Goal: Transaction & Acquisition: Purchase product/service

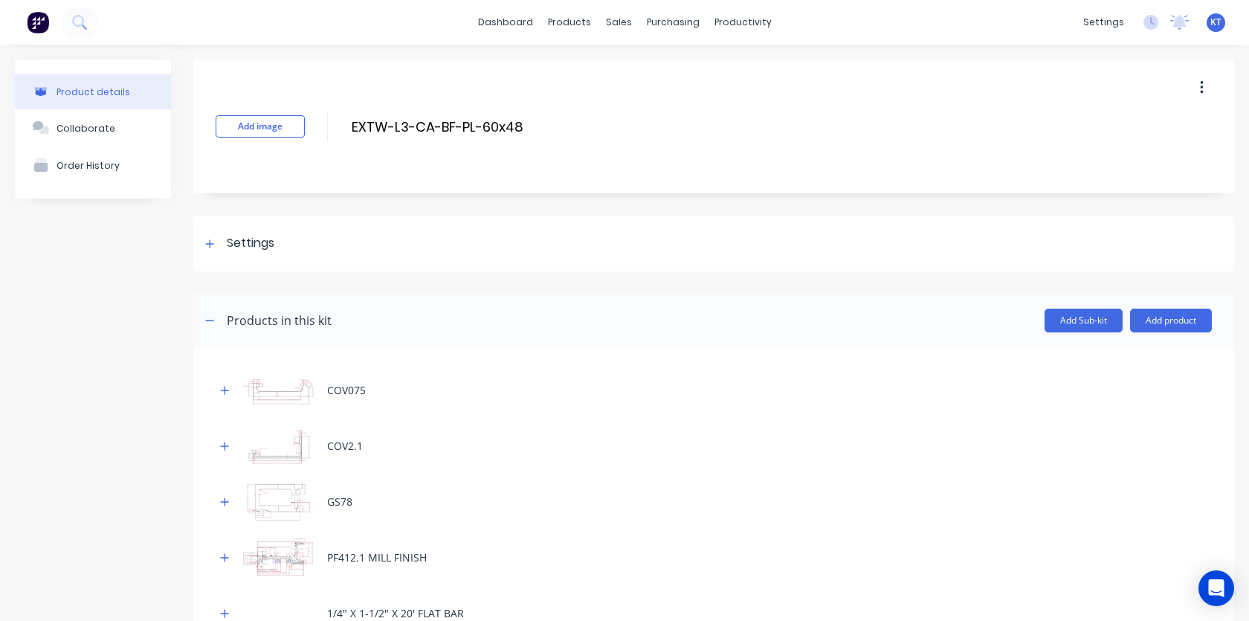
scroll to position [754, 0]
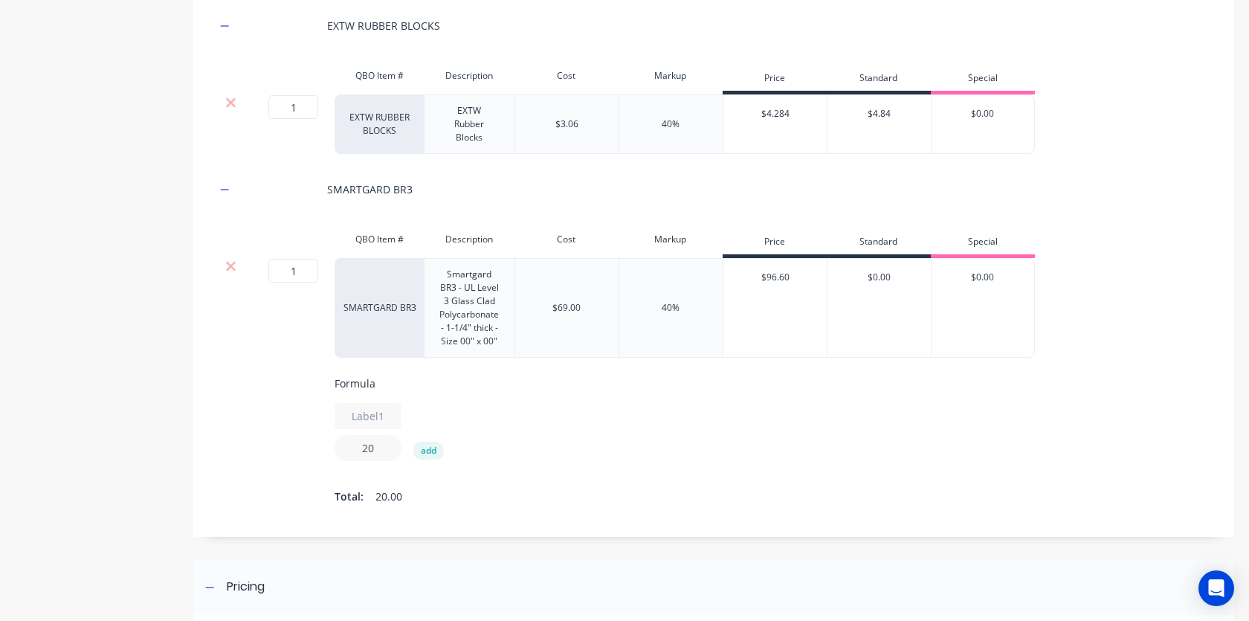
click at [378, 448] on input "20" at bounding box center [367, 448] width 67 height 26
type input "2"
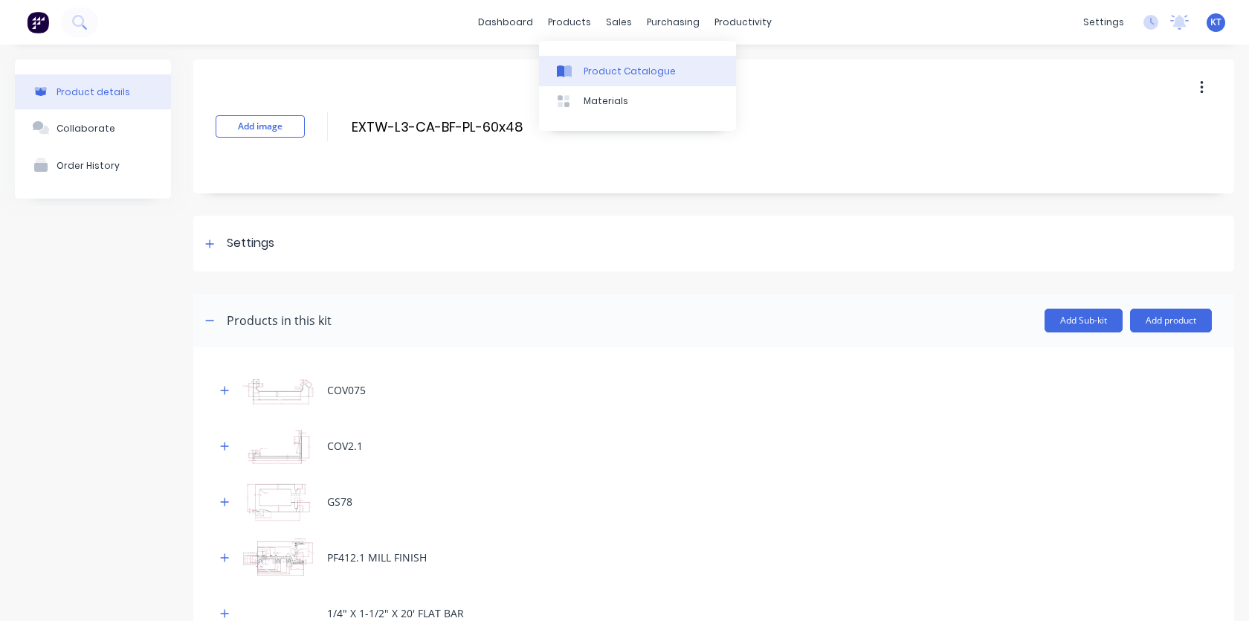
click at [583, 69] on div "Product Catalogue" at bounding box center [629, 71] width 92 height 13
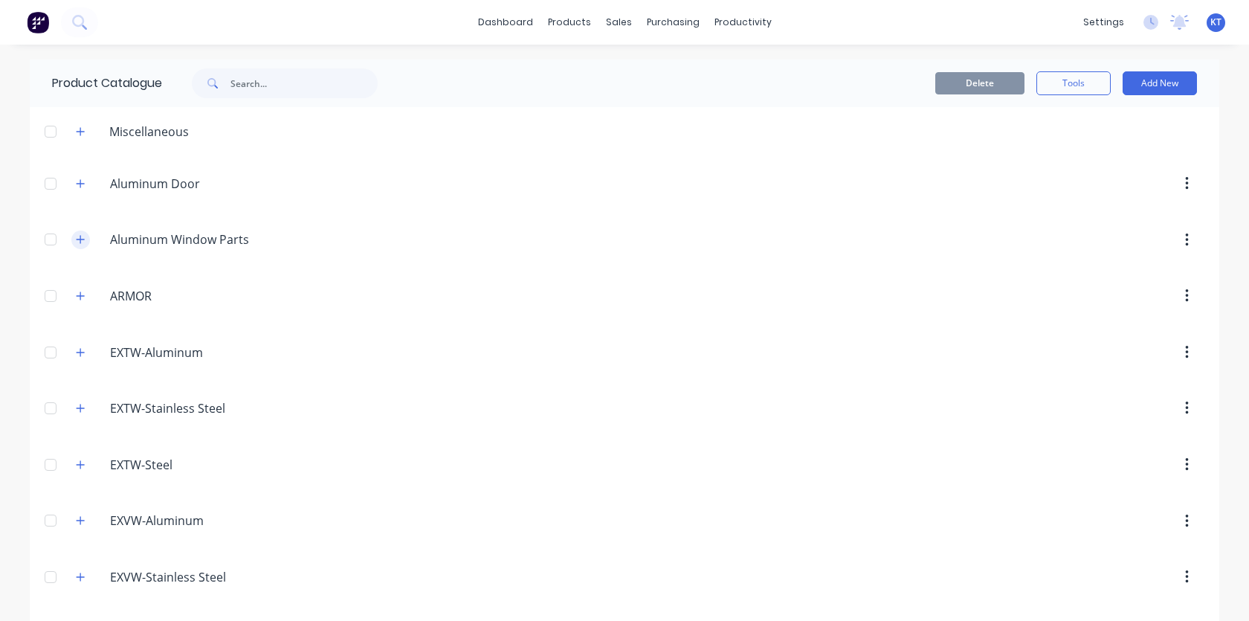
click at [83, 238] on button "button" at bounding box center [80, 239] width 19 height 19
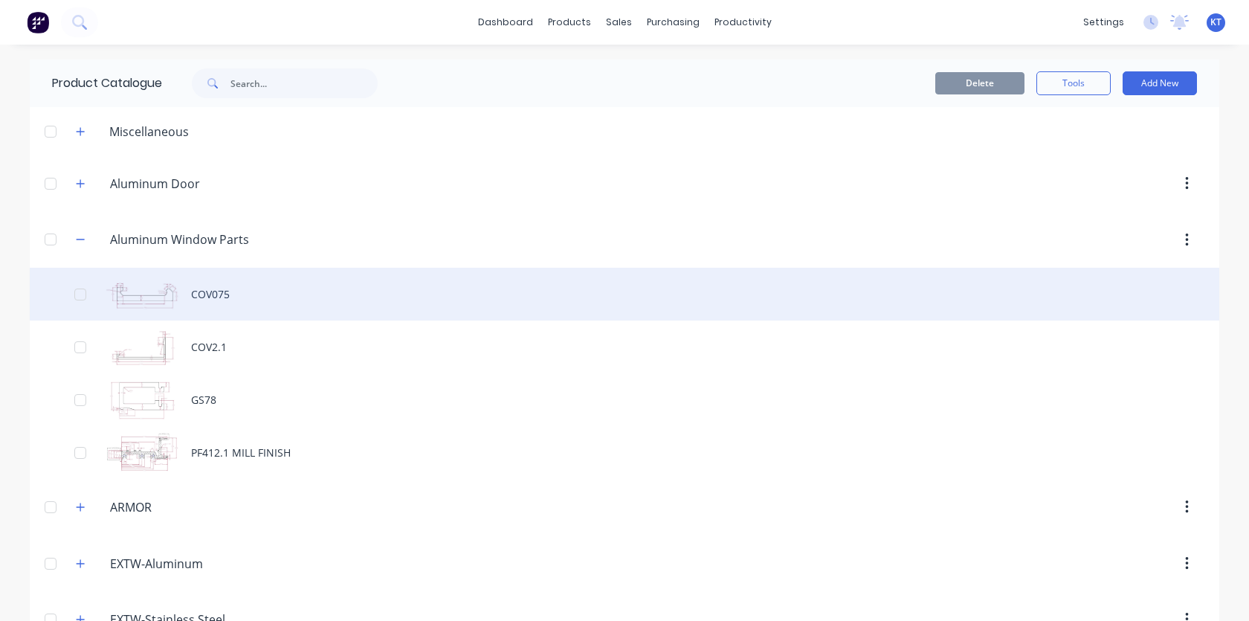
click at [247, 302] on div "COV075" at bounding box center [624, 294] width 1189 height 53
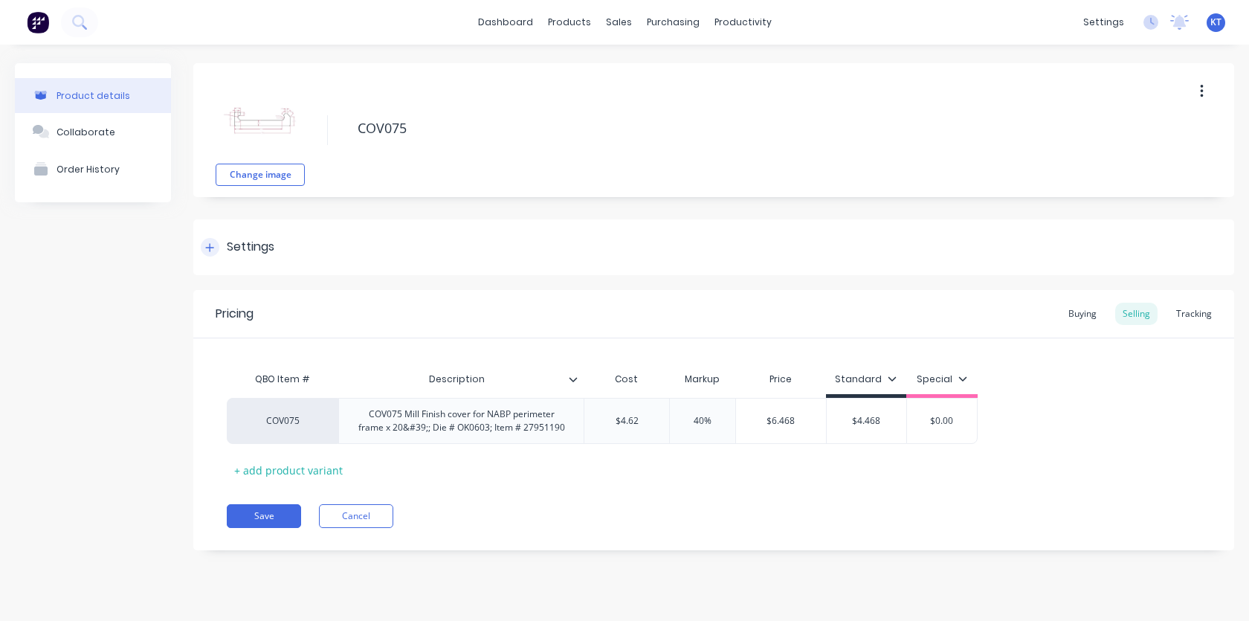
click at [264, 262] on div "Settings" at bounding box center [713, 247] width 1040 height 56
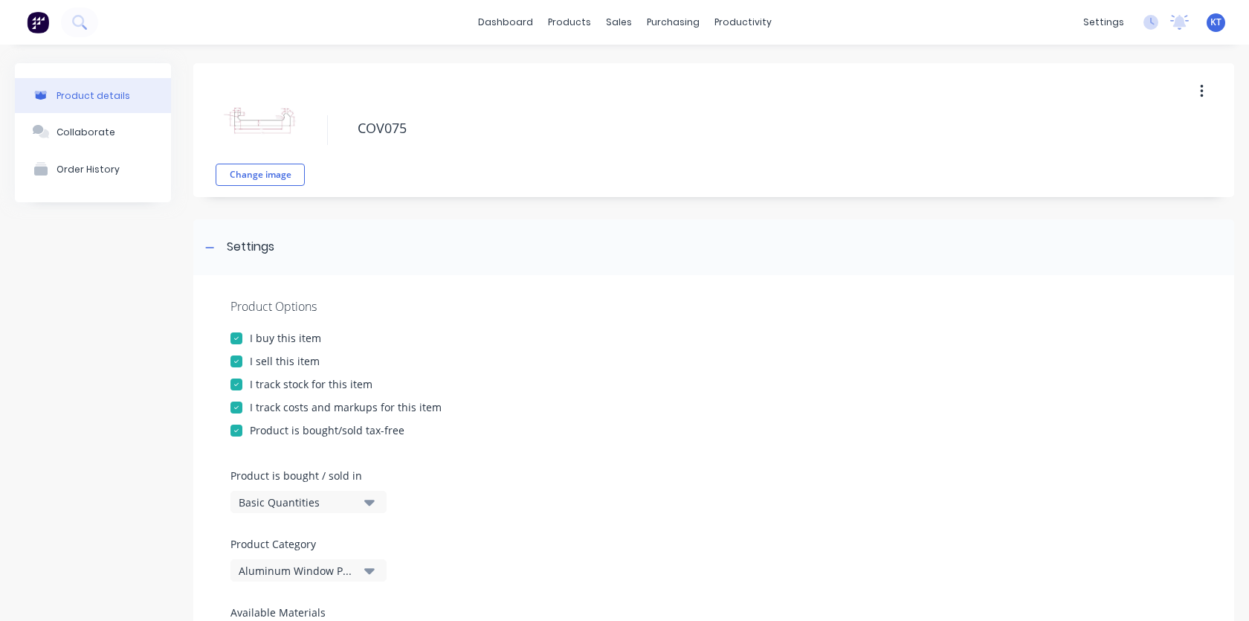
click at [298, 363] on div "I sell this item" at bounding box center [285, 361] width 70 height 16
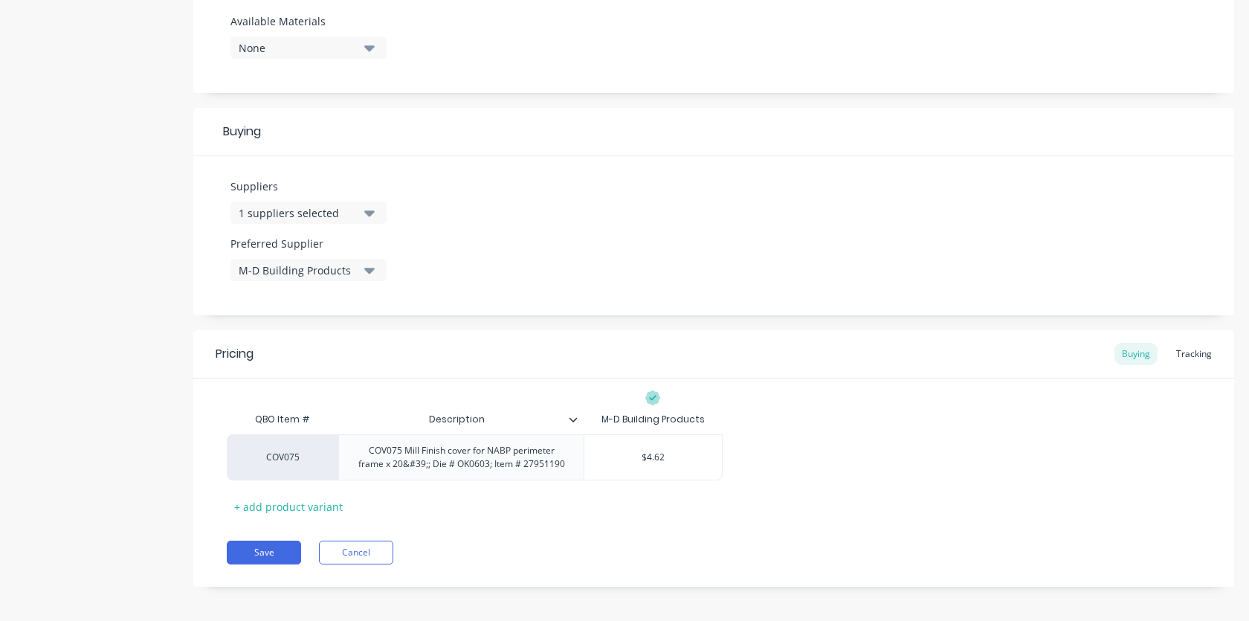
scroll to position [594, 0]
click at [275, 548] on button "Save" at bounding box center [264, 549] width 74 height 24
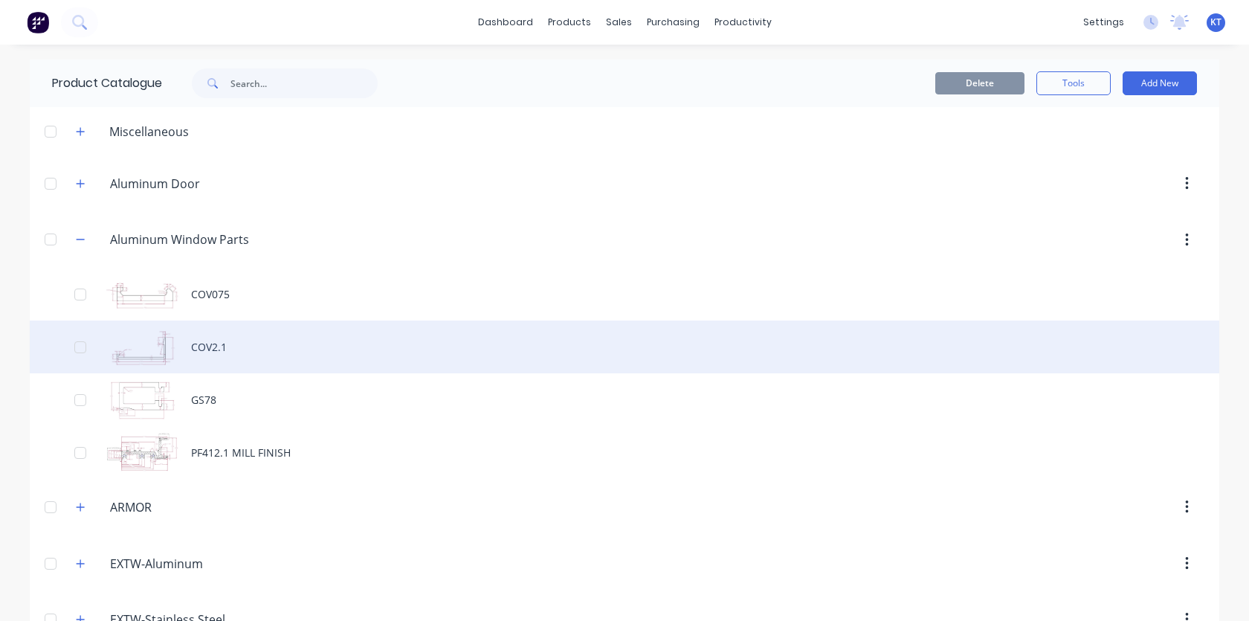
click at [187, 334] on div "COV2.1" at bounding box center [624, 346] width 1189 height 53
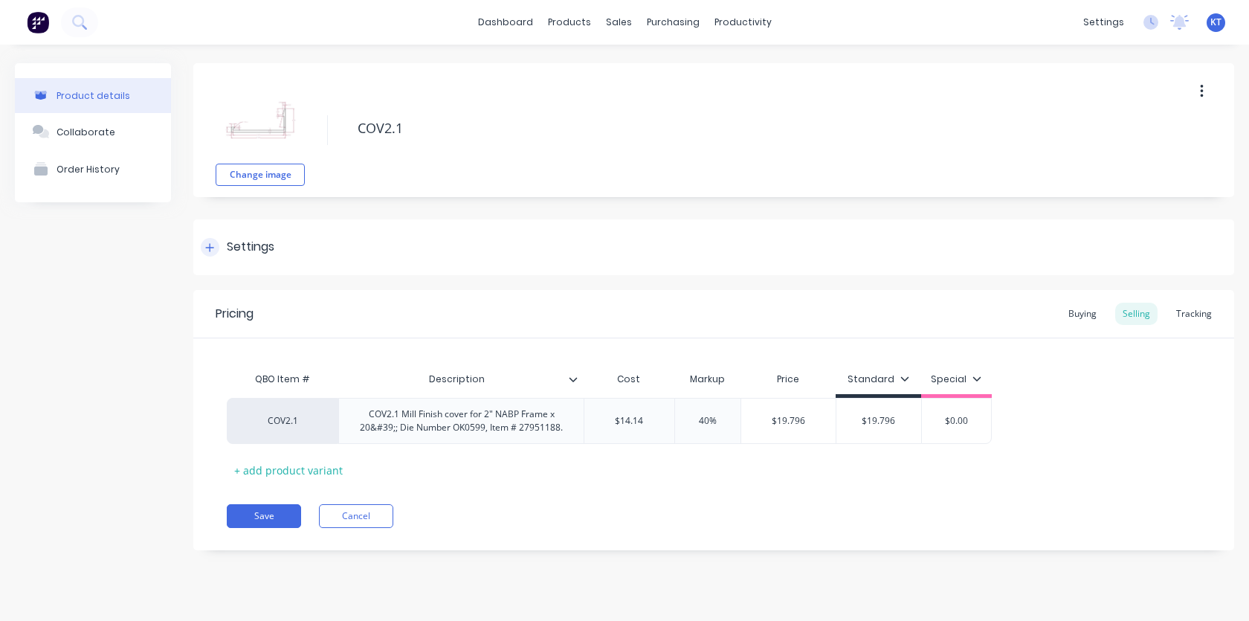
click at [268, 245] on div "Settings" at bounding box center [251, 247] width 48 height 19
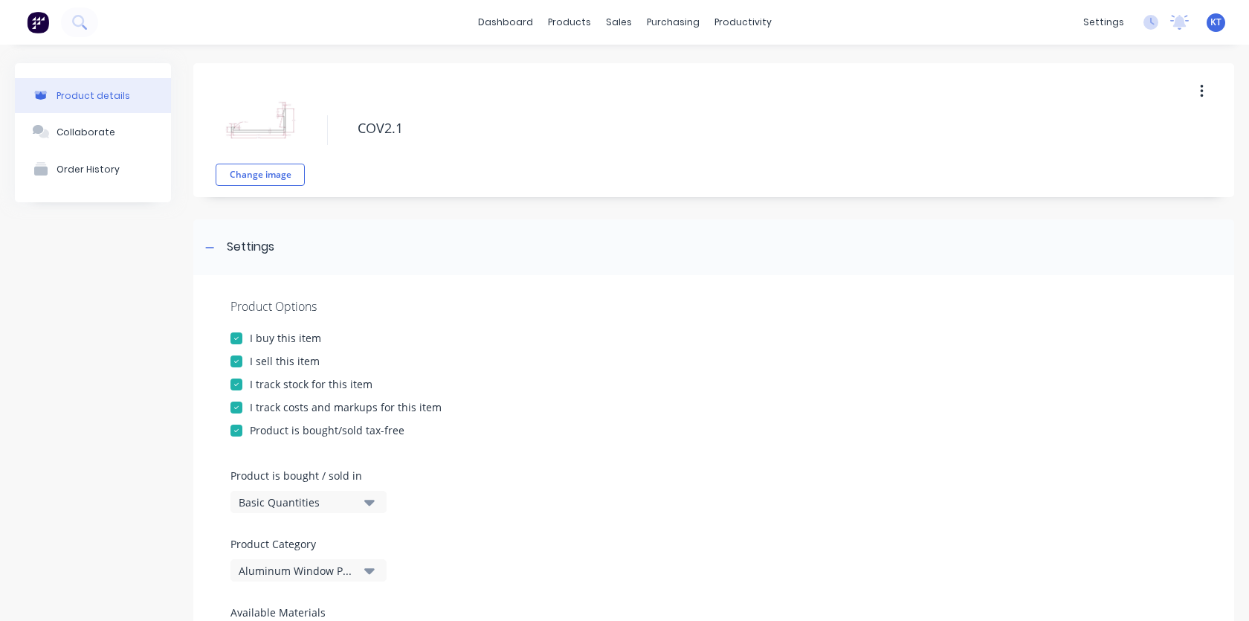
click at [256, 357] on div "I sell this item" at bounding box center [285, 361] width 70 height 16
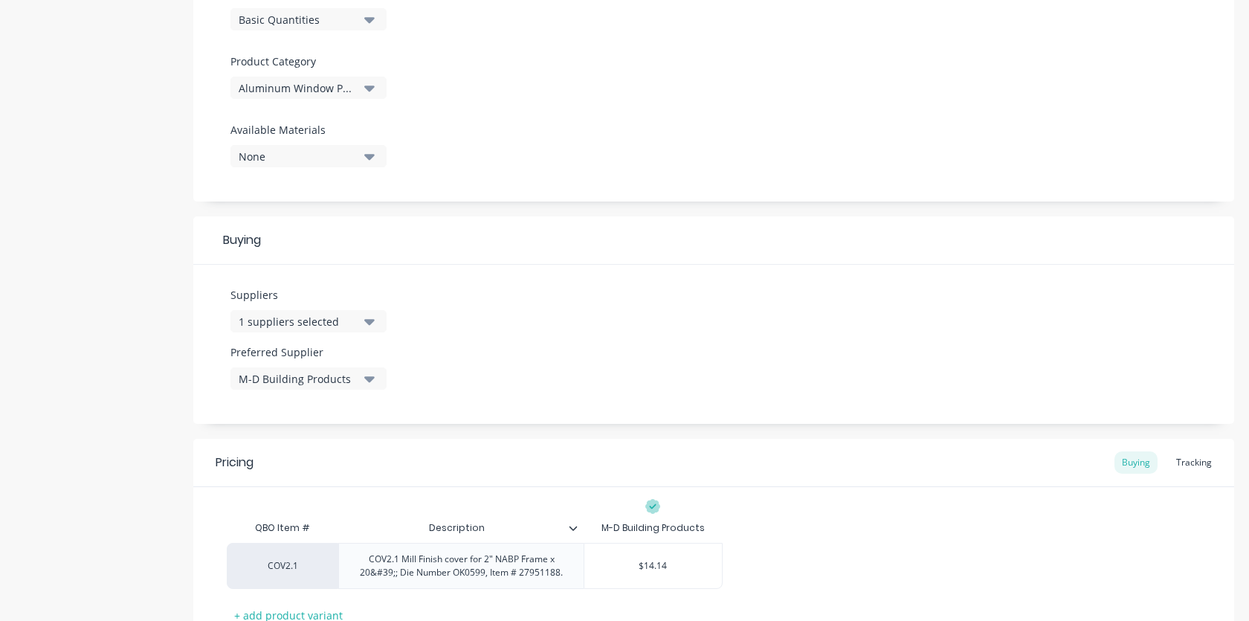
scroll to position [598, 0]
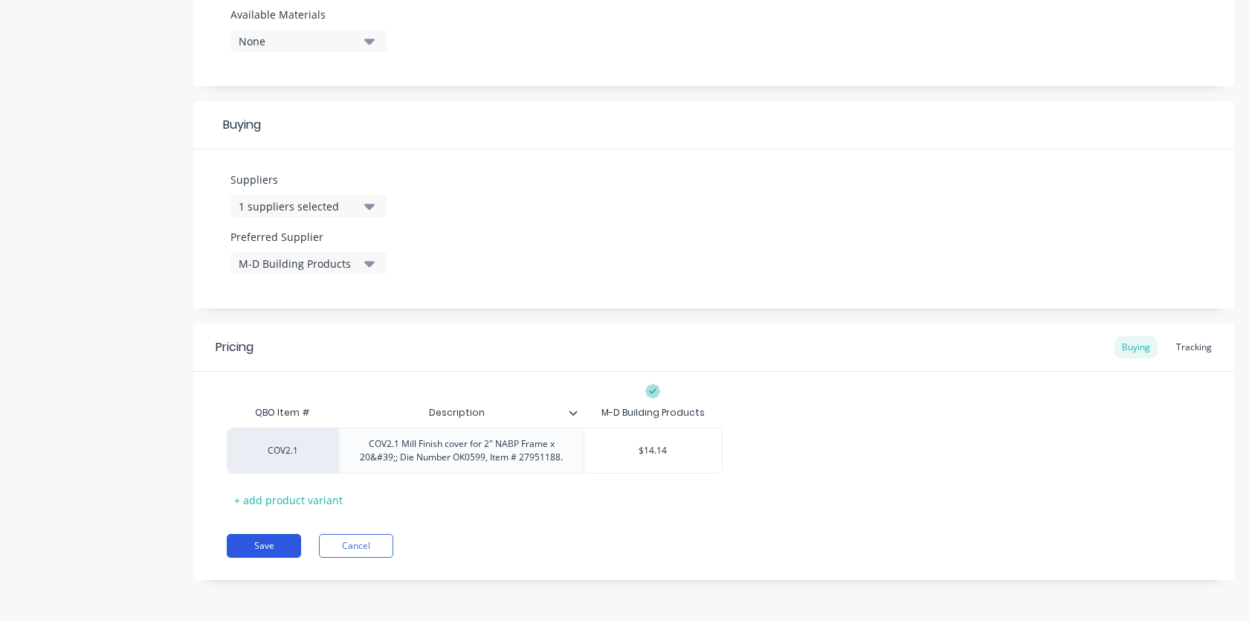
click at [263, 541] on button "Save" at bounding box center [264, 546] width 74 height 24
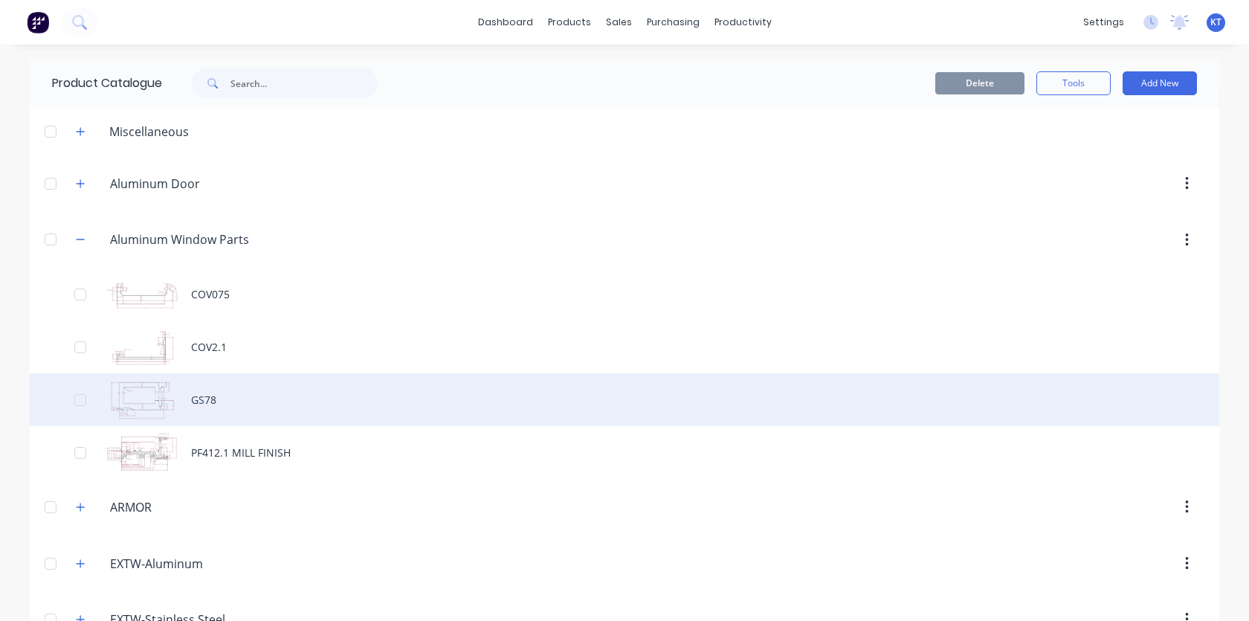
click at [215, 393] on div "GS78" at bounding box center [624, 399] width 1189 height 53
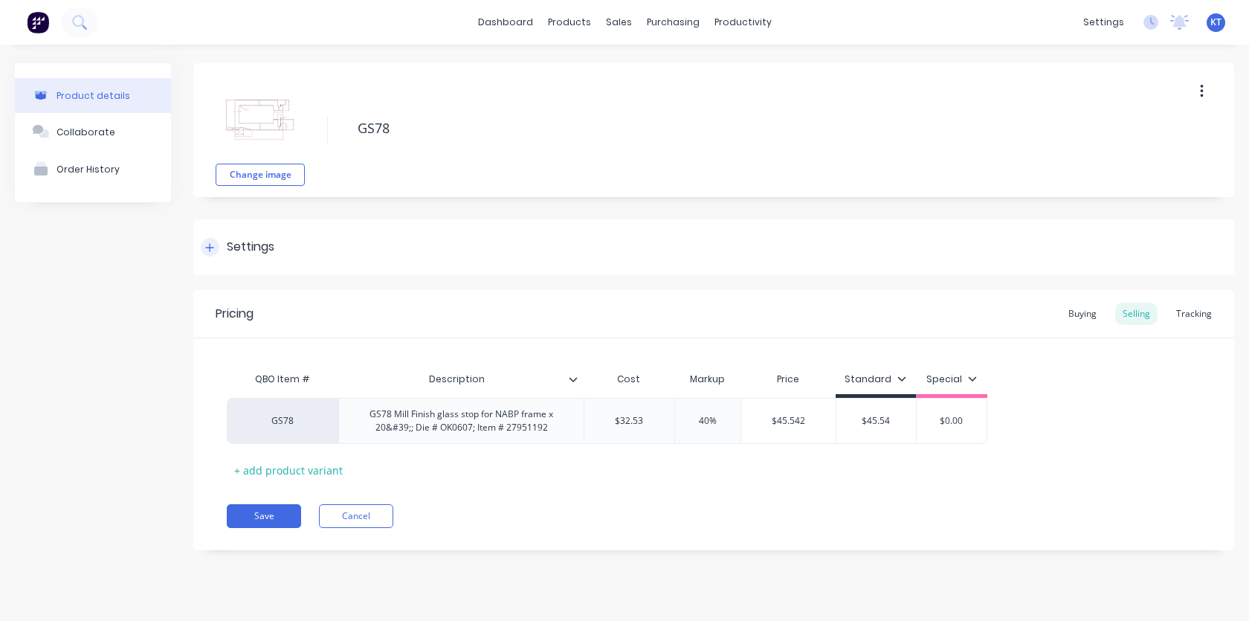
click at [284, 252] on div "Settings" at bounding box center [713, 247] width 1040 height 56
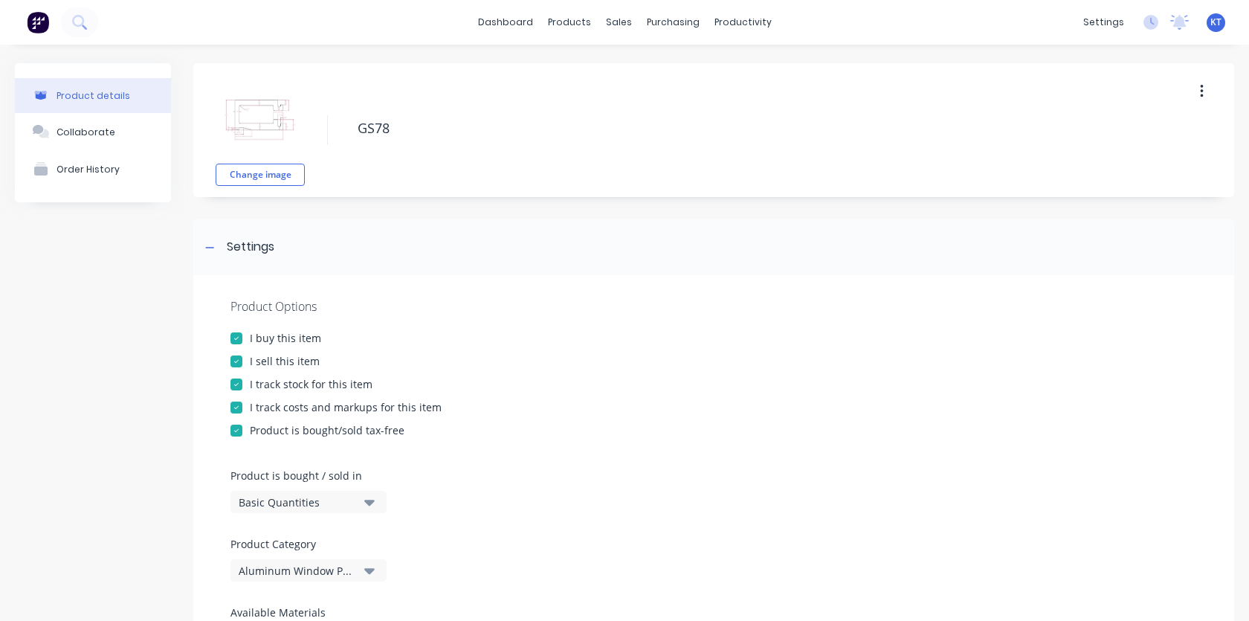
click at [268, 356] on div "I sell this item" at bounding box center [285, 361] width 70 height 16
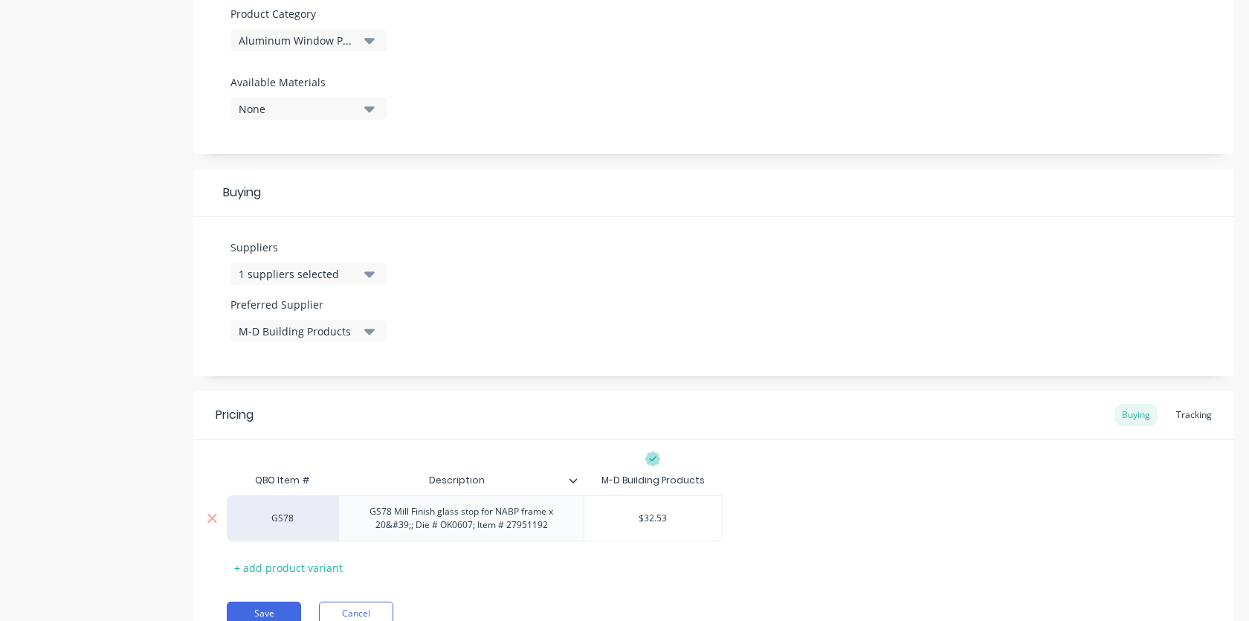
scroll to position [598, 0]
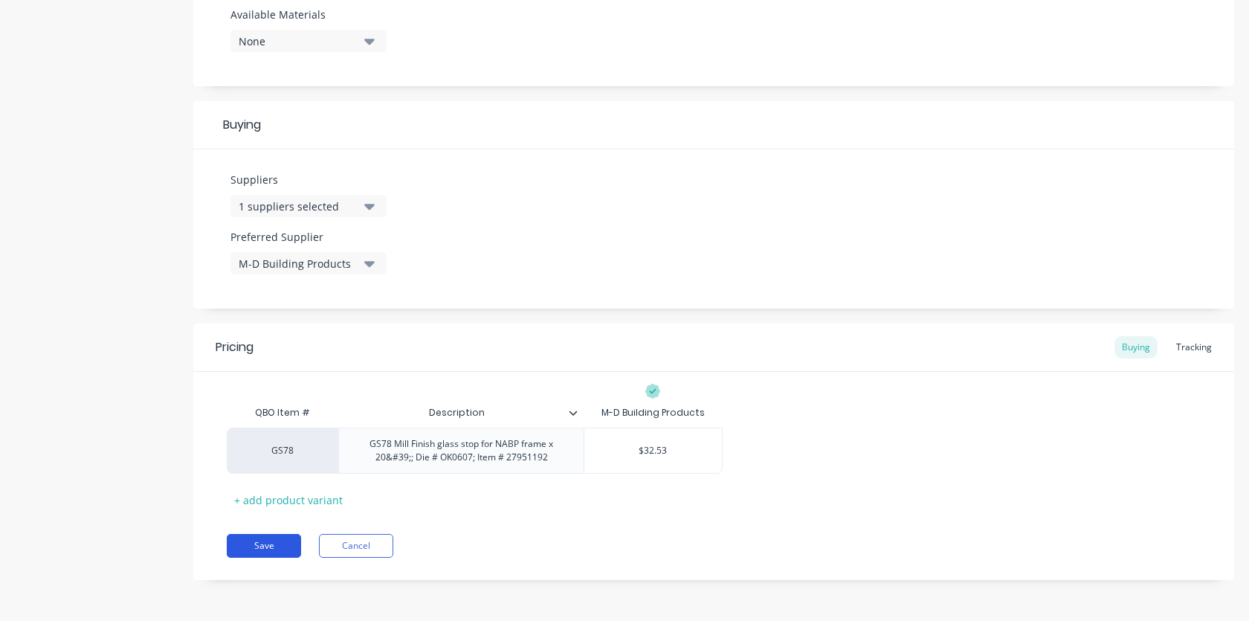
click at [264, 542] on button "Save" at bounding box center [264, 546] width 74 height 24
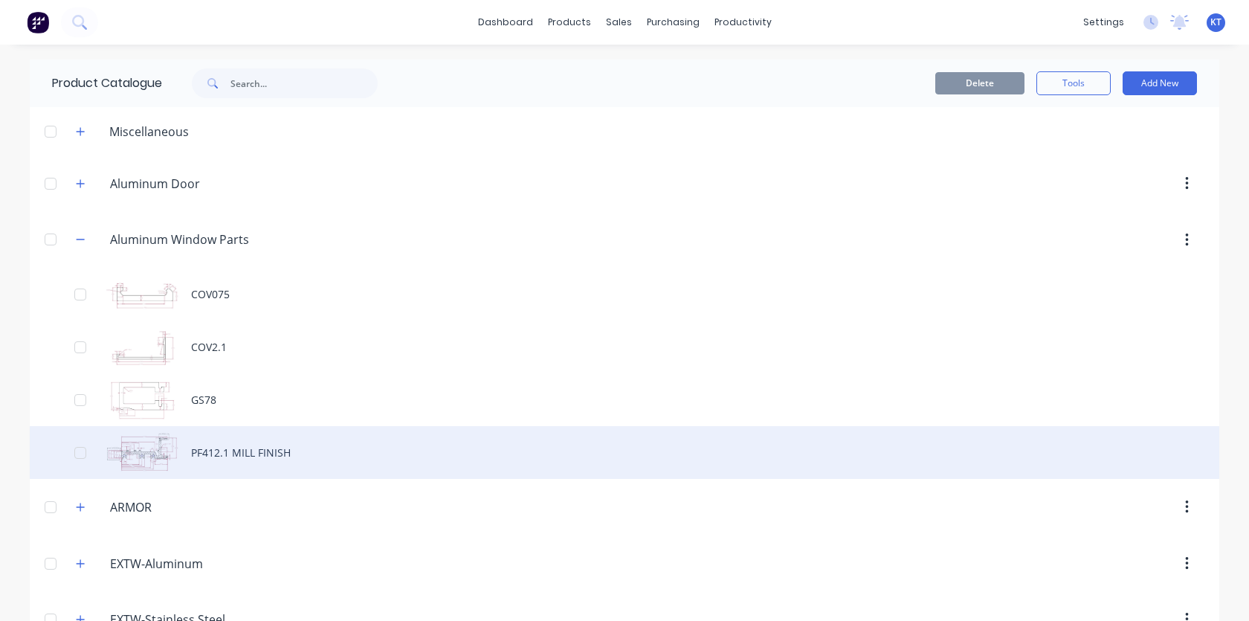
click at [256, 463] on div "PF412.1 MILL FINISH" at bounding box center [624, 452] width 1189 height 53
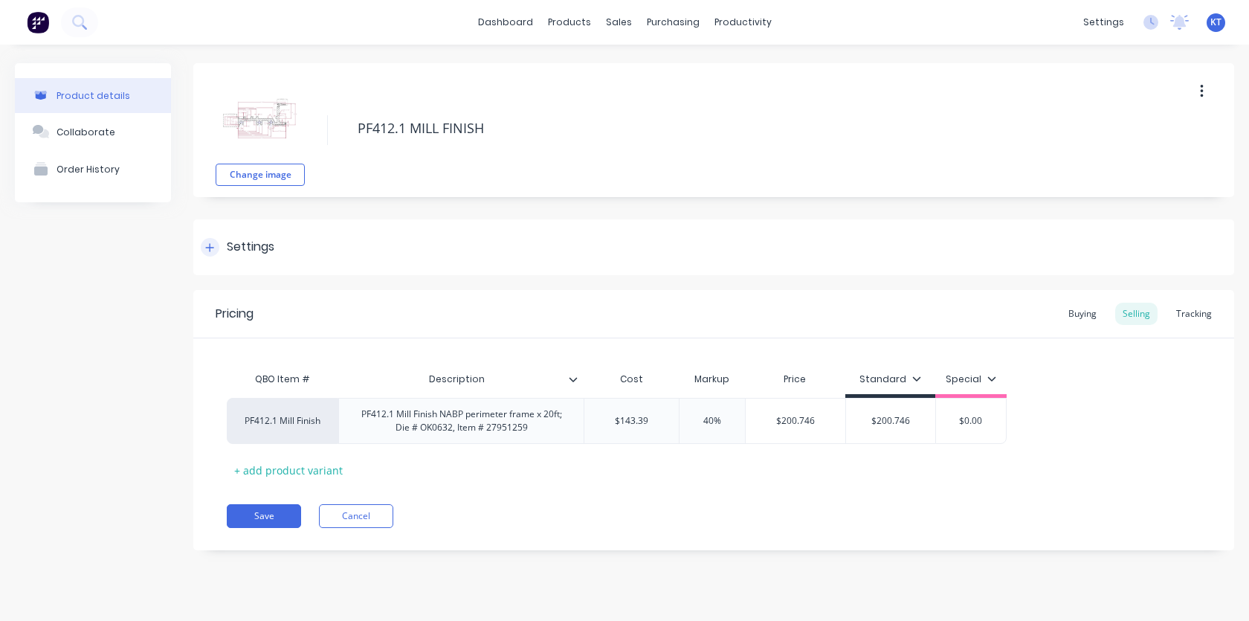
click at [268, 246] on div "Settings" at bounding box center [251, 247] width 48 height 19
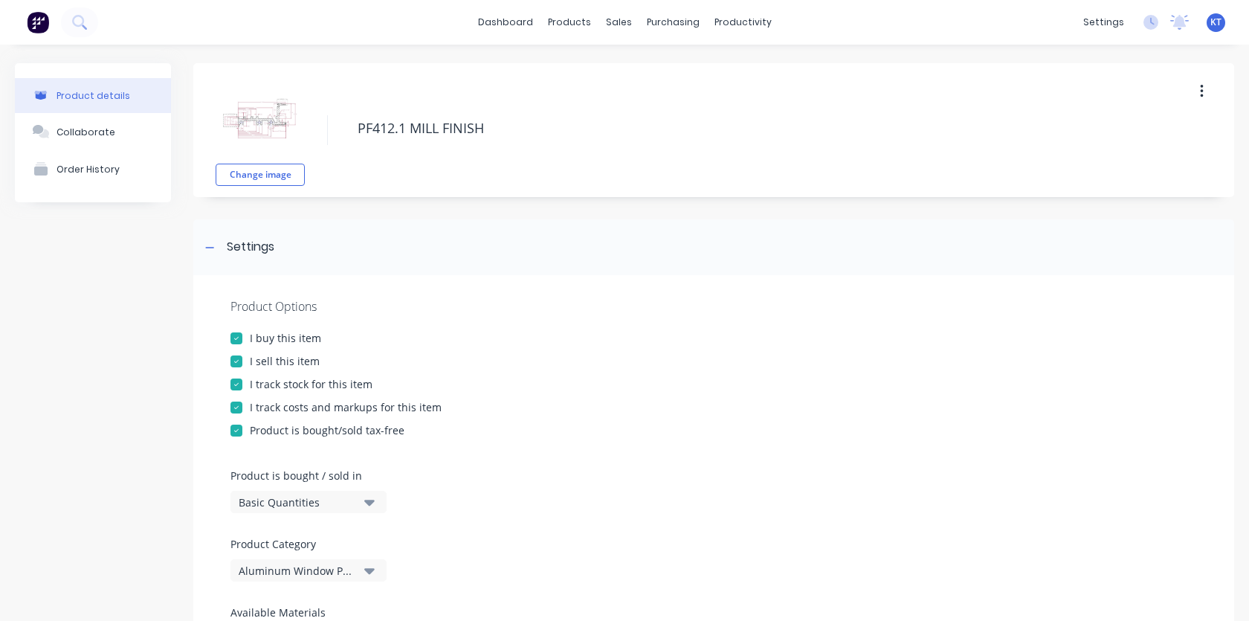
click at [300, 360] on div "I sell this item" at bounding box center [285, 361] width 70 height 16
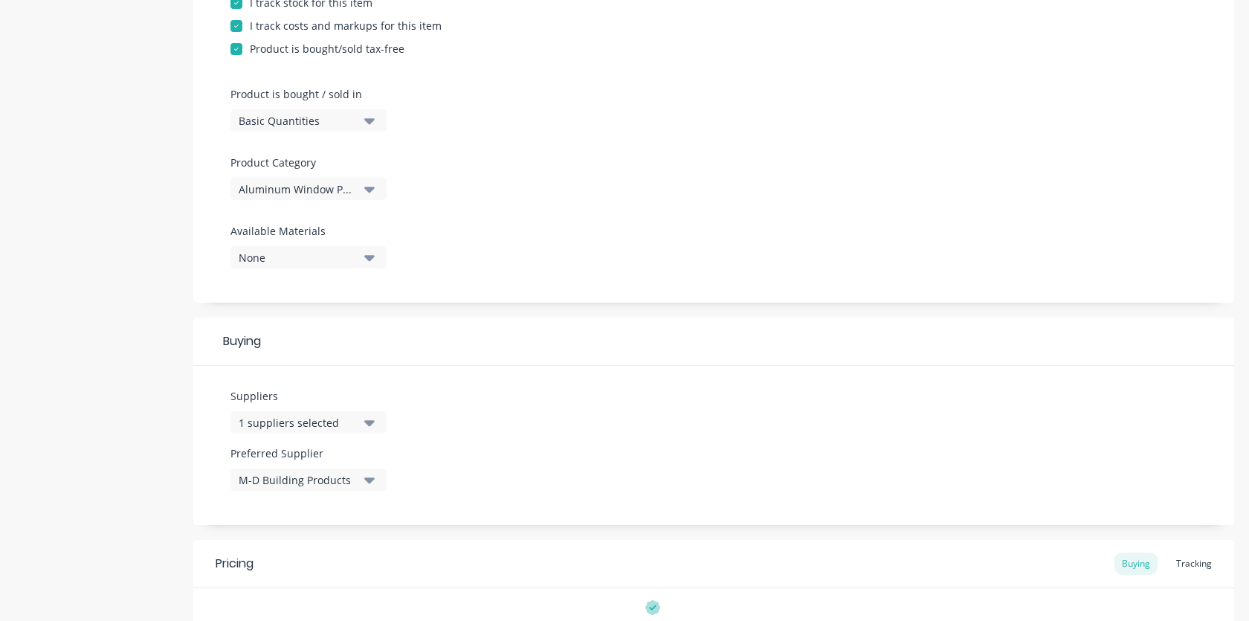
scroll to position [598, 0]
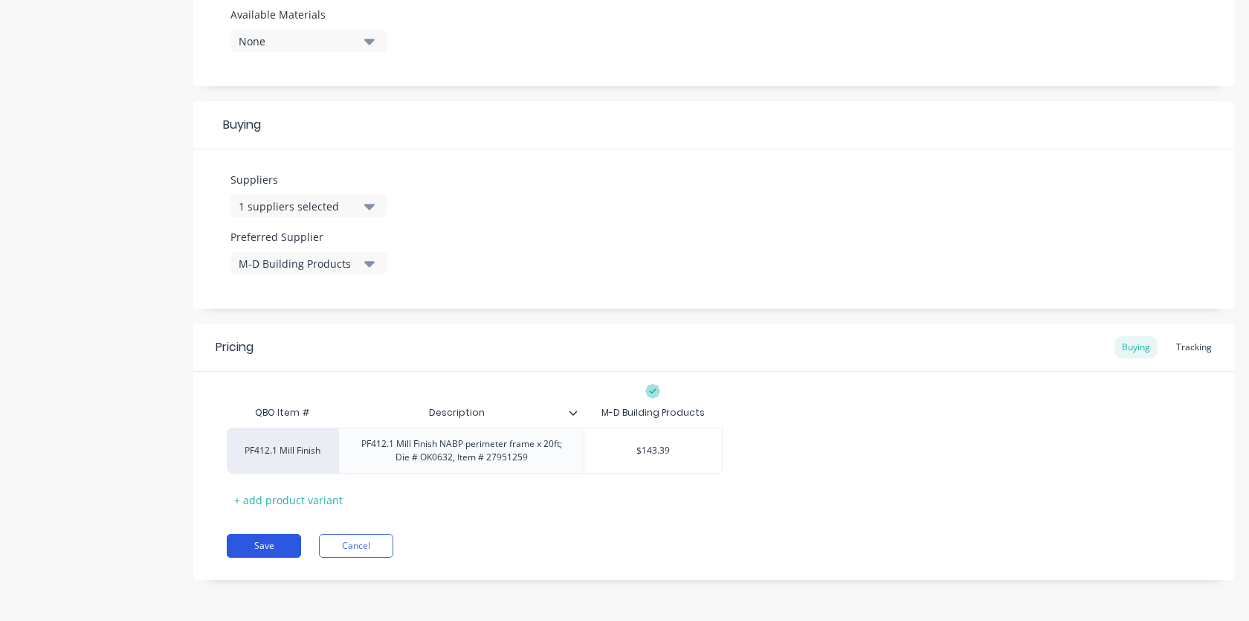
click at [263, 537] on button "Save" at bounding box center [264, 546] width 74 height 24
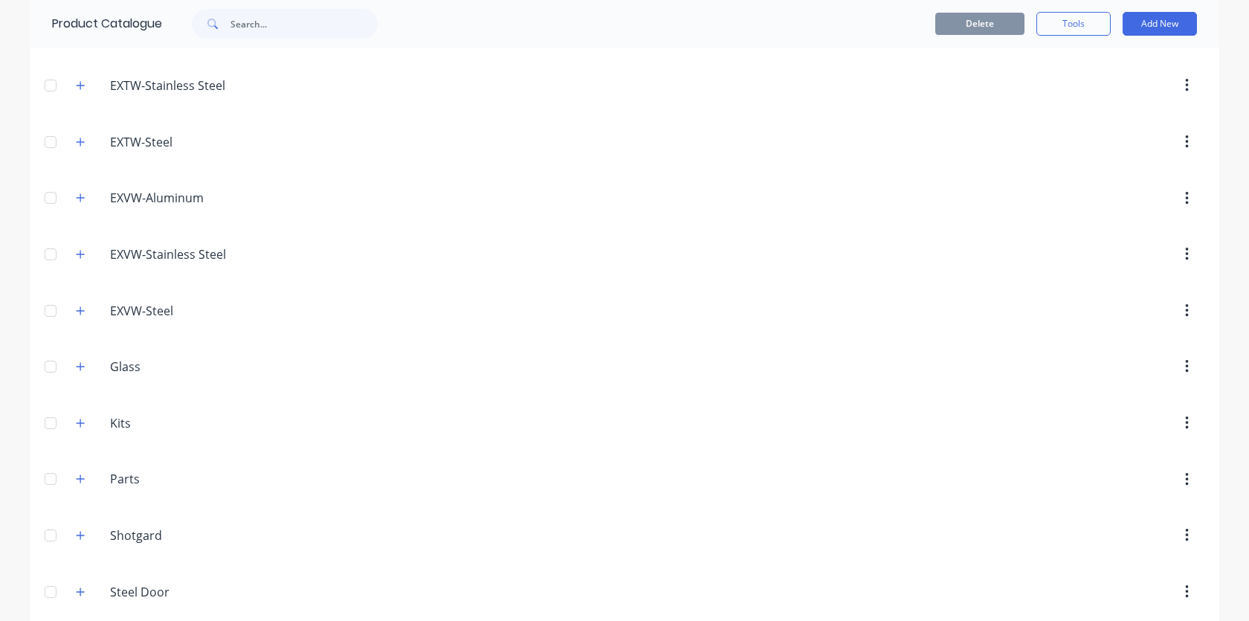
scroll to position [603, 0]
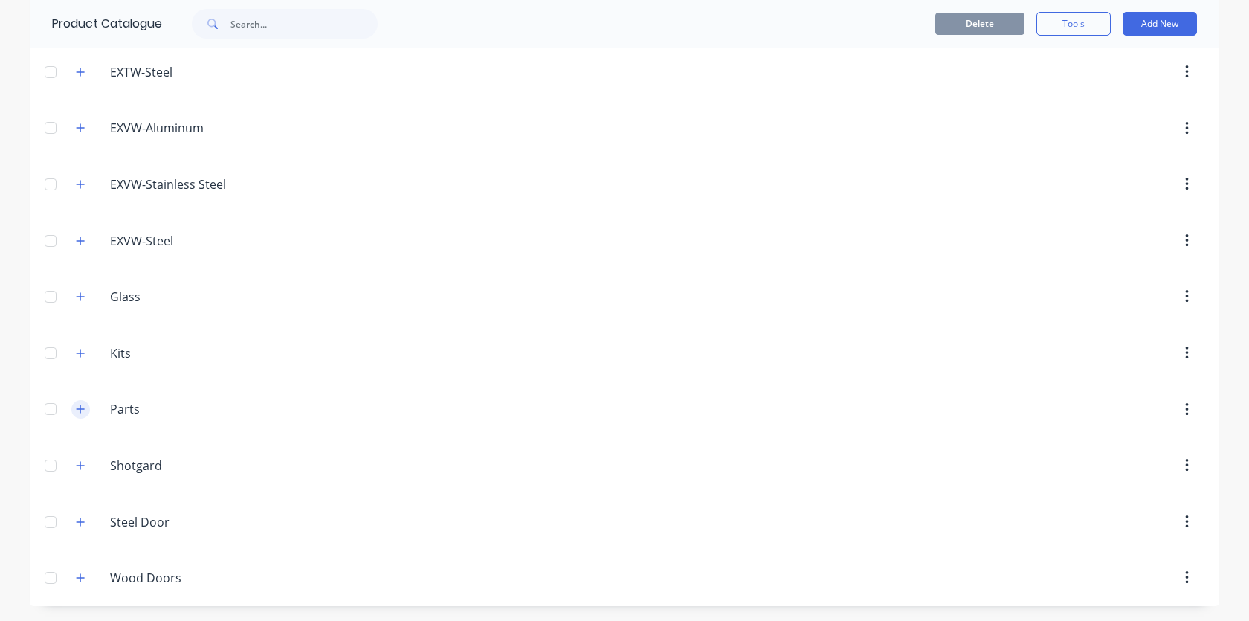
click at [79, 409] on icon "button" at bounding box center [81, 409] width 8 height 8
click at [79, 409] on icon "button" at bounding box center [81, 409] width 8 height 1
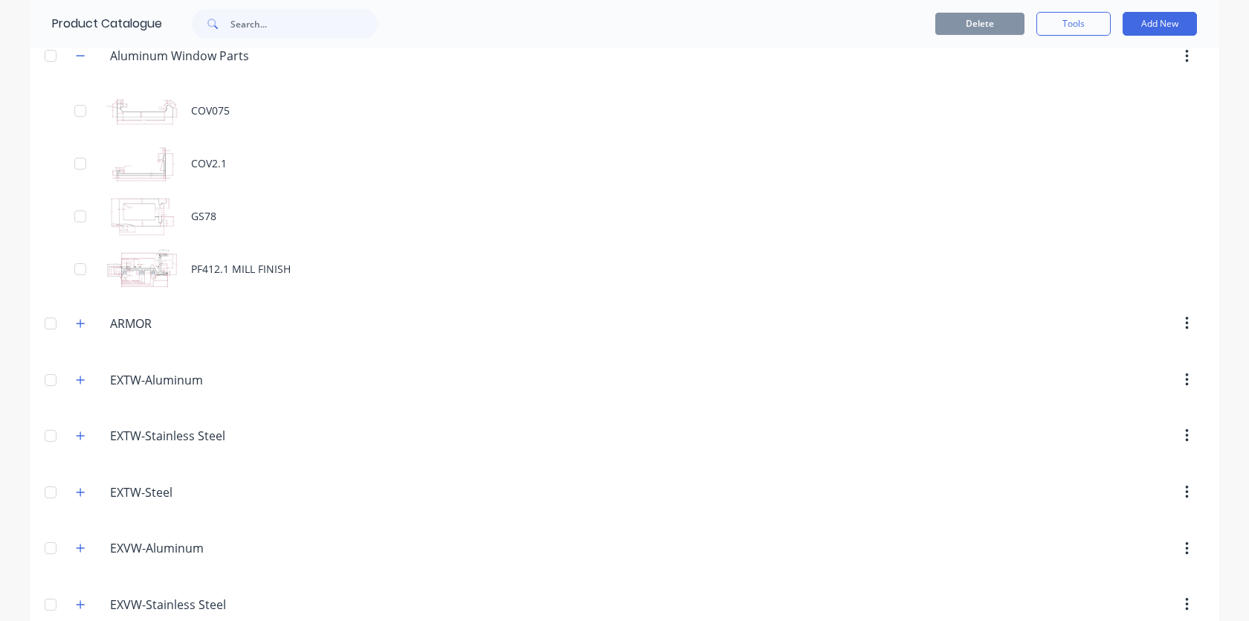
scroll to position [0, 0]
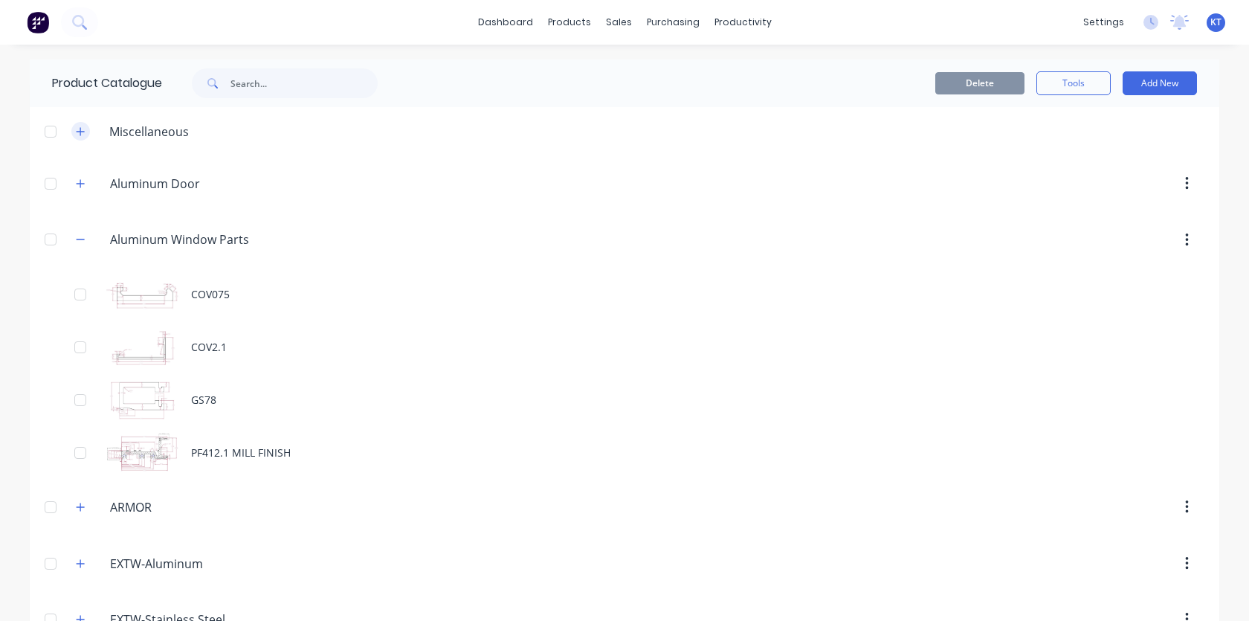
click at [79, 138] on button "button" at bounding box center [80, 131] width 19 height 19
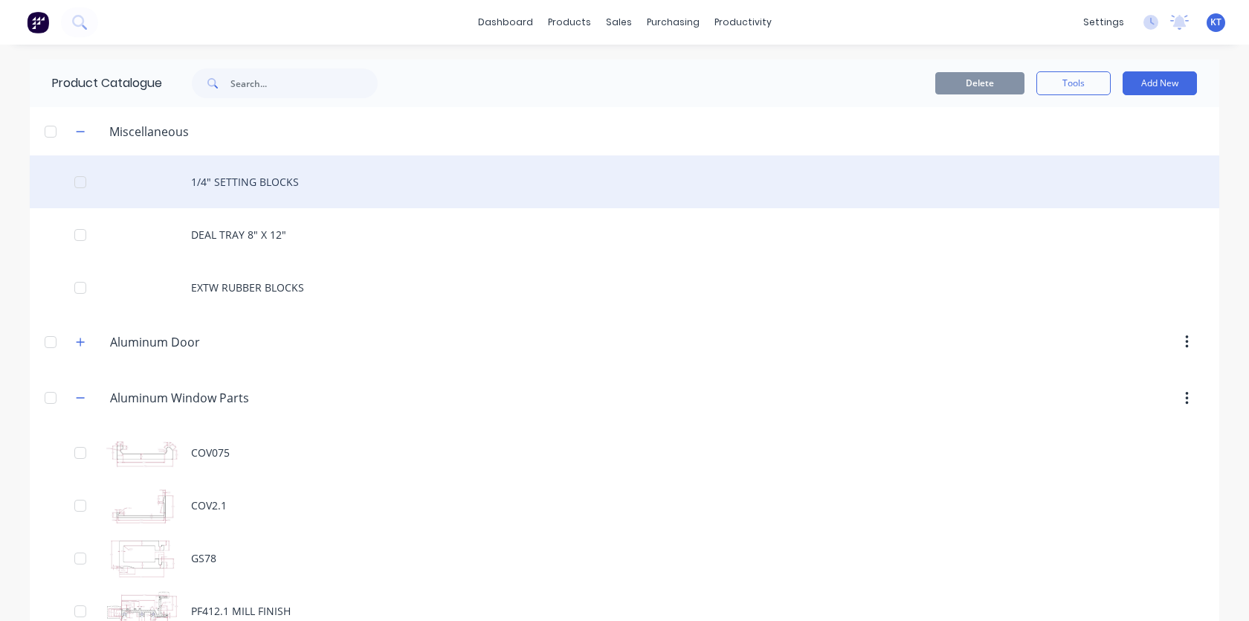
click at [212, 178] on div "1/4" SETTING BLOCKS" at bounding box center [624, 181] width 1189 height 53
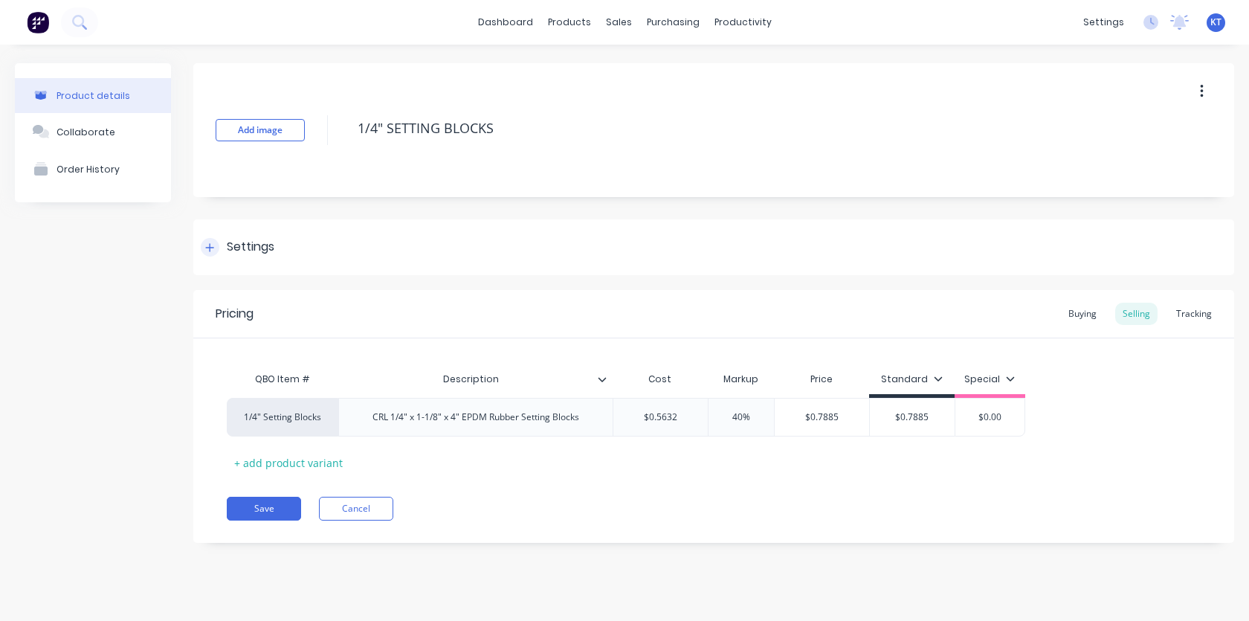
click at [247, 245] on div "Settings" at bounding box center [251, 247] width 48 height 19
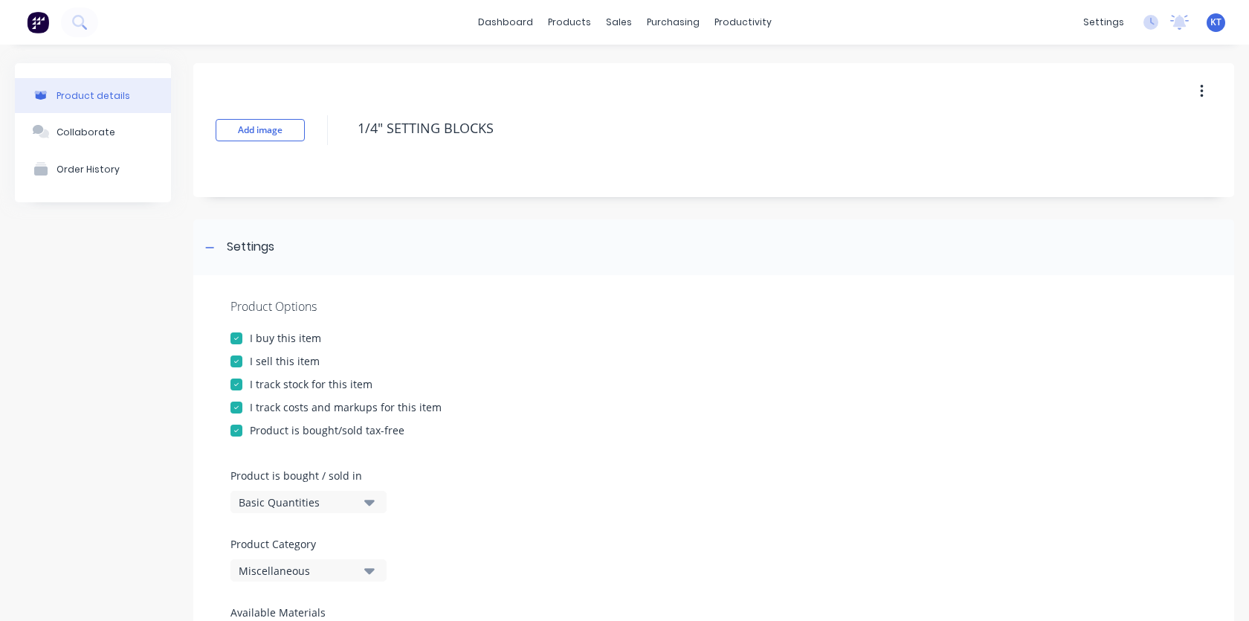
click at [249, 365] on div at bounding box center [236, 361] width 30 height 30
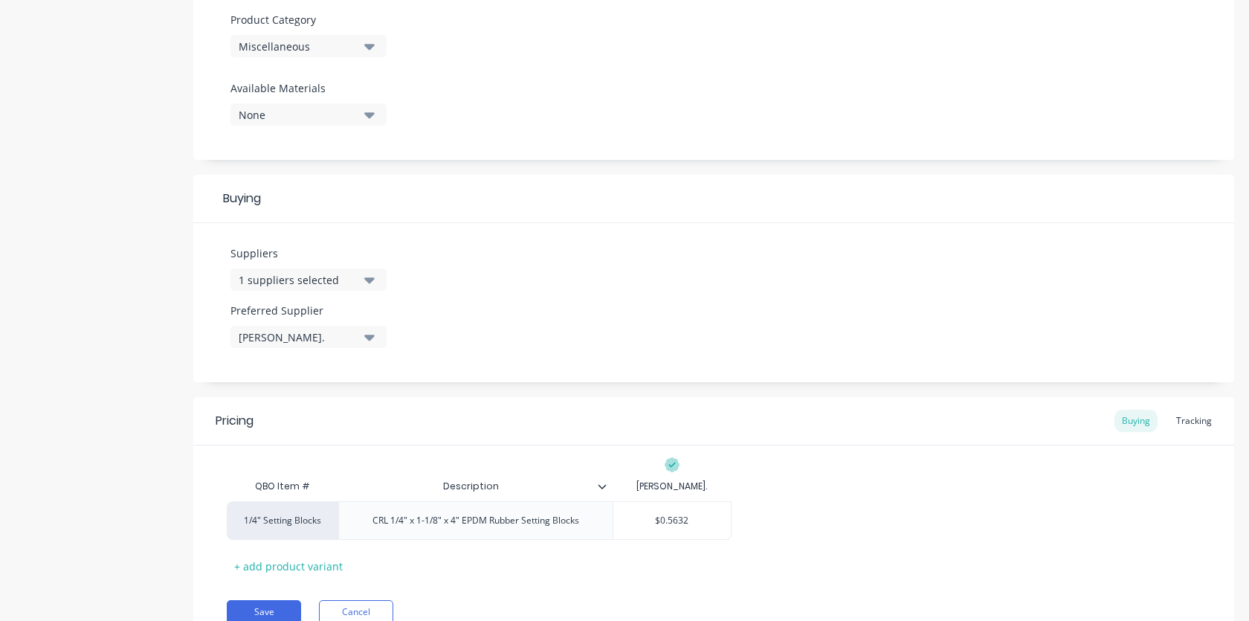
scroll to position [590, 0]
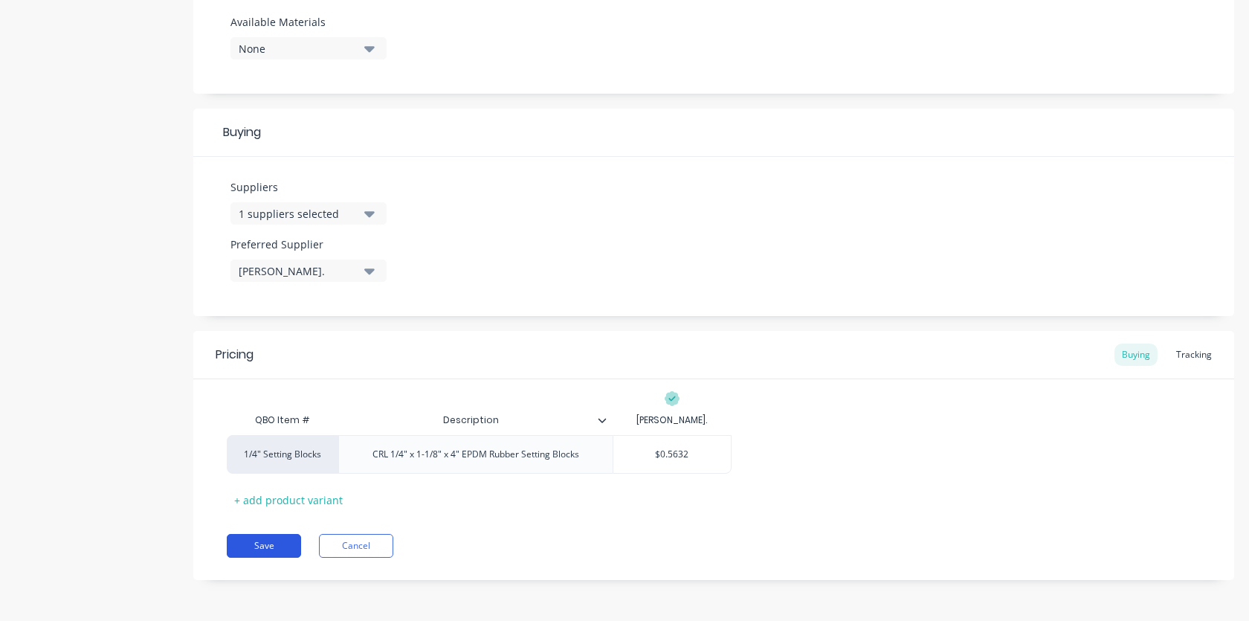
click at [265, 548] on button "Save" at bounding box center [264, 546] width 74 height 24
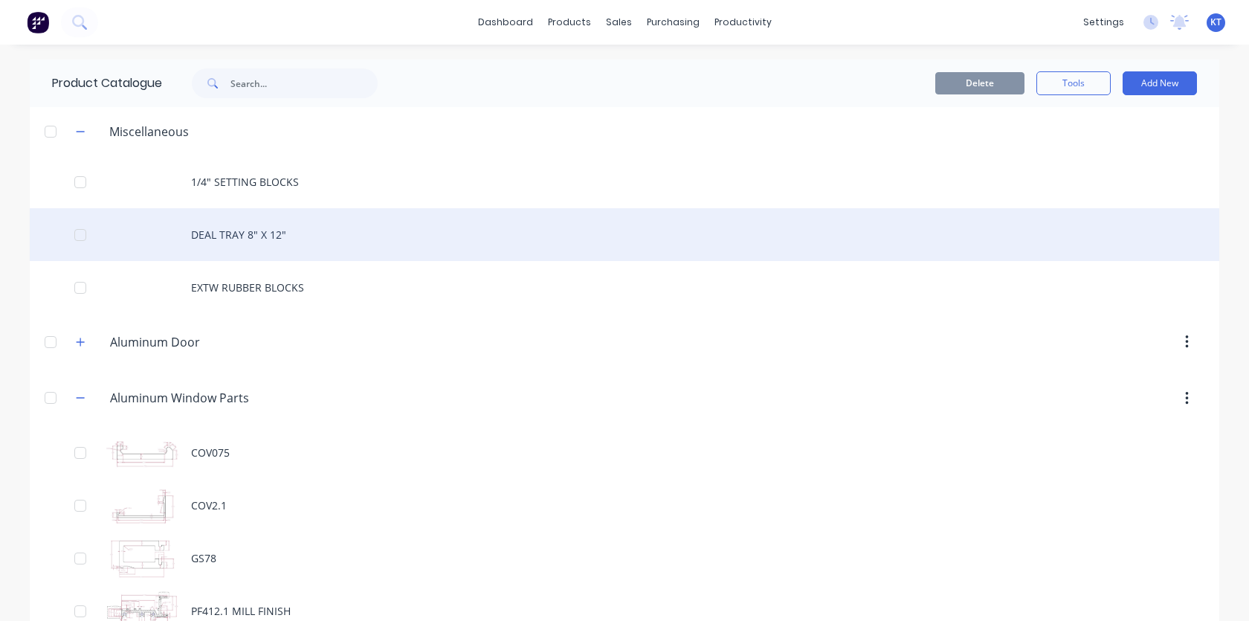
click at [233, 242] on div "DEAL TRAY 8" X 12"" at bounding box center [624, 234] width 1189 height 53
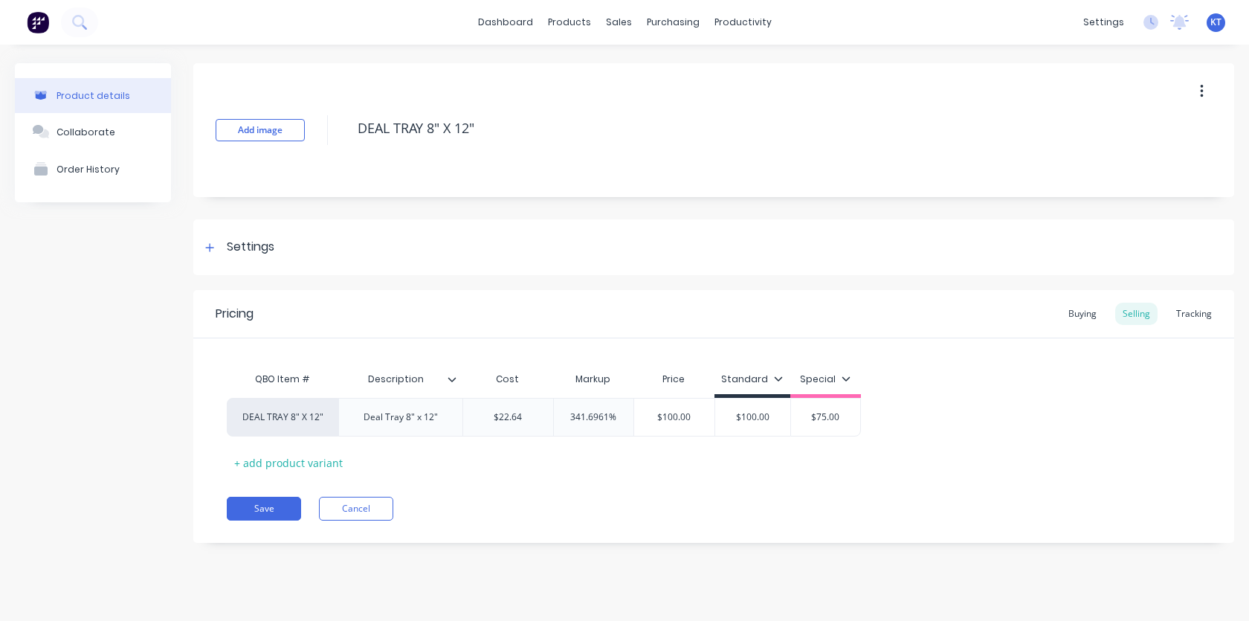
click at [107, 100] on div "Product details" at bounding box center [93, 95] width 74 height 11
click at [572, 24] on div "products" at bounding box center [569, 22] width 58 height 22
click at [595, 65] on div "Product Catalogue" at bounding box center [635, 71] width 92 height 13
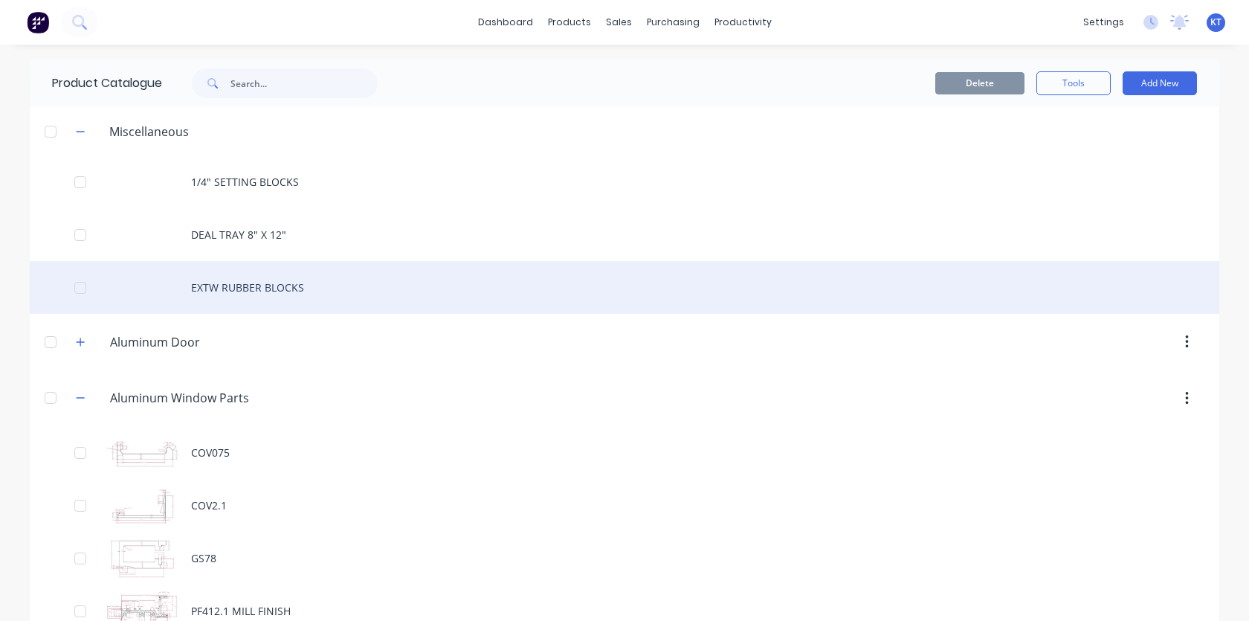
click at [210, 307] on div "EXTW RUBBER BLOCKS" at bounding box center [624, 287] width 1189 height 53
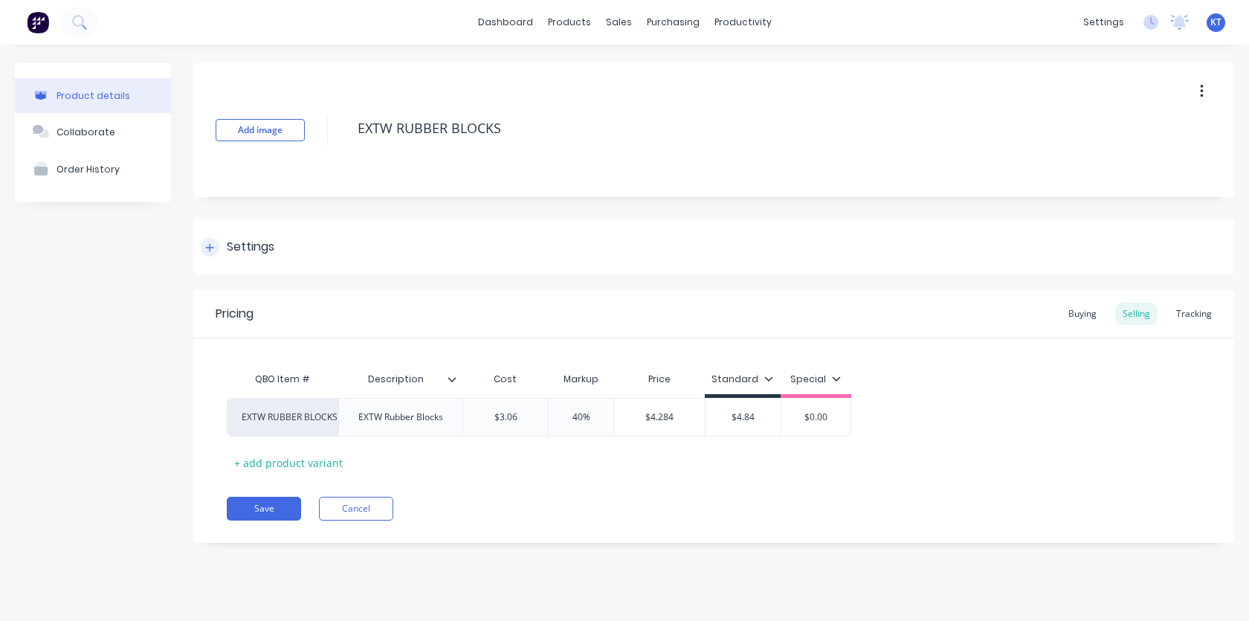
click at [259, 242] on div "Settings" at bounding box center [251, 247] width 48 height 19
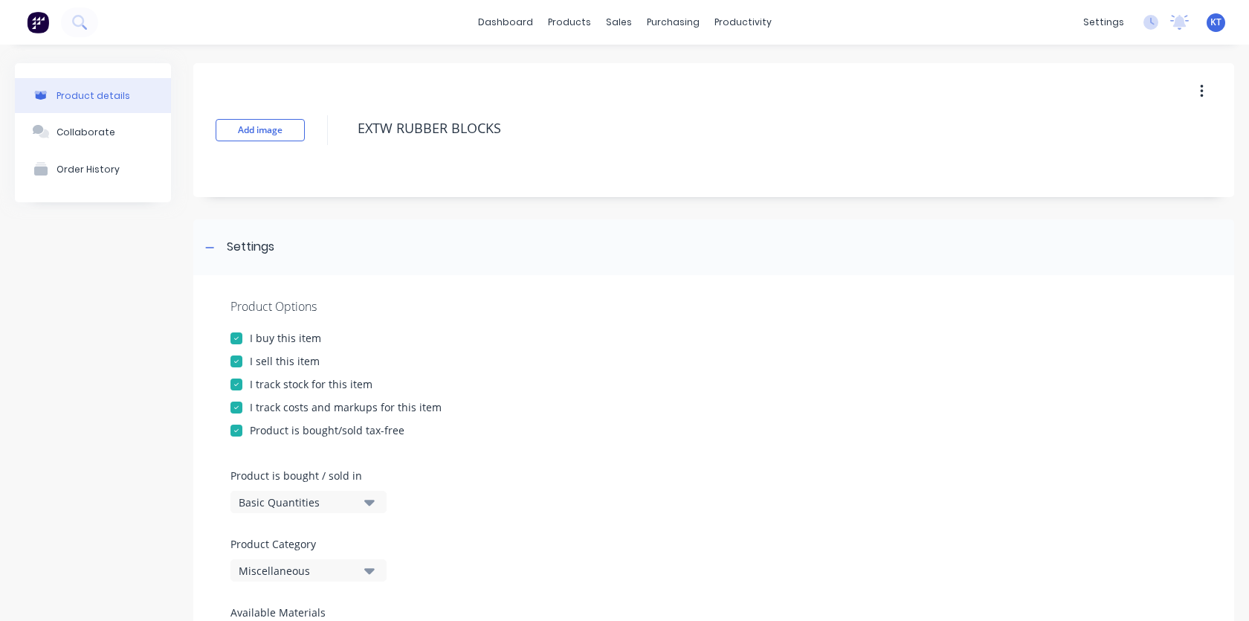
click at [259, 357] on div "I sell this item" at bounding box center [285, 361] width 70 height 16
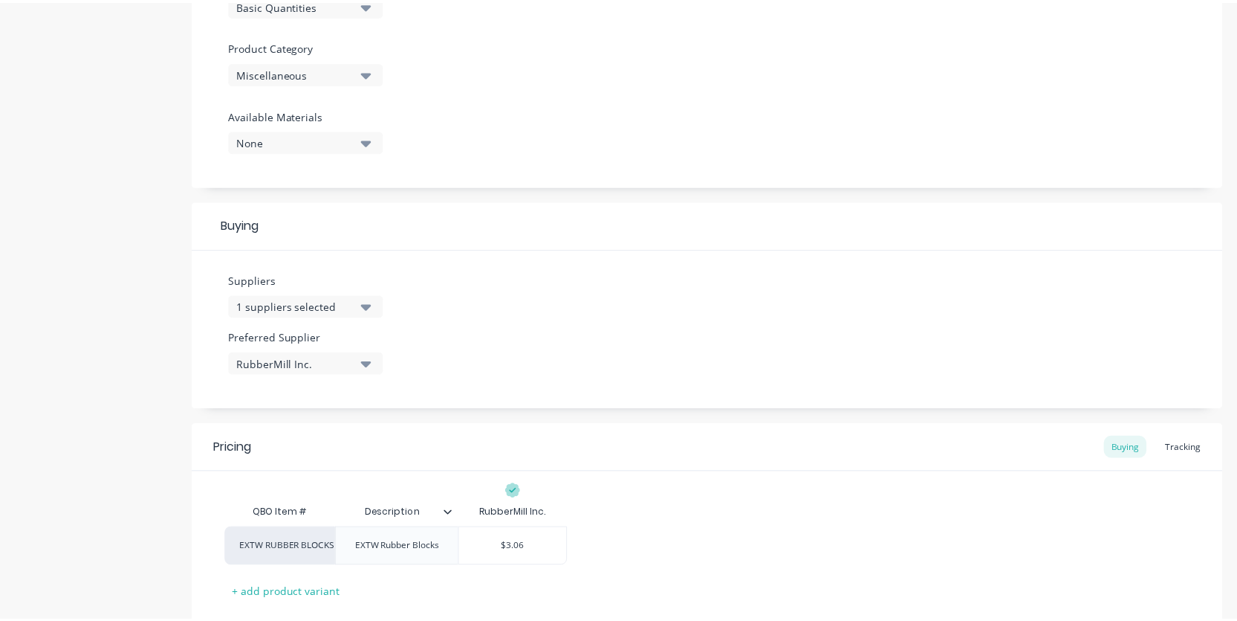
scroll to position [590, 0]
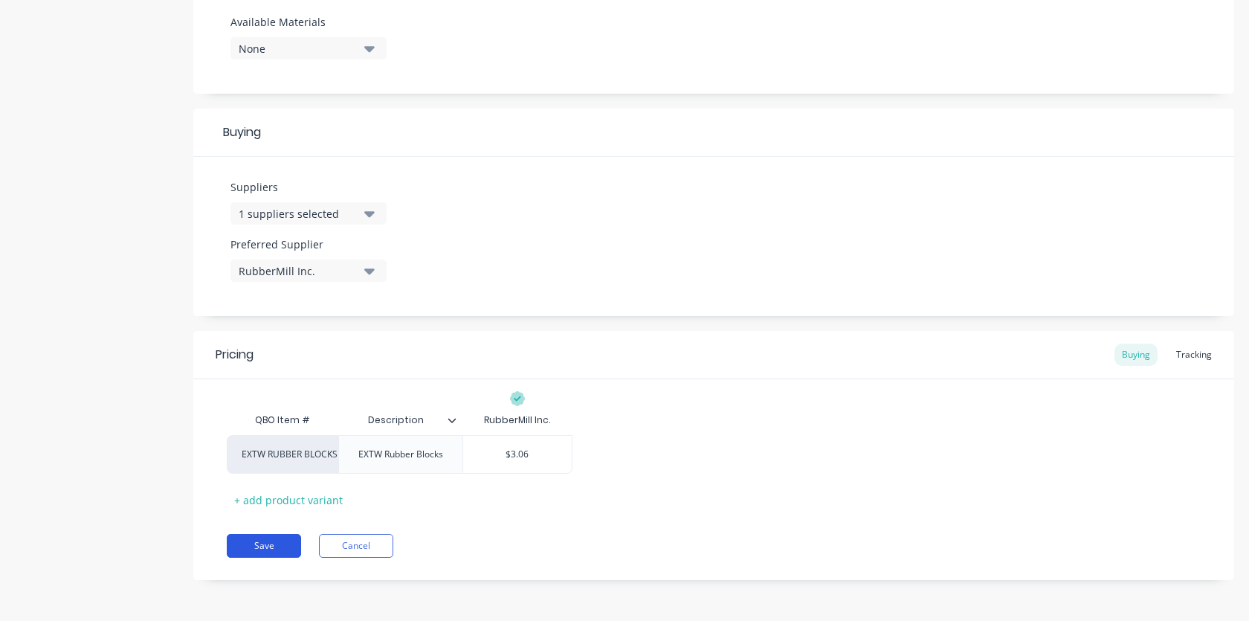
click at [268, 551] on button "Save" at bounding box center [264, 546] width 74 height 24
type textarea "x"
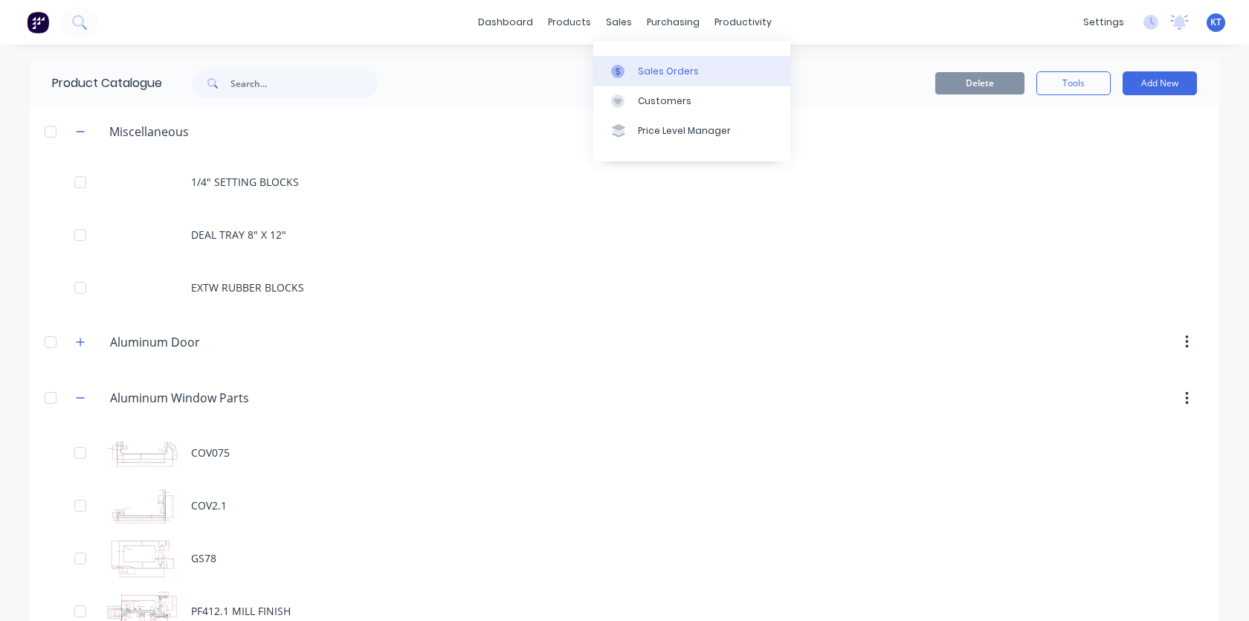
click at [627, 77] on div at bounding box center [622, 71] width 22 height 13
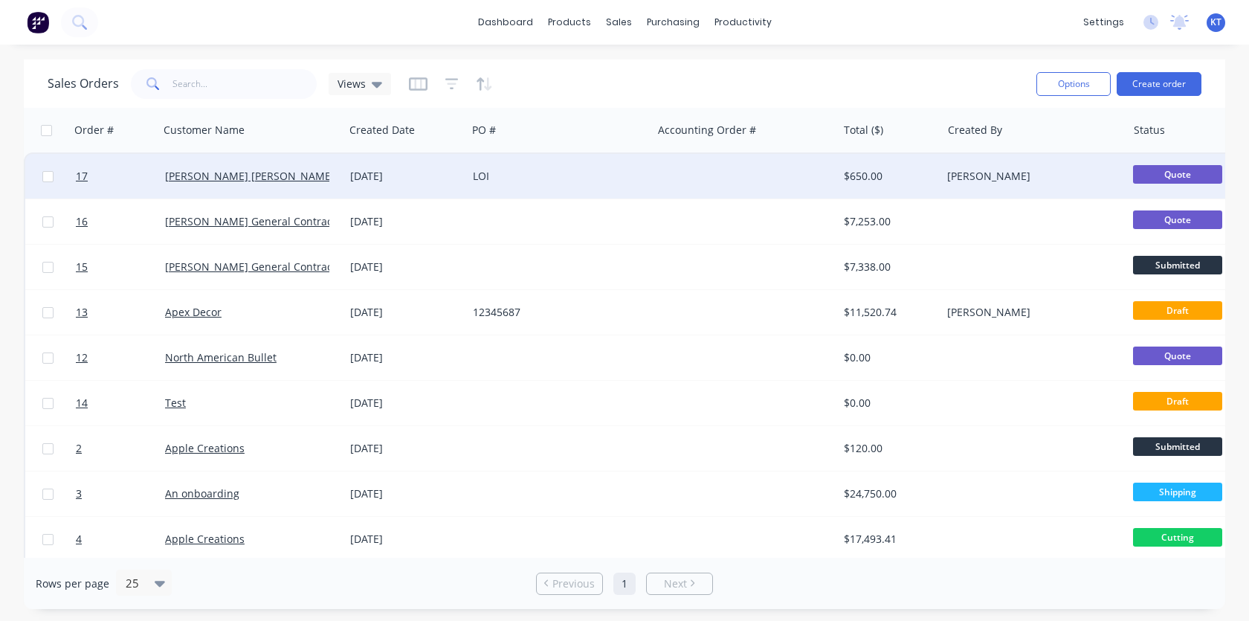
click at [213, 187] on div "Wharton Smith" at bounding box center [251, 176] width 185 height 45
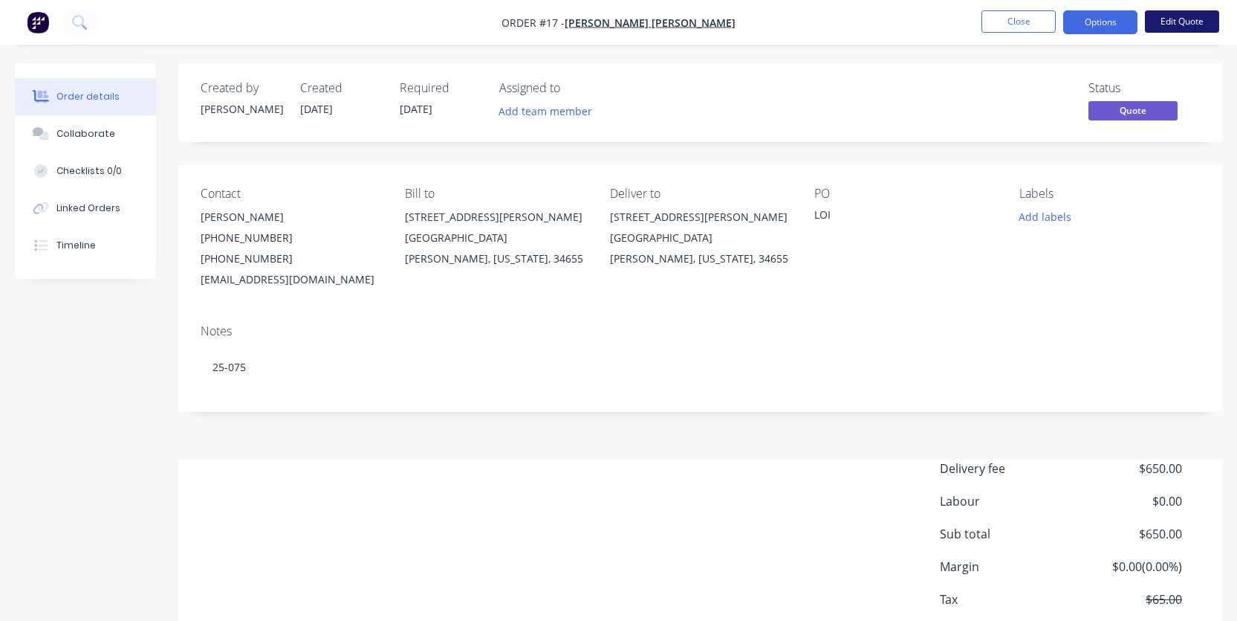
click at [1165, 27] on button "Edit Quote" at bounding box center [1182, 21] width 74 height 22
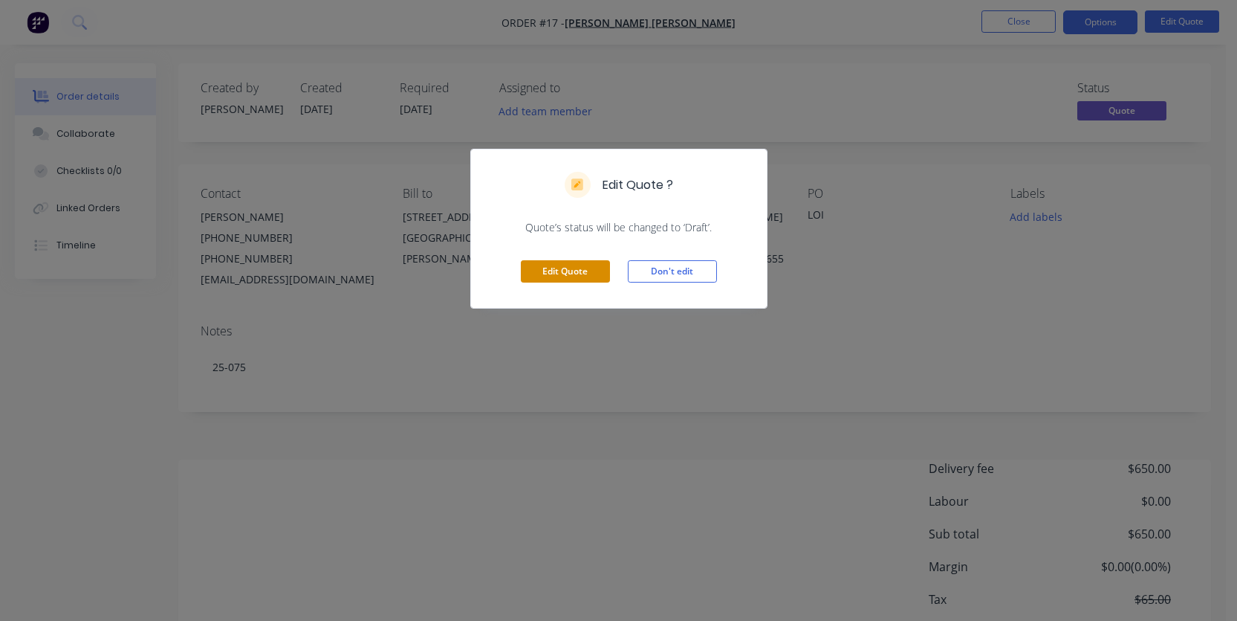
click at [577, 268] on button "Edit Quote" at bounding box center [565, 271] width 89 height 22
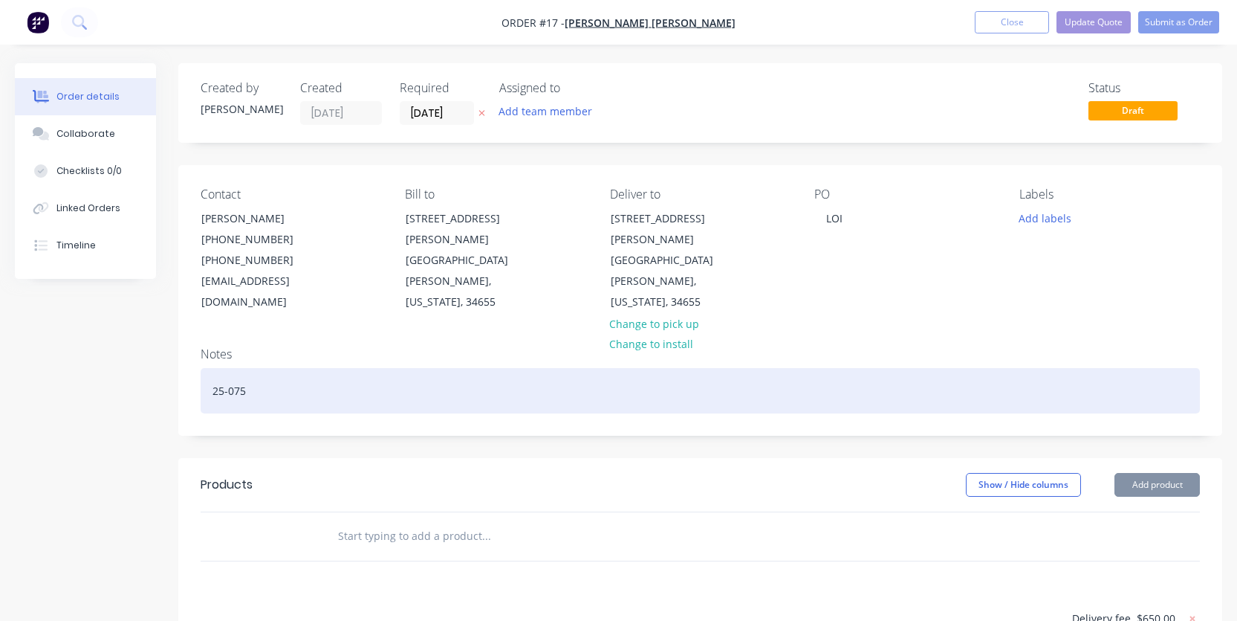
type input "25/09/25"
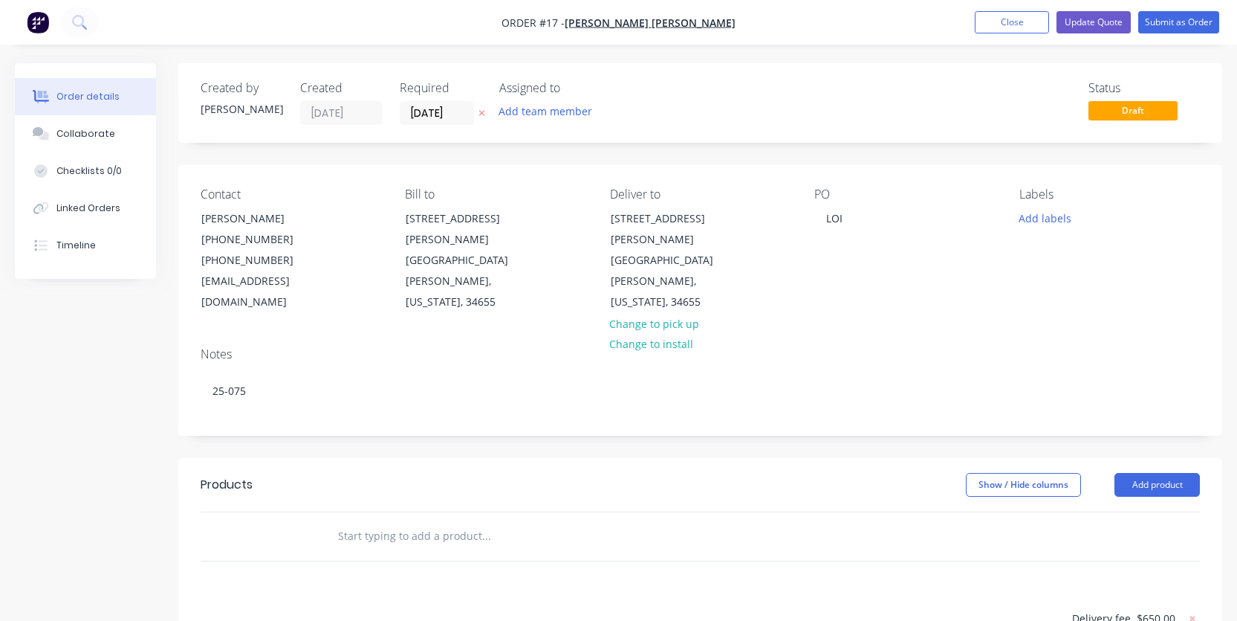
click at [374, 521] on input "text" at bounding box center [485, 536] width 297 height 30
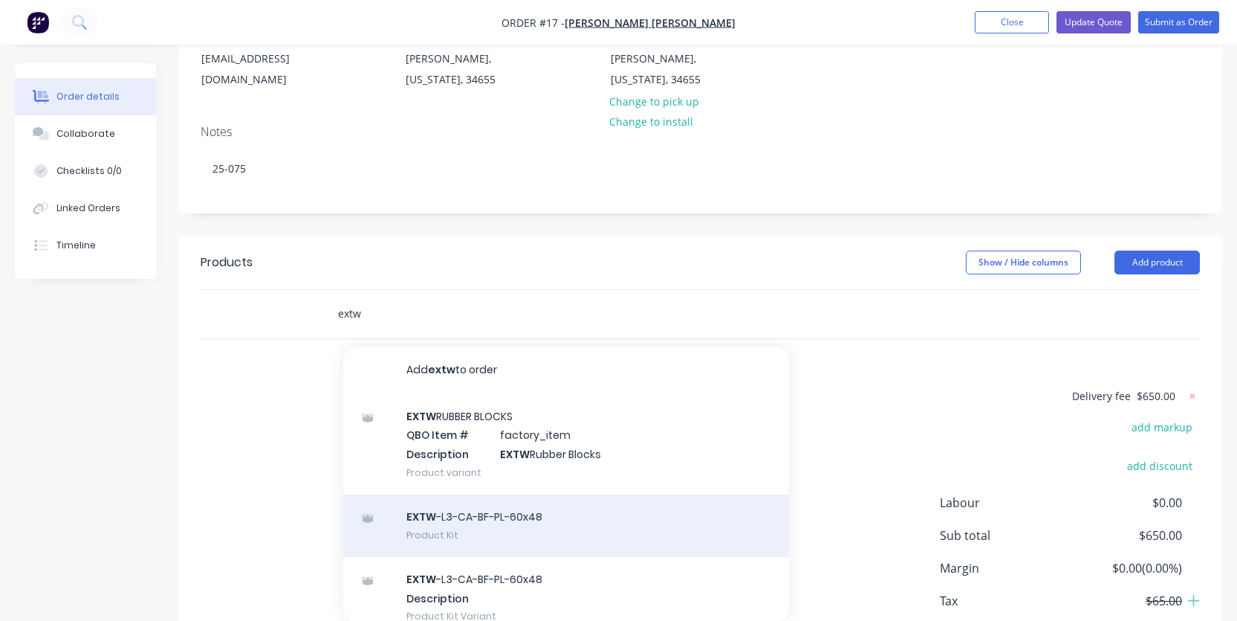
scroll to position [17, 0]
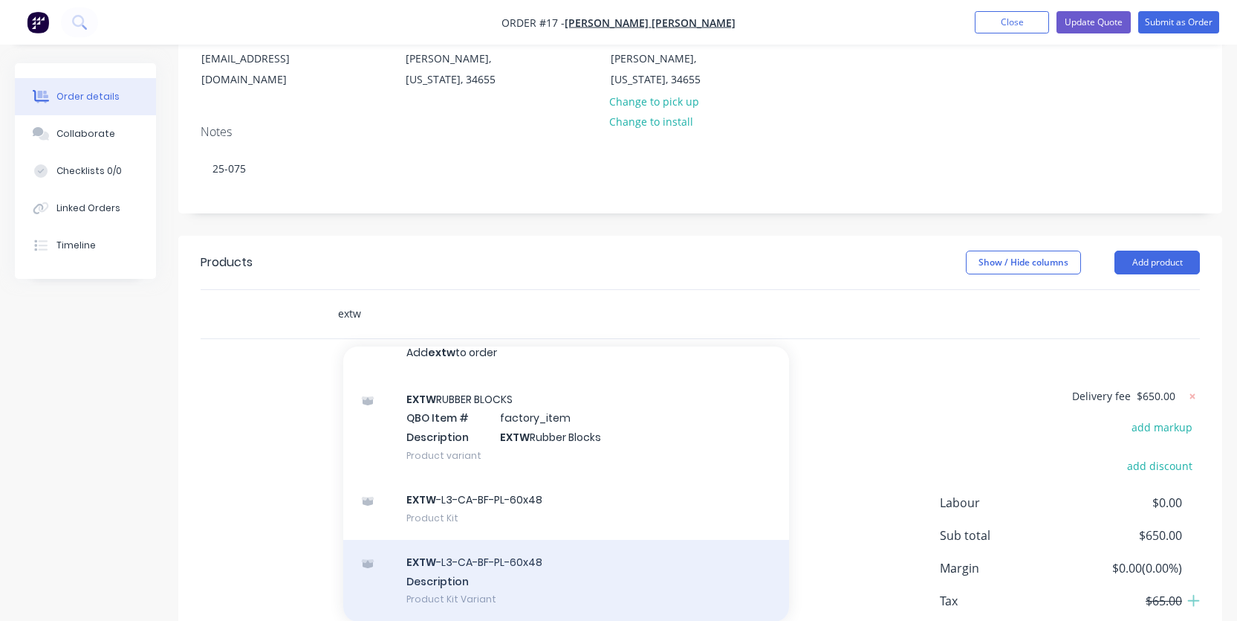
type input "extw"
click at [511, 564] on div "EXTW -L3-CA-BF-PL-60x48 Description Product Kit Variant" at bounding box center [566, 581] width 446 height 82
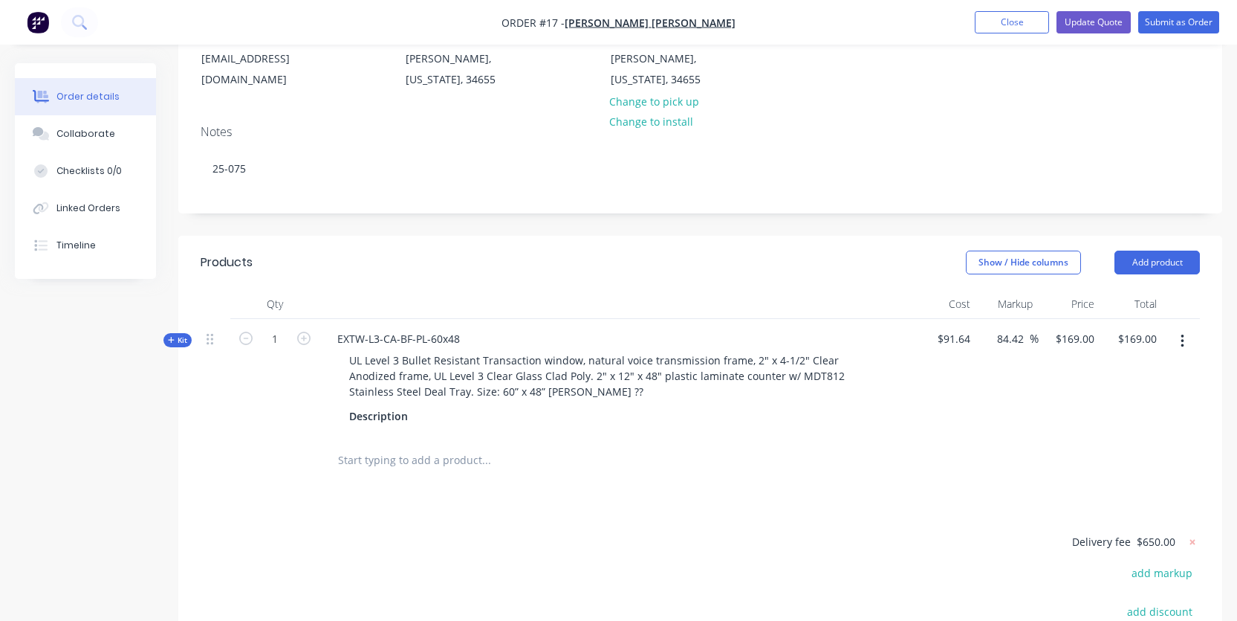
click at [178, 334] on span "Kit" at bounding box center [177, 339] width 19 height 11
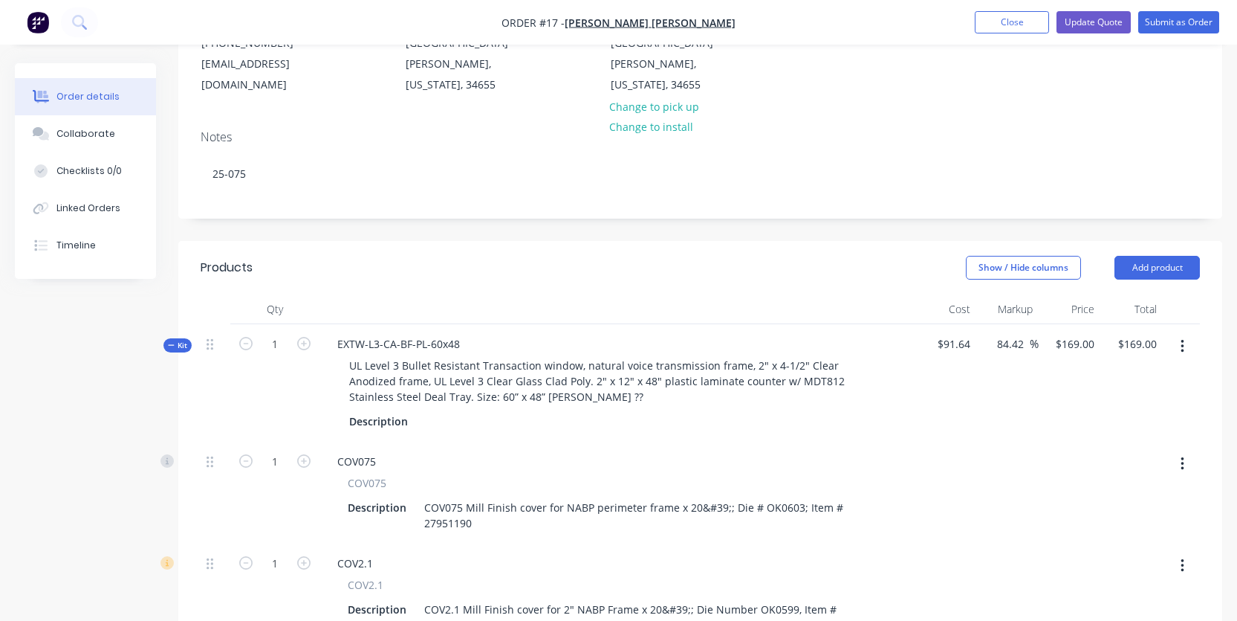
scroll to position [212, 0]
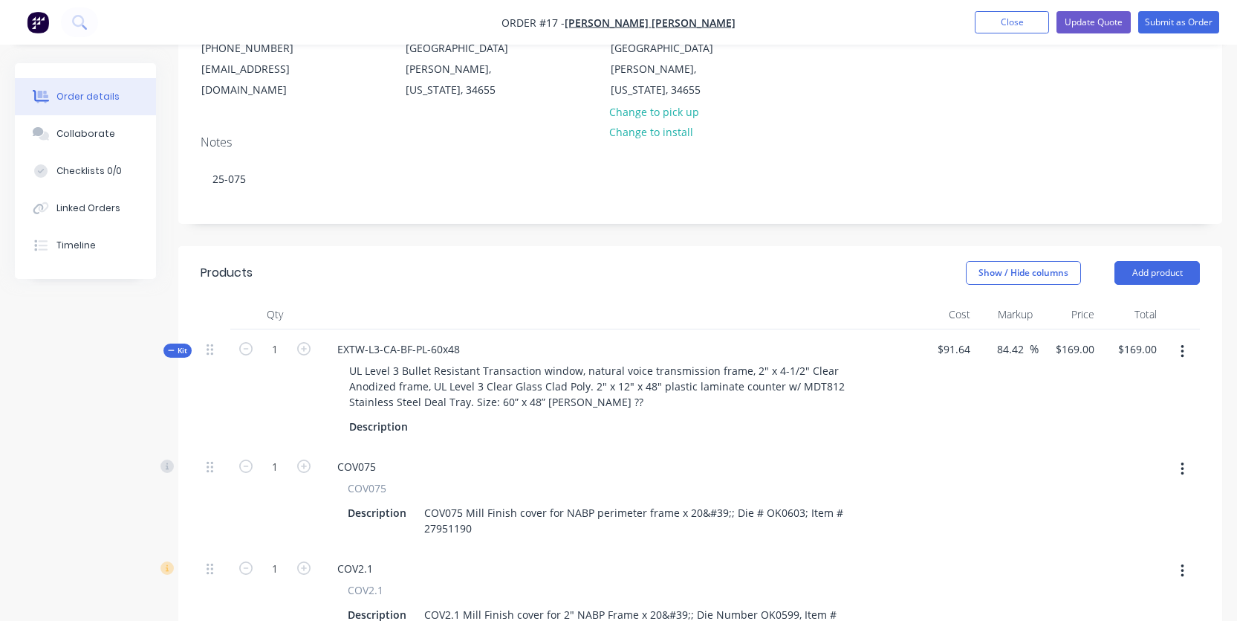
click at [174, 345] on span "Kit" at bounding box center [177, 350] width 19 height 11
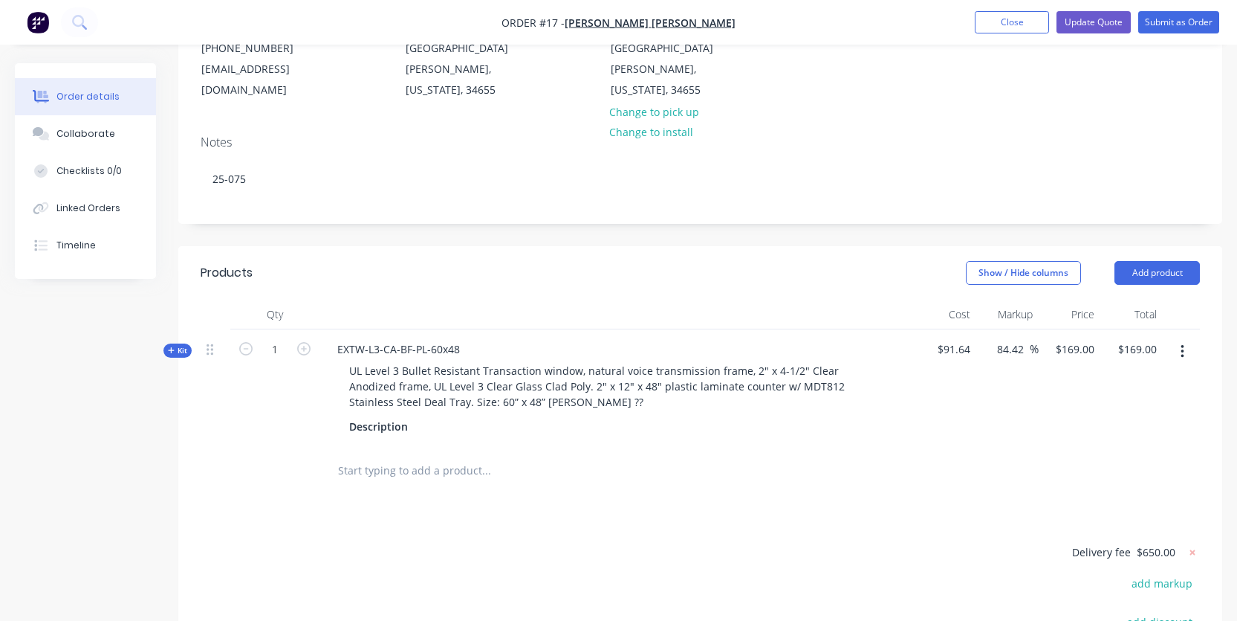
click at [1185, 338] on button "button" at bounding box center [1182, 351] width 35 height 27
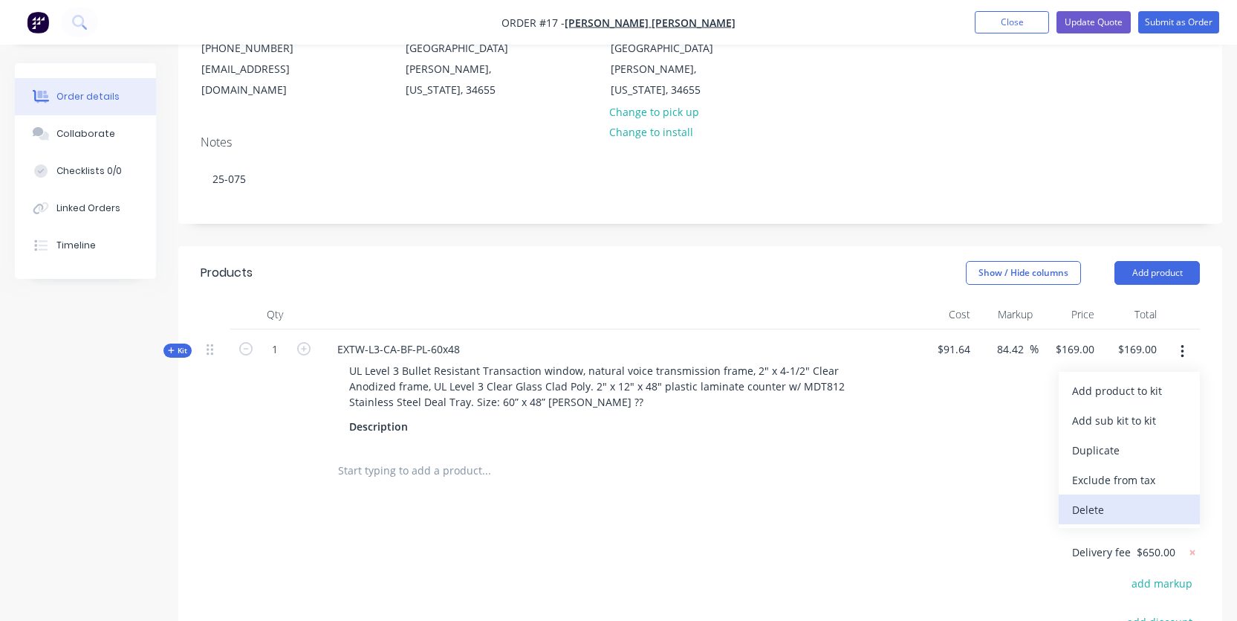
click at [1094, 499] on div "Delete" at bounding box center [1129, 510] width 114 height 22
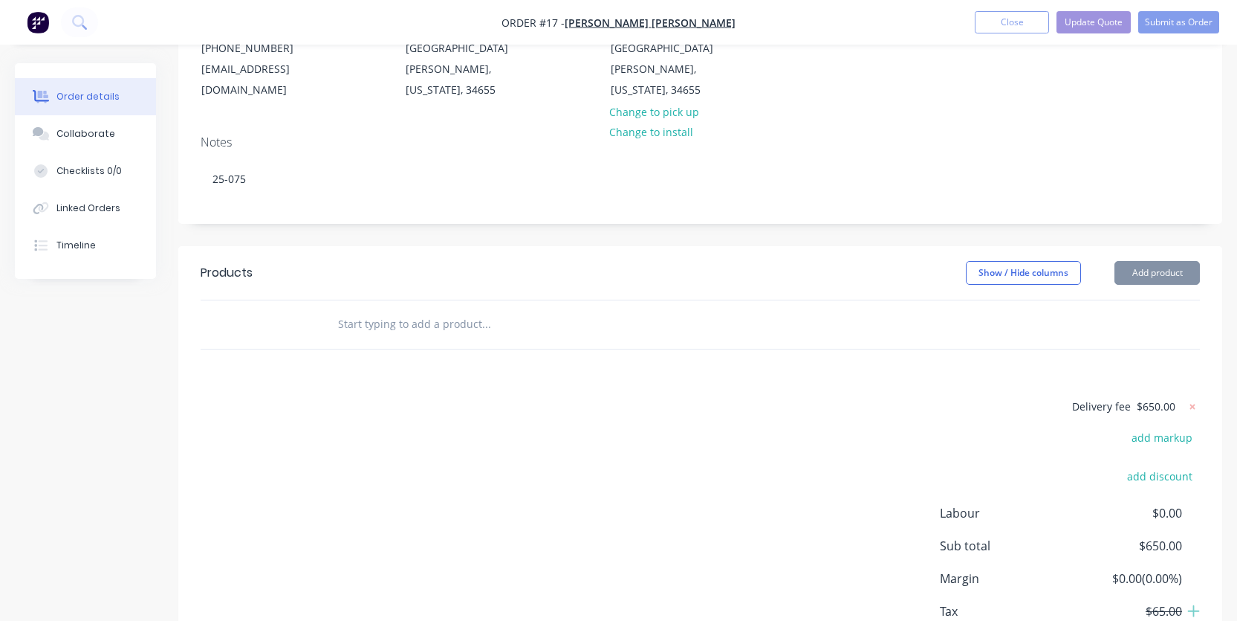
click at [527, 309] on input "text" at bounding box center [485, 324] width 297 height 30
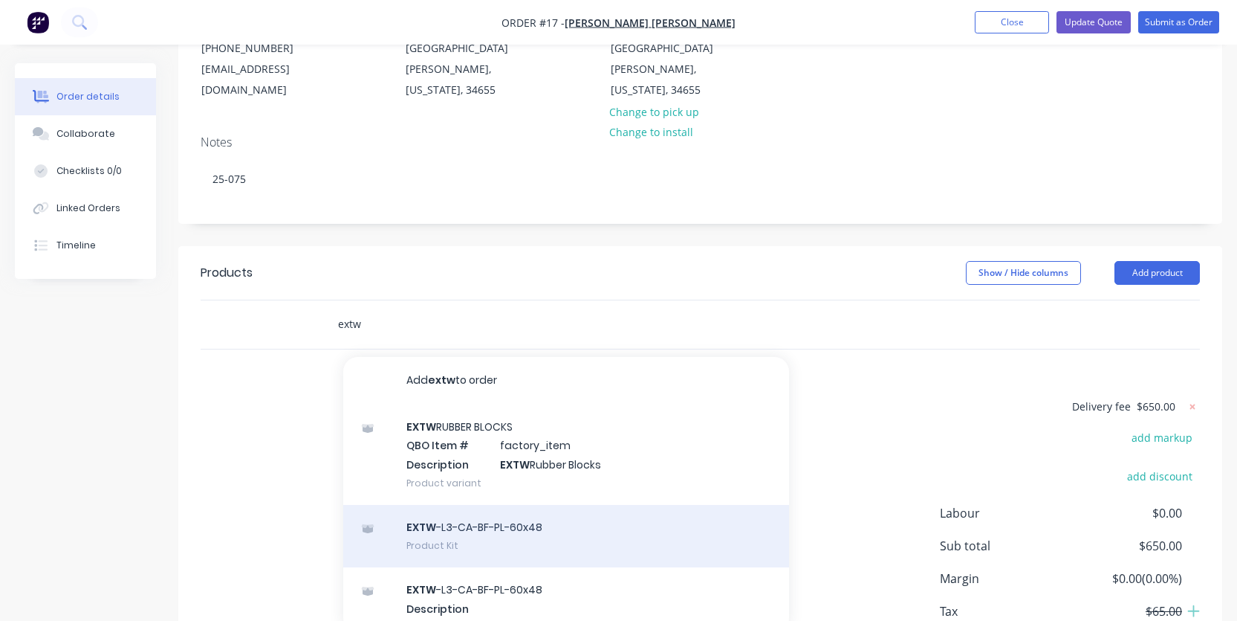
type input "extw"
click at [493, 511] on div "EXTW -L3-CA-BF-PL-60x48 Product Kit" at bounding box center [566, 536] width 446 height 62
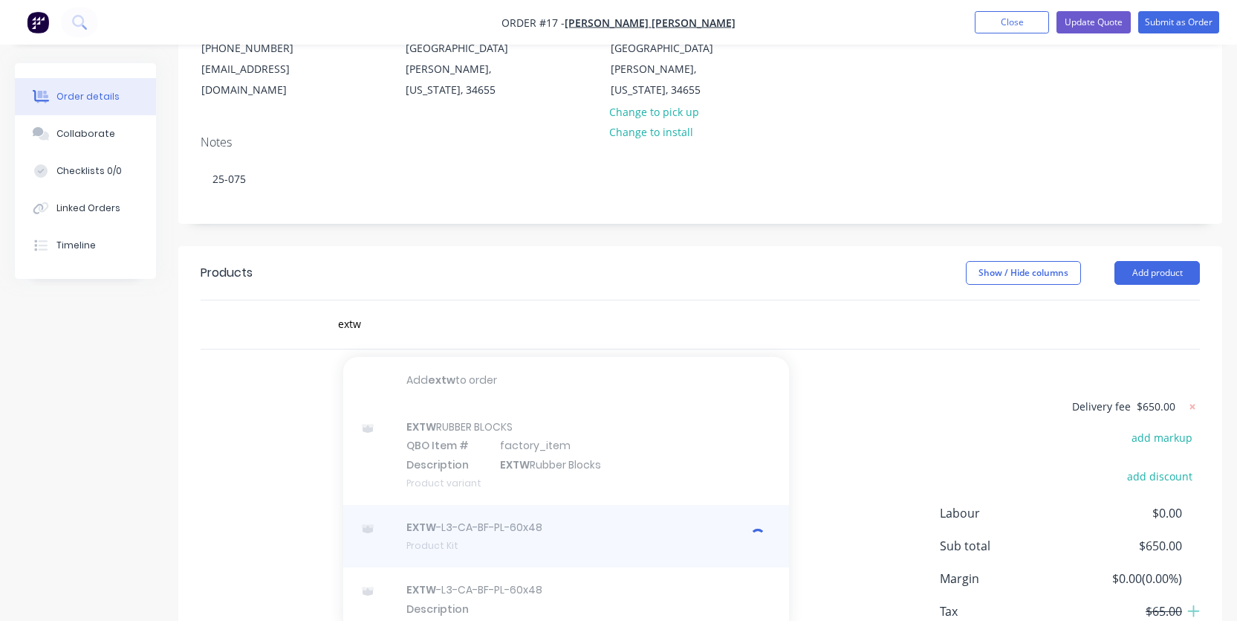
click at [460, 520] on div at bounding box center [566, 536] width 446 height 62
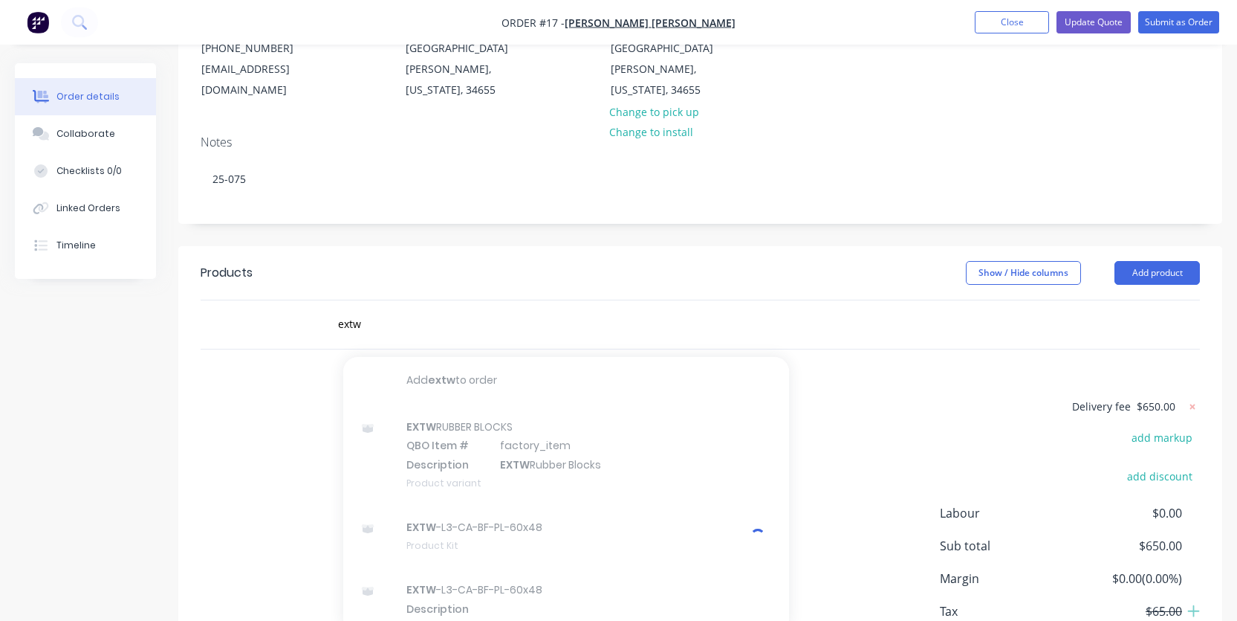
click at [867, 417] on div "Delivery fee $650.00 add markup add discount Labour $0.00 Sub total $650.00 Mar…" at bounding box center [701, 536] width 1000 height 279
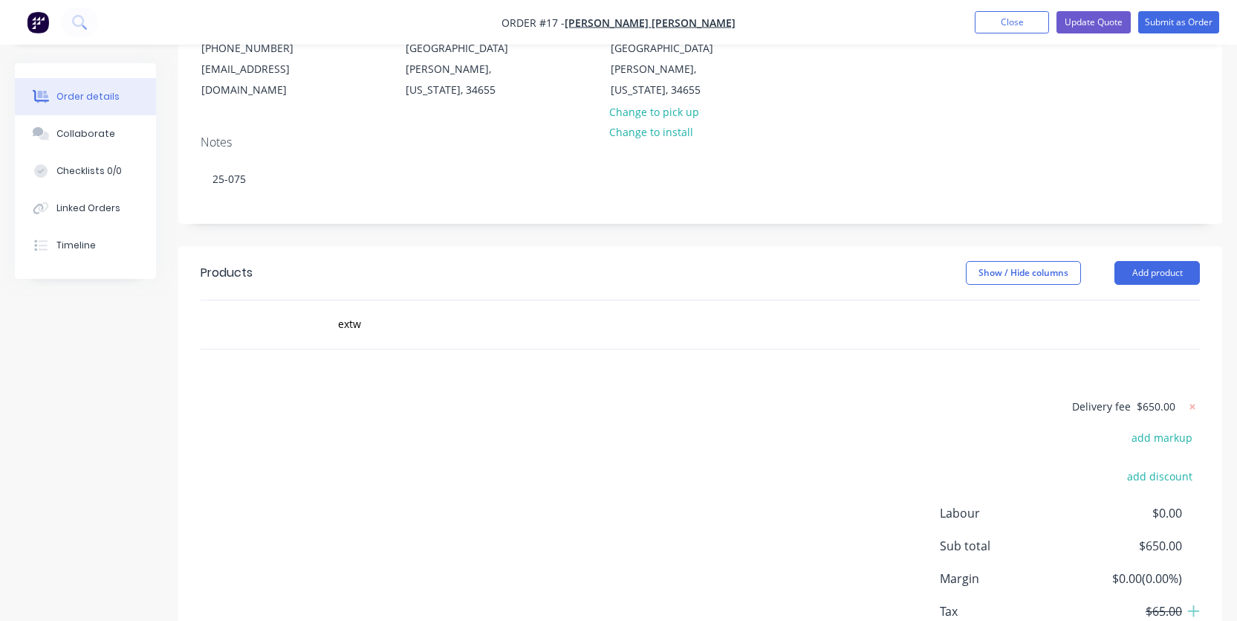
click at [554, 321] on div "extw" at bounding box center [587, 324] width 535 height 48
click at [540, 309] on input "extw" at bounding box center [485, 324] width 297 height 30
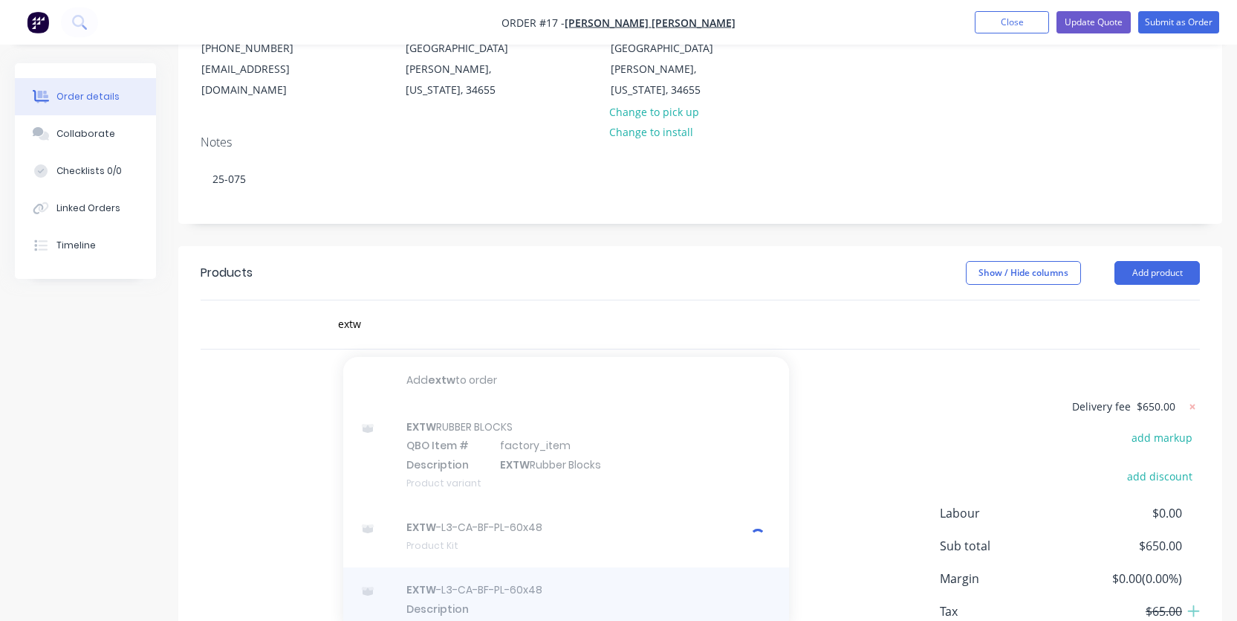
click at [471, 580] on div at bounding box center [566, 608] width 446 height 82
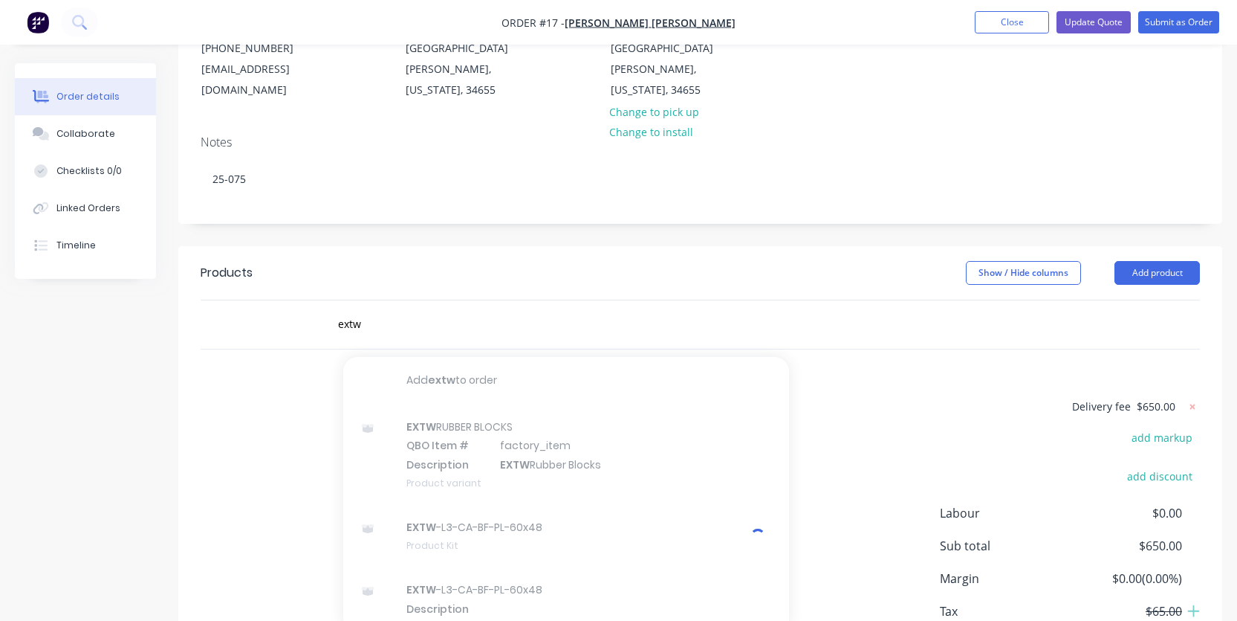
click at [864, 320] on div "extw Add extw to order EXTW RUBBER BLOCKS QBO Item # factory_item Description E…" at bounding box center [701, 324] width 1000 height 48
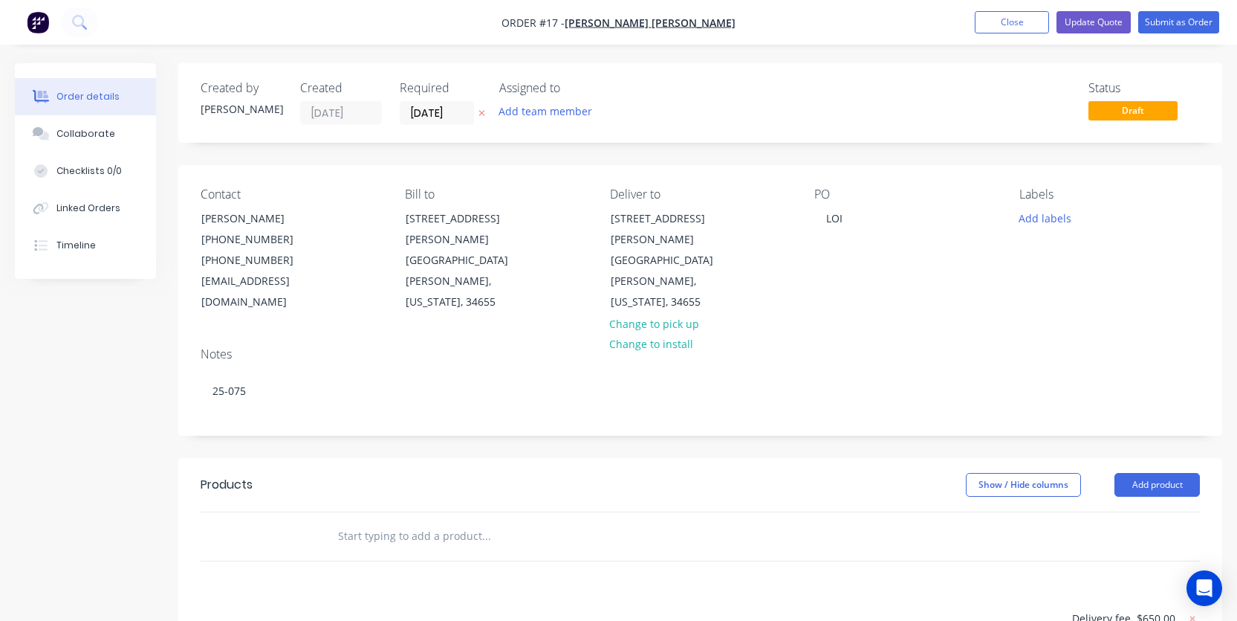
click at [525, 524] on input "text" at bounding box center [485, 536] width 297 height 30
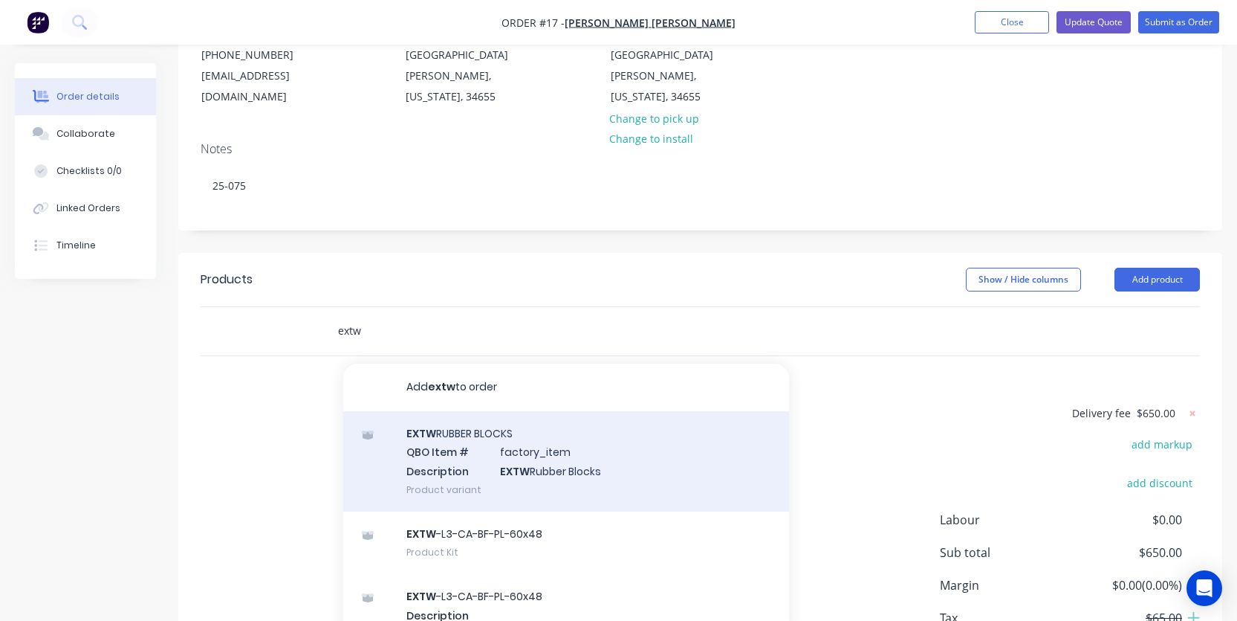
scroll to position [17, 0]
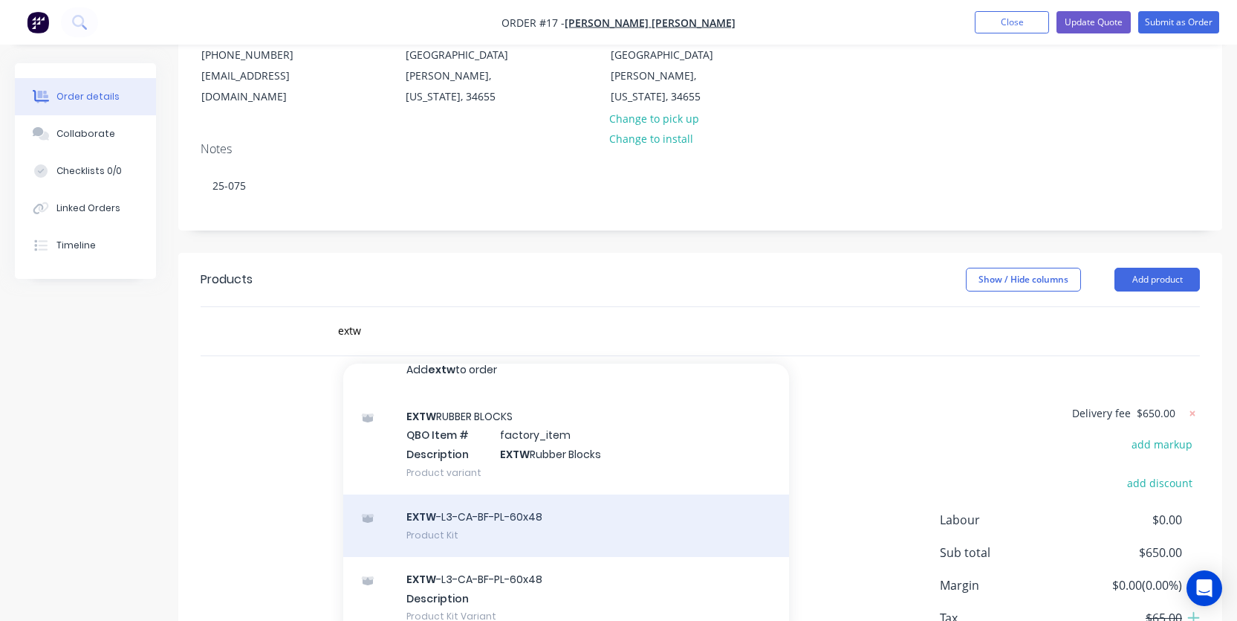
click at [552, 514] on div "EXTW -L3-CA-BF-PL-60x48 Product Kit" at bounding box center [566, 525] width 446 height 62
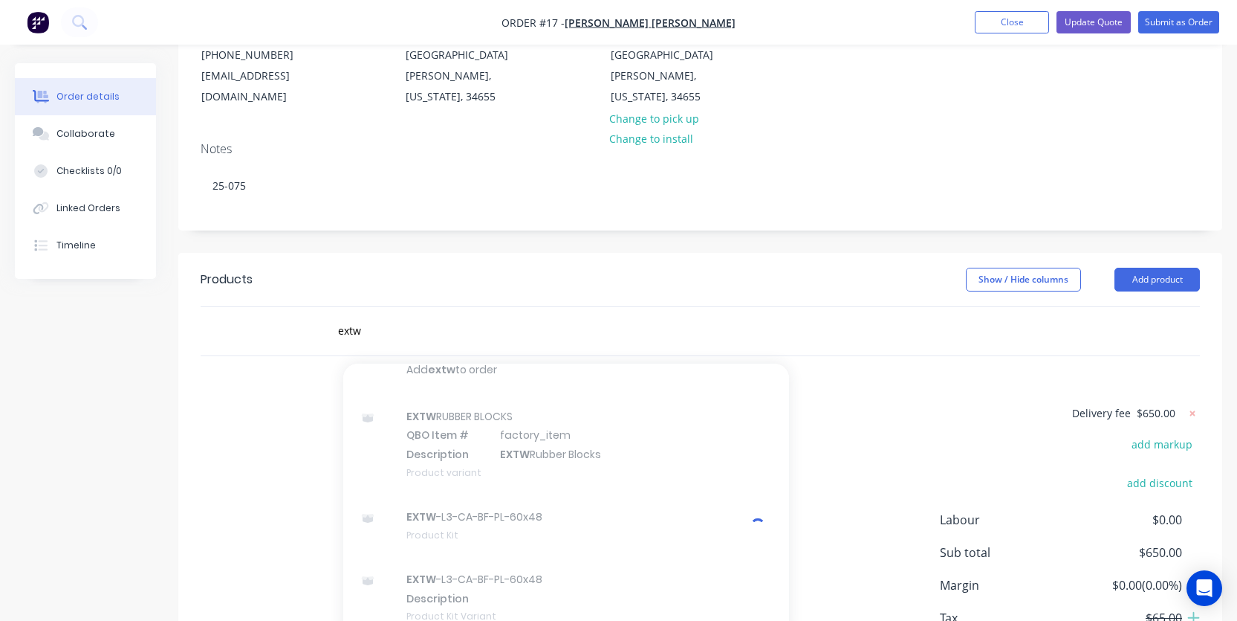
click at [838, 465] on div "Delivery fee $650.00 add markup add discount Labour $0.00 Sub total $650.00 Mar…" at bounding box center [701, 543] width 1000 height 279
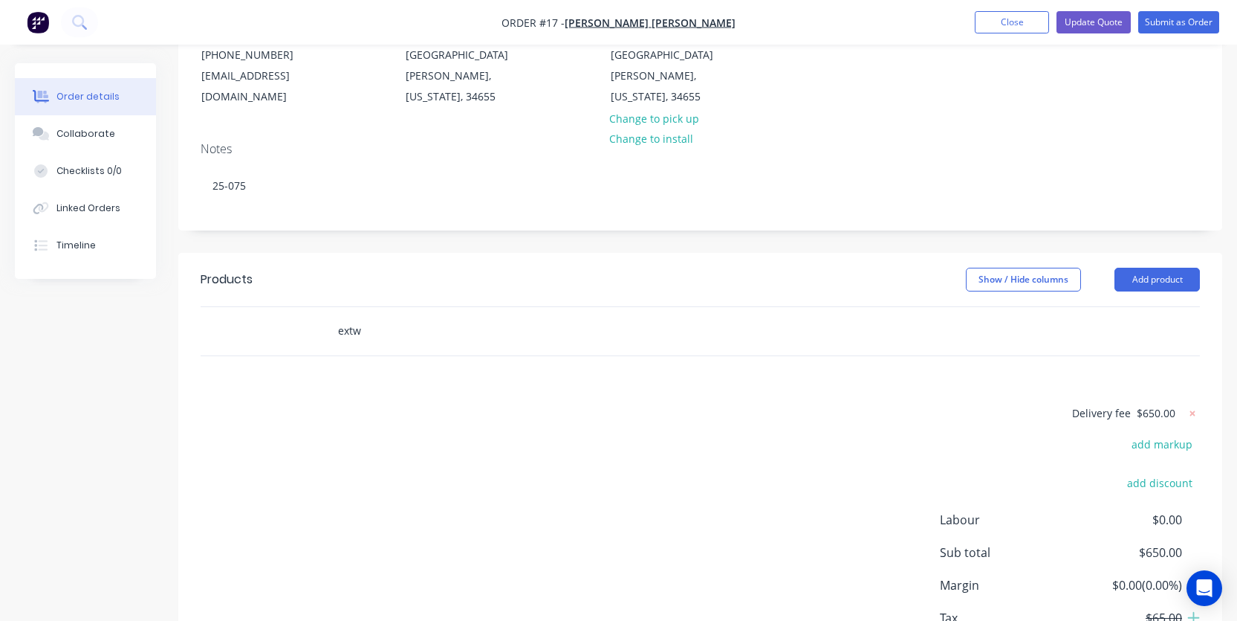
click at [389, 317] on input "extw" at bounding box center [485, 331] width 297 height 30
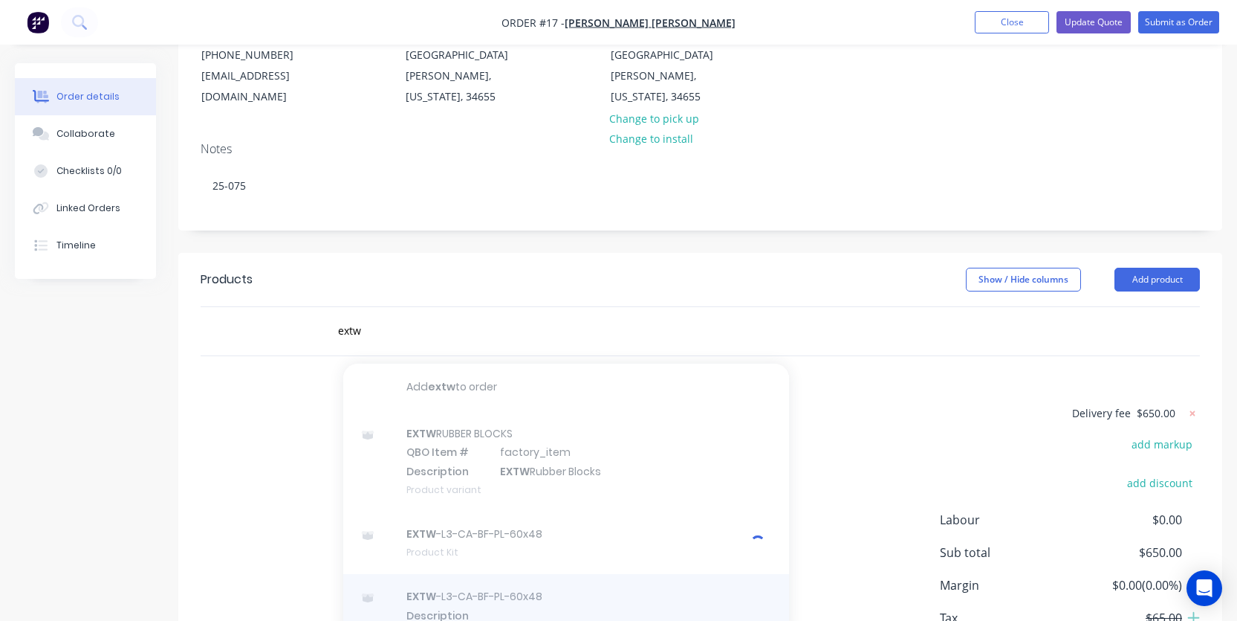
click at [447, 583] on div at bounding box center [566, 615] width 446 height 82
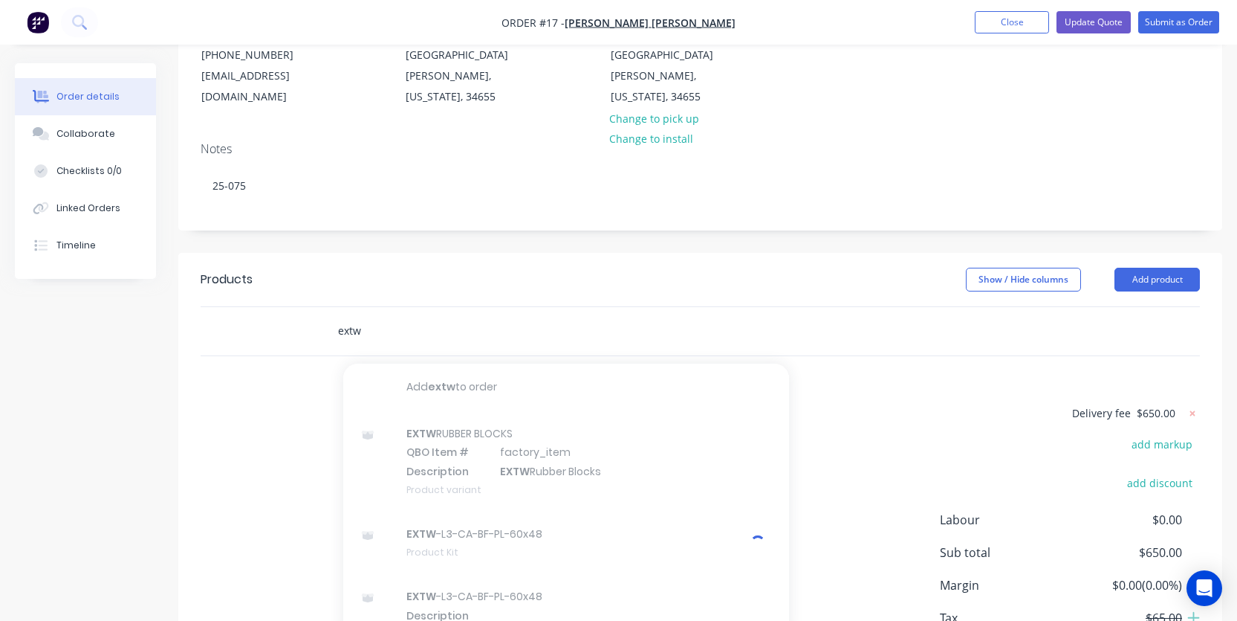
click at [603, 316] on input "extw" at bounding box center [485, 331] width 297 height 30
type input "e"
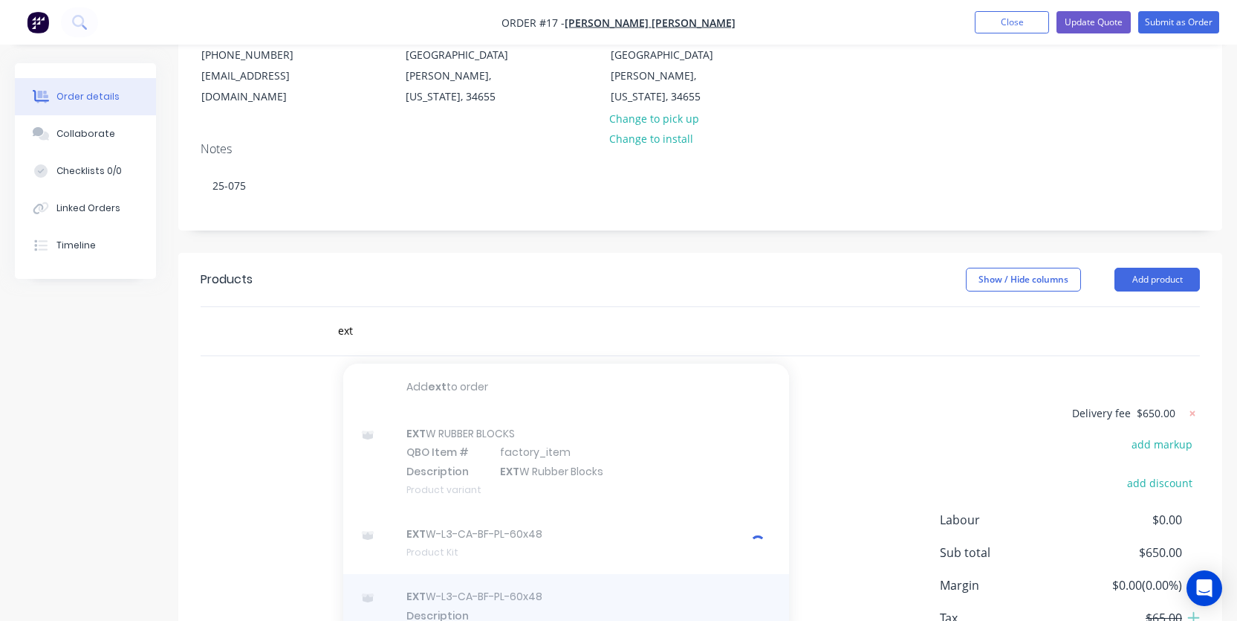
click at [488, 574] on div at bounding box center [566, 615] width 446 height 82
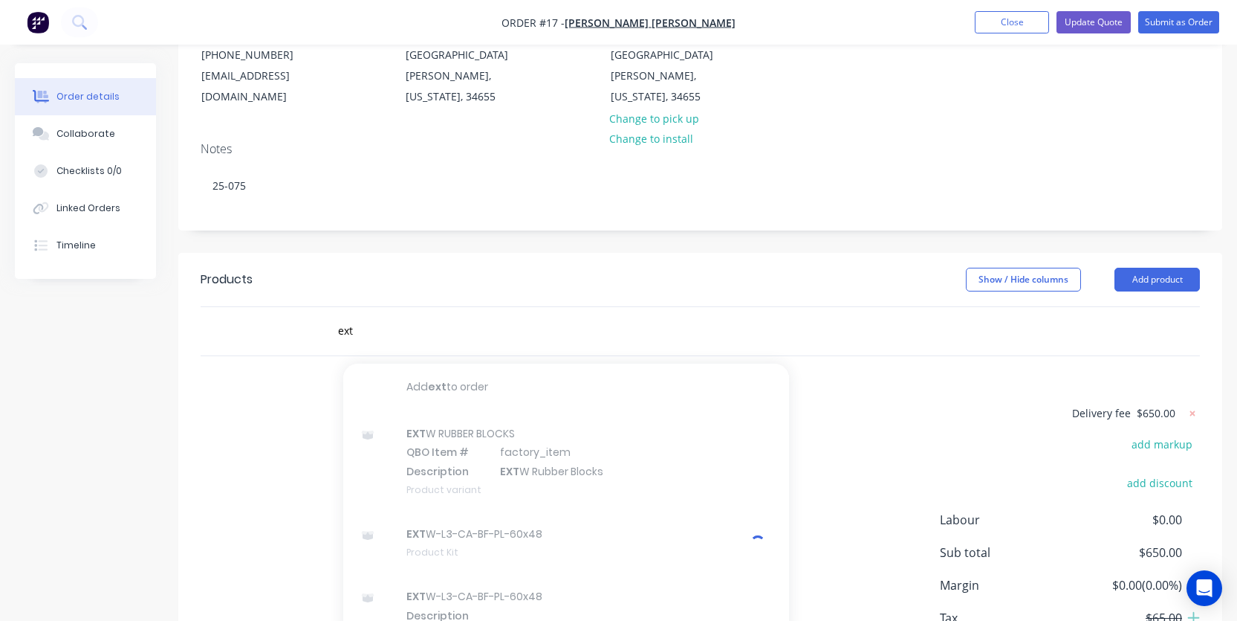
click at [861, 449] on div "Delivery fee $650.00 add markup add discount Labour $0.00 Sub total $650.00 Mar…" at bounding box center [701, 543] width 1000 height 279
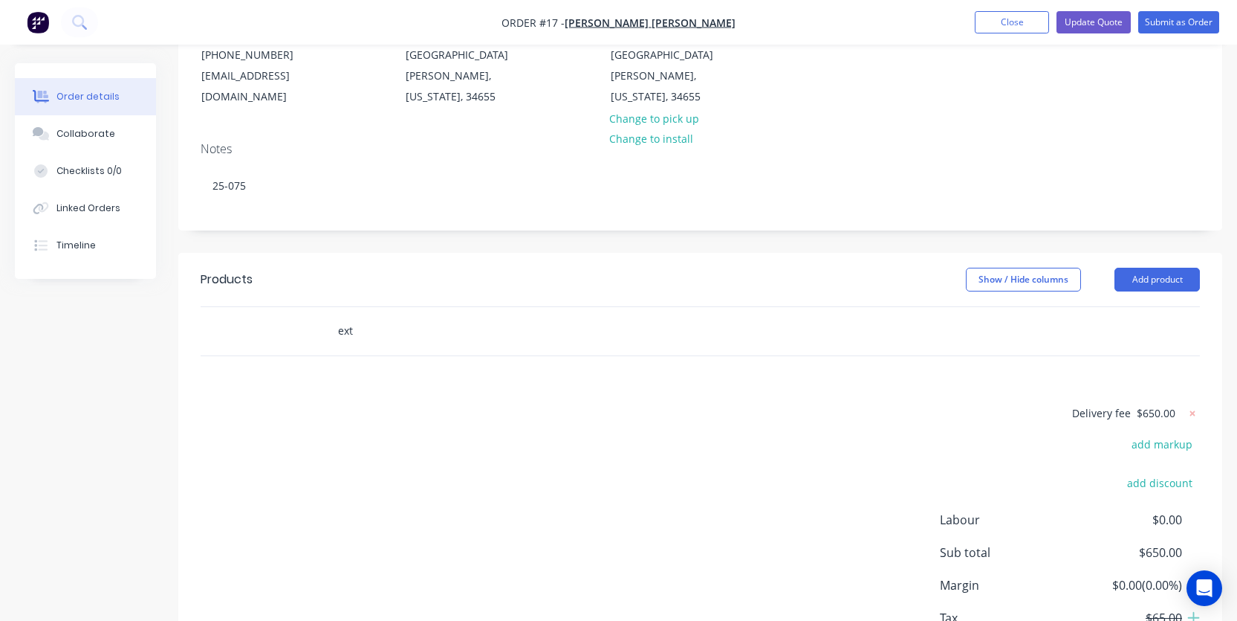
click at [621, 316] on input "ext" at bounding box center [485, 331] width 297 height 30
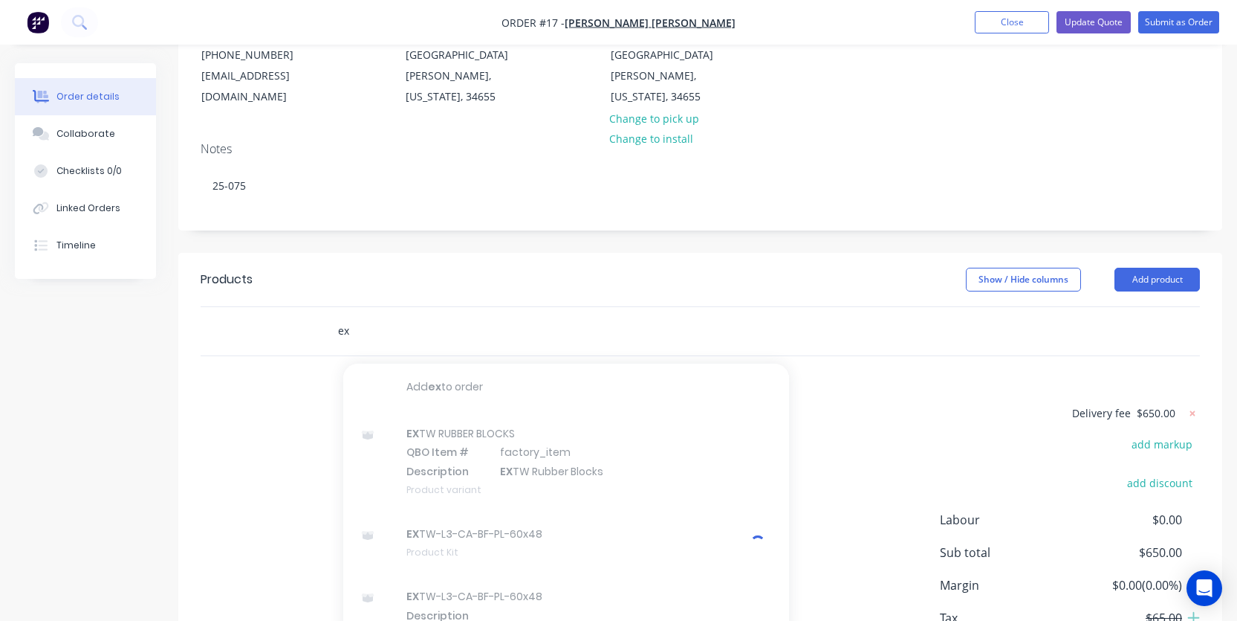
type input "e"
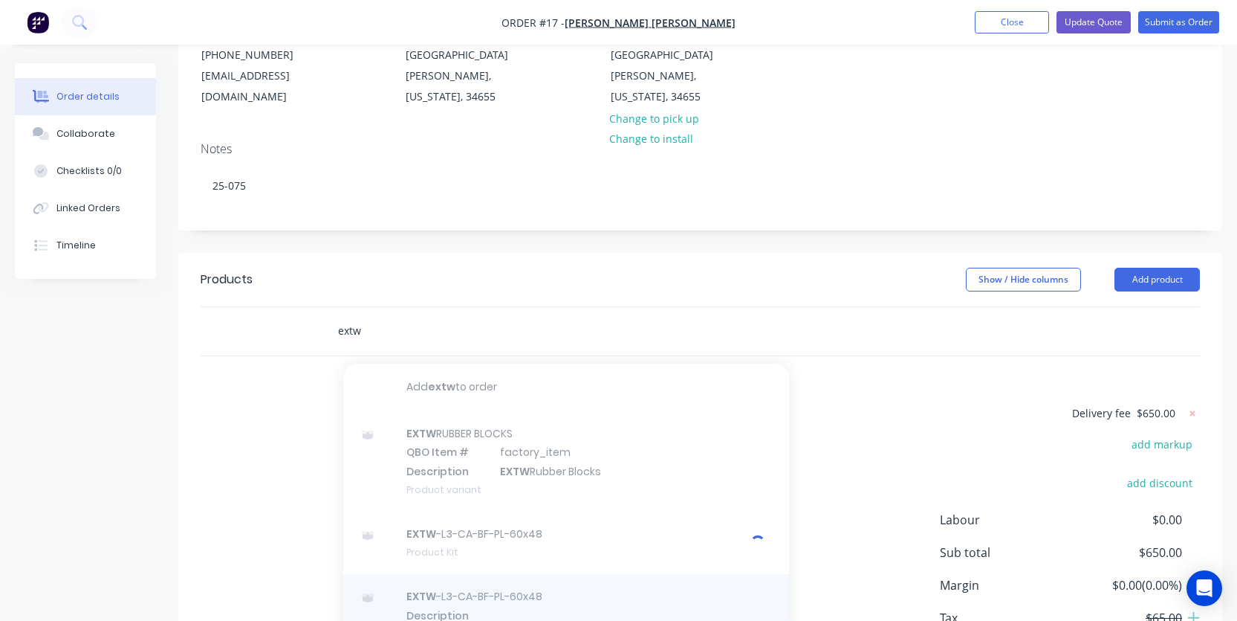
type input "extw"
click at [450, 580] on div at bounding box center [566, 615] width 446 height 82
click at [501, 577] on div at bounding box center [566, 615] width 446 height 82
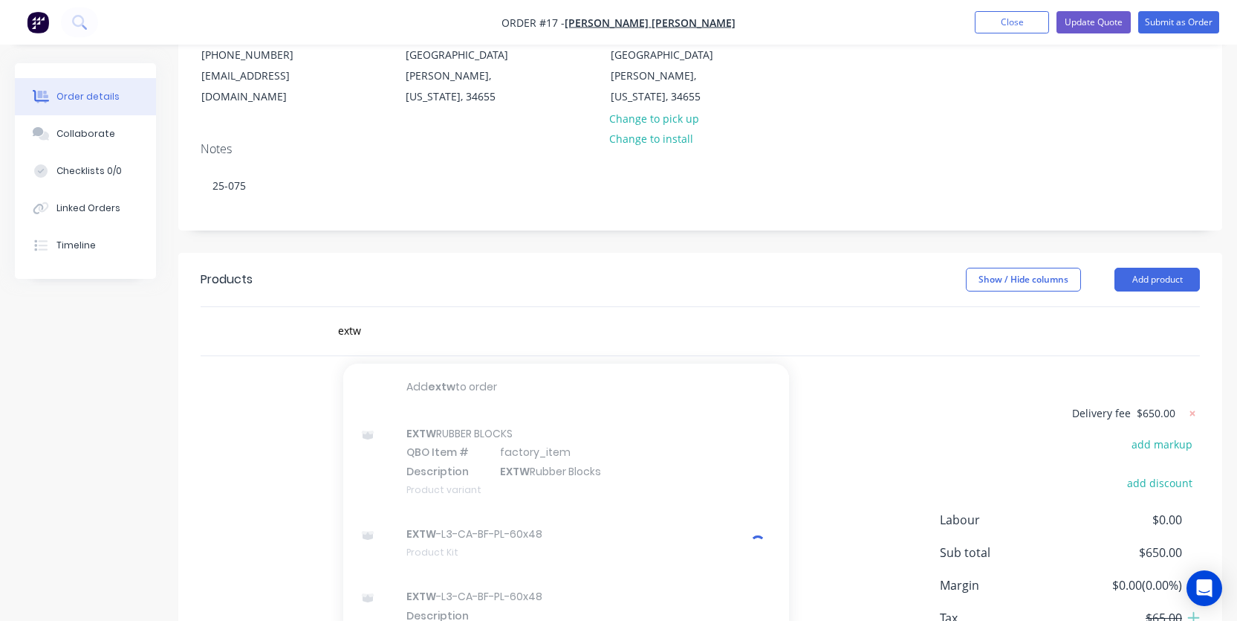
click at [332, 142] on div "Notes" at bounding box center [701, 149] width 1000 height 14
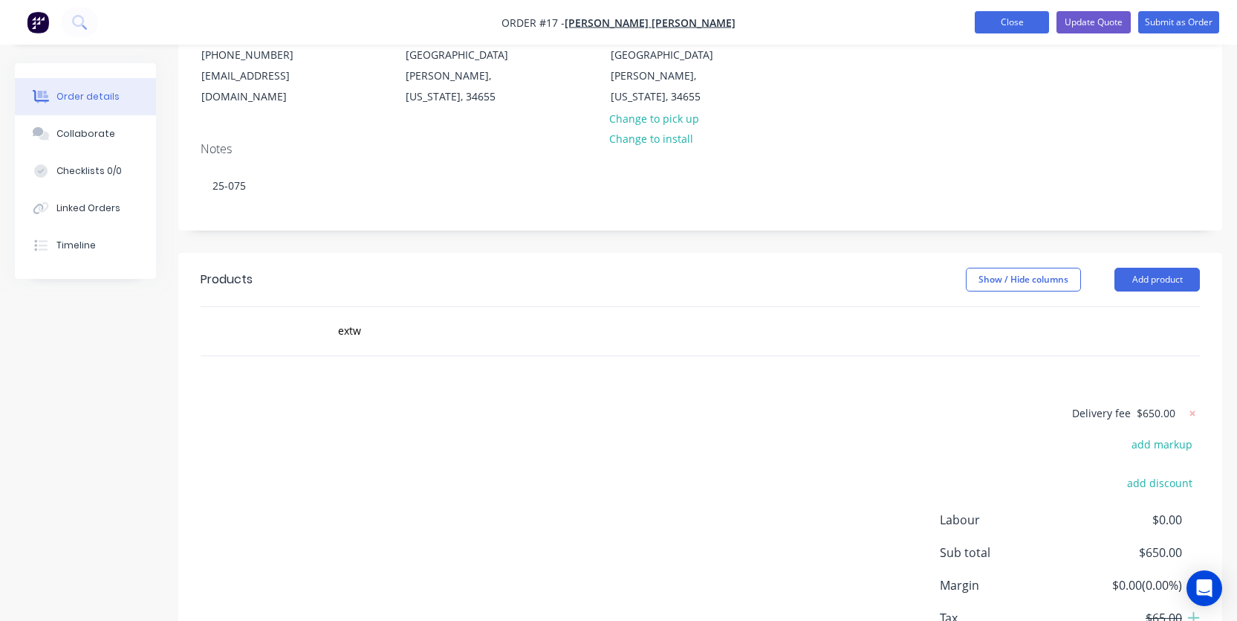
click at [1012, 31] on button "Close" at bounding box center [1012, 22] width 74 height 22
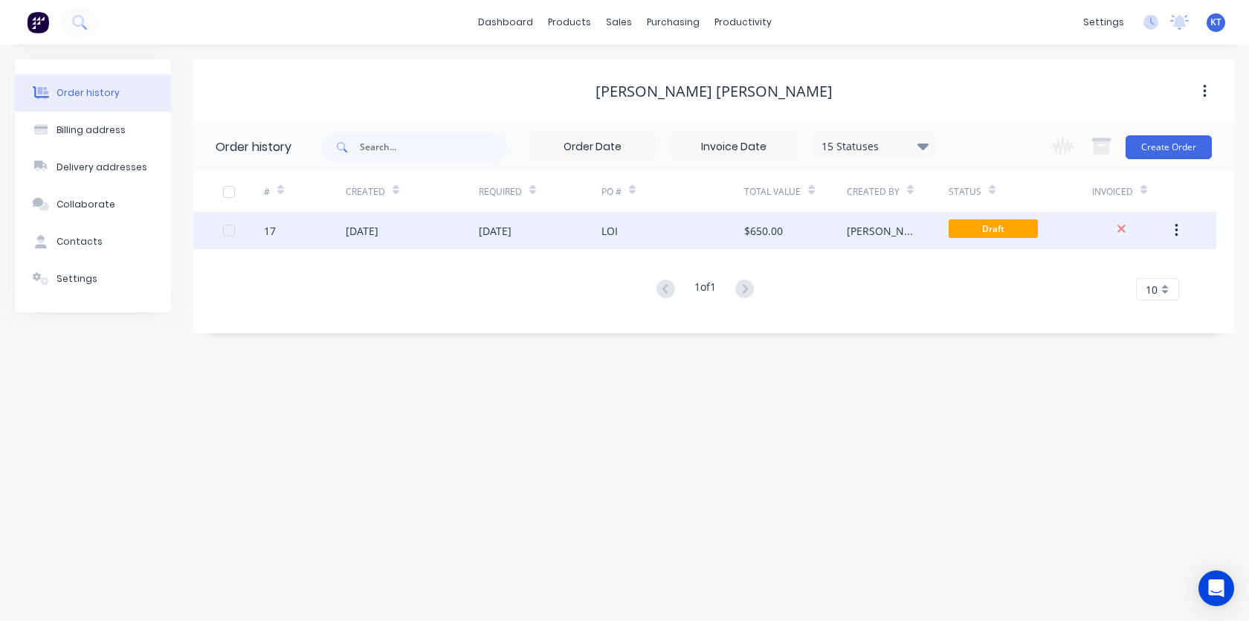
click at [491, 235] on div "24 Sep 2025" at bounding box center [495, 231] width 33 height 16
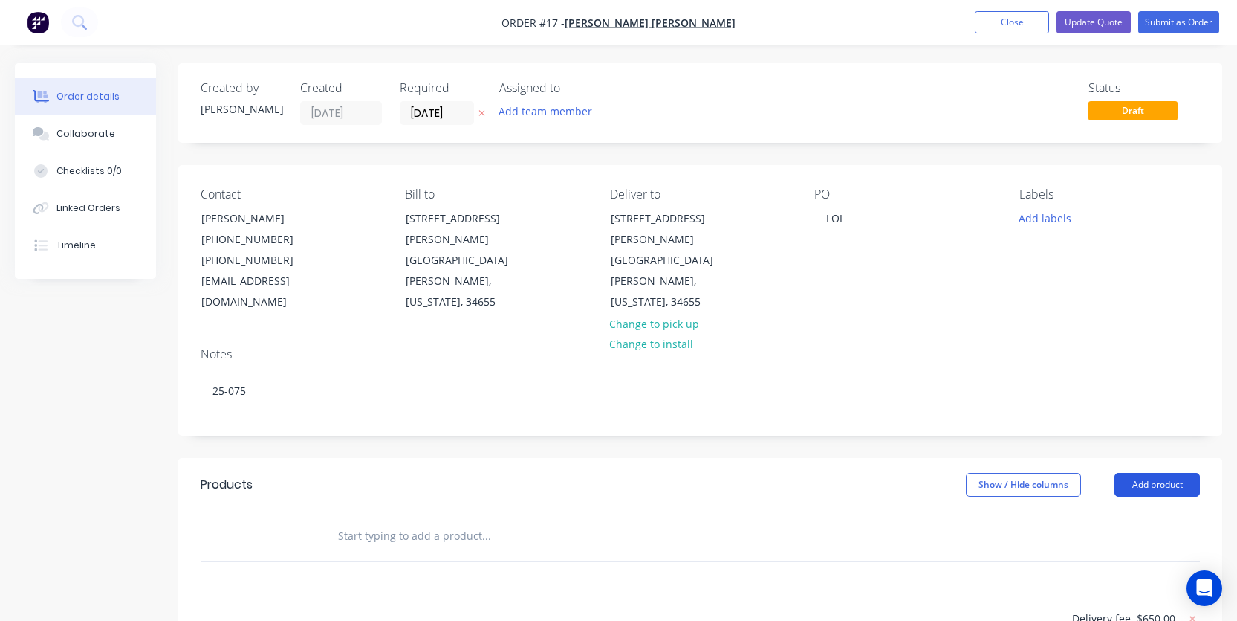
click at [1174, 473] on button "Add product" at bounding box center [1157, 485] width 85 height 24
click at [1046, 473] on button "Show / Hide columns" at bounding box center [1023, 485] width 115 height 24
click at [1148, 473] on button "Add product" at bounding box center [1157, 485] width 85 height 24
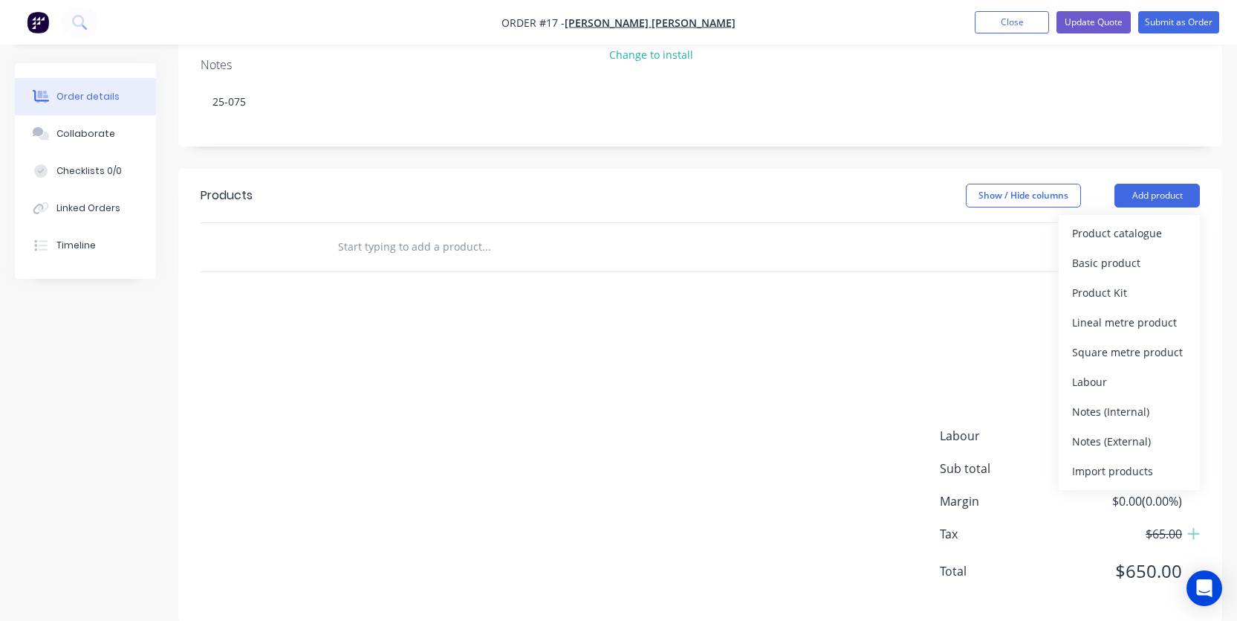
scroll to position [291, 0]
click at [610, 317] on div "Delivery fee $650.00 add markup add discount Labour $0.00 Sub total $650.00 Mar…" at bounding box center [701, 456] width 1000 height 279
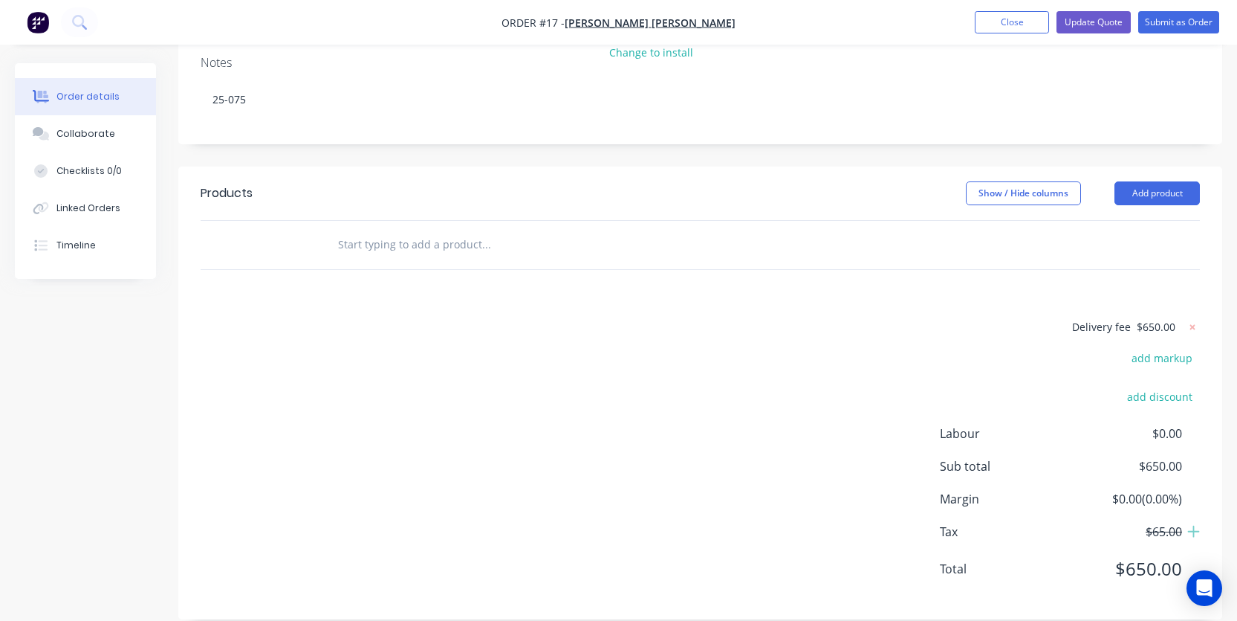
click at [572, 230] on input "text" at bounding box center [485, 245] width 297 height 30
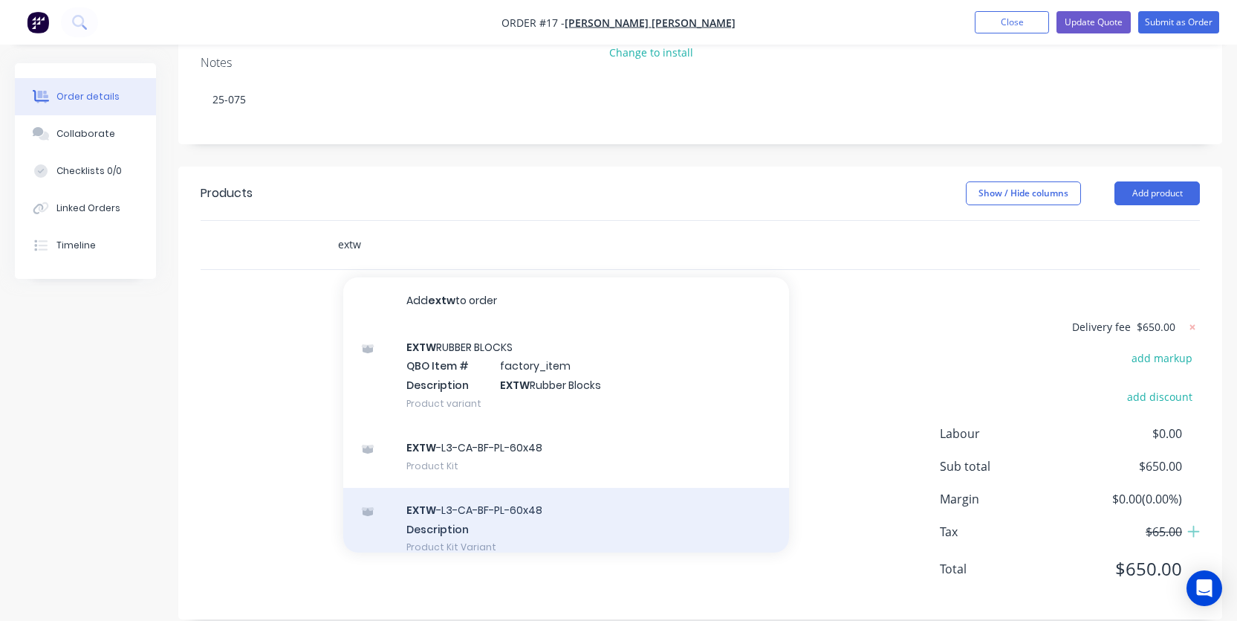
type input "extw"
click at [453, 488] on div "EXTW -L3-CA-BF-PL-60x48 Description Product Kit Variant" at bounding box center [566, 529] width 446 height 82
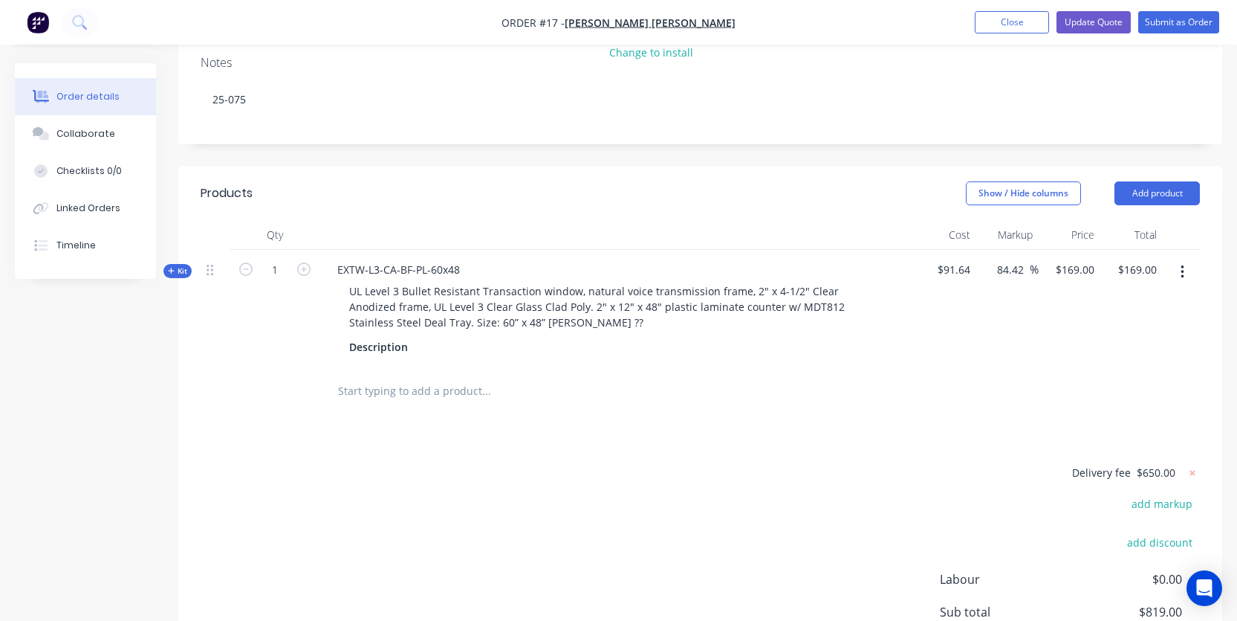
click at [174, 265] on span "Kit" at bounding box center [177, 270] width 19 height 11
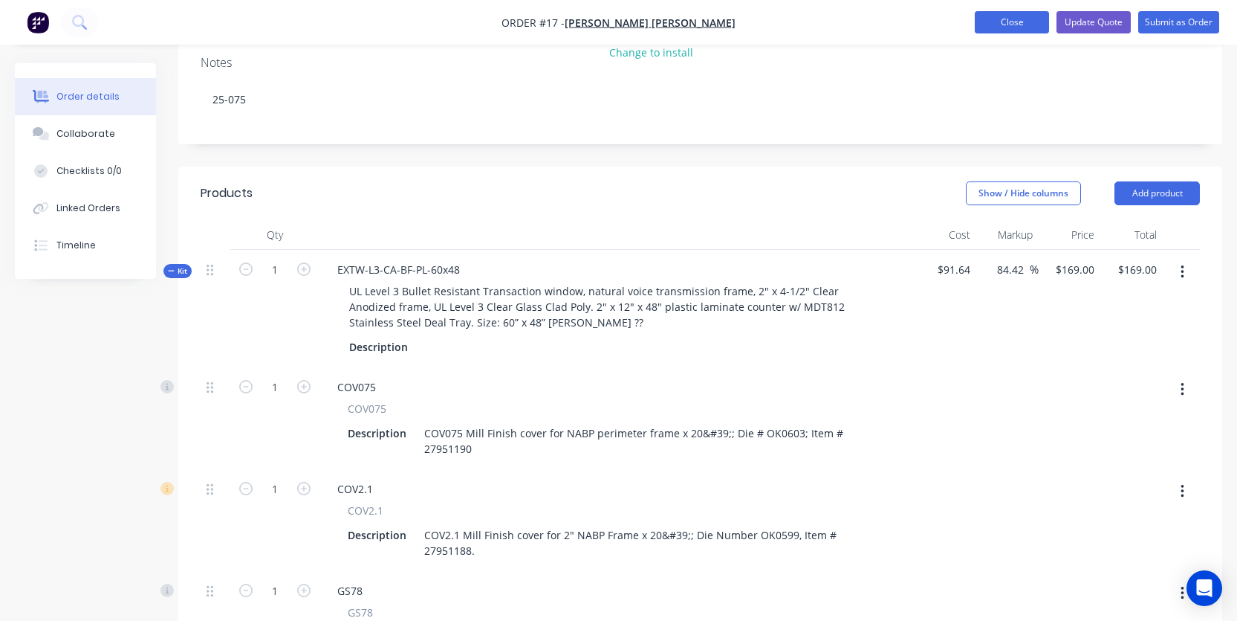
click at [1023, 27] on button "Close" at bounding box center [1012, 22] width 74 height 22
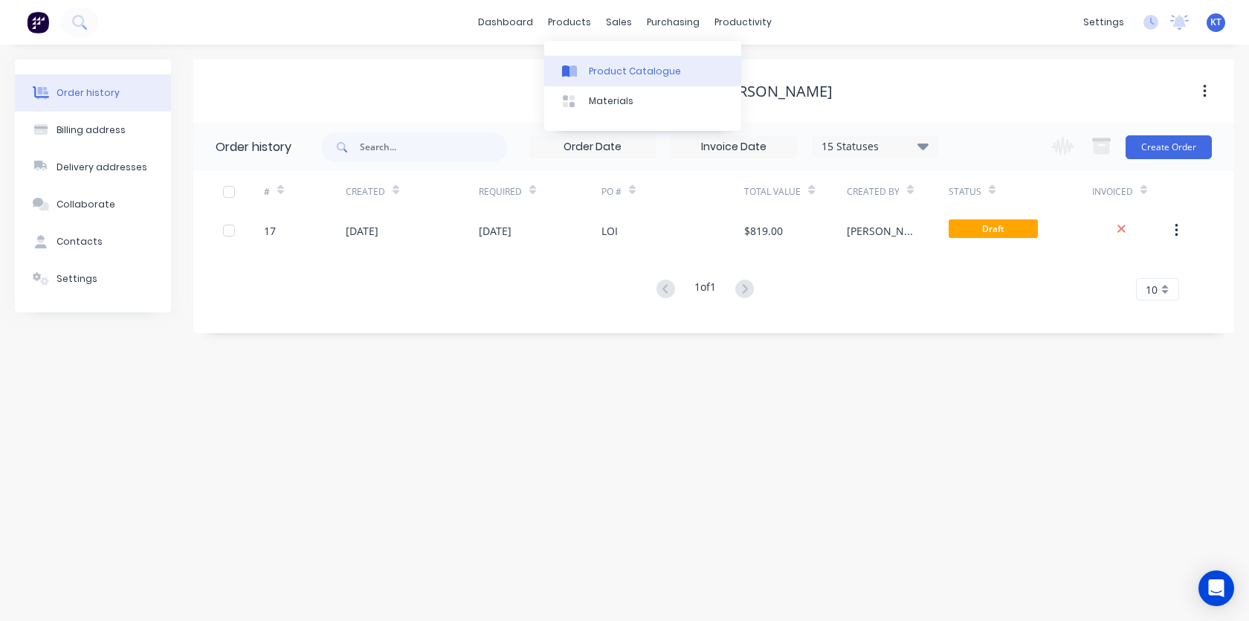
click at [583, 65] on div at bounding box center [573, 71] width 22 height 13
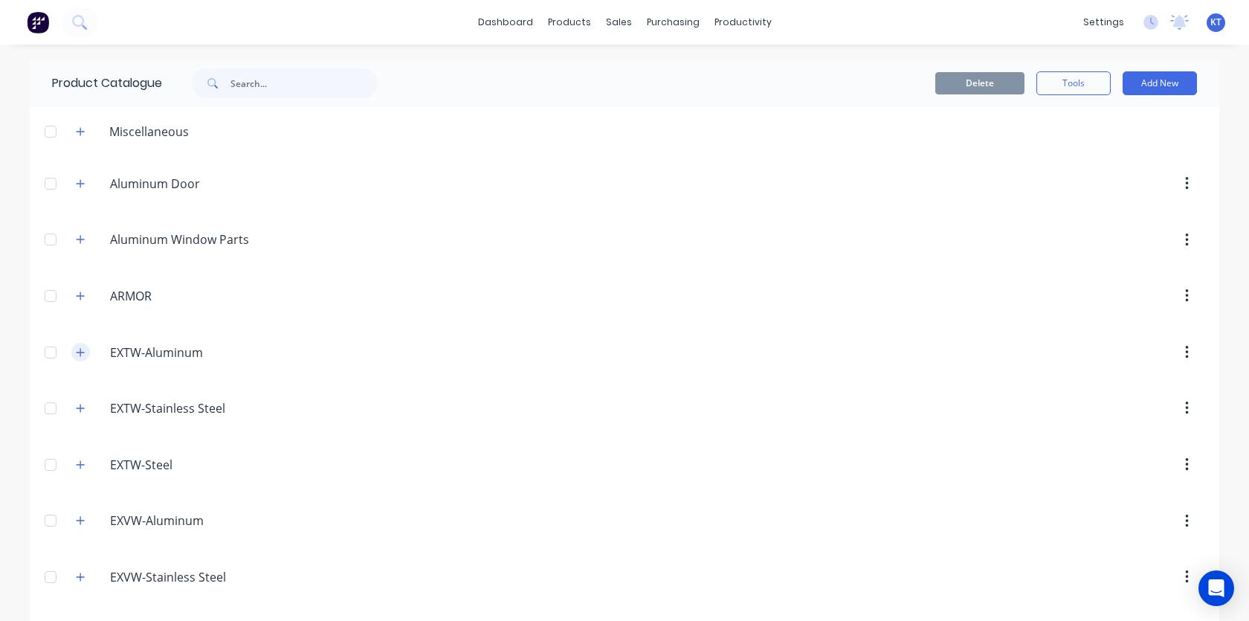
click at [71, 354] on button "button" at bounding box center [80, 352] width 19 height 19
click at [77, 300] on icon "button" at bounding box center [80, 296] width 9 height 10
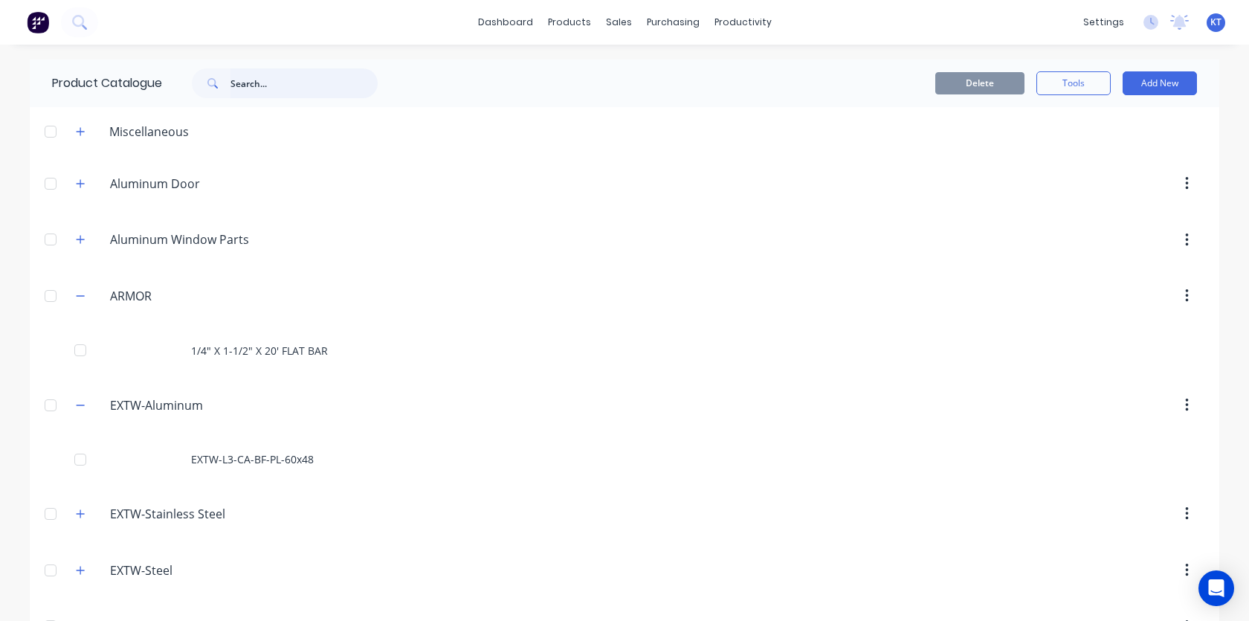
click at [261, 86] on input "text" at bounding box center [303, 83] width 147 height 30
type input "extw"
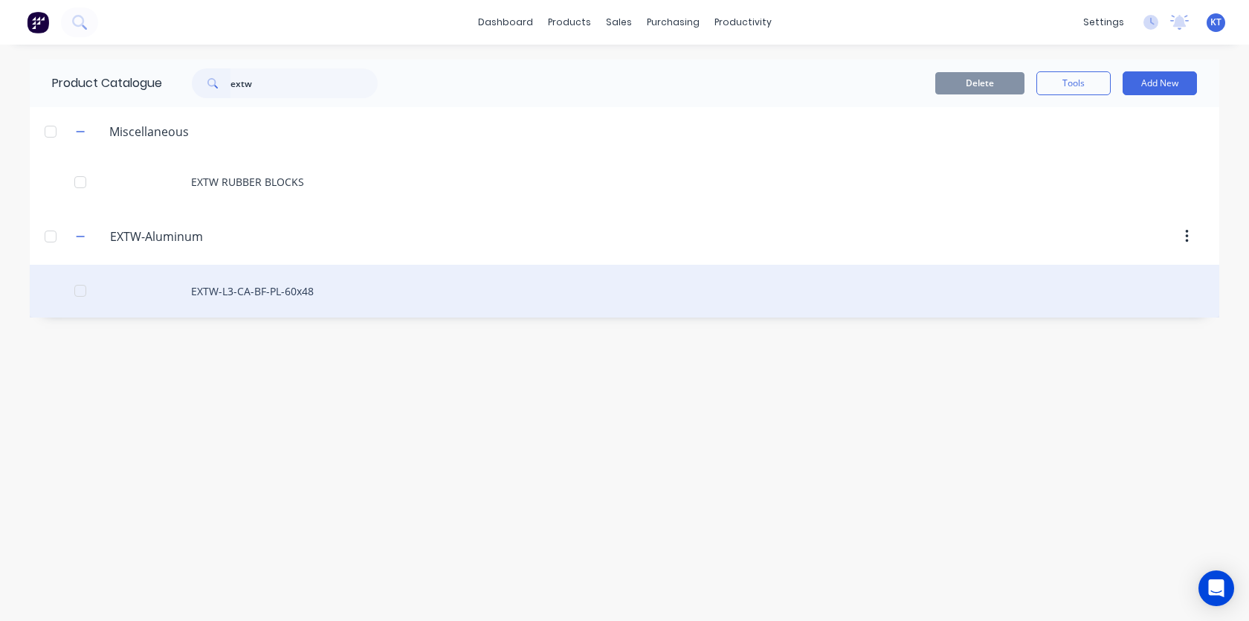
click at [226, 300] on div "EXTW-L3-CA-BF-PL-60x48" at bounding box center [624, 291] width 1189 height 53
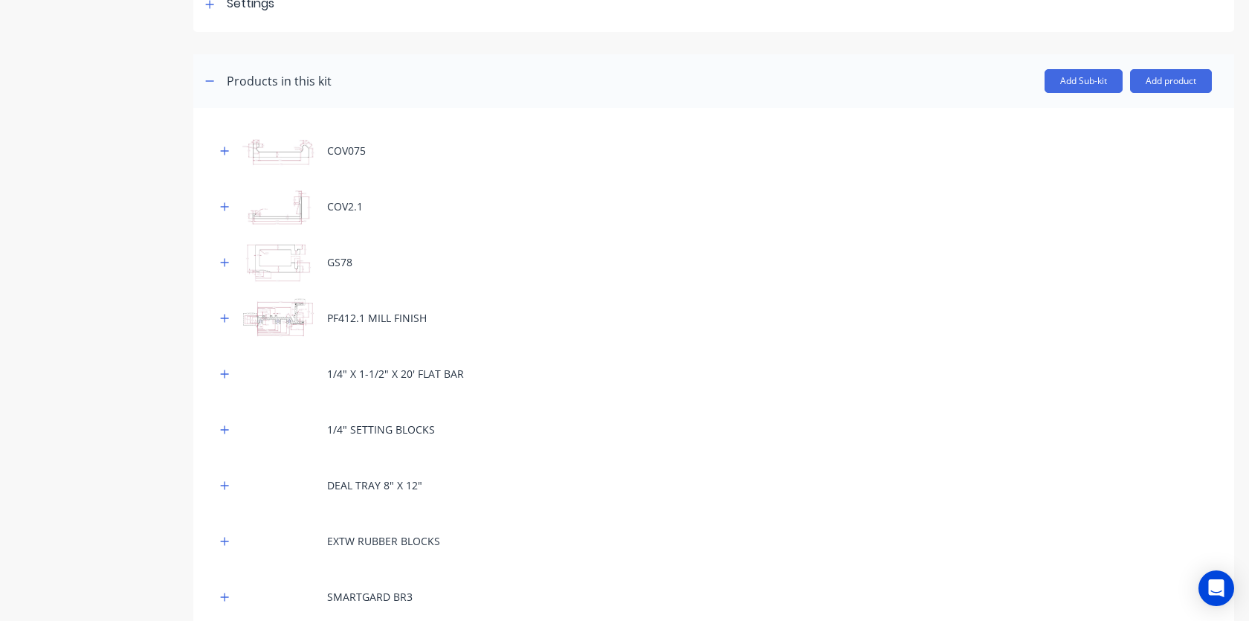
scroll to position [238, 0]
click at [227, 154] on icon "button" at bounding box center [224, 152] width 9 height 10
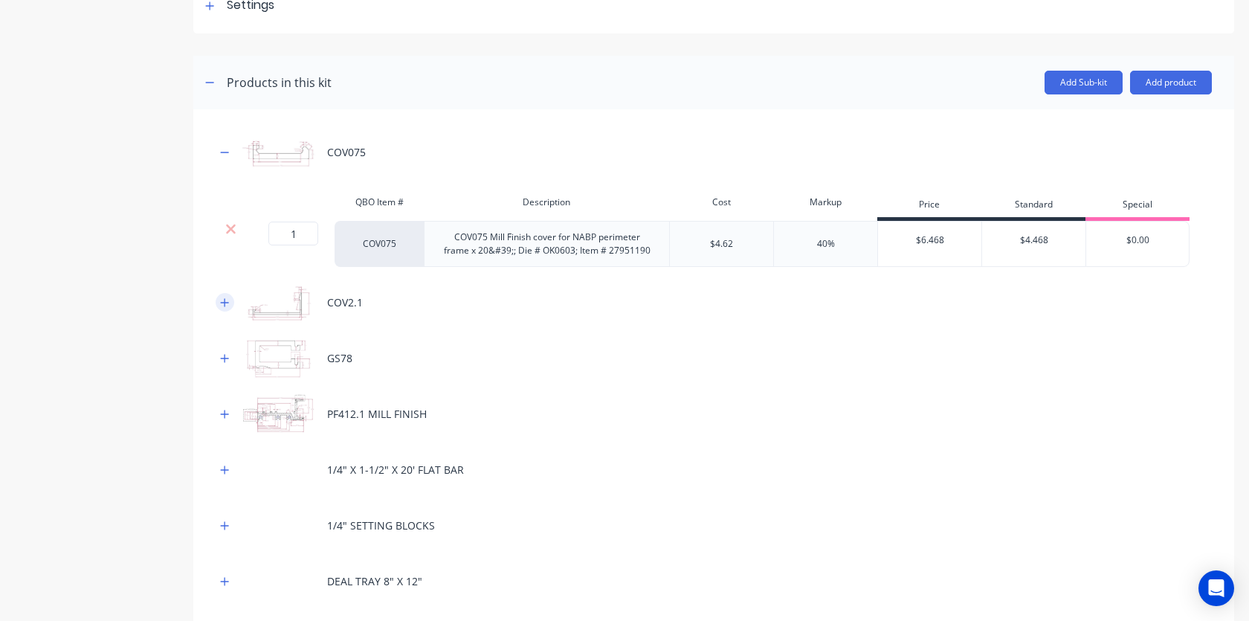
click at [223, 300] on icon "button" at bounding box center [224, 302] width 9 height 10
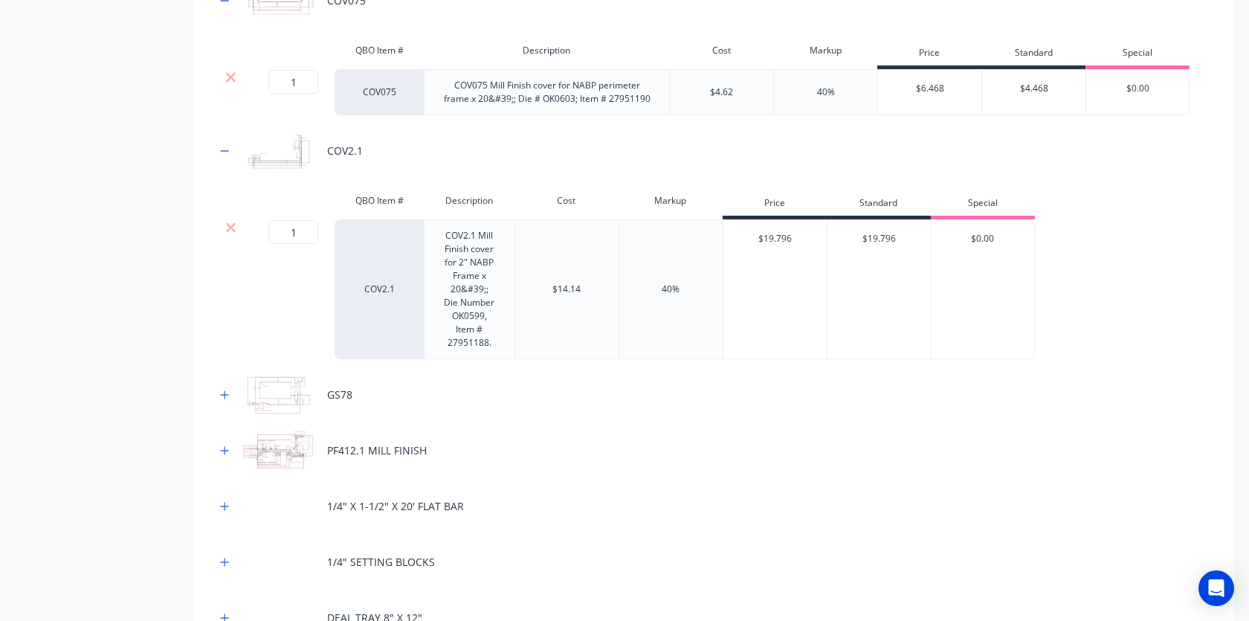
scroll to position [406, 0]
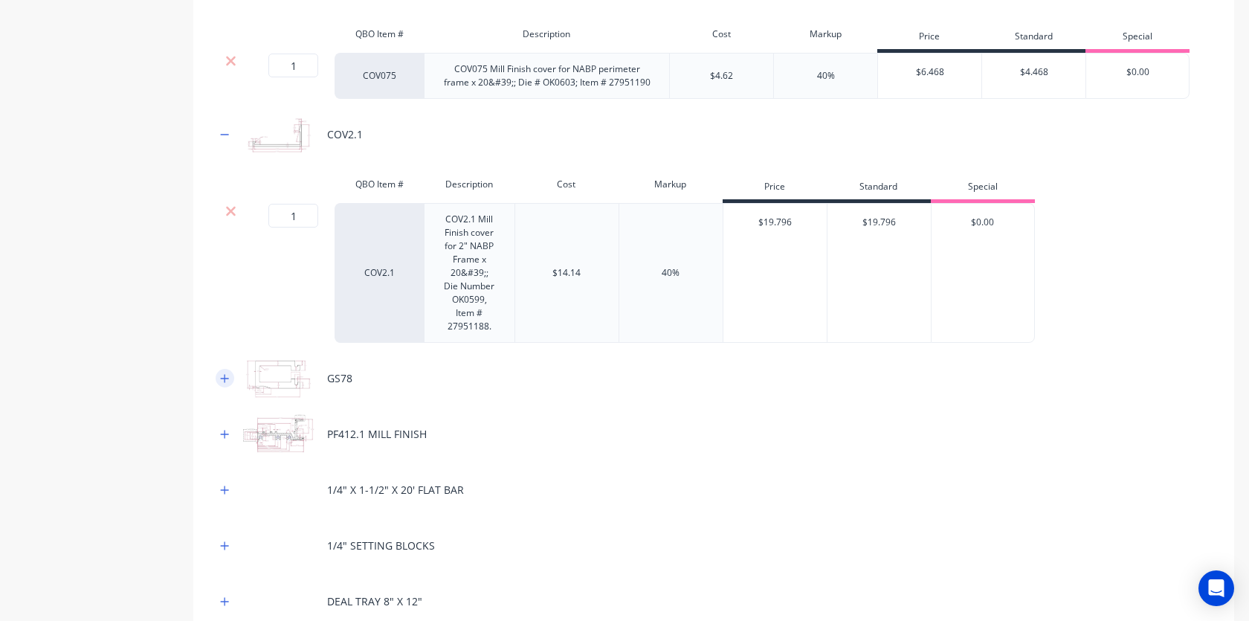
click at [224, 380] on icon "button" at bounding box center [225, 378] width 8 height 8
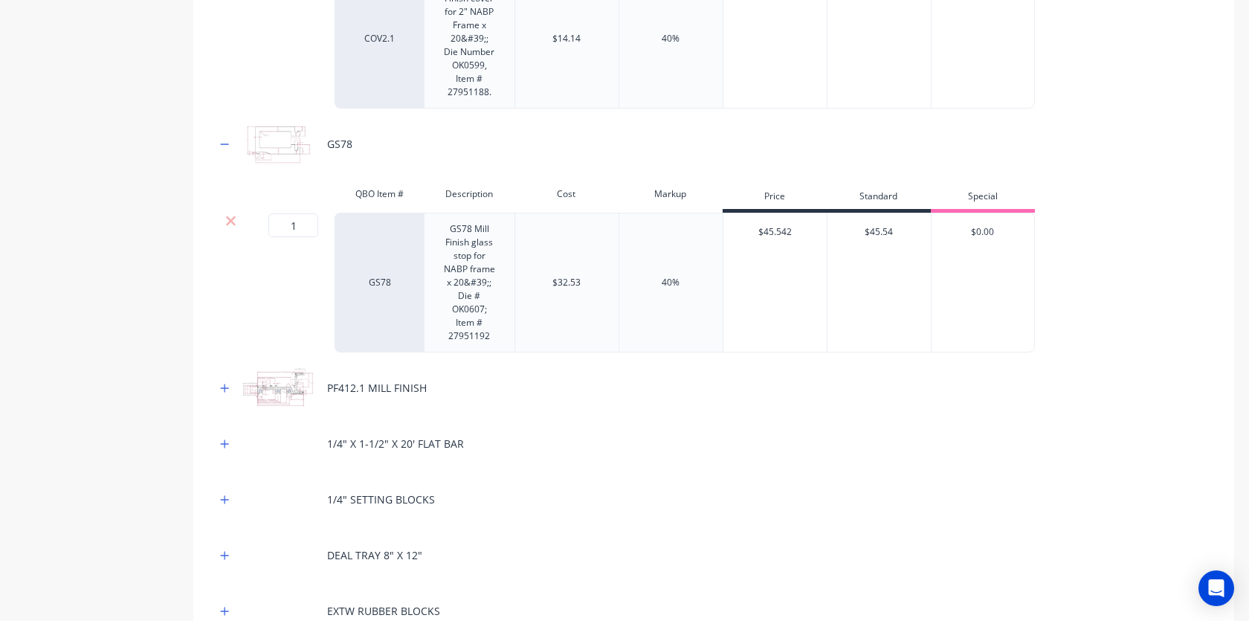
scroll to position [653, 0]
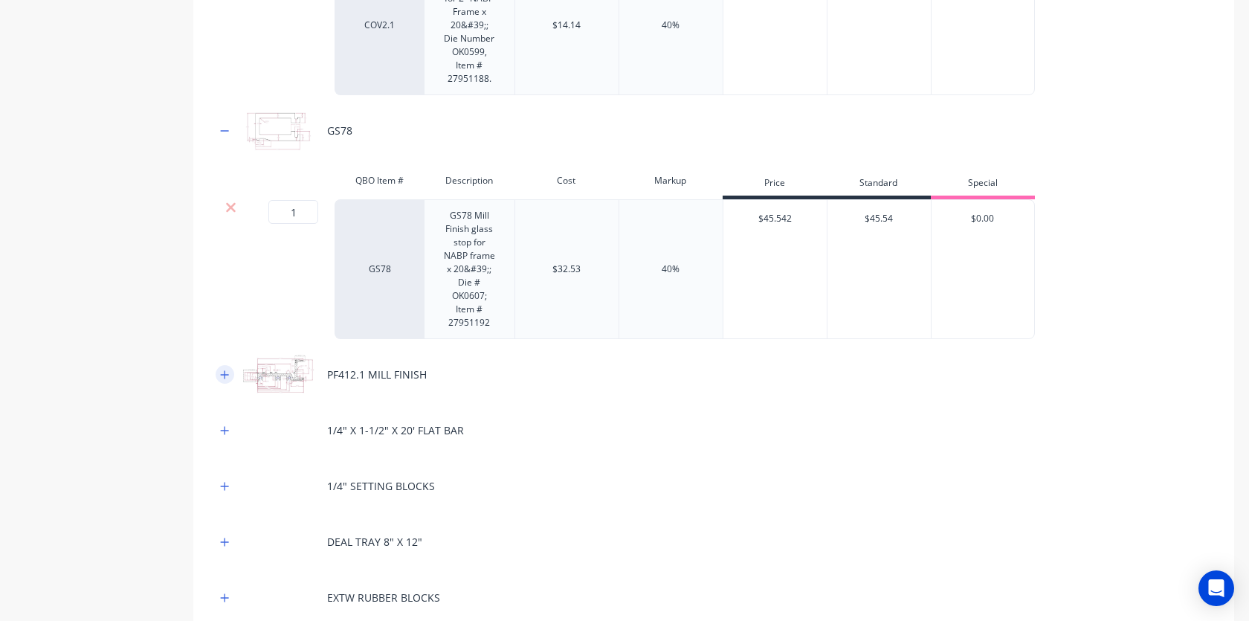
click at [224, 373] on icon "button" at bounding box center [224, 374] width 9 height 10
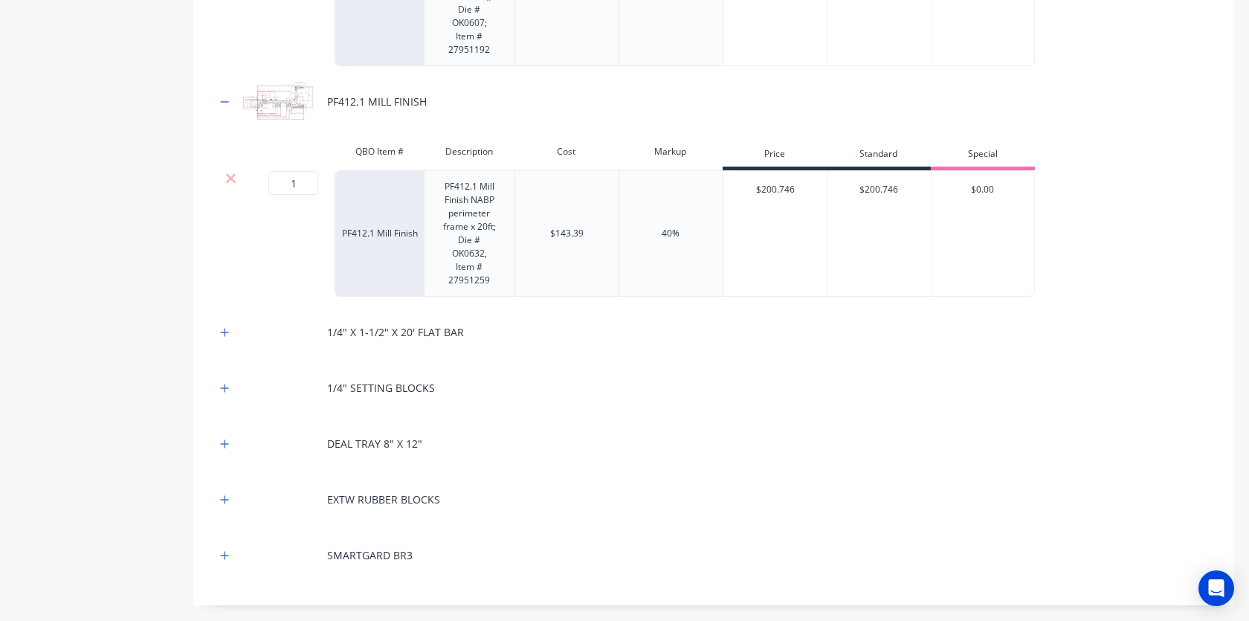
scroll to position [932, 0]
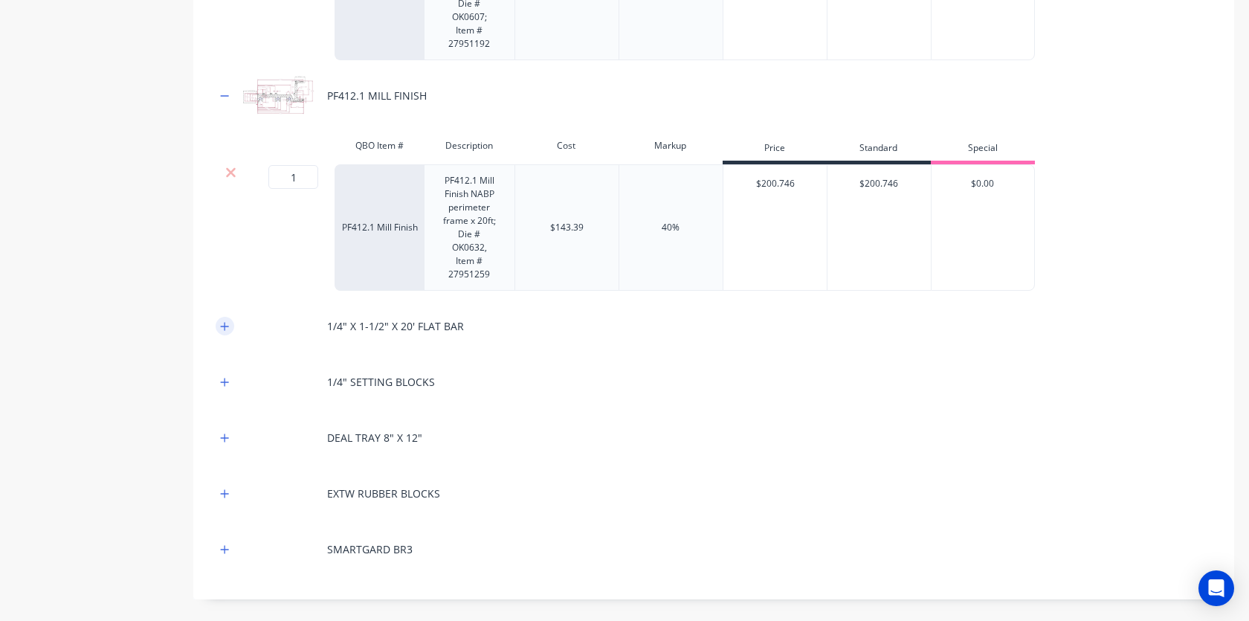
click at [224, 317] on button "button" at bounding box center [225, 326] width 19 height 19
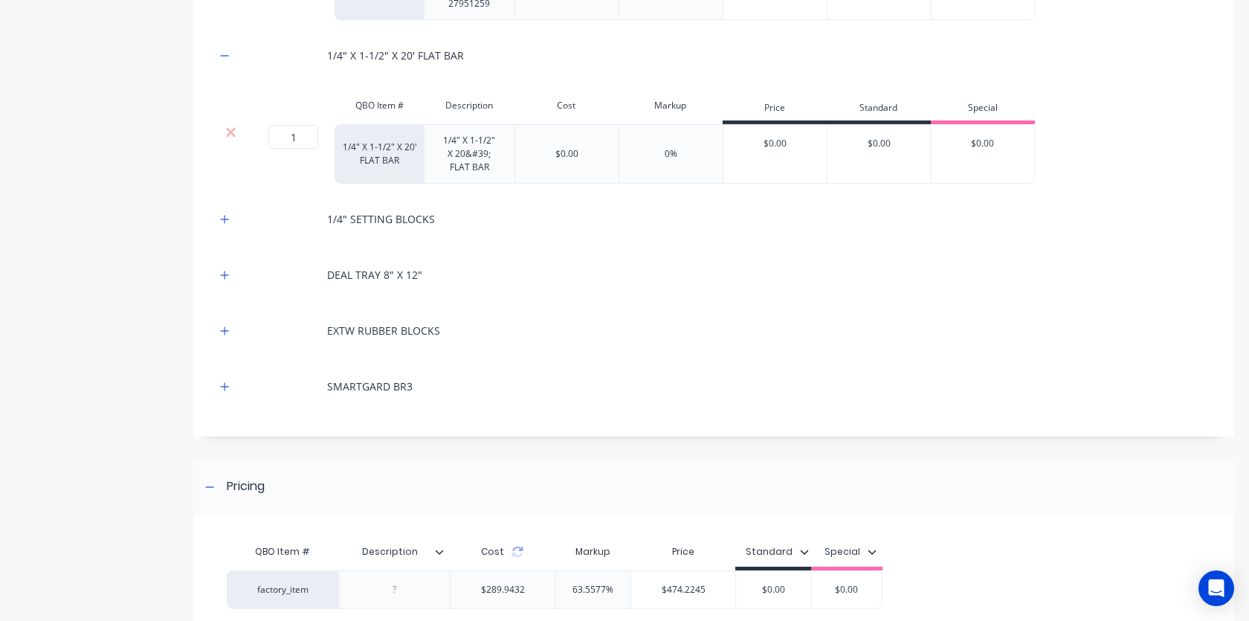
scroll to position [1226, 0]
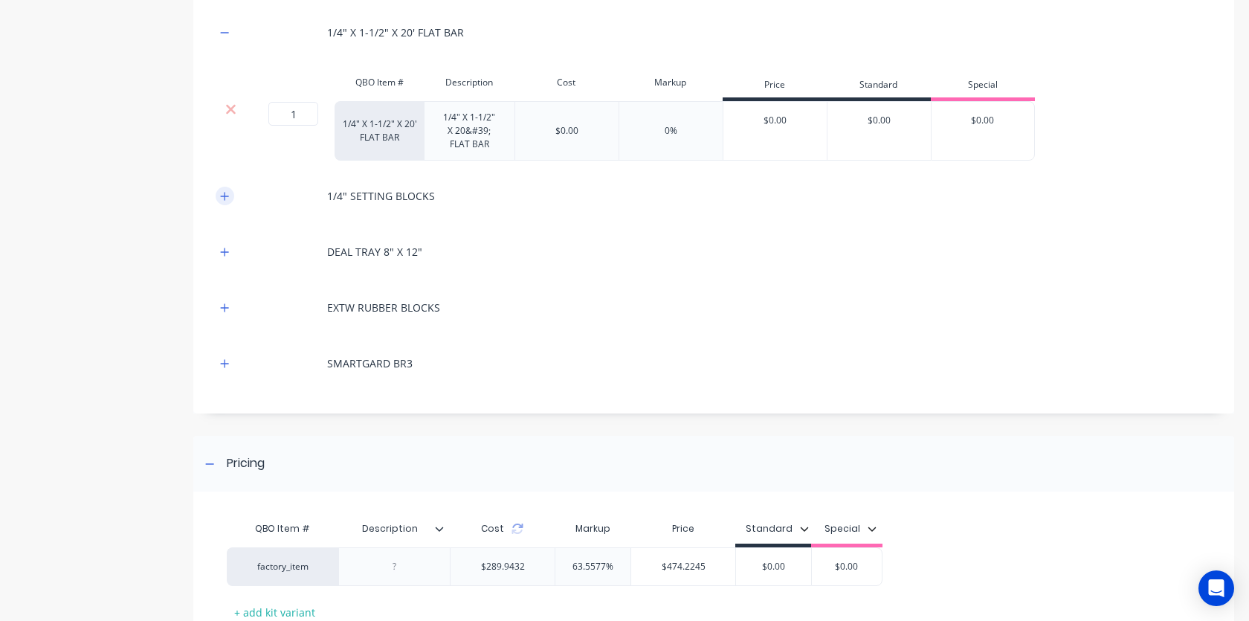
click at [227, 200] on icon "button" at bounding box center [224, 196] width 9 height 10
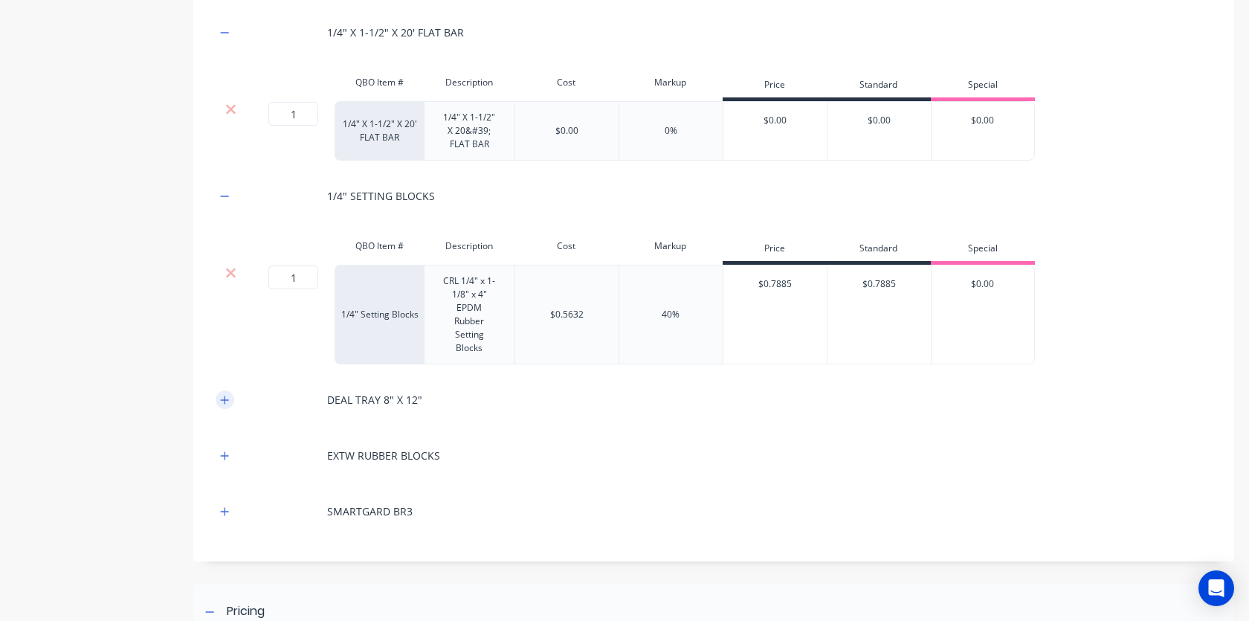
click at [230, 400] on button "button" at bounding box center [225, 399] width 19 height 19
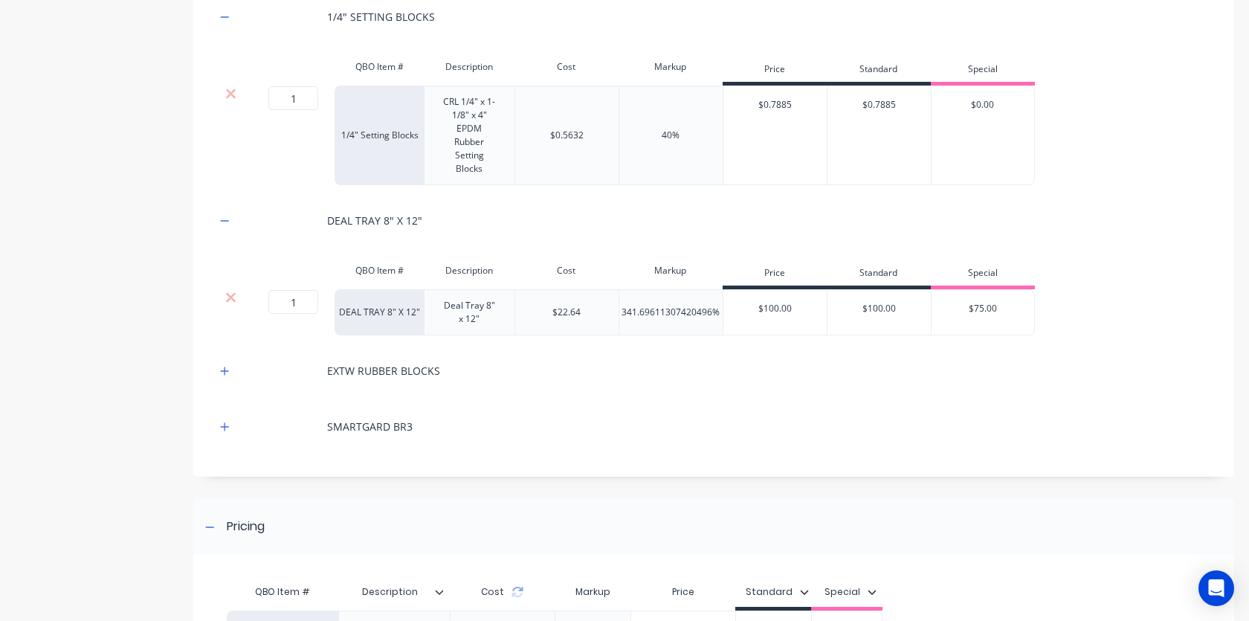
scroll to position [1426, 0]
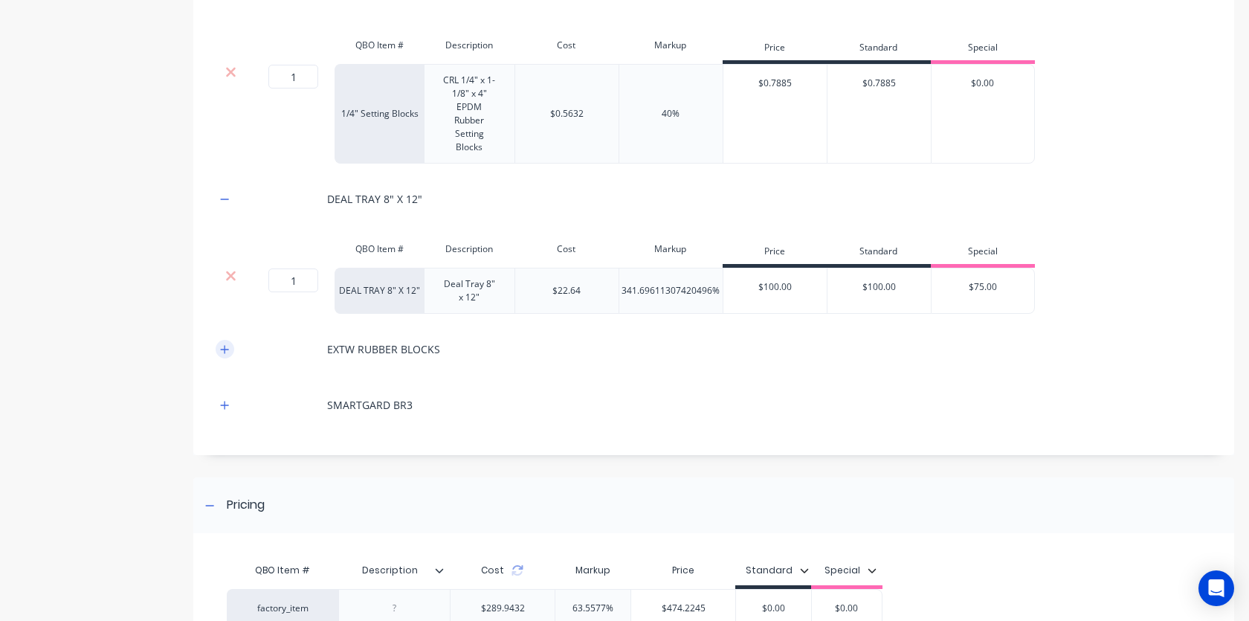
click at [227, 357] on button "button" at bounding box center [225, 349] width 19 height 19
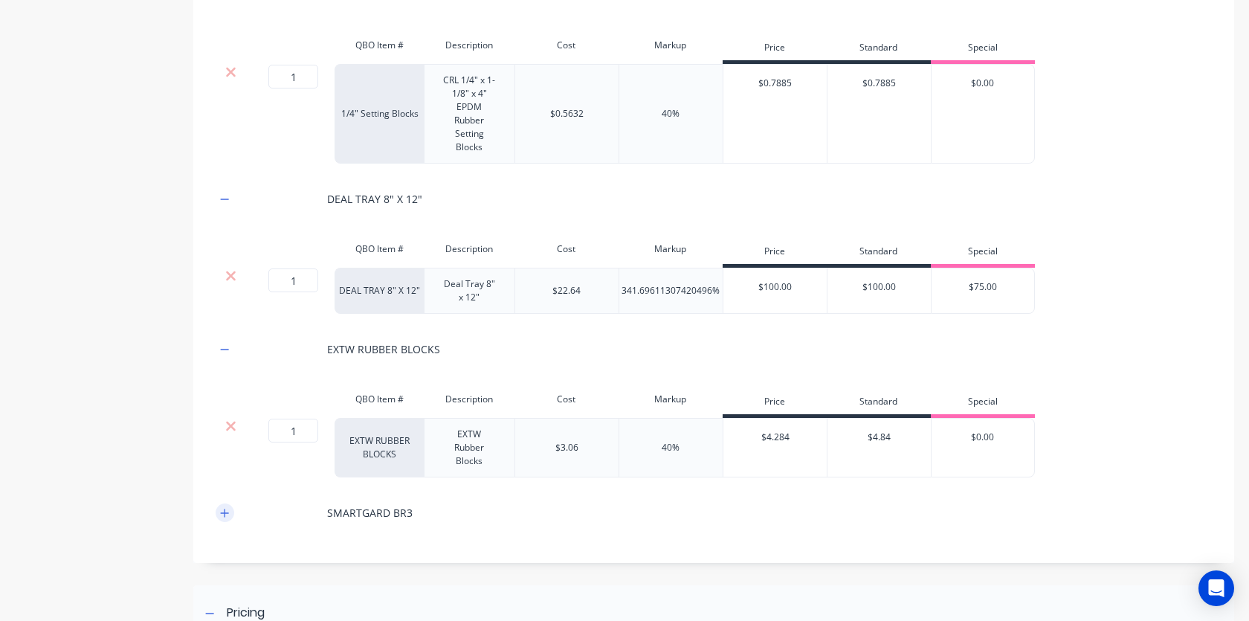
click at [221, 520] on button "button" at bounding box center [225, 512] width 19 height 19
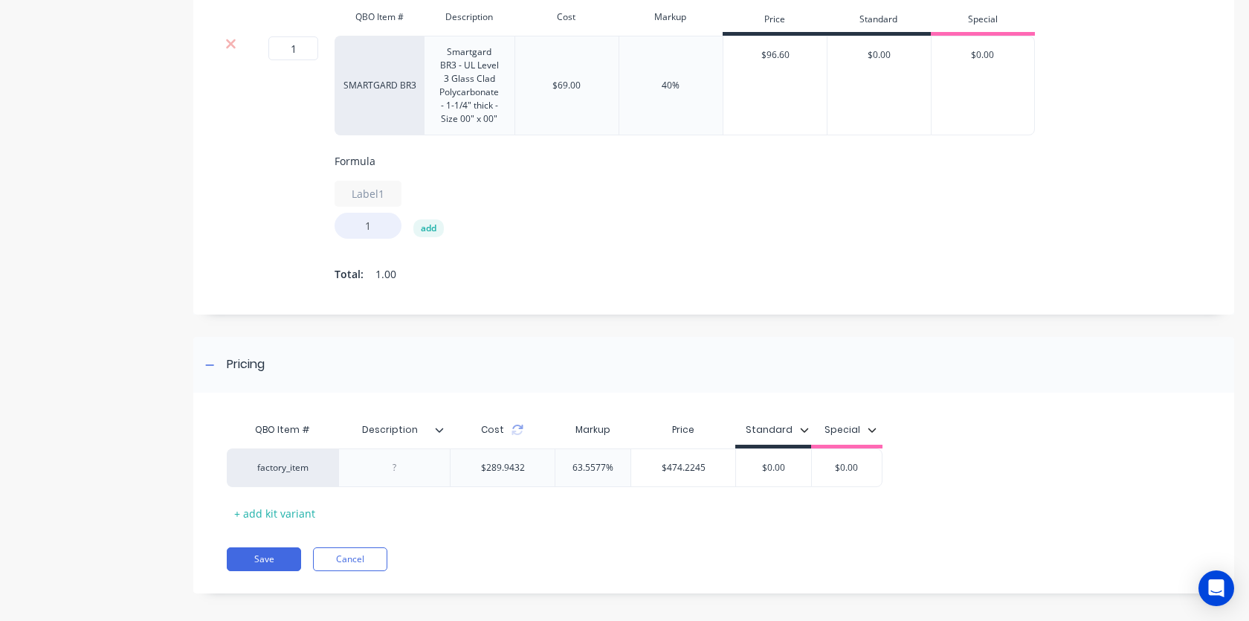
scroll to position [1993, 0]
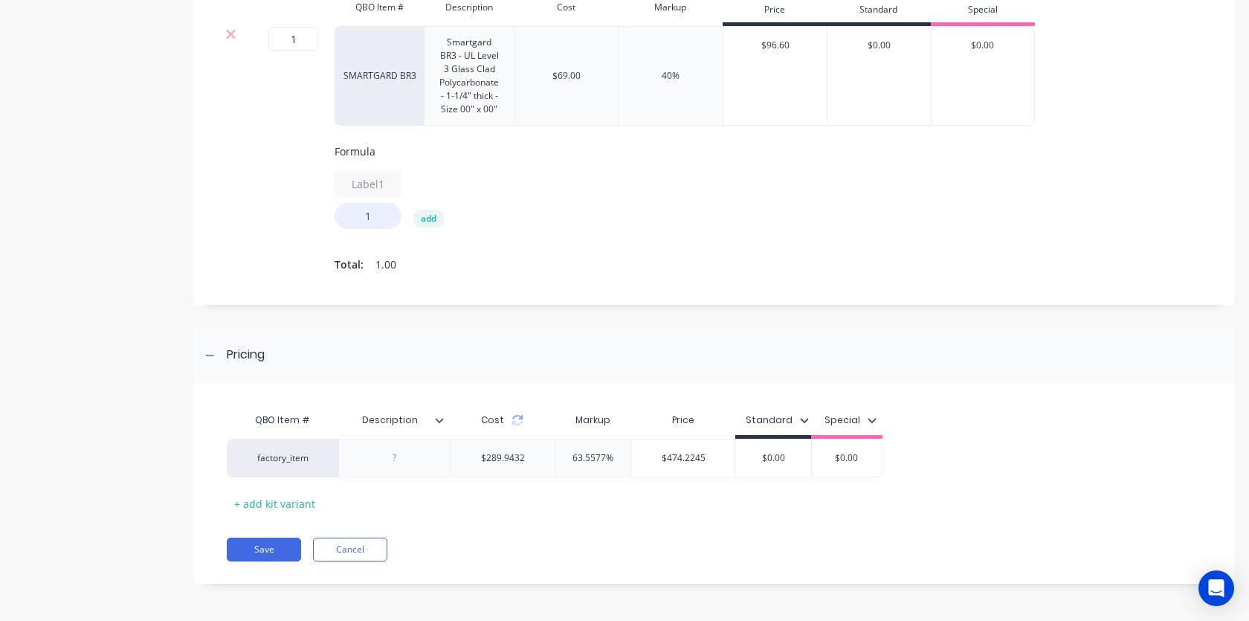
click at [514, 427] on div "Cost" at bounding box center [502, 420] width 105 height 30
click at [514, 425] on icon at bounding box center [517, 420] width 12 height 12
click at [519, 417] on icon at bounding box center [517, 417] width 10 height 4
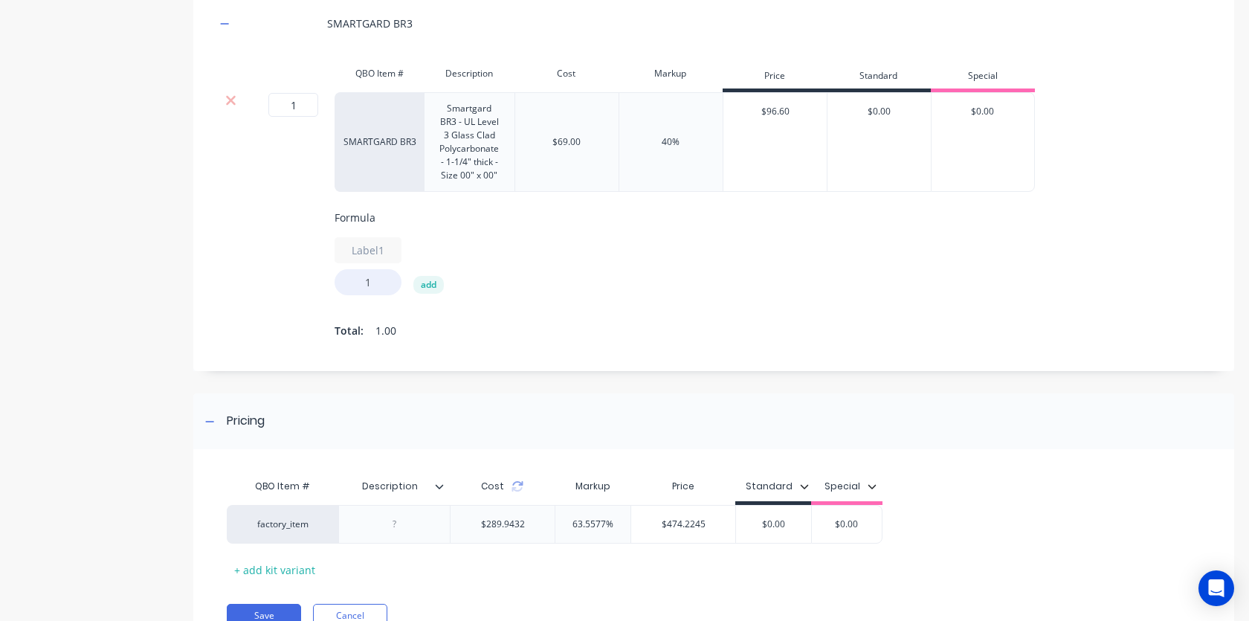
scroll to position [1915, 0]
click at [370, 285] on input "1" at bounding box center [367, 282] width 67 height 26
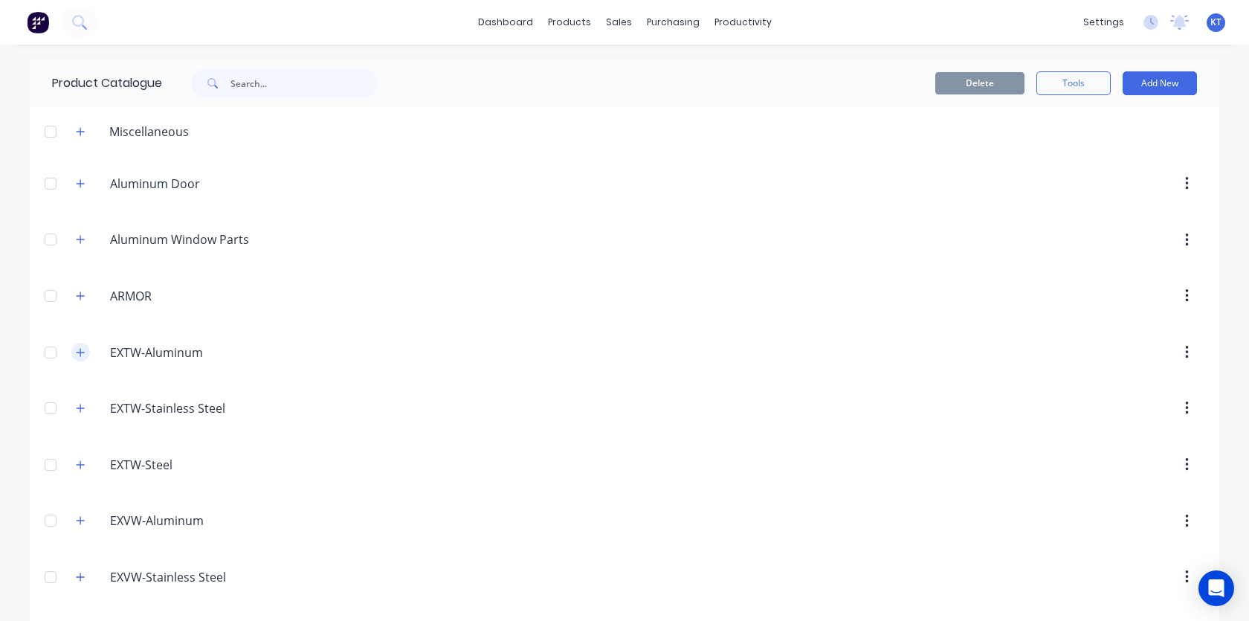
click at [79, 352] on icon "button" at bounding box center [80, 352] width 9 height 10
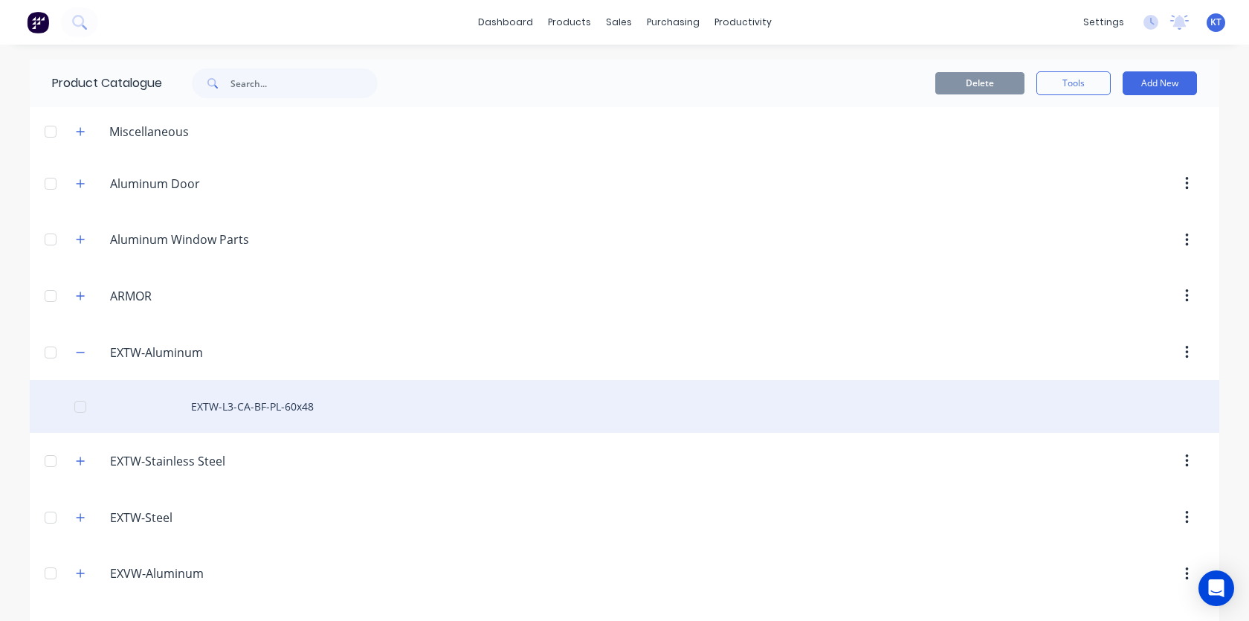
click at [221, 414] on div "EXTW-L3-CA-BF-PL-60x48" at bounding box center [624, 406] width 1189 height 53
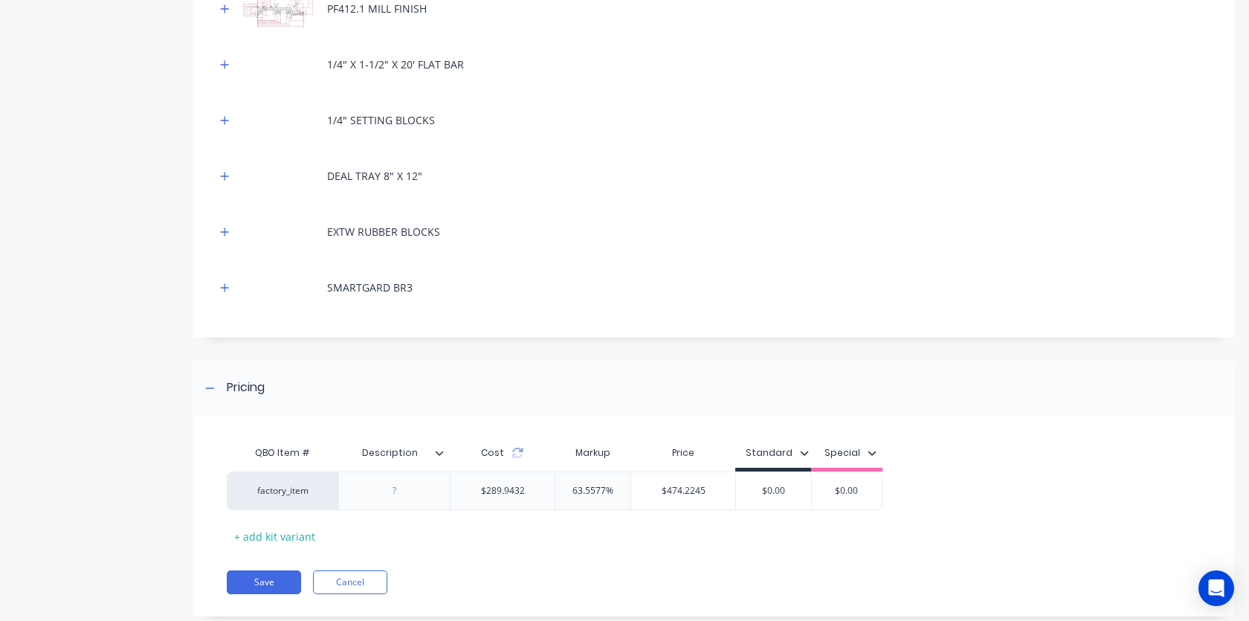
scroll to position [537, 0]
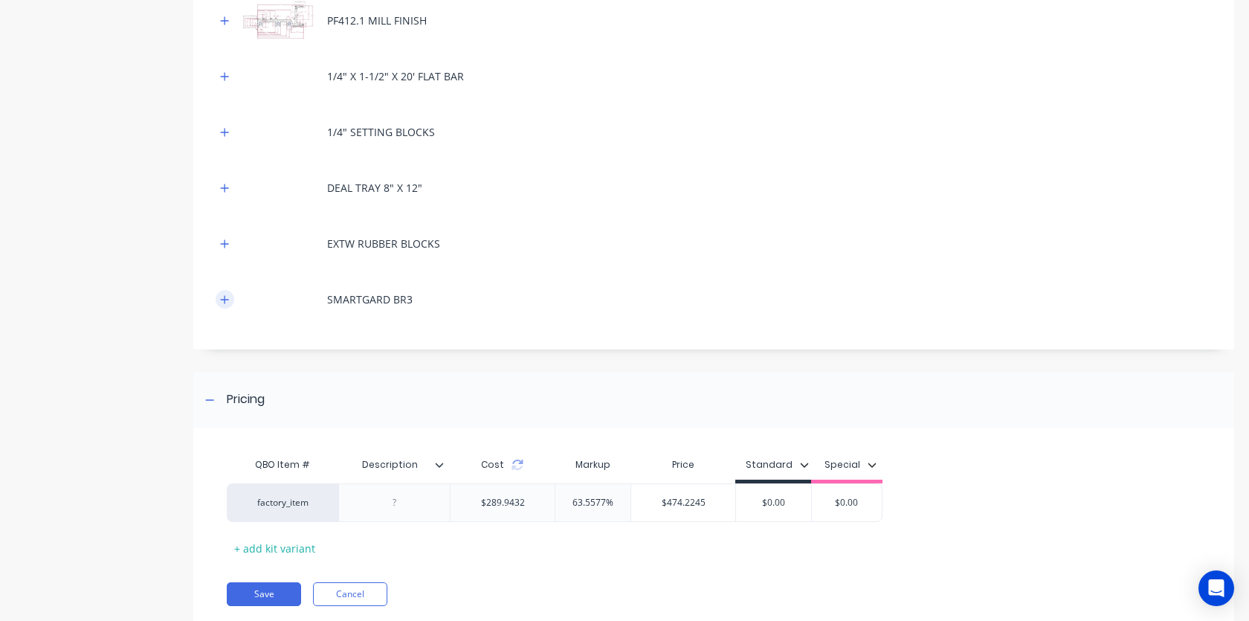
click at [226, 301] on icon "button" at bounding box center [224, 299] width 9 height 10
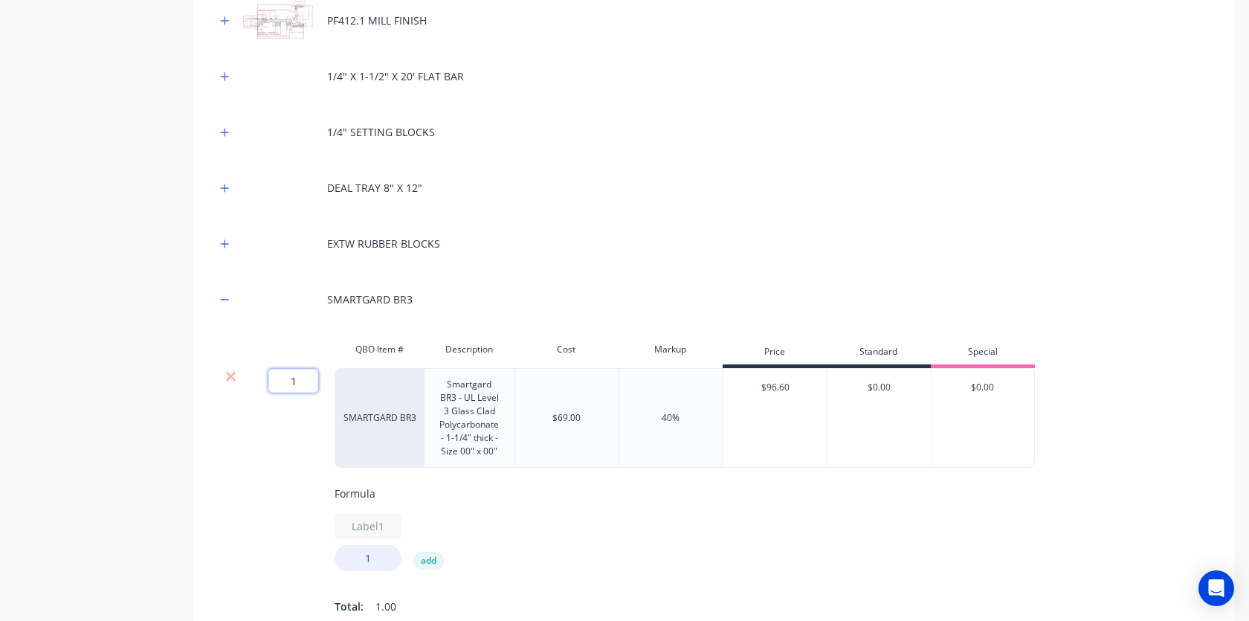
click at [302, 378] on input "1" at bounding box center [293, 381] width 50 height 24
type input "20"
click at [662, 242] on div "EXTW RUBBER BLOCKS" at bounding box center [714, 243] width 996 height 41
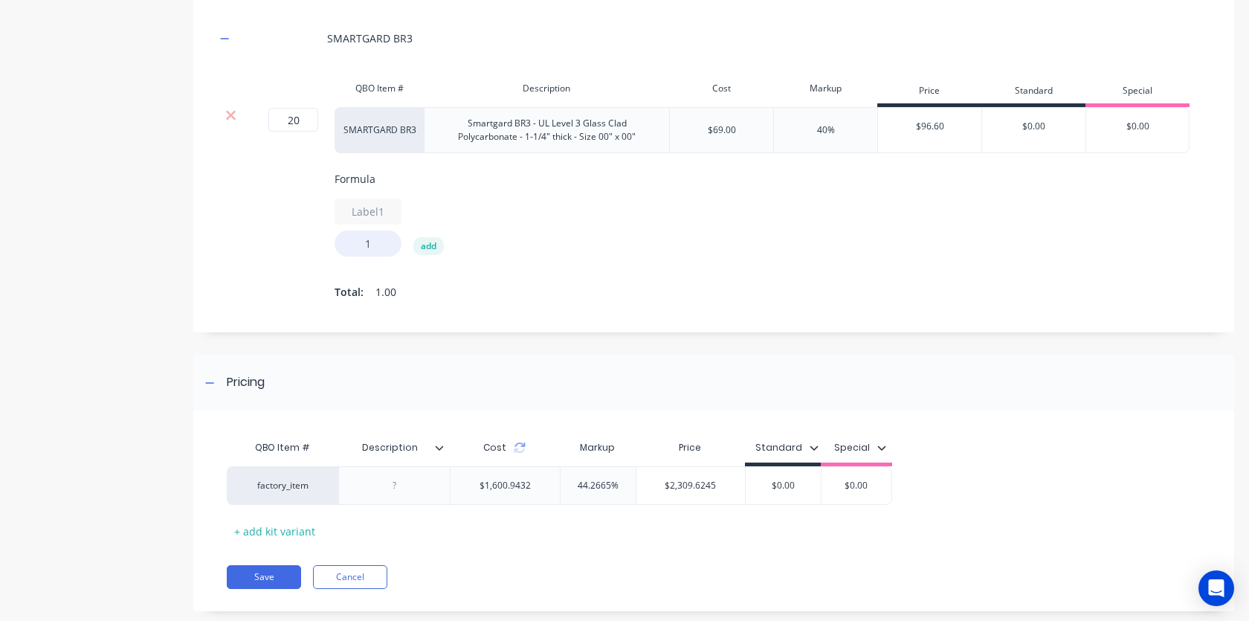
scroll to position [804, 0]
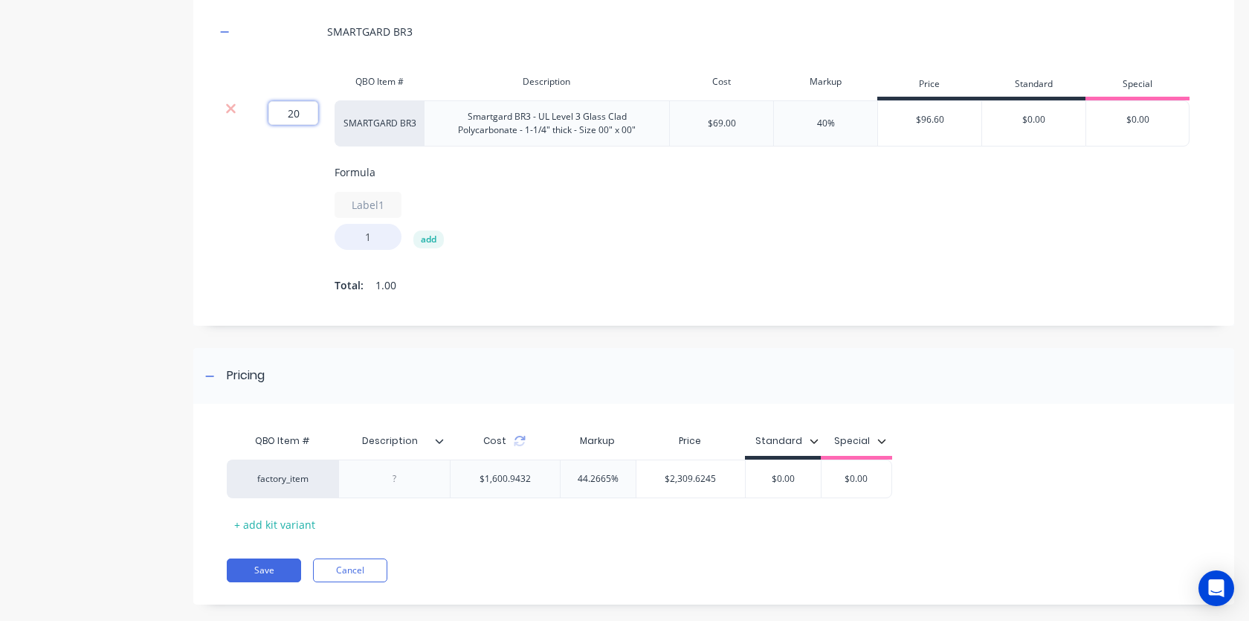
click at [299, 111] on input "20" at bounding box center [293, 113] width 50 height 24
type input "1"
click at [370, 245] on input "1" at bounding box center [367, 237] width 67 height 26
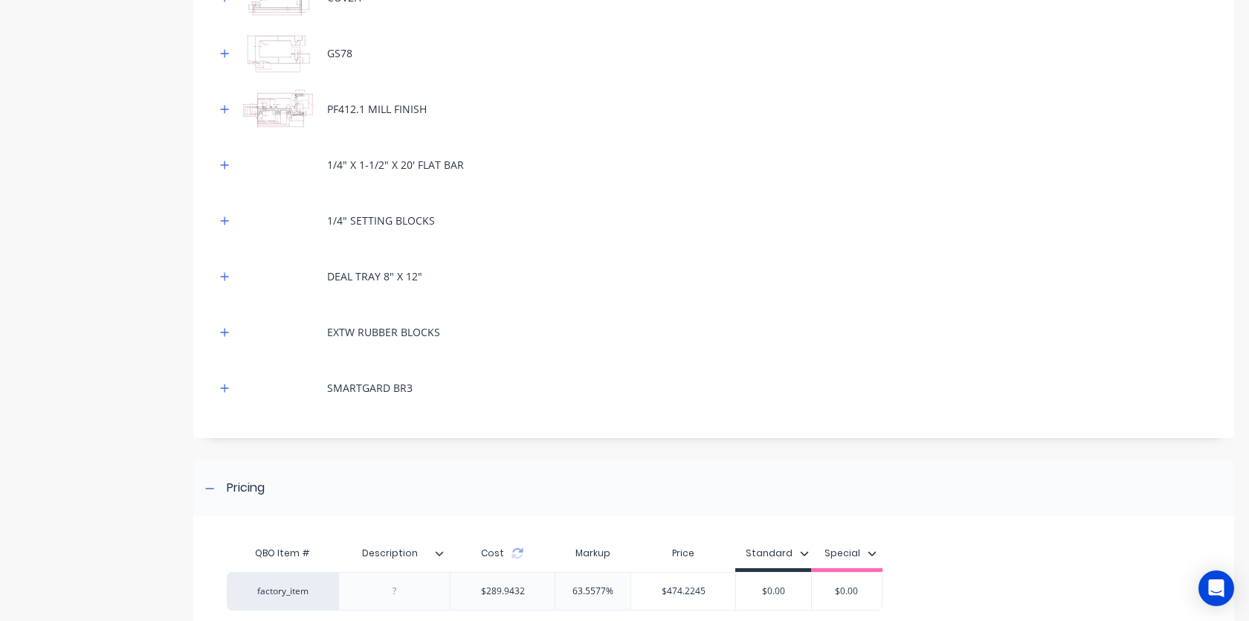
scroll to position [481, 0]
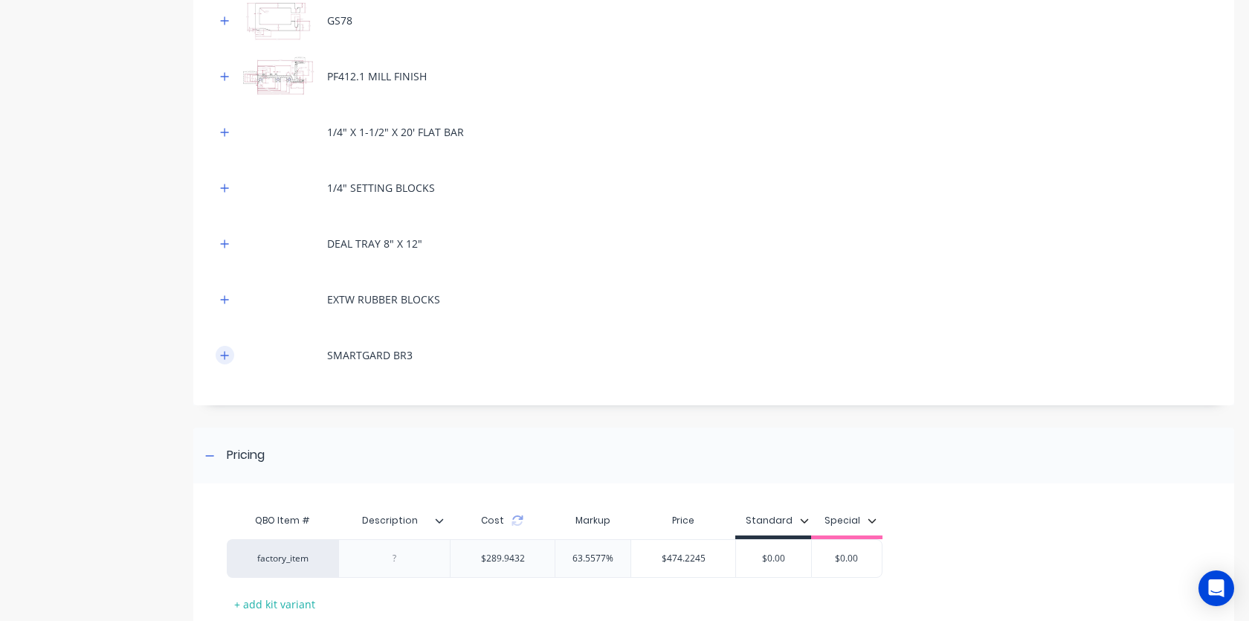
click at [224, 346] on button "button" at bounding box center [225, 355] width 19 height 19
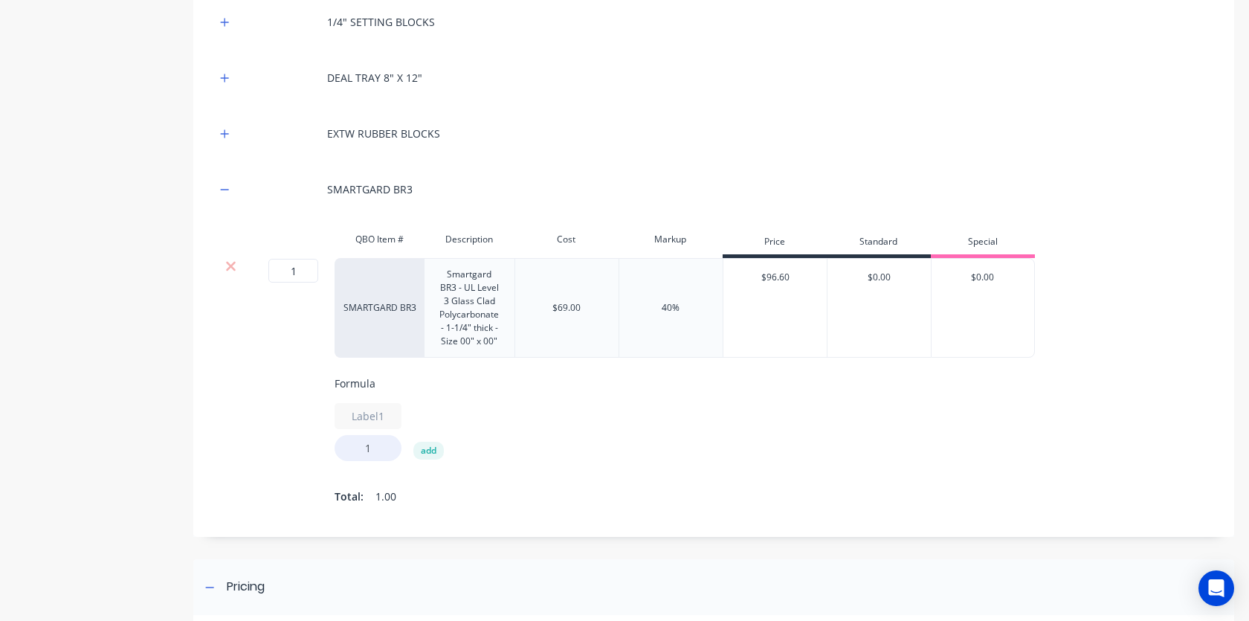
scroll to position [667, 0]
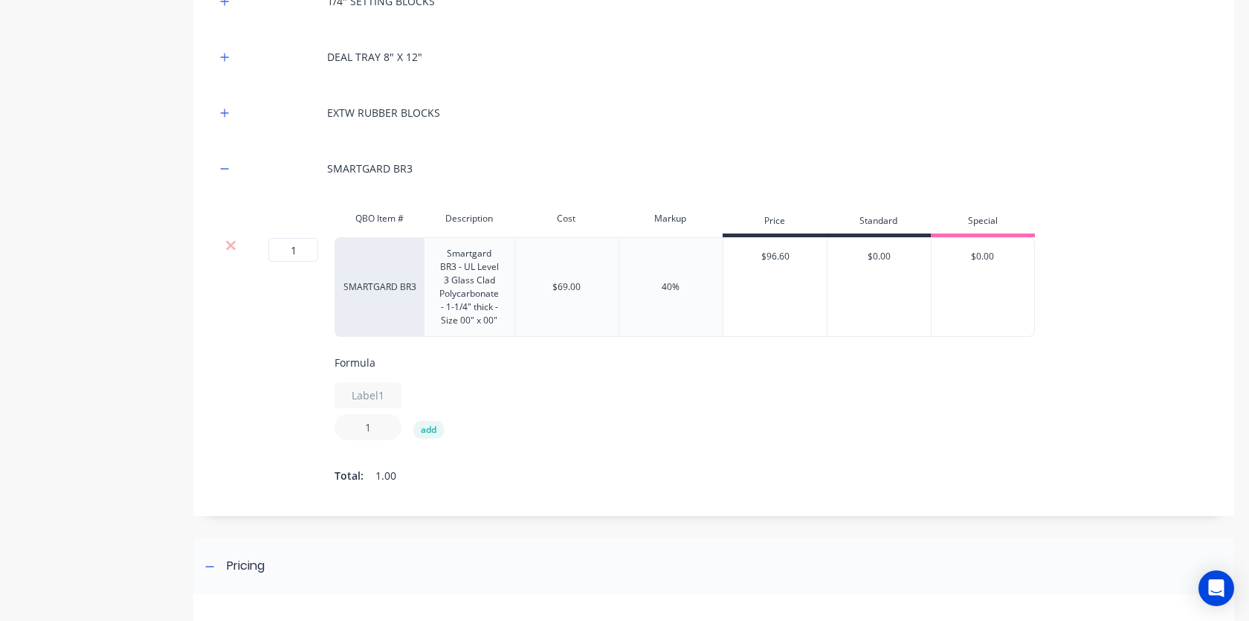
click at [375, 430] on input "1" at bounding box center [367, 427] width 67 height 26
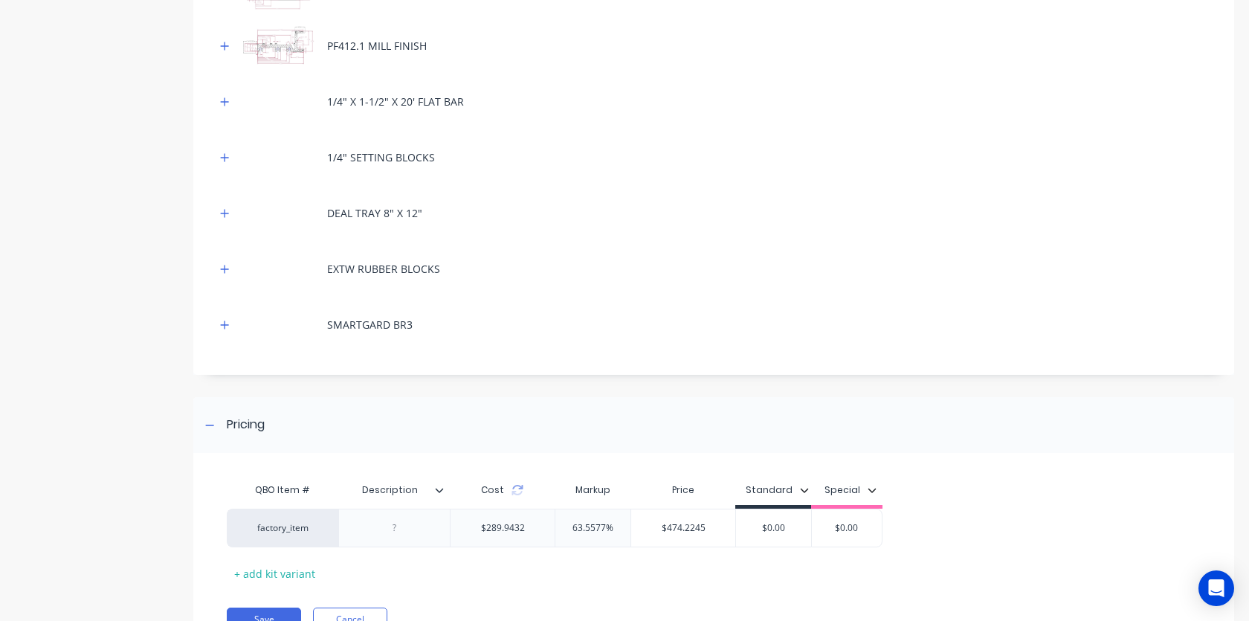
scroll to position [483, 0]
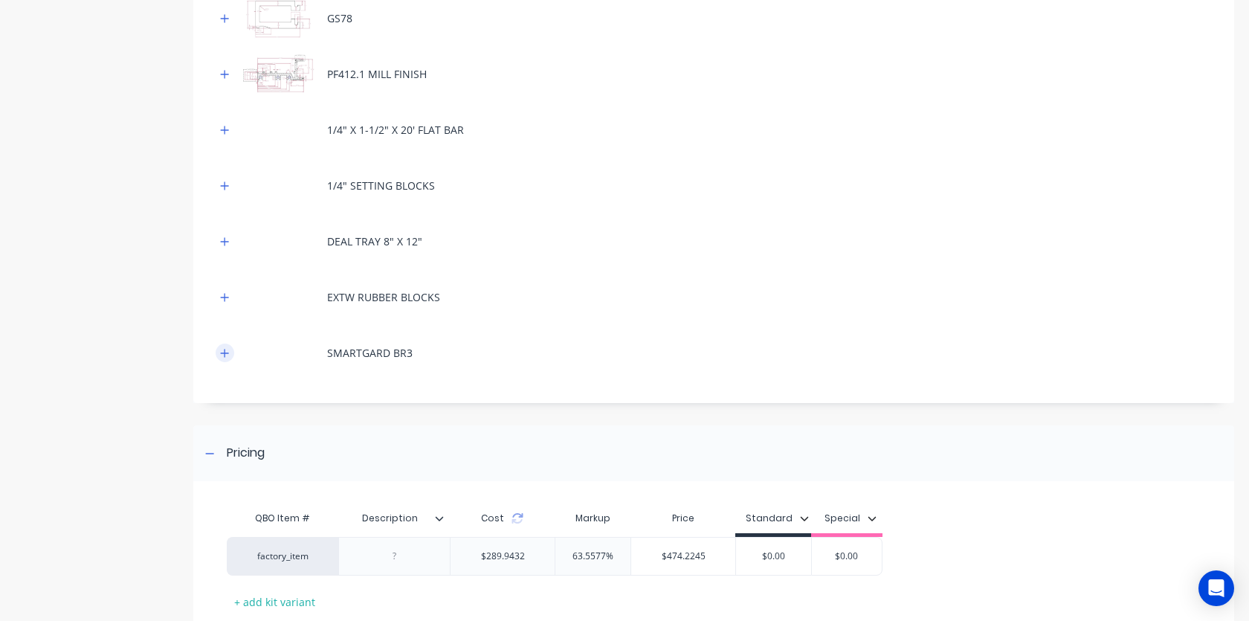
click at [221, 355] on icon "button" at bounding box center [224, 353] width 9 height 10
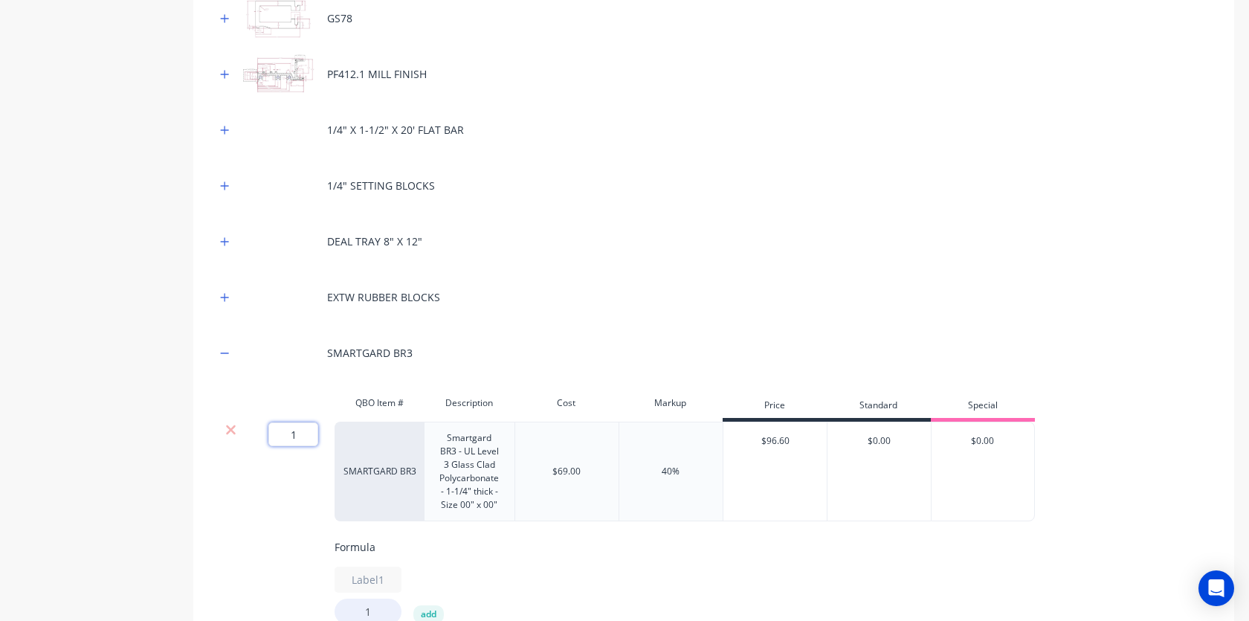
click at [308, 440] on input "1" at bounding box center [293, 434] width 50 height 24
type input "2"
type input "1"
click at [372, 606] on div "Formula Label1 1 add Total: 1.00" at bounding box center [832, 605] width 996 height 132
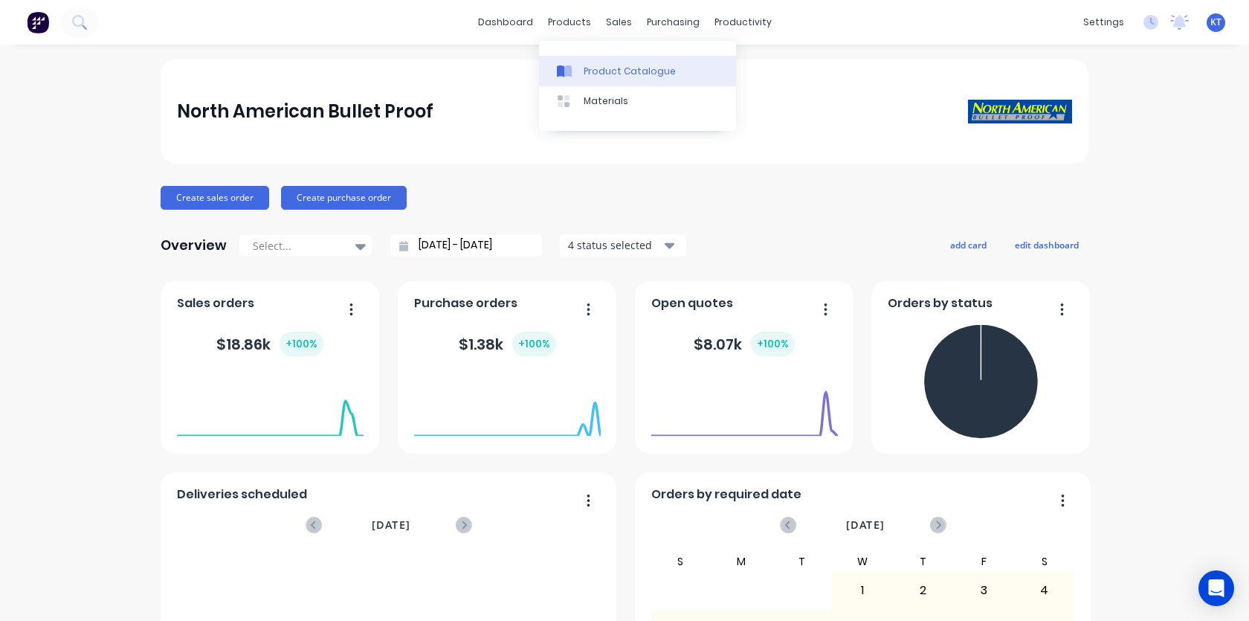
click at [592, 66] on div "Product Catalogue" at bounding box center [629, 71] width 92 height 13
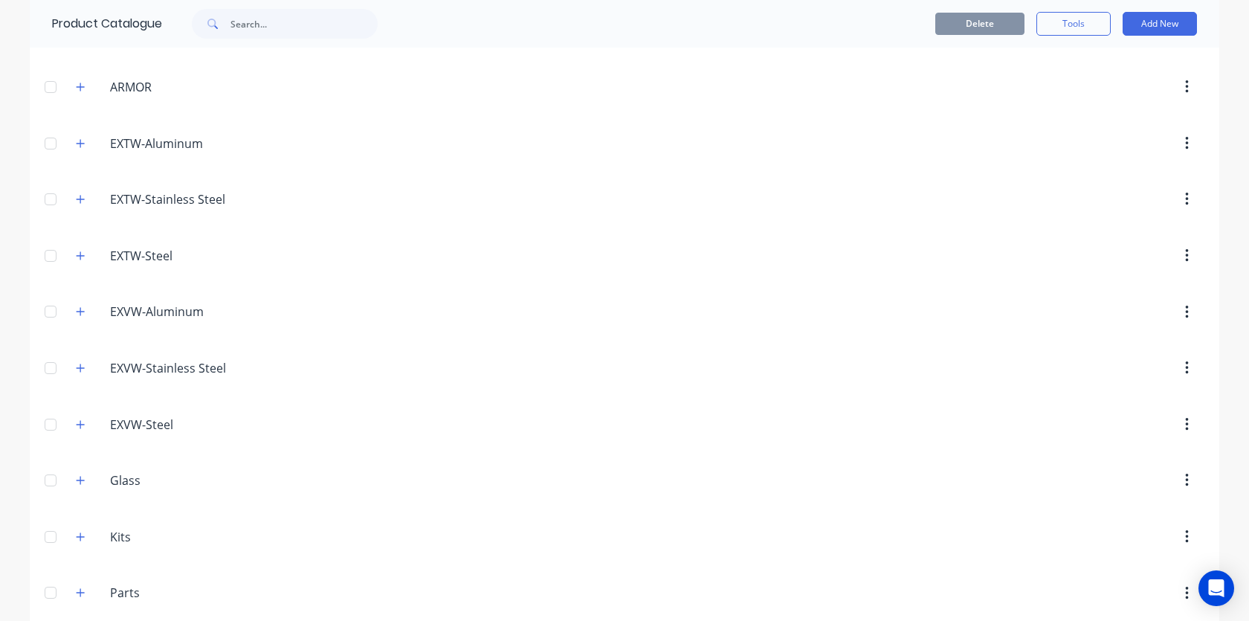
scroll to position [207, 0]
click at [77, 144] on icon "button" at bounding box center [81, 144] width 8 height 8
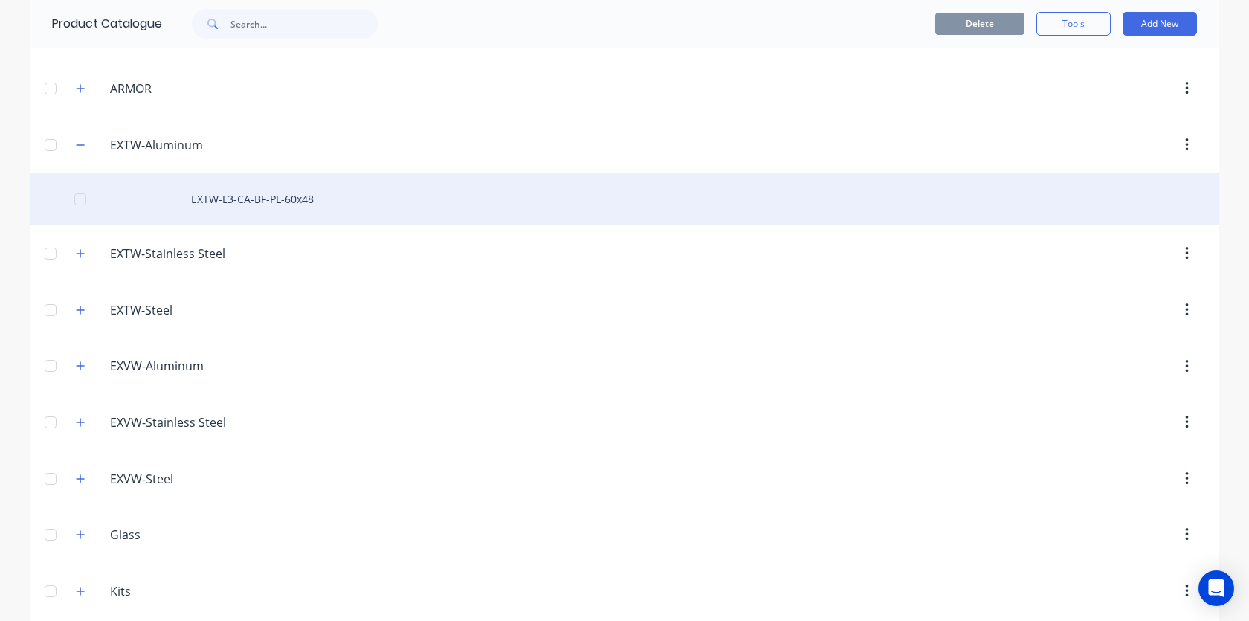
click at [224, 202] on div "EXTW-L3-CA-BF-PL-60x48" at bounding box center [624, 198] width 1189 height 53
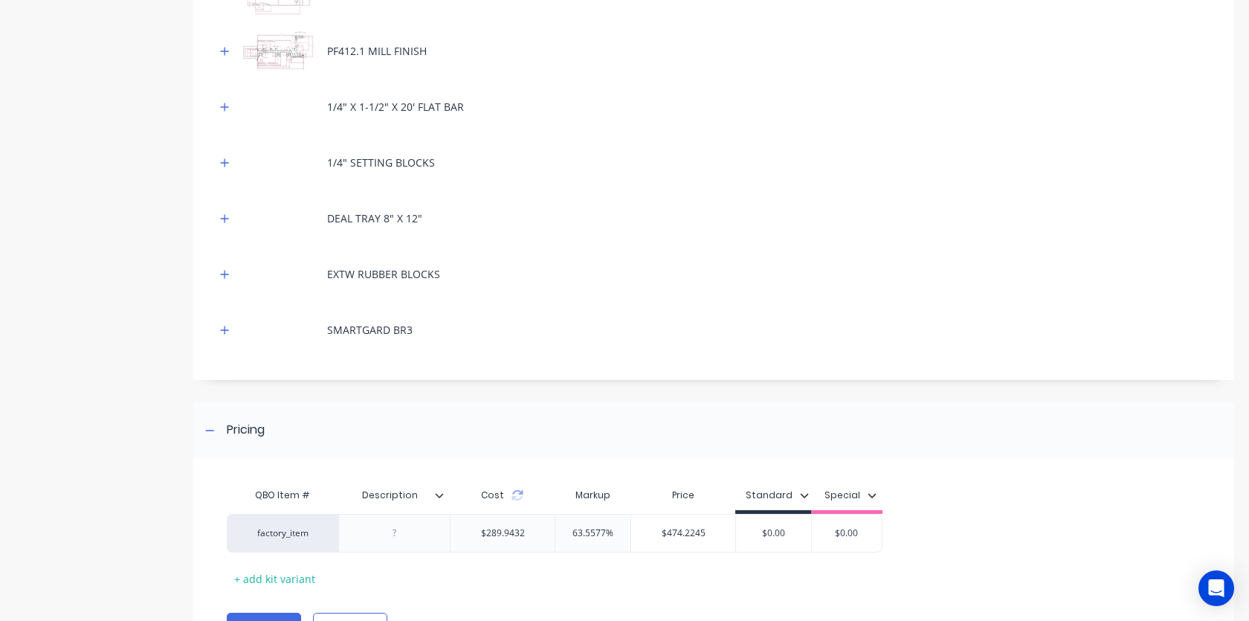
scroll to position [513, 0]
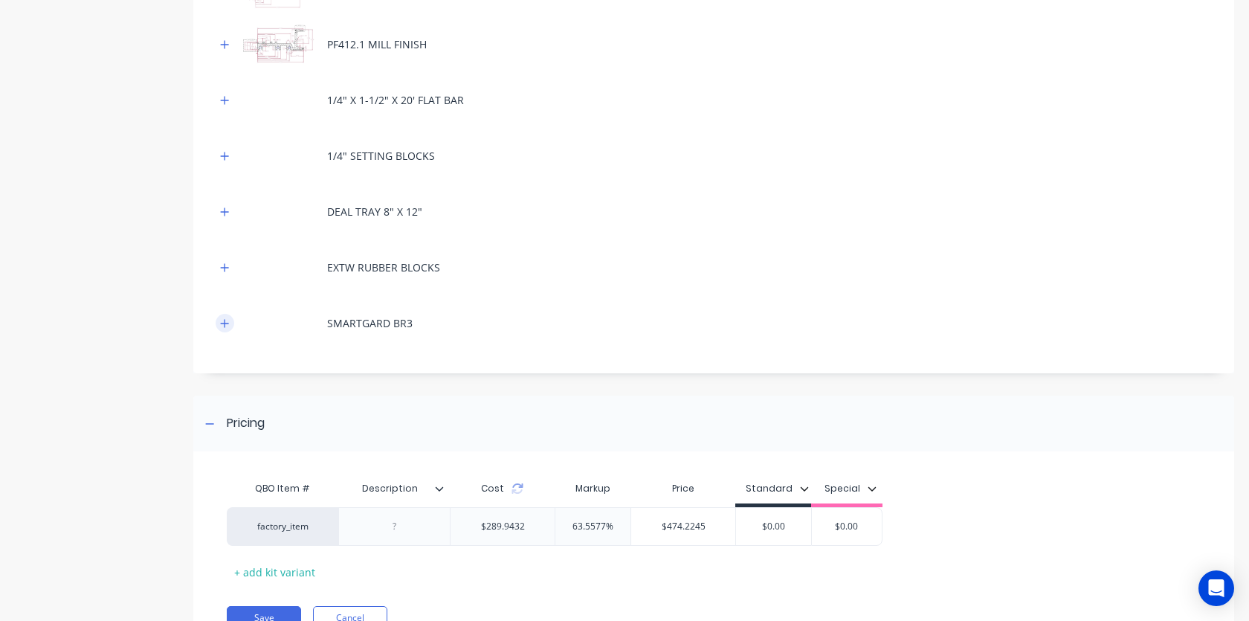
click at [222, 328] on button "button" at bounding box center [225, 323] width 19 height 19
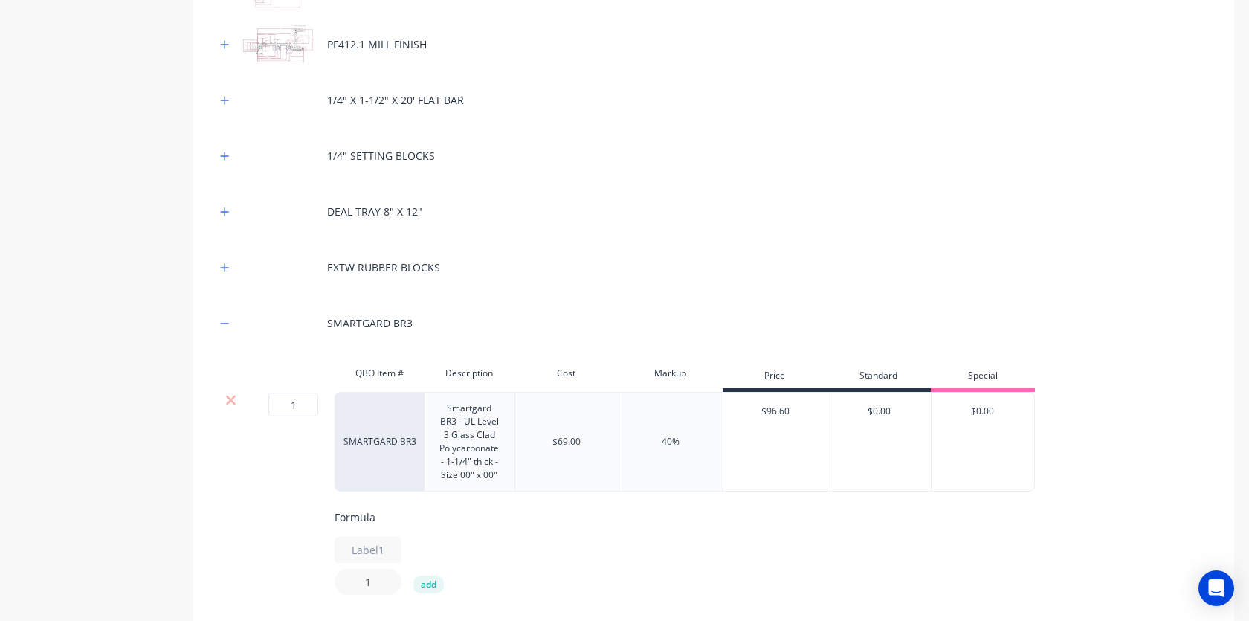
click at [377, 576] on input "1" at bounding box center [367, 582] width 67 height 26
type input "1"
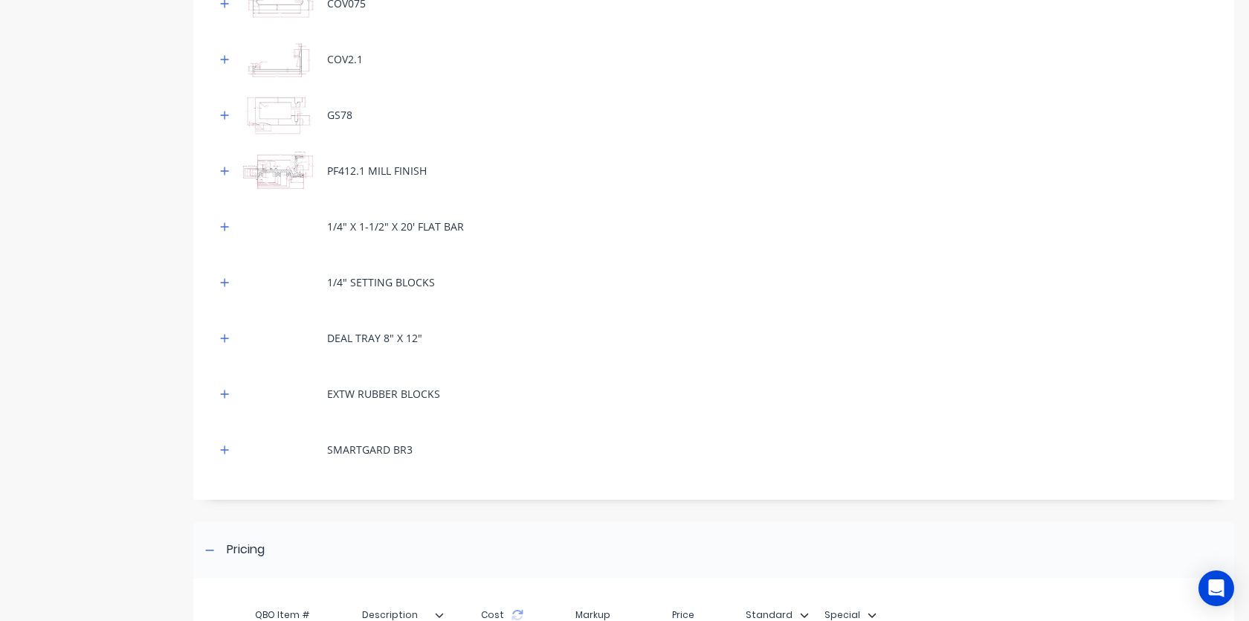
scroll to position [392, 0]
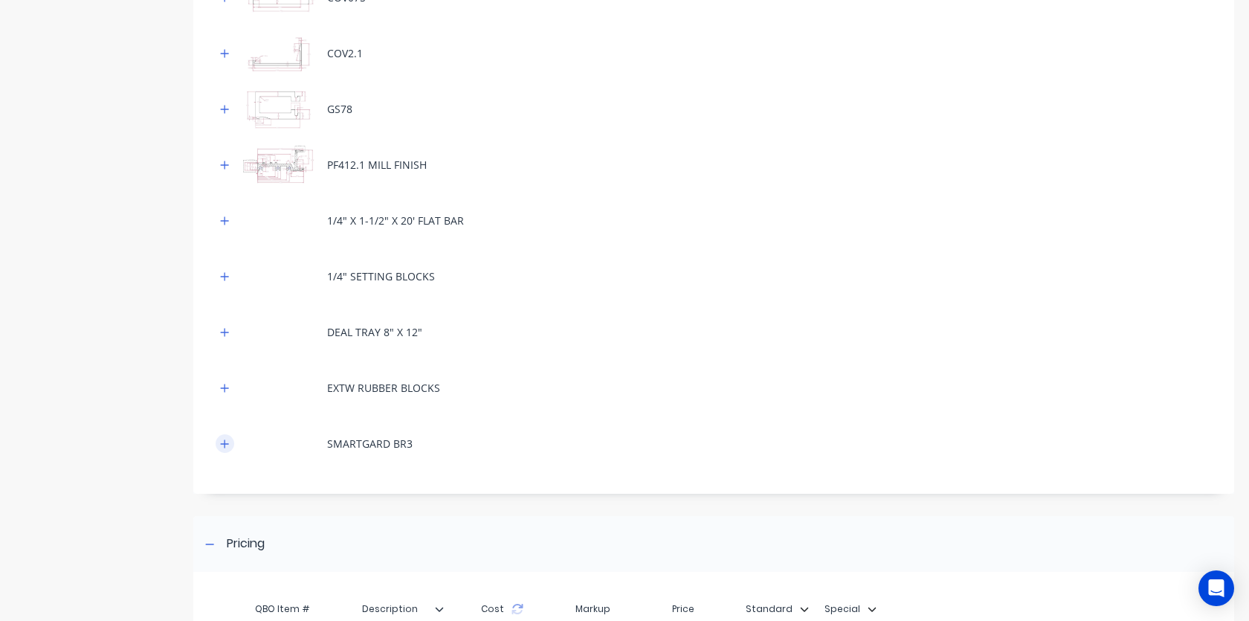
click at [222, 441] on icon "button" at bounding box center [224, 443] width 9 height 10
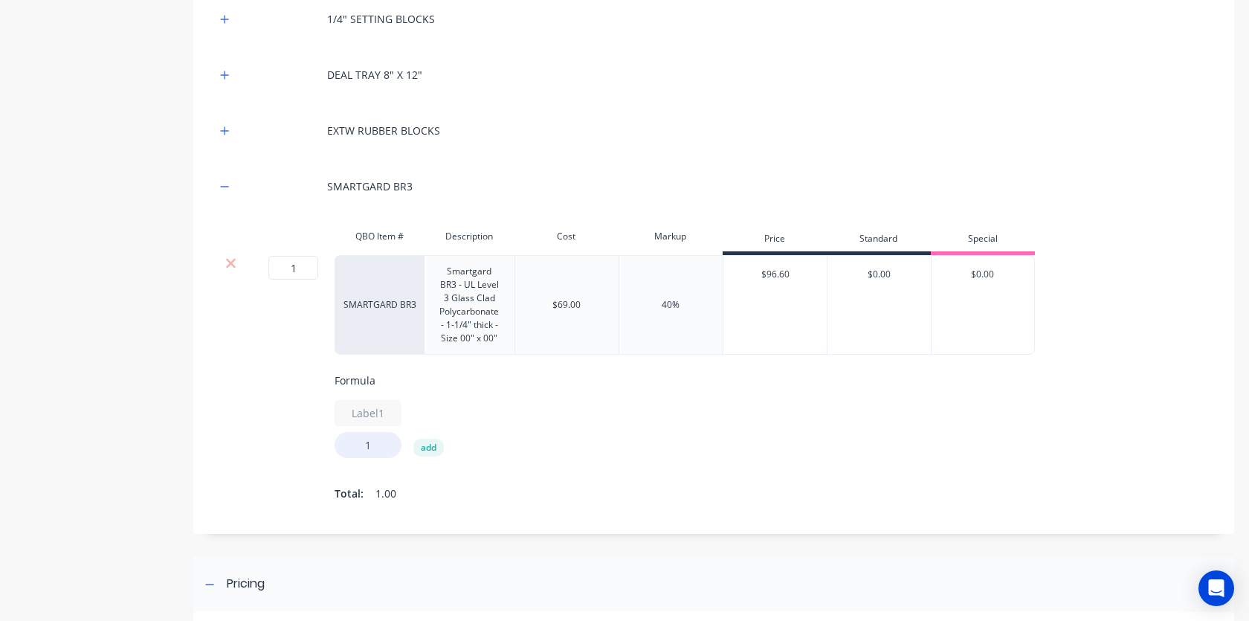
scroll to position [681, 0]
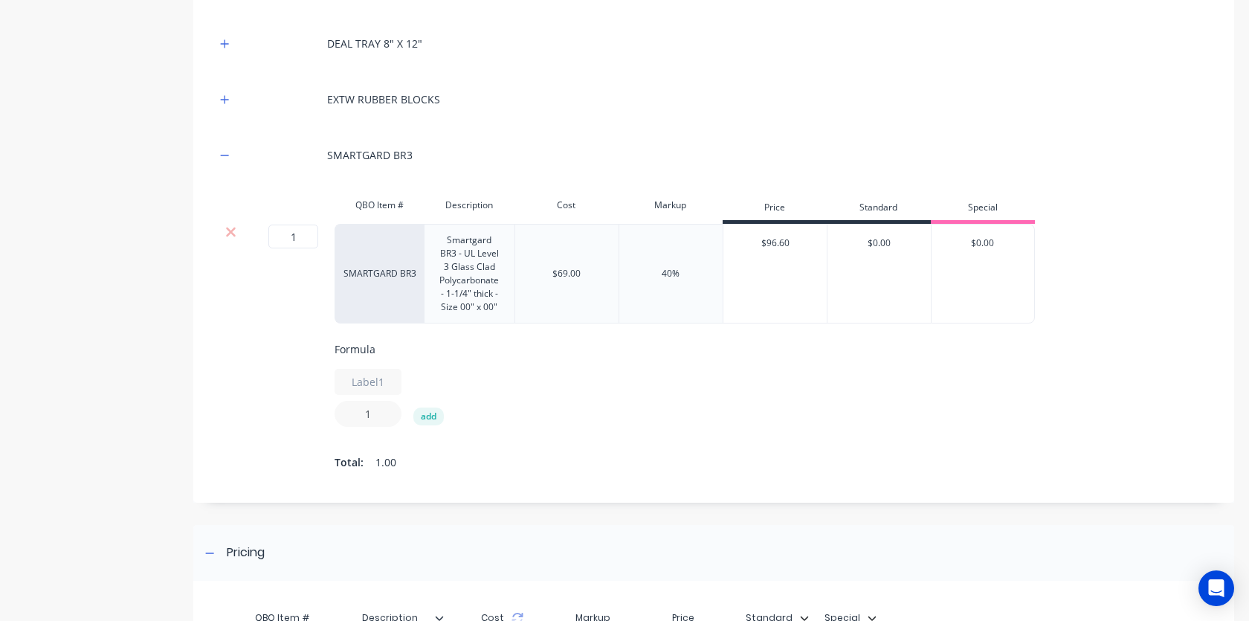
click at [373, 415] on input "1" at bounding box center [367, 414] width 67 height 26
type input "20"
click at [734, 413] on div "Label1 20 add" at bounding box center [832, 398] width 996 height 58
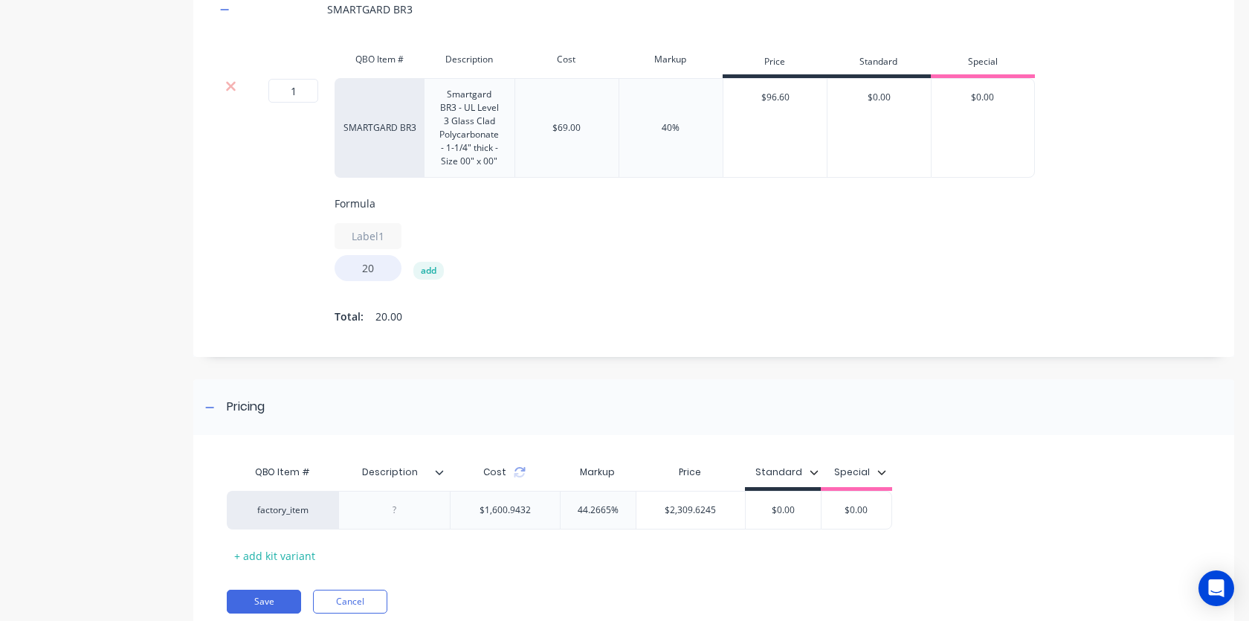
scroll to position [890, 0]
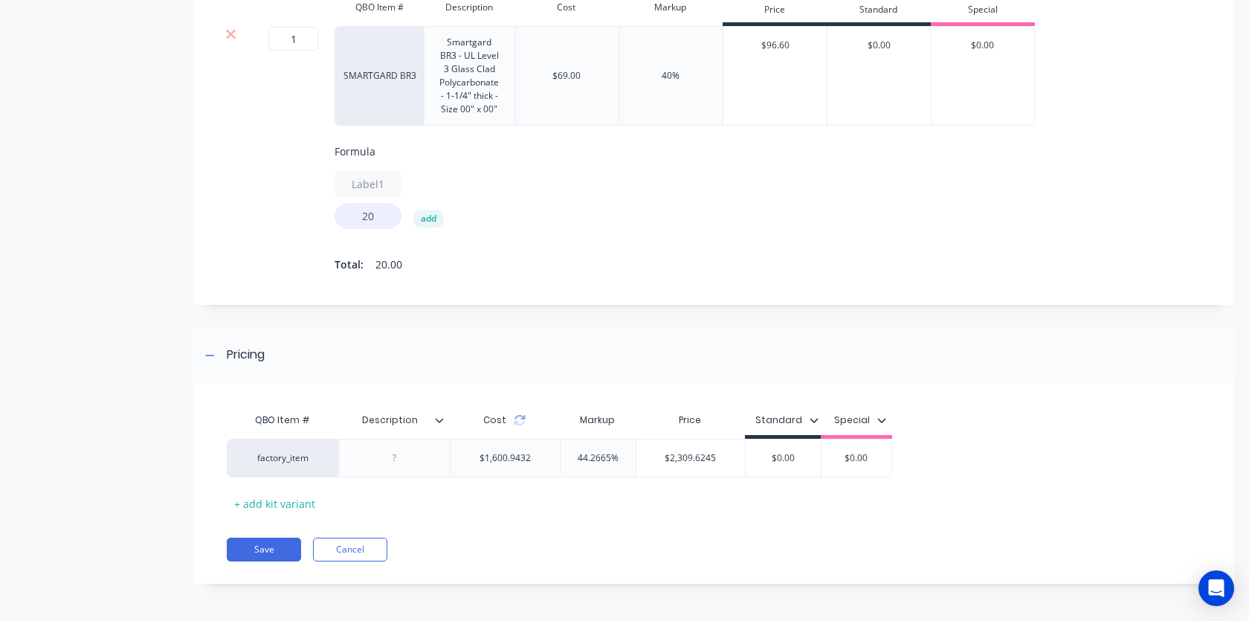
click at [703, 537] on div "Save Cancel" at bounding box center [730, 549] width 1007 height 24
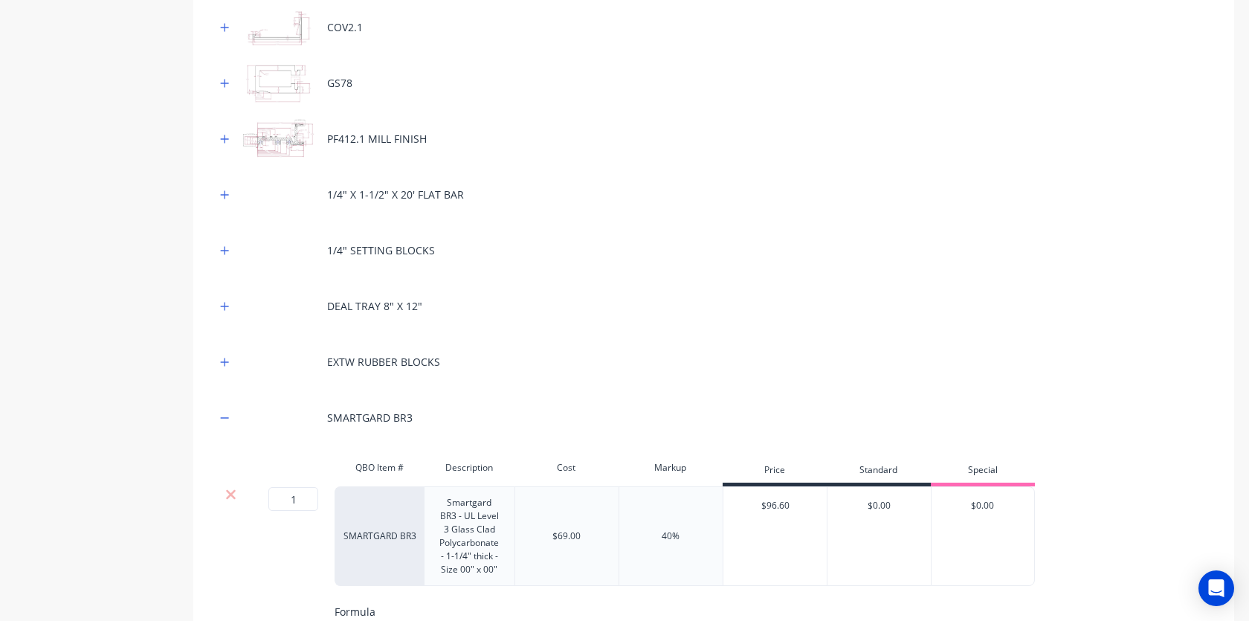
scroll to position [407, 0]
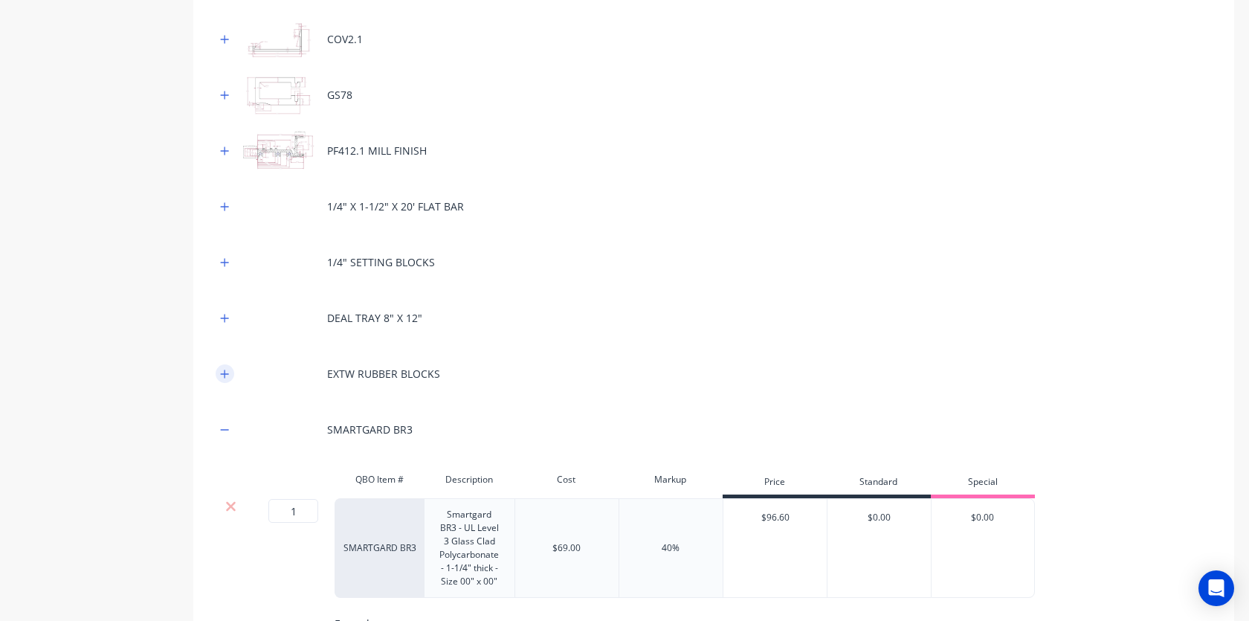
click at [227, 371] on icon "button" at bounding box center [224, 374] width 9 height 10
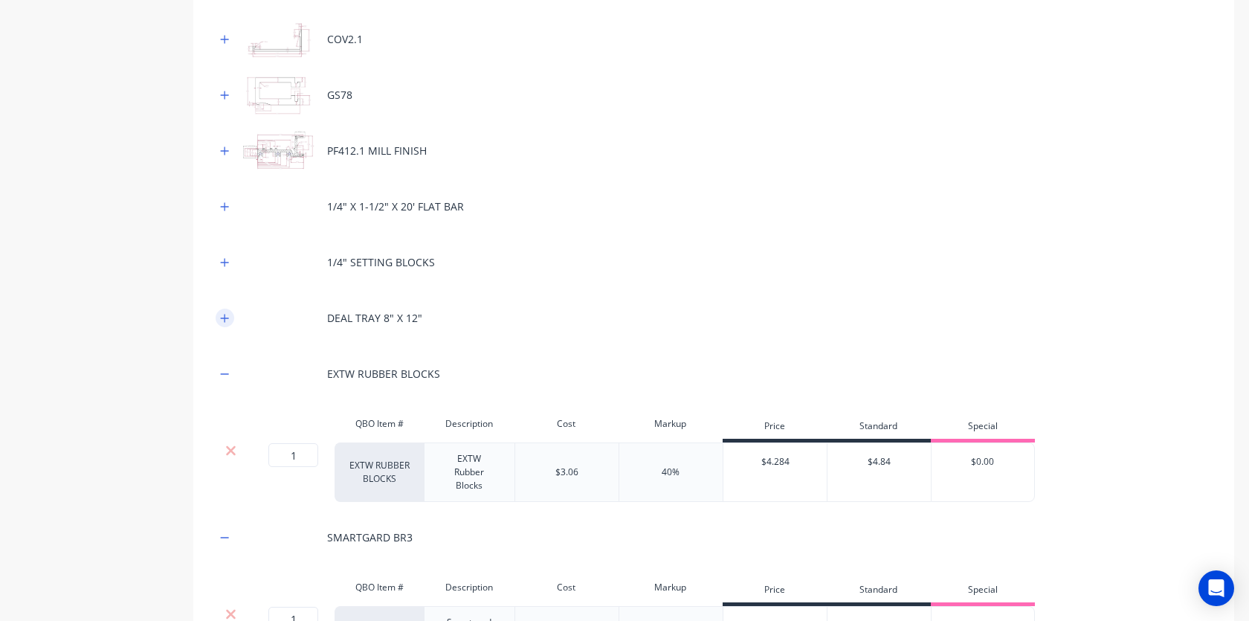
click at [224, 323] on button "button" at bounding box center [225, 317] width 19 height 19
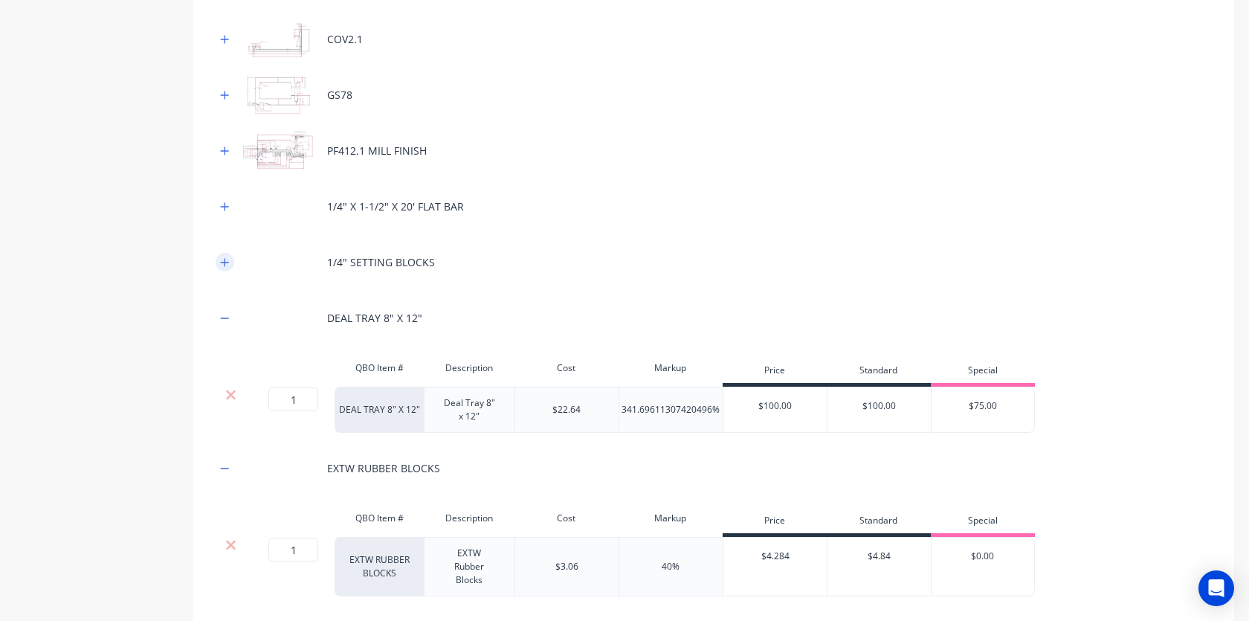
click at [227, 265] on icon "button" at bounding box center [224, 262] width 9 height 10
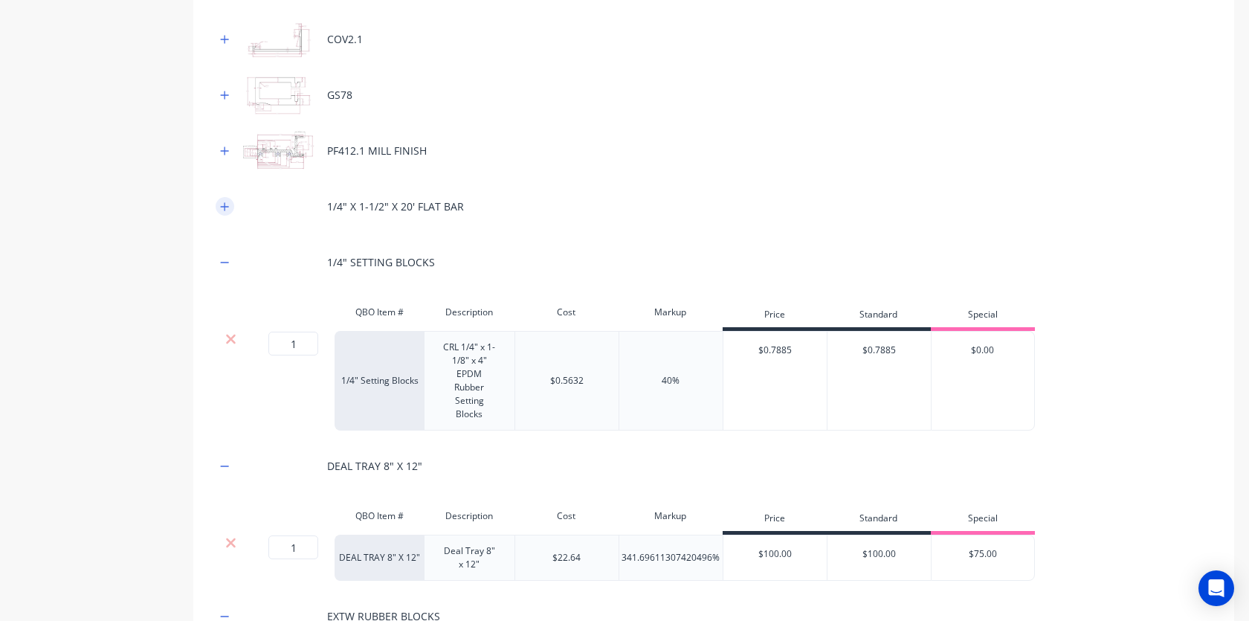
click at [225, 210] on icon "button" at bounding box center [224, 206] width 9 height 10
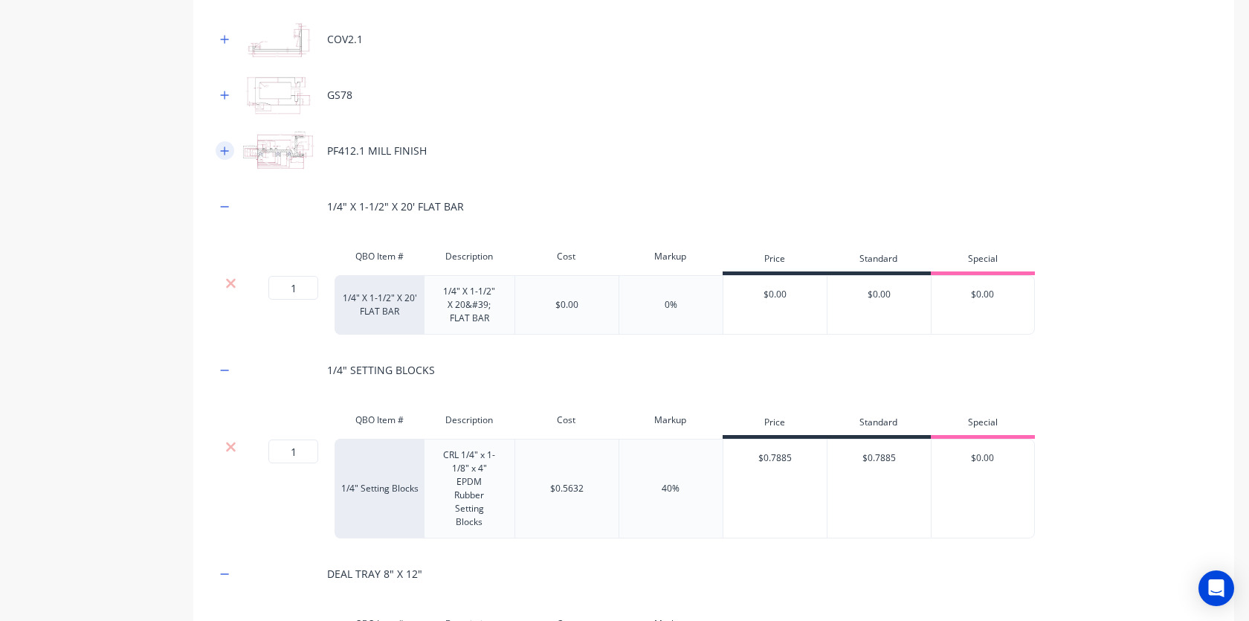
click at [227, 147] on icon "button" at bounding box center [224, 151] width 9 height 10
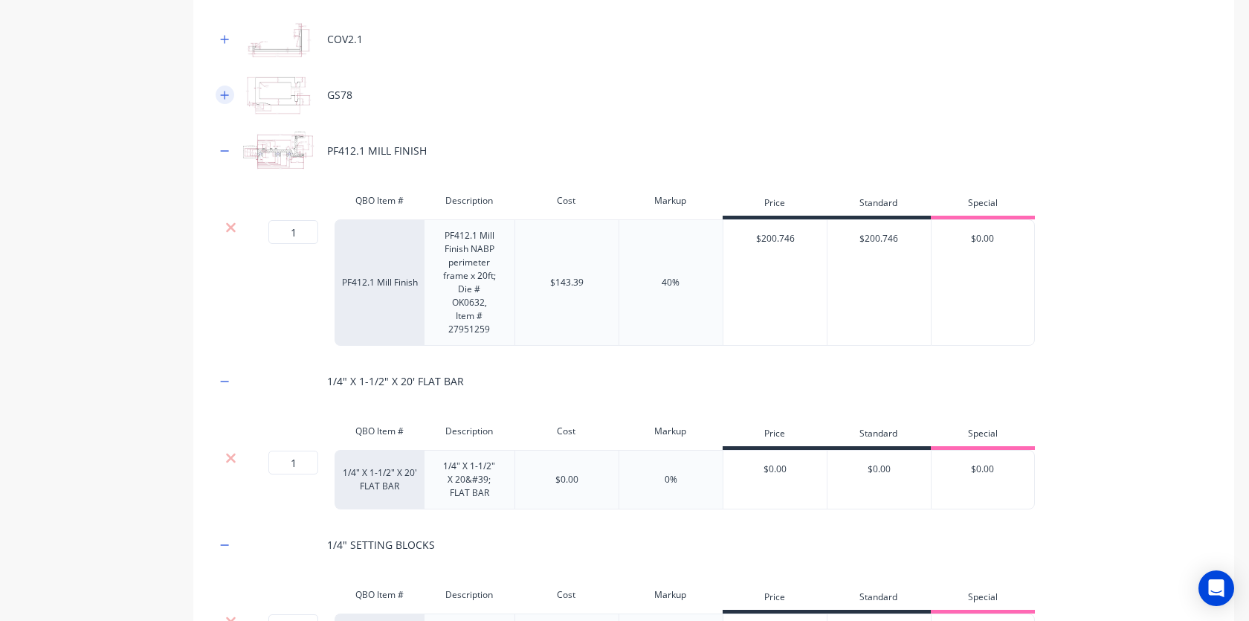
click at [227, 102] on button "button" at bounding box center [225, 94] width 19 height 19
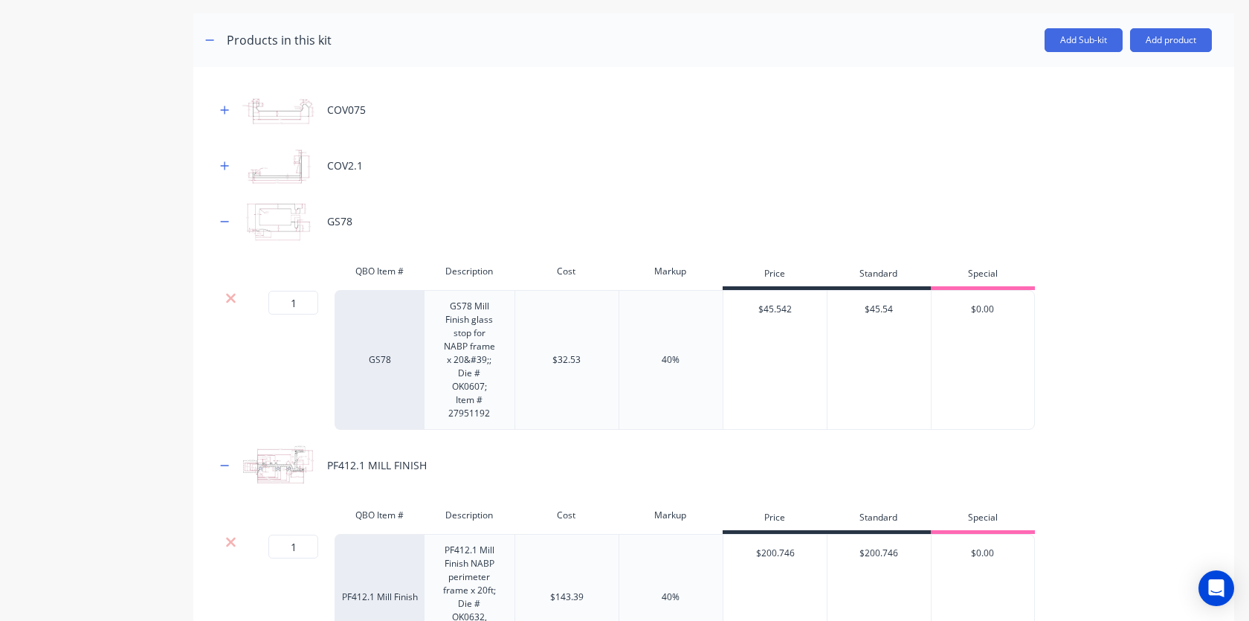
scroll to position [177, 0]
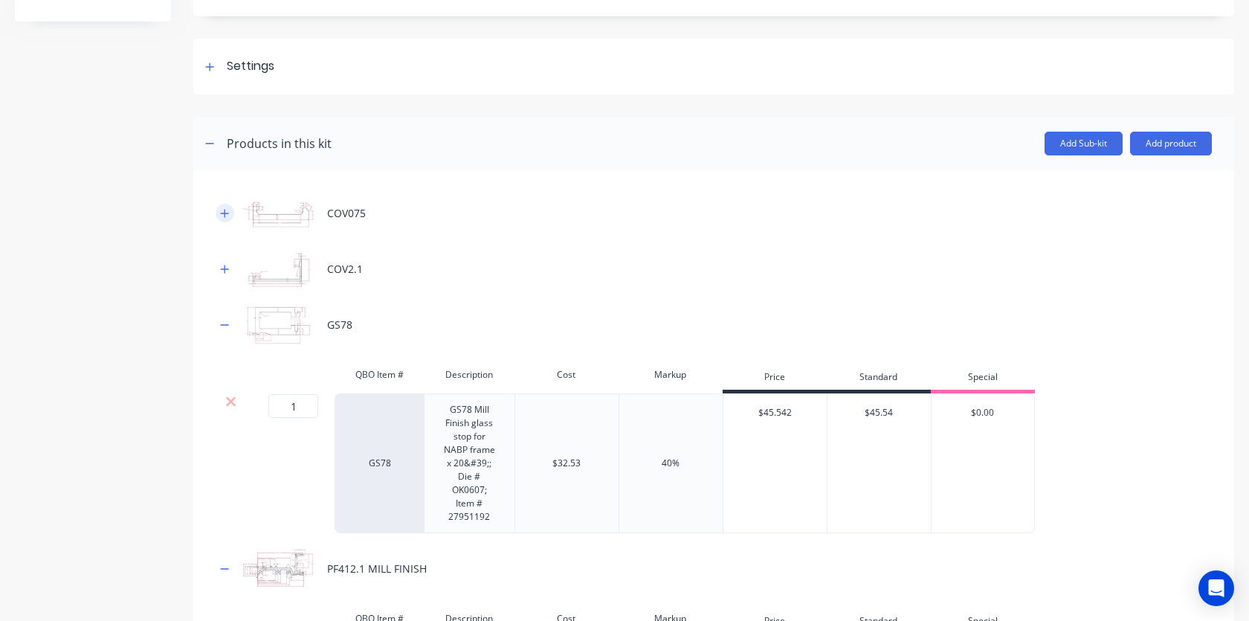
click at [227, 215] on icon "button" at bounding box center [224, 213] width 9 height 10
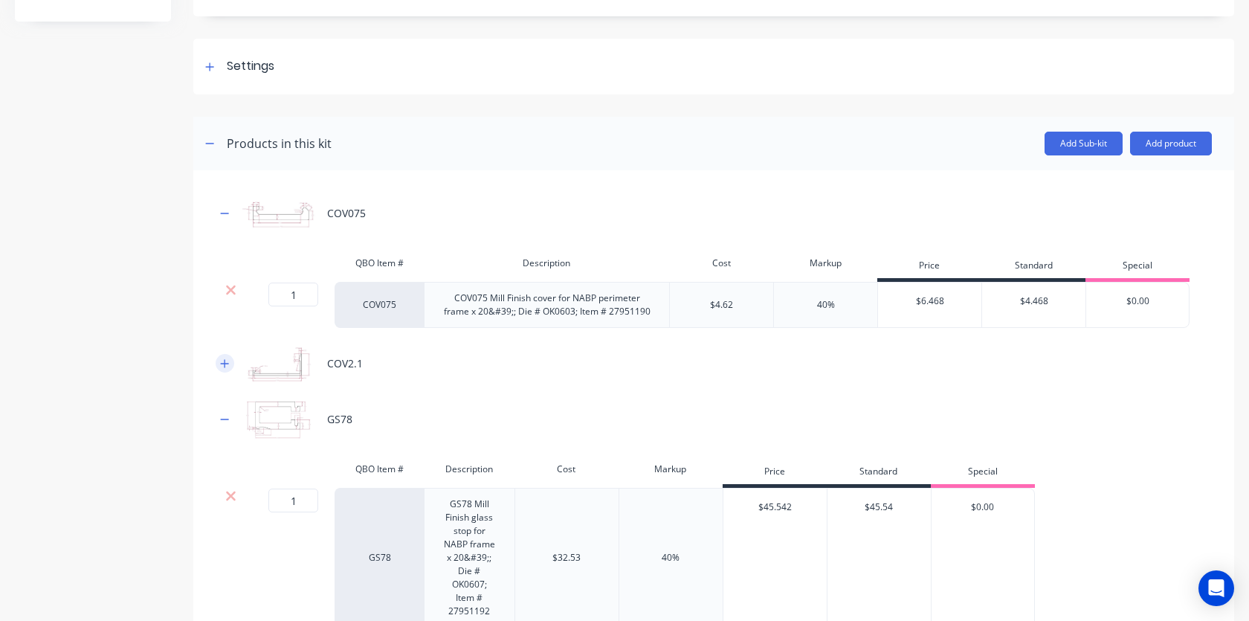
click at [225, 363] on icon "button" at bounding box center [225, 363] width 8 height 8
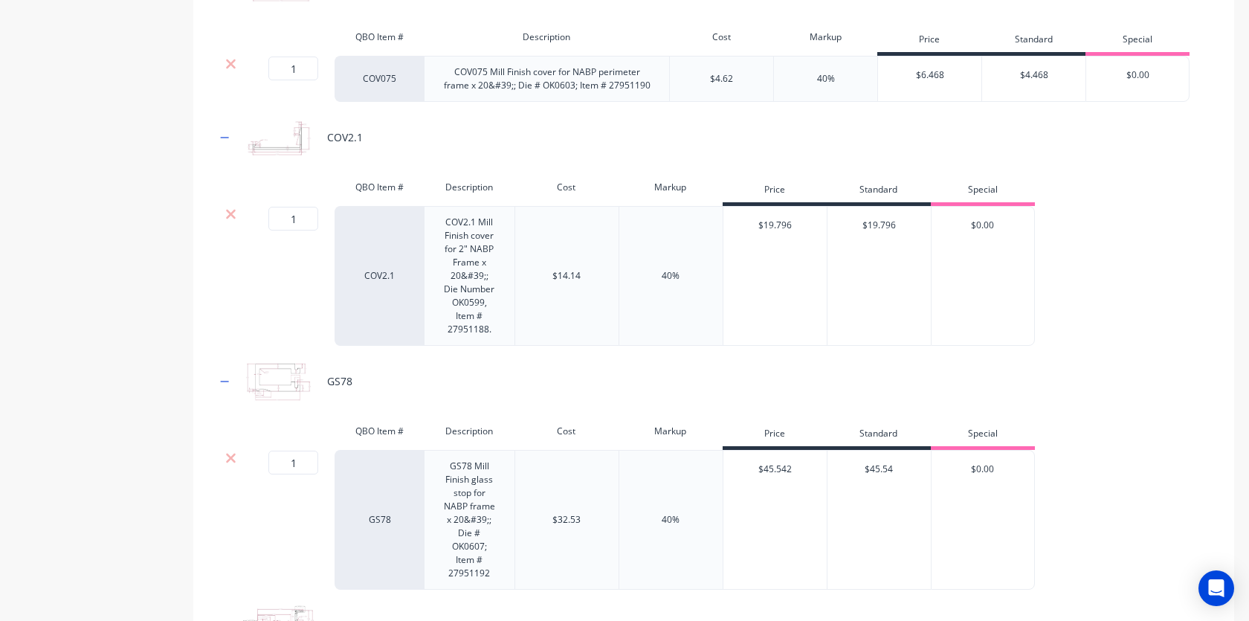
scroll to position [410, 0]
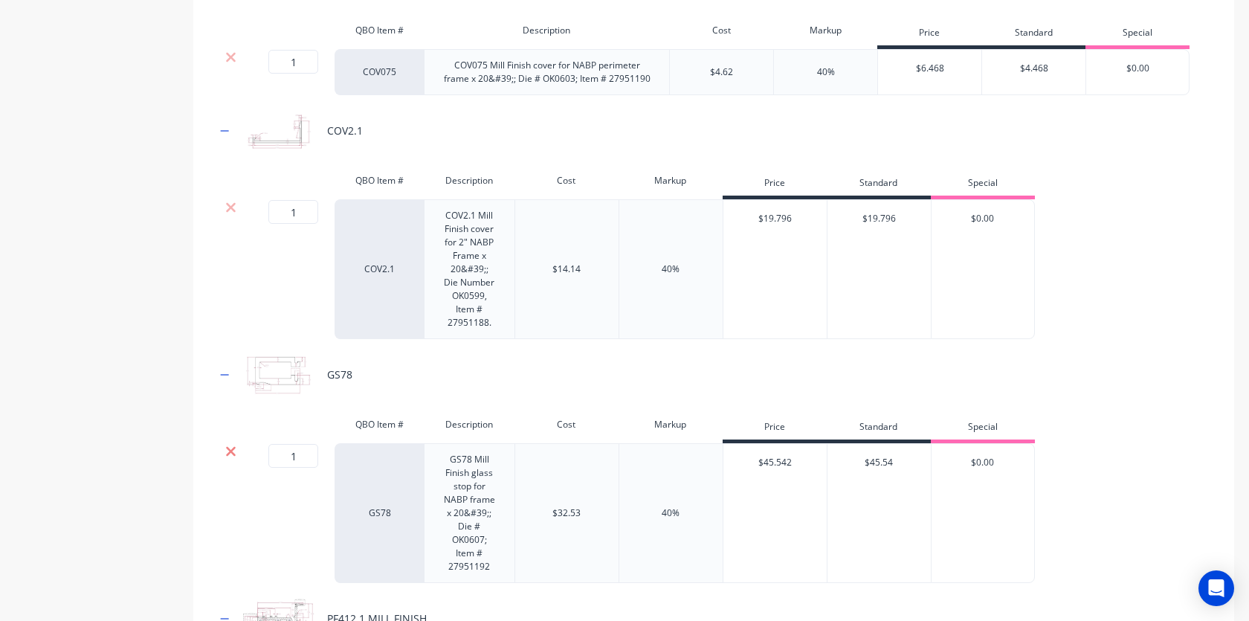
click at [225, 450] on icon at bounding box center [230, 451] width 11 height 15
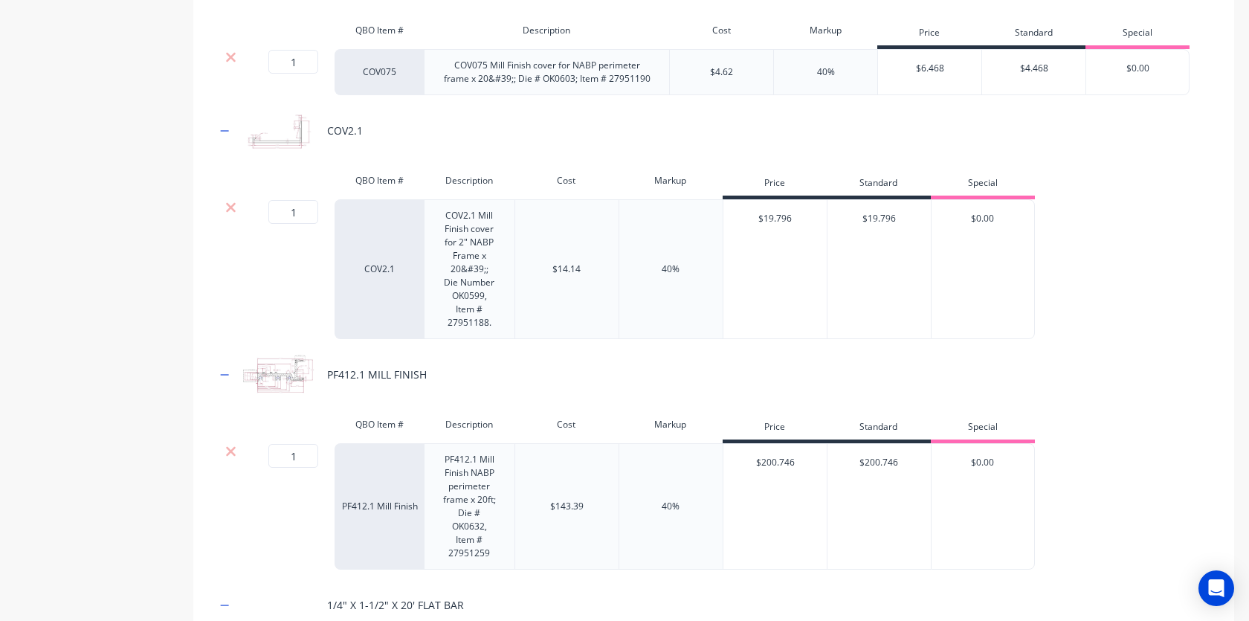
click at [820, 74] on div "40%" at bounding box center [826, 71] width 18 height 13
click at [829, 67] on div "40%" at bounding box center [826, 71] width 18 height 13
click at [841, 71] on div "40%" at bounding box center [825, 72] width 104 height 46
click at [658, 275] on div "40%" at bounding box center [670, 269] width 104 height 140
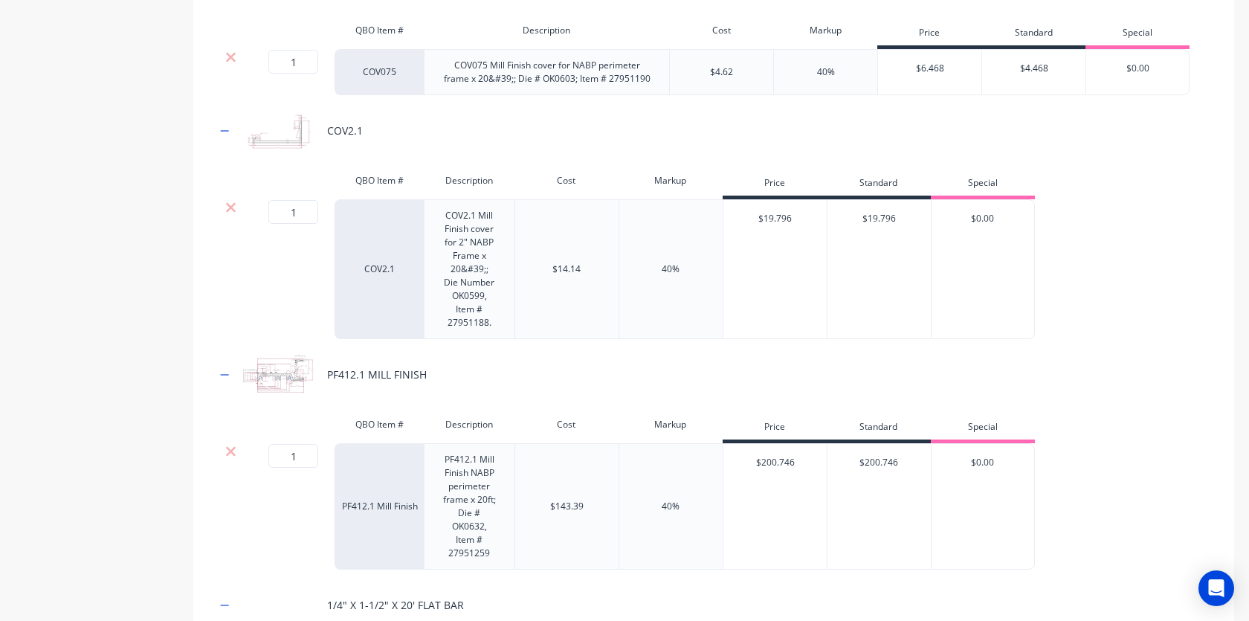
click at [672, 271] on div "40%" at bounding box center [670, 268] width 18 height 13
click at [1165, 283] on div "1 1 ? COV2.1 COV2.1 Mill Finish cover for 2" NABP Frame x 20&#39;; Die Number O…" at bounding box center [714, 269] width 996 height 140
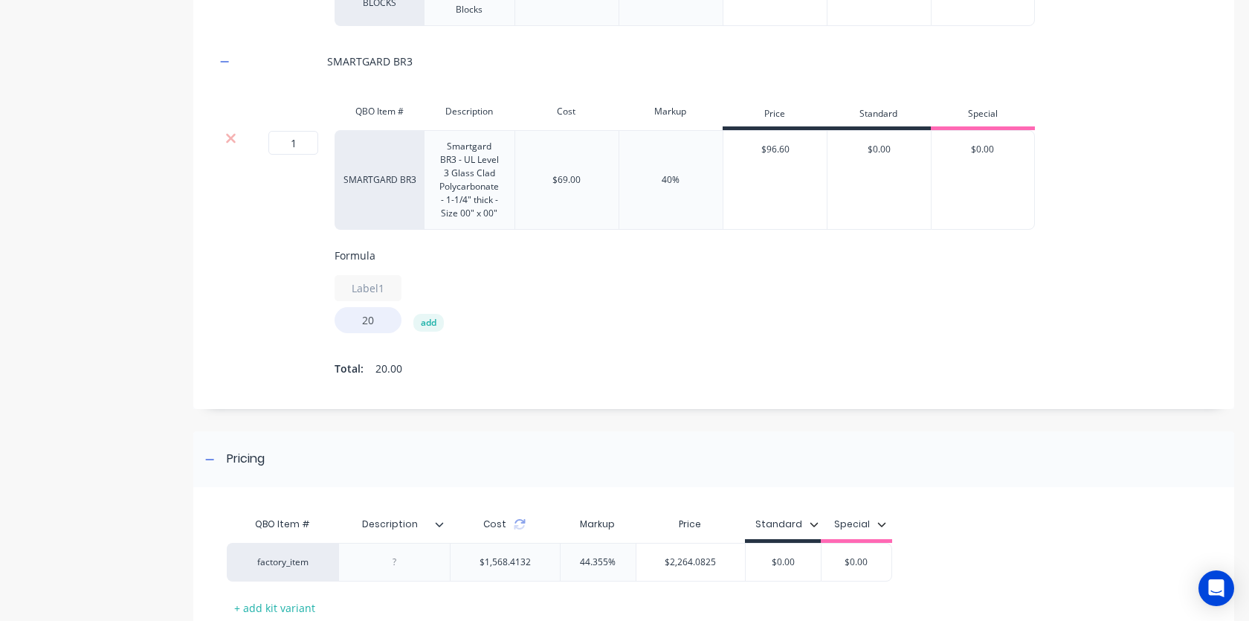
scroll to position [1630, 0]
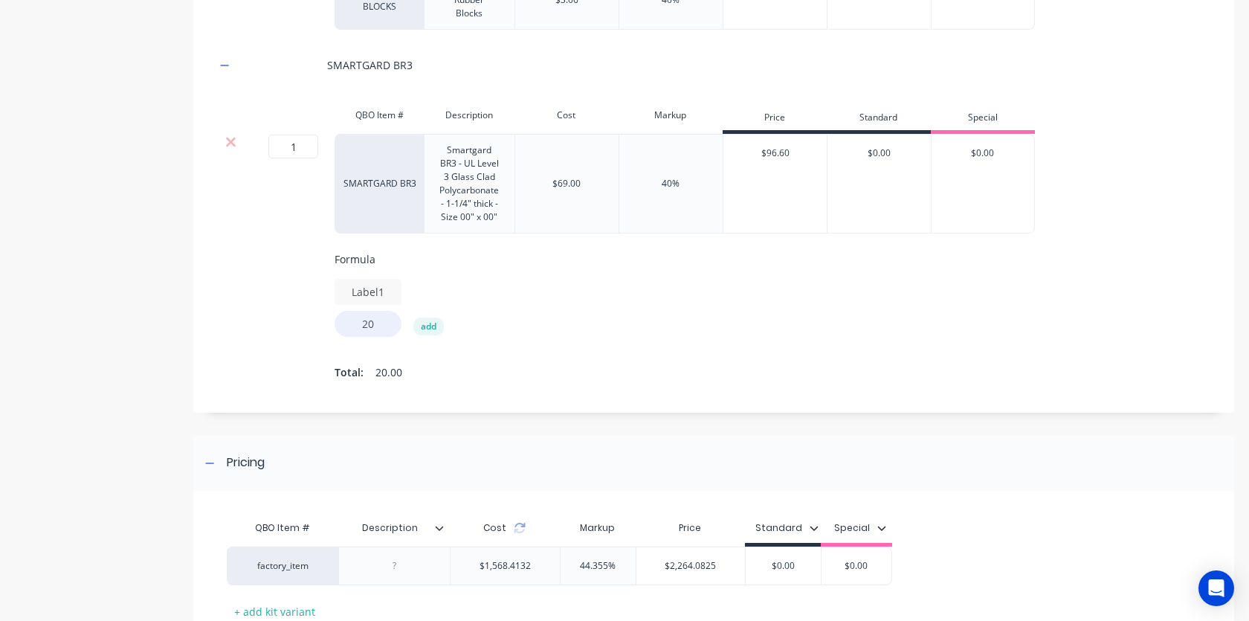
click at [367, 291] on input "Label1" at bounding box center [367, 292] width 67 height 26
click at [475, 311] on div "Label1 20 add" at bounding box center [832, 308] width 996 height 58
click at [436, 326] on button "add" at bounding box center [428, 326] width 30 height 18
click at [465, 326] on input "0" at bounding box center [449, 324] width 67 height 26
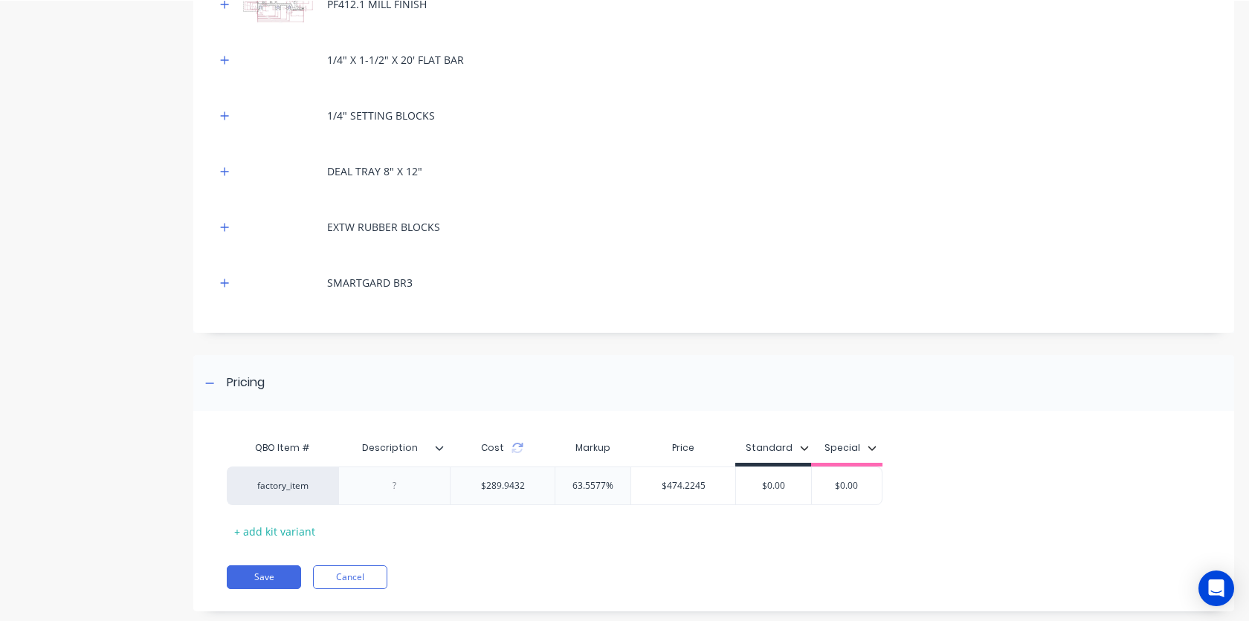
scroll to position [557, 0]
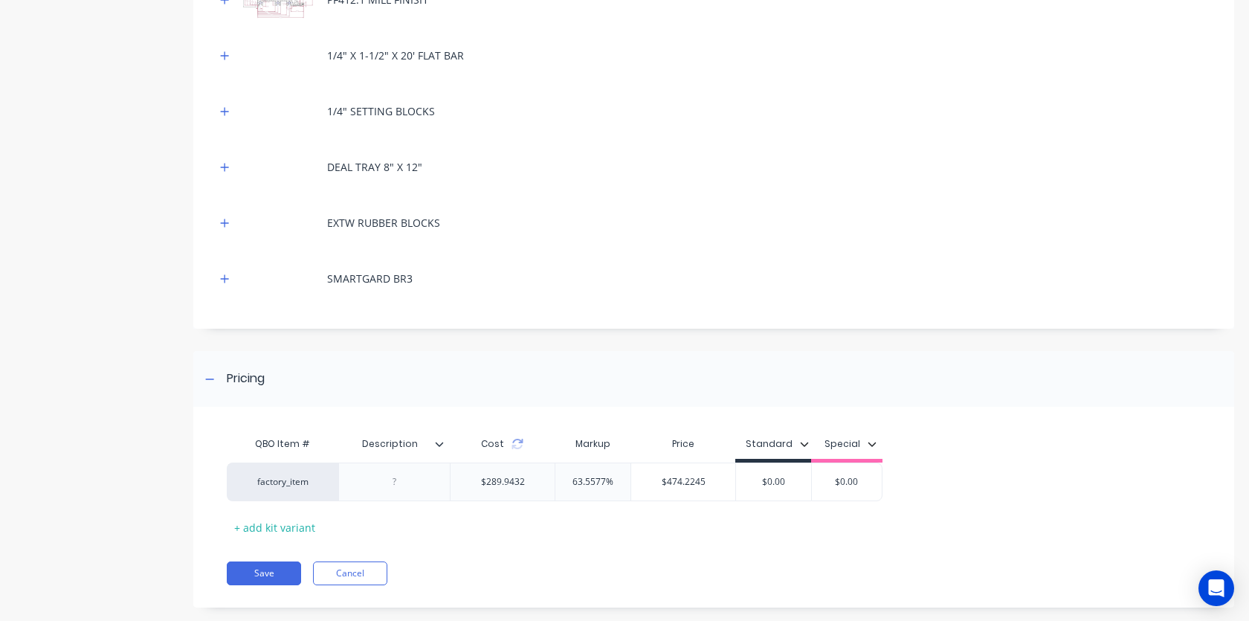
click at [232, 287] on div at bounding box center [225, 278] width 19 height 19
click at [229, 283] on button "button" at bounding box center [225, 278] width 19 height 19
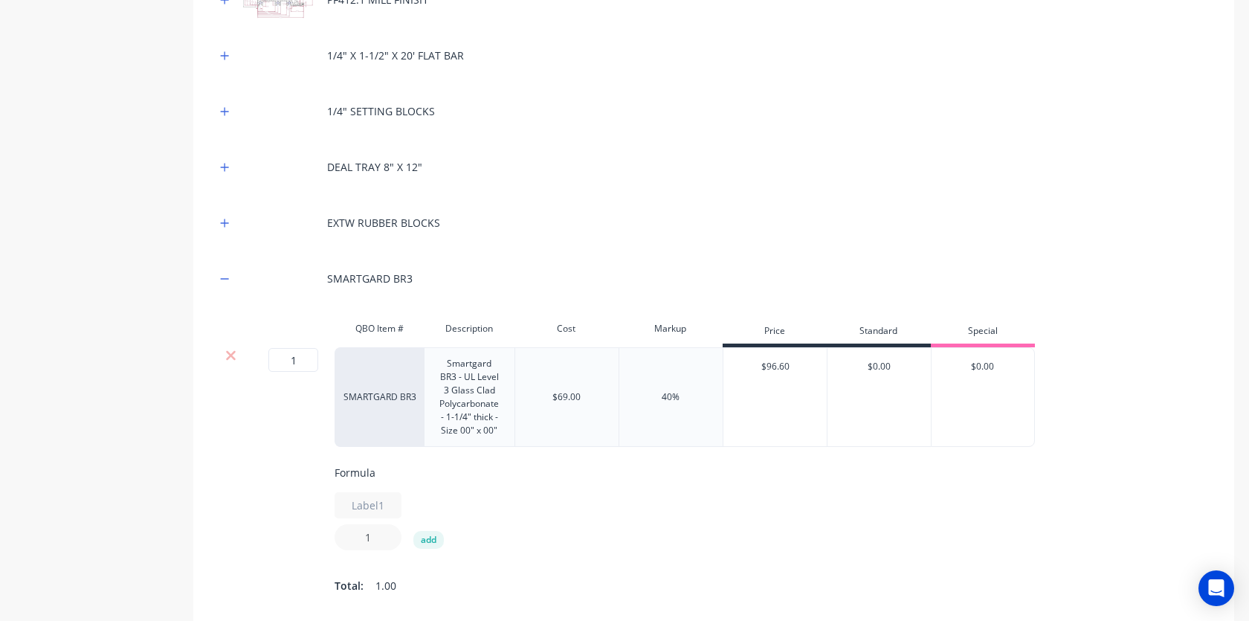
click at [389, 540] on input "1" at bounding box center [367, 537] width 67 height 26
click at [421, 540] on button "add" at bounding box center [428, 540] width 30 height 18
click at [387, 536] on input "1" at bounding box center [367, 537] width 67 height 26
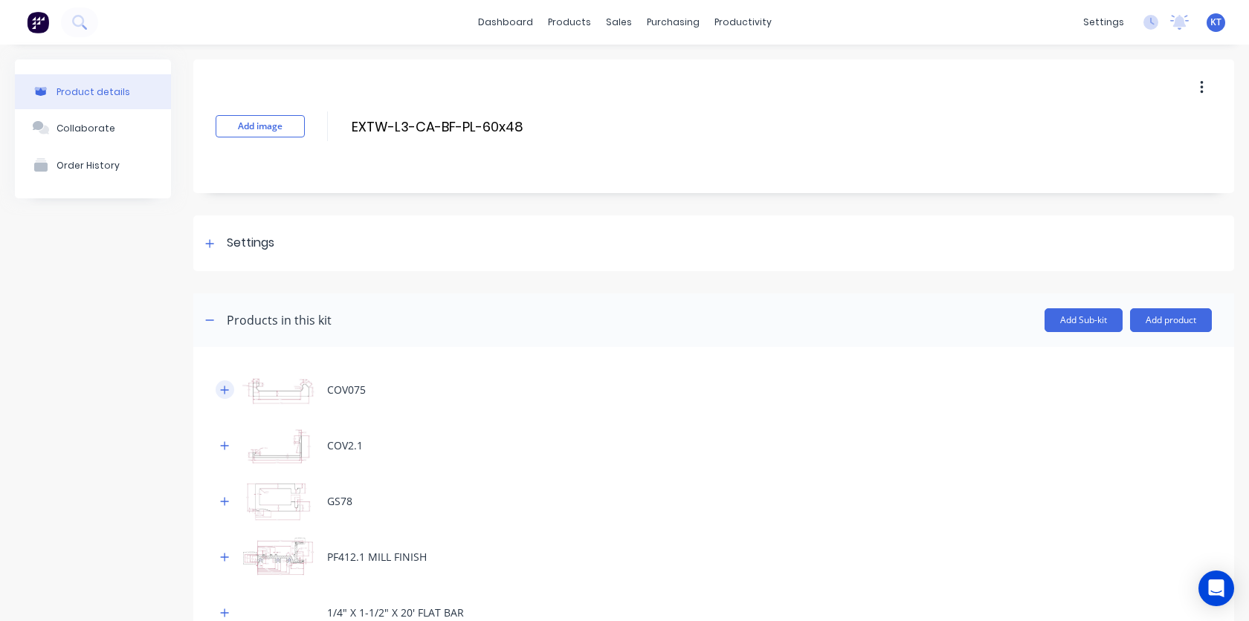
click at [225, 385] on icon "button" at bounding box center [224, 390] width 9 height 10
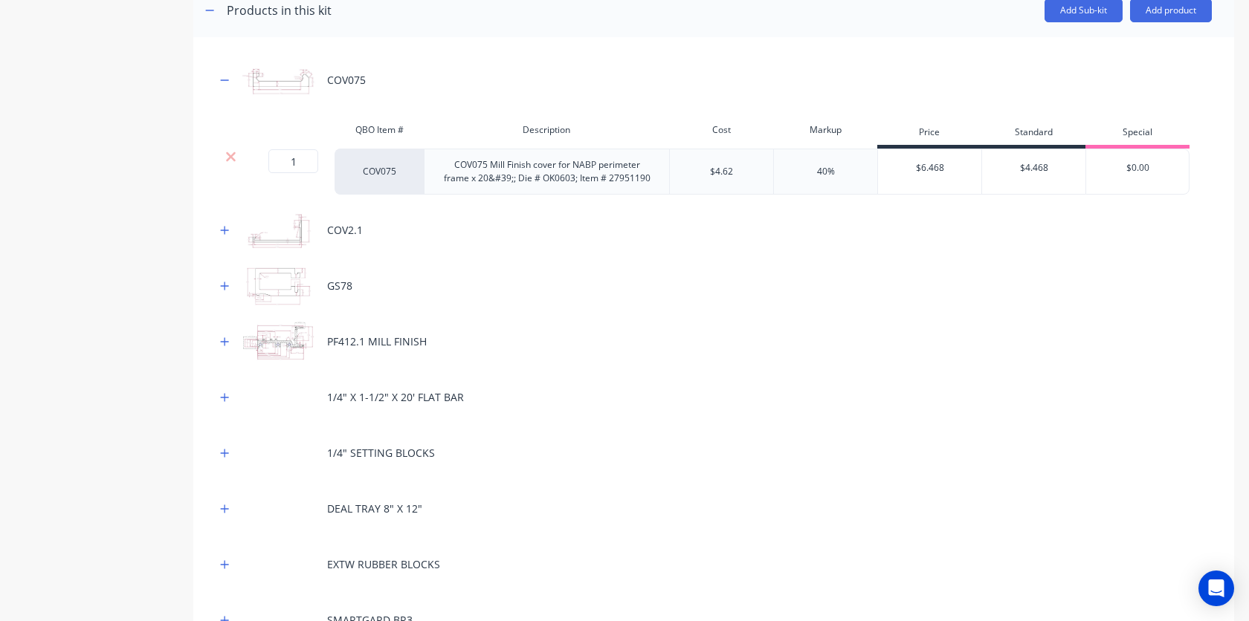
scroll to position [267, 0]
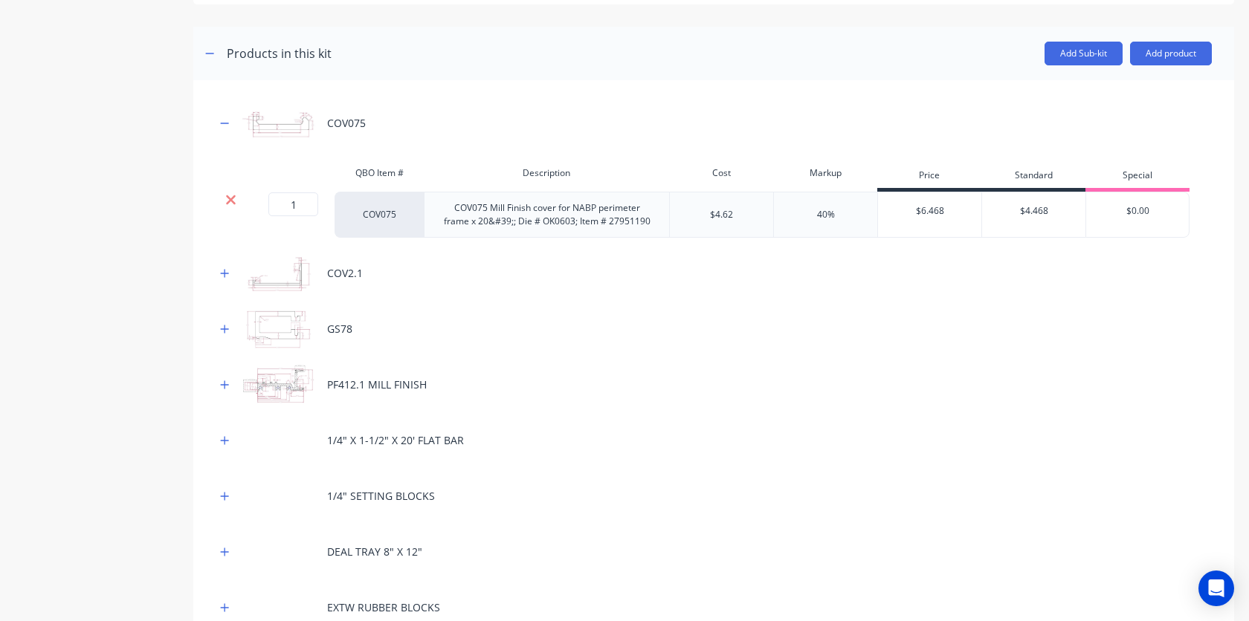
click at [230, 202] on icon at bounding box center [230, 199] width 11 height 15
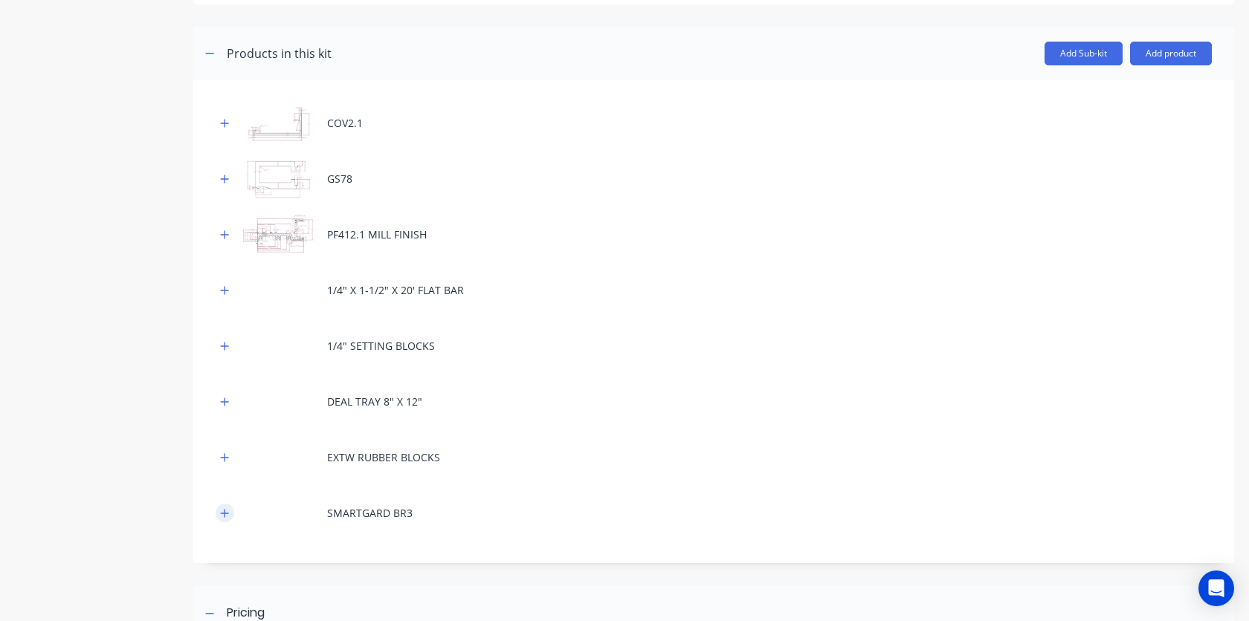
click at [223, 519] on button "button" at bounding box center [225, 513] width 19 height 19
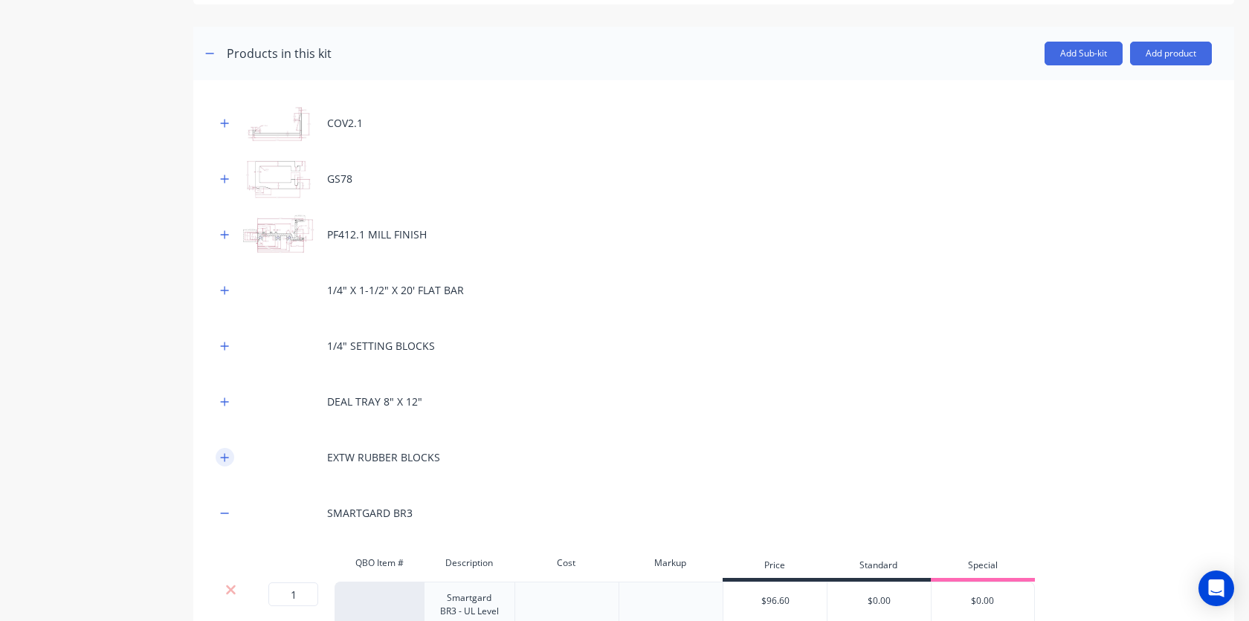
click at [228, 465] on button "button" at bounding box center [225, 457] width 19 height 19
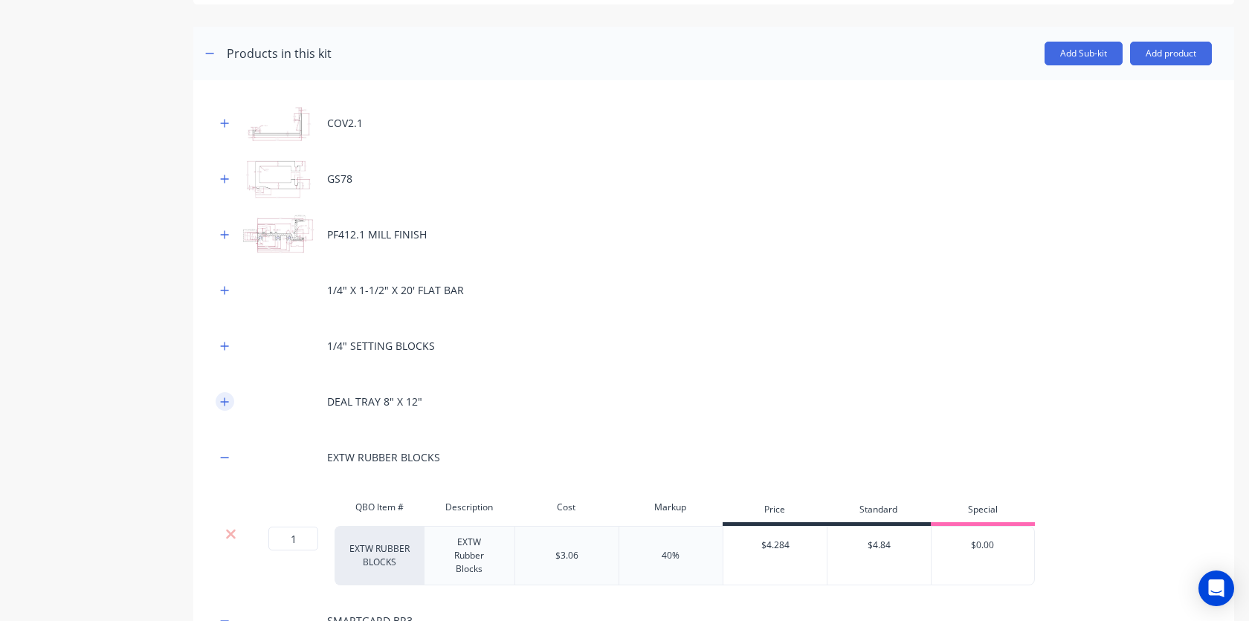
click at [222, 407] on button "button" at bounding box center [225, 401] width 19 height 19
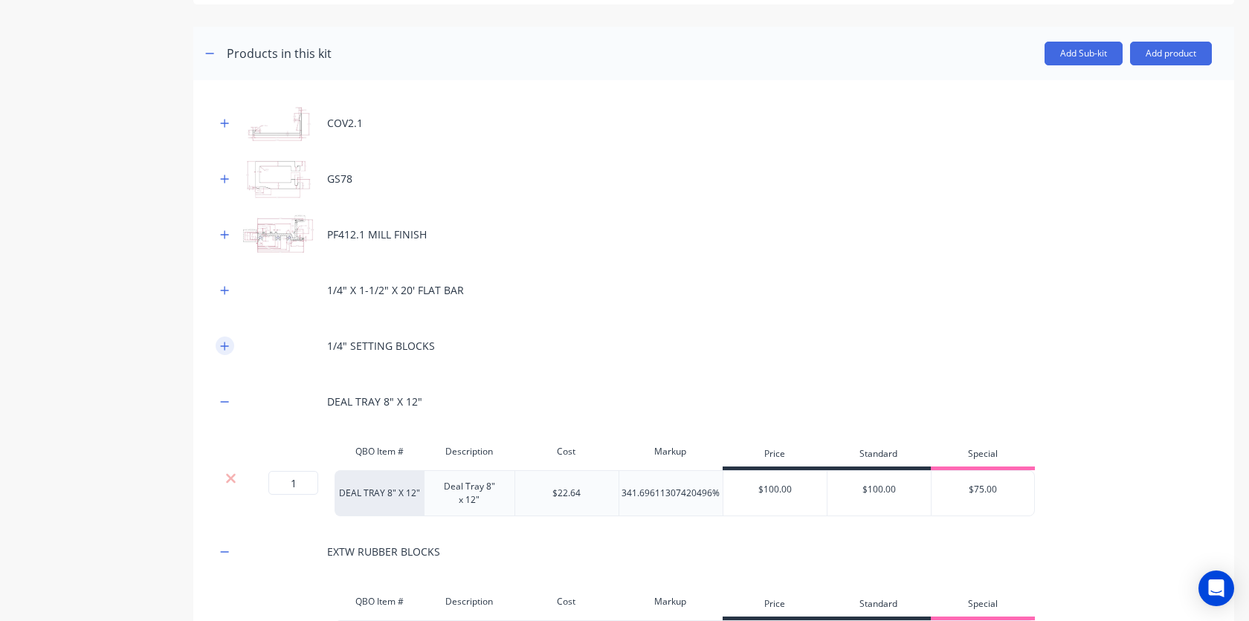
click at [224, 350] on icon "button" at bounding box center [224, 346] width 9 height 10
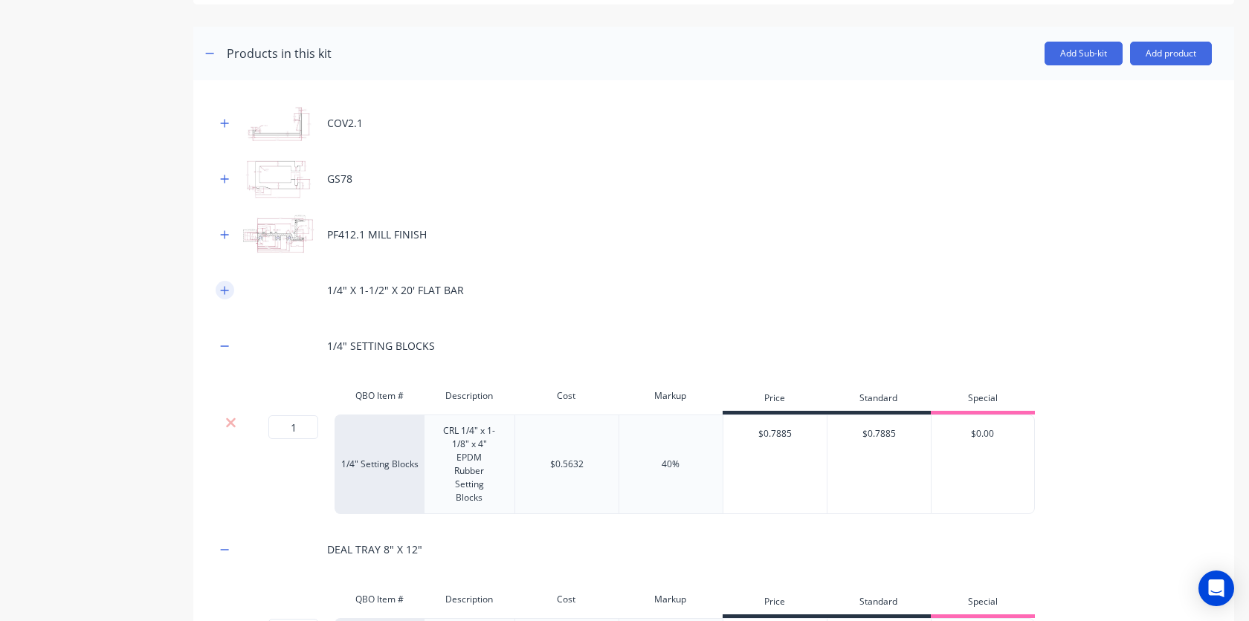
click at [231, 288] on button "button" at bounding box center [225, 290] width 19 height 19
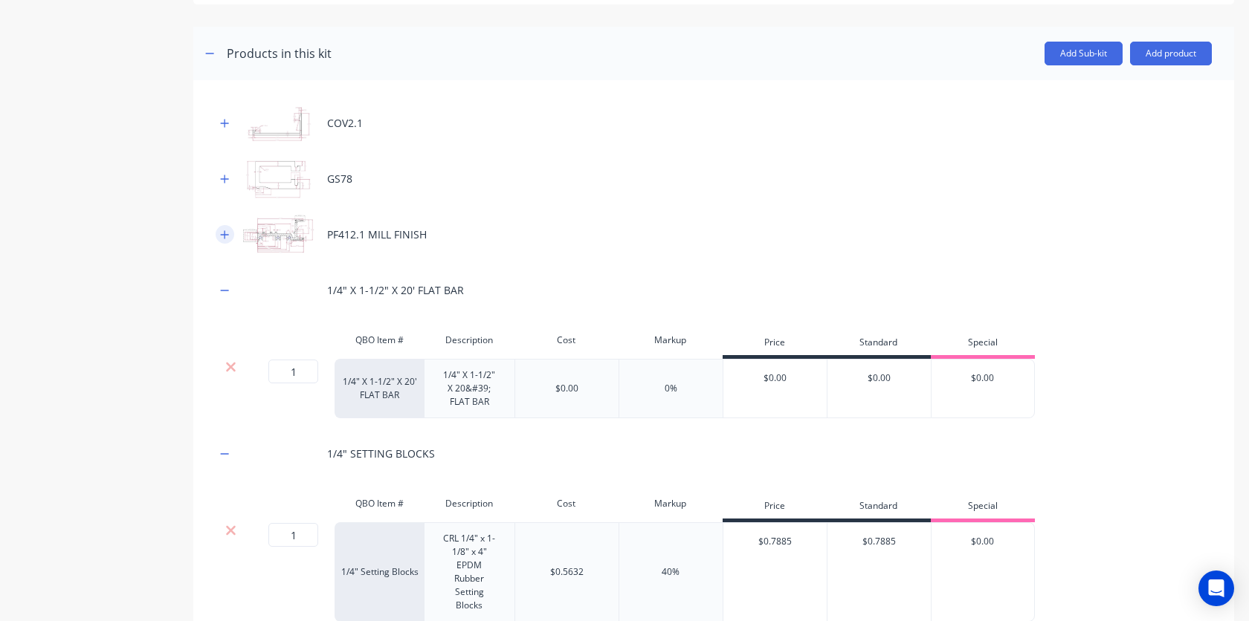
click at [224, 239] on icon "button" at bounding box center [224, 235] width 9 height 10
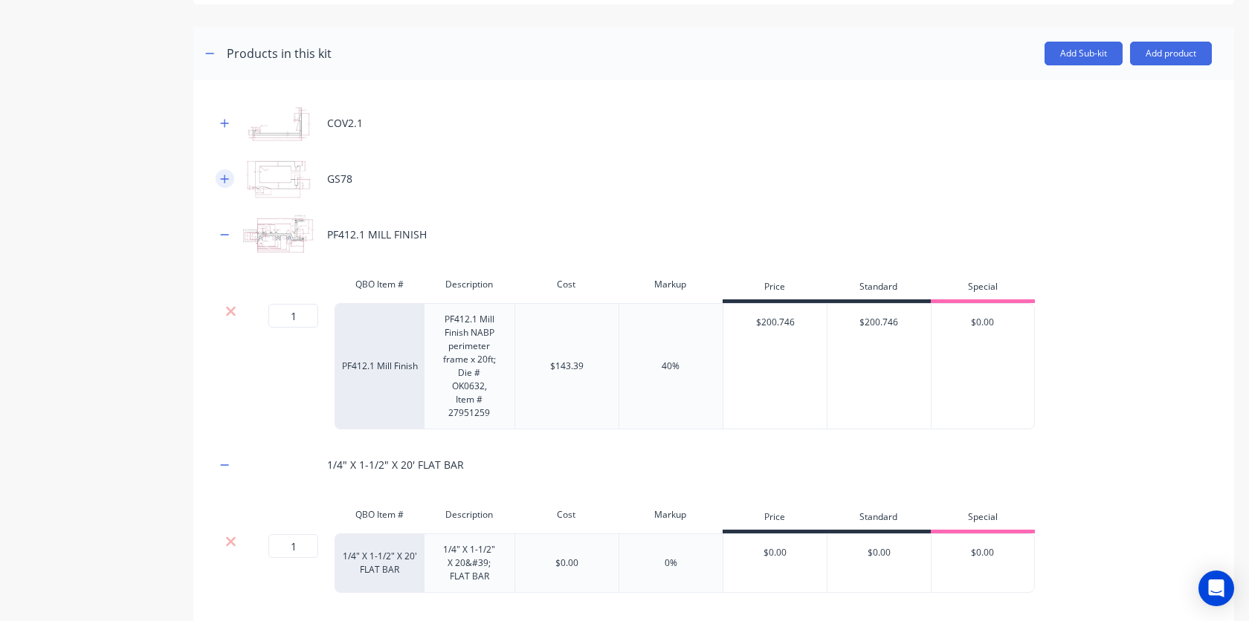
click at [225, 178] on icon "button" at bounding box center [224, 179] width 9 height 10
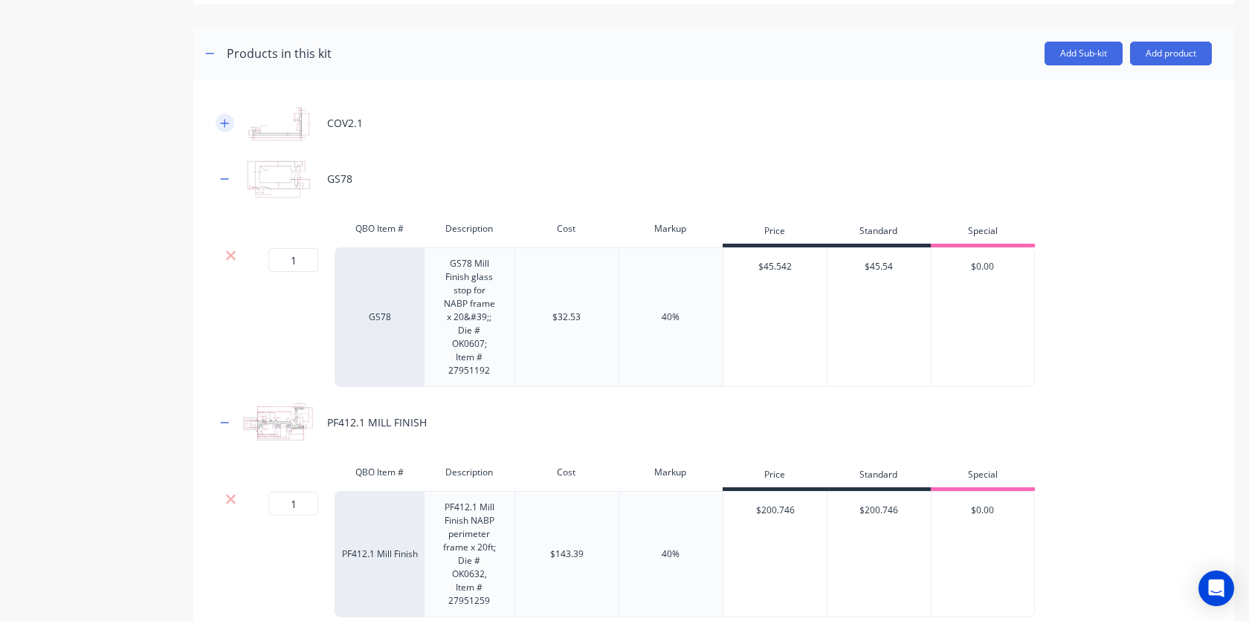
click at [226, 127] on icon "button" at bounding box center [224, 123] width 9 height 10
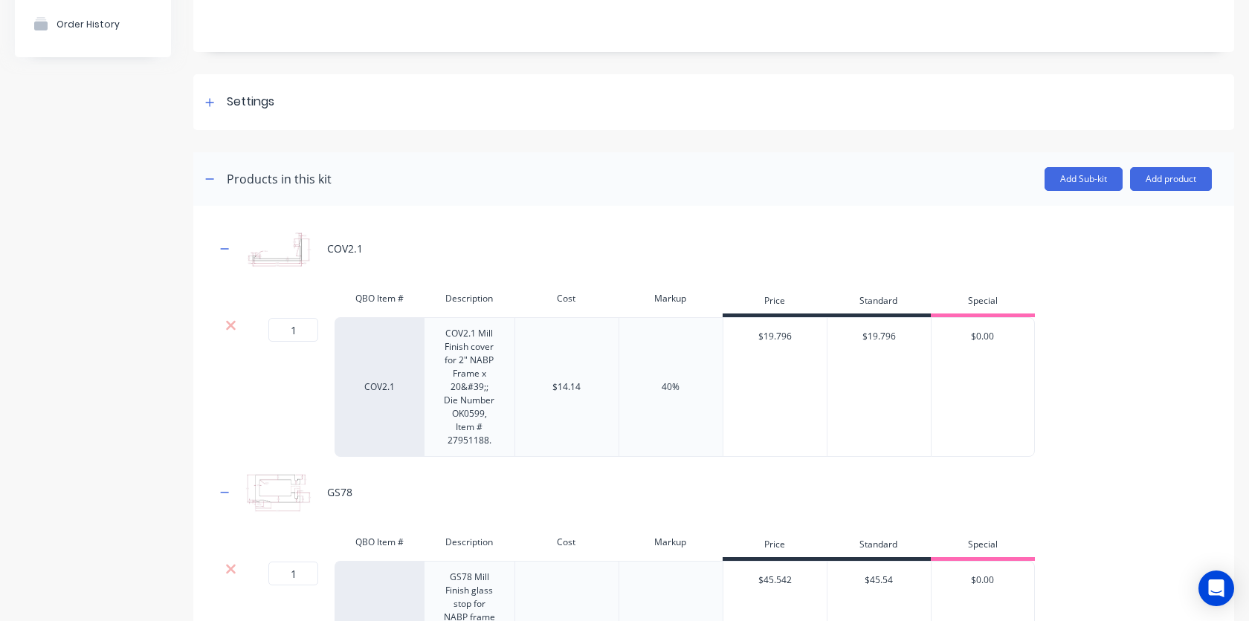
scroll to position [139, 0]
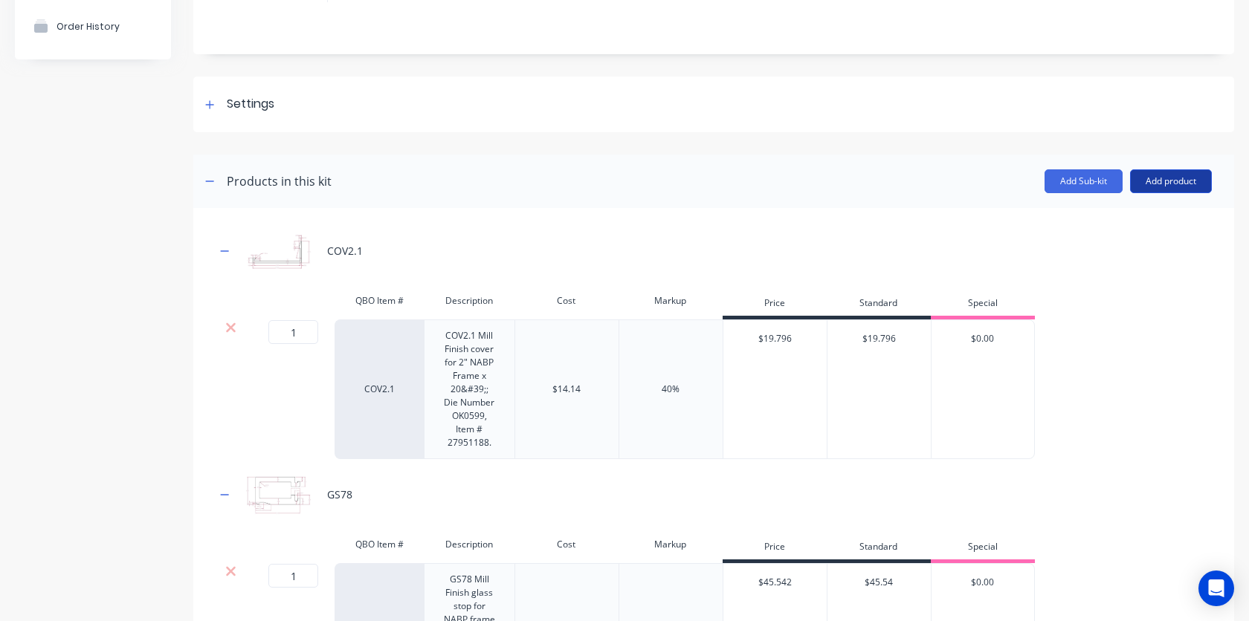
click at [1151, 183] on button "Add product" at bounding box center [1171, 181] width 82 height 24
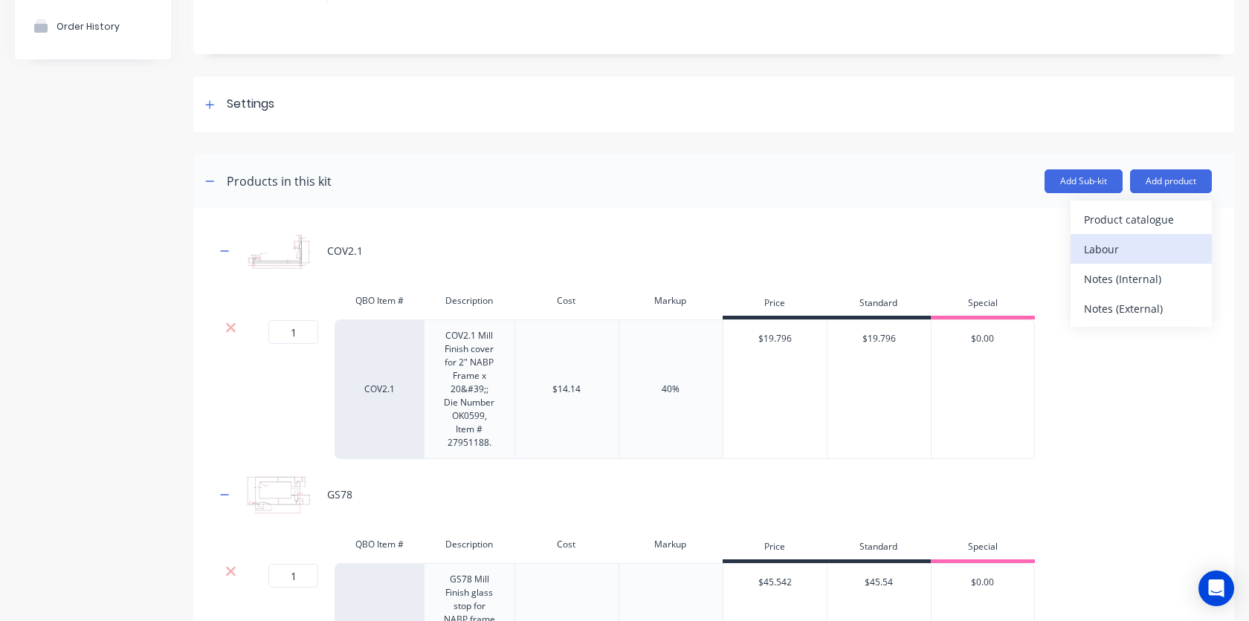
click at [1113, 246] on div "Labour" at bounding box center [1141, 250] width 114 height 22
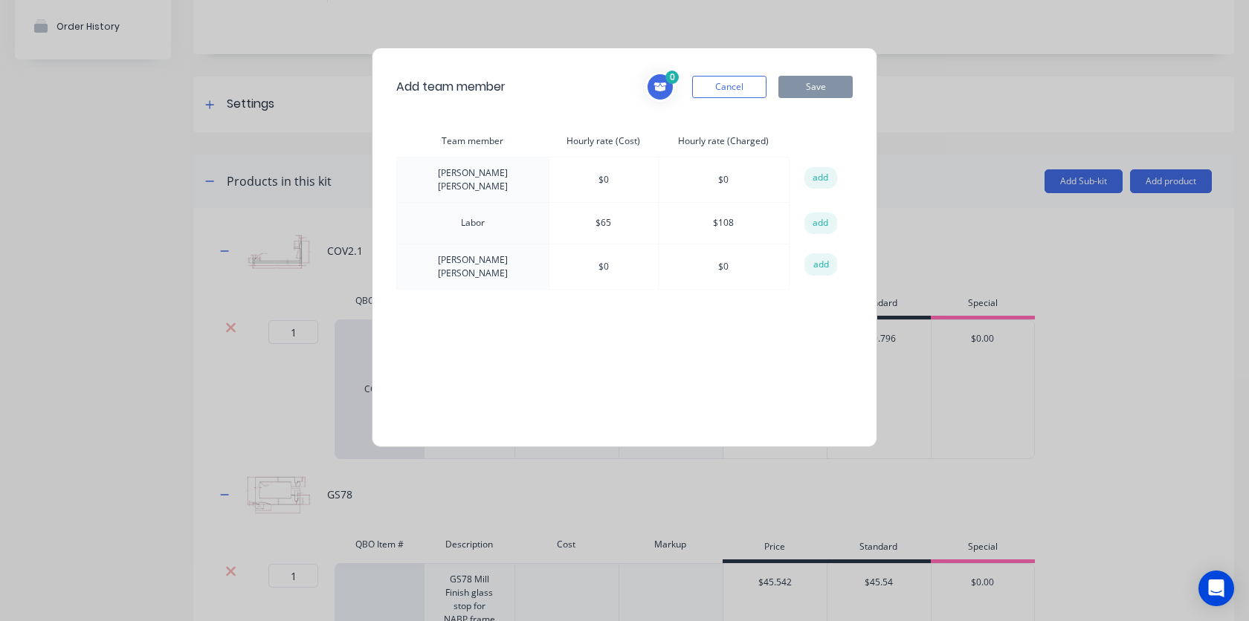
click at [495, 219] on td "Labor" at bounding box center [473, 224] width 152 height 42
click at [805, 221] on button "add" at bounding box center [820, 224] width 33 height 22
click at [827, 94] on button "Save" at bounding box center [815, 87] width 74 height 22
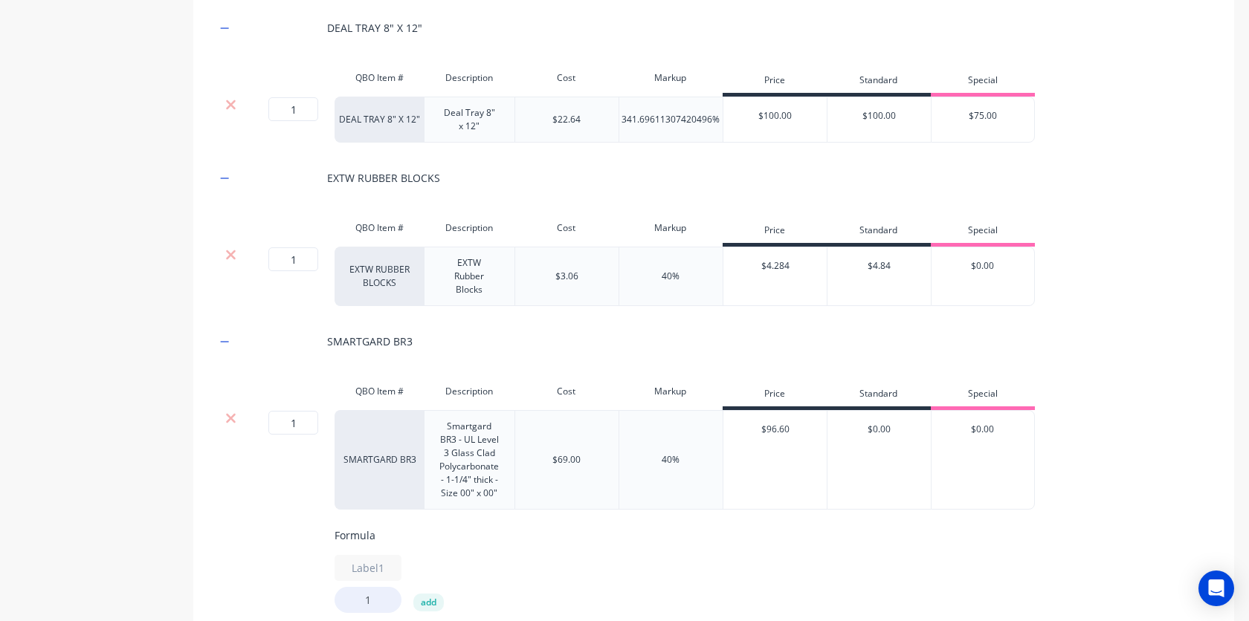
scroll to position [1875, 0]
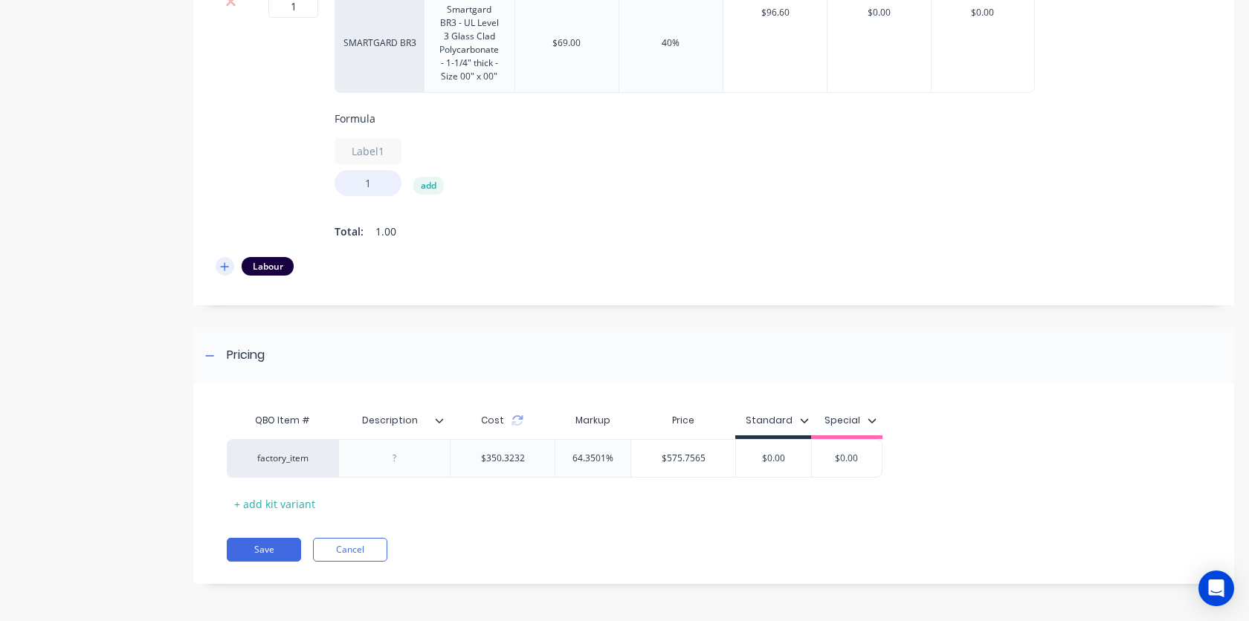
click at [228, 266] on icon "button" at bounding box center [225, 266] width 8 height 8
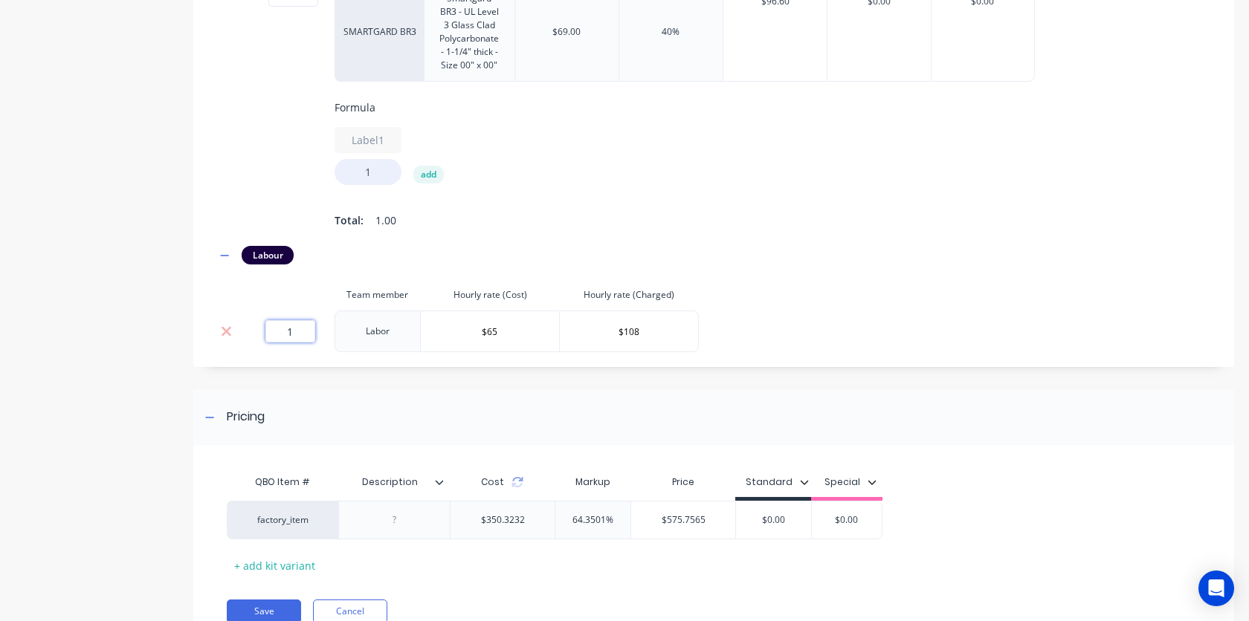
click at [291, 343] on input "1" at bounding box center [290, 331] width 50 height 22
type input "10"
click at [719, 169] on div "Label1 1 add" at bounding box center [832, 156] width 996 height 58
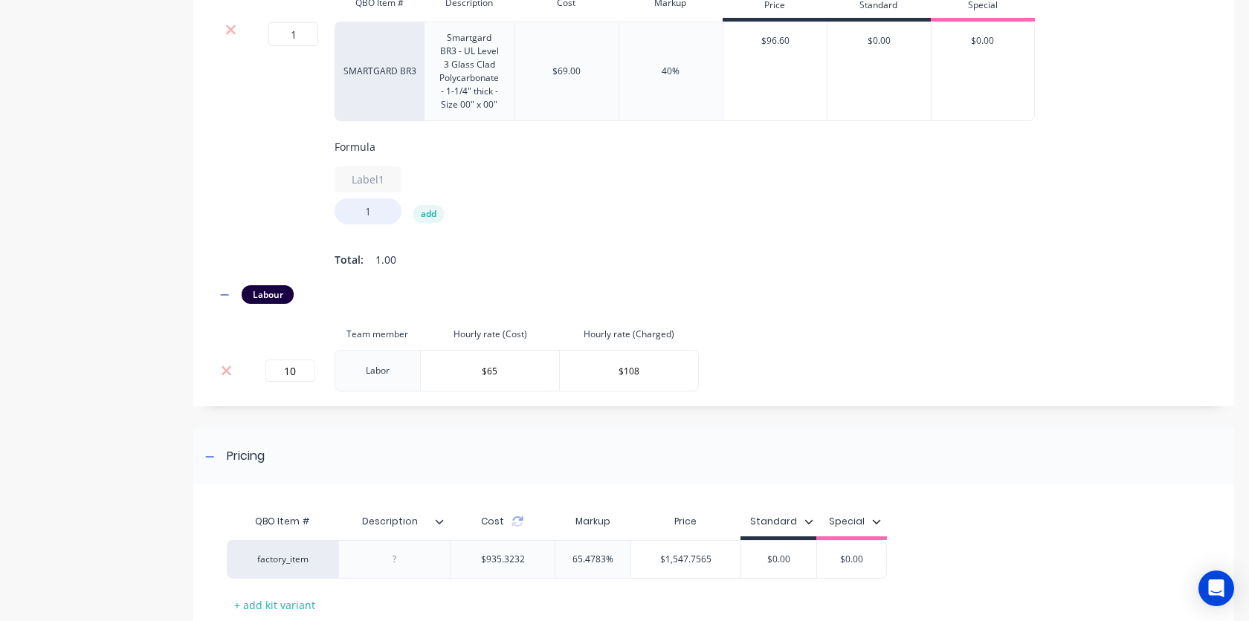
scroll to position [1835, 0]
click at [300, 39] on input "1" at bounding box center [293, 35] width 50 height 24
type input "20"
click at [559, 197] on div "Label1 1 add" at bounding box center [832, 196] width 996 height 58
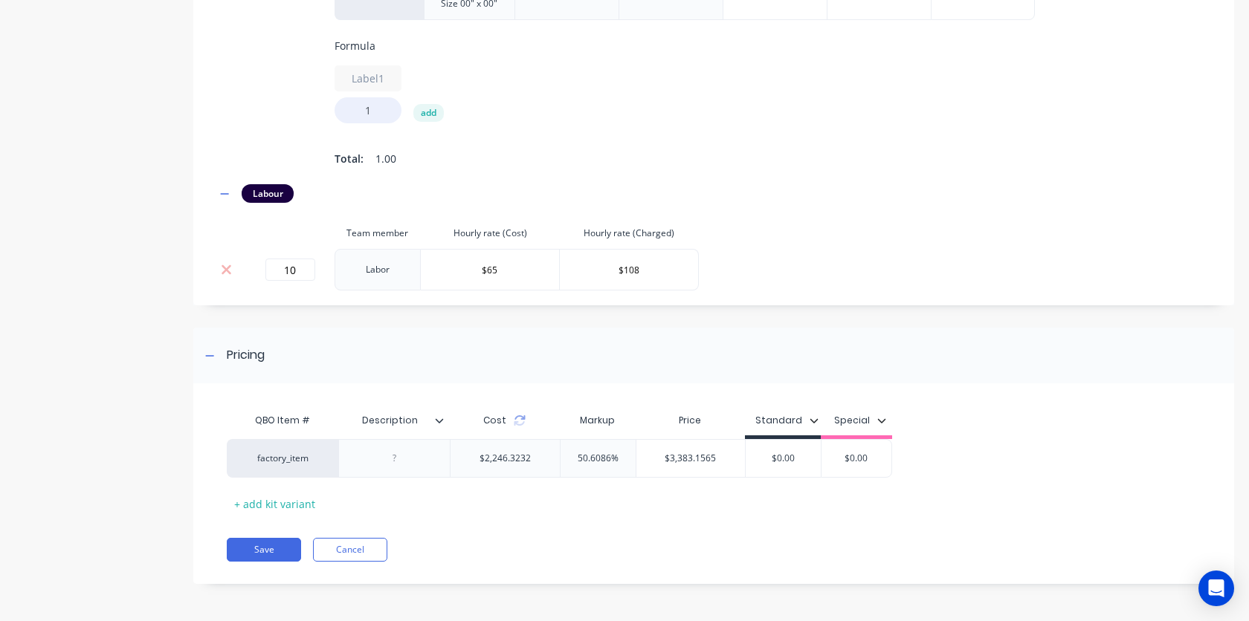
scroll to position [1948, 0]
click at [300, 267] on input "10" at bounding box center [290, 270] width 50 height 22
click at [518, 426] on icon at bounding box center [520, 421] width 12 height 12
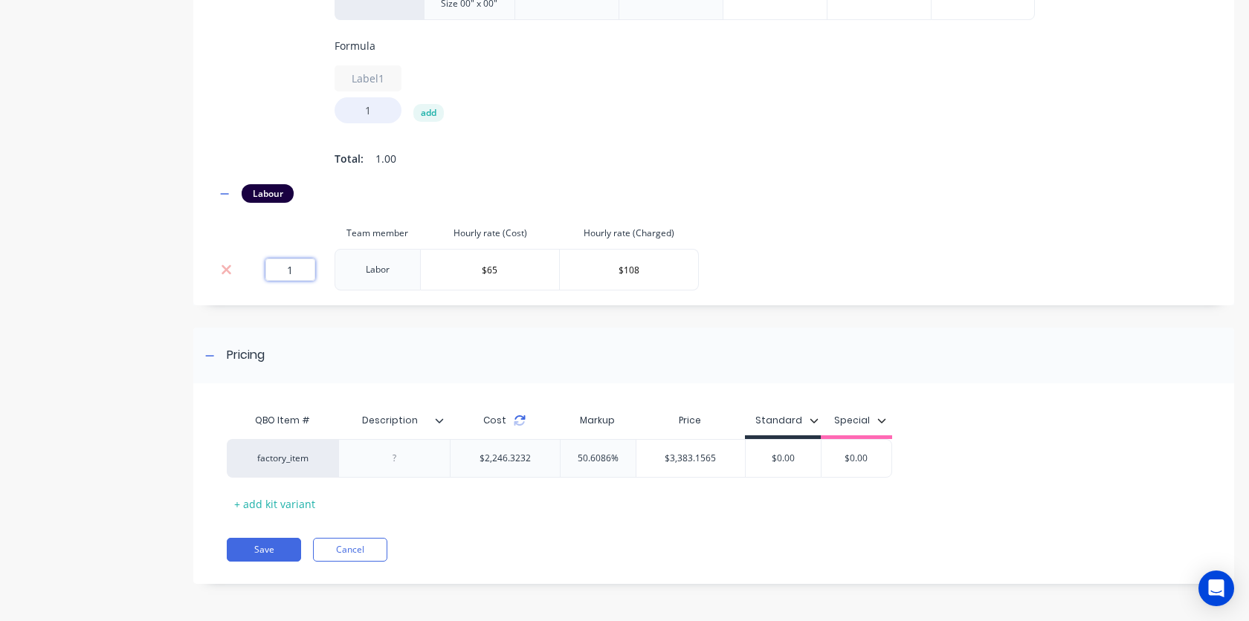
click at [520, 421] on icon at bounding box center [520, 421] width 12 height 12
drag, startPoint x: 520, startPoint y: 421, endPoint x: 508, endPoint y: 418, distance: 12.3
click at [513, 418] on div "Cost" at bounding box center [505, 421] width 110 height 30
click at [508, 418] on div "Cost" at bounding box center [504, 420] width 42 height 13
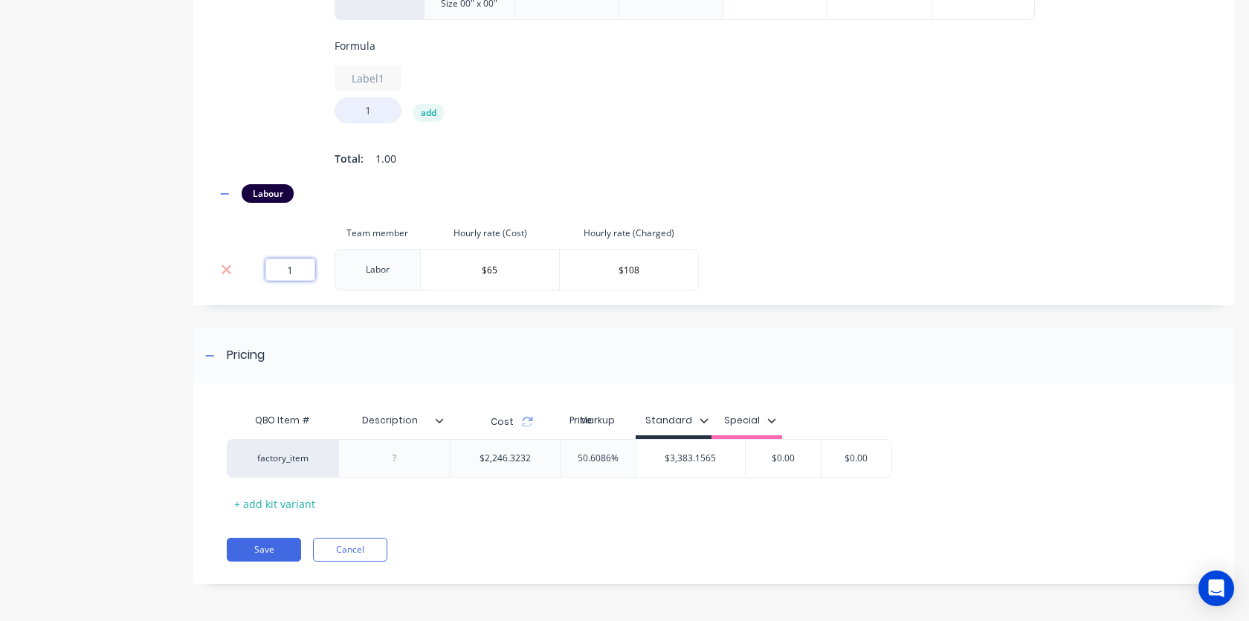
click at [513, 420] on div "QBO Item # Description Cost Markup Price Standard Special" at bounding box center [559, 422] width 665 height 33
click at [522, 419] on icon at bounding box center [520, 417] width 10 height 4
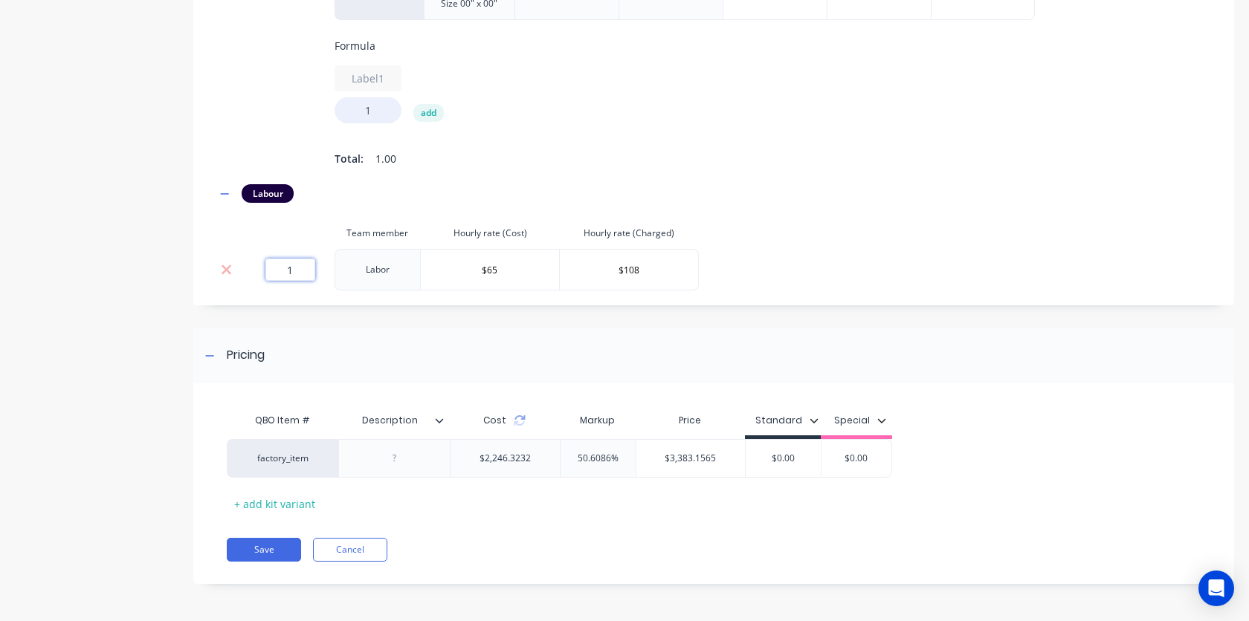
type input "1"
click at [512, 535] on div "QBO Item # Description Cost Markup Price Standard Special factory_item $2,246.3…" at bounding box center [713, 491] width 1040 height 186
click at [512, 431] on div "Cost" at bounding box center [505, 421] width 110 height 30
click at [516, 421] on icon at bounding box center [520, 421] width 12 height 12
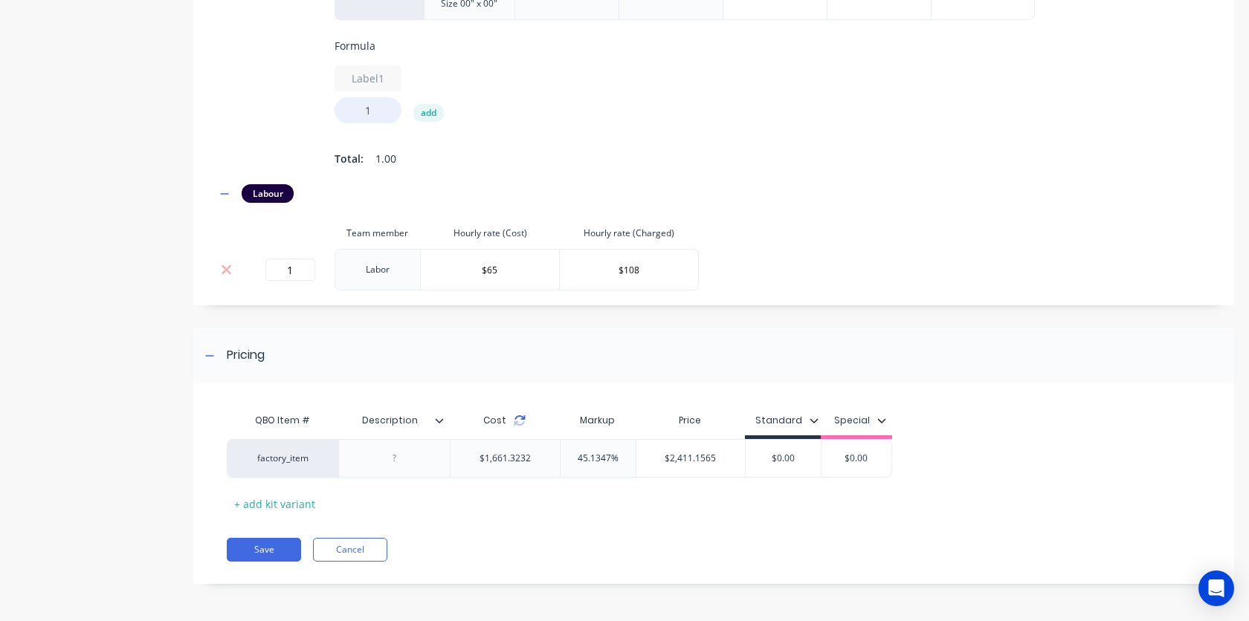
click at [516, 421] on icon at bounding box center [520, 421] width 12 height 12
click at [274, 507] on div "+ add kit variant" at bounding box center [275, 504] width 96 height 23
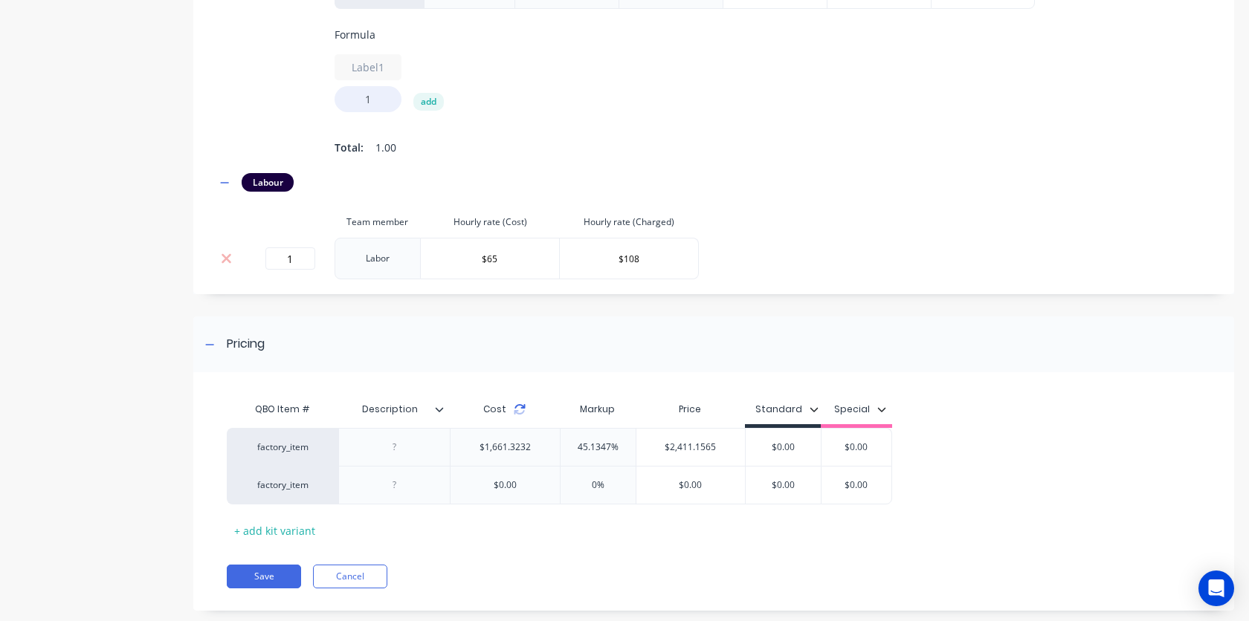
click at [522, 409] on icon at bounding box center [520, 406] width 10 height 4
click at [300, 270] on input "1" at bounding box center [290, 258] width 50 height 22
type input "20"
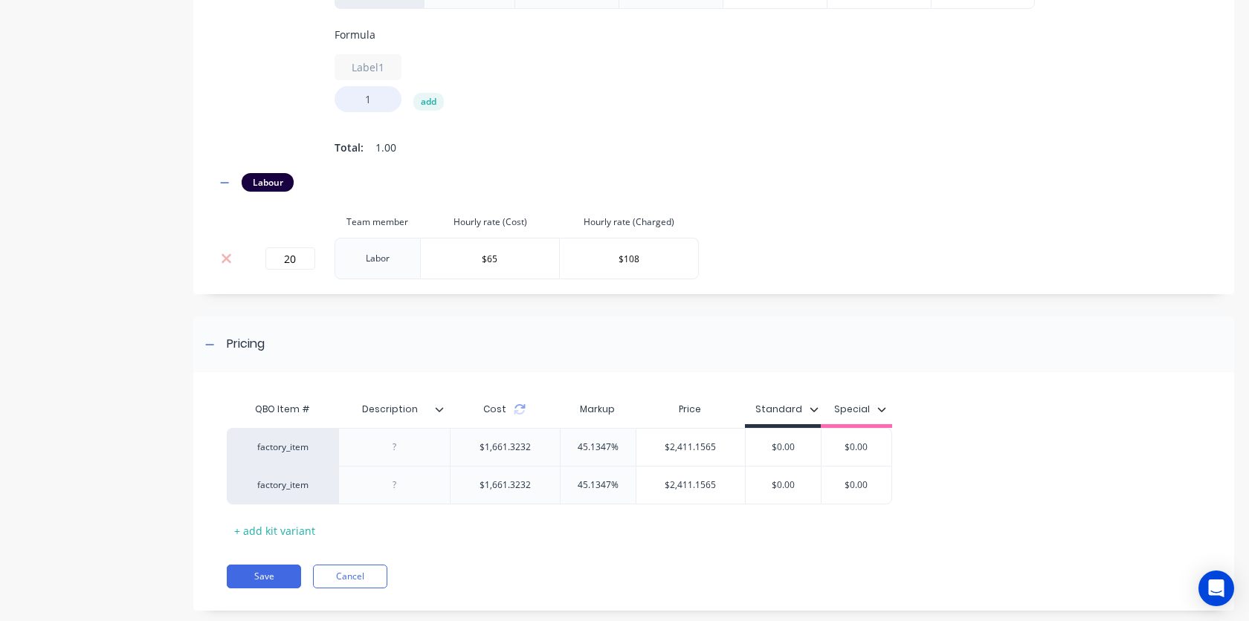
click at [522, 520] on div "QBO Item # Description Cost Markup Price Standard Special factory_item $1,661.3…" at bounding box center [708, 469] width 963 height 148
click at [203, 502] on div at bounding box center [211, 485] width 37 height 37
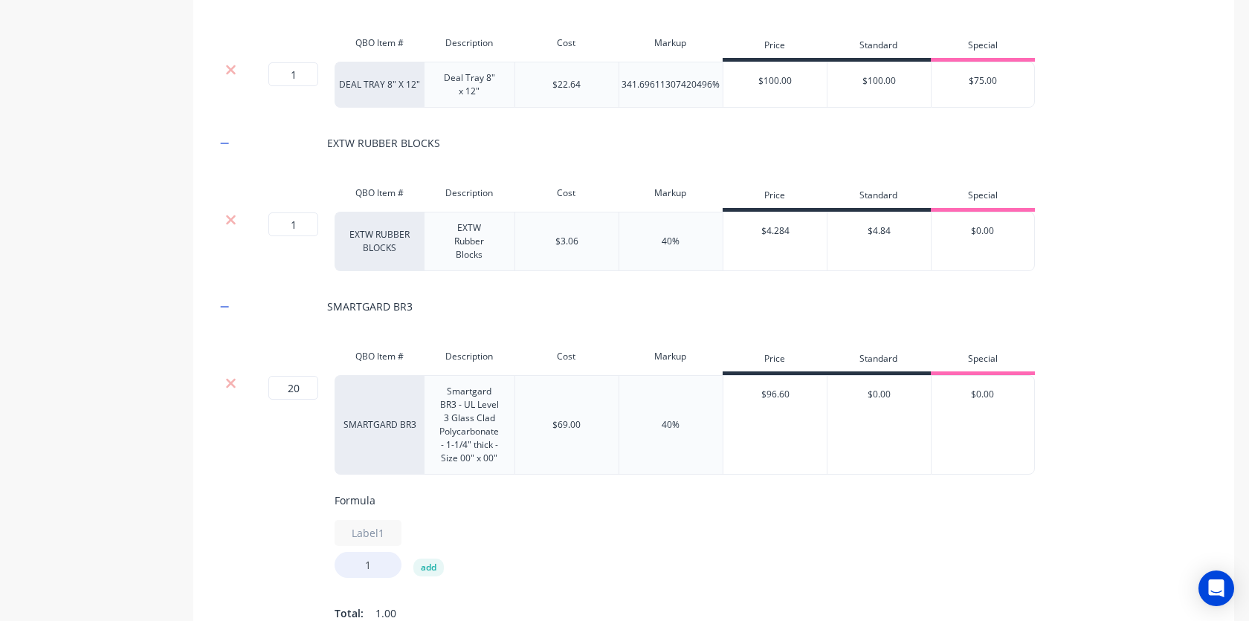
scroll to position [1480, 0]
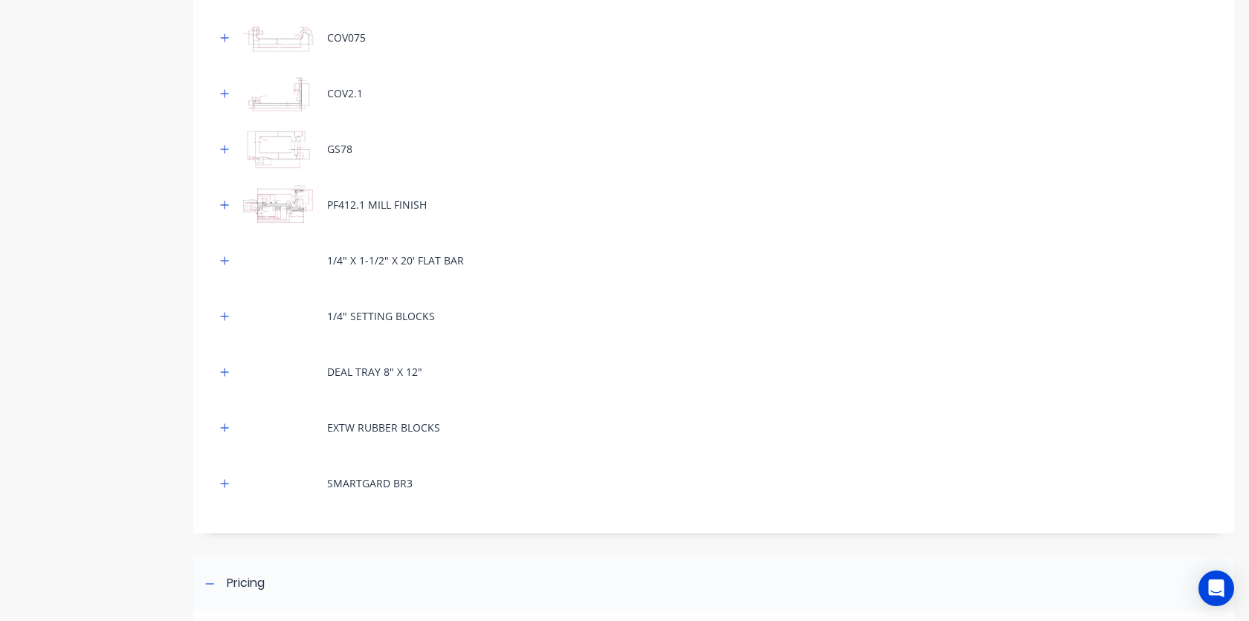
scroll to position [353, 0]
click at [222, 32] on icon "button" at bounding box center [224, 37] width 9 height 10
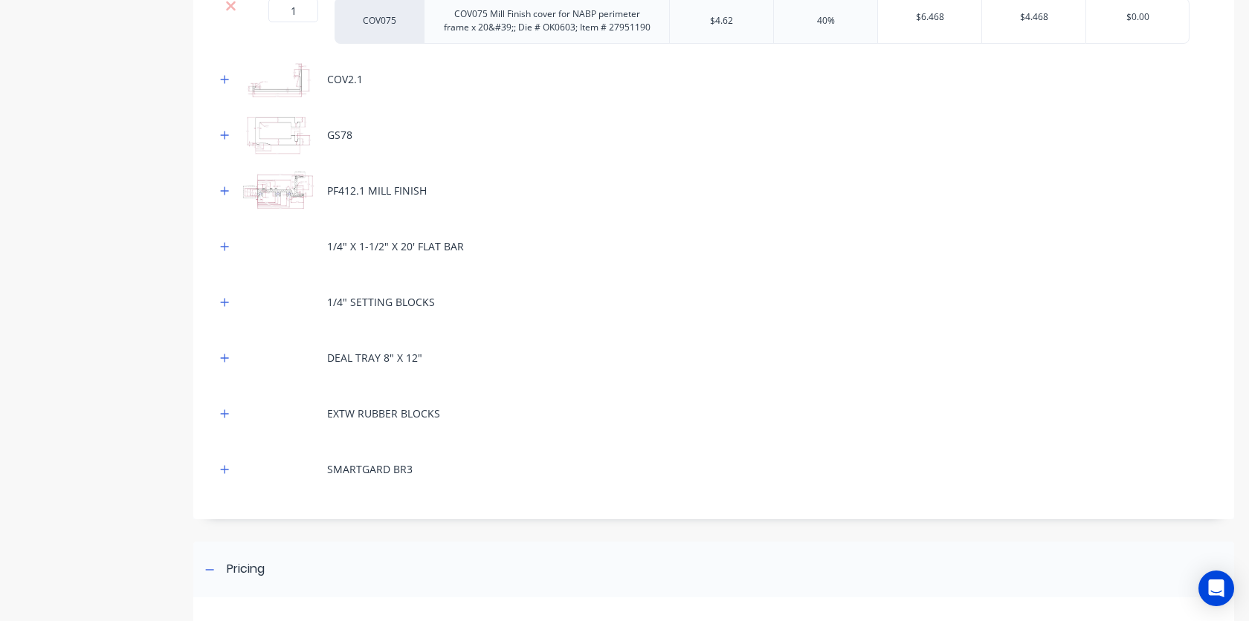
scroll to position [427, 0]
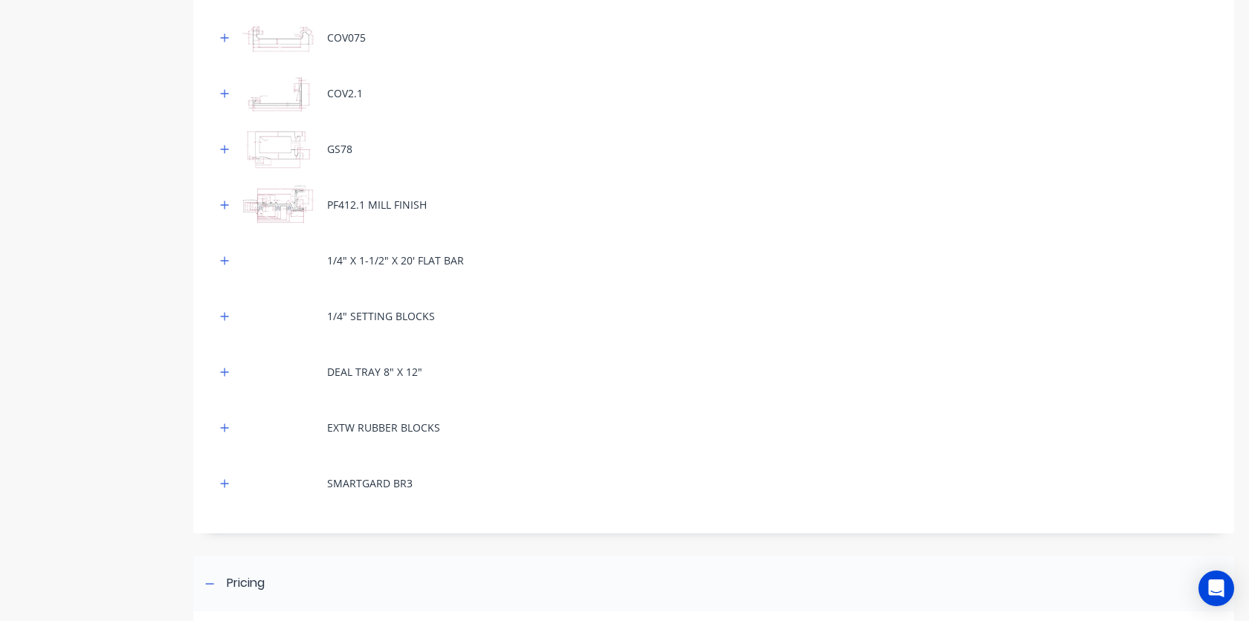
scroll to position [359, 0]
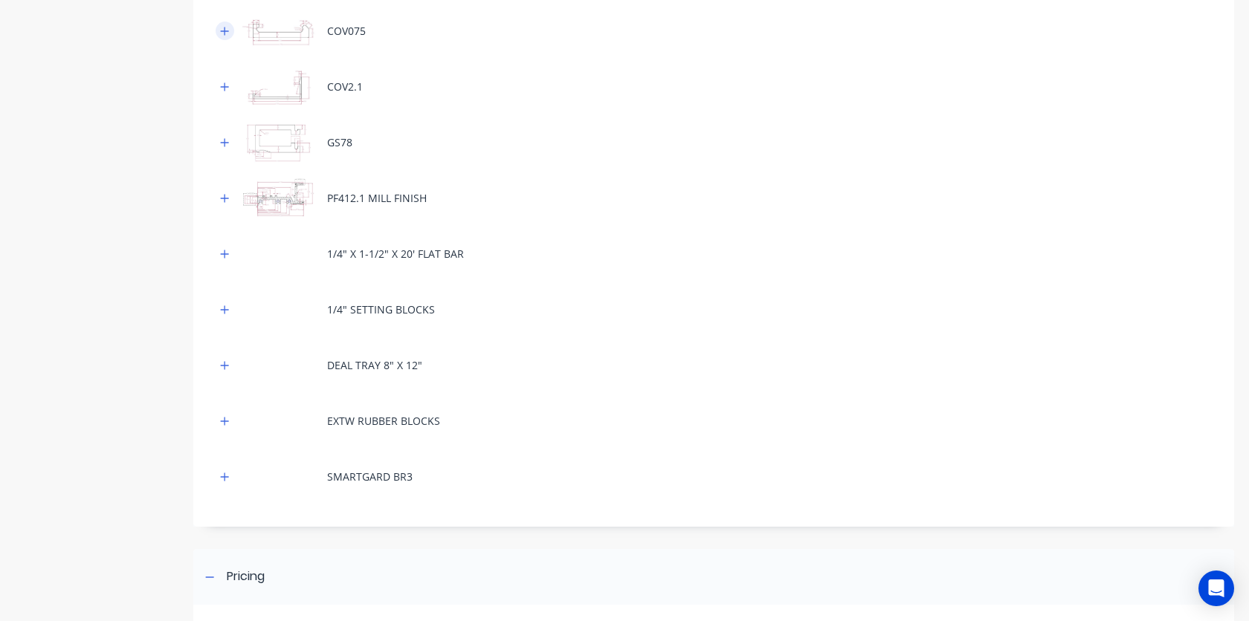
click at [224, 33] on icon "button" at bounding box center [225, 31] width 8 height 8
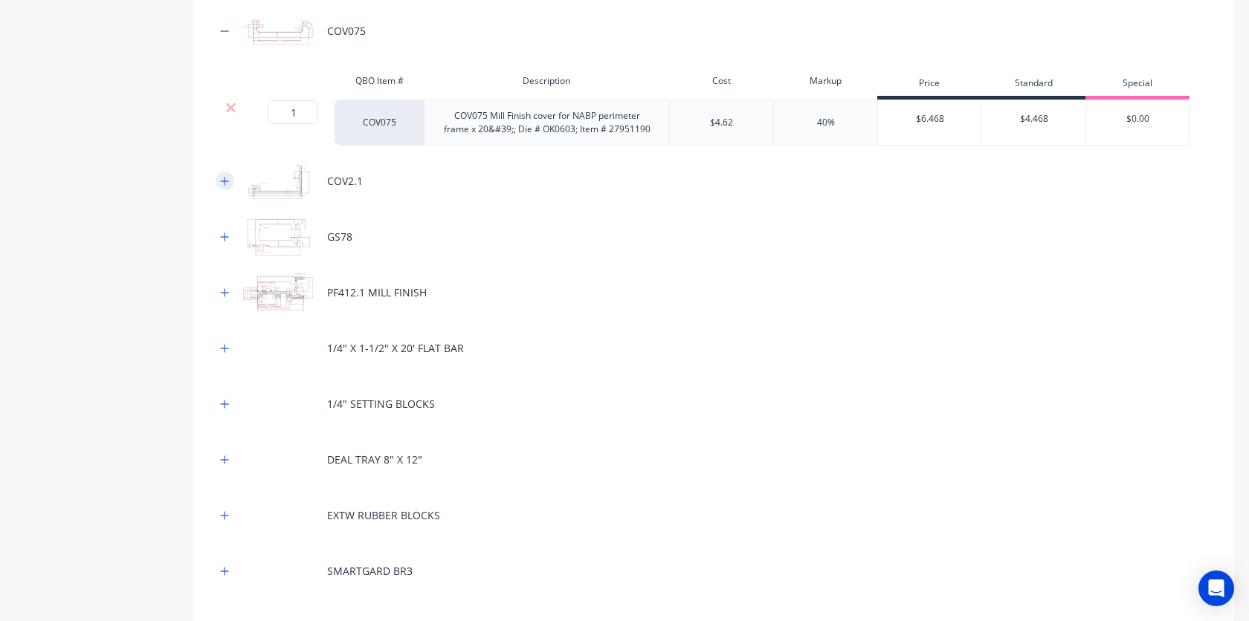
click at [227, 179] on icon "button" at bounding box center [224, 181] width 9 height 10
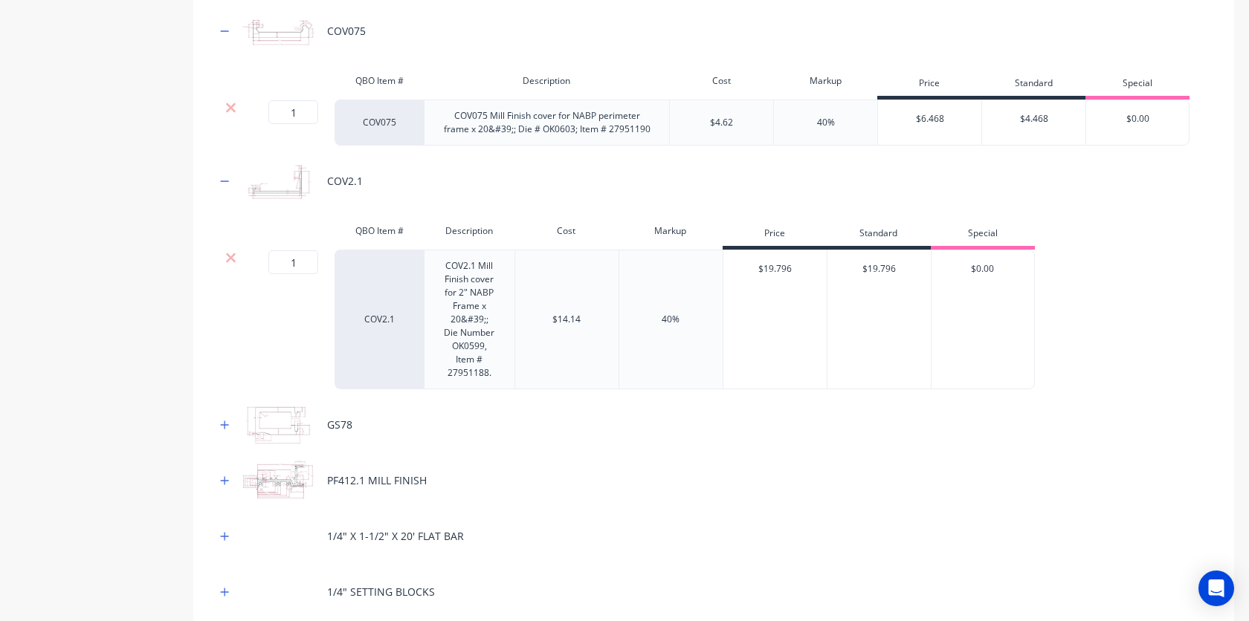
click at [220, 436] on div "GS78" at bounding box center [714, 424] width 996 height 41
click at [226, 430] on icon "button" at bounding box center [224, 425] width 9 height 10
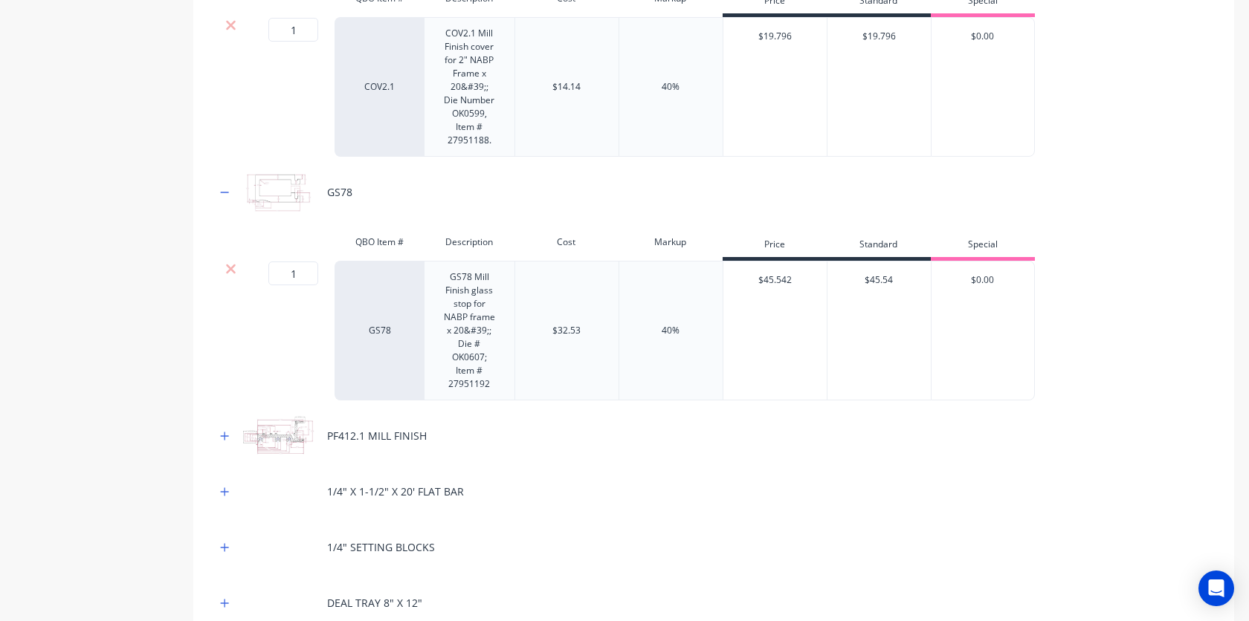
scroll to position [592, 0]
click at [225, 430] on icon "button" at bounding box center [224, 435] width 9 height 10
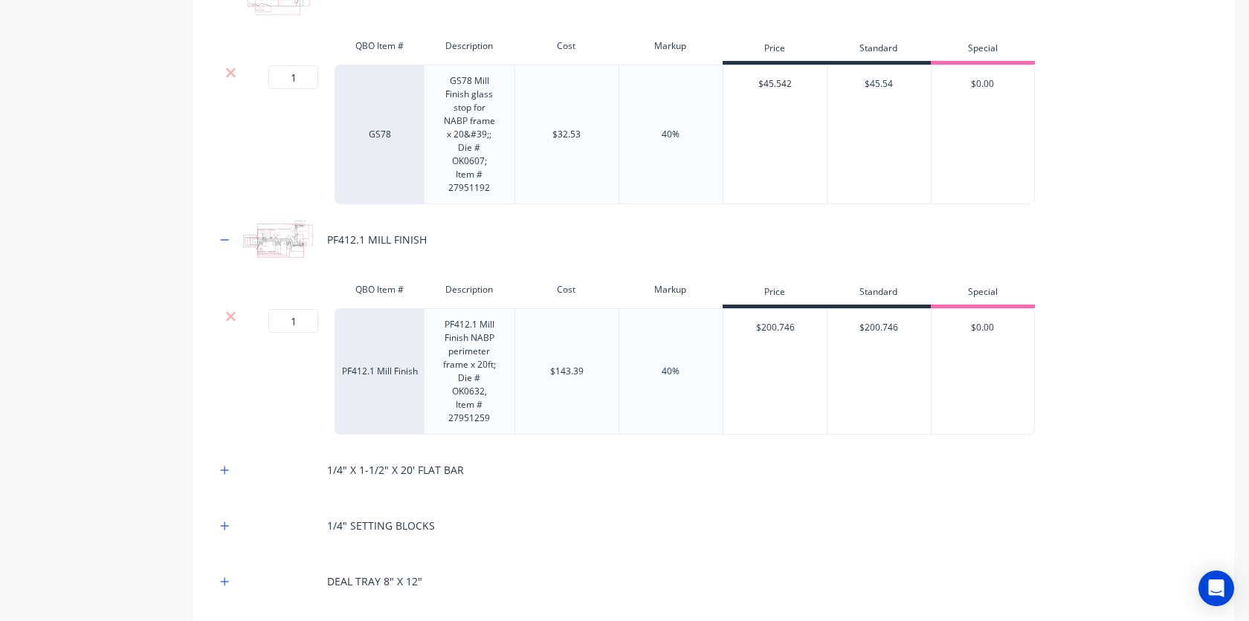
scroll to position [804, 0]
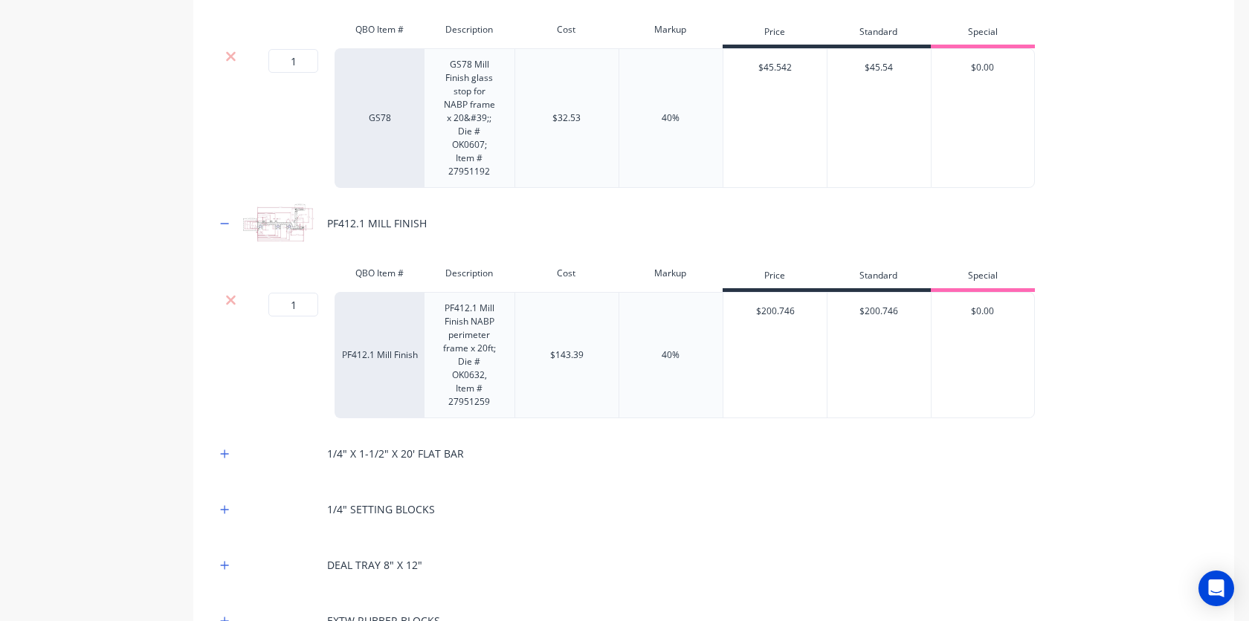
click at [216, 446] on div at bounding box center [225, 453] width 19 height 19
click at [221, 449] on icon "button" at bounding box center [224, 454] width 9 height 10
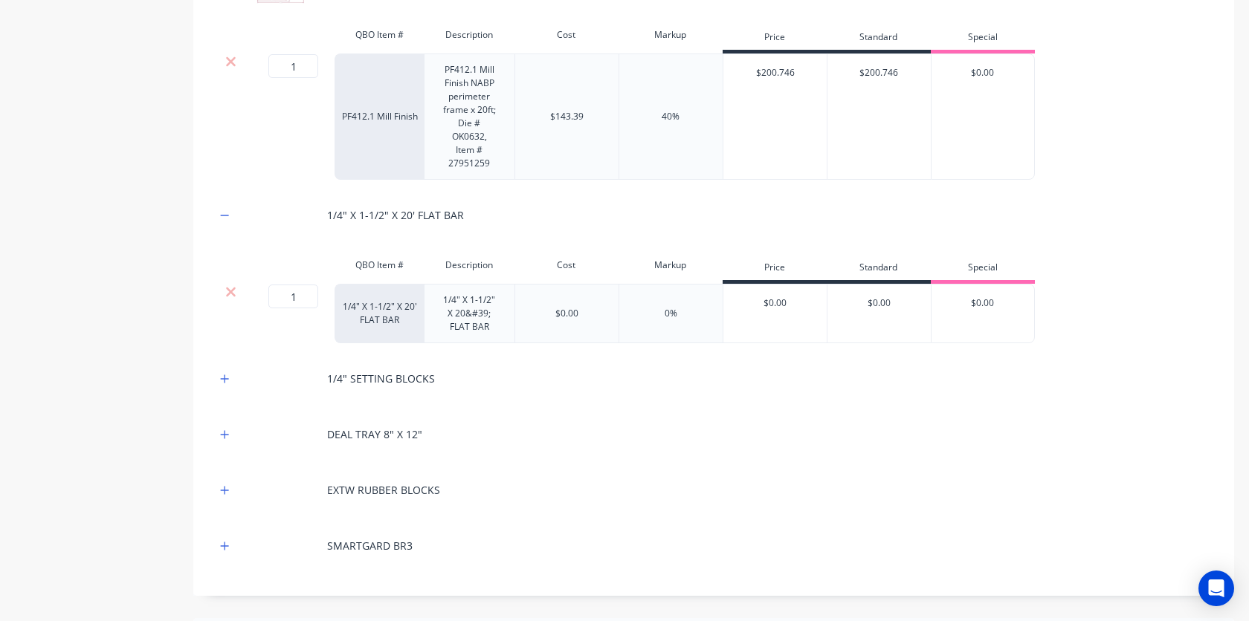
scroll to position [1046, 0]
click at [230, 376] on button "button" at bounding box center [225, 375] width 19 height 19
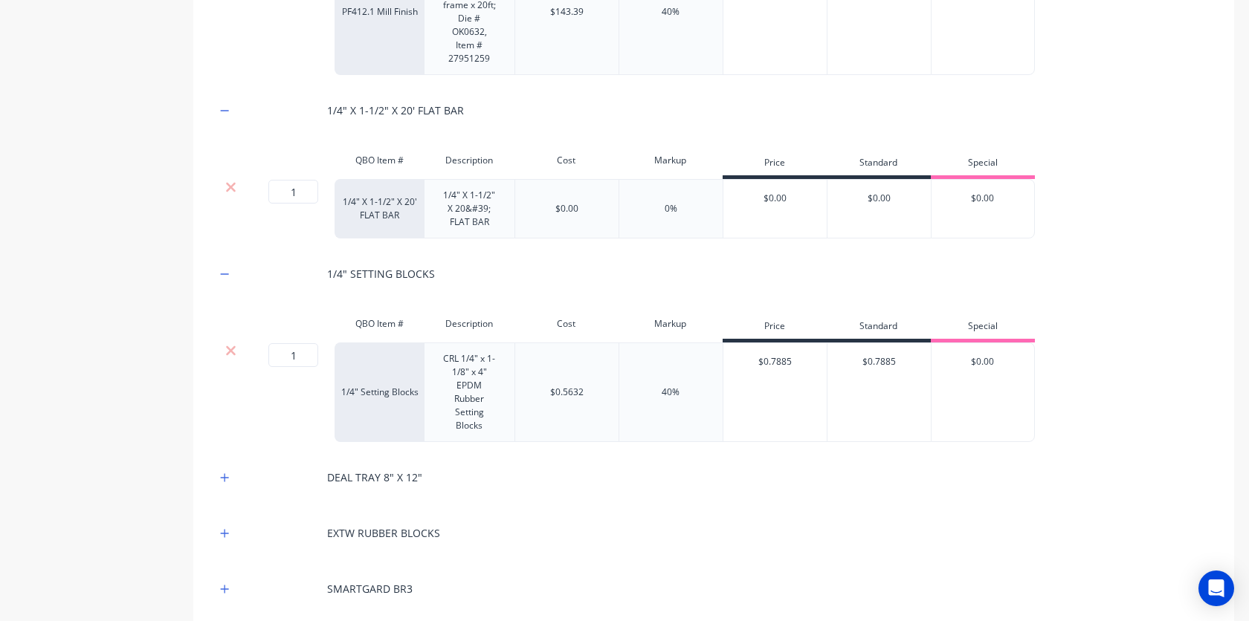
scroll to position [1150, 0]
click at [224, 479] on icon "button" at bounding box center [224, 475] width 9 height 10
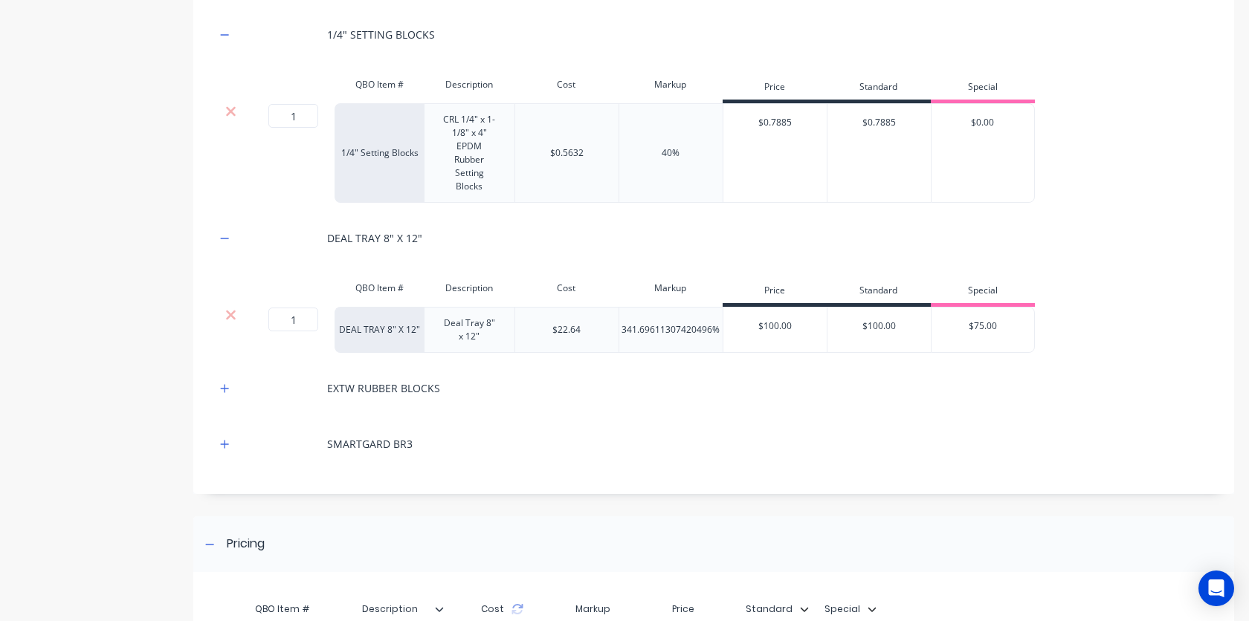
scroll to position [1410, 0]
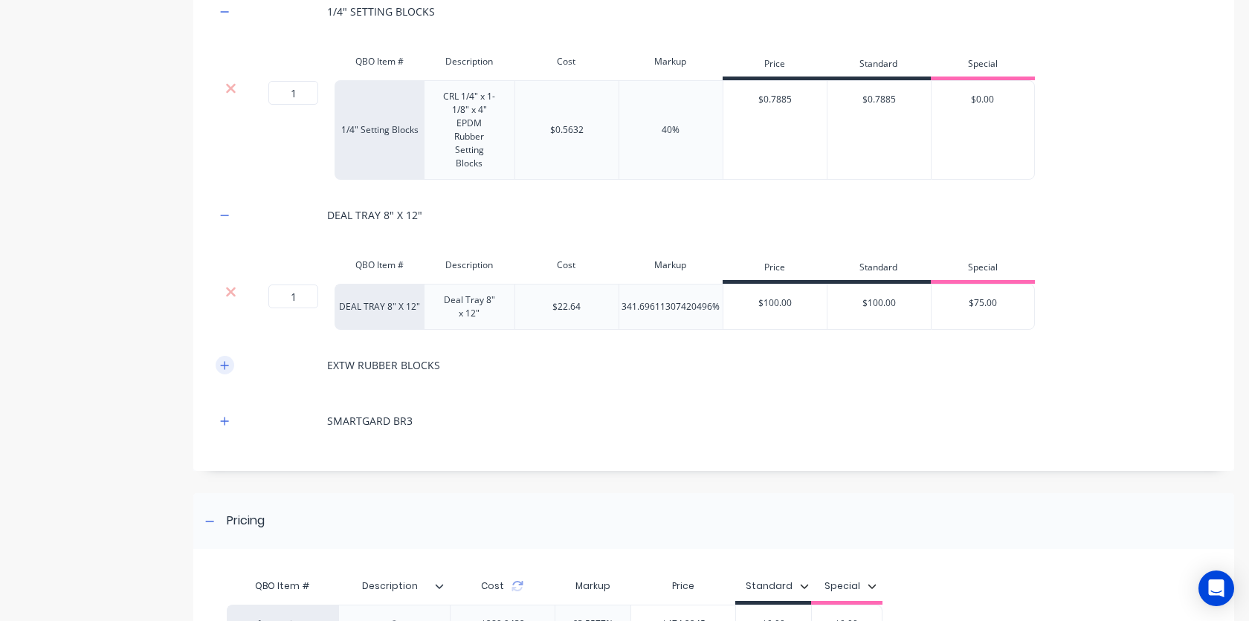
click at [232, 367] on button "button" at bounding box center [225, 365] width 19 height 19
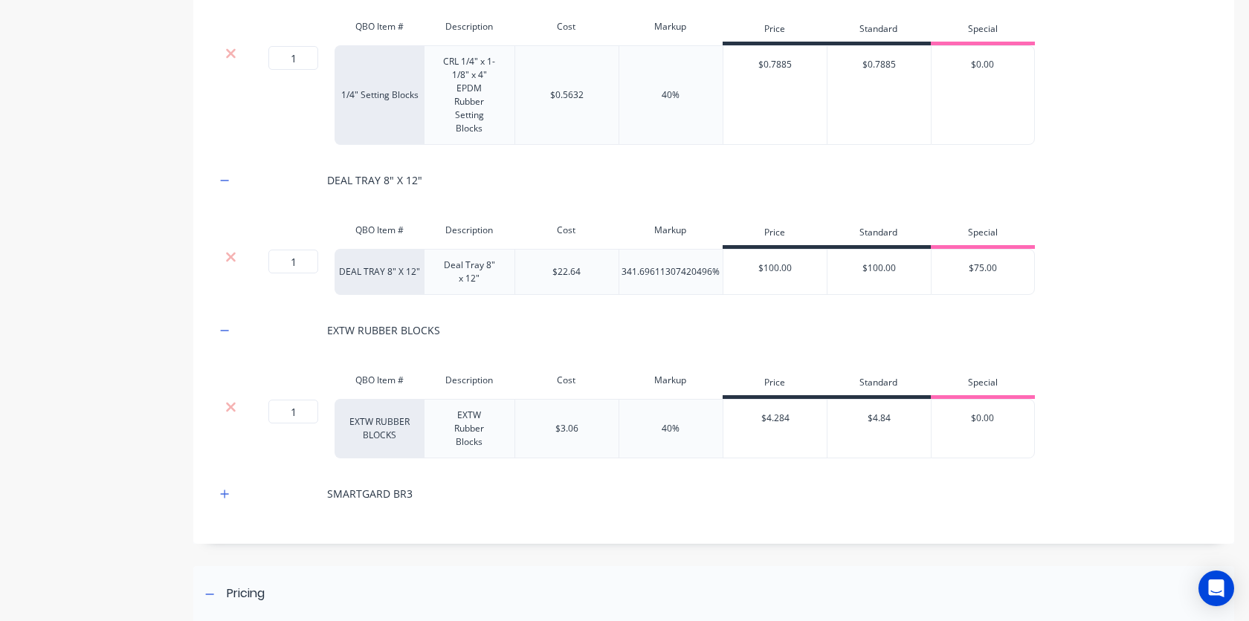
scroll to position [1454, 0]
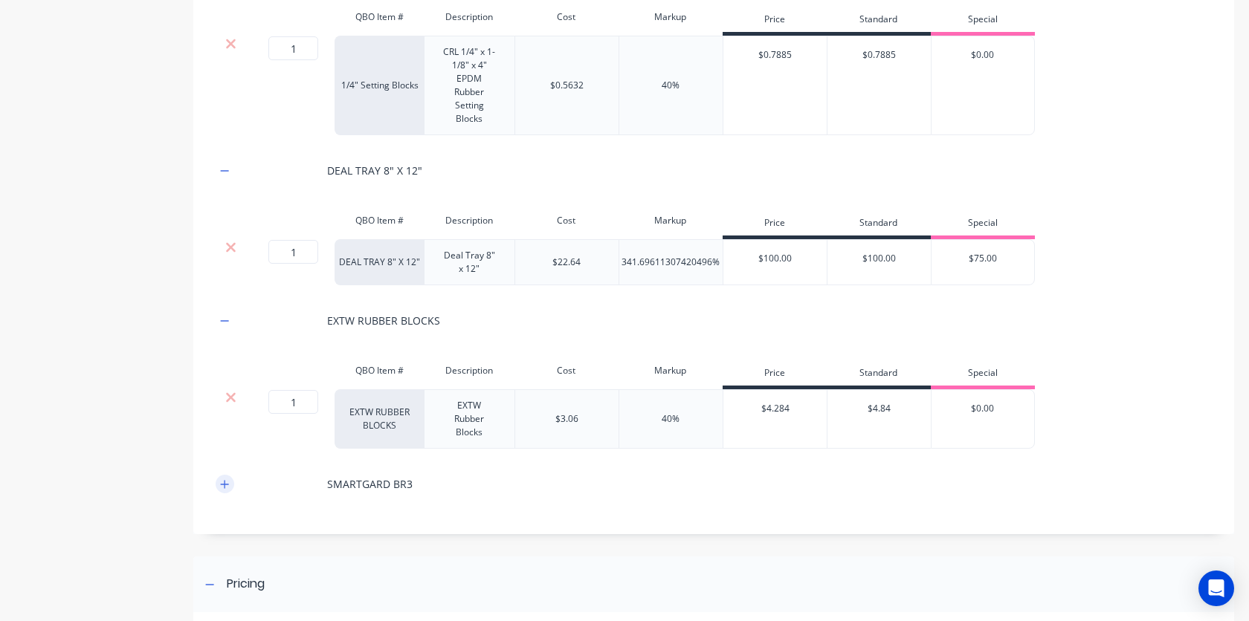
click at [219, 482] on button "button" at bounding box center [225, 484] width 19 height 19
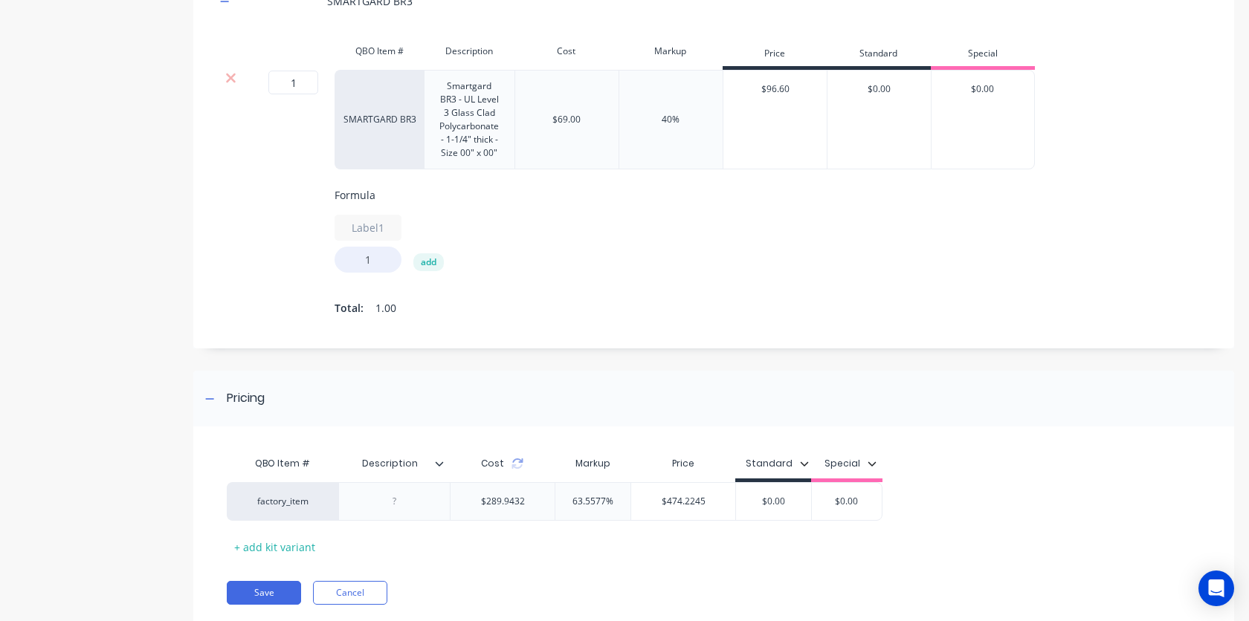
scroll to position [1941, 0]
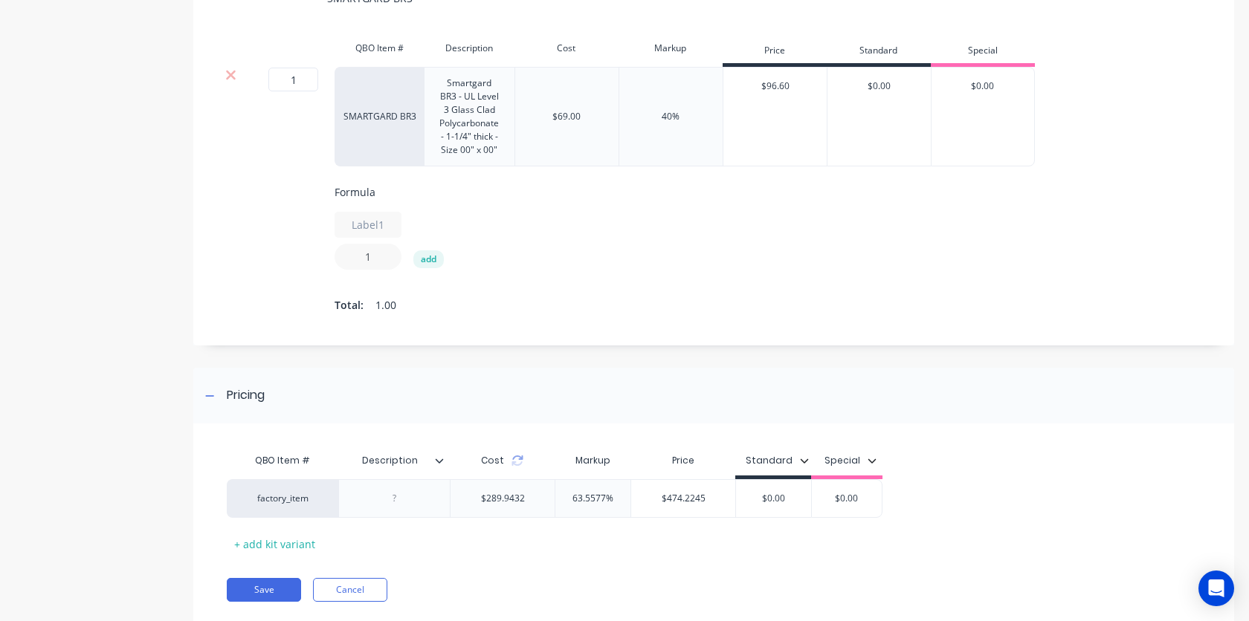
click at [380, 259] on input "1" at bounding box center [367, 257] width 67 height 26
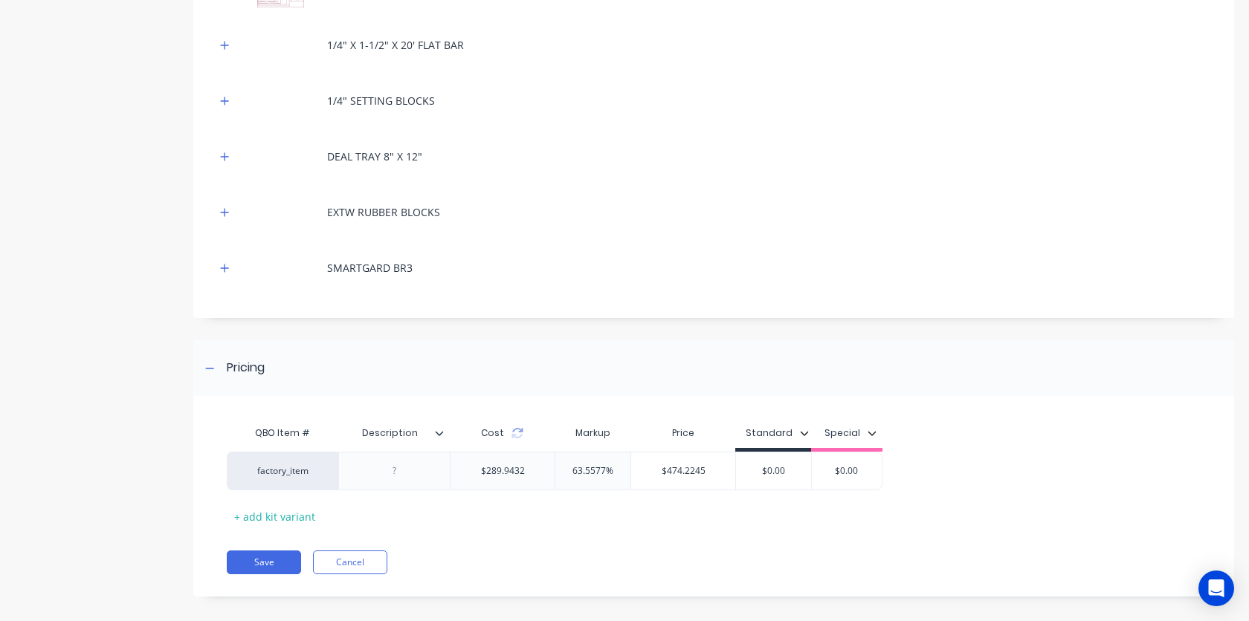
scroll to position [580, 0]
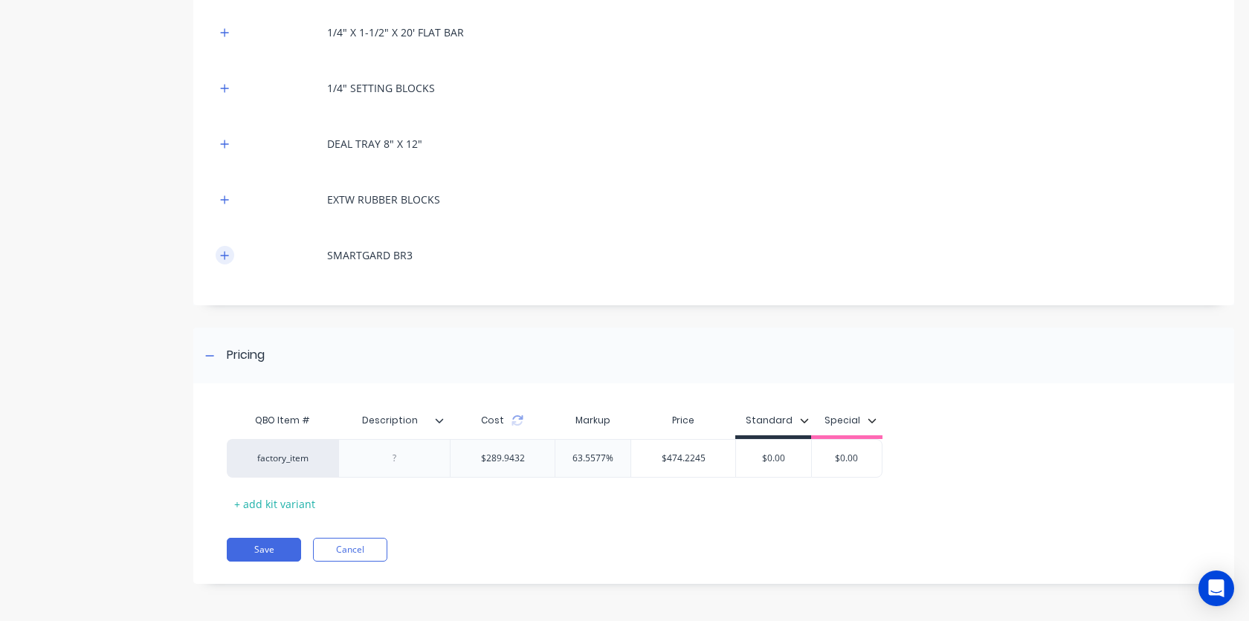
click at [230, 256] on button "button" at bounding box center [225, 255] width 19 height 19
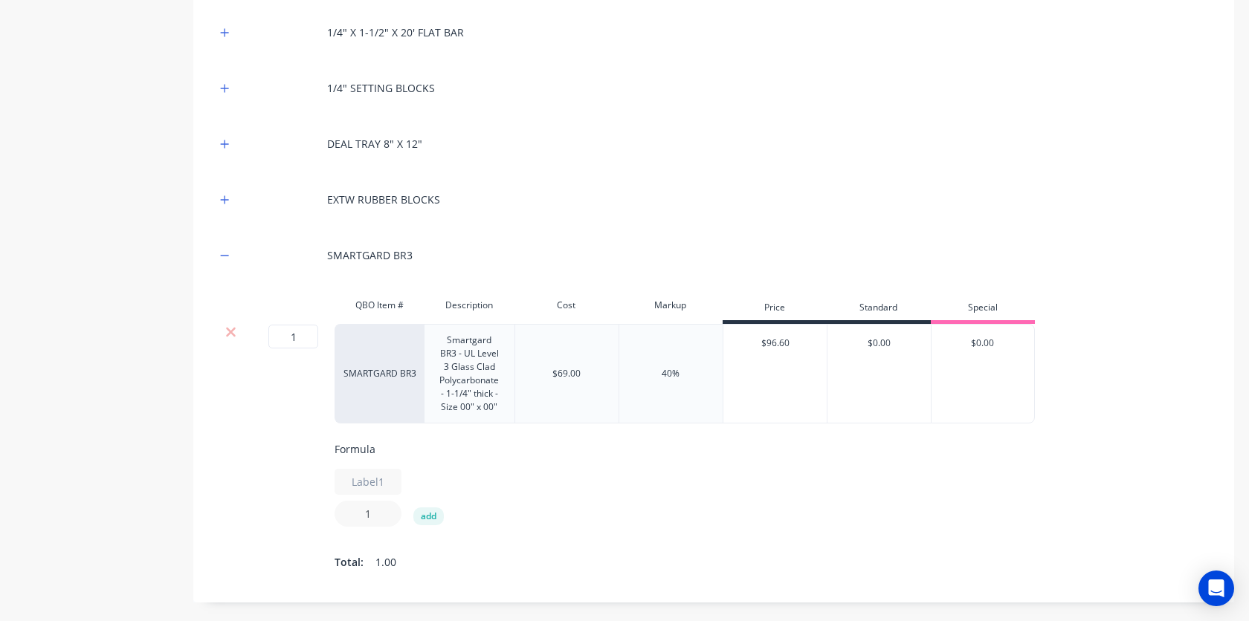
click at [389, 514] on input "1" at bounding box center [367, 514] width 67 height 26
click at [619, 527] on div "Formula Label1 20 add Total: 20.00" at bounding box center [832, 507] width 996 height 132
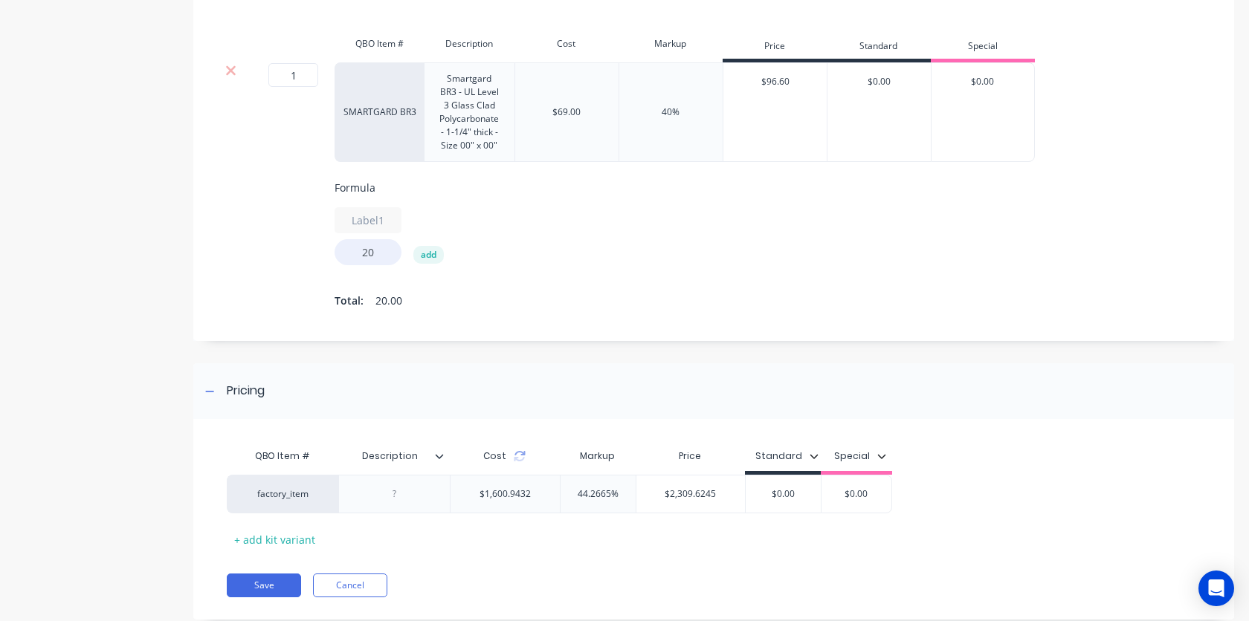
scroll to position [878, 0]
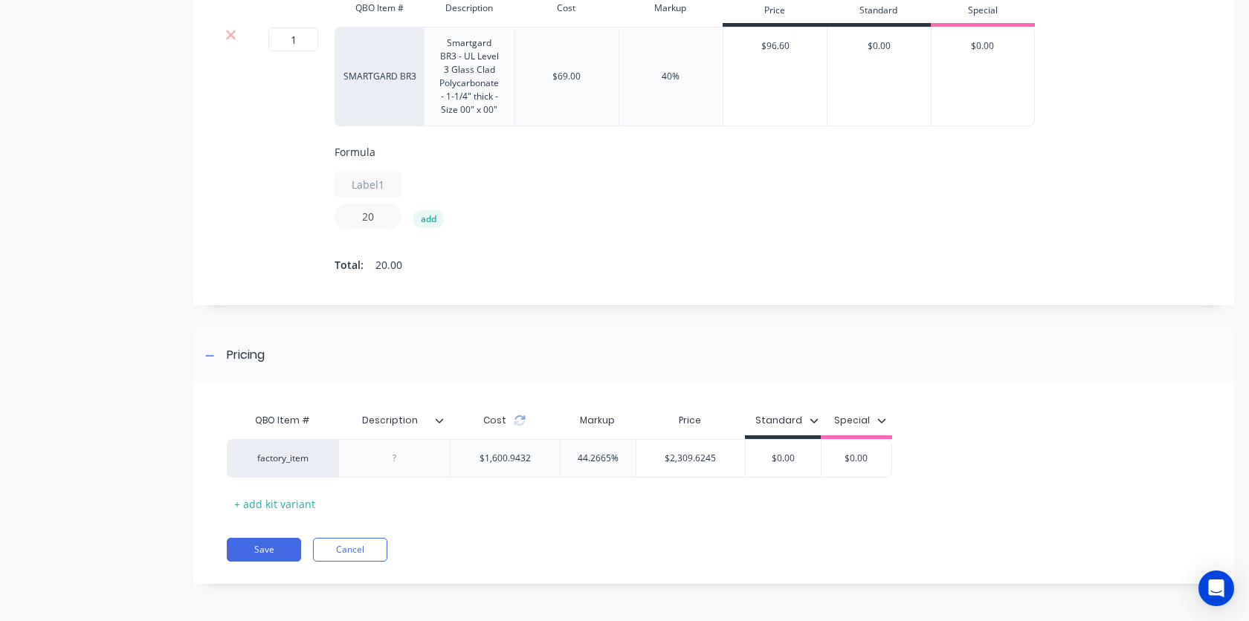
click at [388, 221] on input "20" at bounding box center [367, 217] width 67 height 26
type input "20"
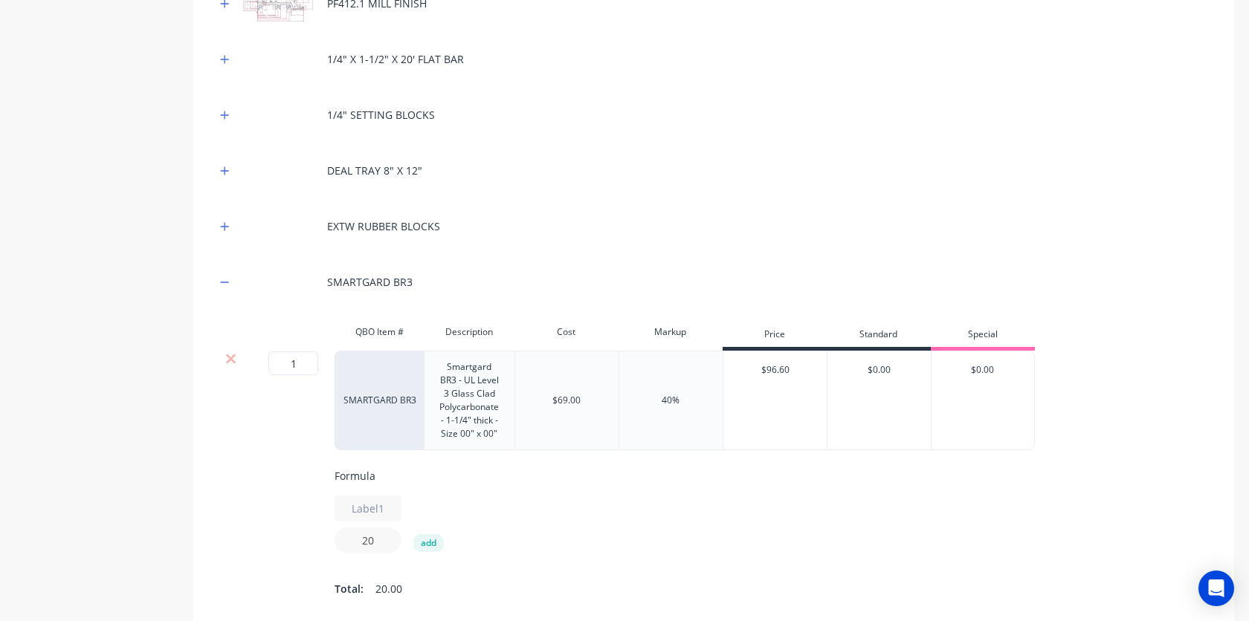
scroll to position [530, 0]
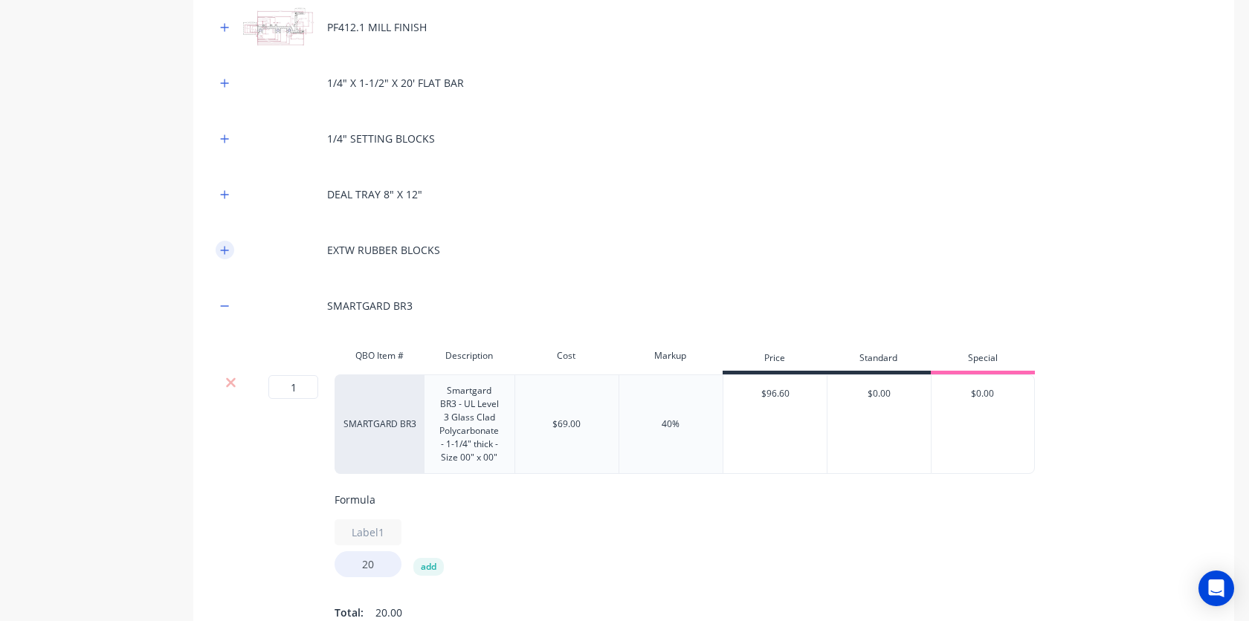
click at [222, 250] on icon "button" at bounding box center [224, 250] width 9 height 10
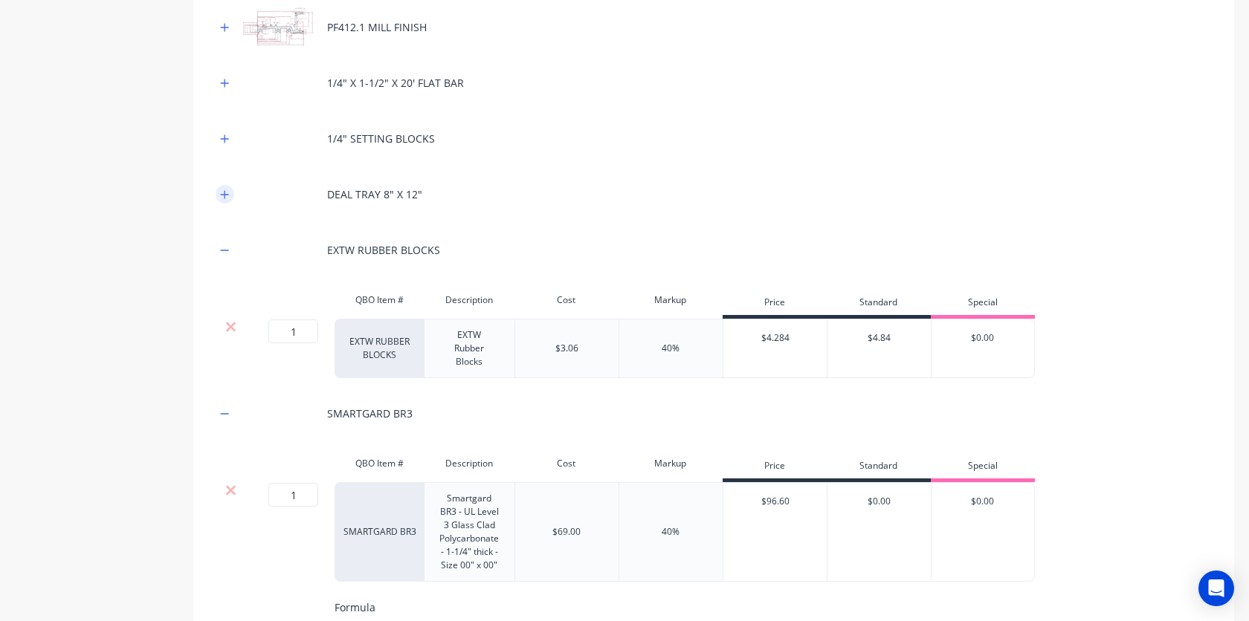
click at [225, 194] on icon "button" at bounding box center [225, 194] width 8 height 8
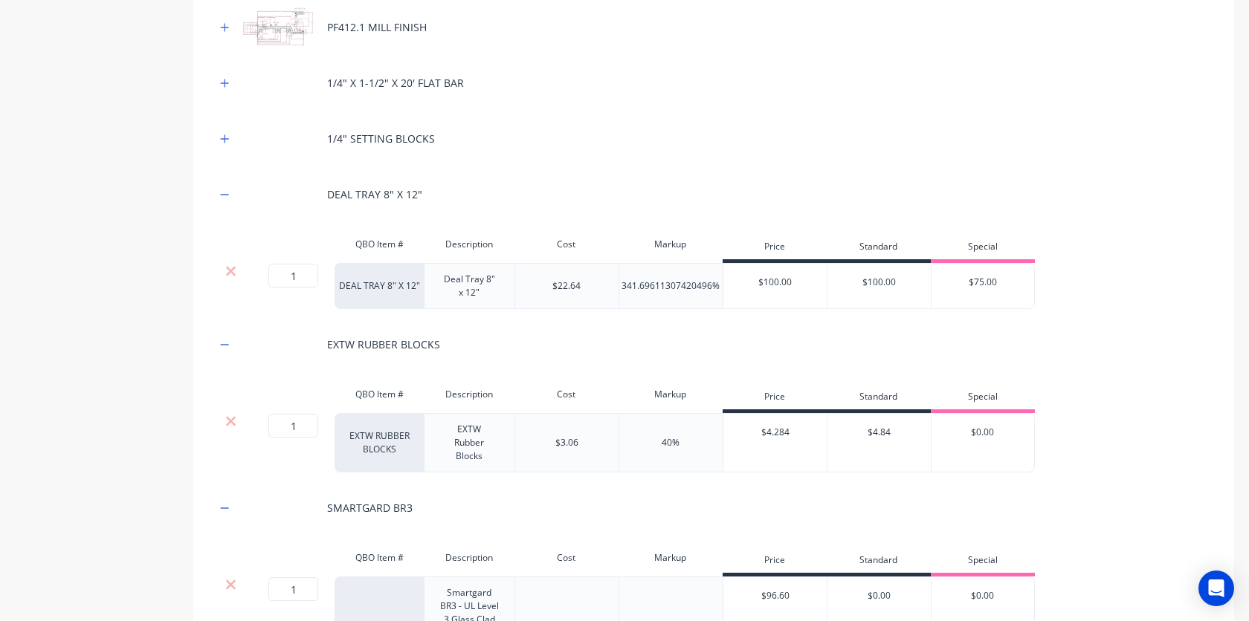
click at [227, 149] on div "1/4" SETTING BLOCKS" at bounding box center [714, 138] width 996 height 41
click at [227, 134] on icon "button" at bounding box center [224, 139] width 9 height 10
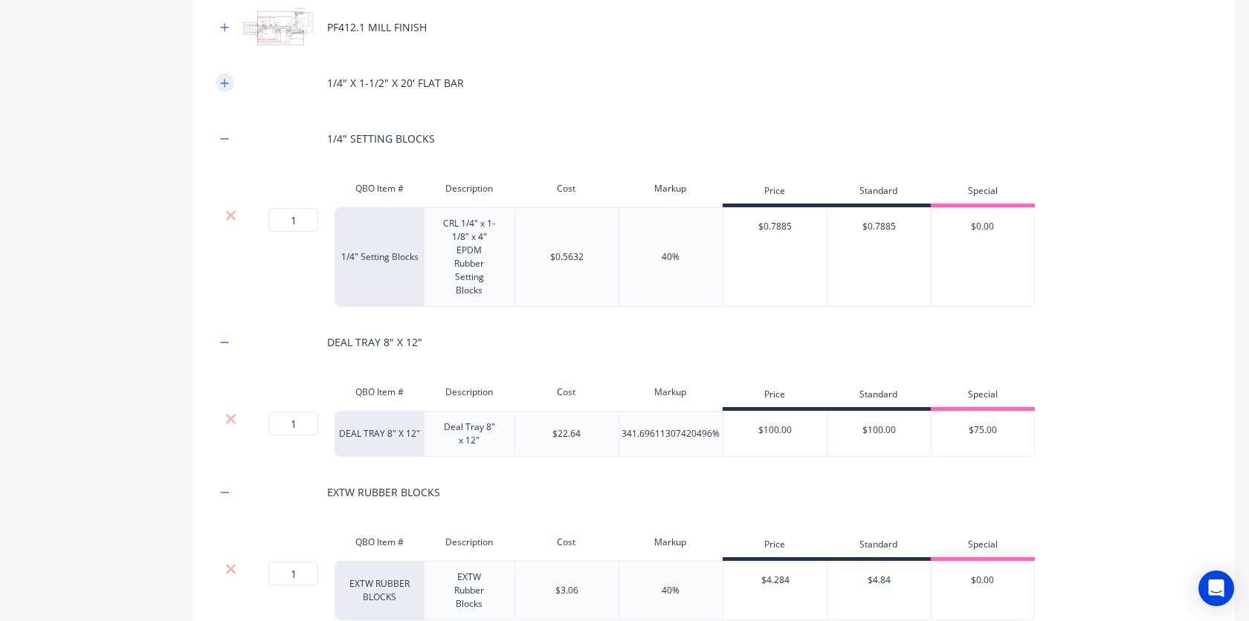
click at [230, 89] on button "button" at bounding box center [225, 83] width 19 height 19
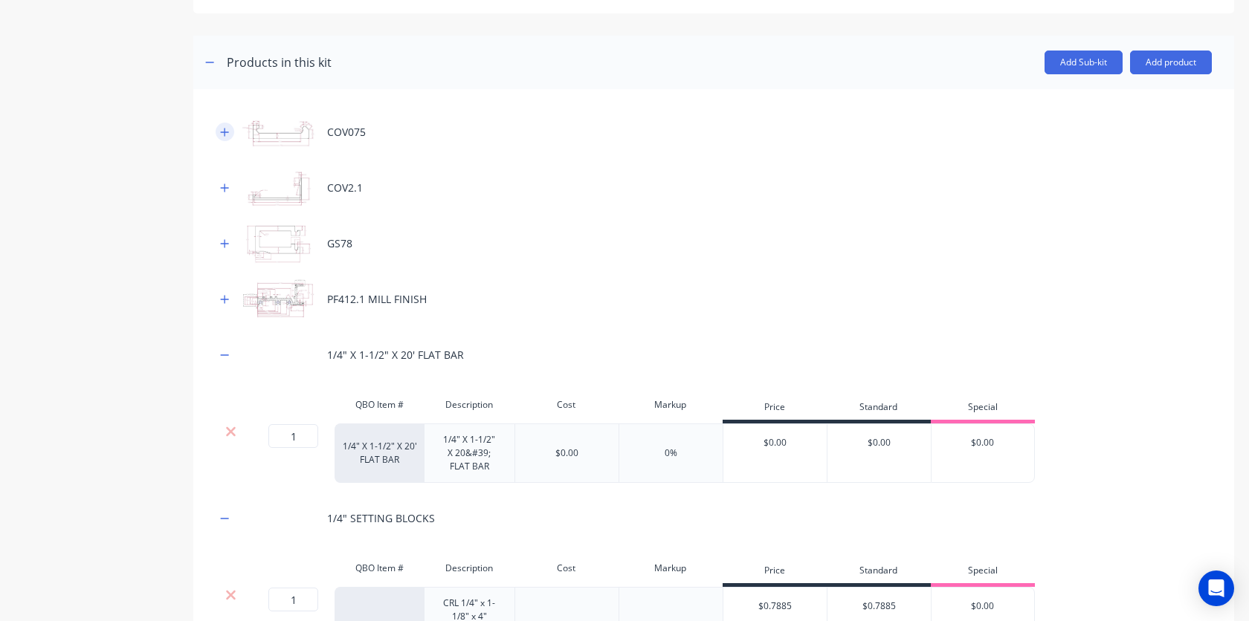
scroll to position [253, 0]
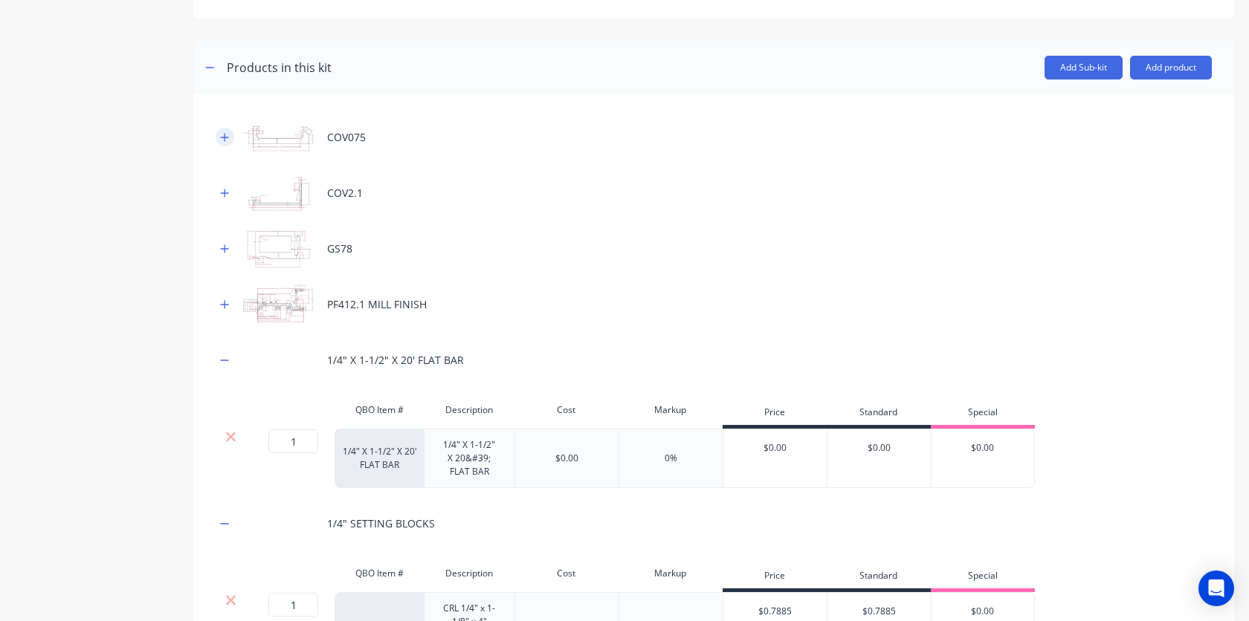
click at [221, 139] on icon "button" at bounding box center [224, 137] width 9 height 10
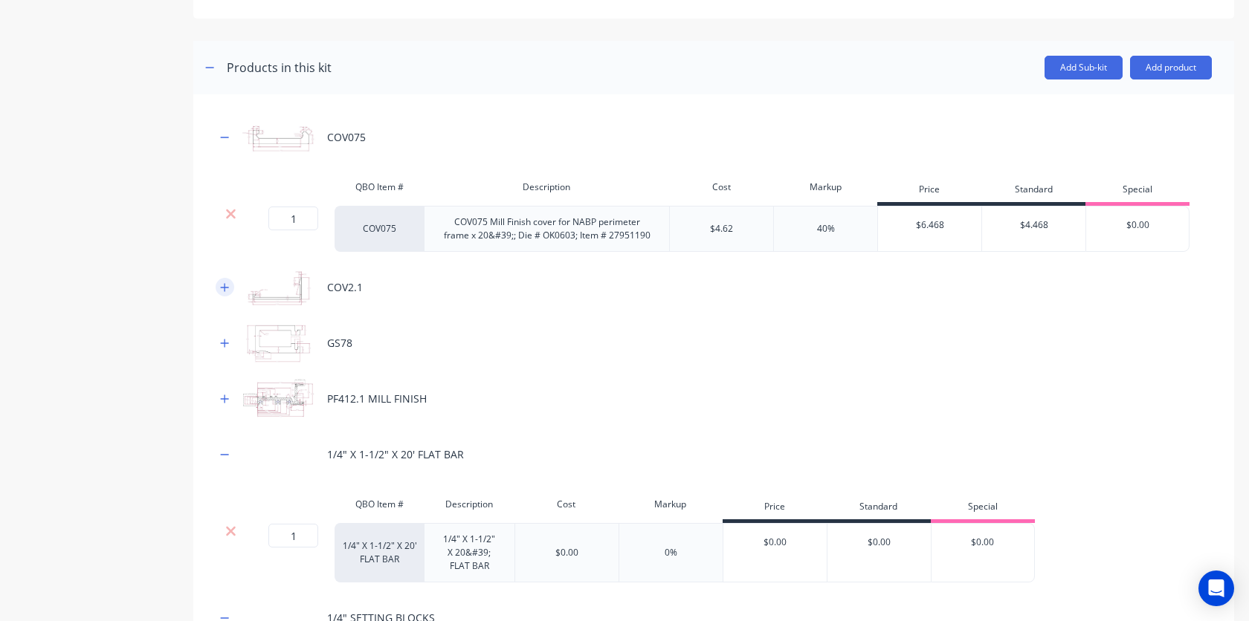
click at [229, 285] on button "button" at bounding box center [225, 287] width 19 height 19
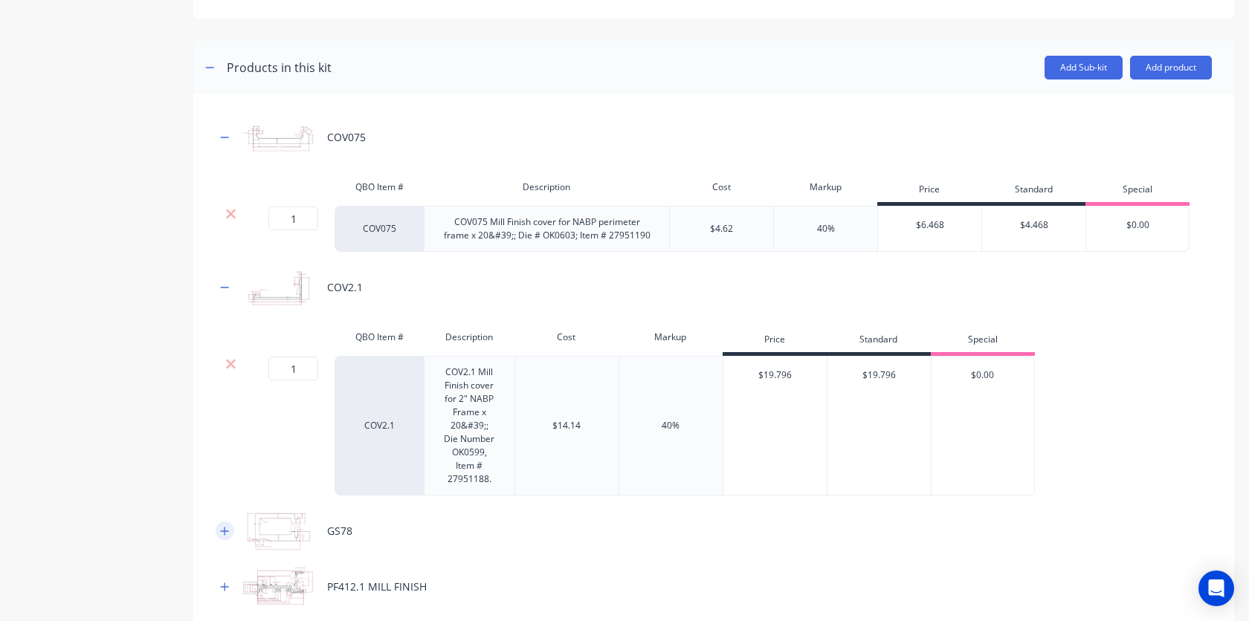
click at [227, 532] on icon "button" at bounding box center [224, 531] width 9 height 10
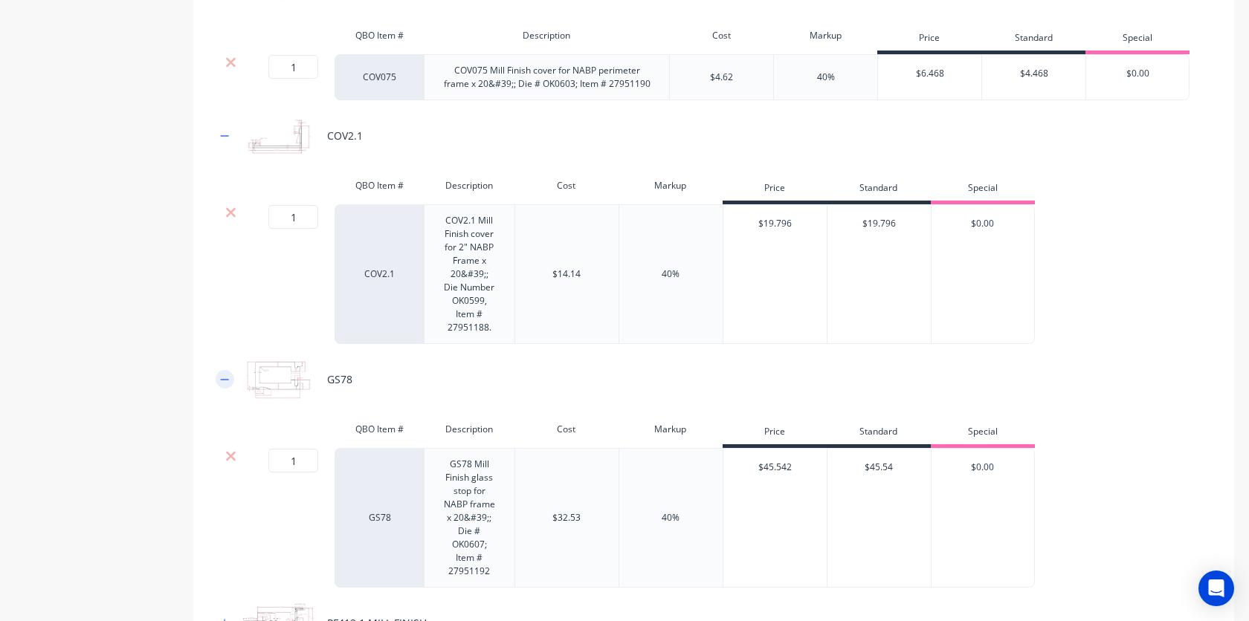
scroll to position [441, 0]
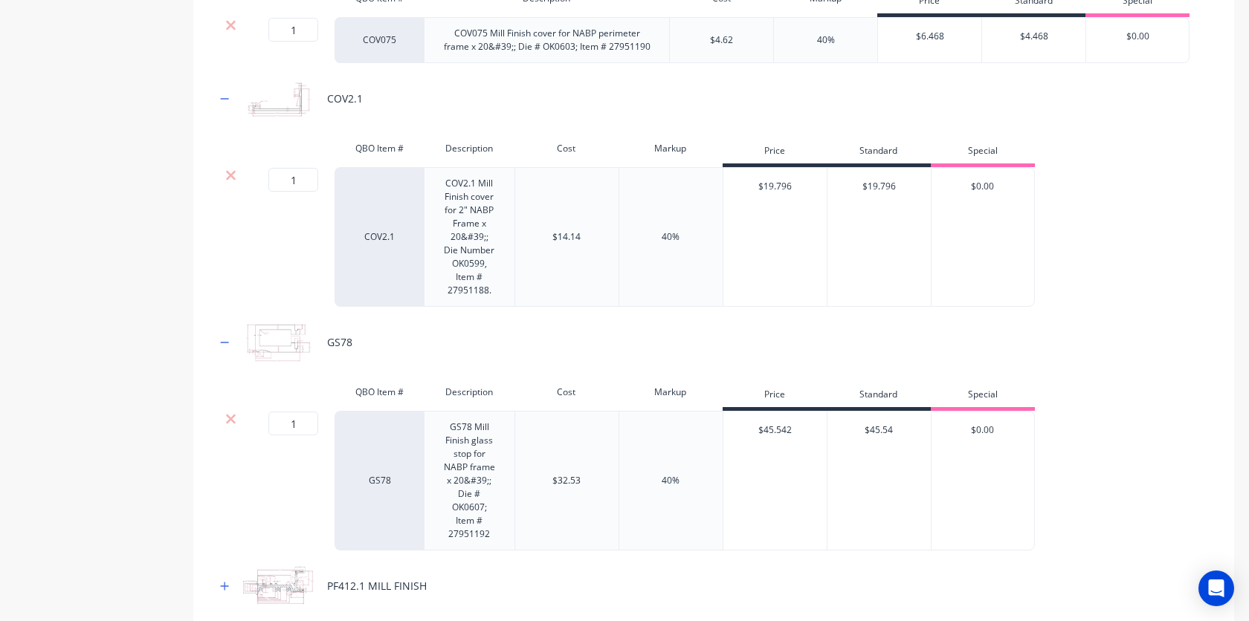
click at [227, 427] on div at bounding box center [231, 481] width 30 height 140
click at [230, 424] on icon at bounding box center [230, 419] width 11 height 15
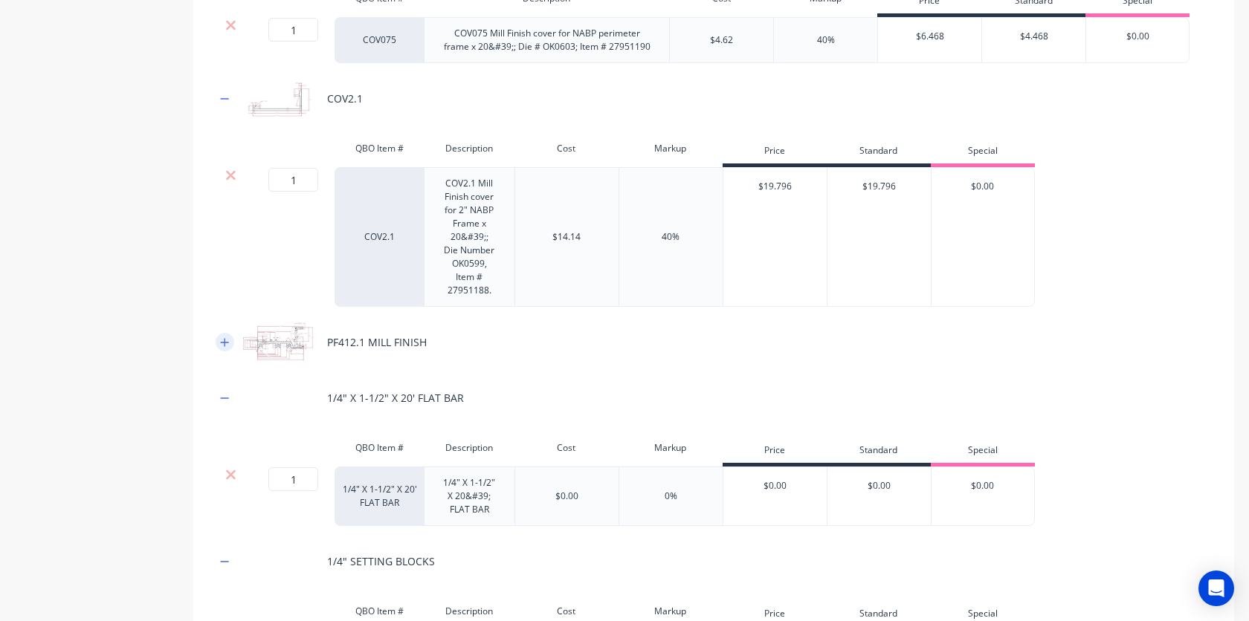
click at [230, 342] on button "button" at bounding box center [225, 342] width 19 height 19
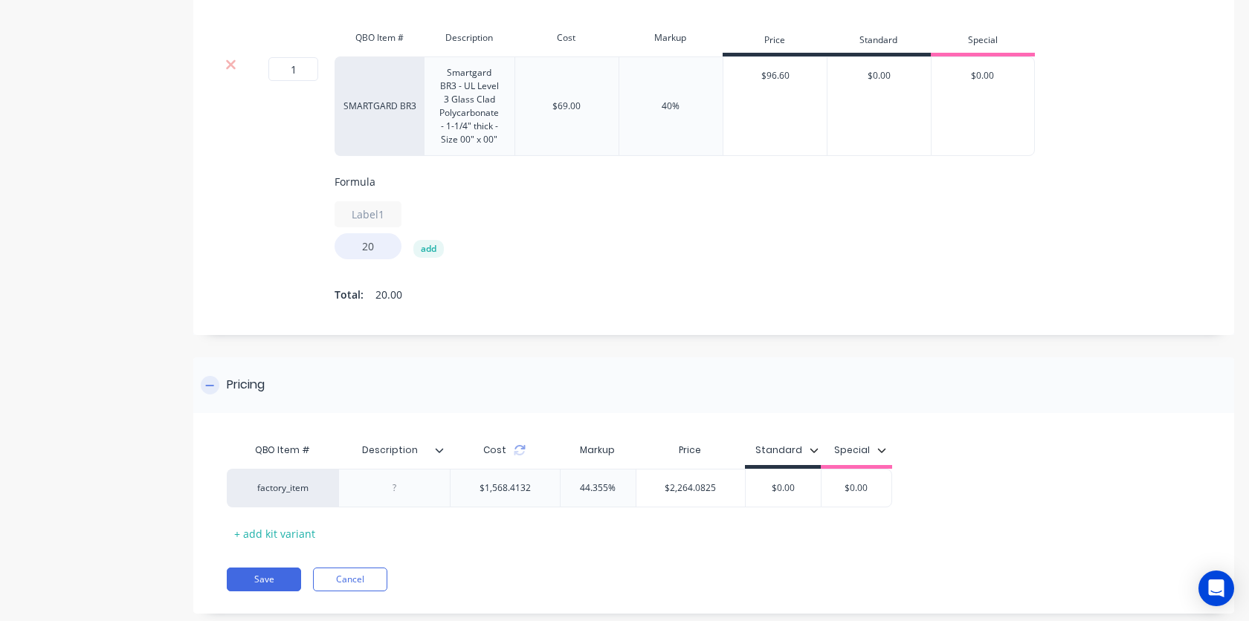
scroll to position [1737, 0]
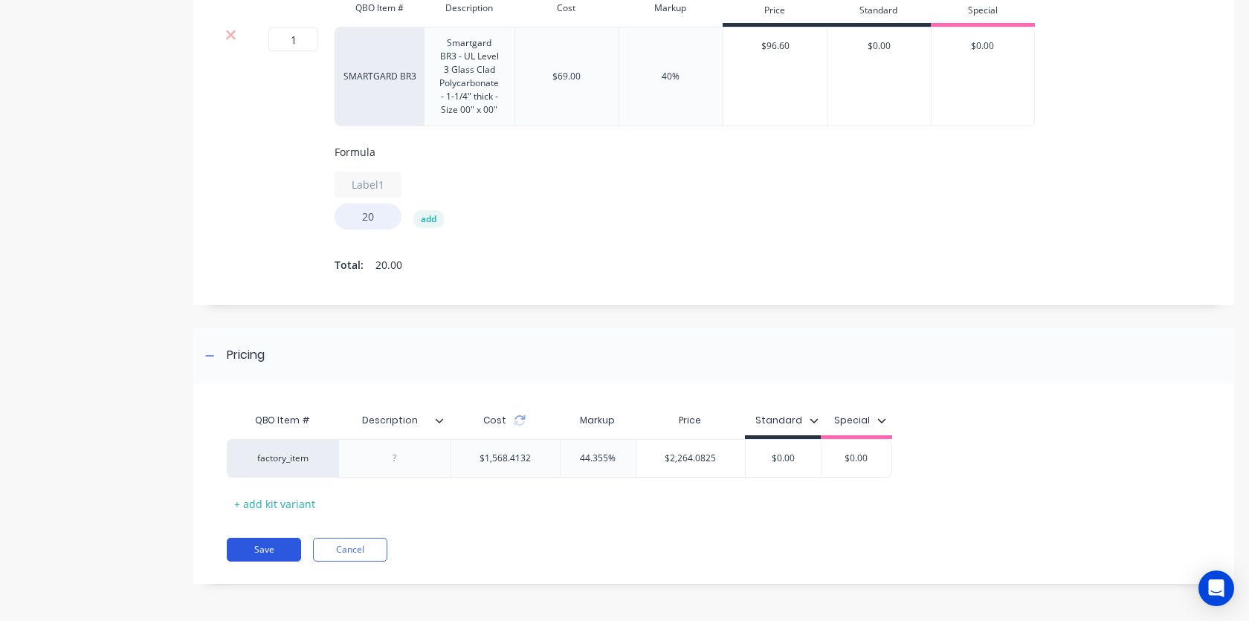
click at [265, 543] on button "Save" at bounding box center [264, 550] width 74 height 24
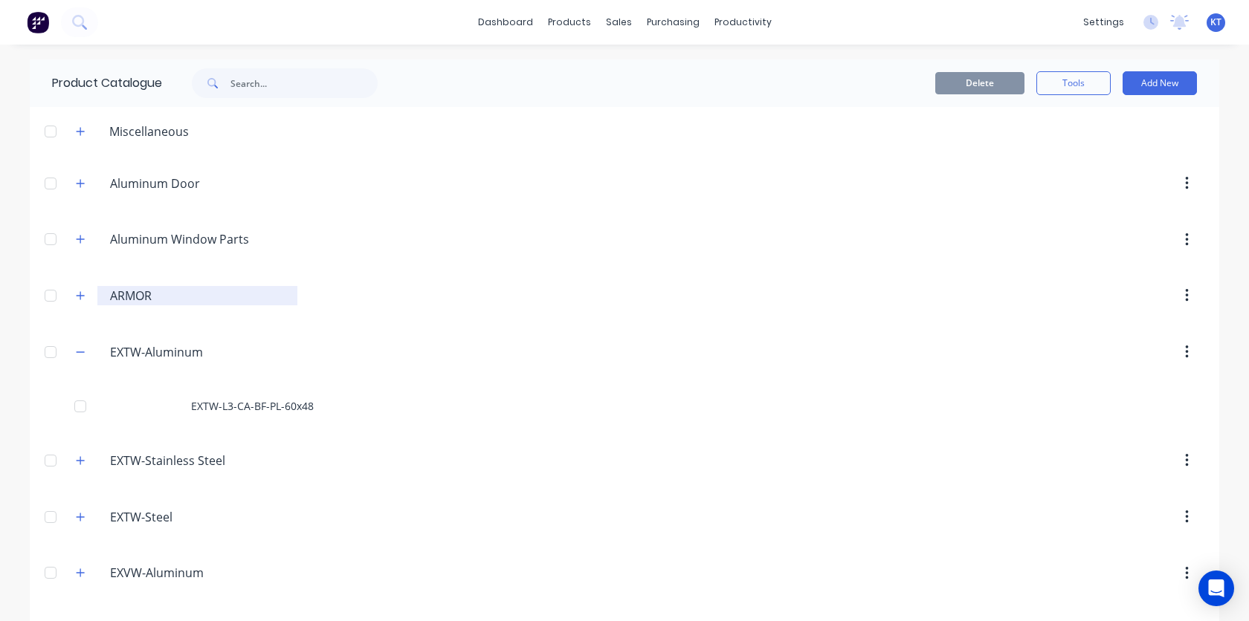
click at [148, 290] on input "ARMOR" at bounding box center [198, 296] width 176 height 18
click at [155, 293] on input "ARMOR" at bounding box center [198, 296] width 176 height 18
type input "Armor"
click at [239, 332] on header "EXTW-Aluminum. EXTW-Aluminum" at bounding box center [624, 352] width 1189 height 56
click at [77, 294] on icon "button" at bounding box center [80, 296] width 9 height 10
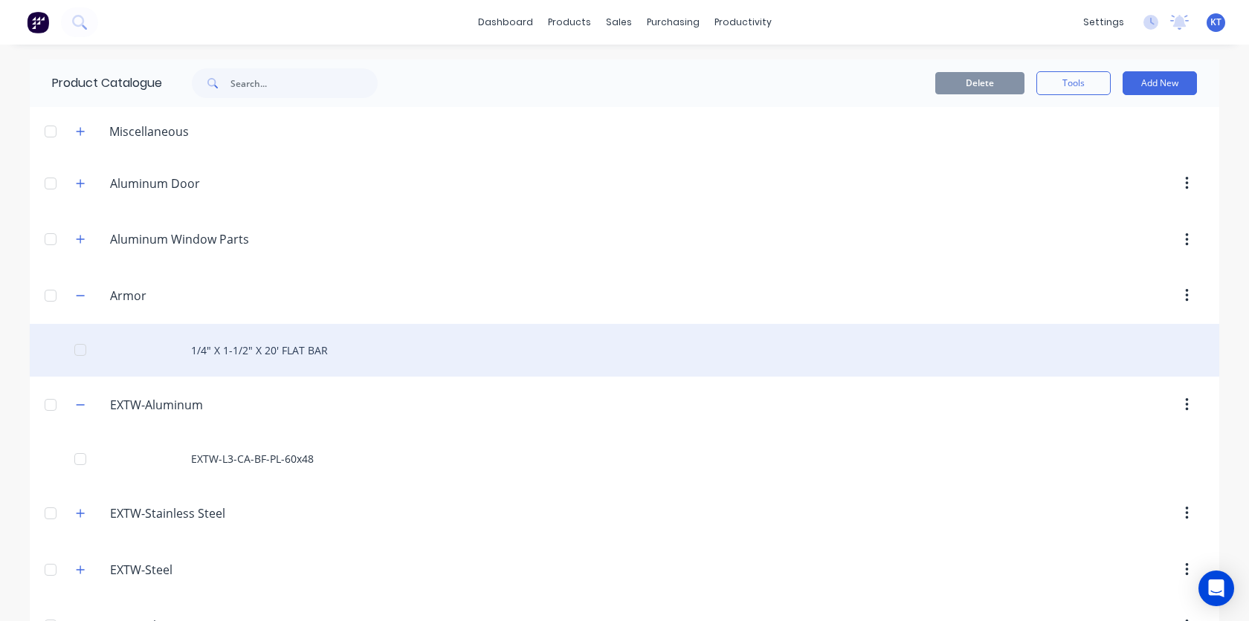
click at [224, 356] on div "1/4" X 1-1/2" X 20' FLAT BAR" at bounding box center [624, 350] width 1189 height 53
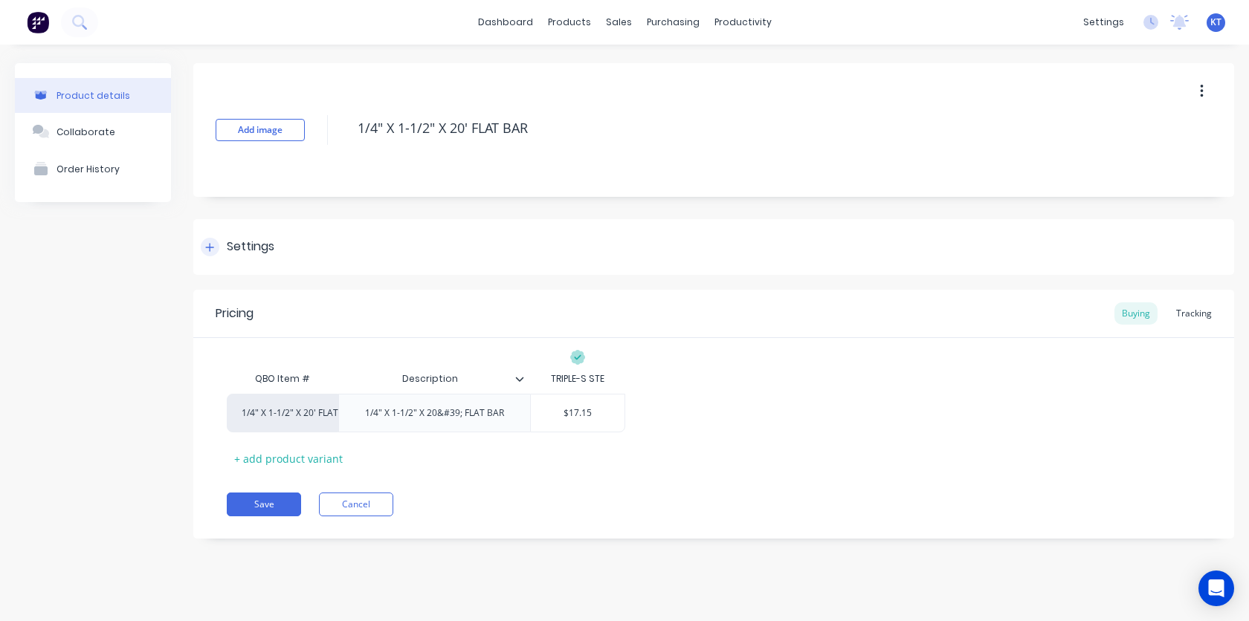
click at [233, 252] on div "Settings" at bounding box center [251, 247] width 48 height 19
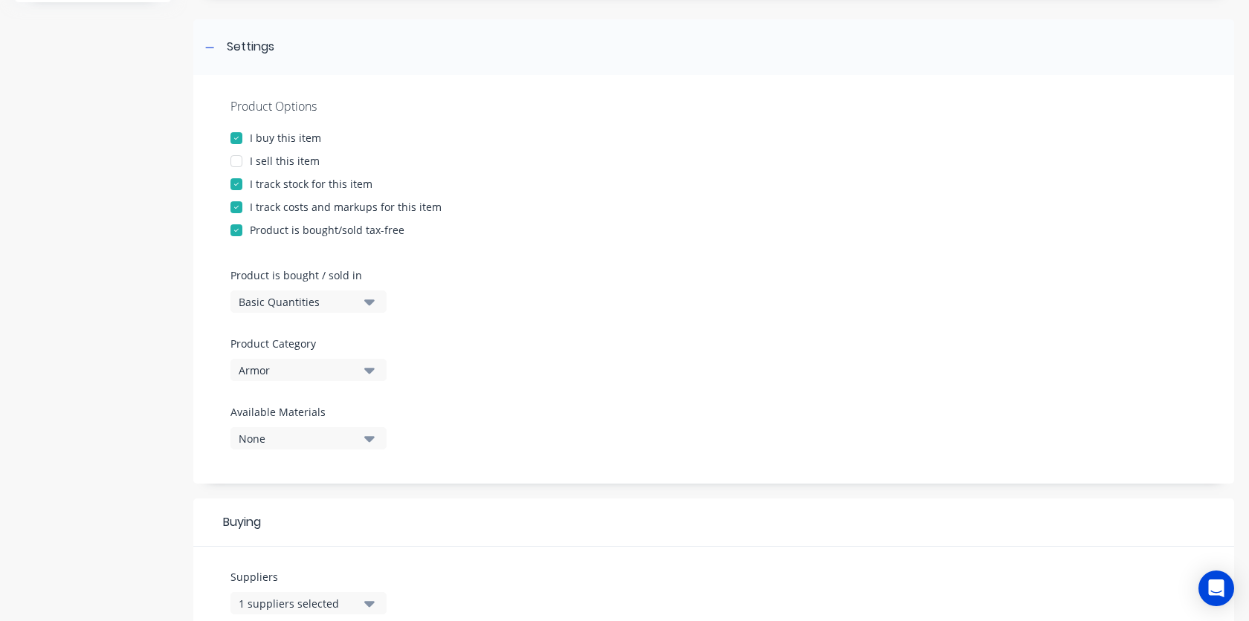
scroll to position [195, 0]
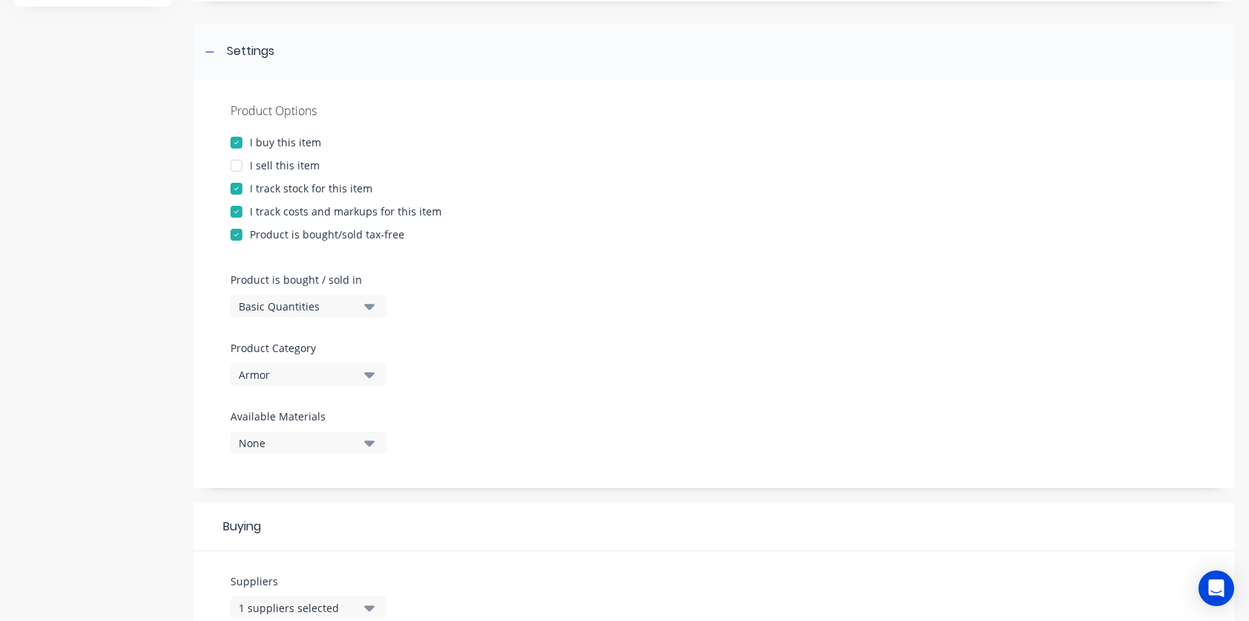
click at [314, 164] on div "I sell this item" at bounding box center [285, 166] width 70 height 16
type textarea "x"
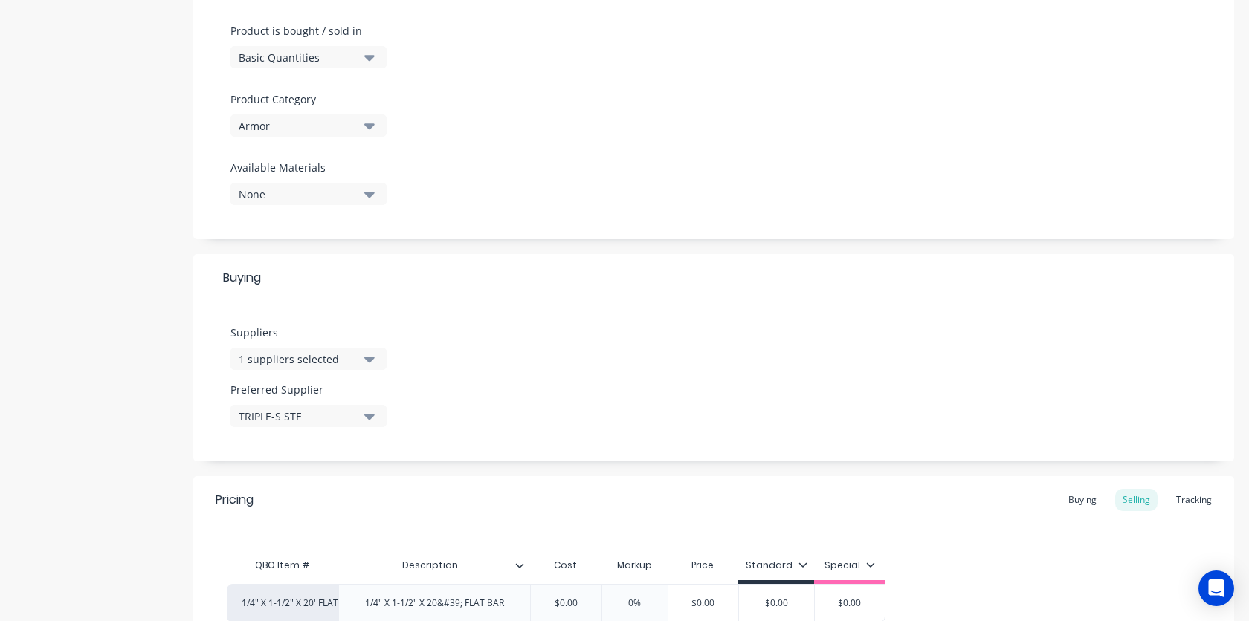
scroll to position [593, 0]
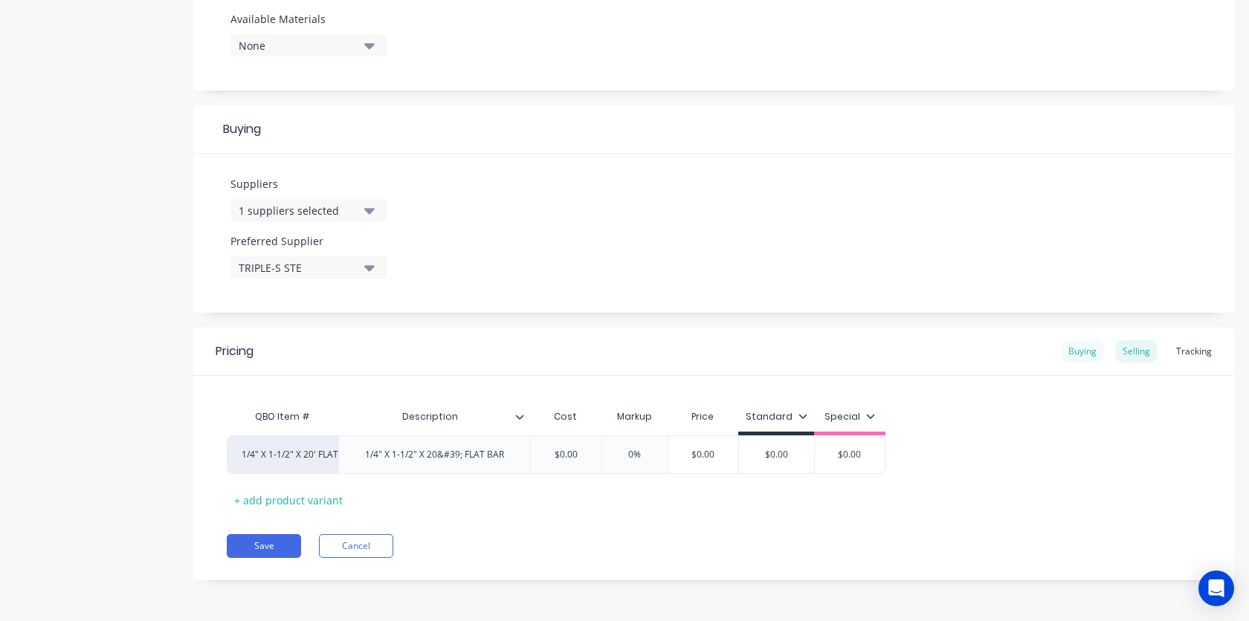
click at [1078, 354] on div "Buying" at bounding box center [1082, 351] width 43 height 22
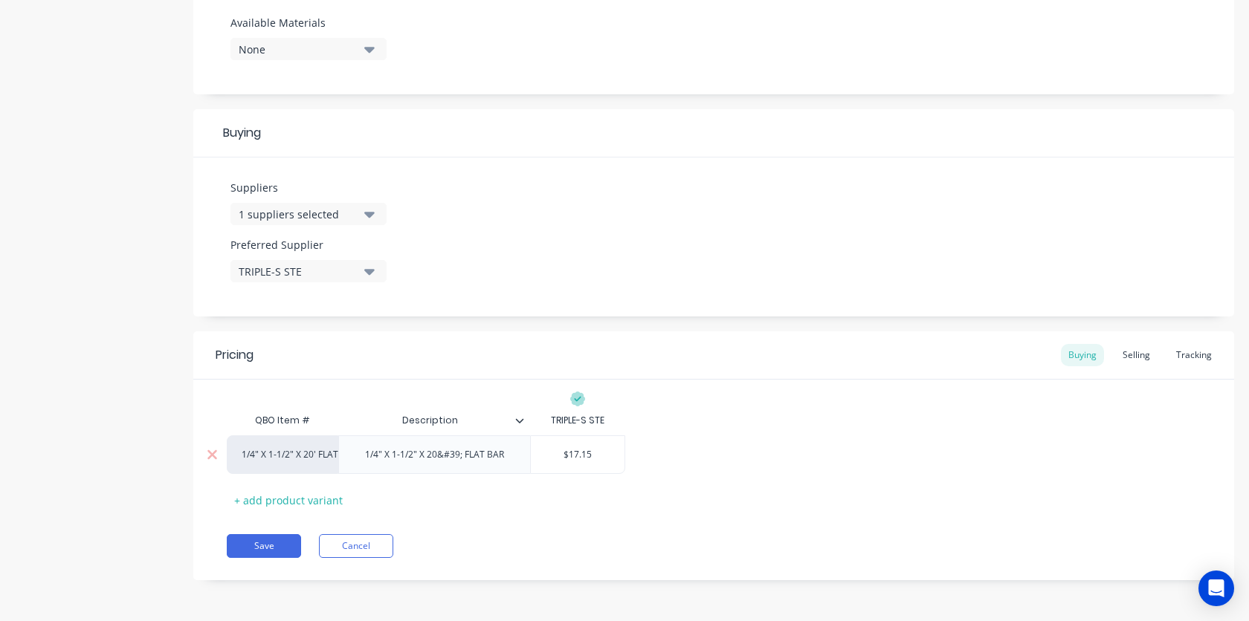
click at [596, 459] on input "text" at bounding box center [578, 454] width 94 height 13
type input "$17.15"
click at [596, 459] on input "$17.15" at bounding box center [578, 454] width 94 height 13
click at [669, 498] on div "QBO Item # Description TRIPLE-S STE 1/4" X 1-1/2" X 20' FLAT BAR 1/4" X 1-1/2" …" at bounding box center [714, 459] width 974 height 106
click at [1123, 355] on div "Selling" at bounding box center [1136, 355] width 42 height 22
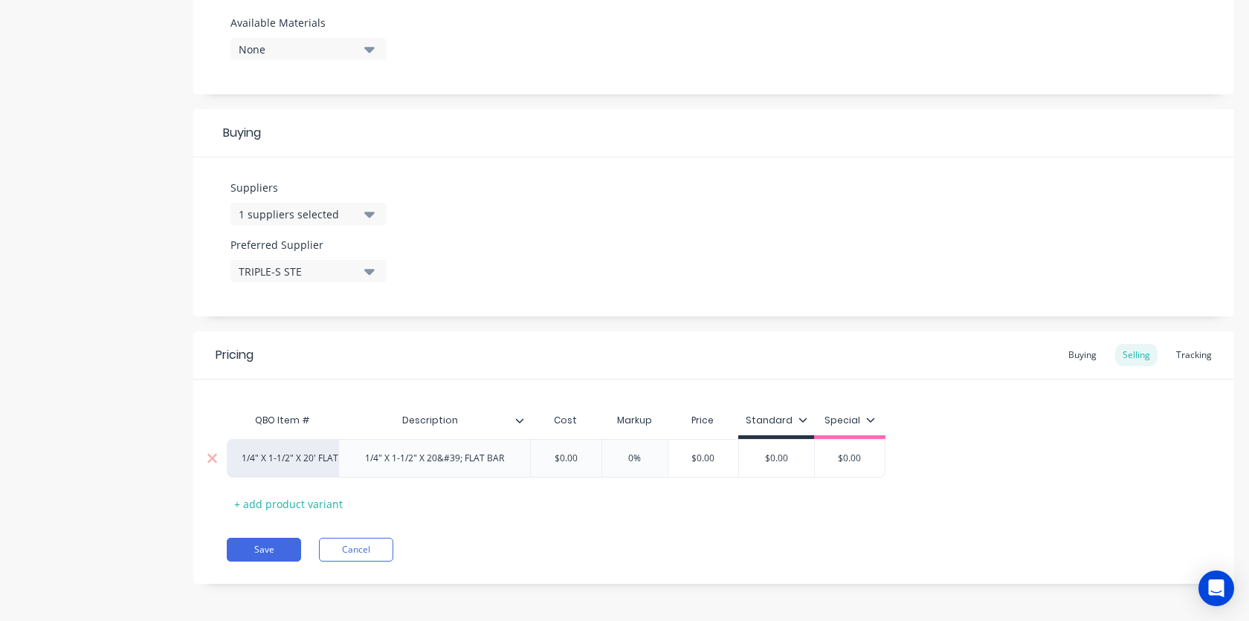
click at [582, 462] on input "text" at bounding box center [565, 458] width 74 height 13
type input "$"
paste input "17.15"
type textarea "x"
type input "17.15"
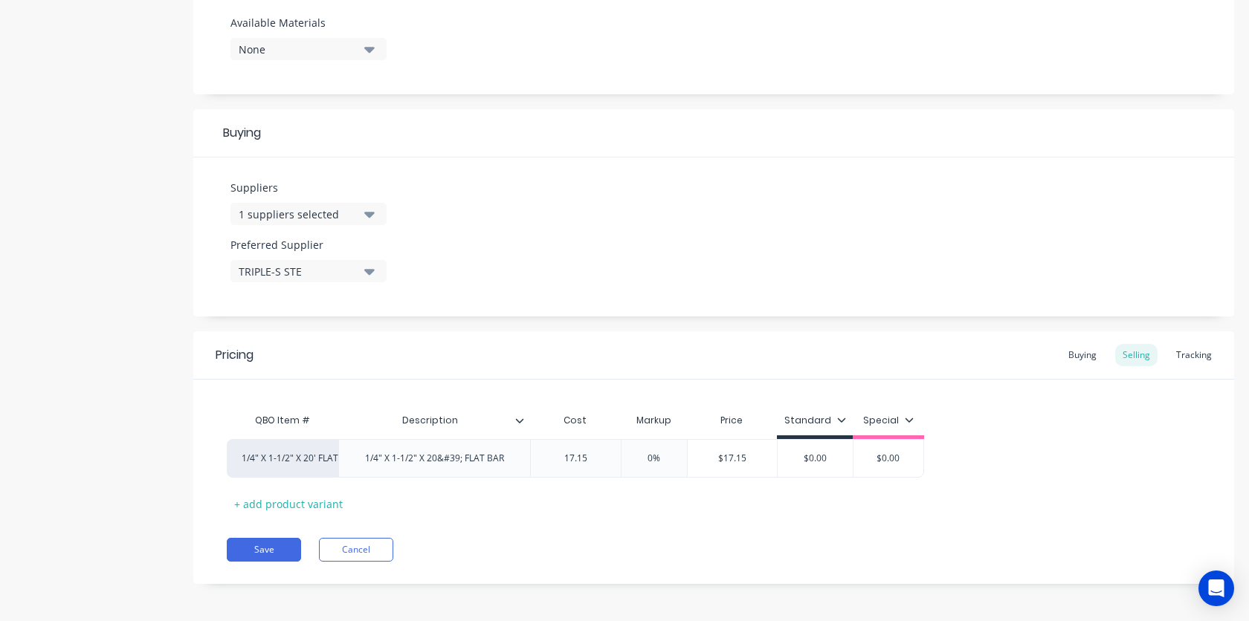
click at [575, 522] on div "Pricing Buying Selling Tracking QBO Item # Description Cost Markup Price Standa…" at bounding box center [713, 457] width 1040 height 253
click at [260, 553] on button "Save" at bounding box center [264, 550] width 74 height 24
type textarea "x"
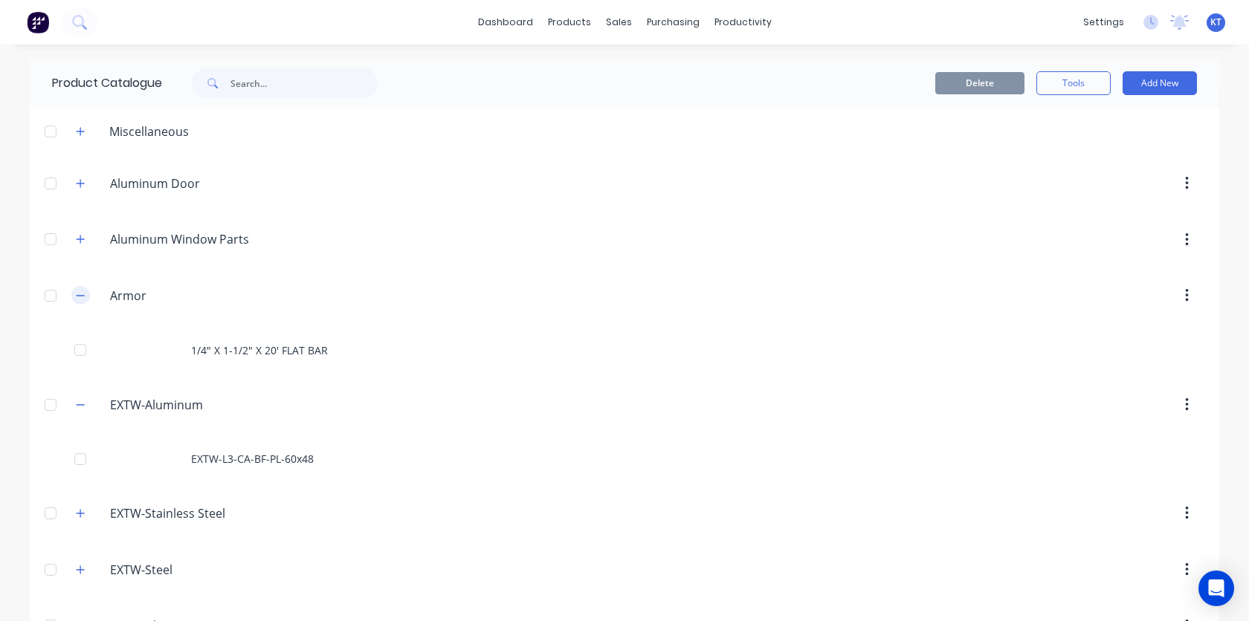
click at [74, 289] on button "button" at bounding box center [80, 295] width 19 height 19
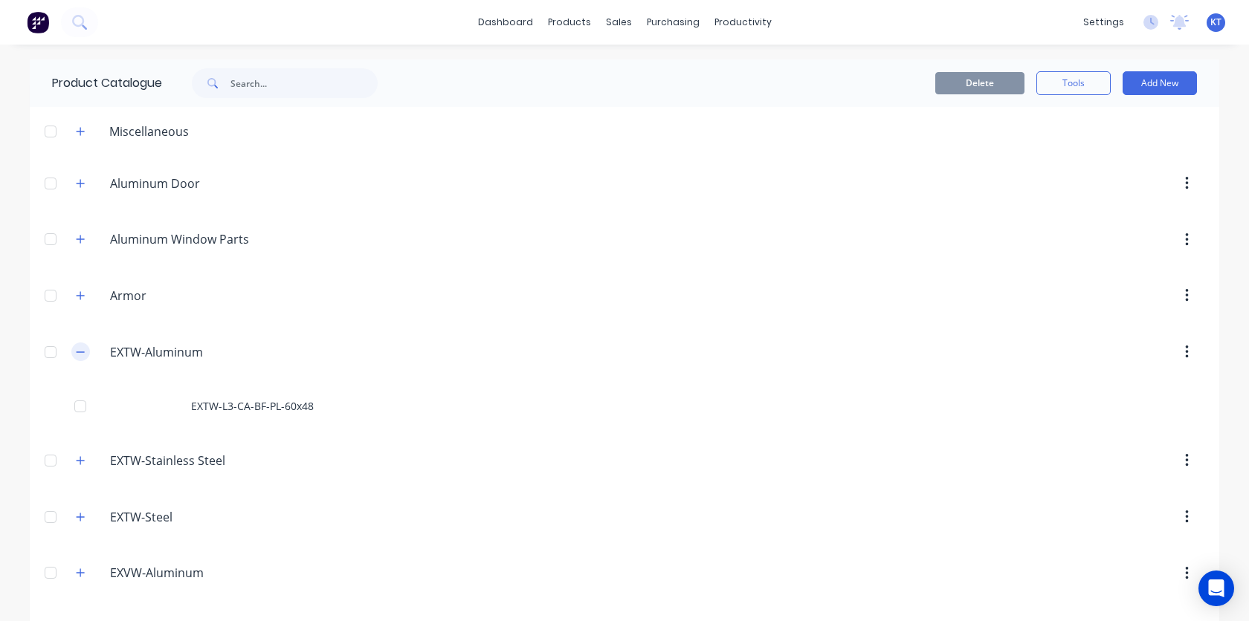
click at [76, 352] on icon "button" at bounding box center [80, 352] width 9 height 10
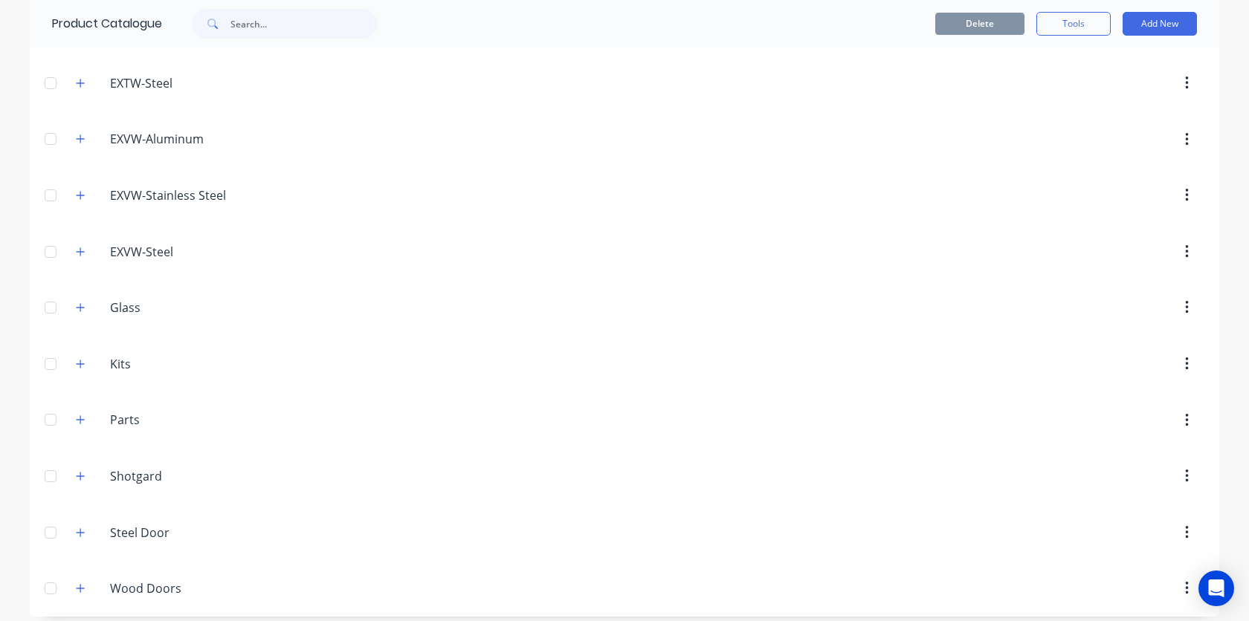
scroll to position [392, 0]
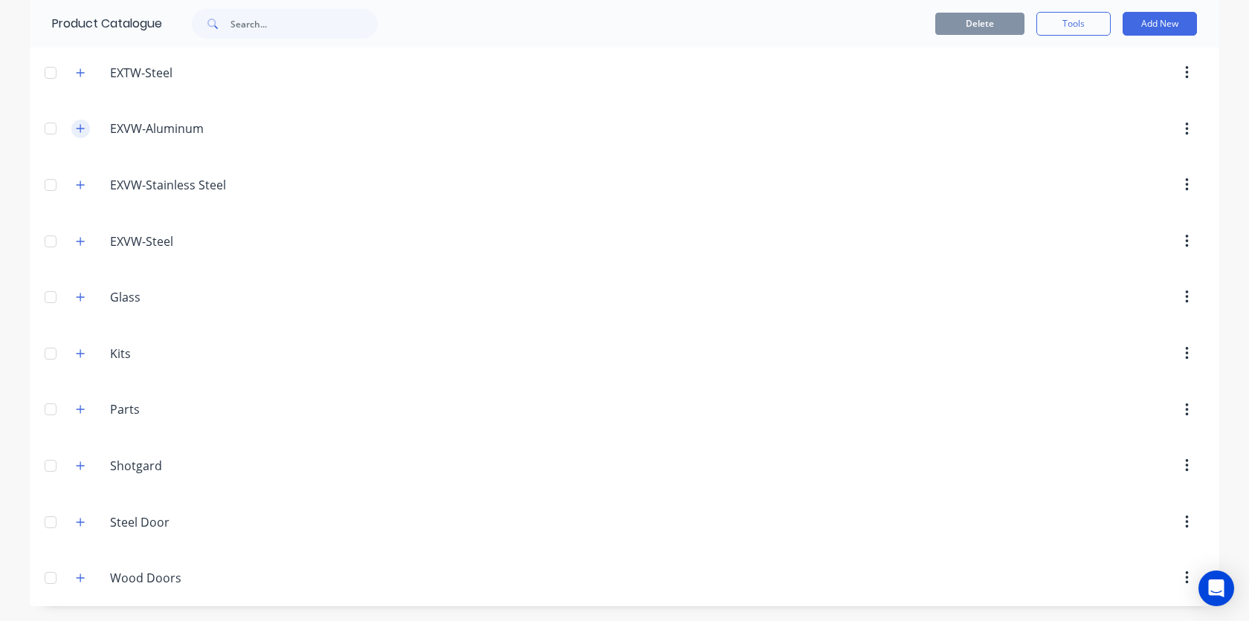
click at [80, 131] on icon "button" at bounding box center [81, 129] width 8 height 8
click at [100, 132] on div "EXVW-Aluminum EXVW-Aluminum" at bounding box center [197, 128] width 200 height 19
click at [90, 131] on div "EXVW-Aluminum EXVW-Aluminum" at bounding box center [180, 129] width 233 height 27
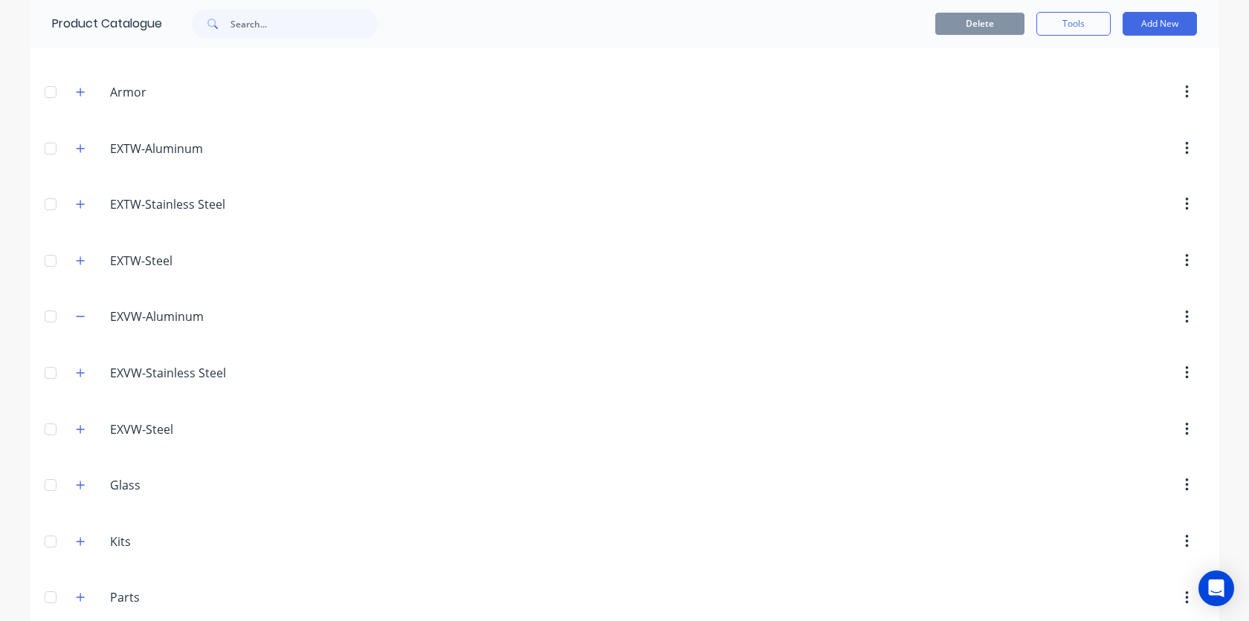
scroll to position [203, 0]
click at [83, 151] on icon "button" at bounding box center [80, 149] width 9 height 10
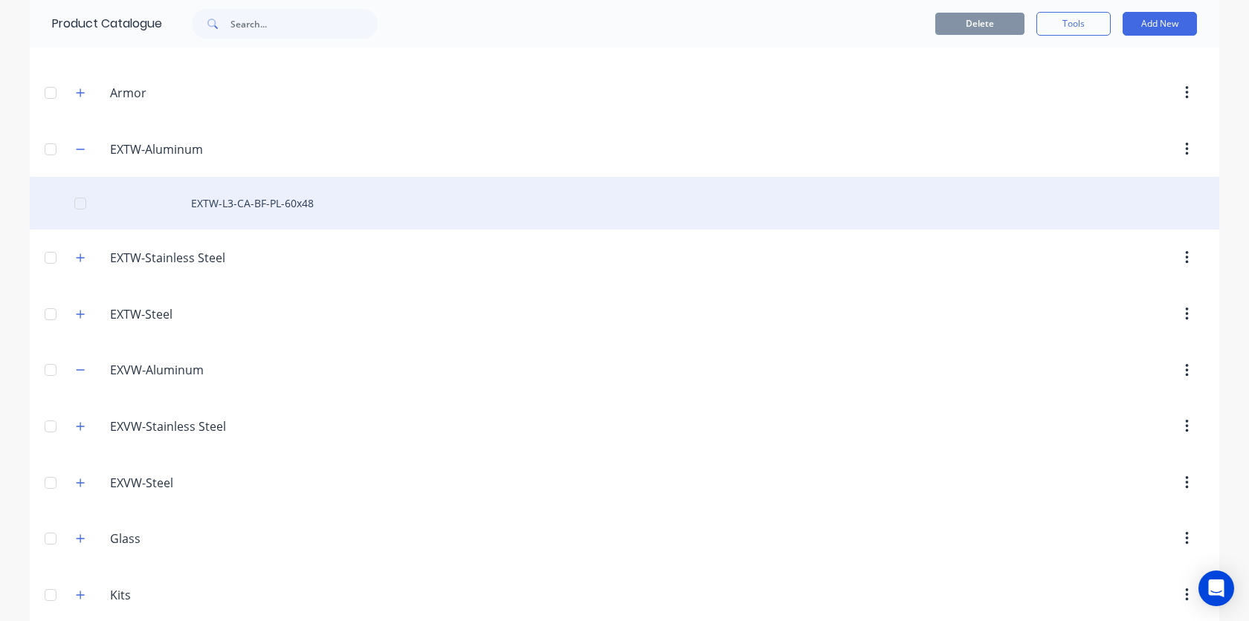
click at [275, 211] on div "EXTW-L3-CA-BF-PL-60x48" at bounding box center [624, 203] width 1189 height 53
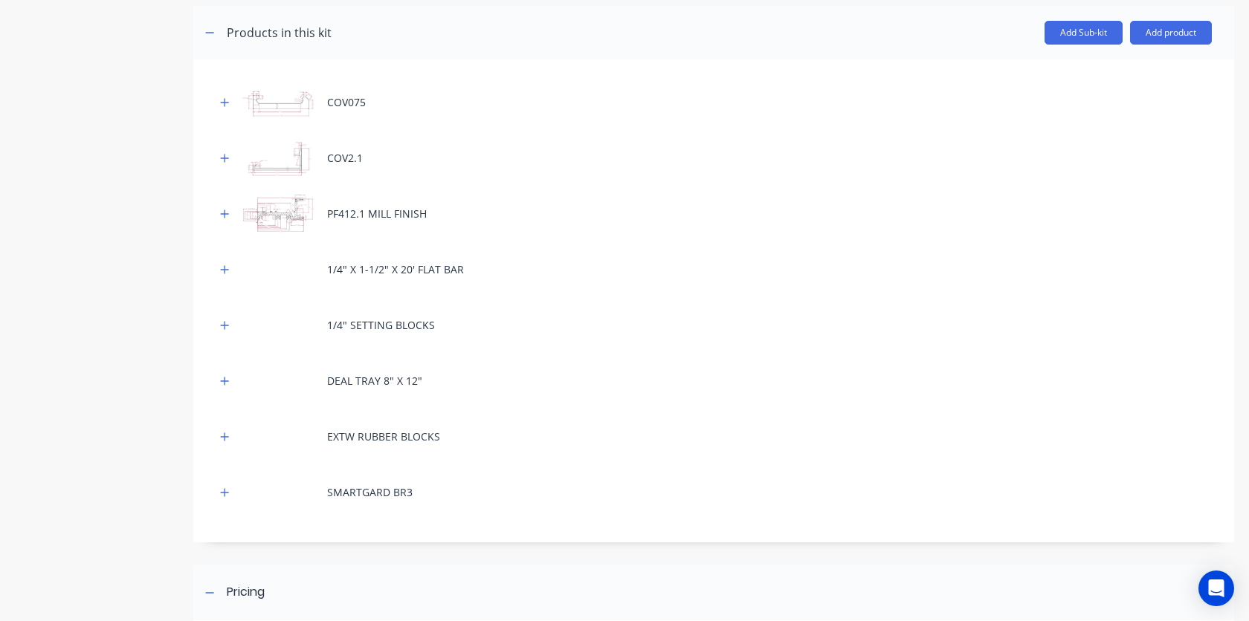
scroll to position [303, 0]
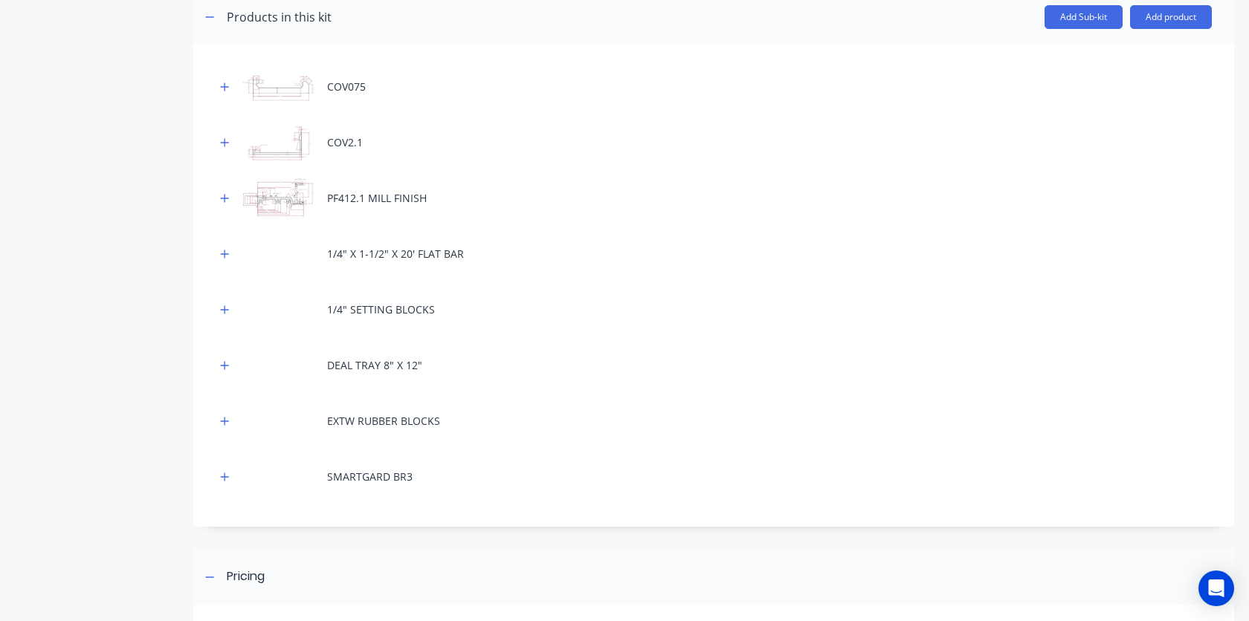
click at [224, 76] on div "COV075" at bounding box center [714, 86] width 996 height 41
click at [224, 85] on icon "button" at bounding box center [225, 86] width 8 height 8
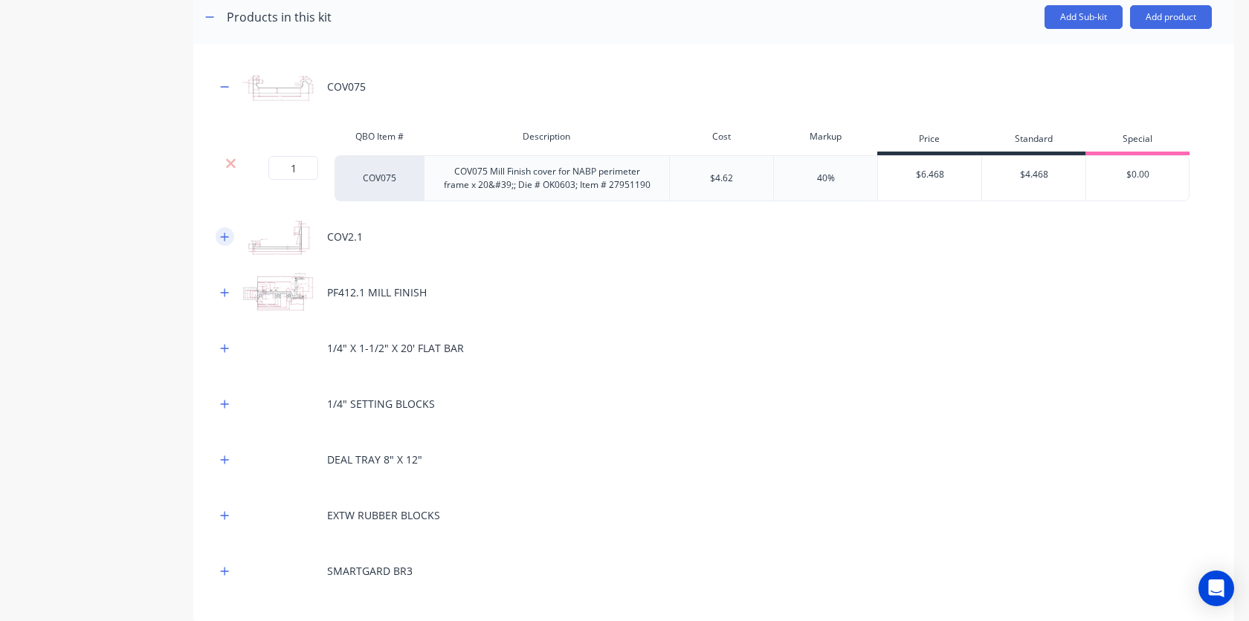
click at [221, 234] on icon "button" at bounding box center [224, 237] width 9 height 10
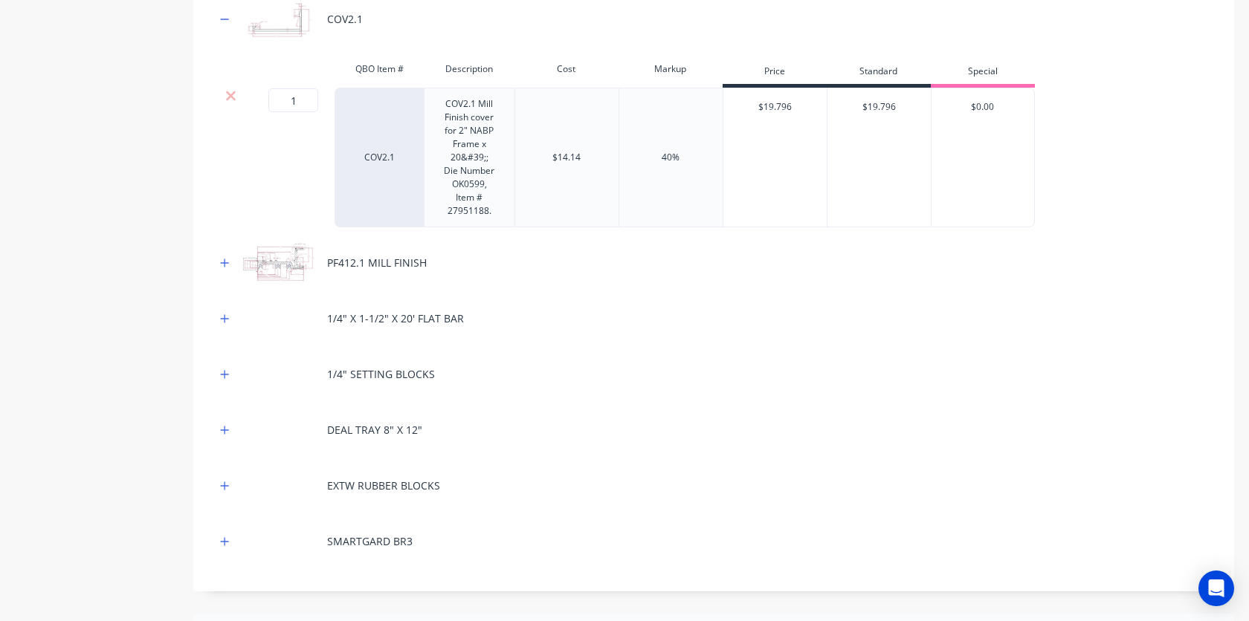
scroll to position [537, 0]
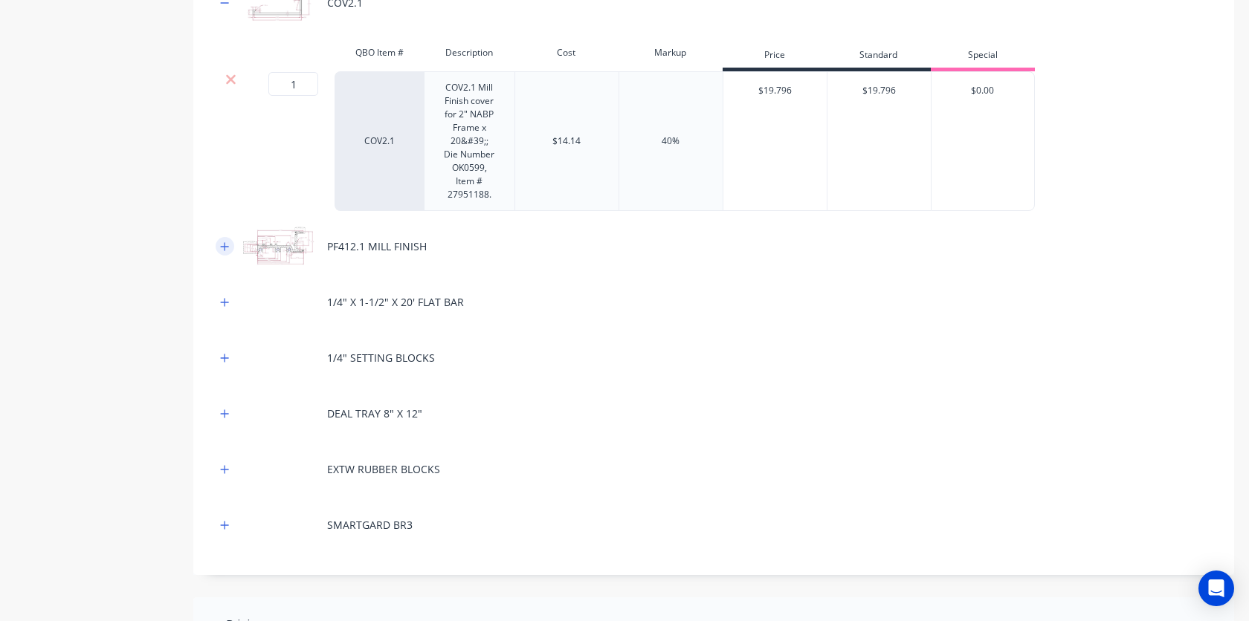
click at [222, 246] on icon "button" at bounding box center [225, 246] width 8 height 8
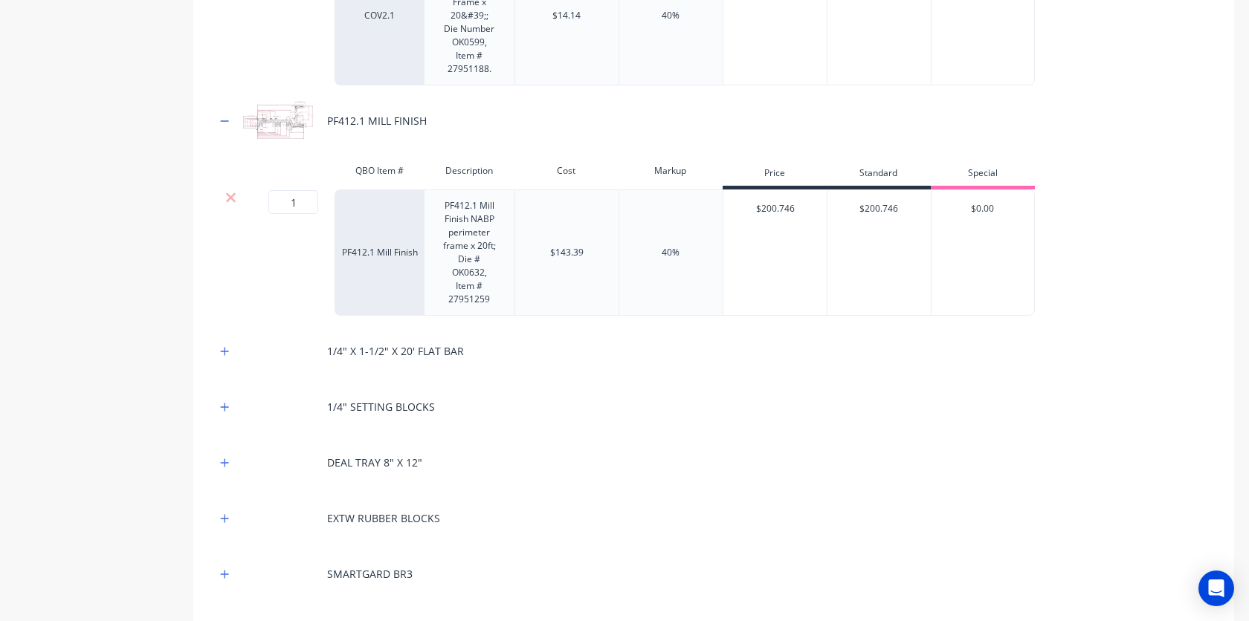
scroll to position [667, 0]
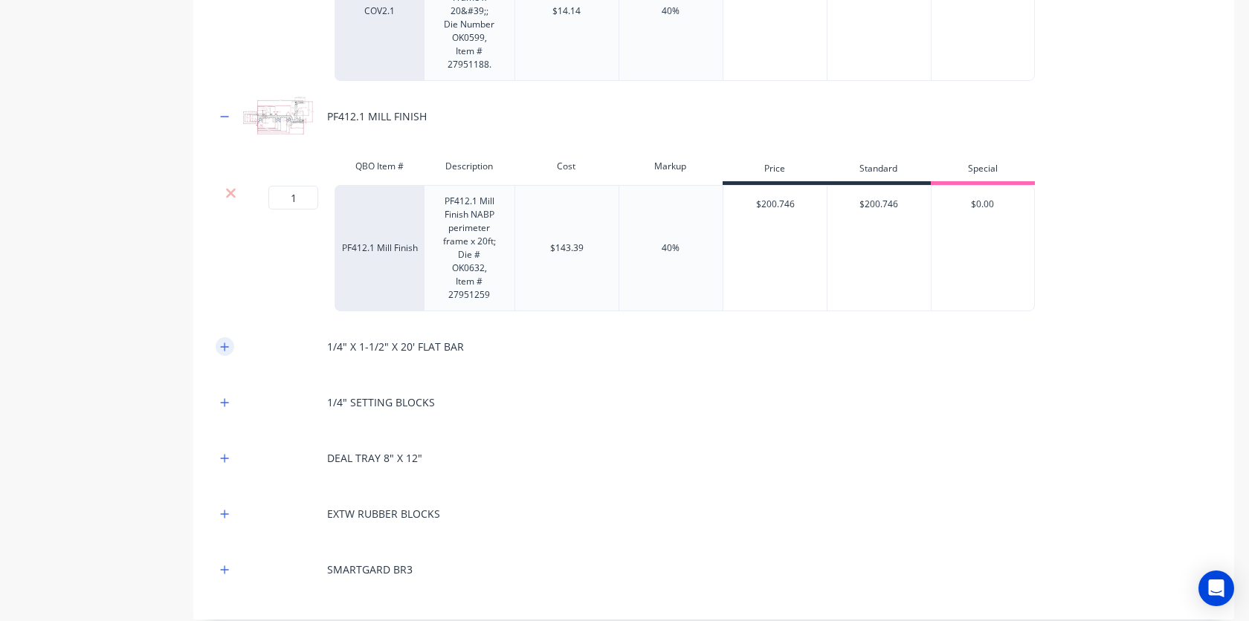
click at [227, 352] on button "button" at bounding box center [225, 346] width 19 height 19
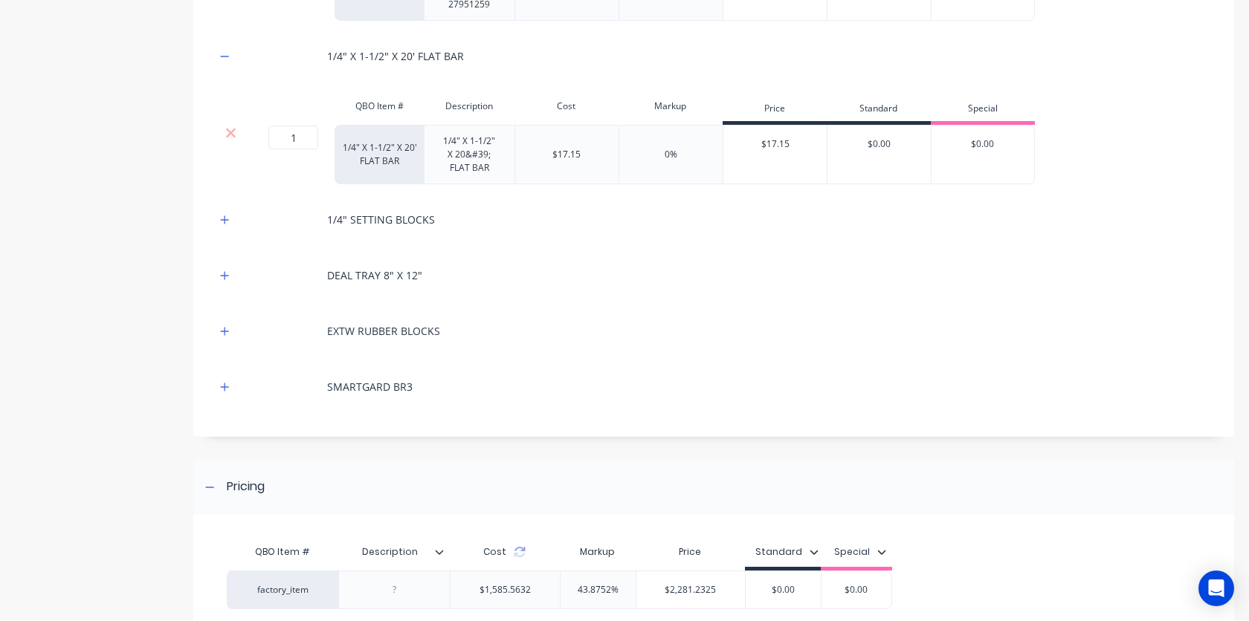
scroll to position [971, 0]
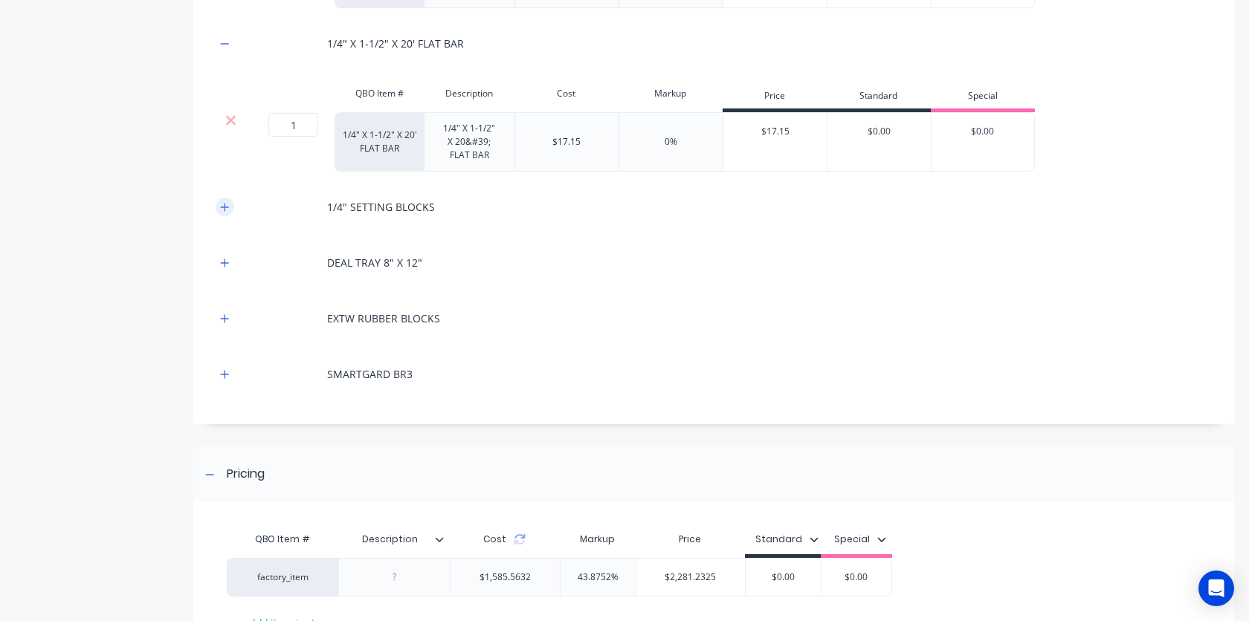
click at [230, 210] on button "button" at bounding box center [225, 207] width 19 height 19
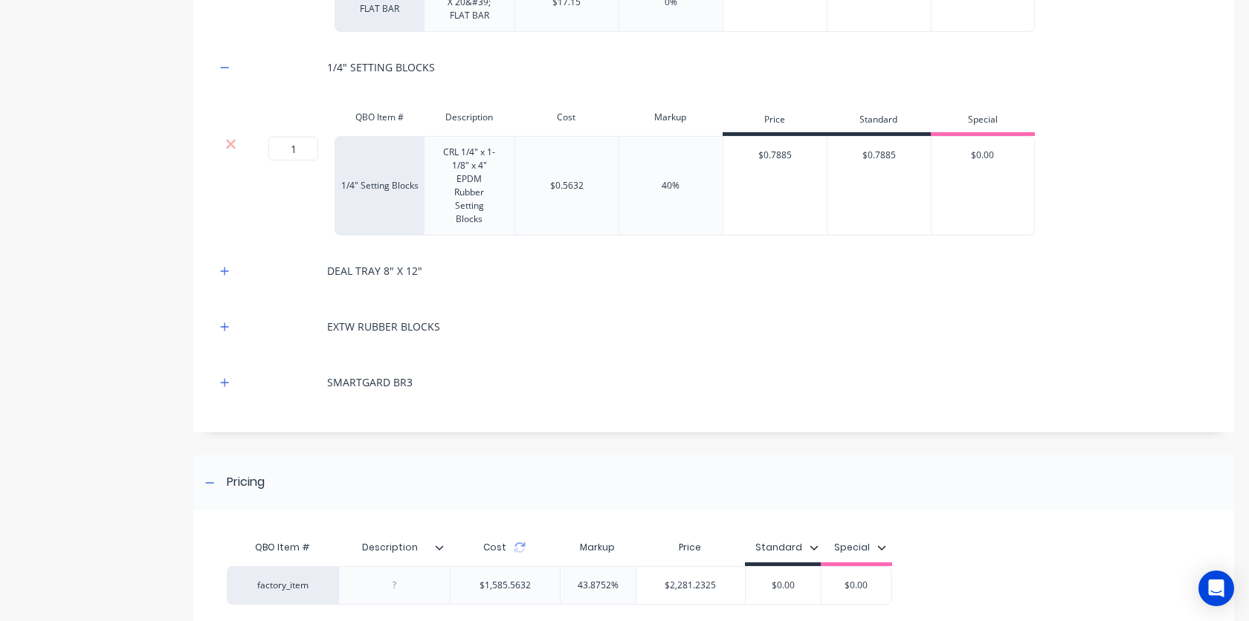
scroll to position [1141, 0]
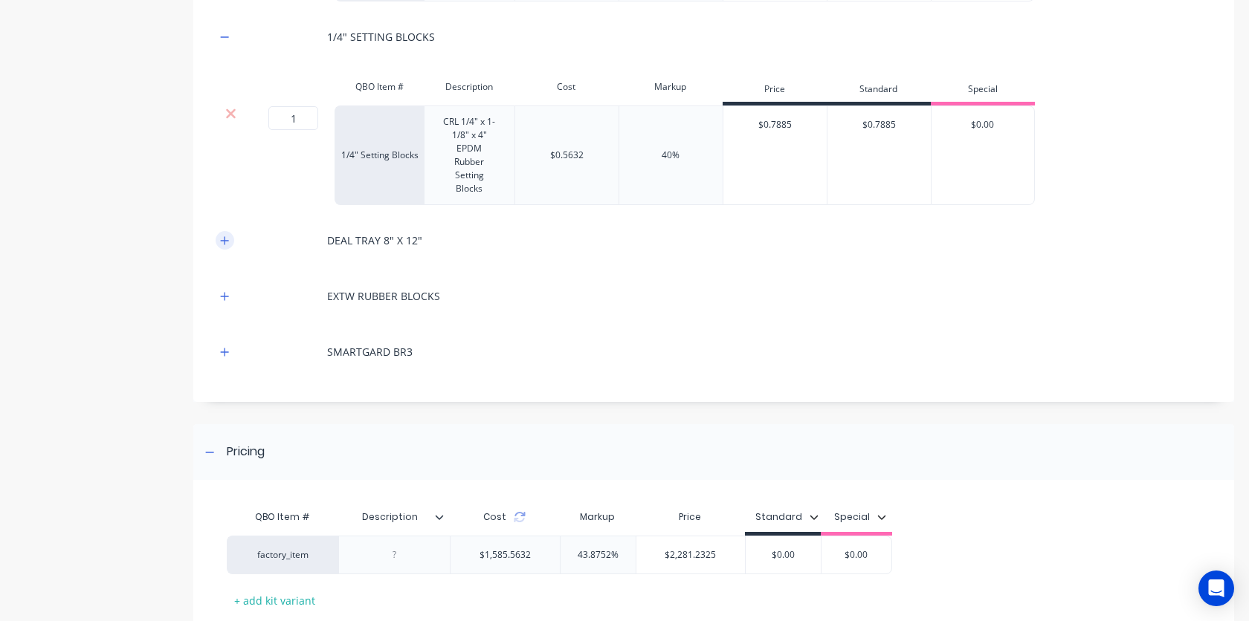
click at [227, 245] on icon "button" at bounding box center [224, 241] width 9 height 10
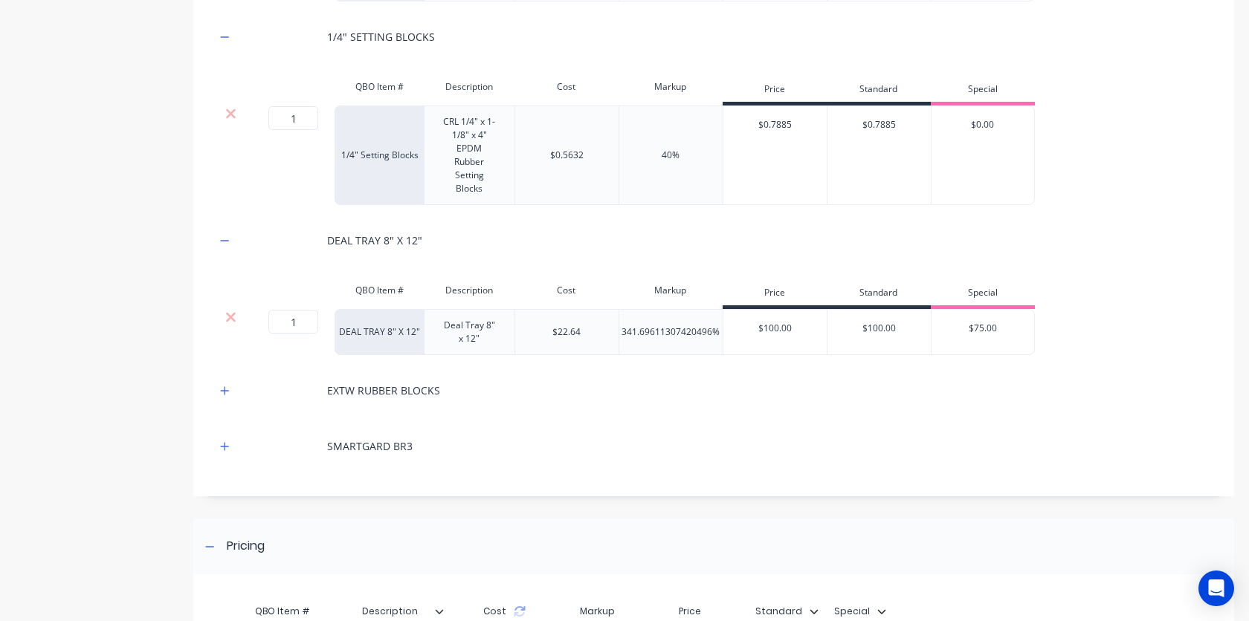
click at [230, 401] on div "EXTW RUBBER BLOCKS" at bounding box center [714, 390] width 996 height 41
click at [228, 392] on icon "button" at bounding box center [224, 391] width 9 height 10
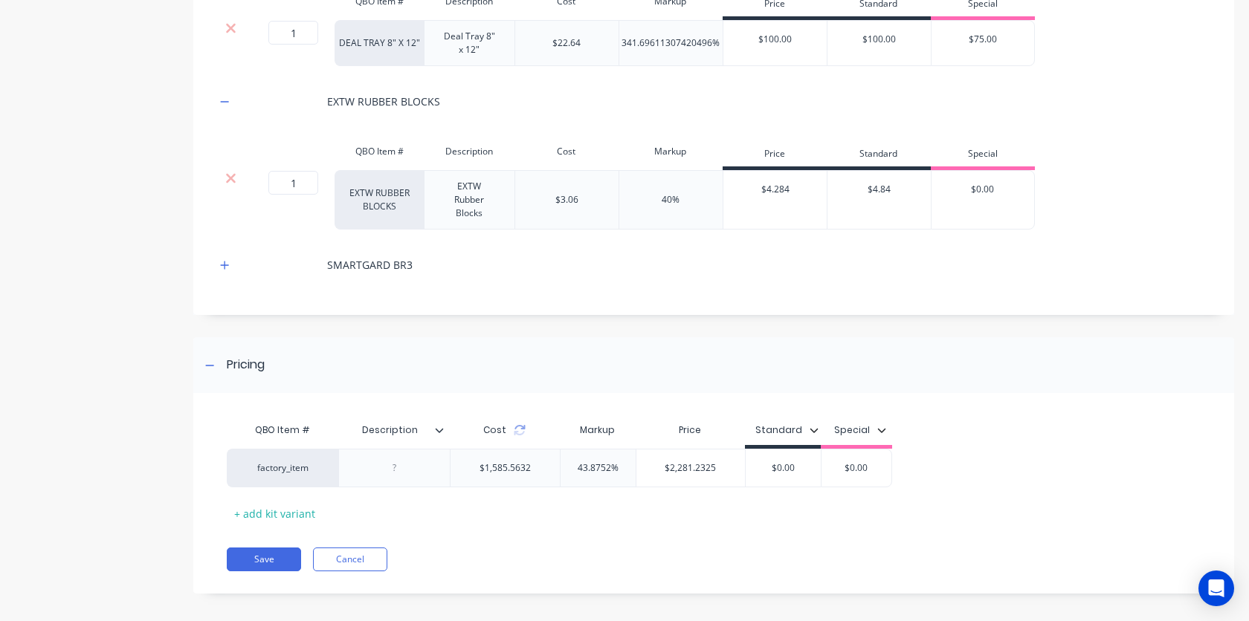
scroll to position [1440, 0]
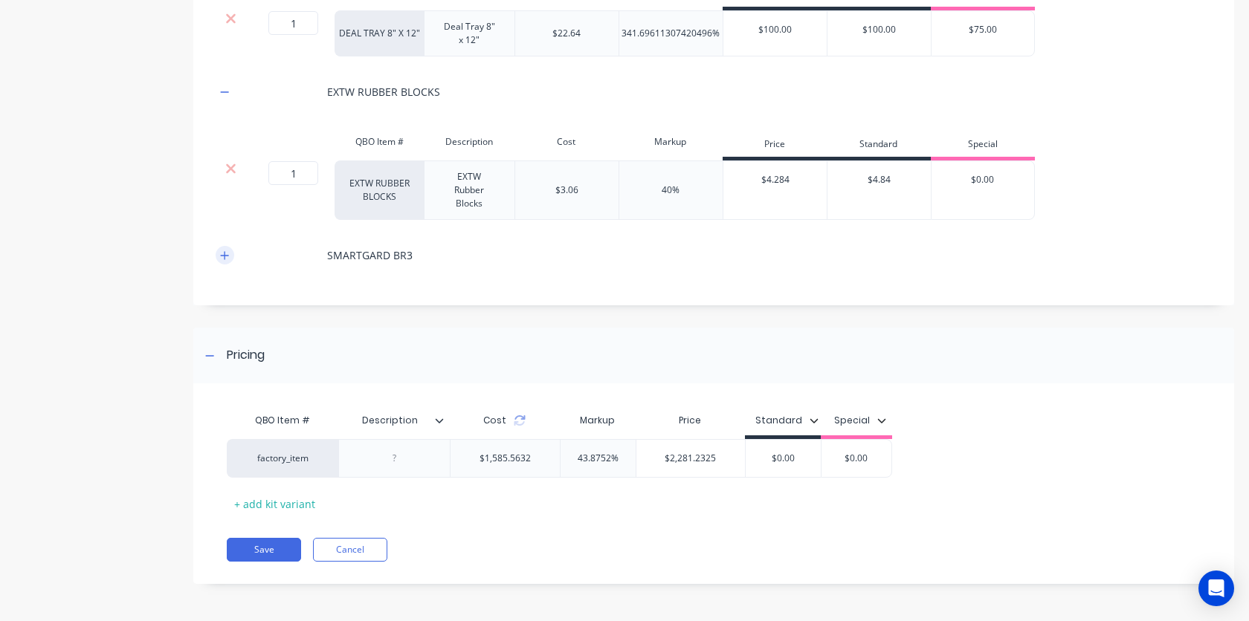
click at [224, 257] on icon "button" at bounding box center [225, 255] width 8 height 8
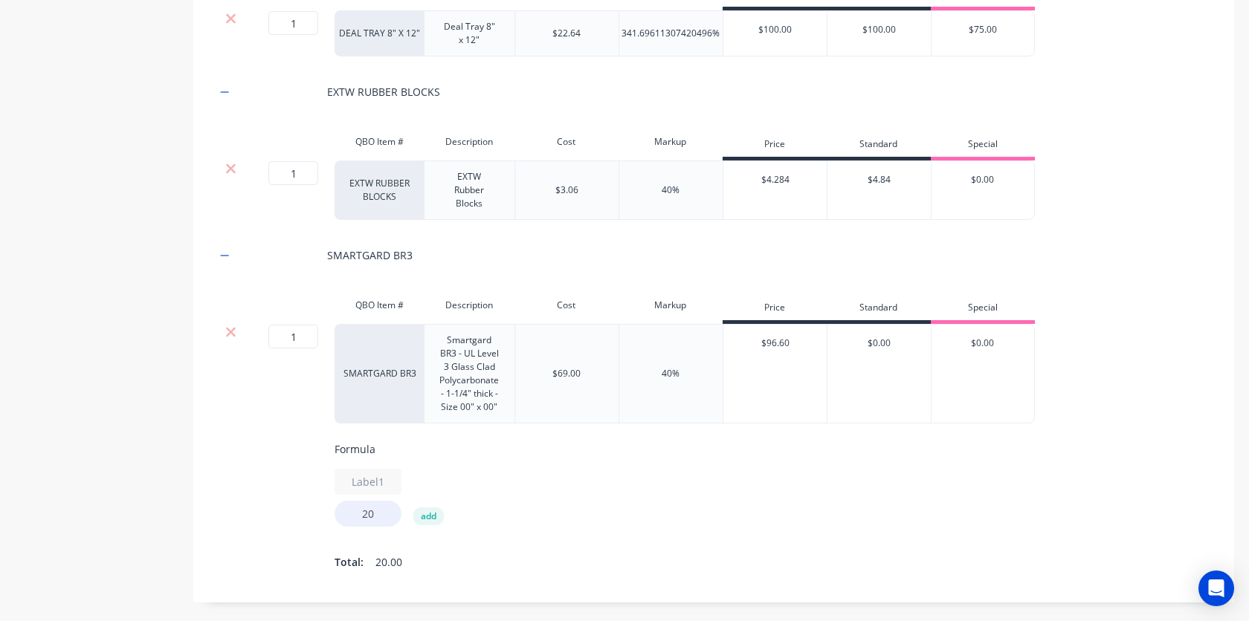
click at [593, 524] on div "Label1 20 add" at bounding box center [832, 498] width 996 height 58
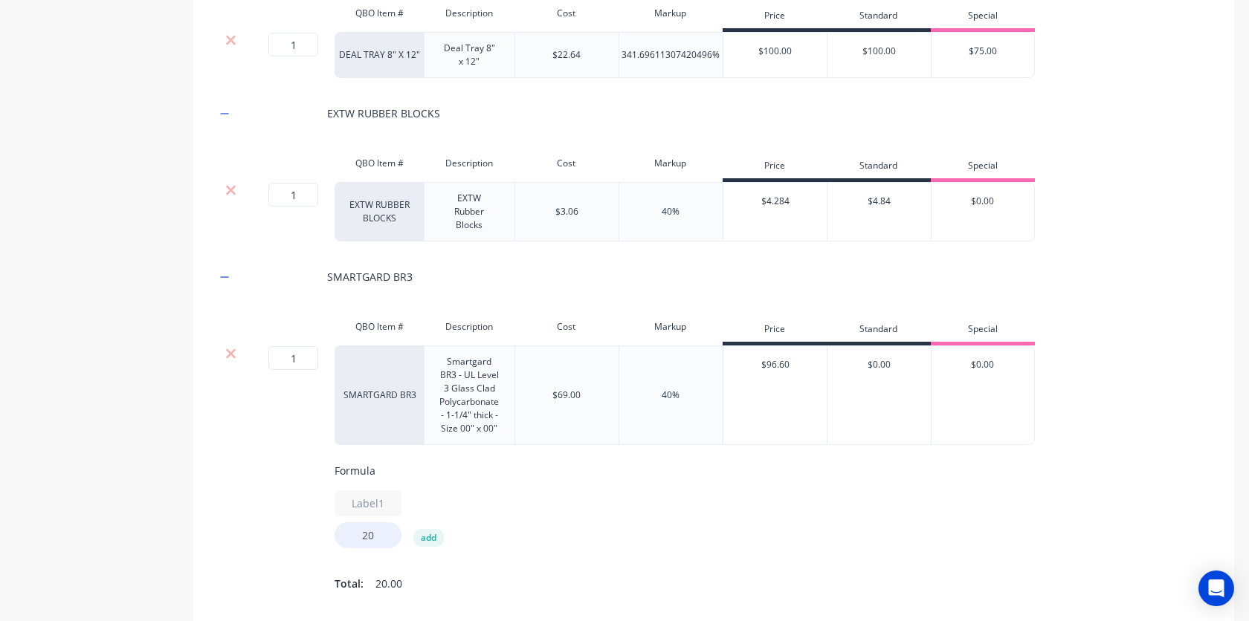
scroll to position [1387, 0]
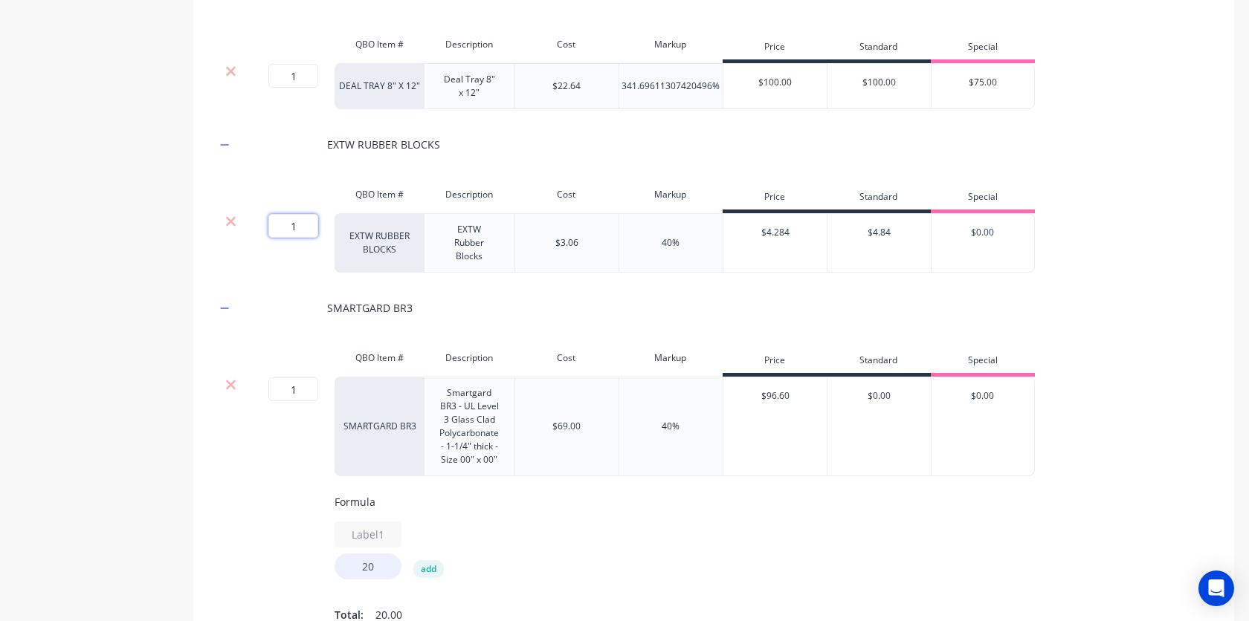
click at [303, 228] on input "1" at bounding box center [293, 226] width 50 height 24
type input "6"
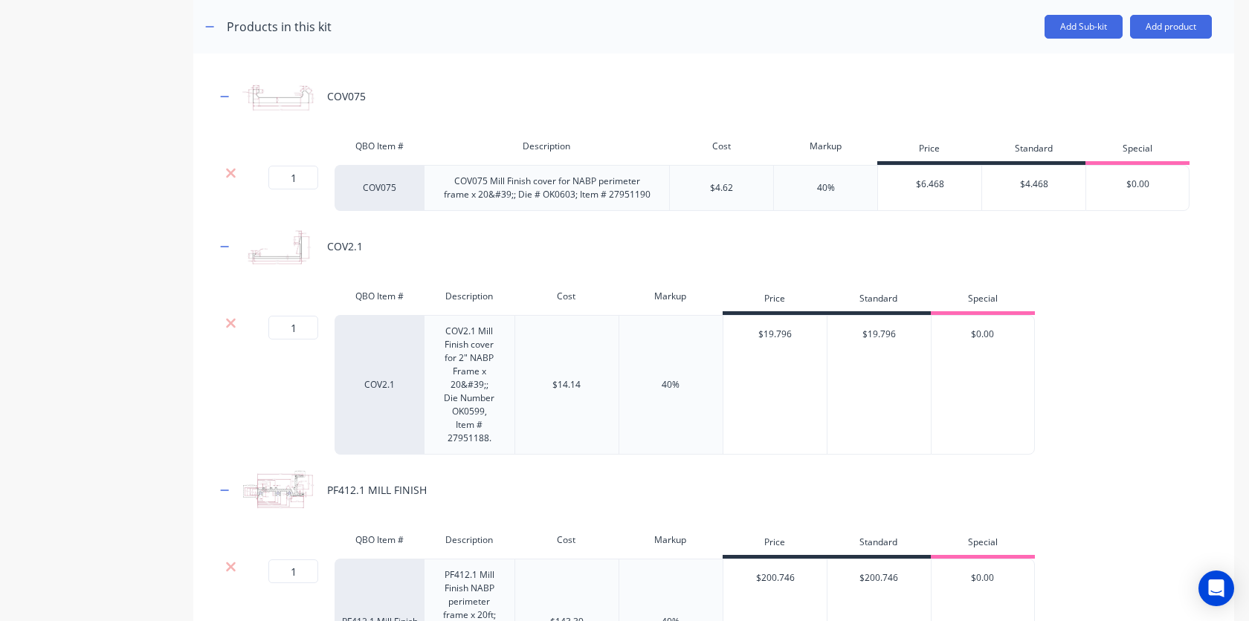
scroll to position [121, 0]
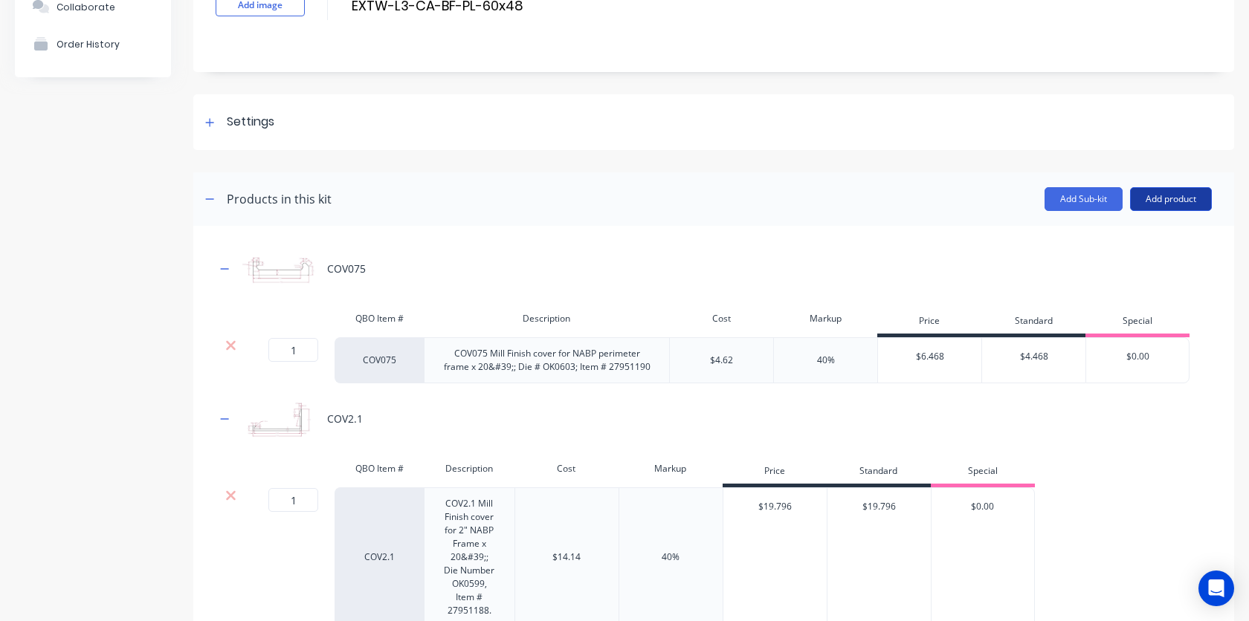
click at [1170, 198] on button "Add product" at bounding box center [1171, 199] width 82 height 24
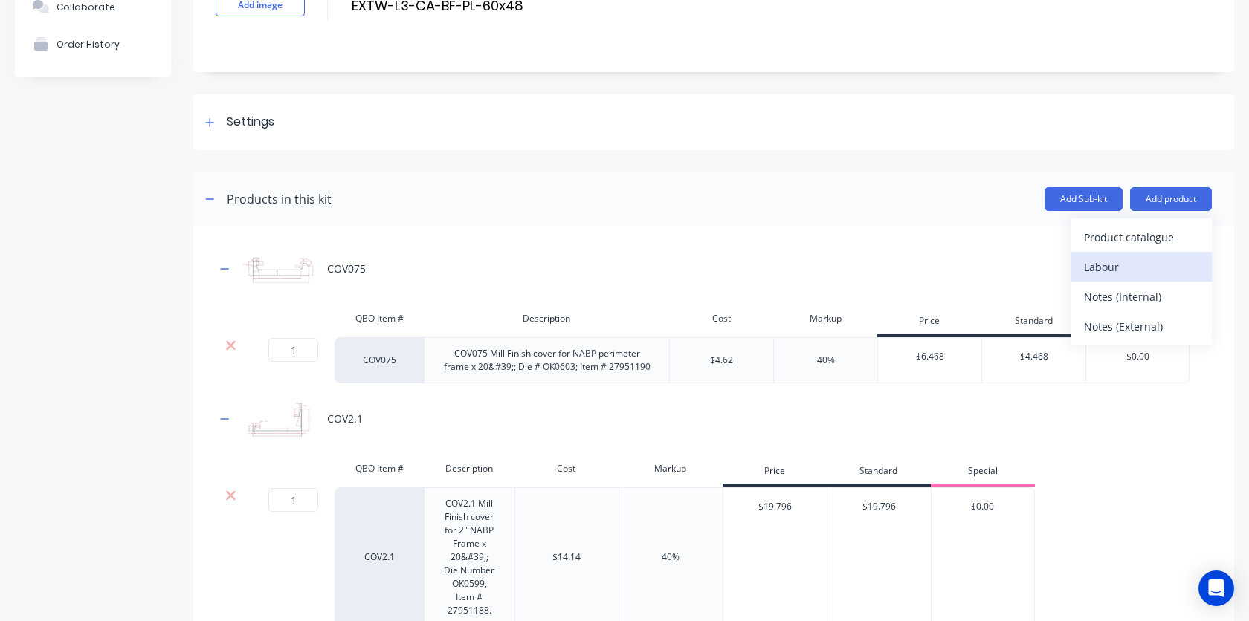
click at [1130, 264] on div "Labour" at bounding box center [1141, 267] width 114 height 22
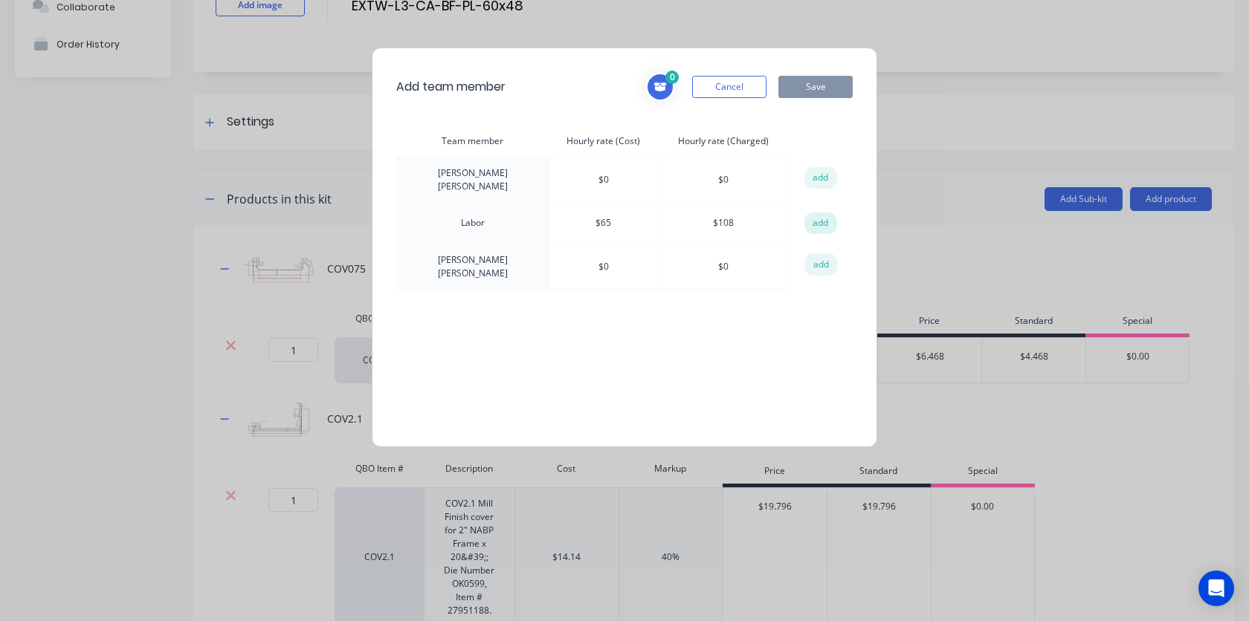
click at [811, 221] on button "add" at bounding box center [820, 224] width 33 height 22
click at [819, 89] on button "Save" at bounding box center [815, 87] width 74 height 22
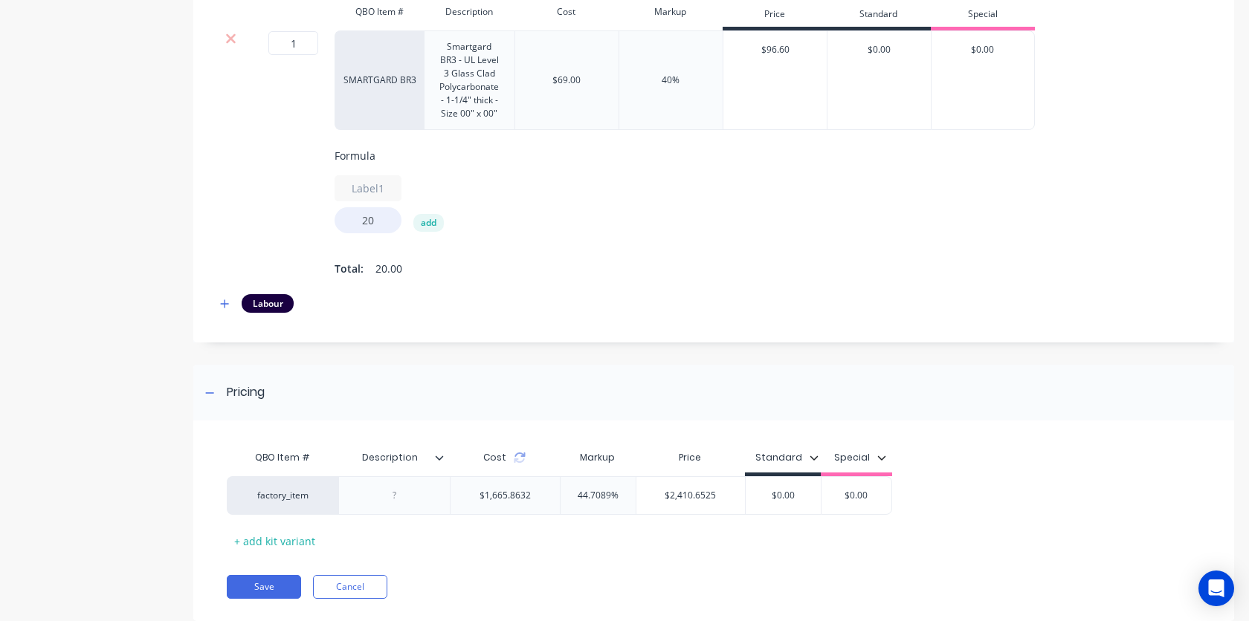
scroll to position [1770, 0]
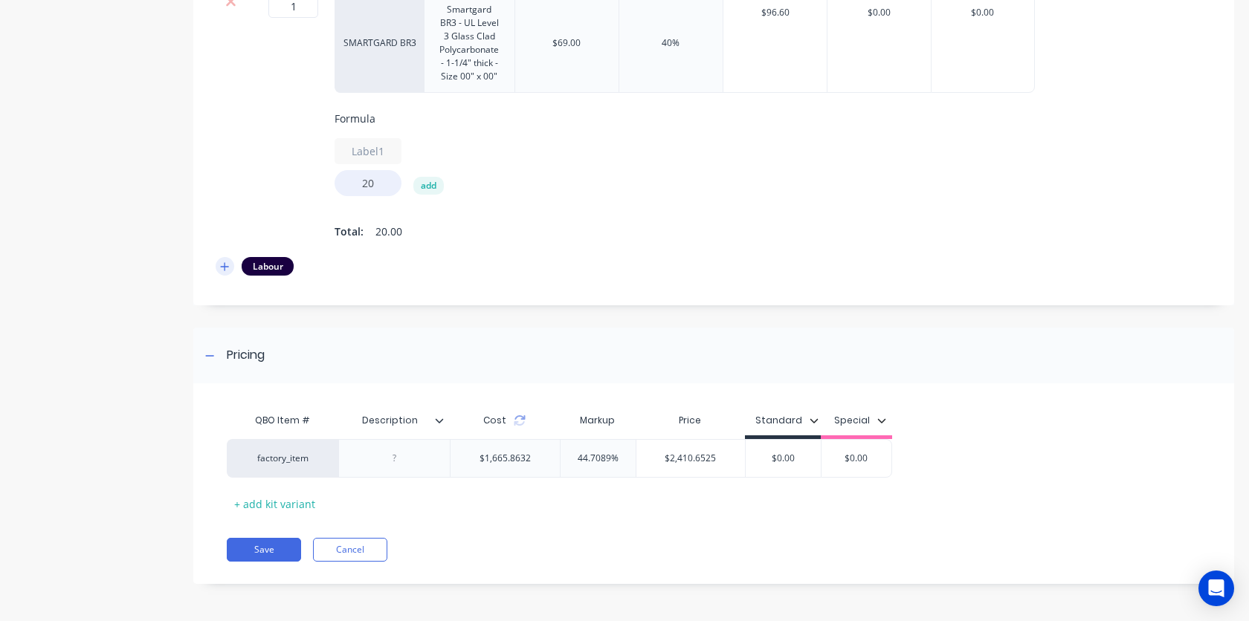
click at [226, 271] on icon "button" at bounding box center [224, 267] width 9 height 10
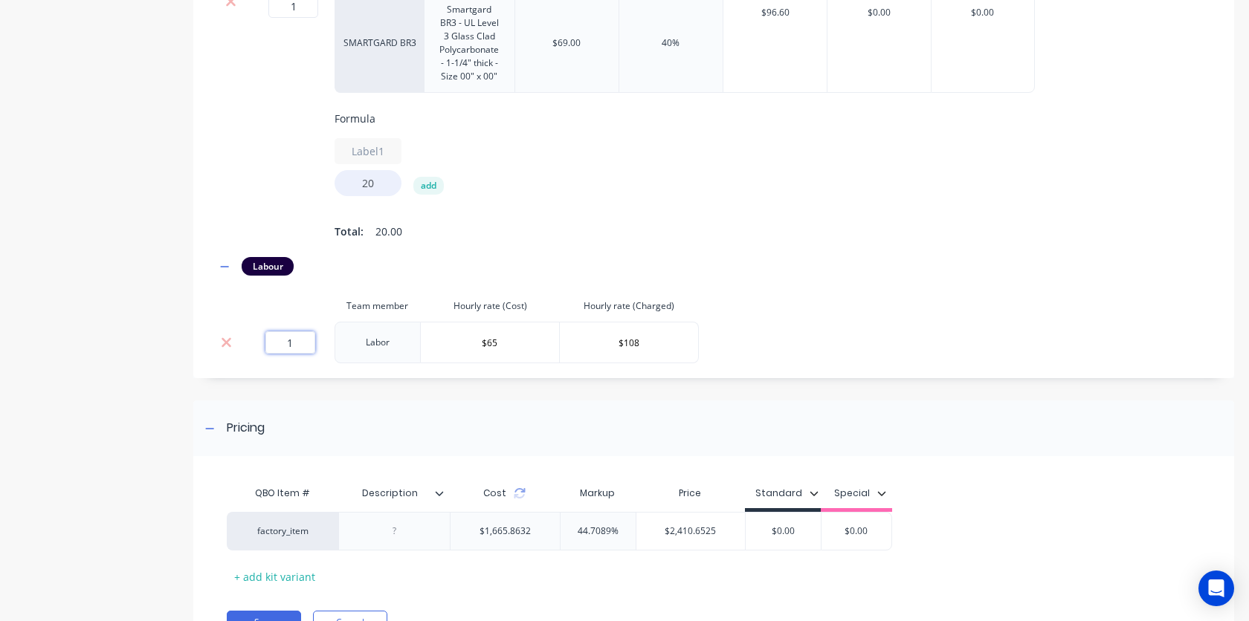
click at [296, 346] on input "1" at bounding box center [290, 342] width 50 height 22
type input "19"
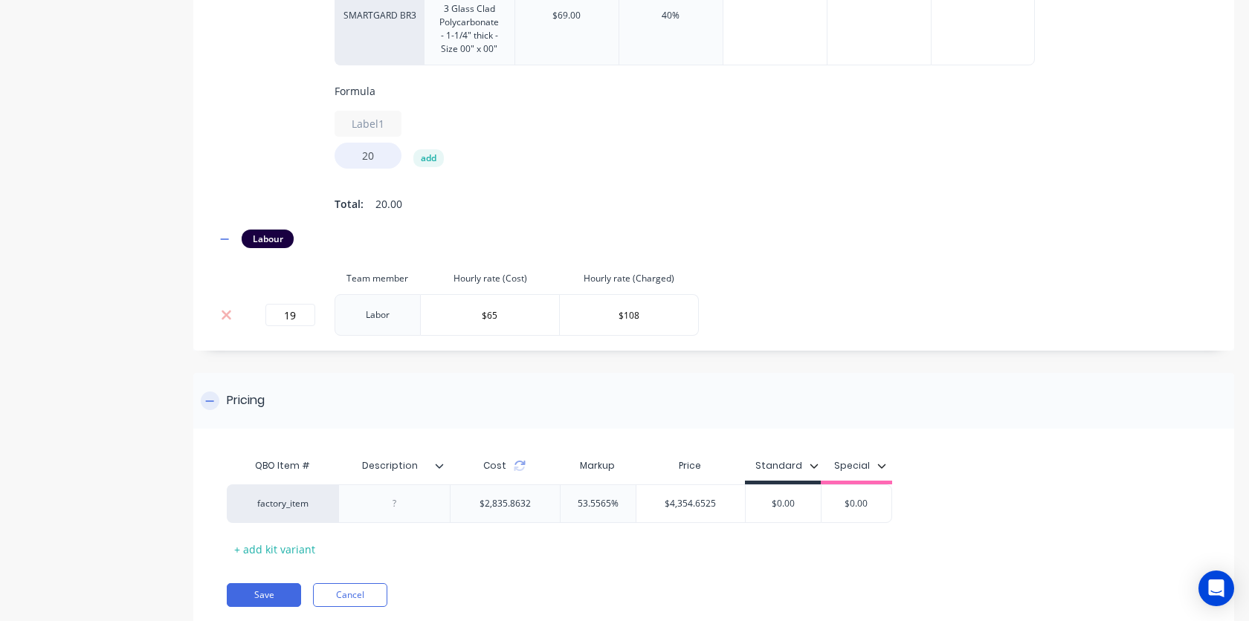
scroll to position [1811, 0]
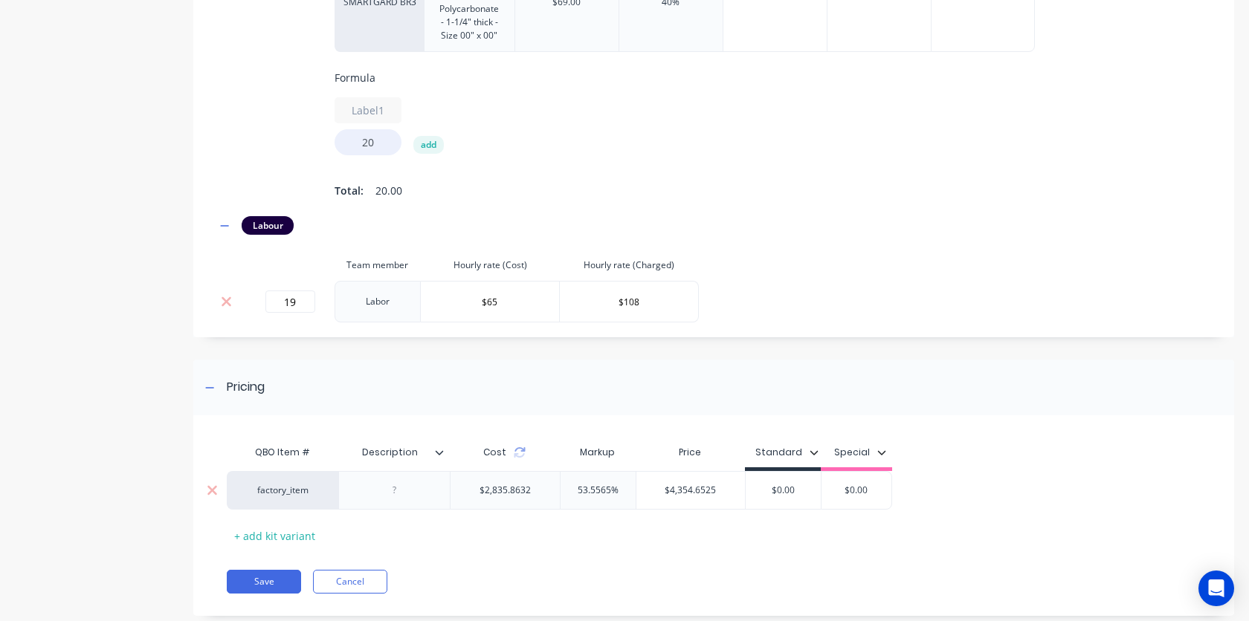
click at [608, 485] on input "53.5565%" at bounding box center [597, 490] width 75 height 13
click at [617, 578] on div "Save Cancel" at bounding box center [730, 582] width 1007 height 24
click at [595, 495] on input "60%" at bounding box center [597, 490] width 75 height 13
type input "80%"
click at [580, 549] on div "QBO Item # Description Cost Markup Price Standard Special factory_item $2,835.8…" at bounding box center [713, 523] width 1040 height 186
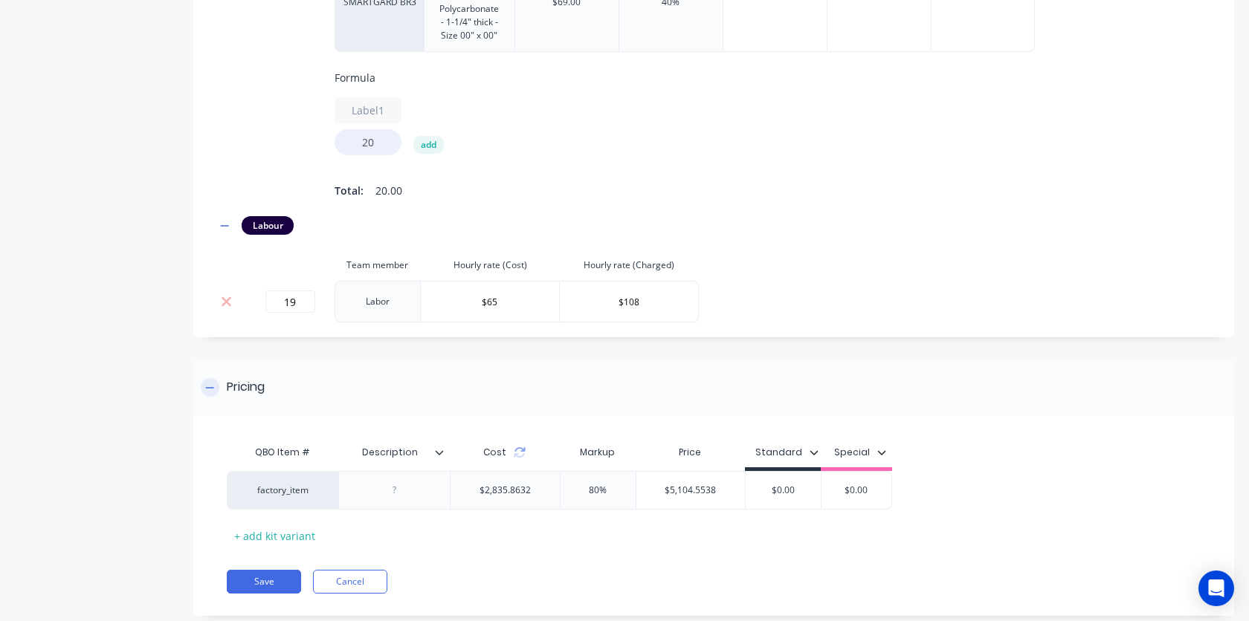
click at [458, 383] on div "Pricing" at bounding box center [713, 388] width 1040 height 56
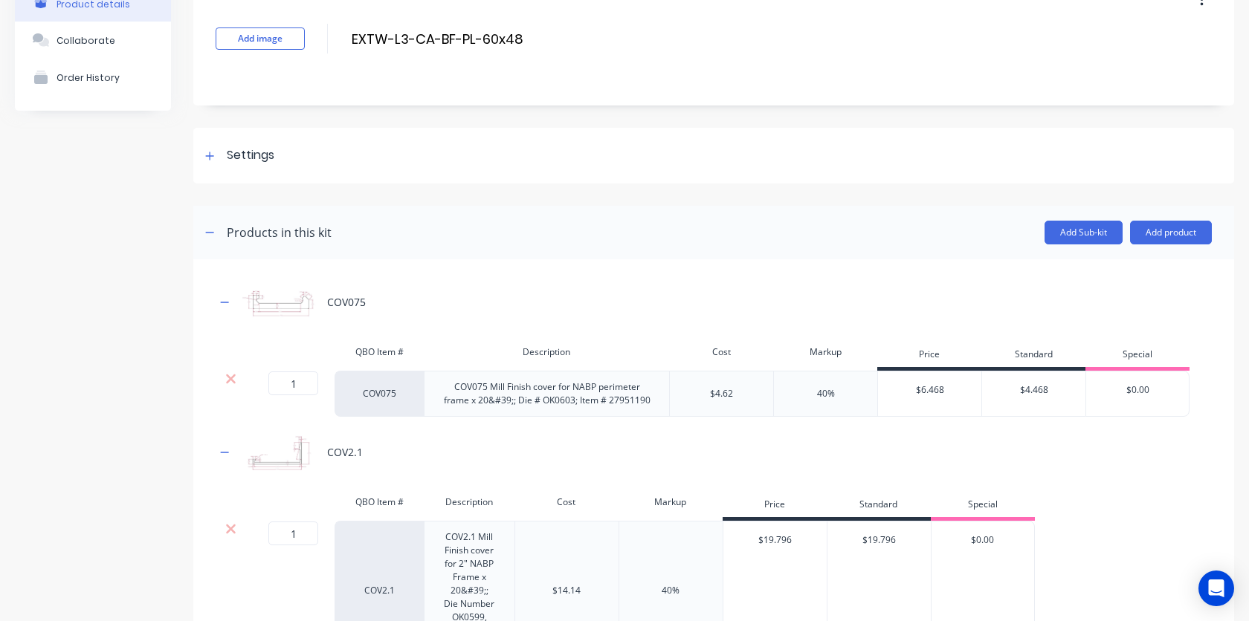
scroll to position [58, 0]
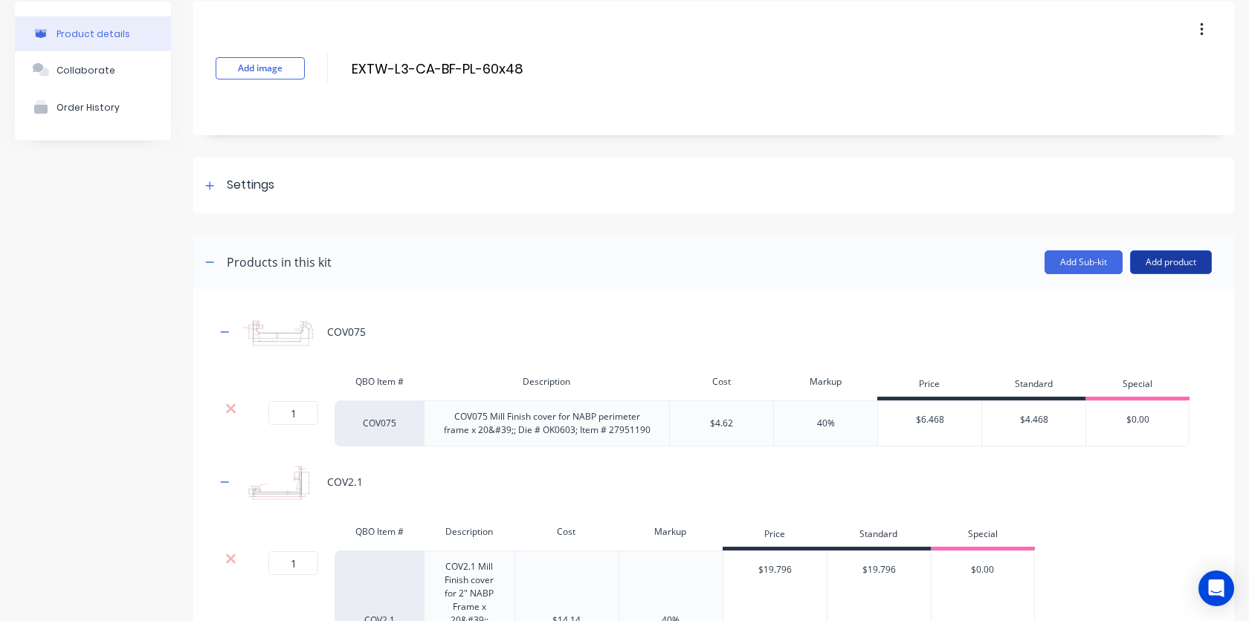
click at [1160, 265] on button "Add product" at bounding box center [1171, 262] width 82 height 24
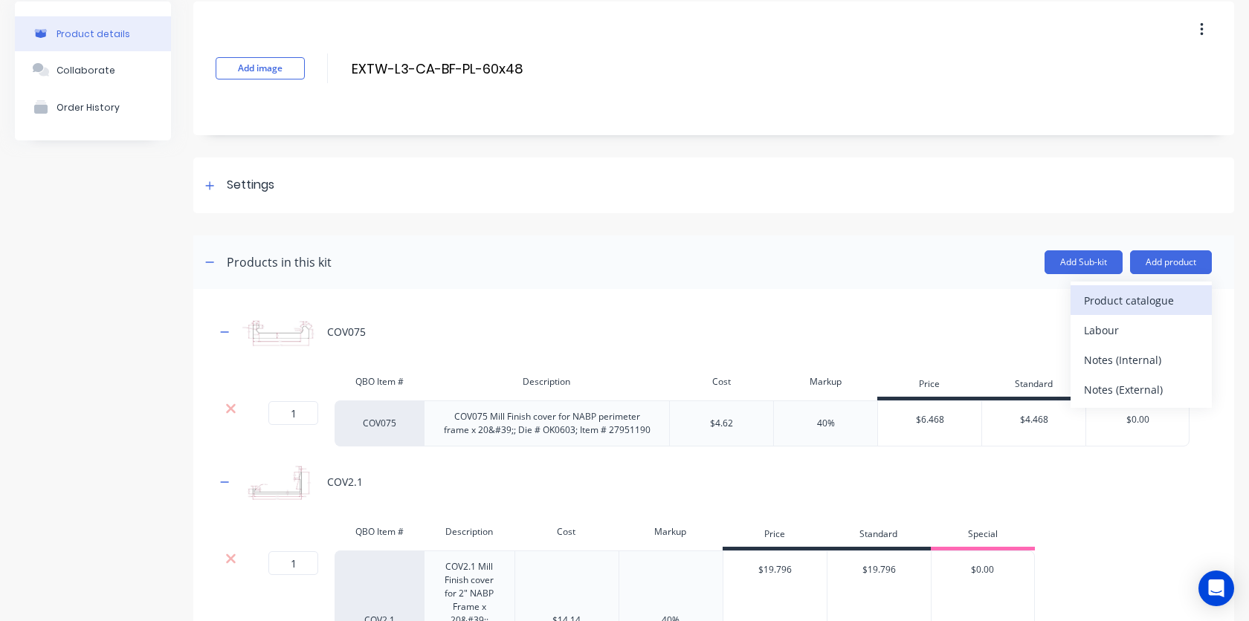
click at [1140, 300] on div "Product catalogue" at bounding box center [1141, 301] width 114 height 22
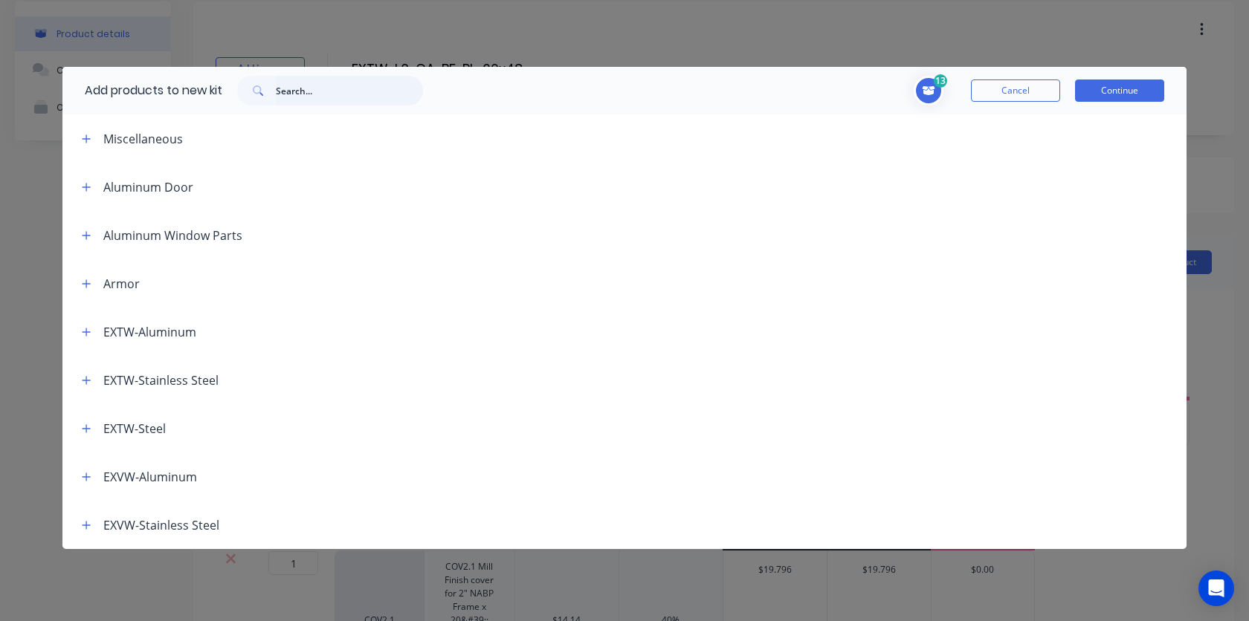
click at [331, 96] on input "text" at bounding box center [349, 91] width 147 height 30
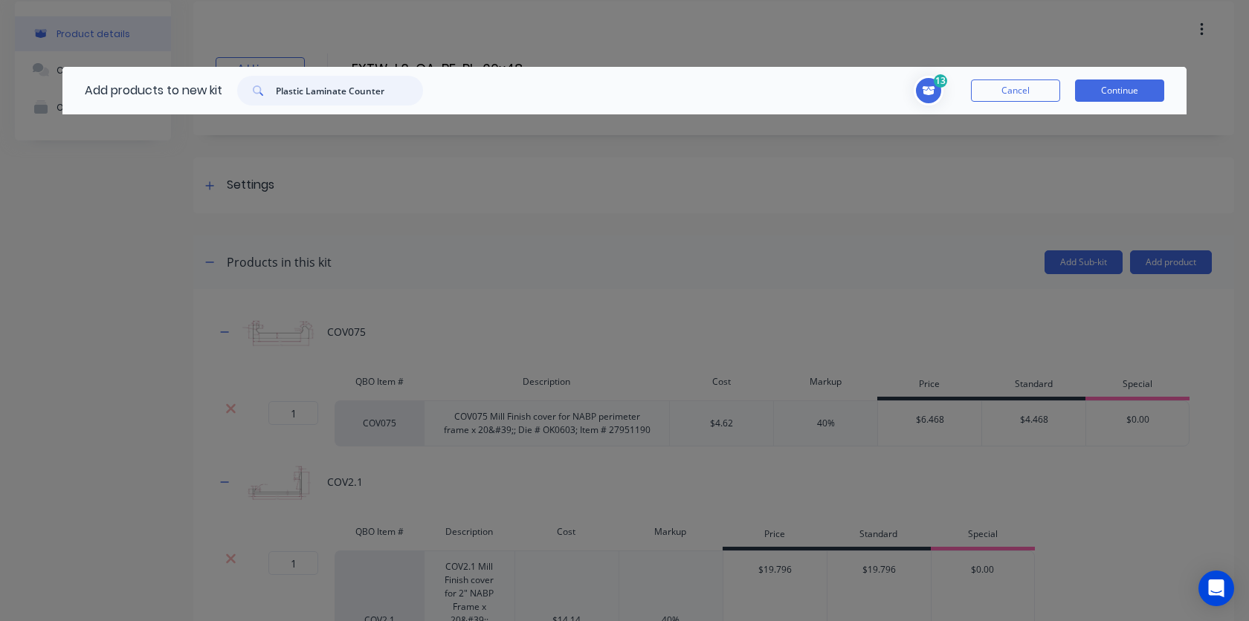
type input "Plastic Laminate Counter"
click at [1119, 93] on button "Continue" at bounding box center [1119, 91] width 89 height 22
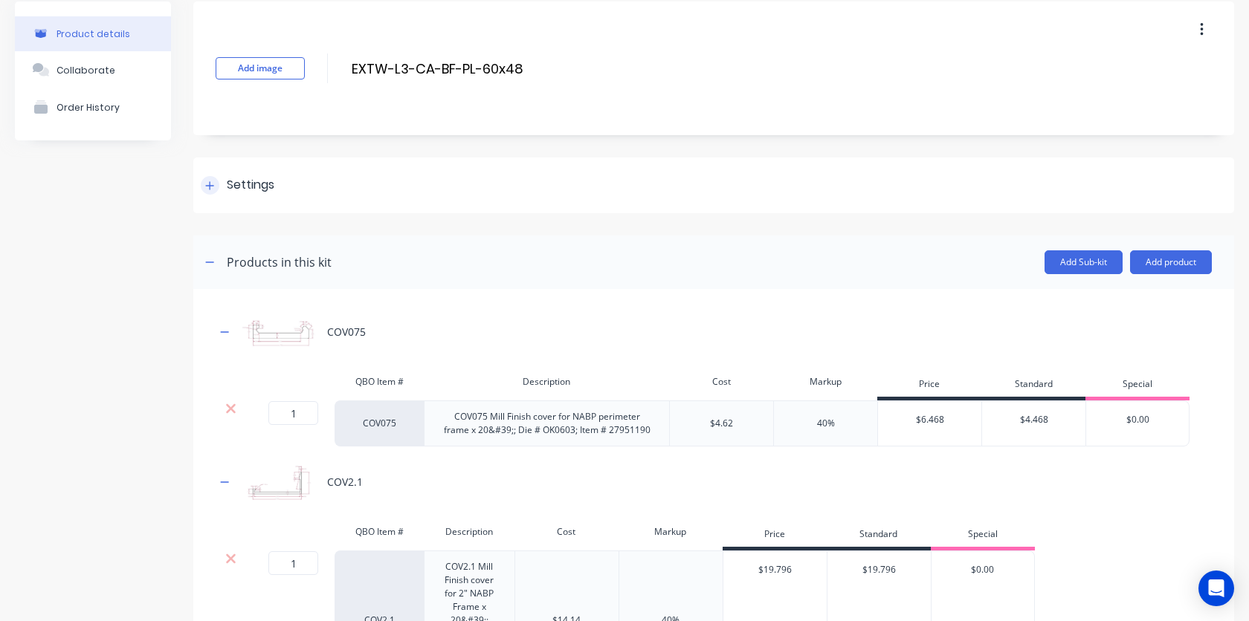
scroll to position [0, 0]
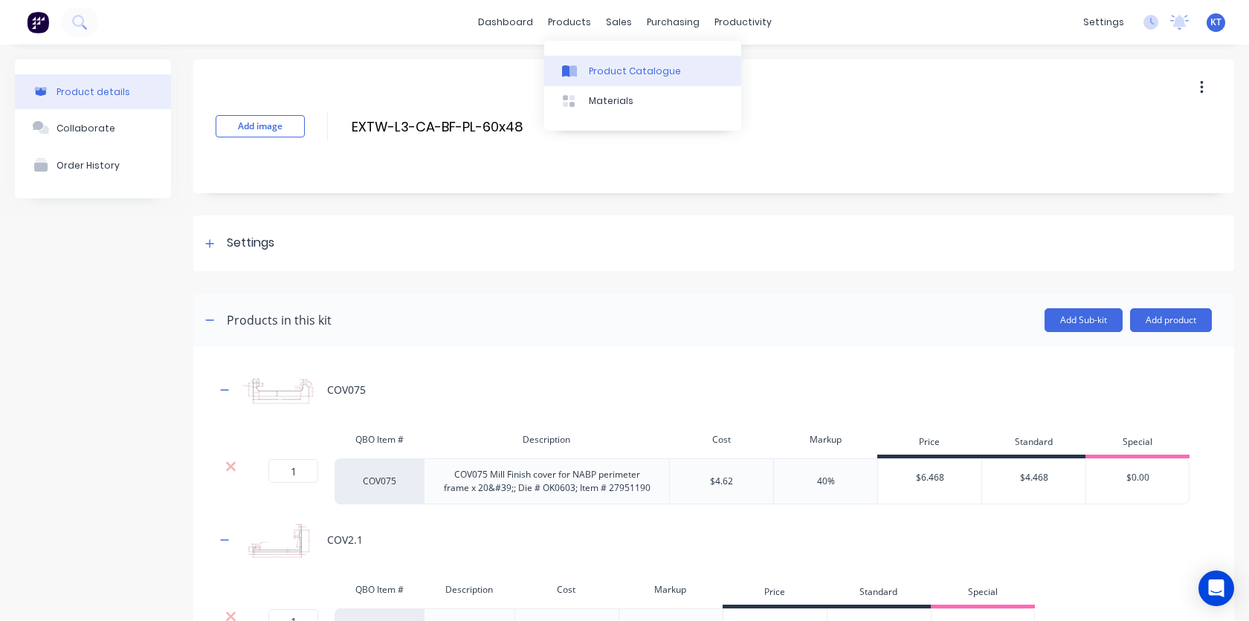
click at [595, 63] on link "Product Catalogue" at bounding box center [642, 71] width 197 height 30
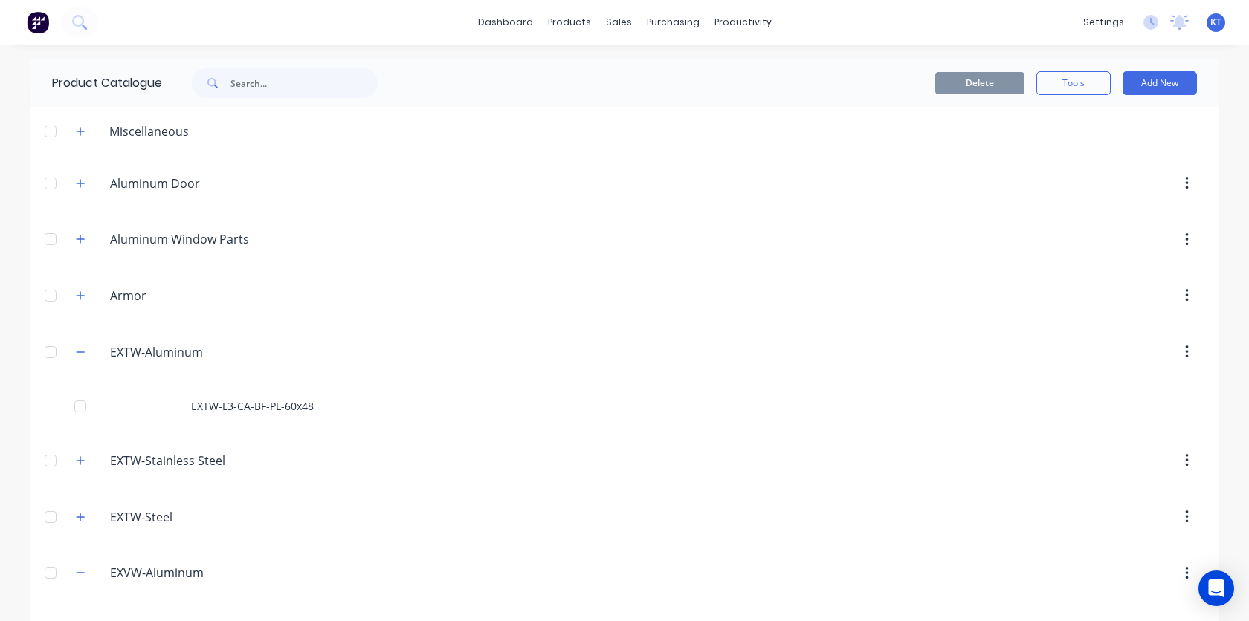
click at [158, 139] on div "Miscellaneous" at bounding box center [148, 132] width 103 height 18
click at [1166, 85] on button "Add New" at bounding box center [1159, 83] width 74 height 24
click at [1101, 114] on div "Category" at bounding box center [1126, 122] width 114 height 22
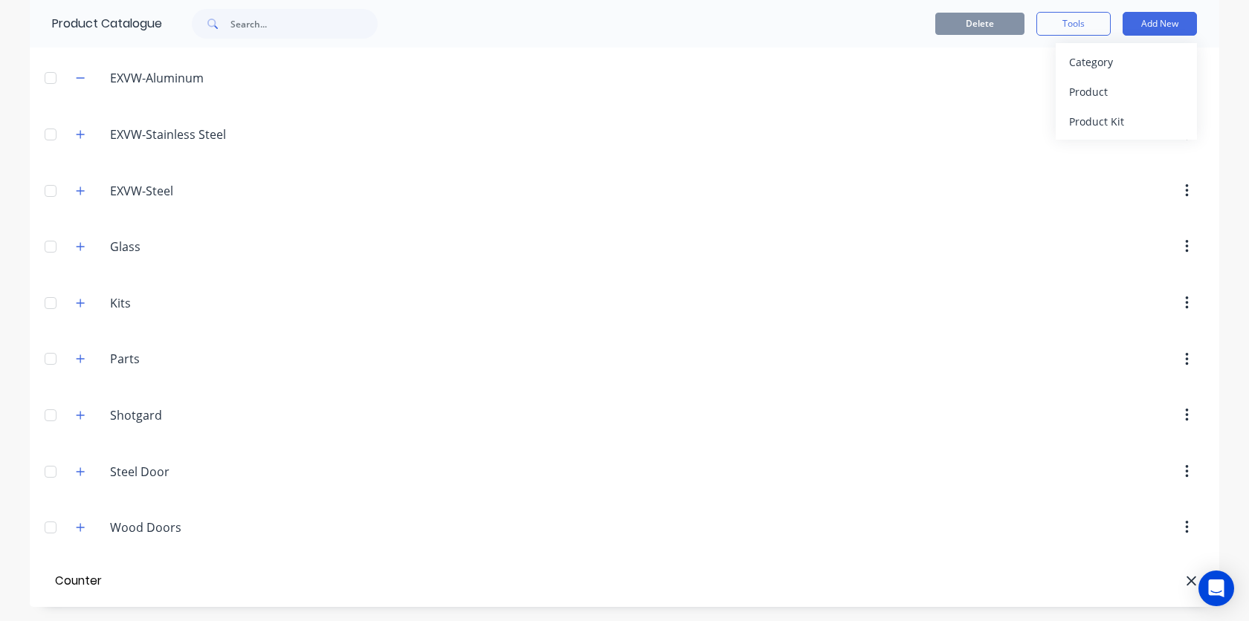
type input "Counter"
click at [1087, 82] on div "Product" at bounding box center [1126, 92] width 114 height 22
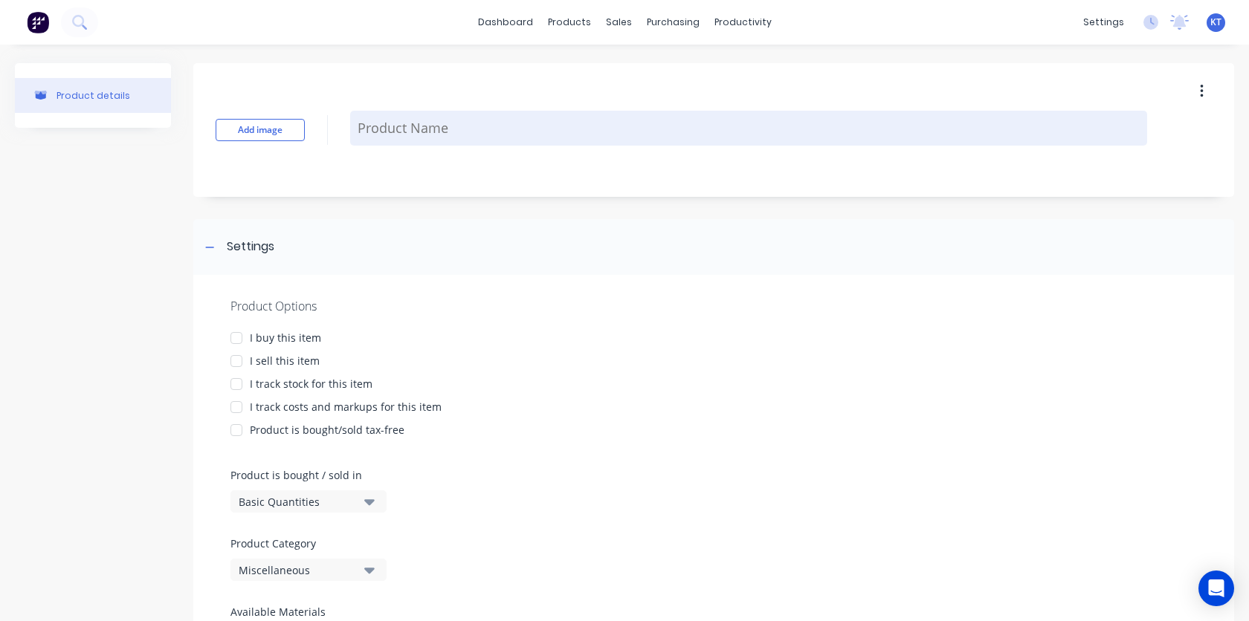
click at [629, 143] on textarea at bounding box center [748, 128] width 797 height 35
type textarea "x"
type textarea "P"
type textarea "x"
type textarea "Pl"
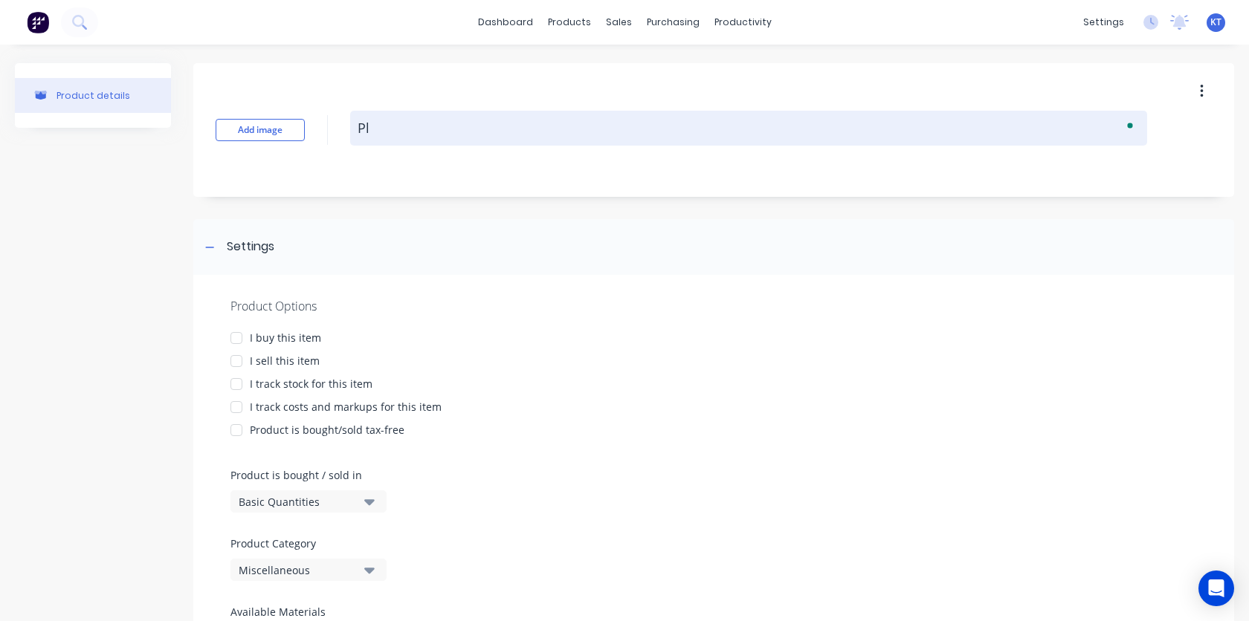
type textarea "x"
type textarea "Pla"
type textarea "x"
type textarea "Pla"
type textarea "x"
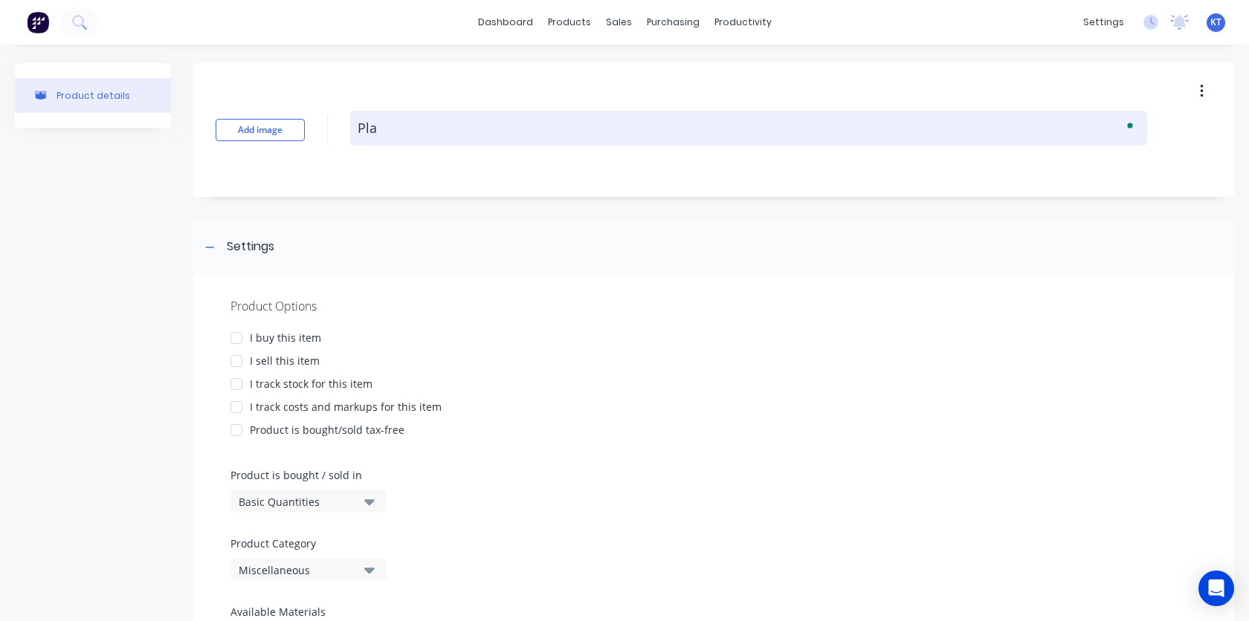
type textarea "Plas"
type textarea "x"
type textarea "Plast"
type textarea "x"
type textarea "Plastc"
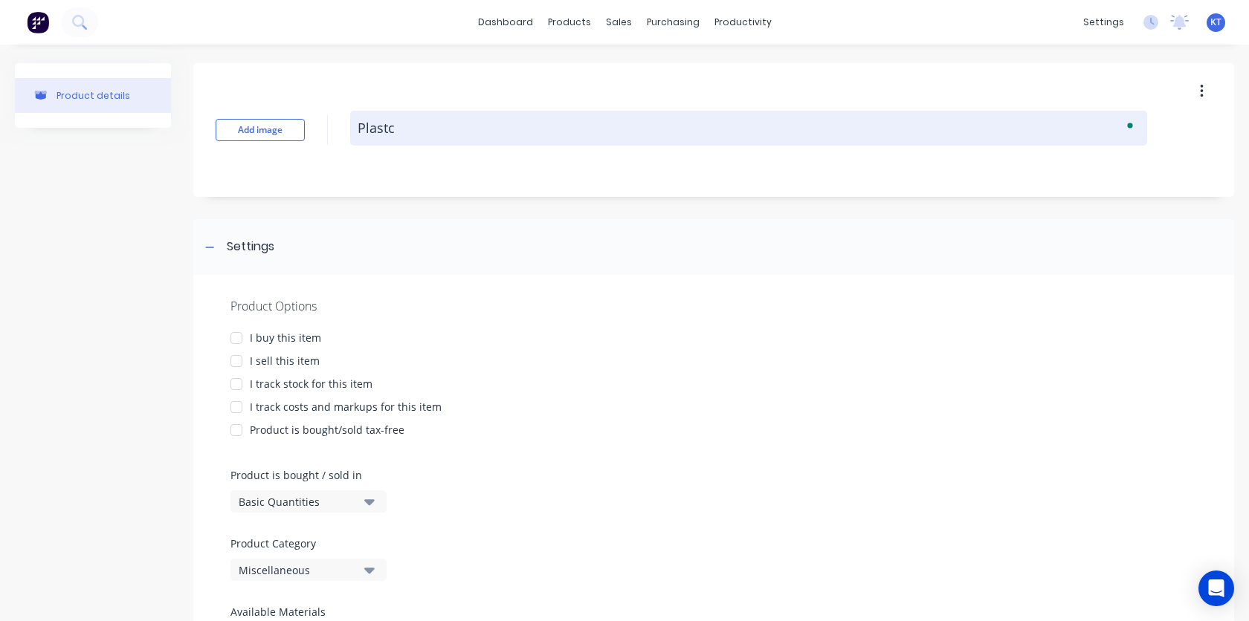
type textarea "x"
type textarea "Plast"
type textarea "x"
type textarea "Plasti"
type textarea "x"
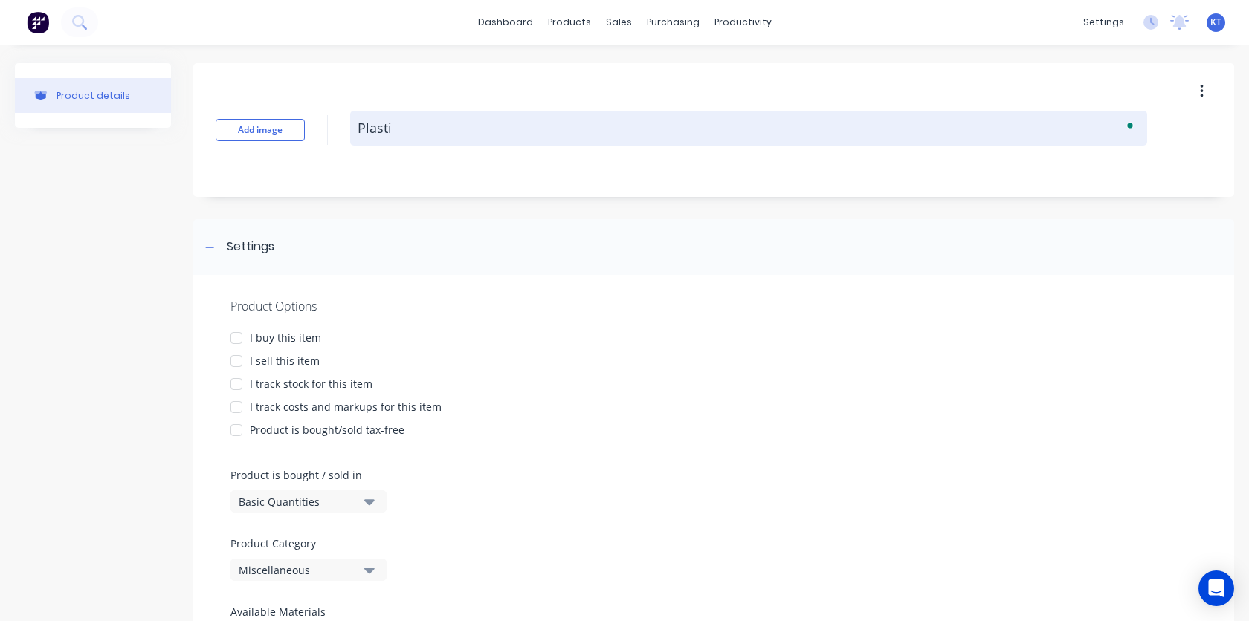
type textarea "Plastic"
type textarea "x"
type textarea "Plastic"
type textarea "x"
type textarea "Plastic L"
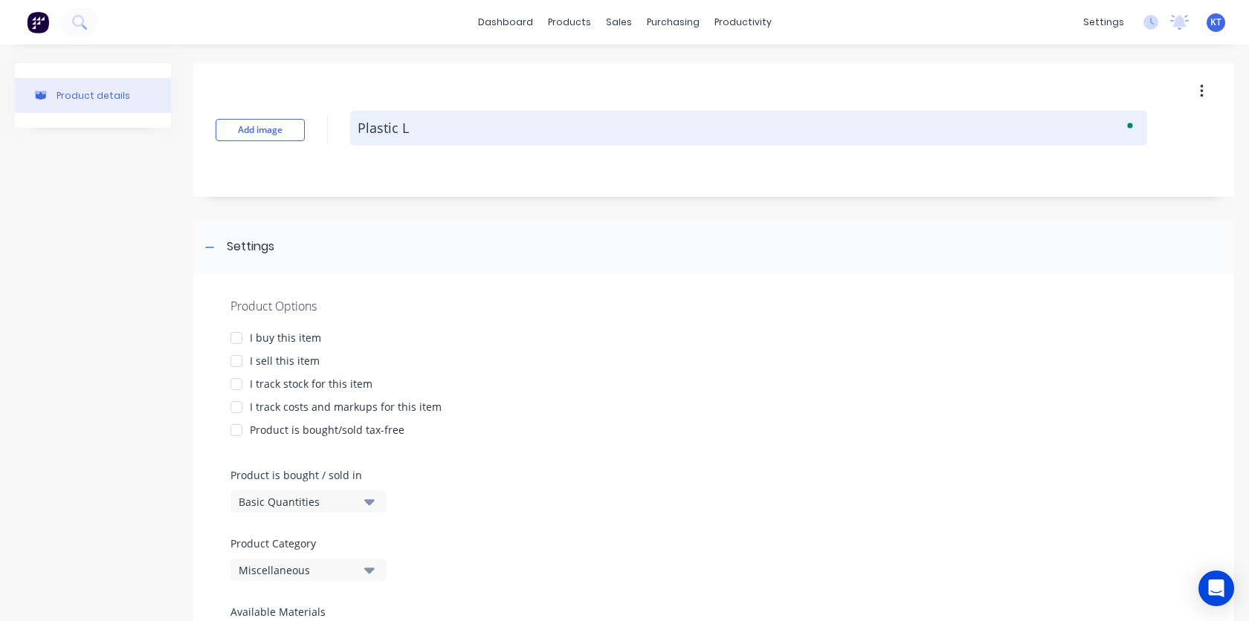
type textarea "x"
type textarea "Plastic La"
type textarea "x"
type textarea "Plastic Lam"
type textarea "x"
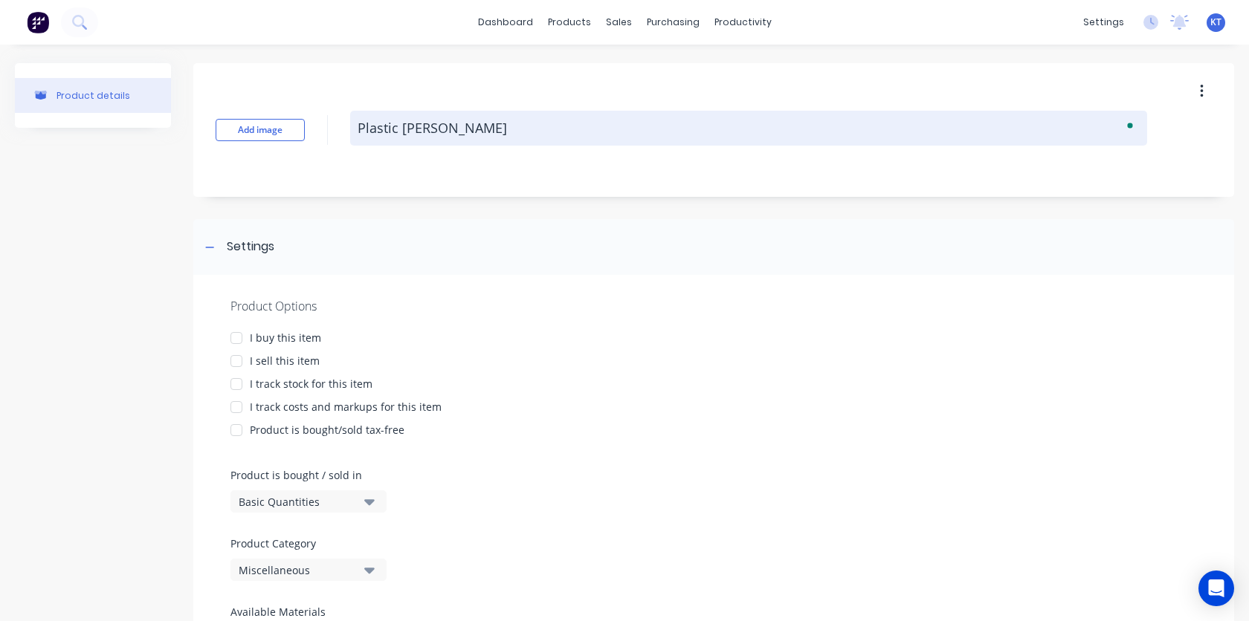
type textarea "Plastic Lami"
type textarea "x"
type textarea "Plastic Lamin"
type textarea "x"
type textarea "Plastic Lamina"
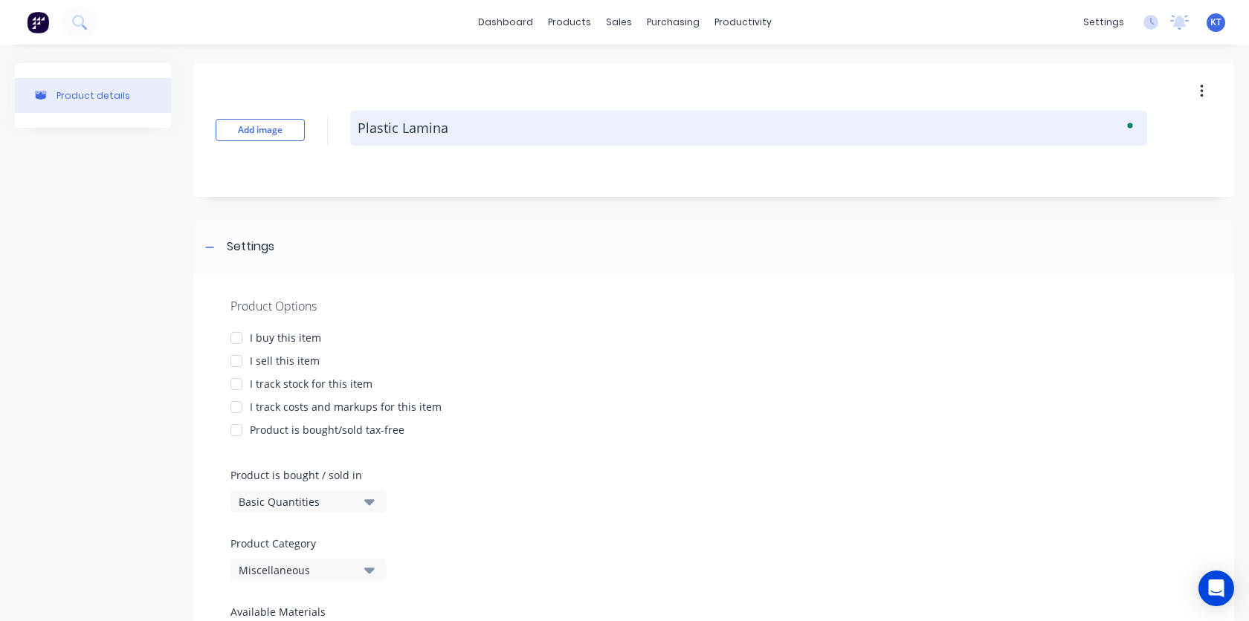
type textarea "x"
type textarea "Plastic Laminat"
type textarea "x"
type textarea "Plastic Laminate"
type textarea "x"
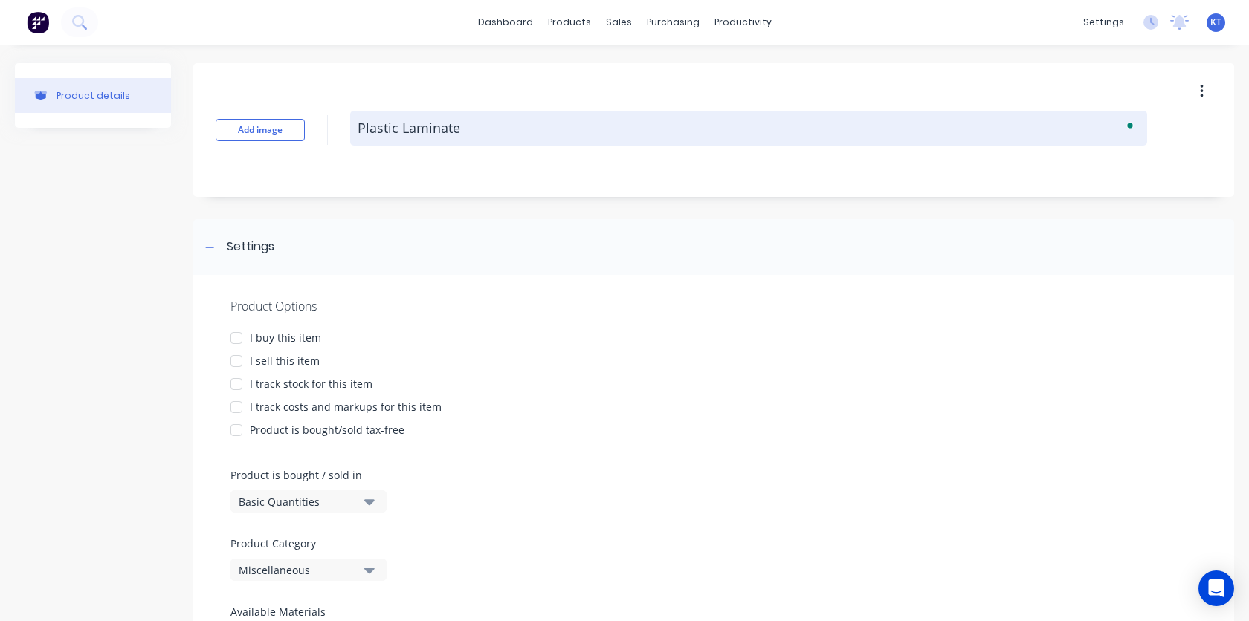
type textarea "Plastic Laminate"
type textarea "x"
type textarea "Plastic Laminate C"
type textarea "x"
type textarea "Plastic Laminate Co"
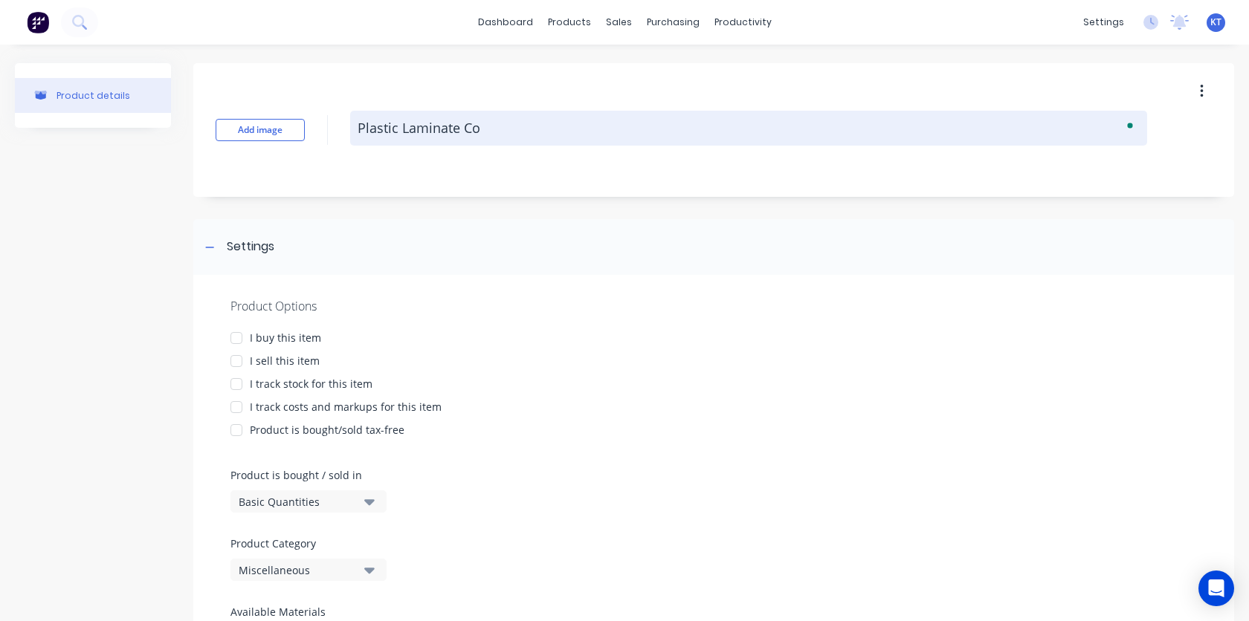
type textarea "x"
type textarea "Plastic Laminate Cou"
type textarea "x"
type textarea "Plastic Laminate Coun"
type textarea "x"
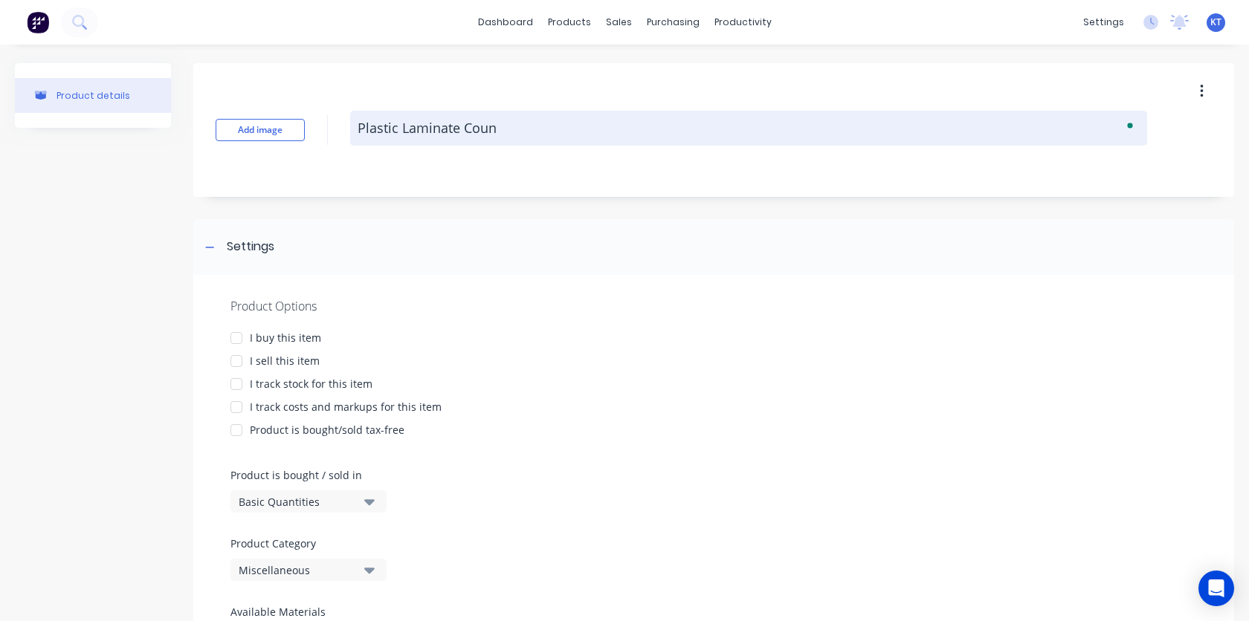
type textarea "Plastic Laminate Count"
type textarea "x"
type textarea "Plastic Laminate Counte"
type textarea "x"
type textarea "Plastic Laminate Counter"
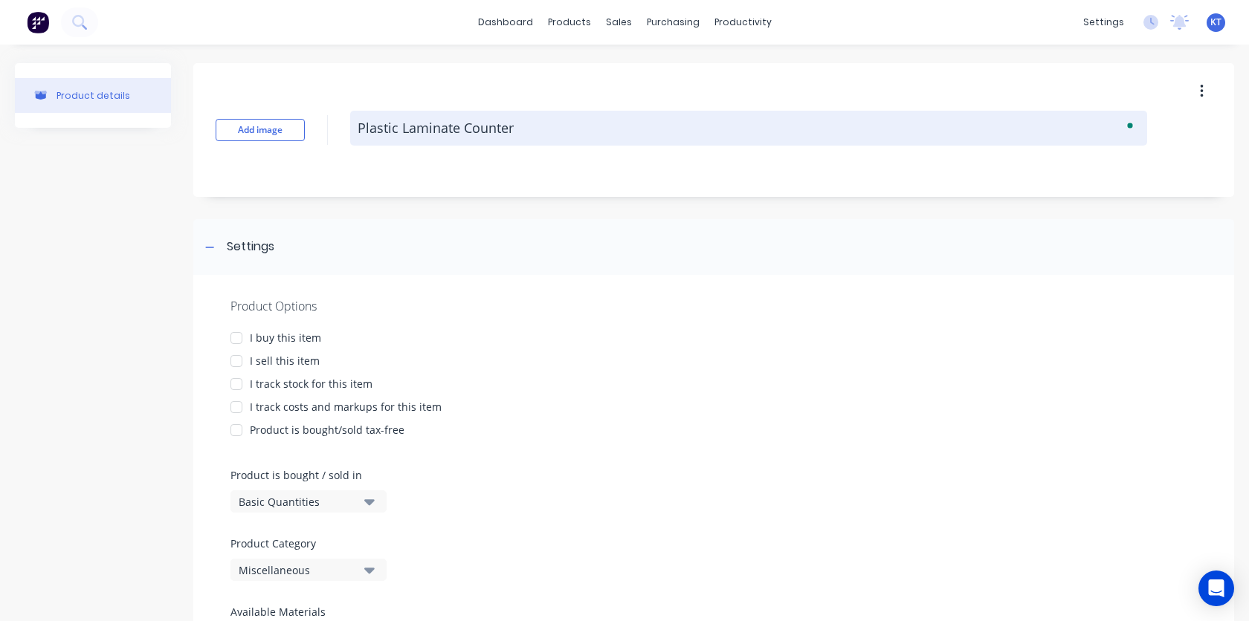
type textarea "x"
type textarea "Plastic Laminate Counter"
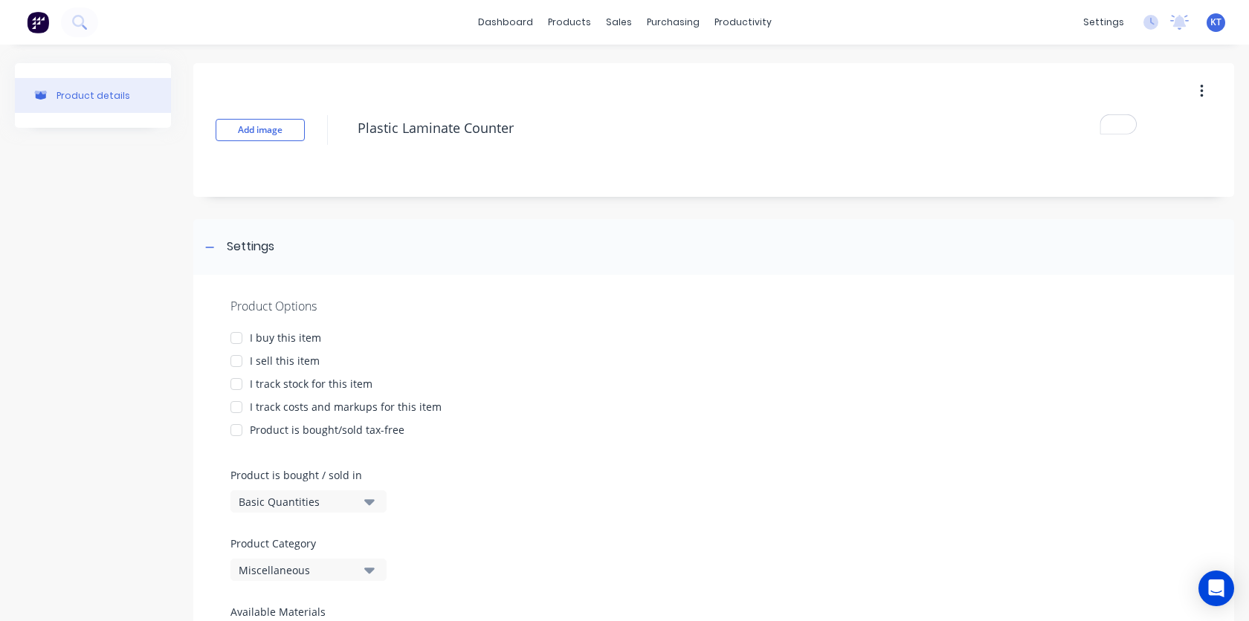
click at [239, 340] on div at bounding box center [236, 338] width 30 height 30
click at [237, 381] on div at bounding box center [236, 384] width 30 height 30
click at [239, 407] on div at bounding box center [236, 407] width 30 height 30
click at [233, 436] on div at bounding box center [236, 430] width 30 height 30
click at [235, 386] on div at bounding box center [236, 384] width 30 height 30
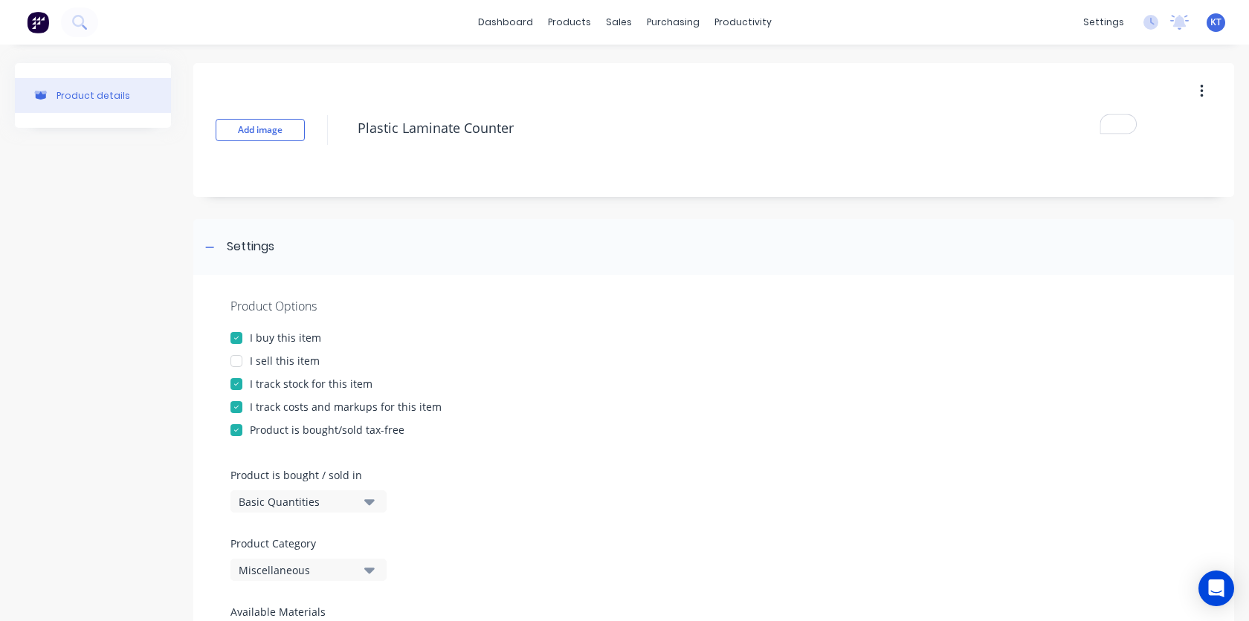
type textarea "x"
type textarea "Plastic Laminate Counter"
click at [282, 409] on div "I track costs and markups for this item" at bounding box center [346, 407] width 192 height 16
type textarea "x"
type textarea "Plastic Laminate Counter"
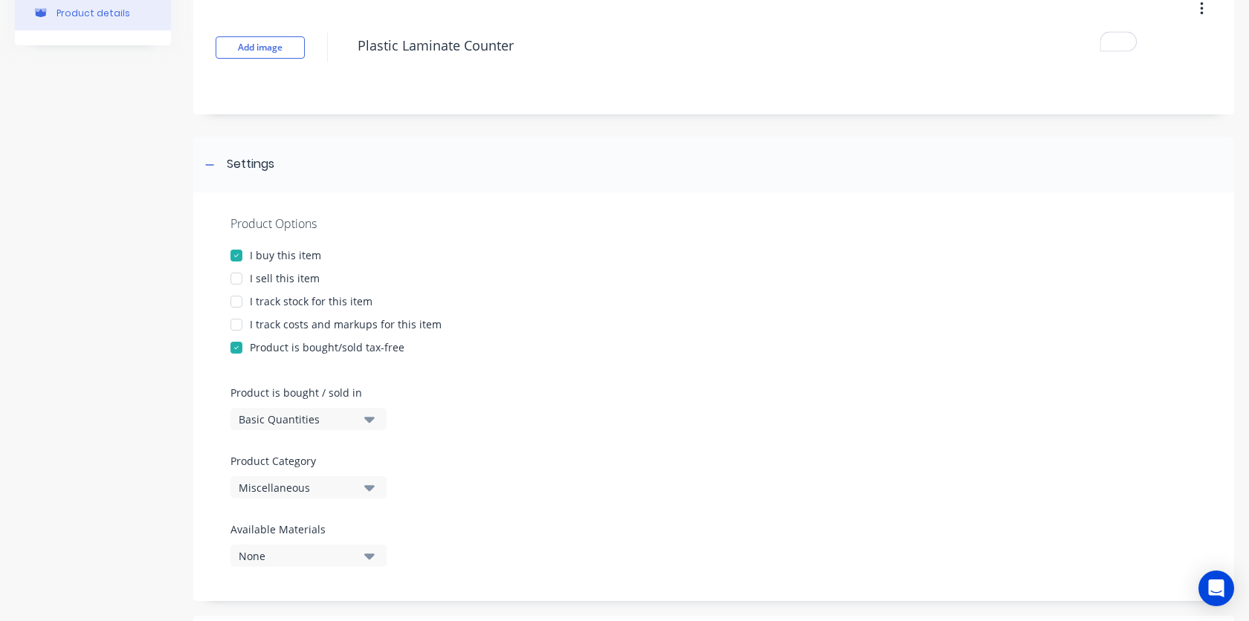
scroll to position [109, 0]
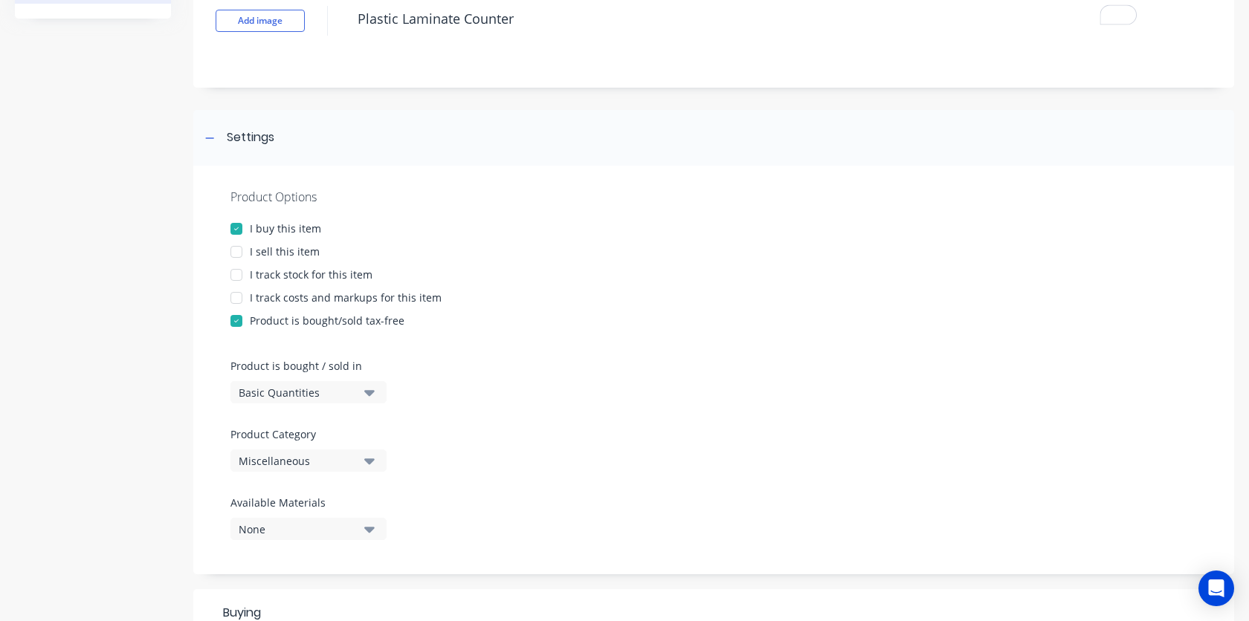
click at [288, 224] on div "I buy this item" at bounding box center [285, 229] width 71 height 16
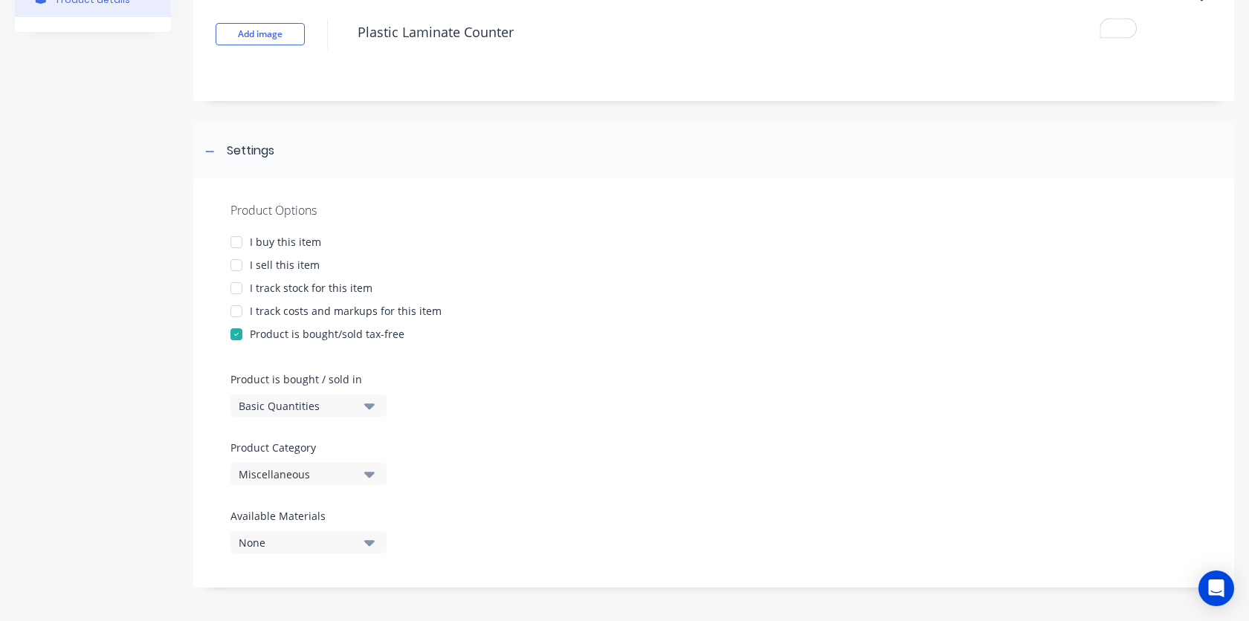
click at [285, 249] on div "I buy this item" at bounding box center [285, 242] width 71 height 16
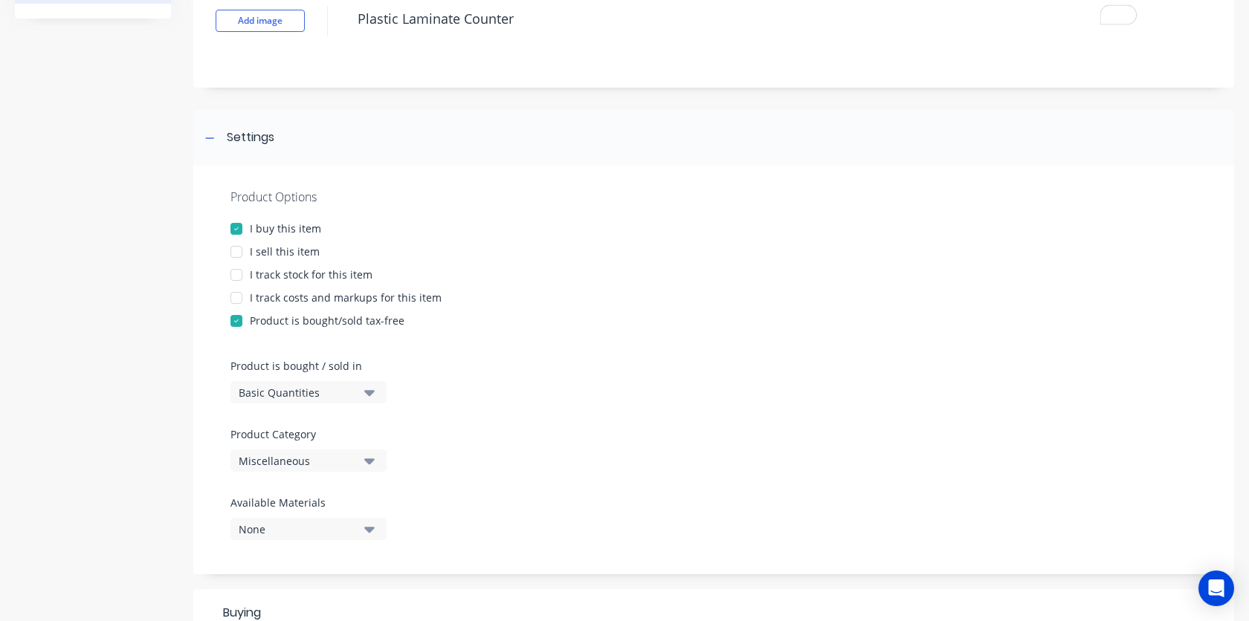
click at [347, 388] on div "Basic Quantities" at bounding box center [298, 393] width 119 height 16
click at [331, 435] on div "Basic Quantities" at bounding box center [341, 430] width 223 height 30
click at [316, 464] on div "Miscellaneous" at bounding box center [298, 461] width 119 height 16
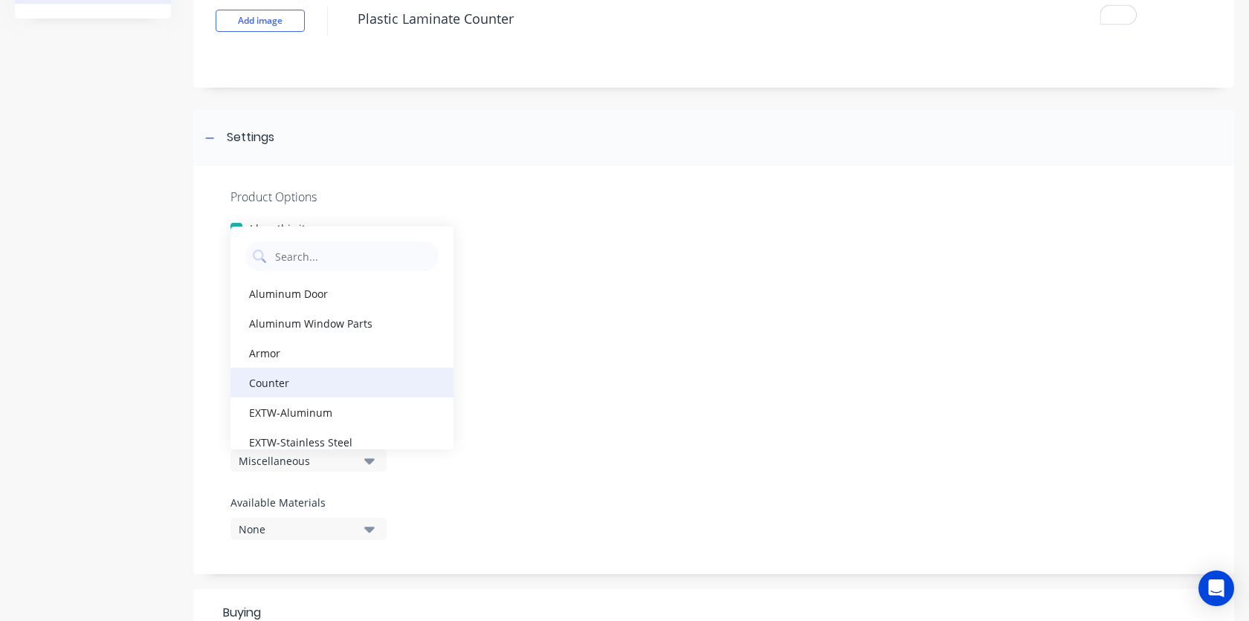
click at [327, 387] on div "Counter" at bounding box center [341, 383] width 223 height 30
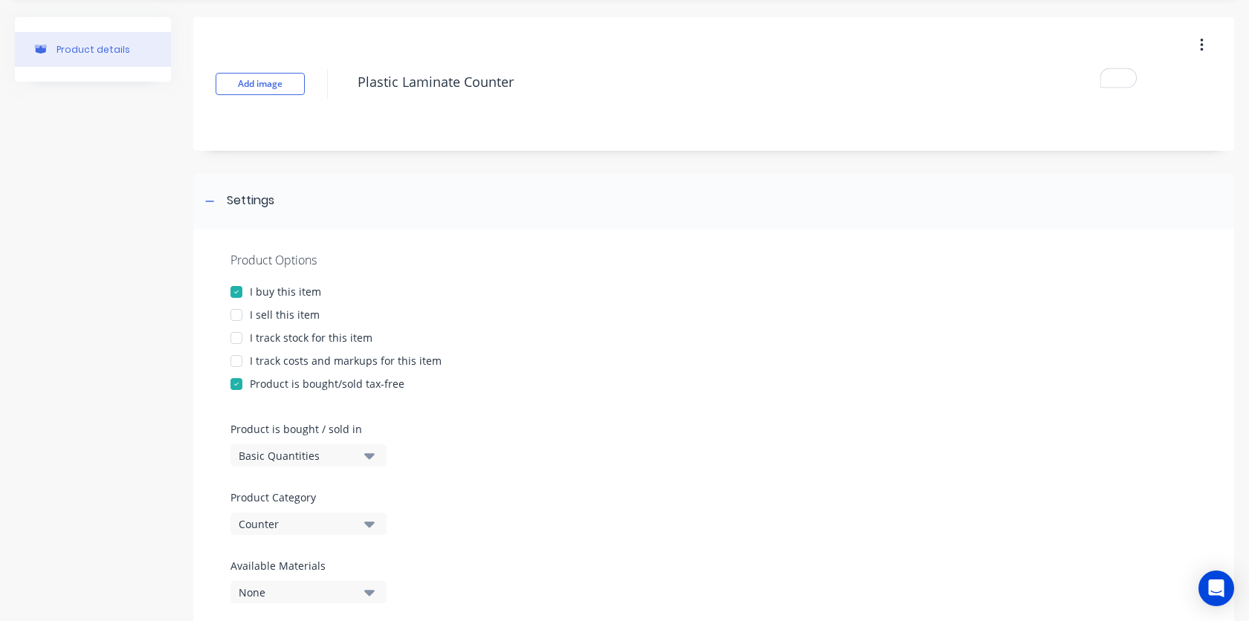
scroll to position [0, 0]
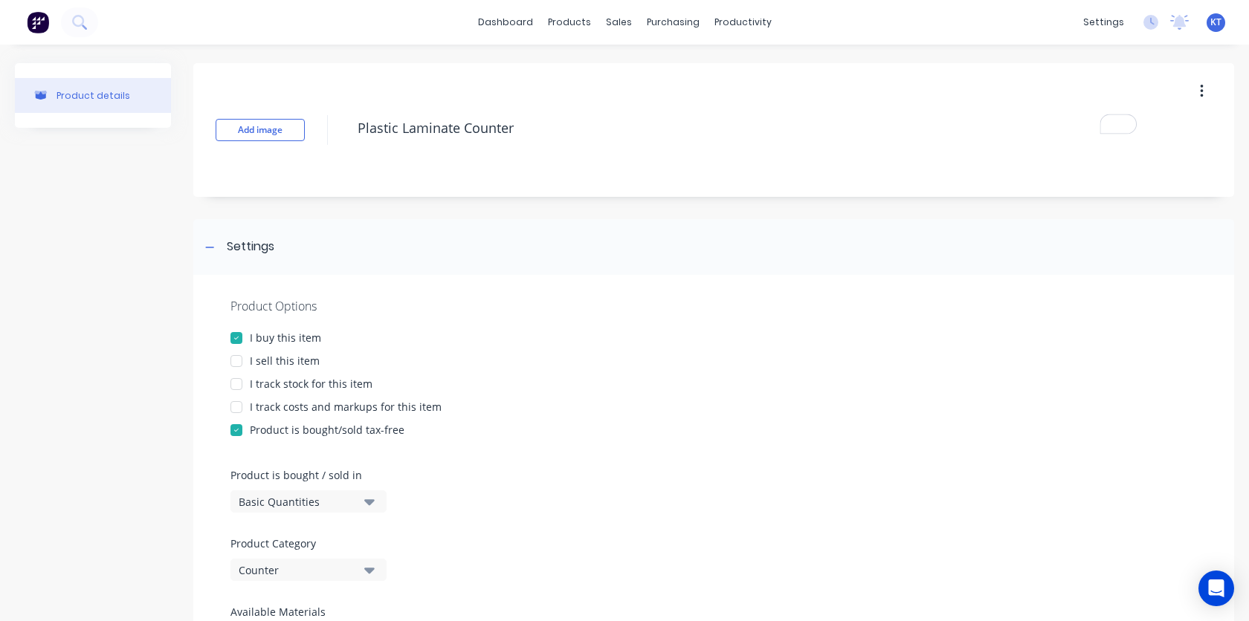
click at [242, 407] on div at bounding box center [236, 407] width 30 height 30
type textarea "x"
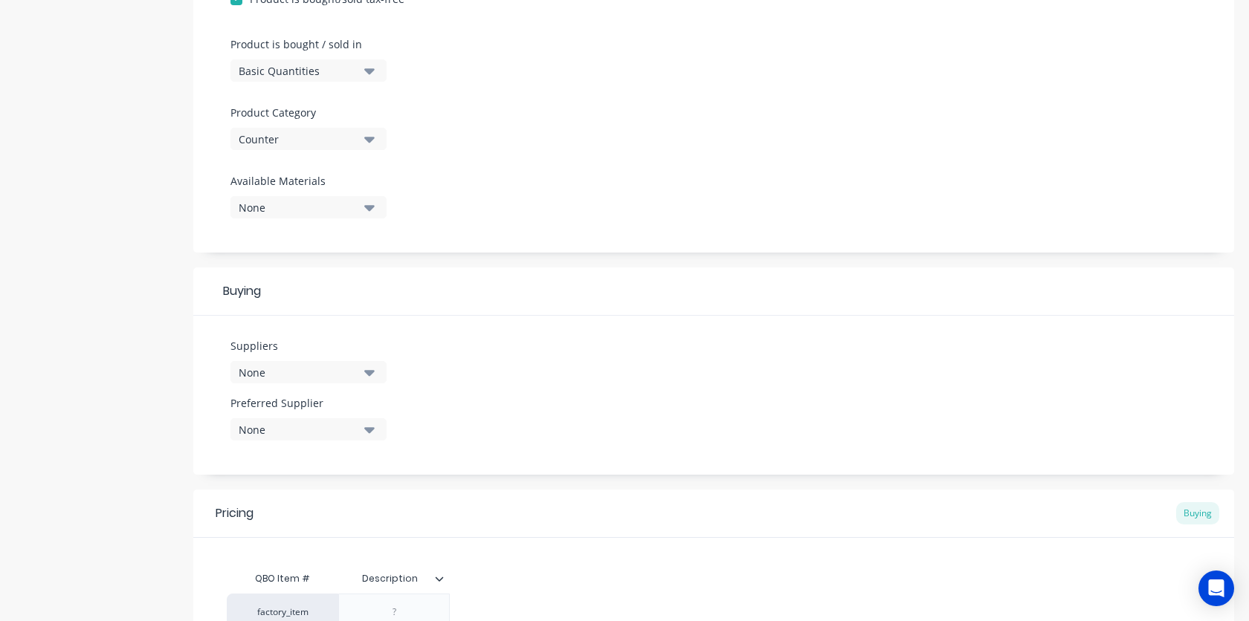
scroll to position [420, 0]
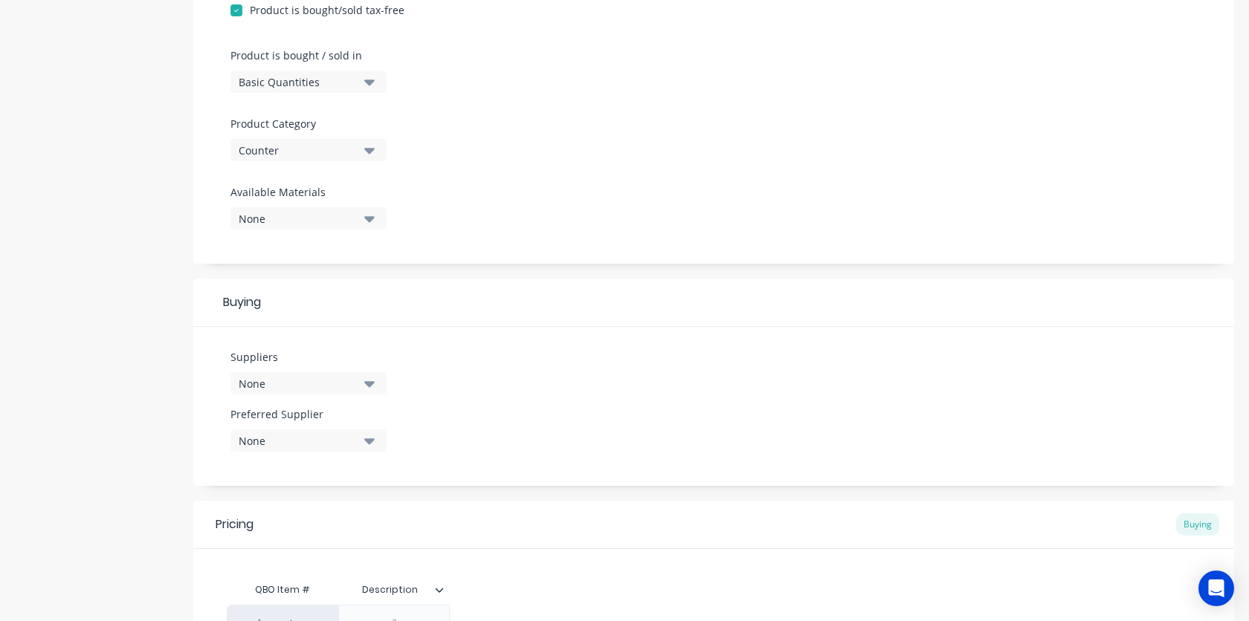
click at [369, 386] on icon "button" at bounding box center [369, 384] width 10 height 6
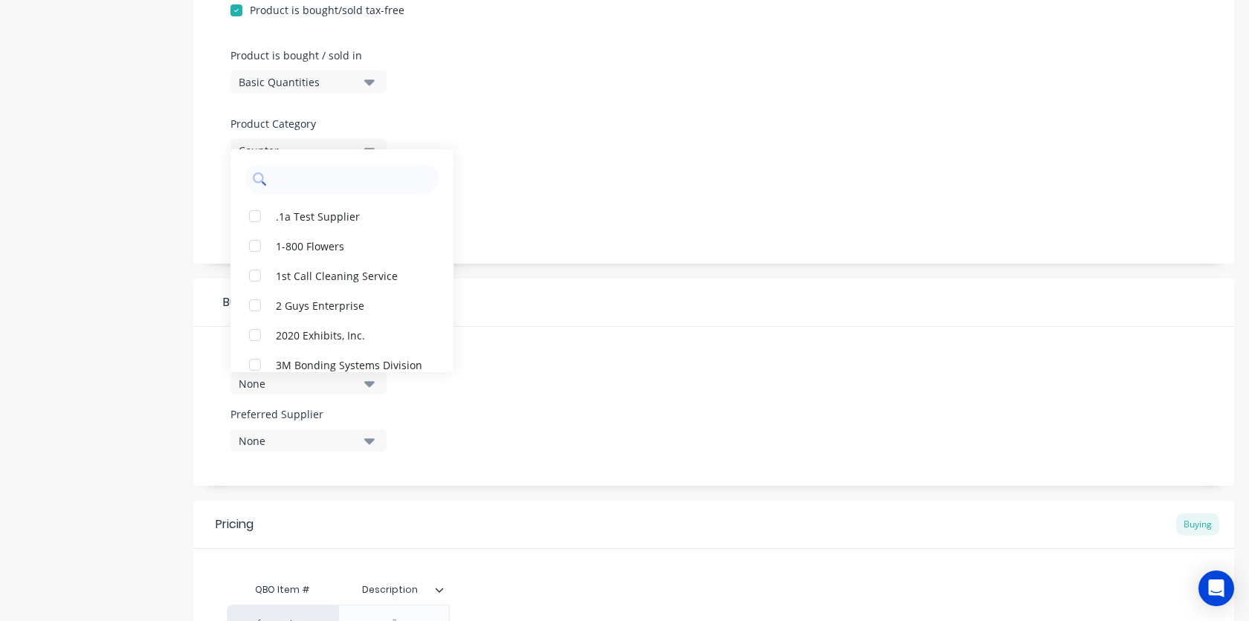
click at [319, 187] on input "text" at bounding box center [353, 179] width 158 height 30
type input "north"
click at [309, 247] on div "North American BP" at bounding box center [350, 246] width 149 height 16
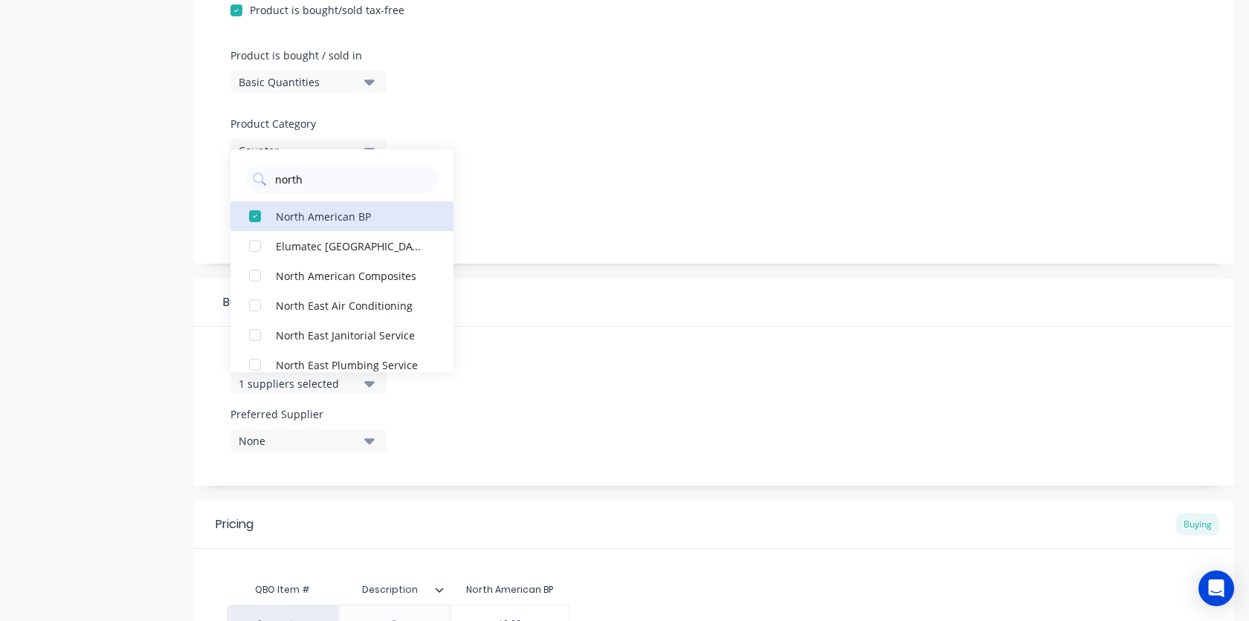
scroll to position [427, 0]
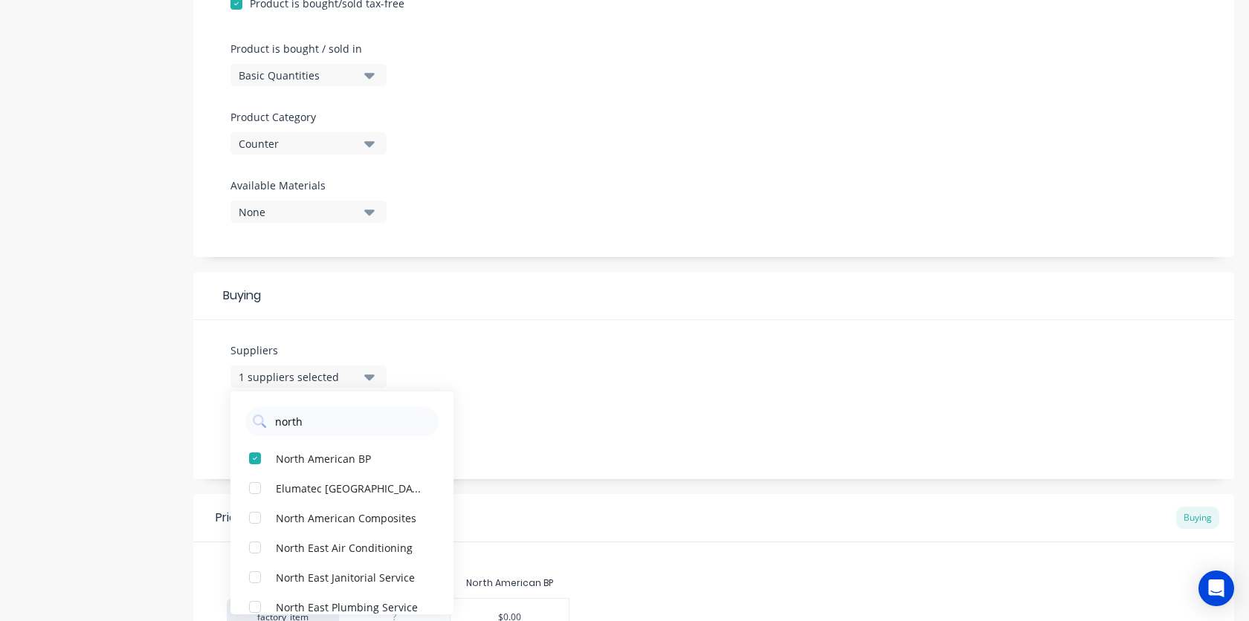
click at [574, 324] on div "Suppliers 1 suppliers selected north North American BP Elumatec North America N…" at bounding box center [713, 399] width 1040 height 159
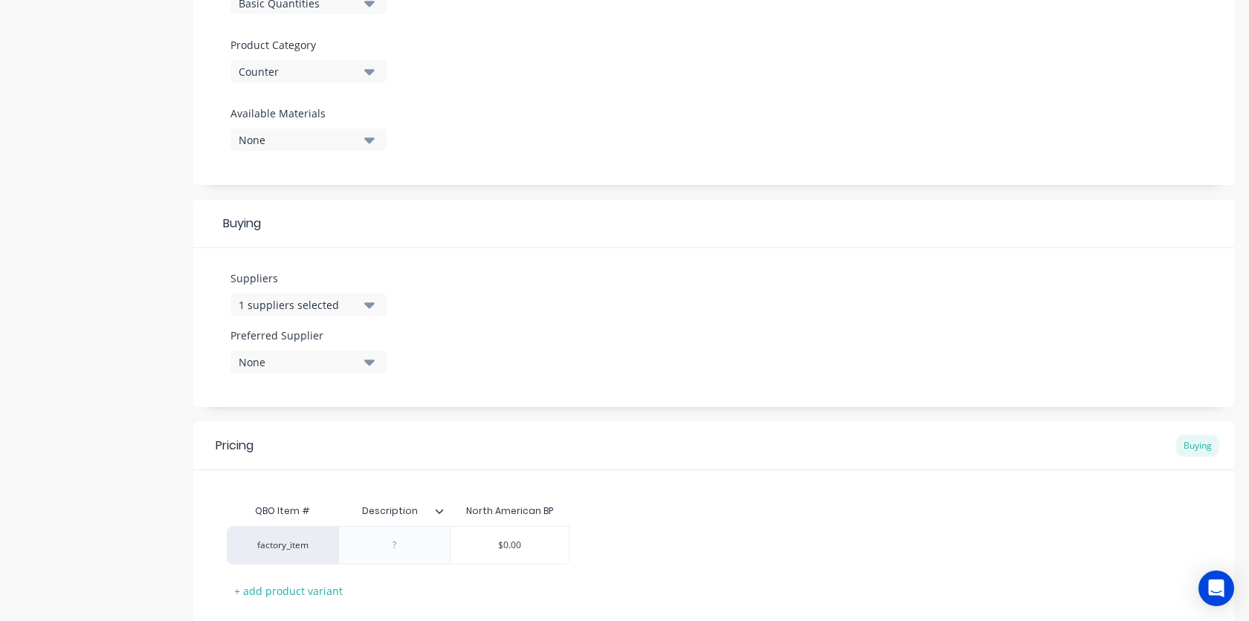
scroll to position [589, 0]
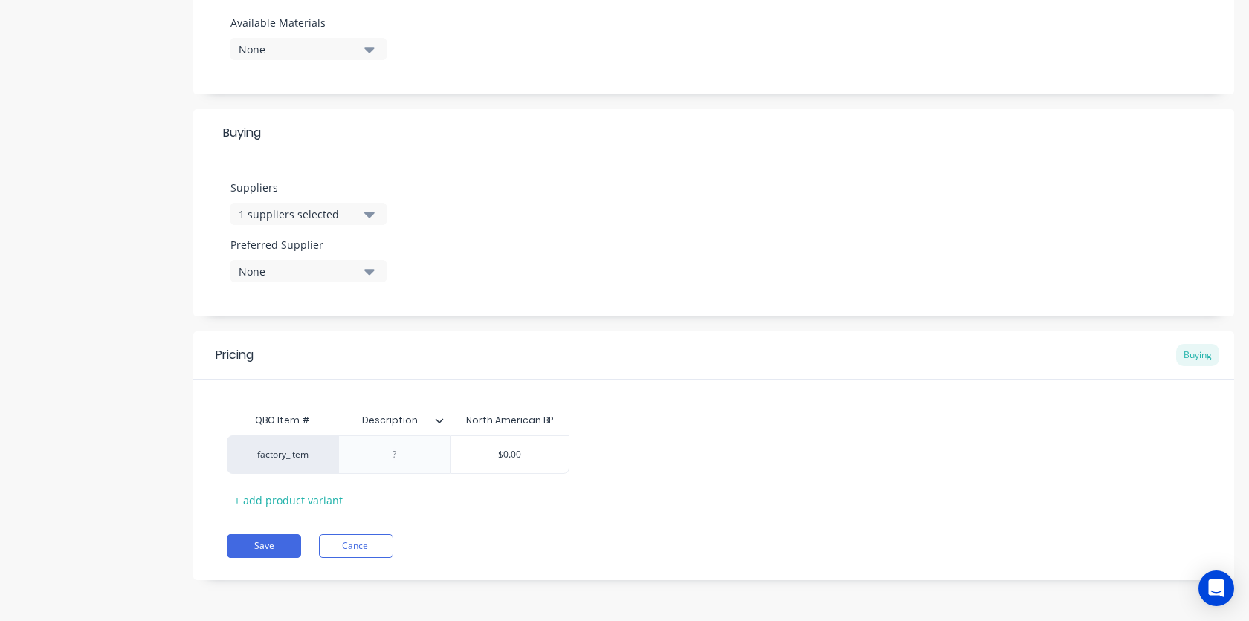
click at [370, 274] on icon "button" at bounding box center [369, 272] width 10 height 6
click at [340, 349] on div "North American BP" at bounding box center [350, 353] width 149 height 16
type textarea "x"
click at [532, 452] on input "text" at bounding box center [509, 454] width 118 height 13
type input "$0.00"
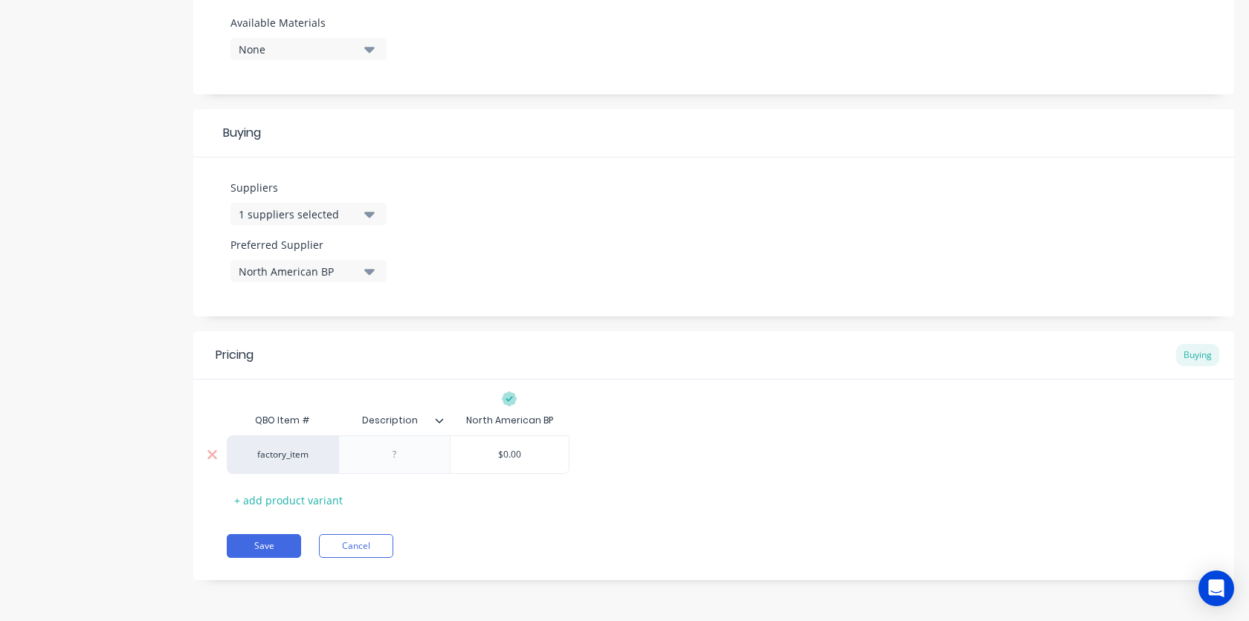
type textarea "x"
type input "$0.0"
type textarea "x"
type input "$0."
type textarea "x"
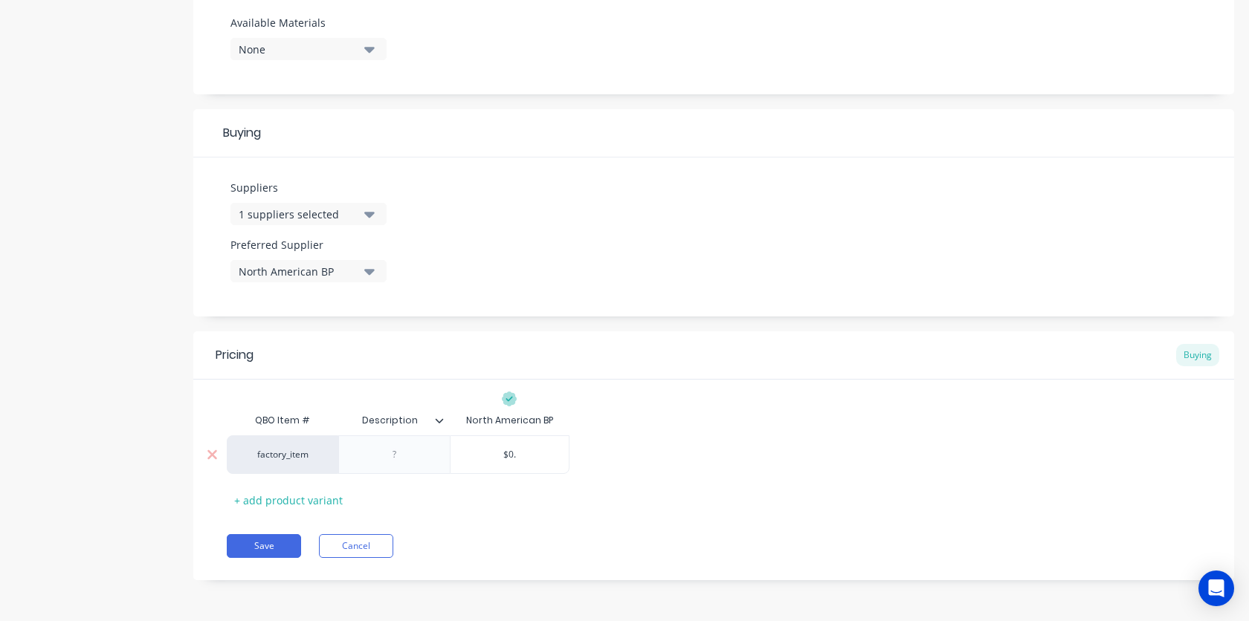
type input "$0"
type textarea "x"
type input "$"
type textarea "x"
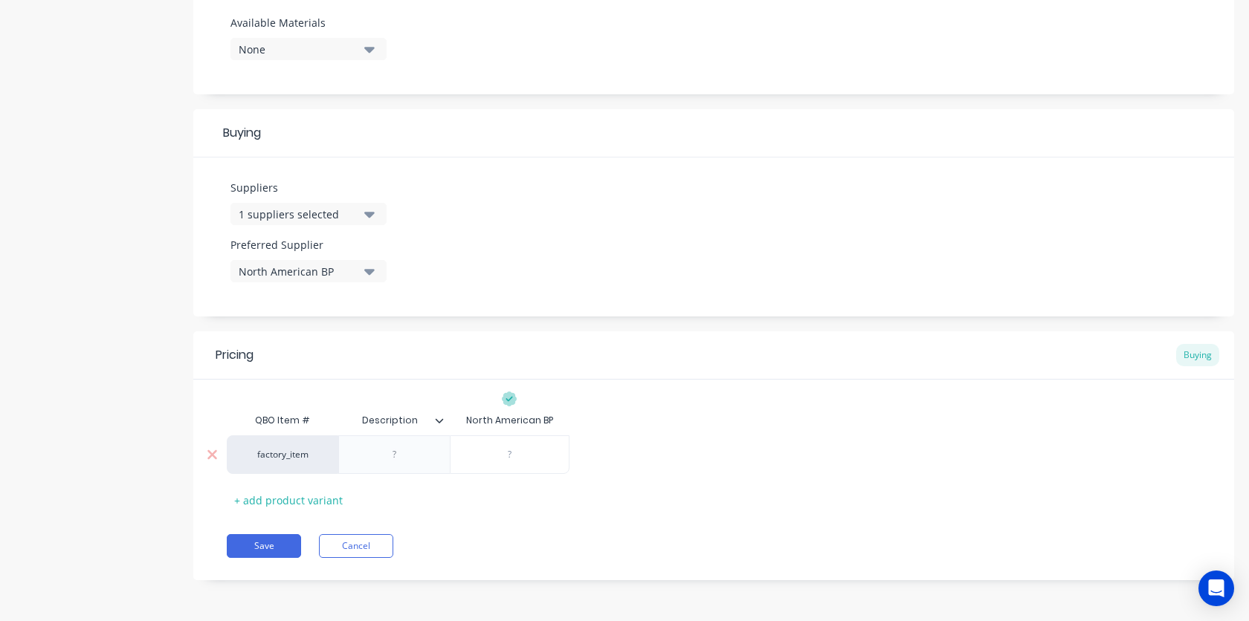
type input "2"
type textarea "x"
type input "25"
type textarea "x"
type input "250"
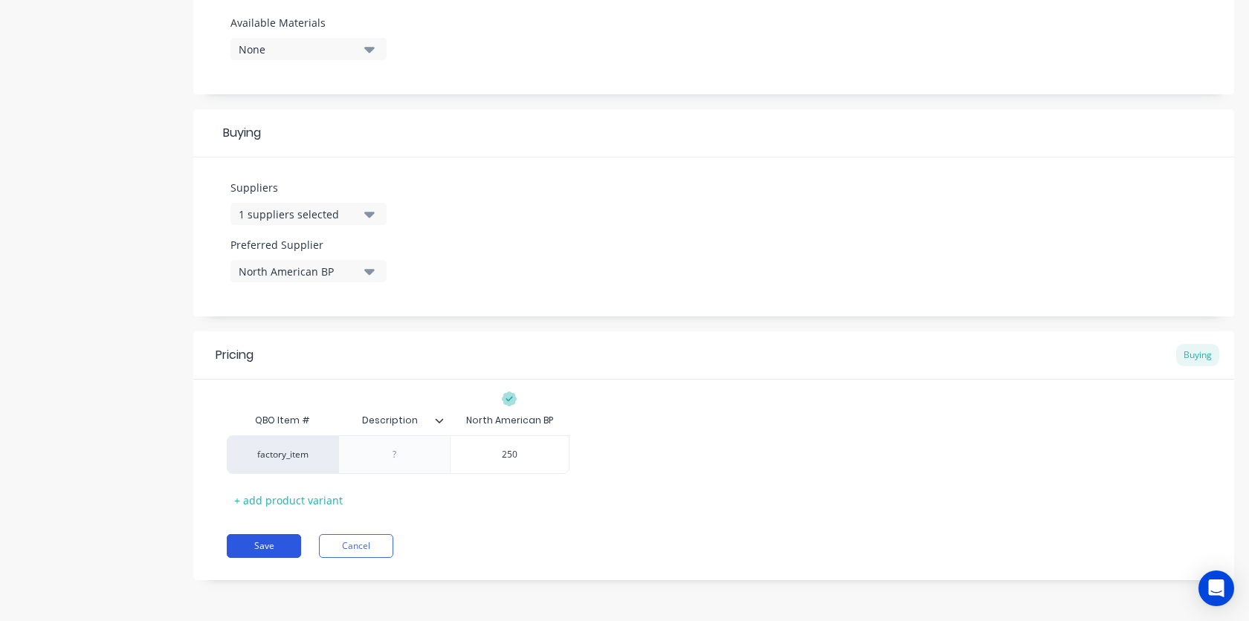
click at [271, 549] on button "Save" at bounding box center [264, 546] width 74 height 24
type textarea "x"
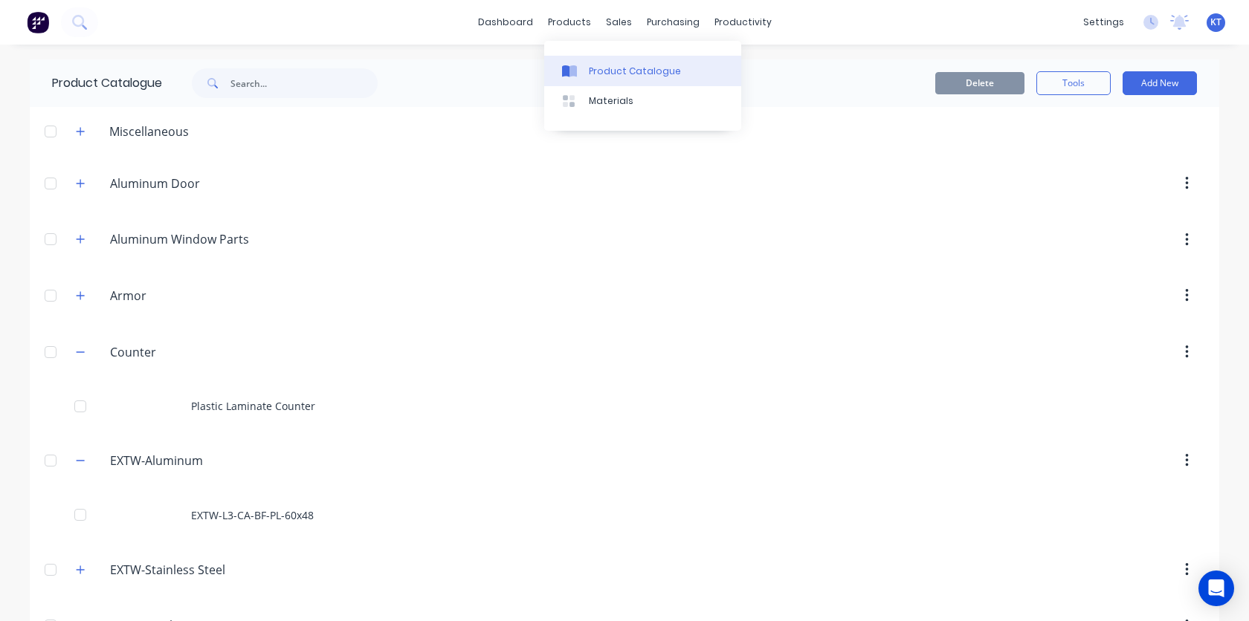
click at [583, 70] on div at bounding box center [573, 71] width 22 height 13
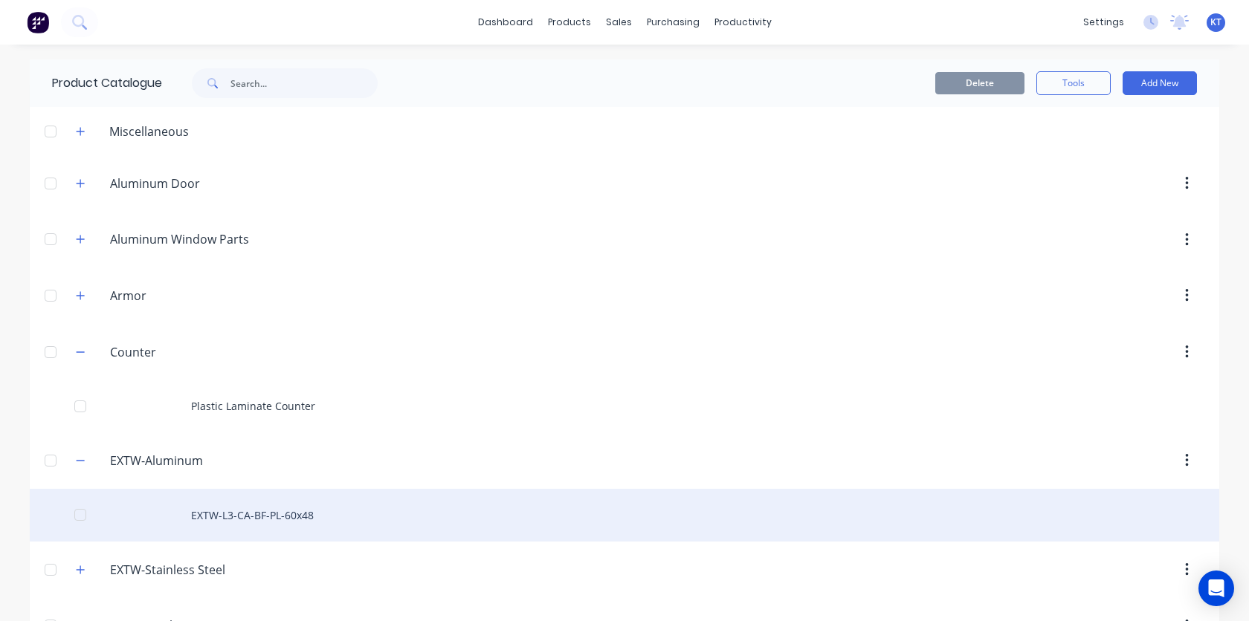
click at [275, 505] on div "EXTW-L3-CA-BF-PL-60x48" at bounding box center [624, 515] width 1189 height 53
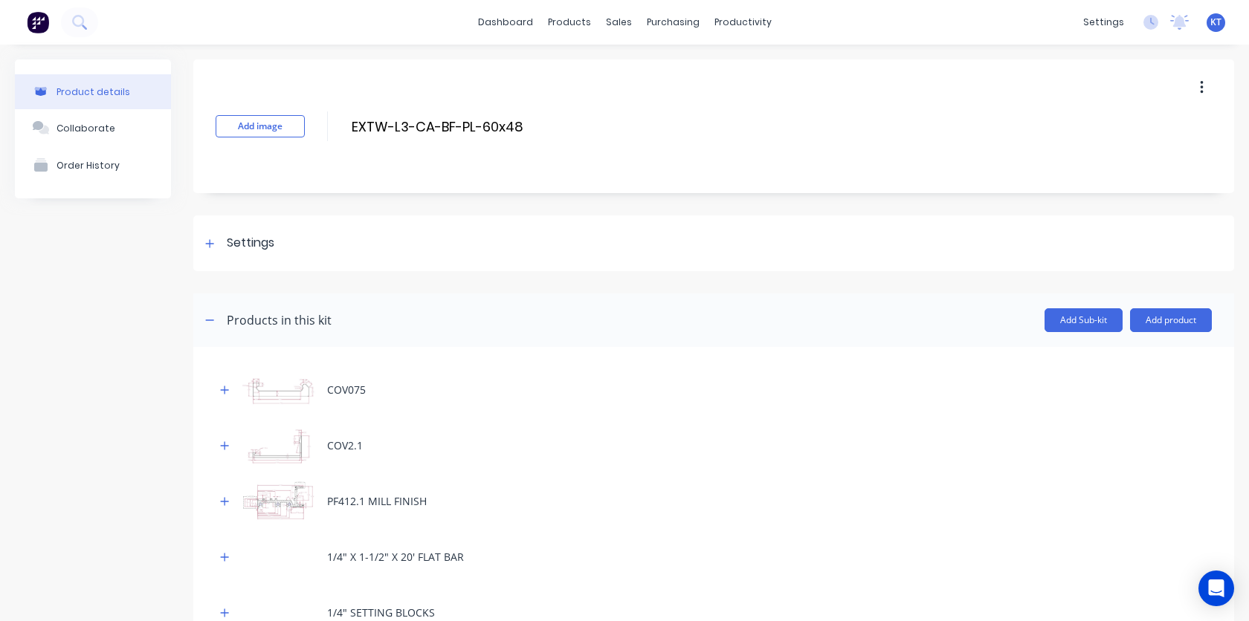
scroll to position [46, 0]
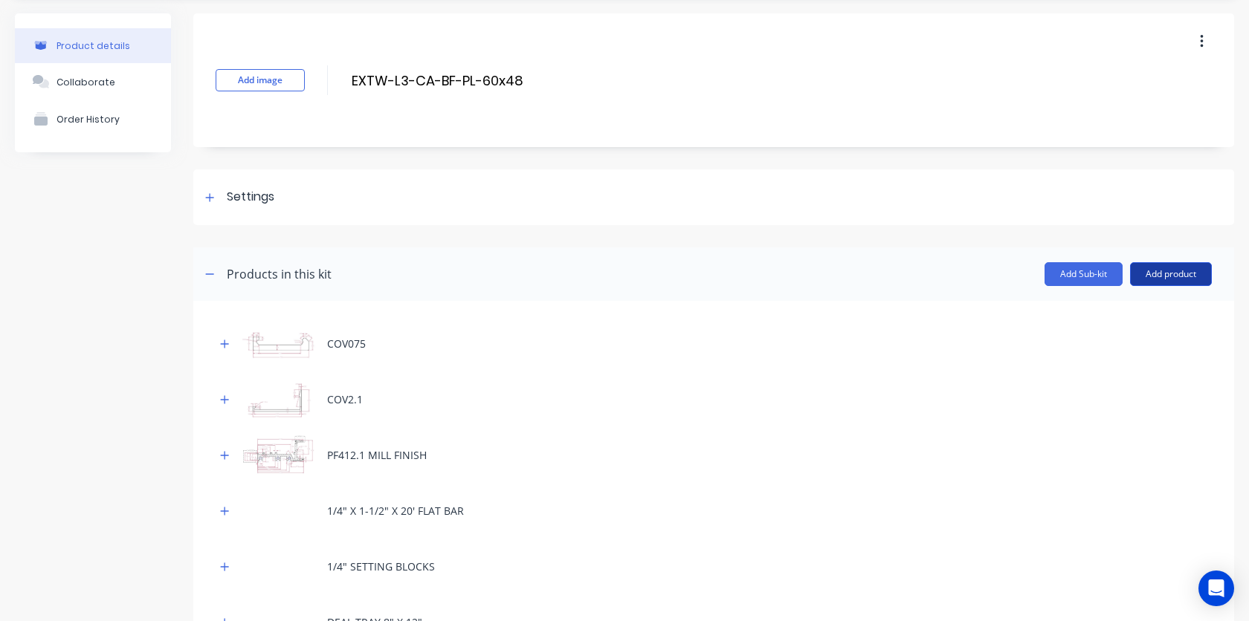
click at [1178, 274] on button "Add product" at bounding box center [1171, 274] width 82 height 24
click at [1140, 308] on div "Product catalogue" at bounding box center [1141, 313] width 114 height 22
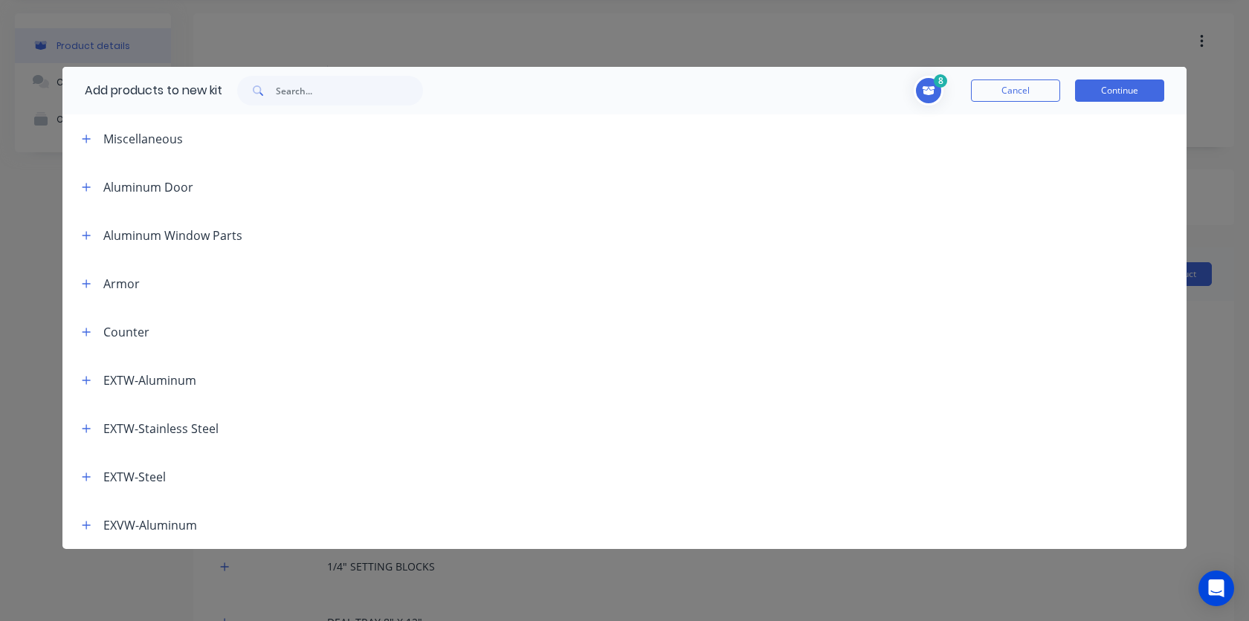
click at [117, 335] on div "Counter" at bounding box center [126, 332] width 46 height 18
click at [86, 334] on icon "button" at bounding box center [86, 332] width 8 height 8
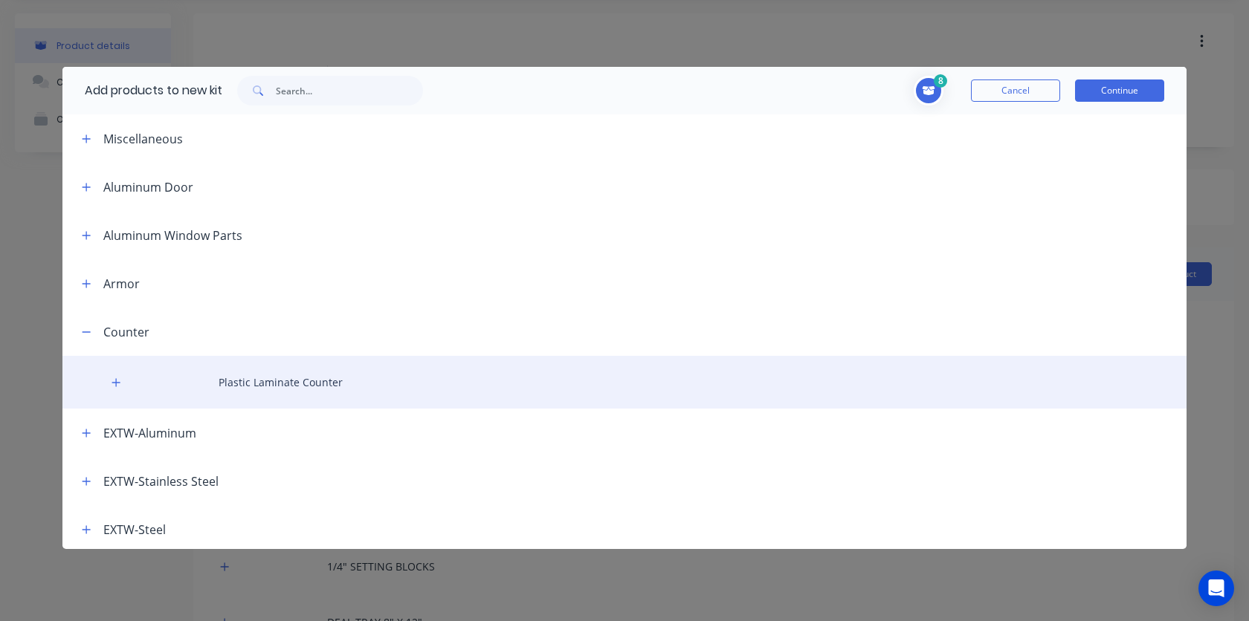
click at [226, 386] on div "Plastic Laminate Counter" at bounding box center [624, 382] width 1124 height 53
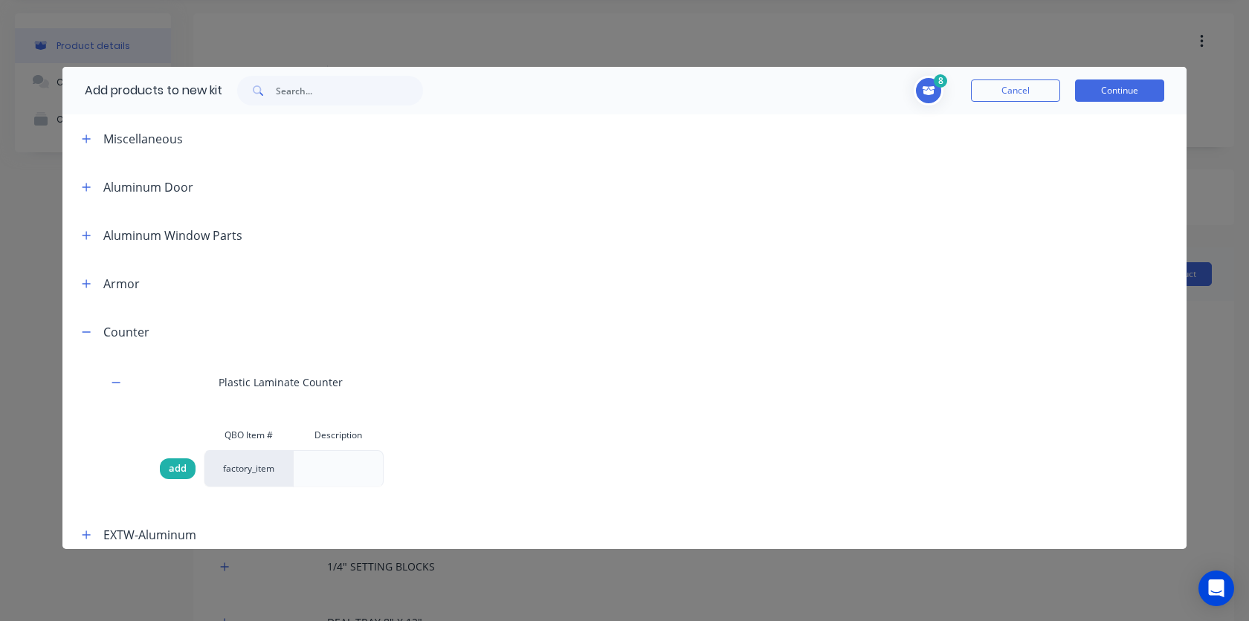
click at [174, 470] on span "add" at bounding box center [178, 469] width 18 height 15
click at [178, 465] on span "add" at bounding box center [178, 469] width 18 height 15
click at [172, 459] on div "add" at bounding box center [178, 469] width 36 height 21
click at [485, 323] on div at bounding box center [667, 332] width 1037 height 19
click at [173, 476] on div "add" at bounding box center [178, 469] width 36 height 21
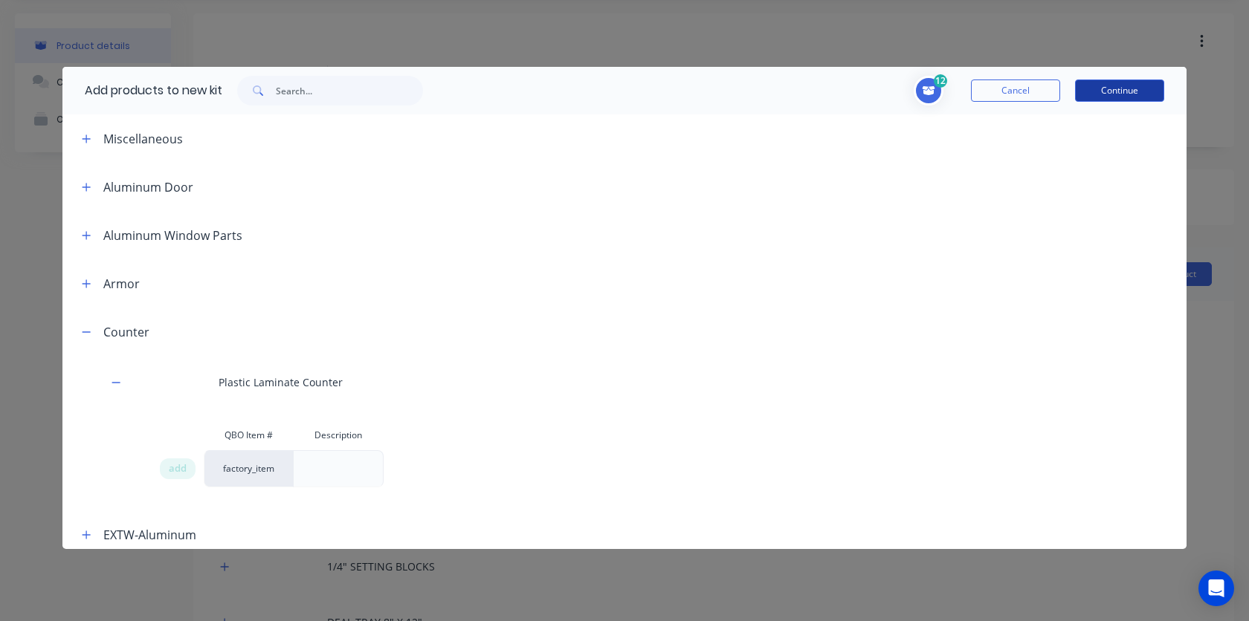
click at [1118, 99] on button "Continue" at bounding box center [1119, 91] width 89 height 22
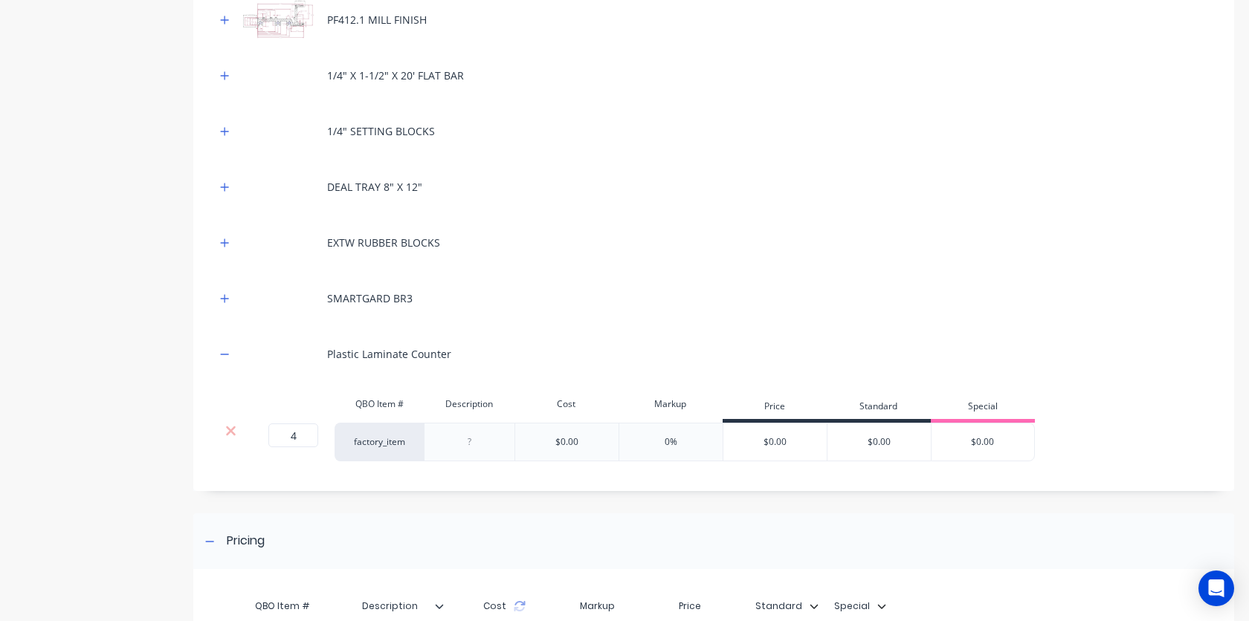
scroll to position [485, 0]
click at [297, 433] on input "4" at bounding box center [293, 433] width 50 height 24
click at [291, 433] on input "0" at bounding box center [293, 433] width 50 height 24
type input "1"
click at [585, 440] on div "$0.00" at bounding box center [566, 439] width 104 height 39
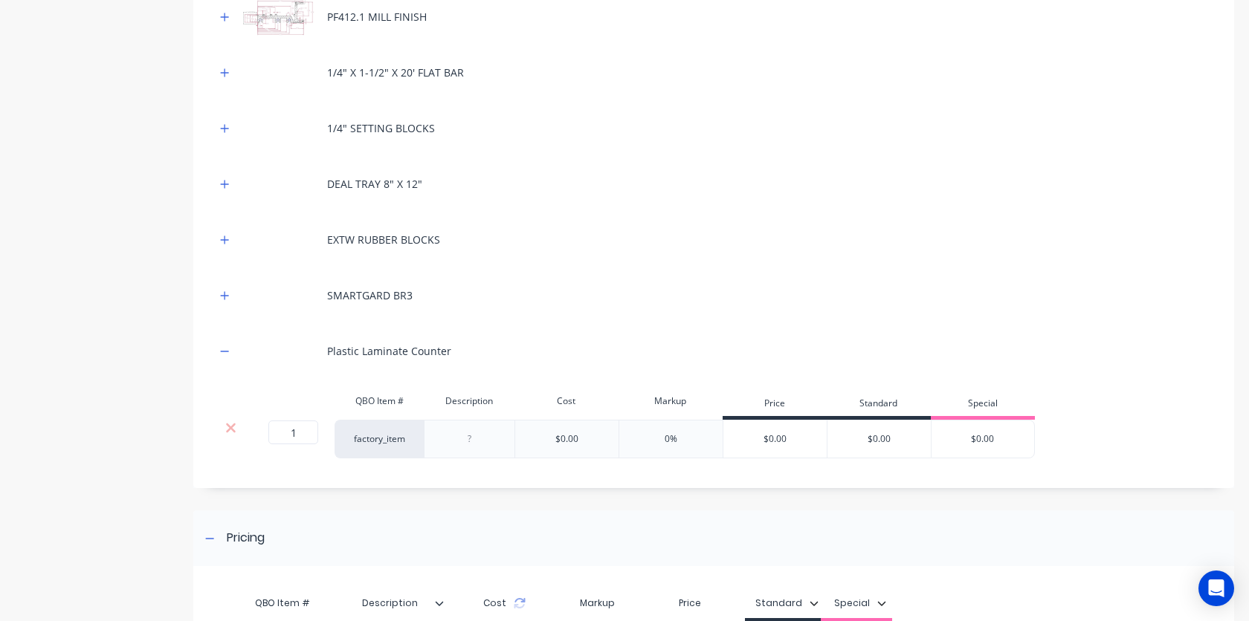
click at [585, 440] on div "$0.00" at bounding box center [566, 439] width 104 height 39
click at [233, 432] on icon at bounding box center [230, 428] width 11 height 15
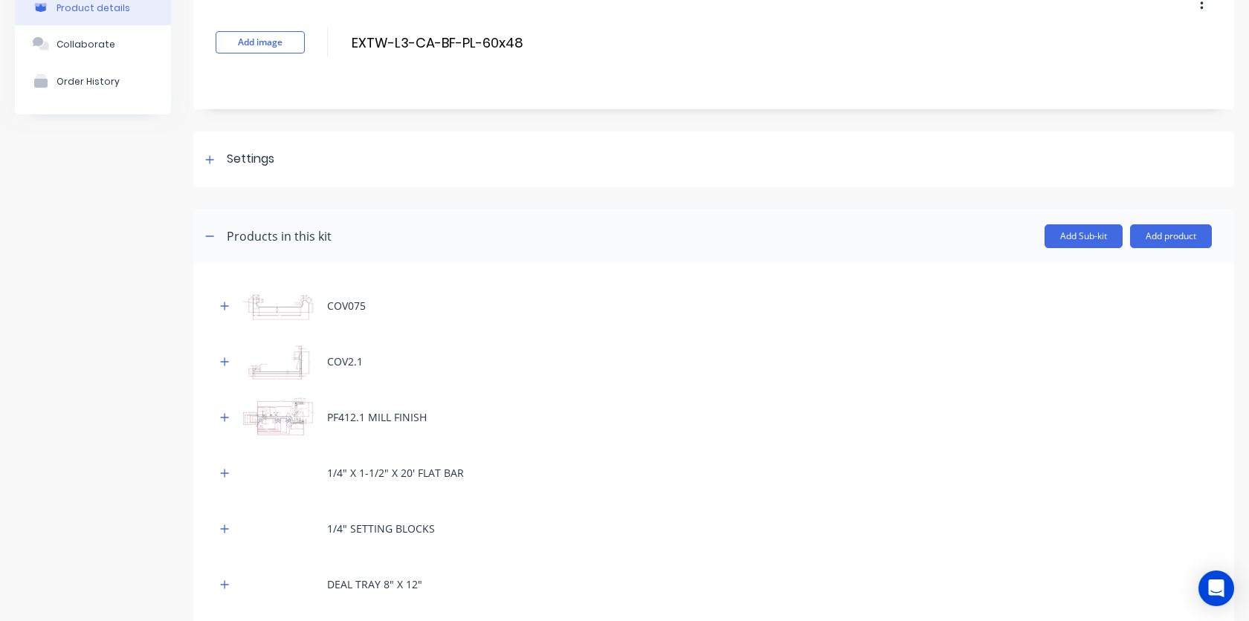
scroll to position [0, 0]
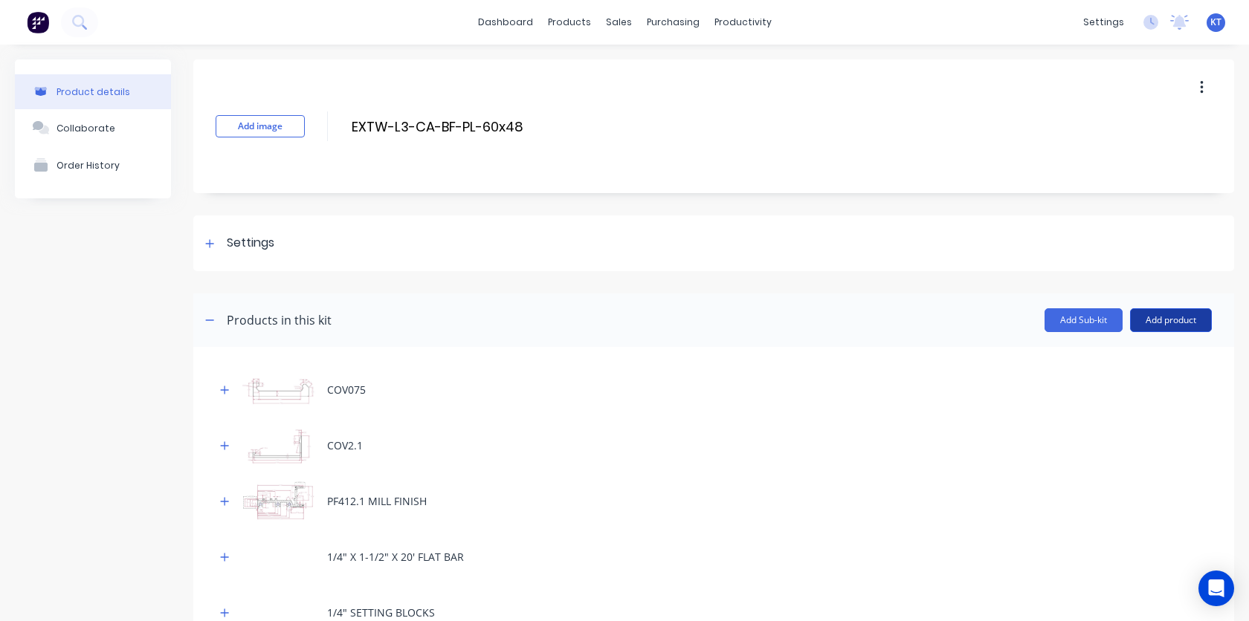
click at [1158, 326] on button "Add product" at bounding box center [1171, 320] width 82 height 24
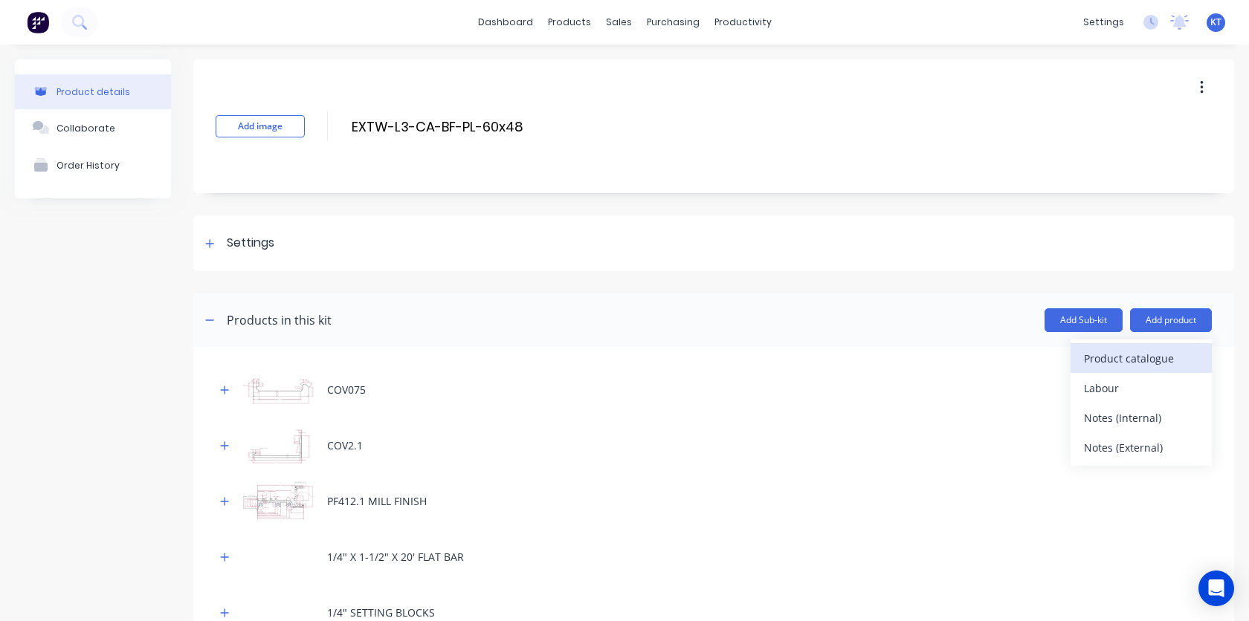
click at [1124, 362] on div "Product catalogue" at bounding box center [1141, 359] width 114 height 22
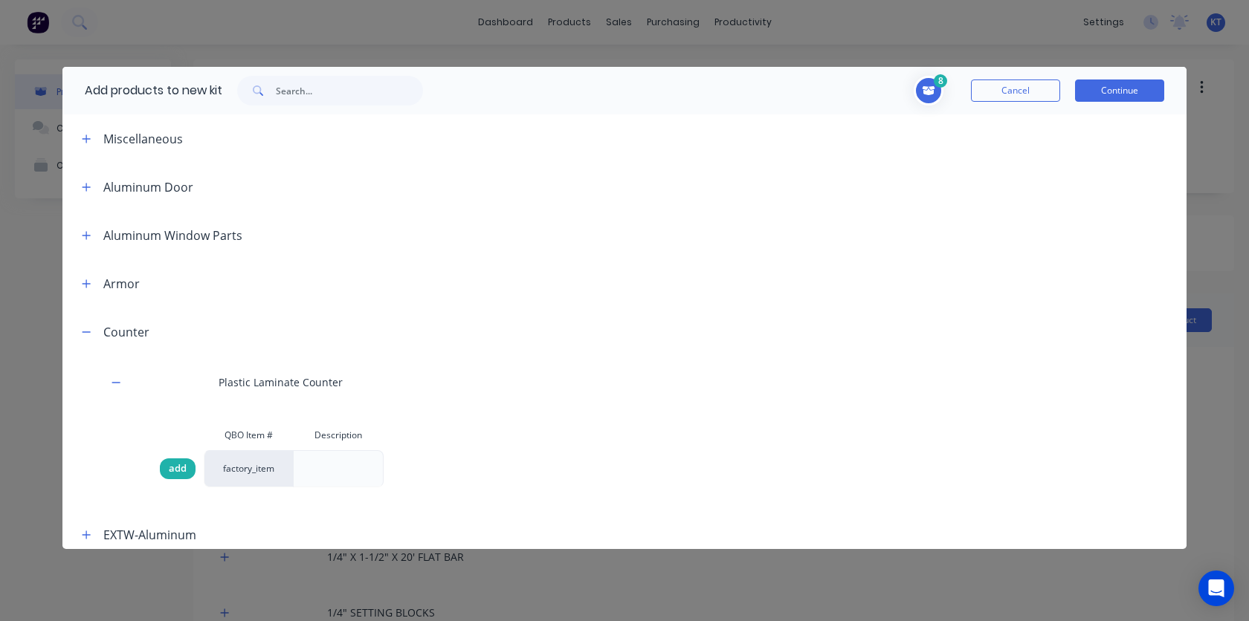
click at [180, 469] on span "add" at bounding box center [178, 469] width 18 height 15
click at [1130, 88] on button "Continue" at bounding box center [1119, 91] width 89 height 22
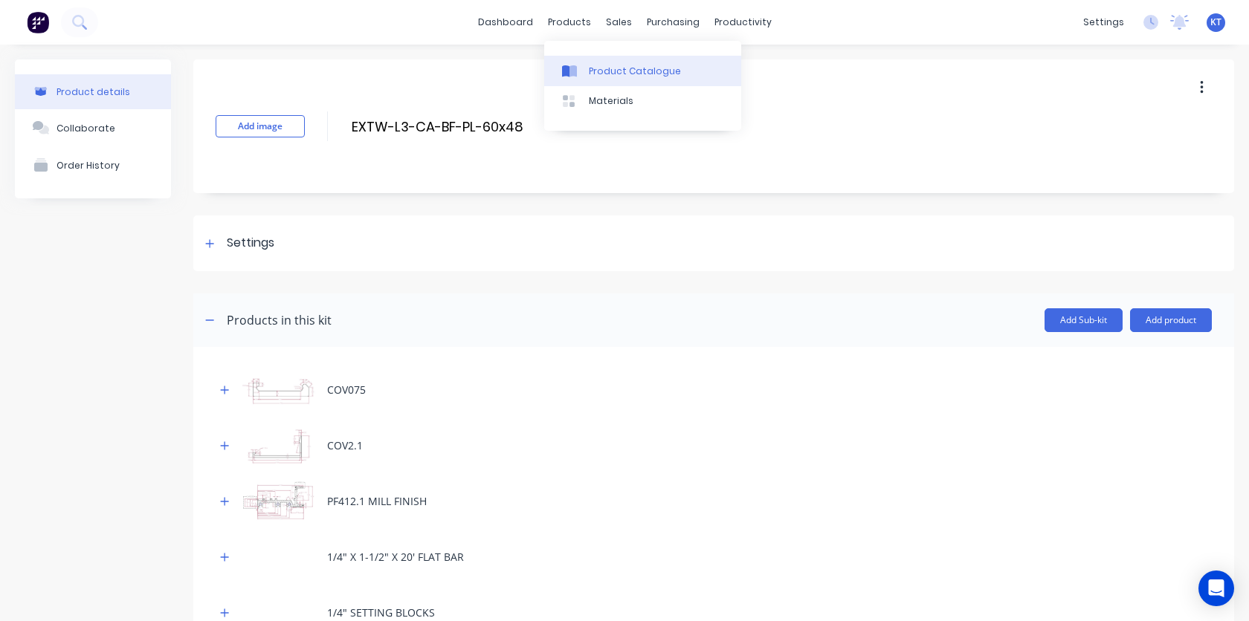
click at [589, 69] on div "Product Catalogue" at bounding box center [635, 71] width 92 height 13
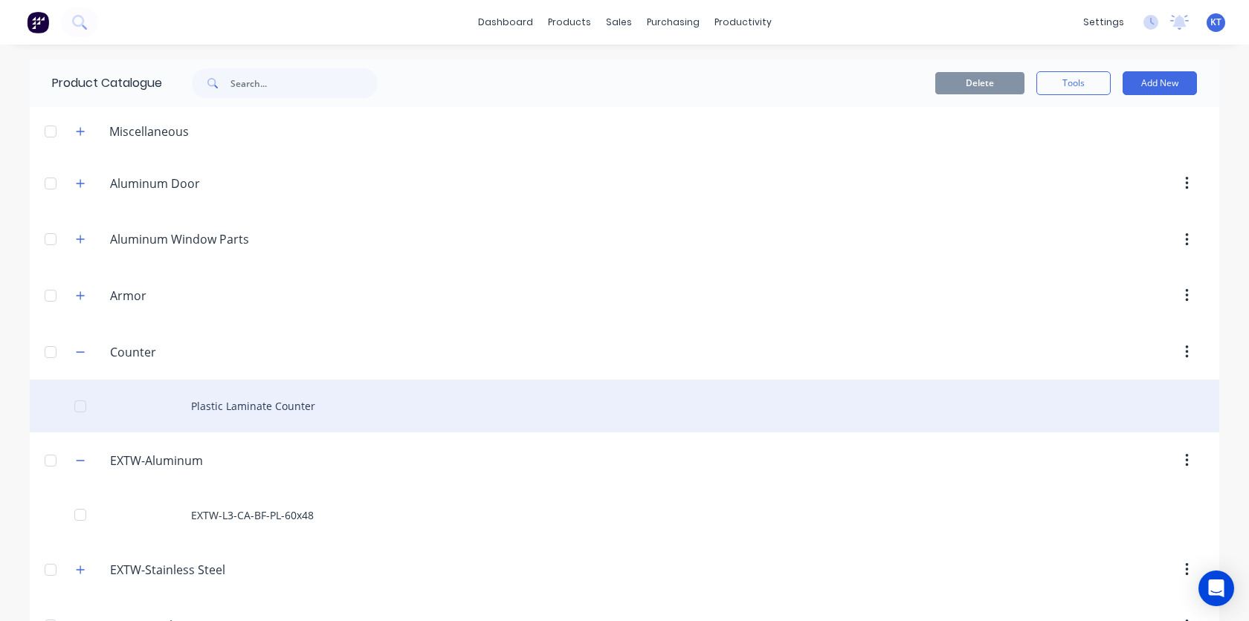
click at [276, 415] on div "Plastic Laminate Counter" at bounding box center [624, 406] width 1189 height 53
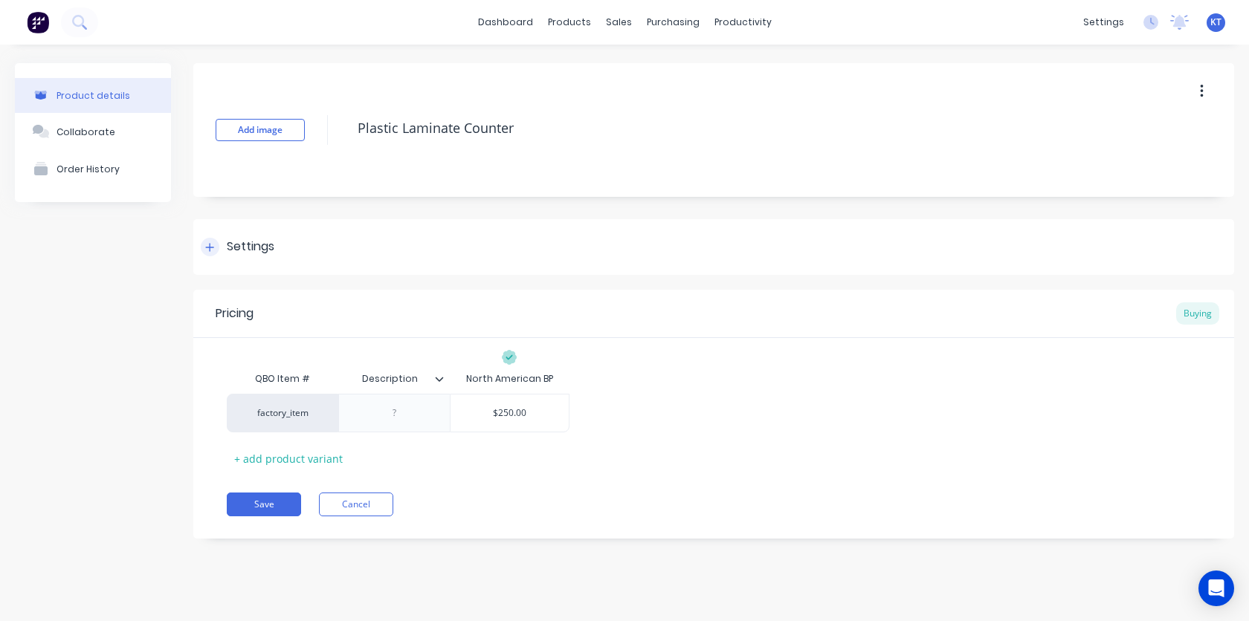
click at [243, 247] on div "Settings" at bounding box center [251, 247] width 48 height 19
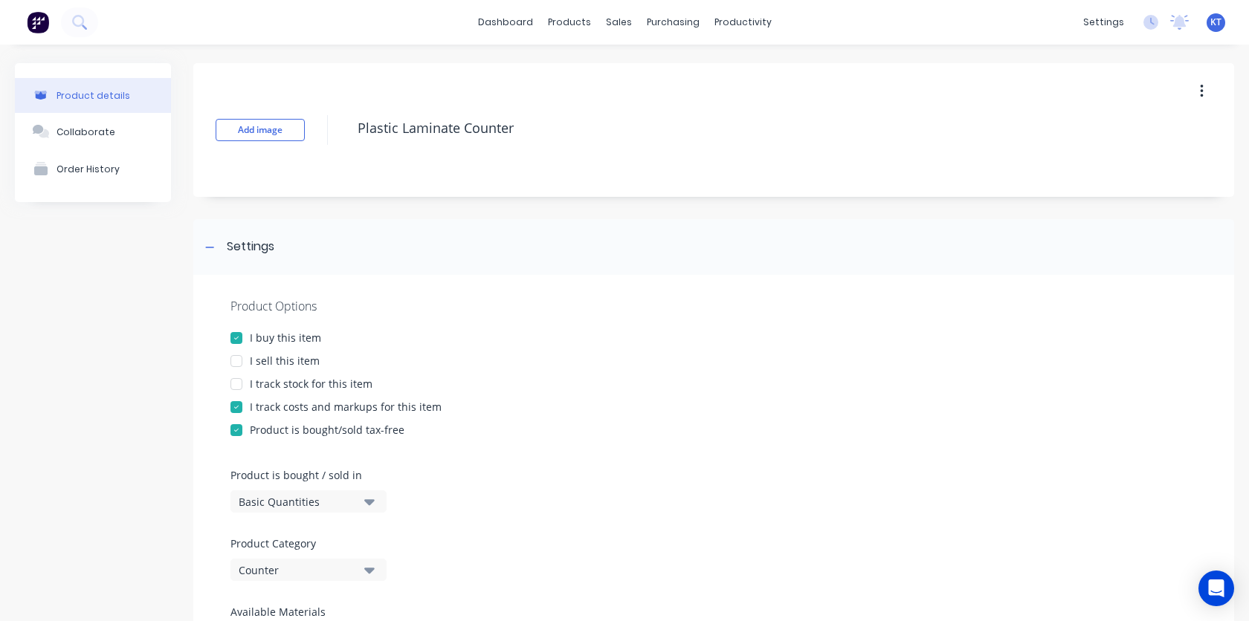
click at [284, 359] on div "I sell this item" at bounding box center [285, 361] width 70 height 16
type textarea "x"
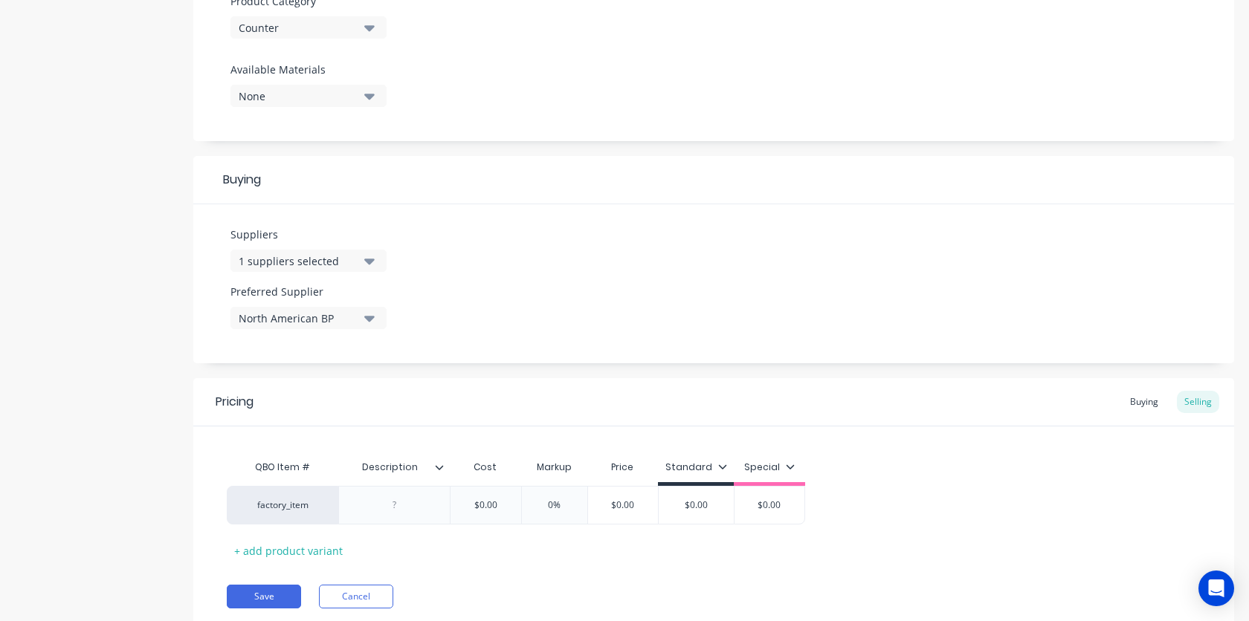
scroll to position [559, 0]
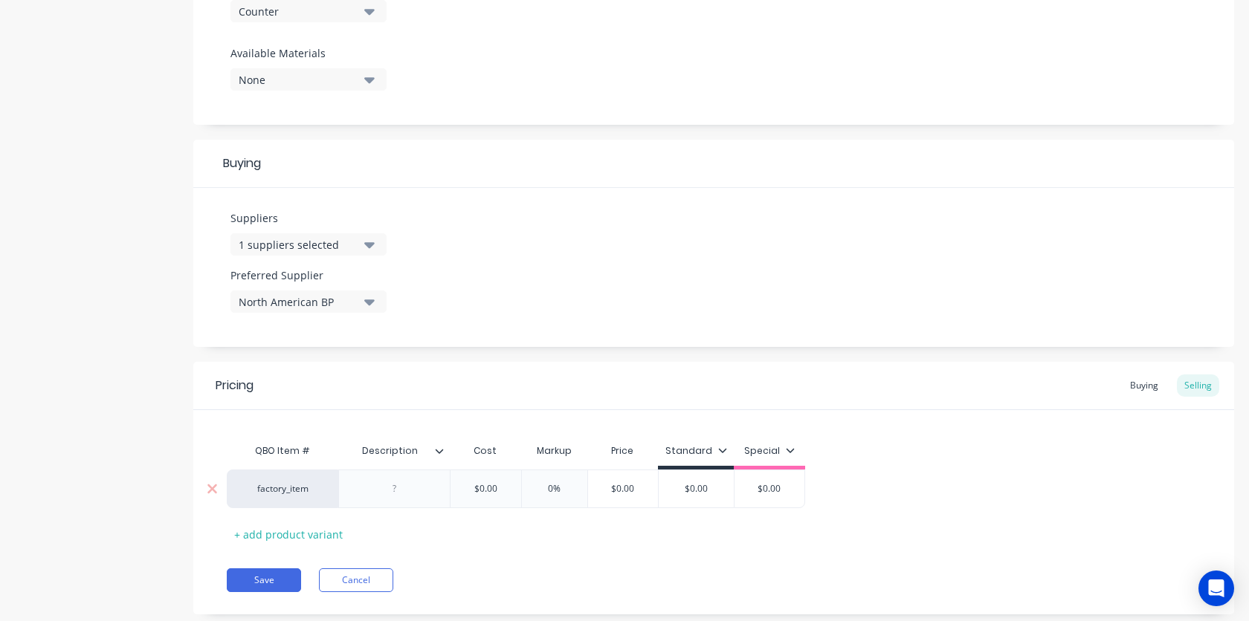
click at [503, 491] on input "text" at bounding box center [485, 488] width 74 height 13
type input "$"
type textarea "x"
type input "2"
type textarea "x"
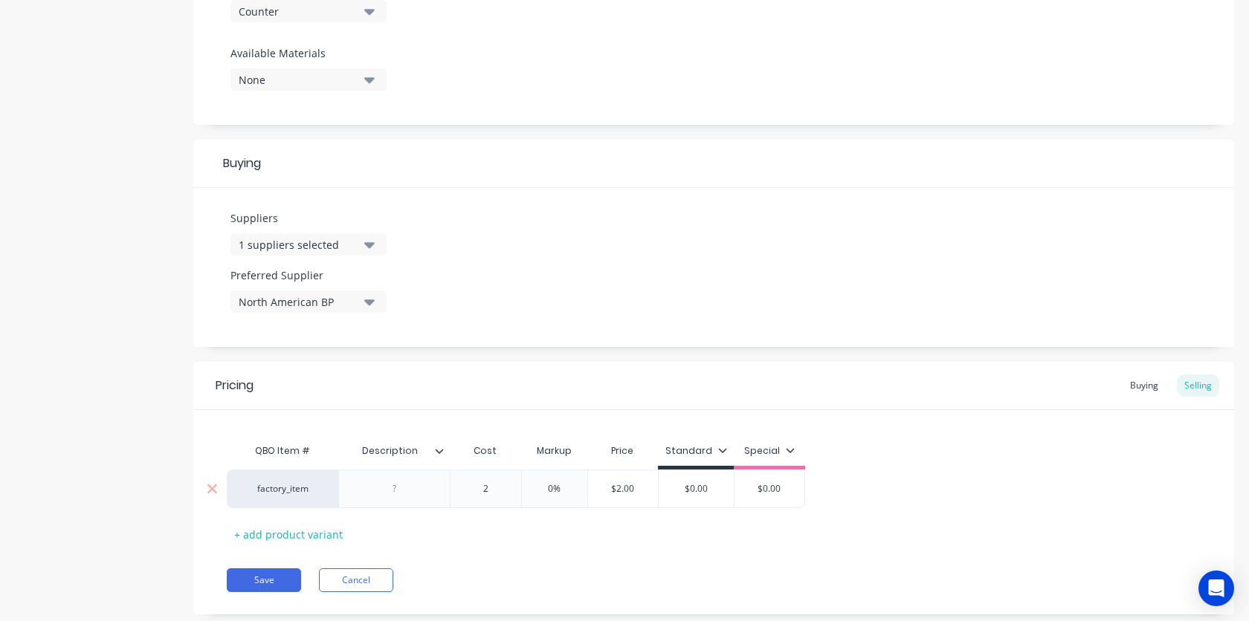
type input "20"
type textarea "x"
type input "200"
click at [551, 558] on div "Pricing Buying Selling QBO Item # Description Cost Markup Price Standard Specia…" at bounding box center [713, 488] width 1040 height 253
click at [269, 581] on button "Save" at bounding box center [264, 581] width 74 height 24
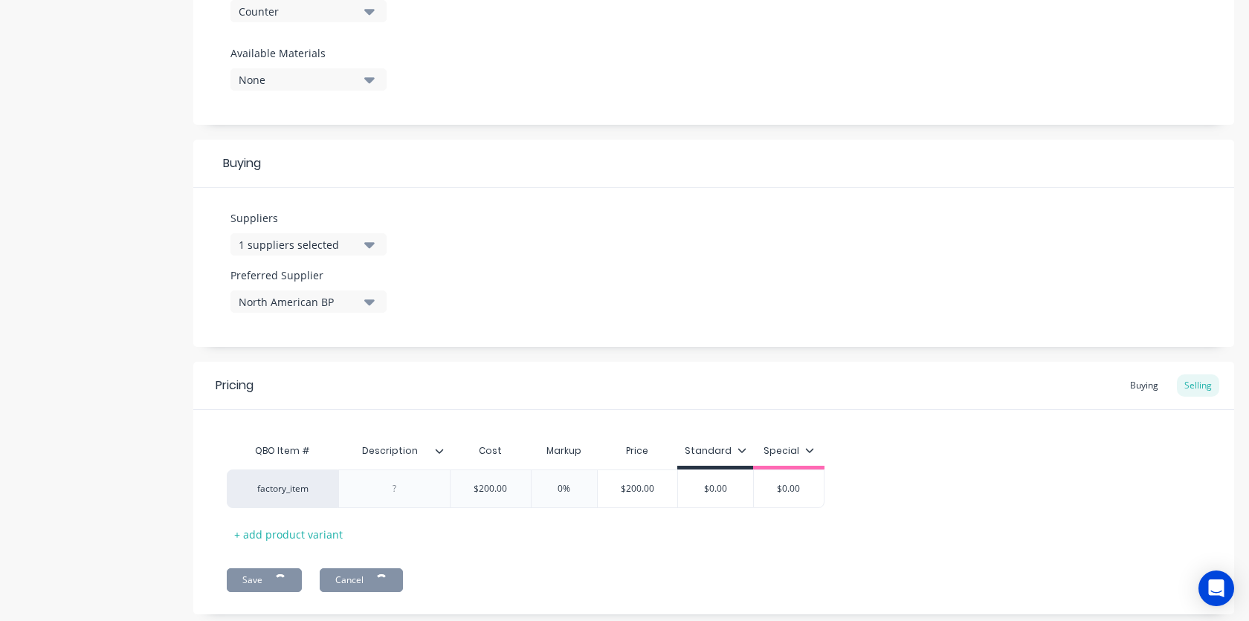
type textarea "x"
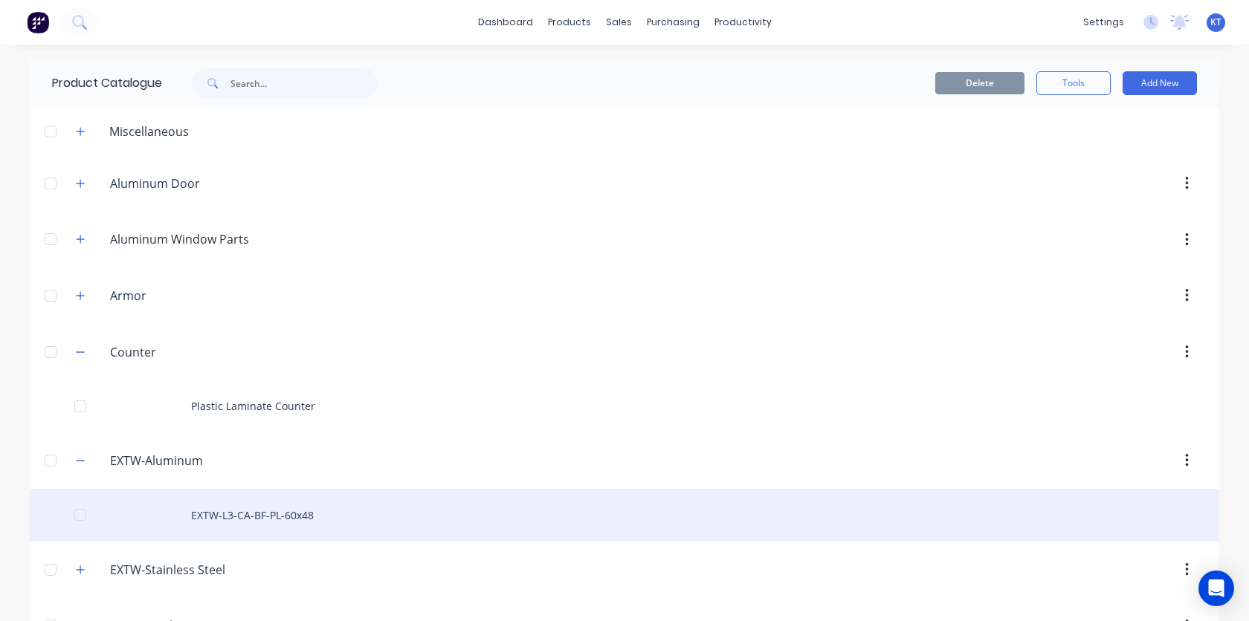
click at [292, 517] on div "EXTW-L3-CA-BF-PL-60x48" at bounding box center [624, 515] width 1189 height 53
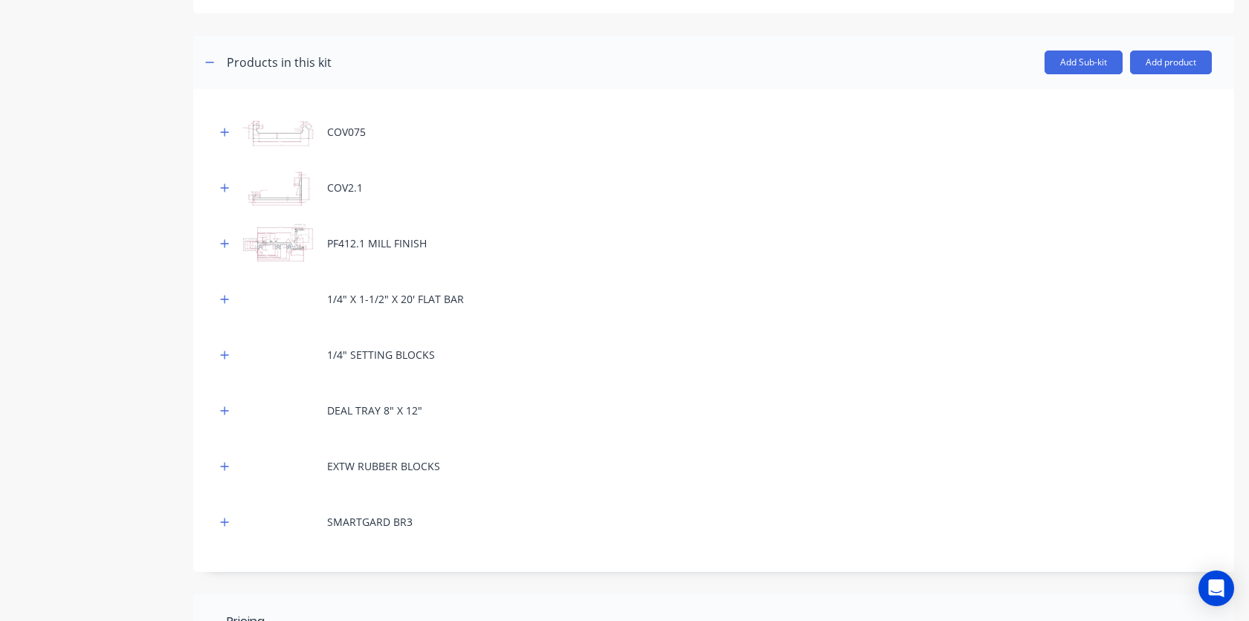
scroll to position [234, 0]
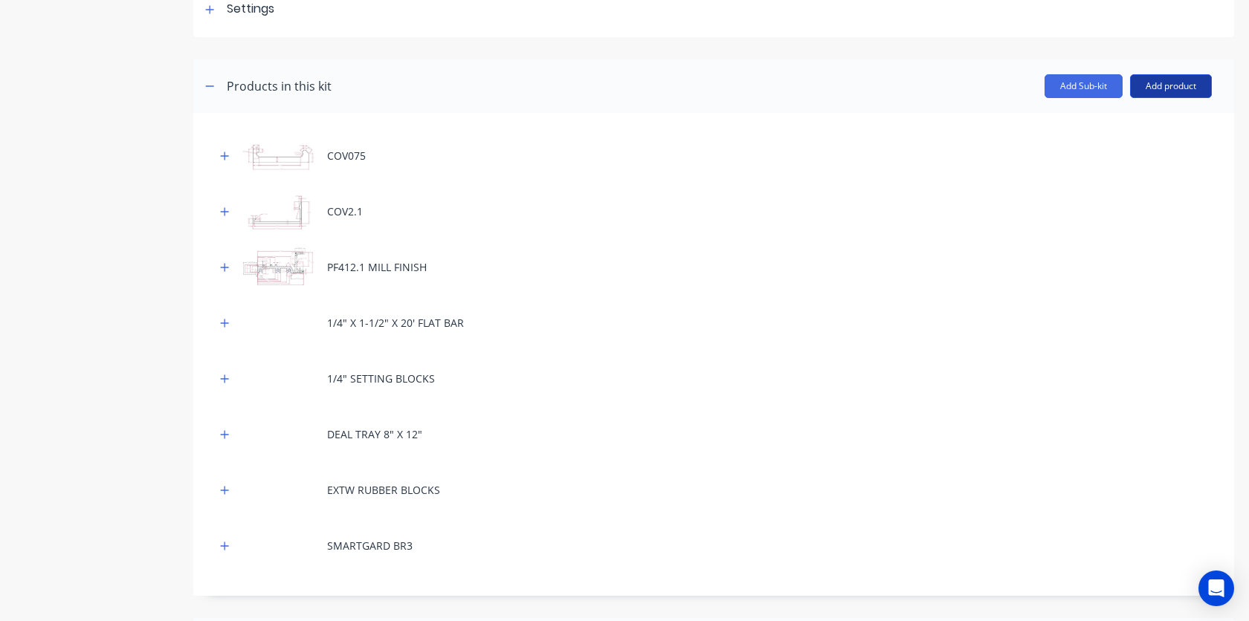
click at [1189, 80] on button "Add product" at bounding box center [1171, 86] width 82 height 24
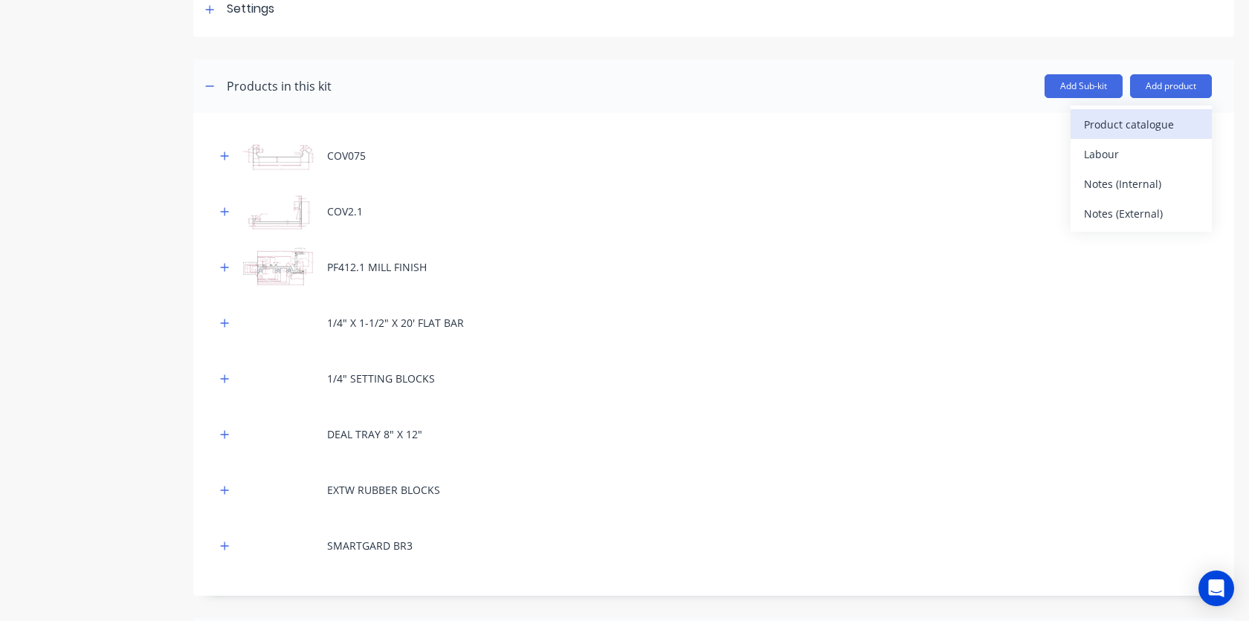
click at [1141, 123] on div "Product catalogue" at bounding box center [1141, 125] width 114 height 22
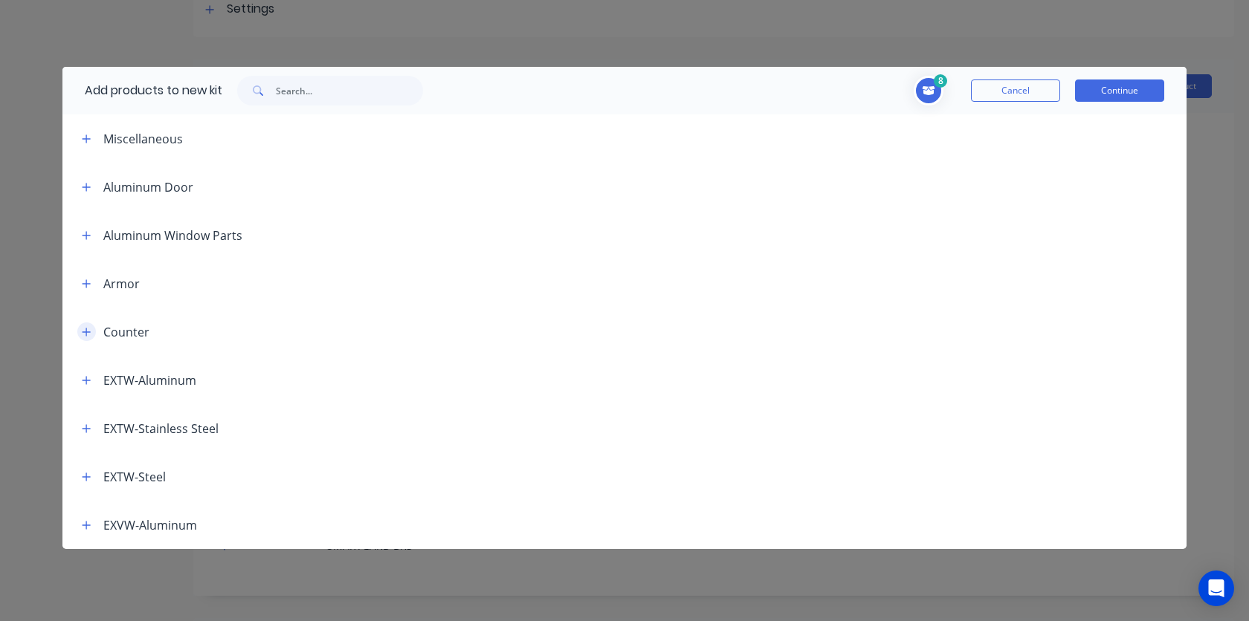
click at [80, 334] on button "button" at bounding box center [86, 332] width 19 height 19
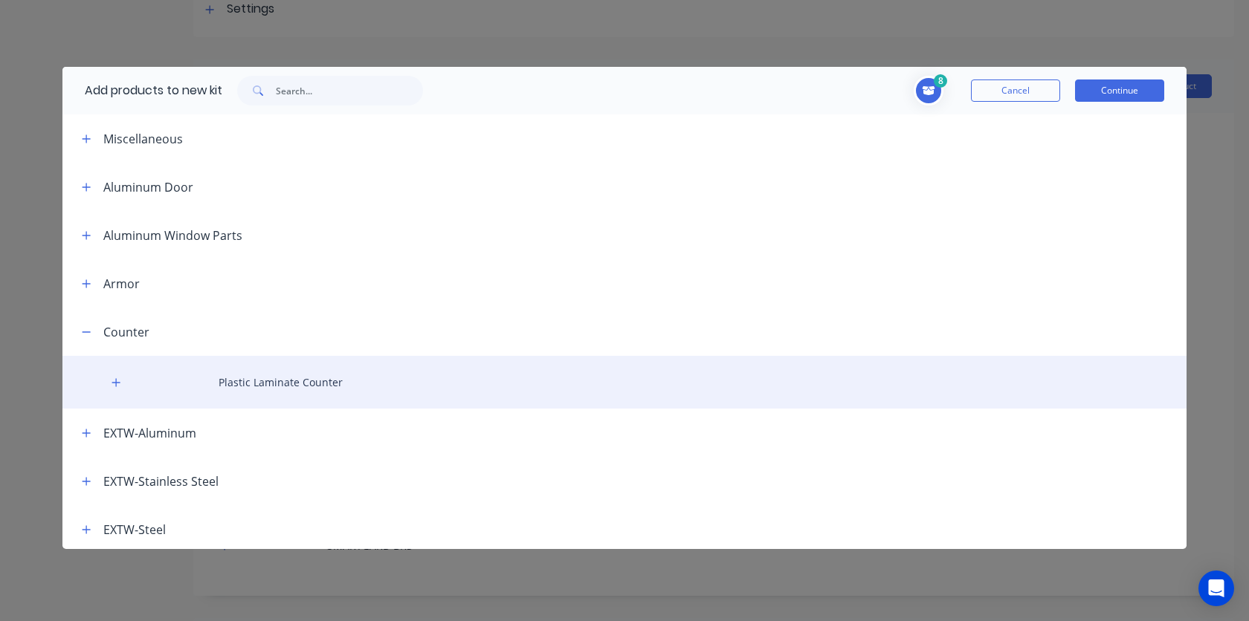
click at [298, 391] on div "Plastic Laminate Counter" at bounding box center [624, 382] width 1124 height 53
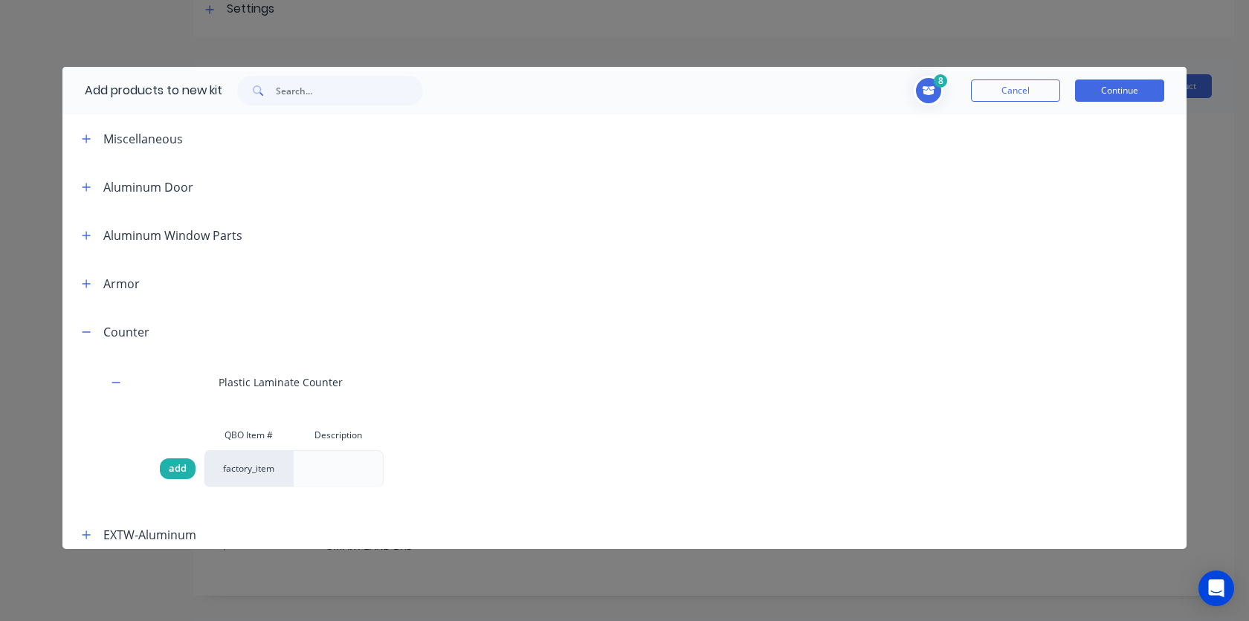
click at [175, 476] on span "add" at bounding box center [178, 469] width 18 height 15
click at [1121, 86] on button "Continue" at bounding box center [1119, 91] width 89 height 22
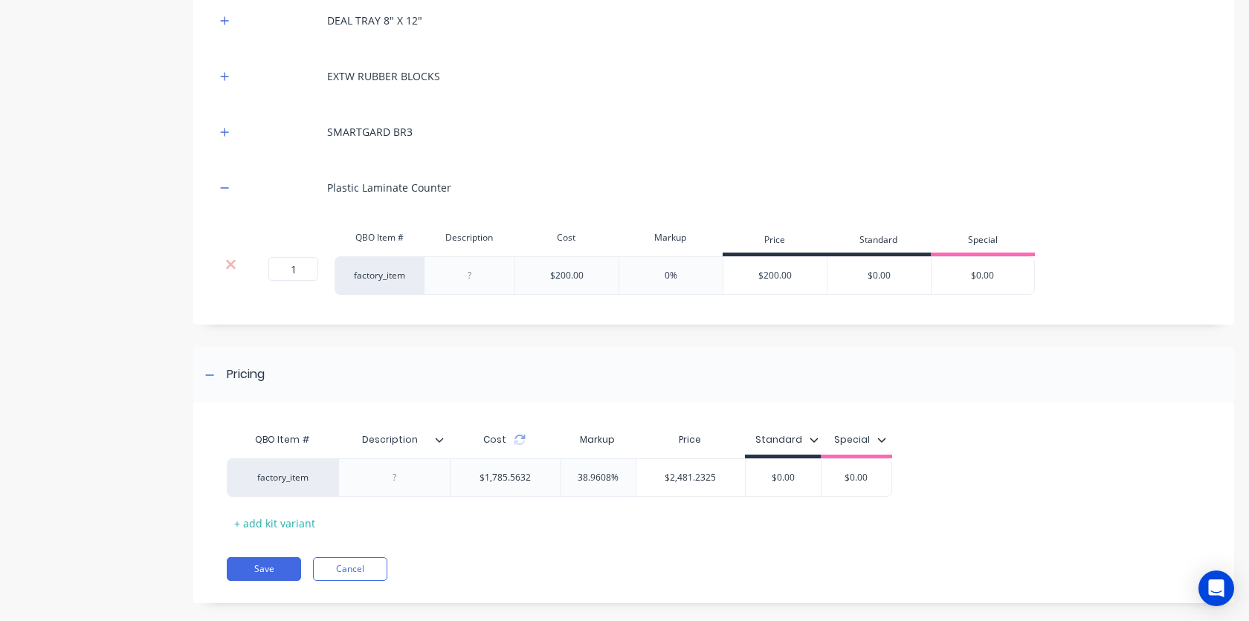
scroll to position [657, 0]
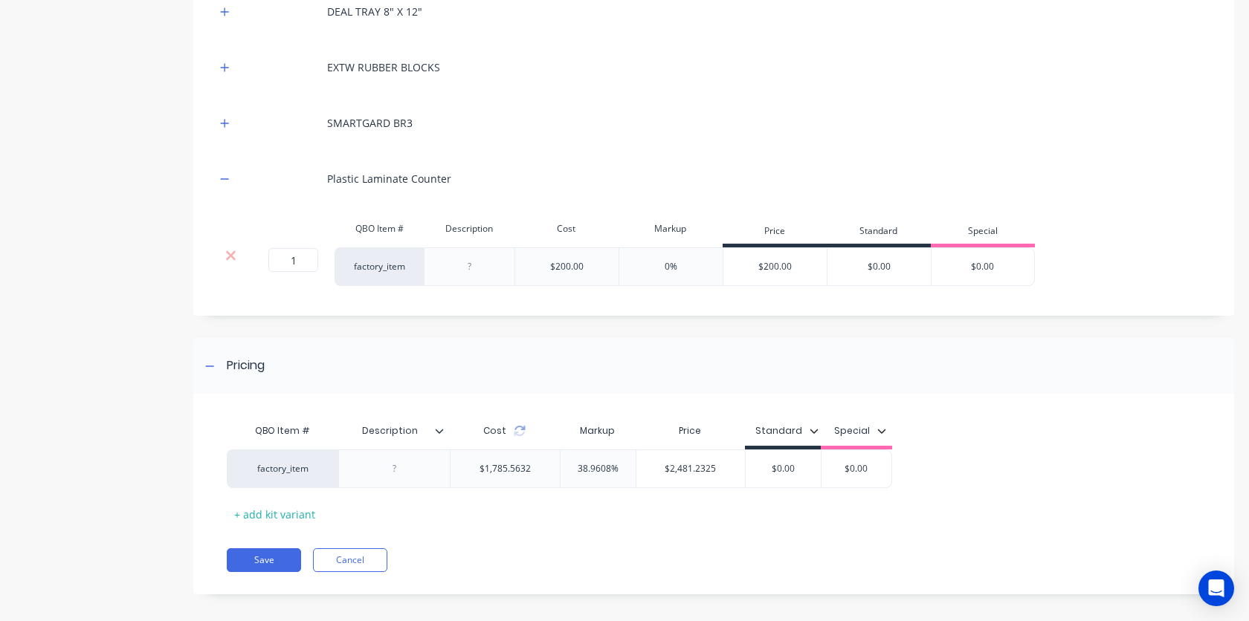
click at [563, 575] on div "QBO Item # Description Cost Markup Price Standard Special factory_item $1,785.5…" at bounding box center [713, 502] width 1040 height 186
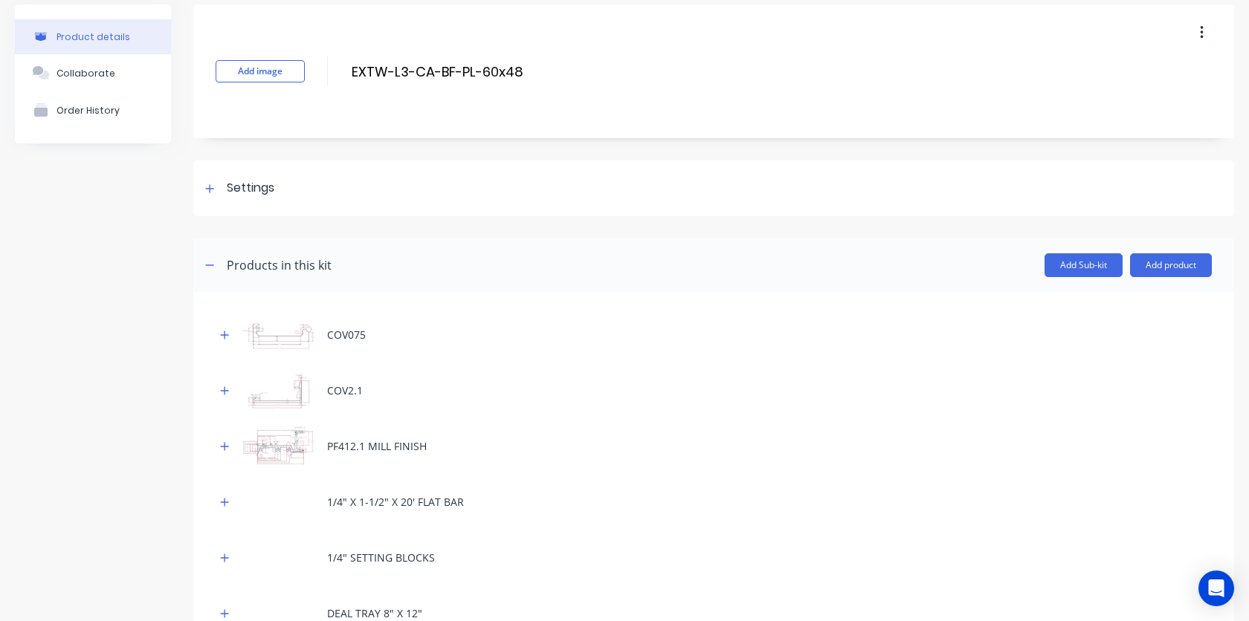
scroll to position [0, 0]
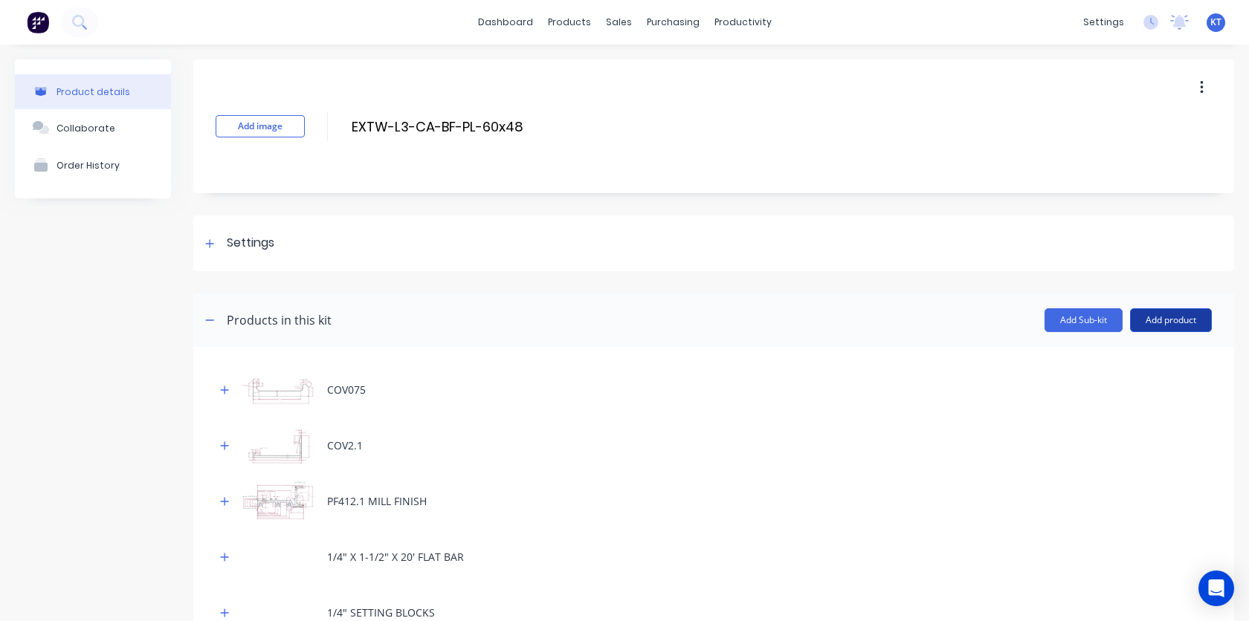
click at [1190, 321] on button "Add product" at bounding box center [1171, 320] width 82 height 24
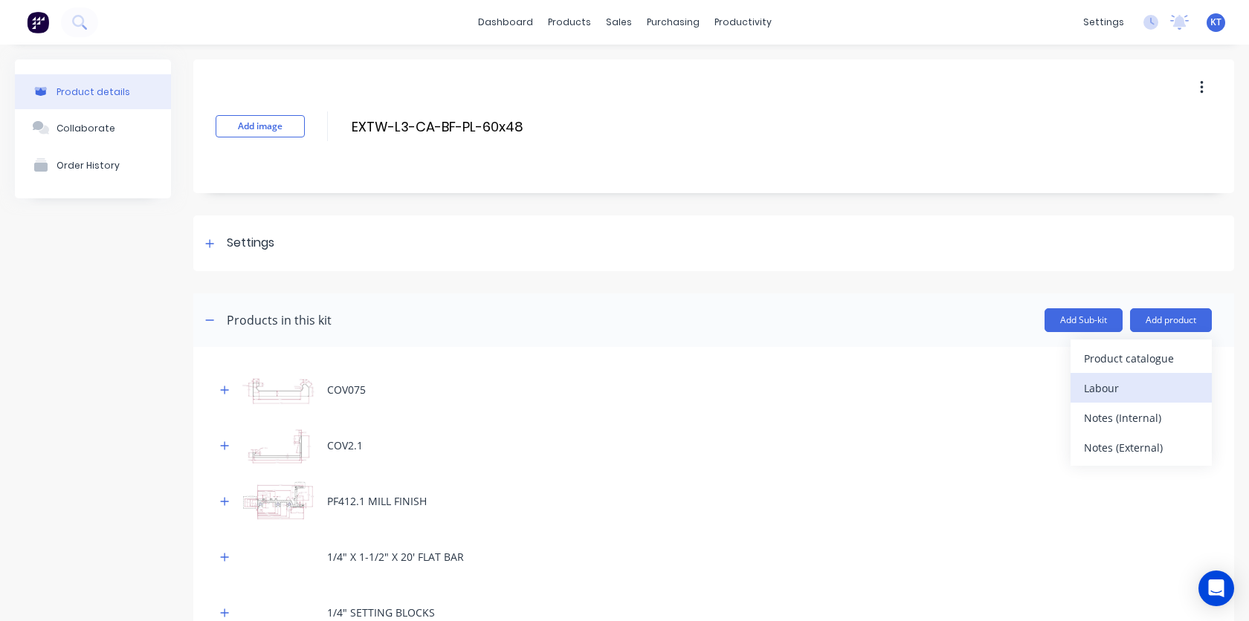
click at [1110, 391] on div "Labour" at bounding box center [1141, 389] width 114 height 22
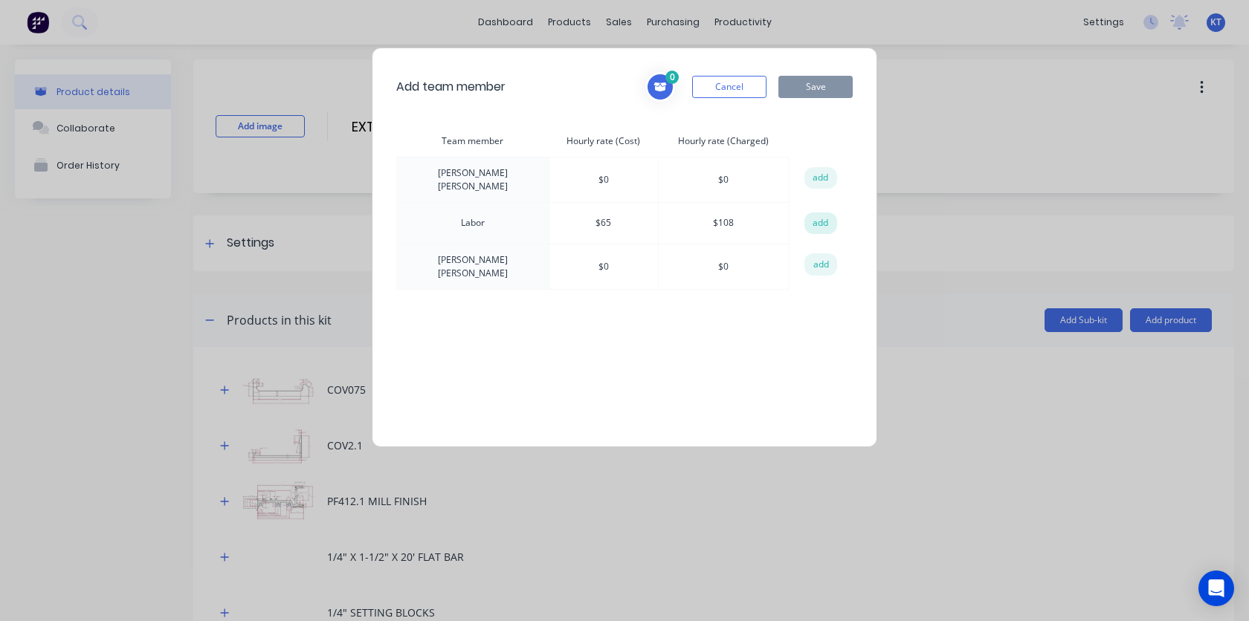
click at [823, 219] on button "add" at bounding box center [820, 224] width 33 height 22
click at [829, 91] on button "Save" at bounding box center [815, 87] width 74 height 22
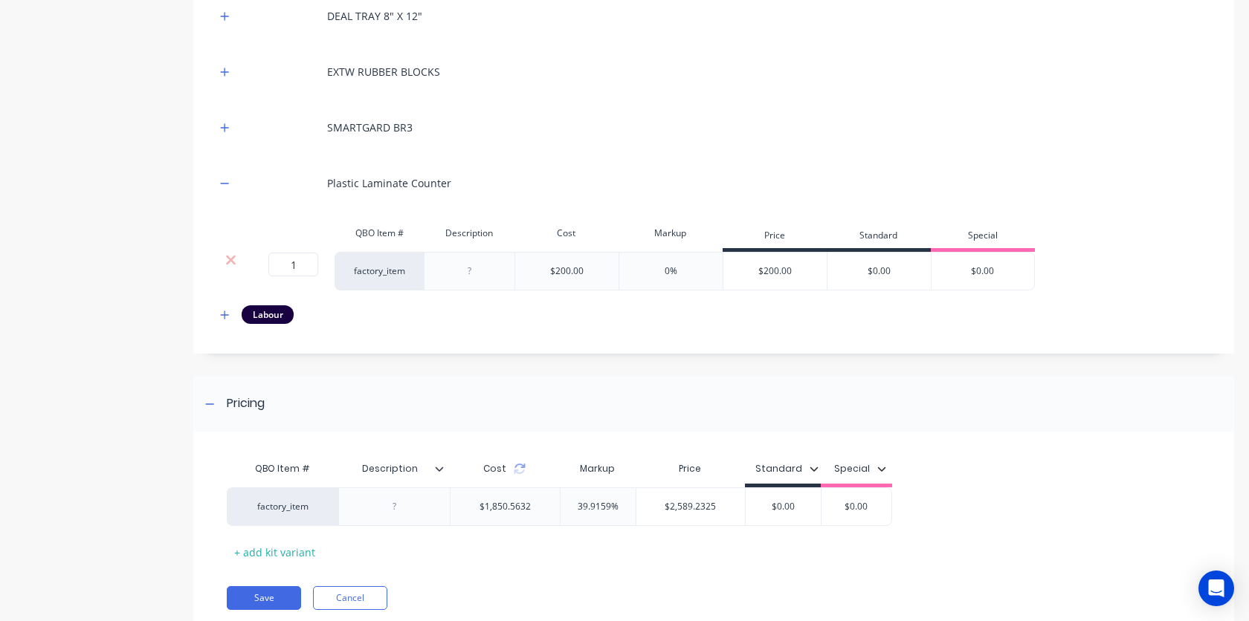
scroll to position [701, 0]
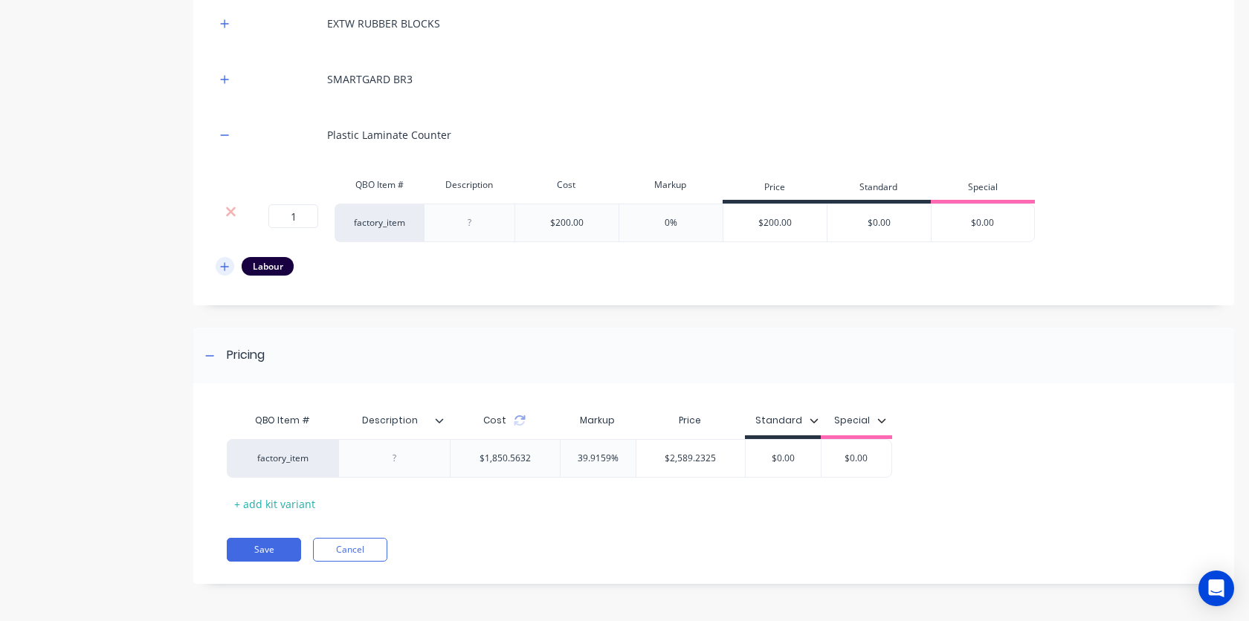
click at [228, 266] on icon "button" at bounding box center [225, 266] width 8 height 8
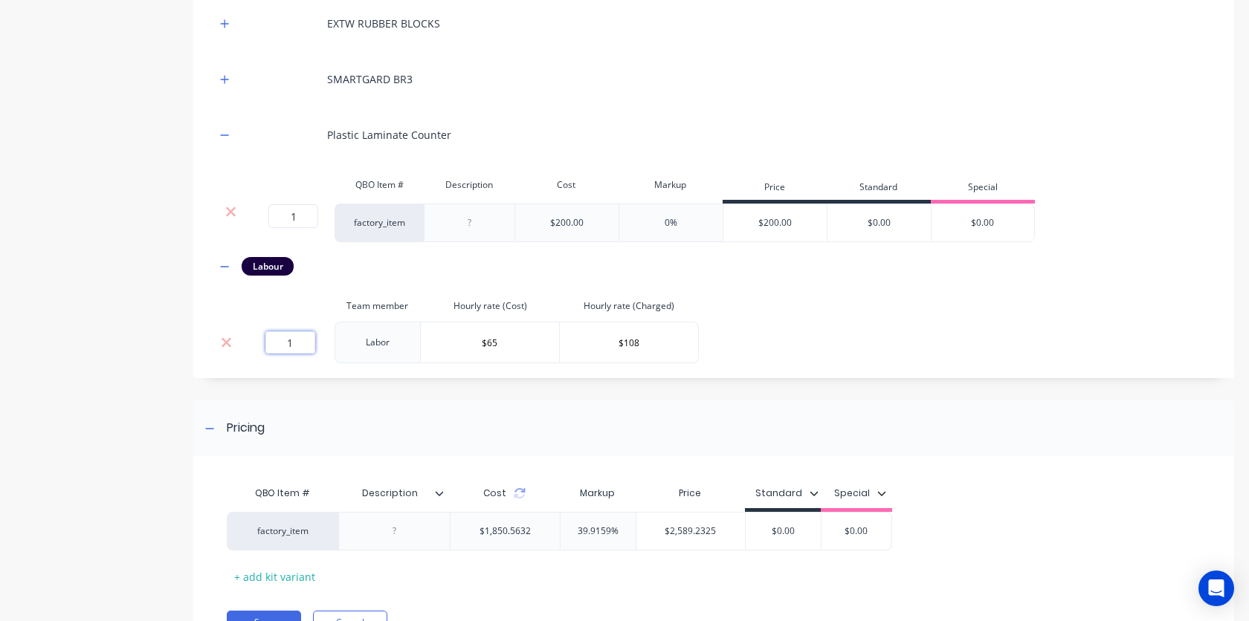
click at [295, 349] on input "1" at bounding box center [290, 342] width 50 height 22
type input "19"
click at [340, 421] on div "Pricing" at bounding box center [713, 429] width 1040 height 56
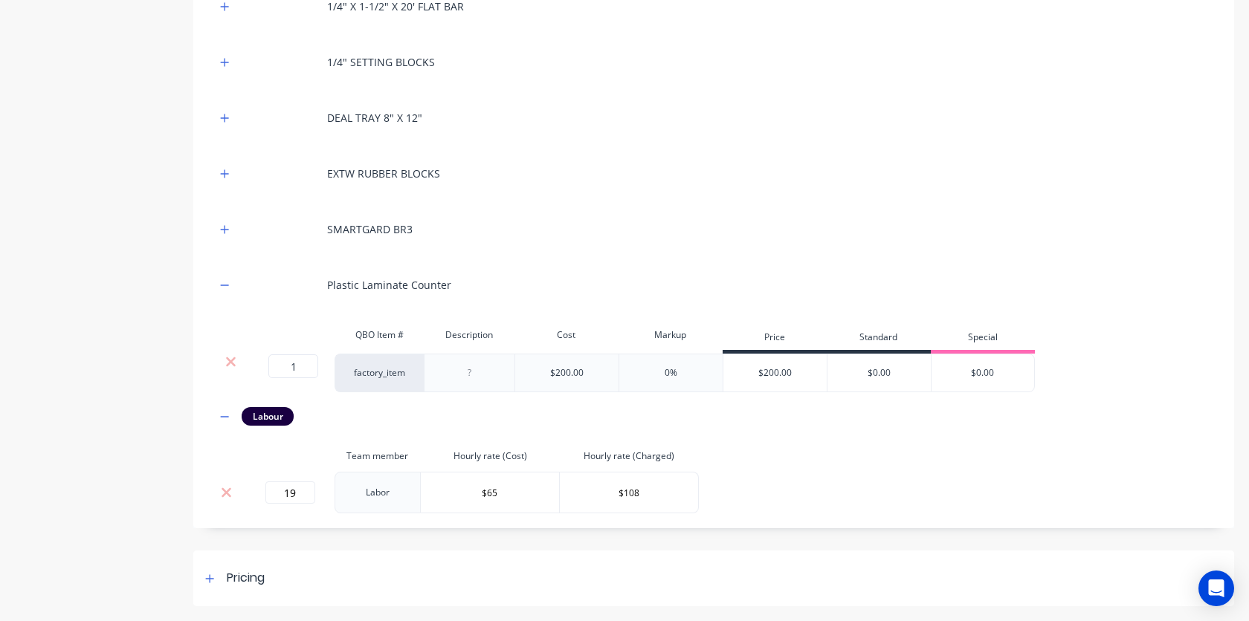
scroll to position [551, 0]
click at [211, 577] on icon at bounding box center [210, 579] width 8 height 8
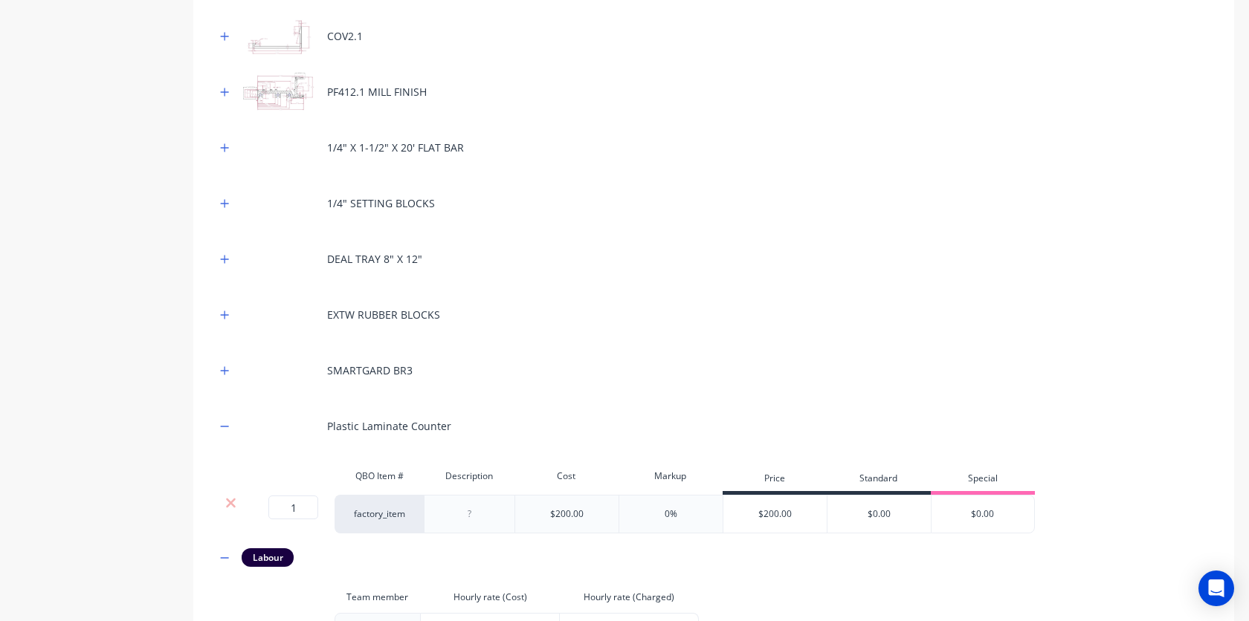
scroll to position [407, 0]
click at [217, 318] on button "button" at bounding box center [225, 317] width 19 height 19
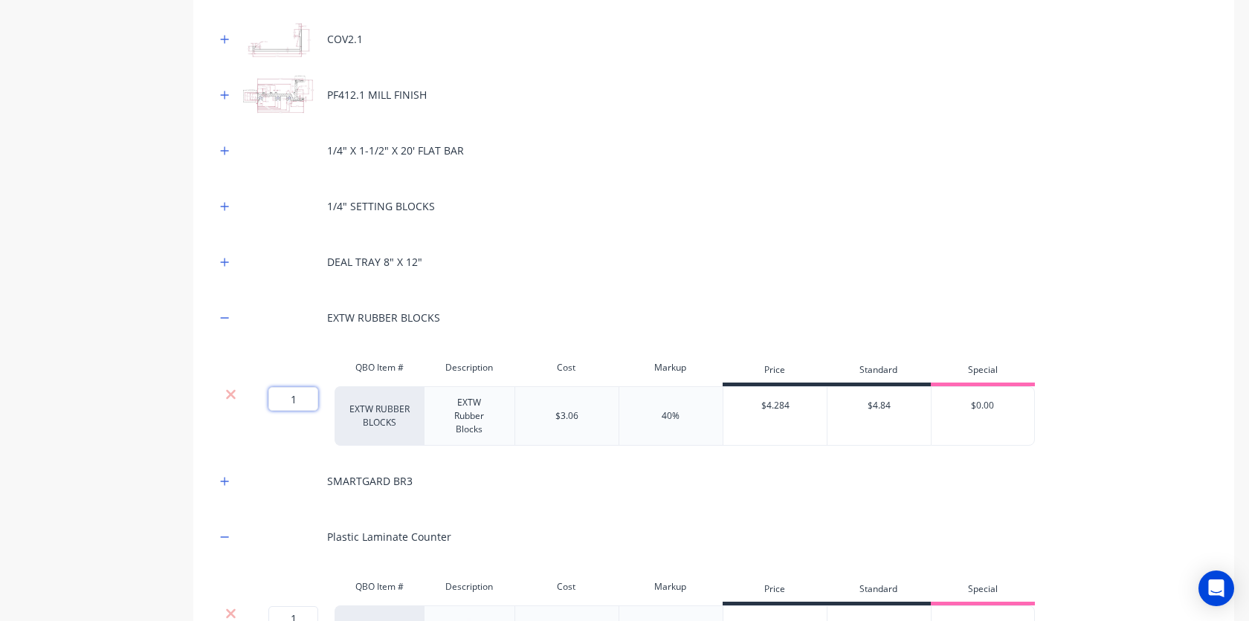
click at [296, 401] on input "1" at bounding box center [293, 399] width 50 height 24
type input "6"
click at [228, 313] on icon "button" at bounding box center [224, 318] width 9 height 10
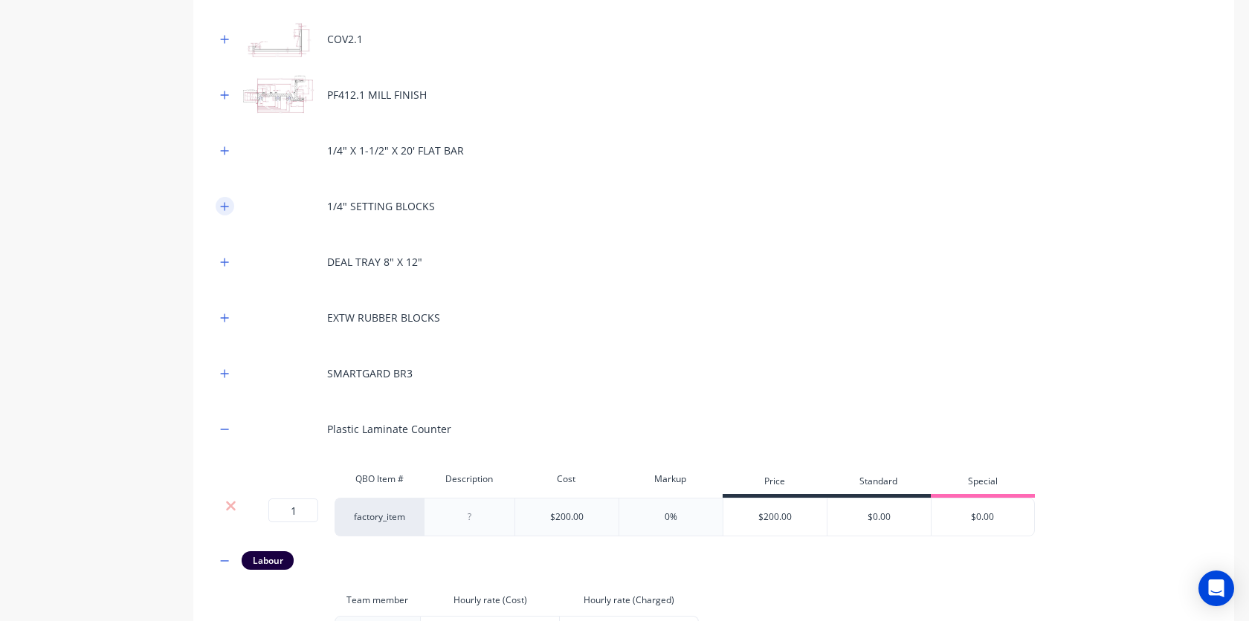
click at [224, 210] on icon "button" at bounding box center [224, 206] width 9 height 10
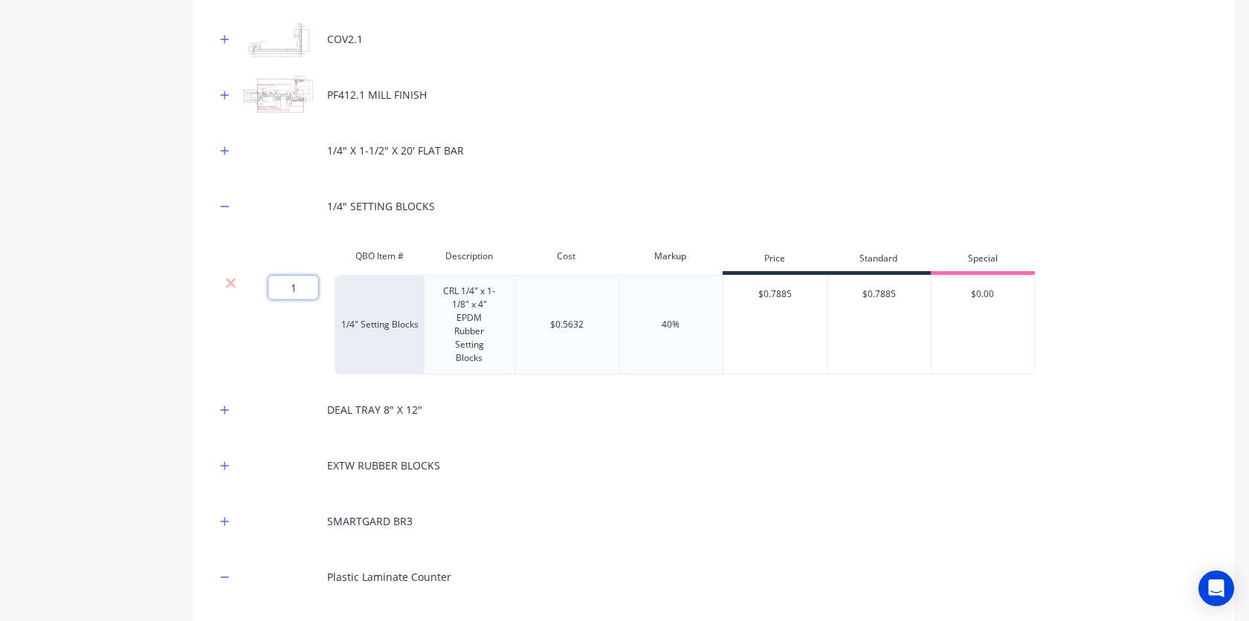
click at [297, 283] on input "1" at bounding box center [293, 288] width 50 height 24
type input "6"
click at [221, 199] on button "button" at bounding box center [225, 206] width 19 height 19
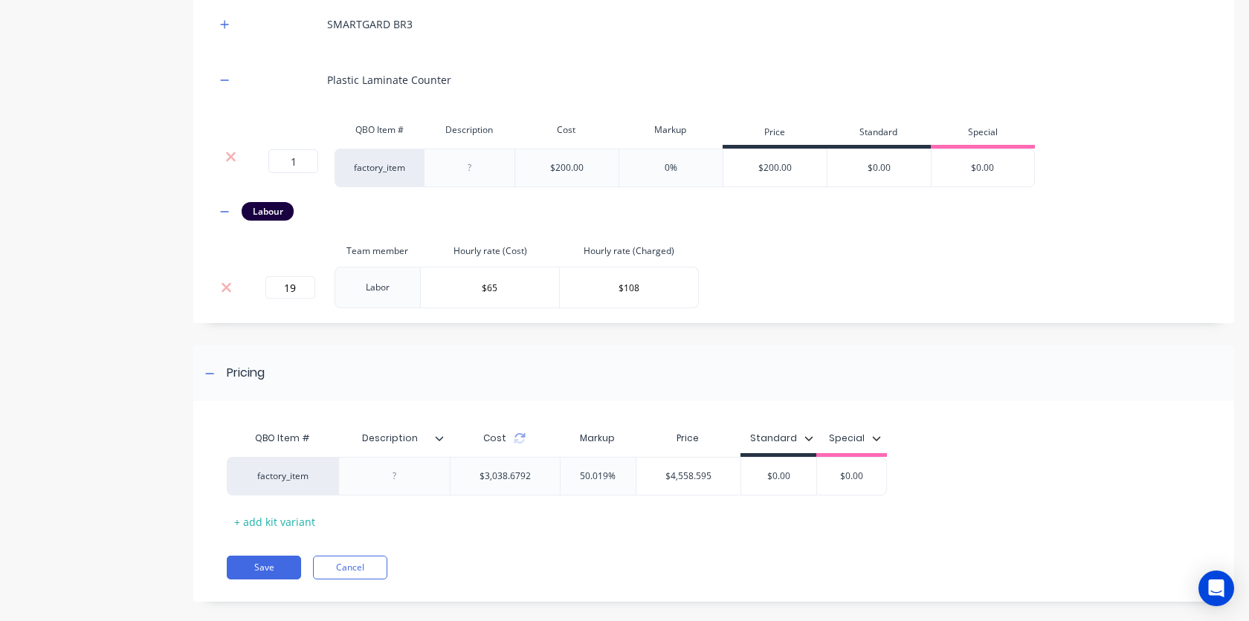
scroll to position [774, 0]
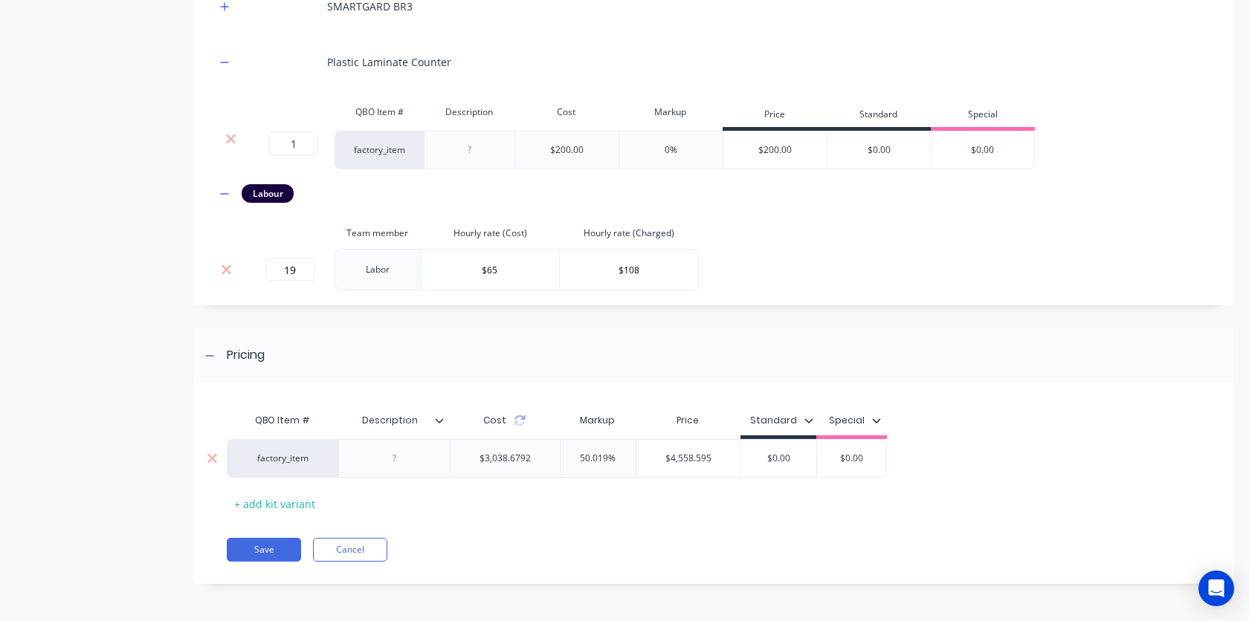
click at [689, 459] on input "$4,558.595" at bounding box center [688, 458] width 104 height 13
click at [715, 461] on input "$4,558.595" at bounding box center [688, 458] width 104 height 13
paste input "5478.8331"
type input "$5478.00"
click at [634, 557] on div "Save Cancel" at bounding box center [730, 550] width 1007 height 24
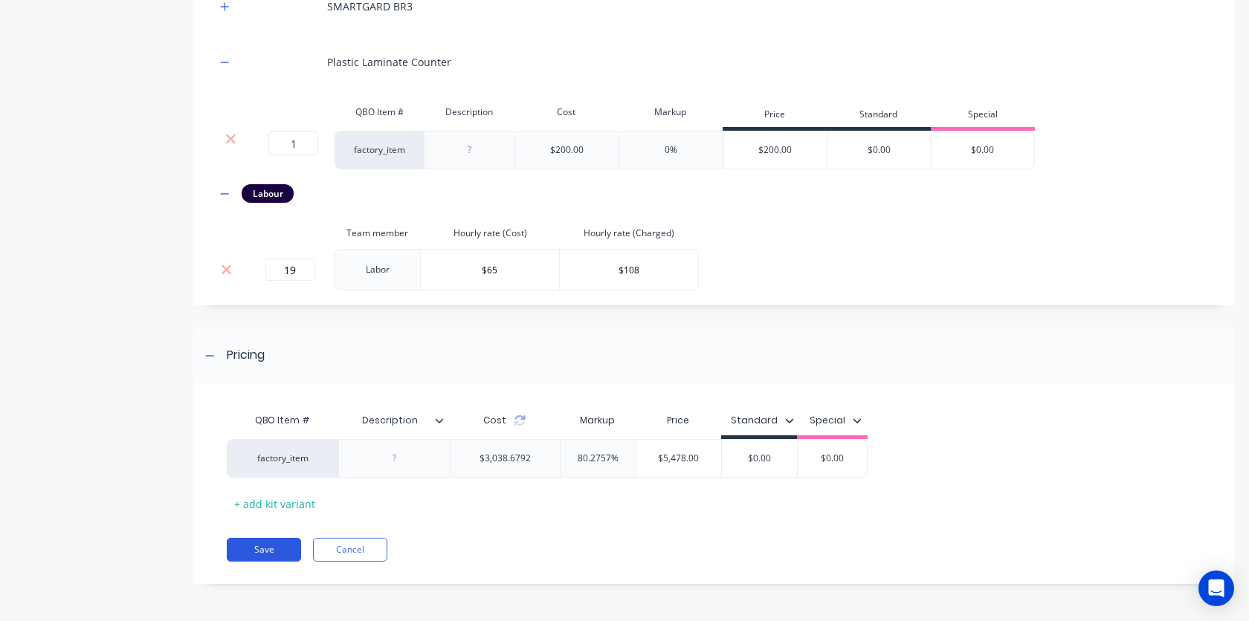
click at [270, 555] on button "Save" at bounding box center [264, 550] width 74 height 24
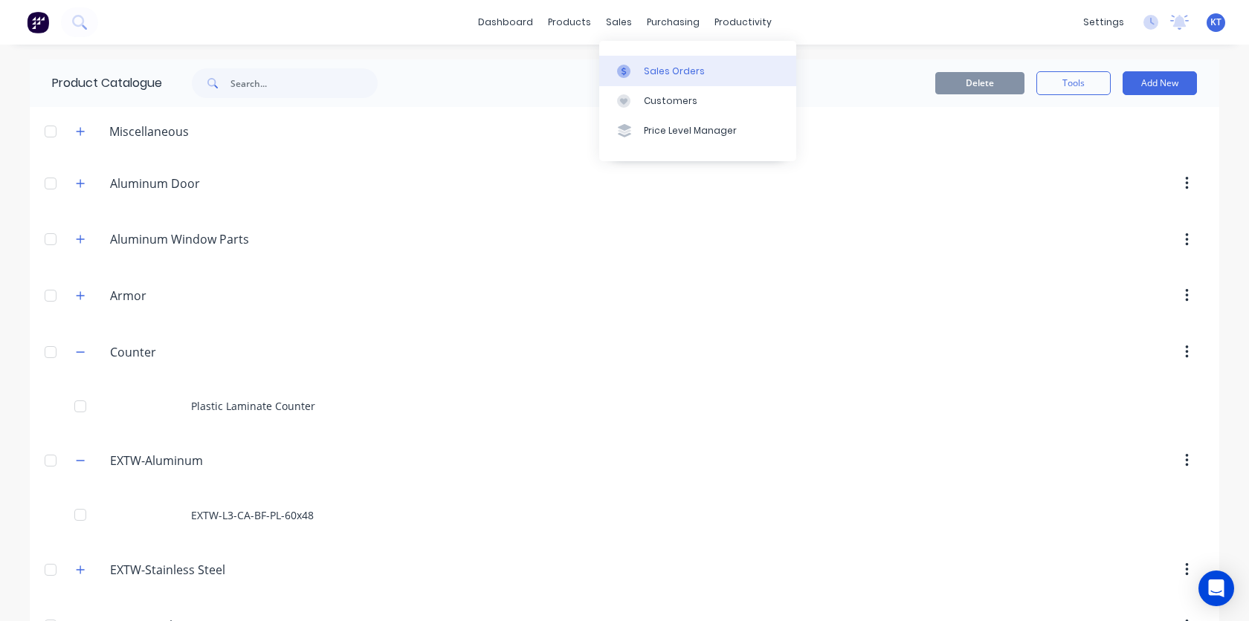
click at [629, 70] on icon at bounding box center [623, 71] width 13 height 13
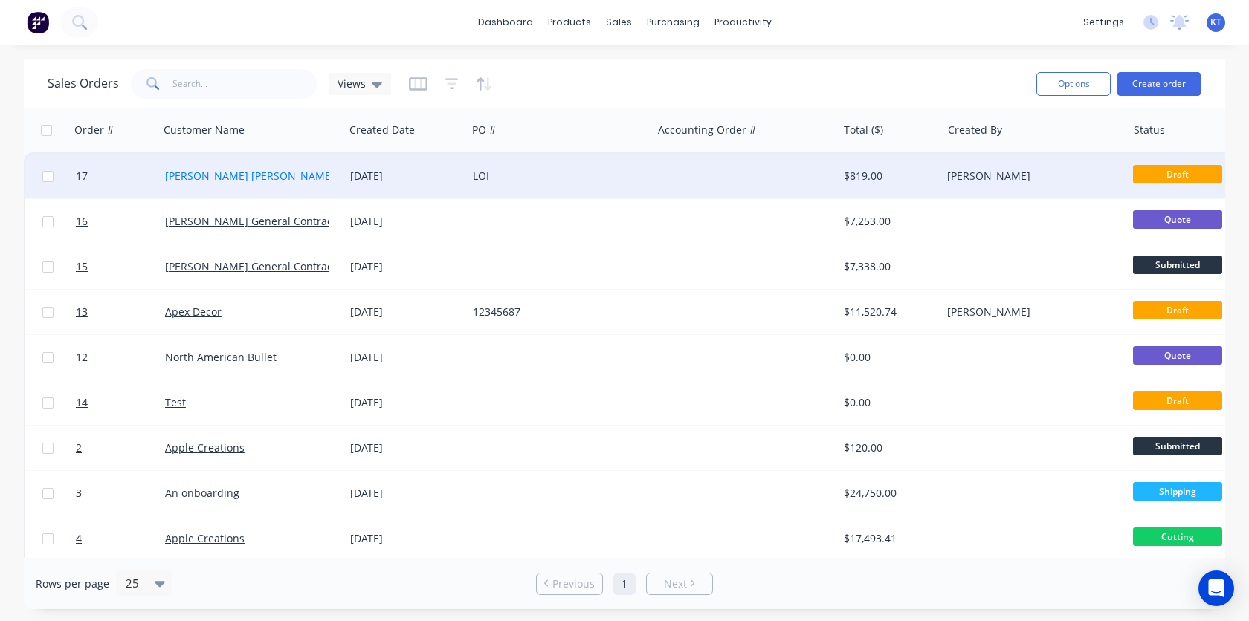
click at [215, 170] on link "[PERSON_NAME] [PERSON_NAME]" at bounding box center [249, 176] width 169 height 14
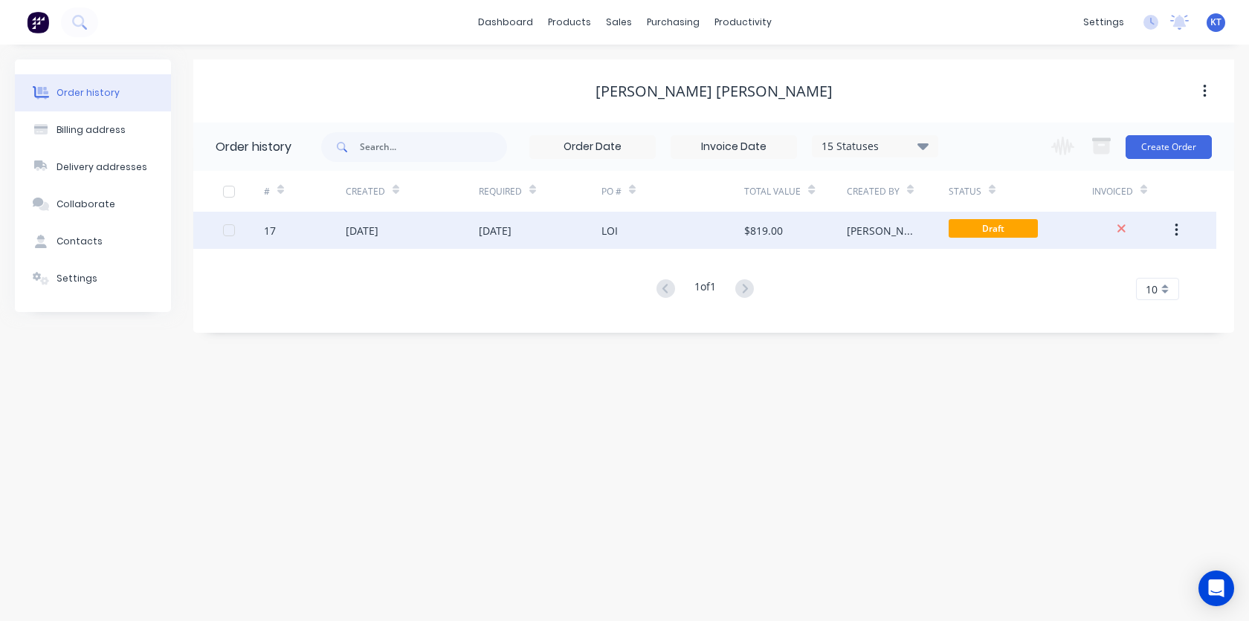
click at [506, 231] on div "23 Sep 2025" at bounding box center [495, 231] width 33 height 16
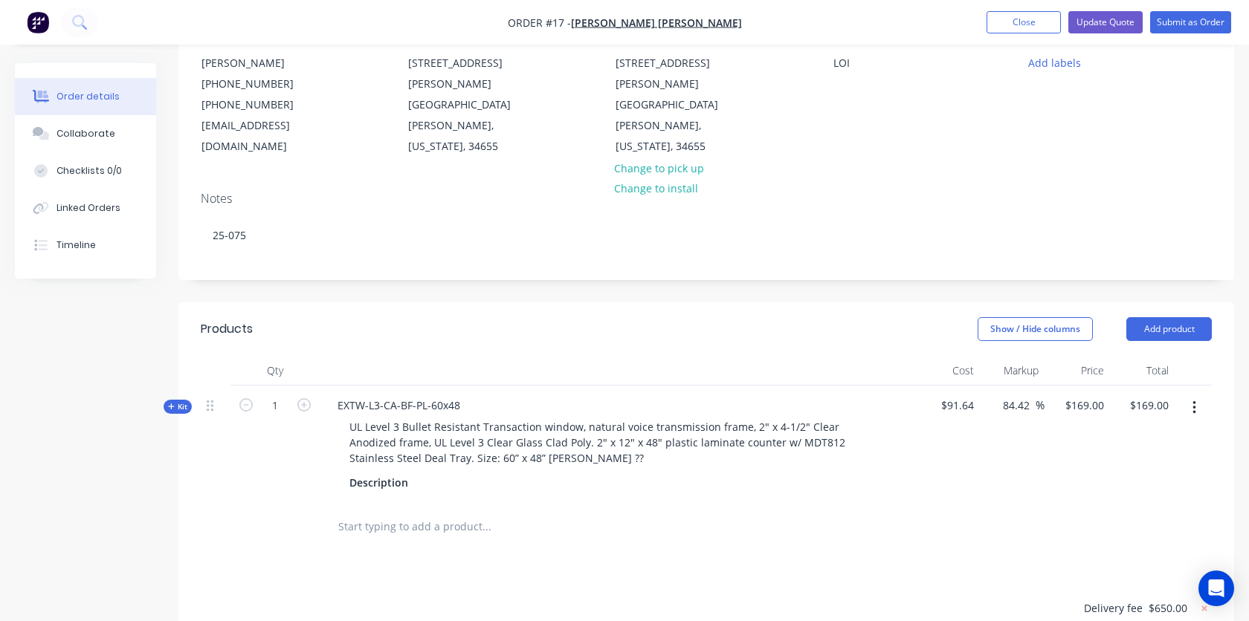
scroll to position [158, 0]
click at [1199, 392] on button "button" at bounding box center [1194, 405] width 35 height 27
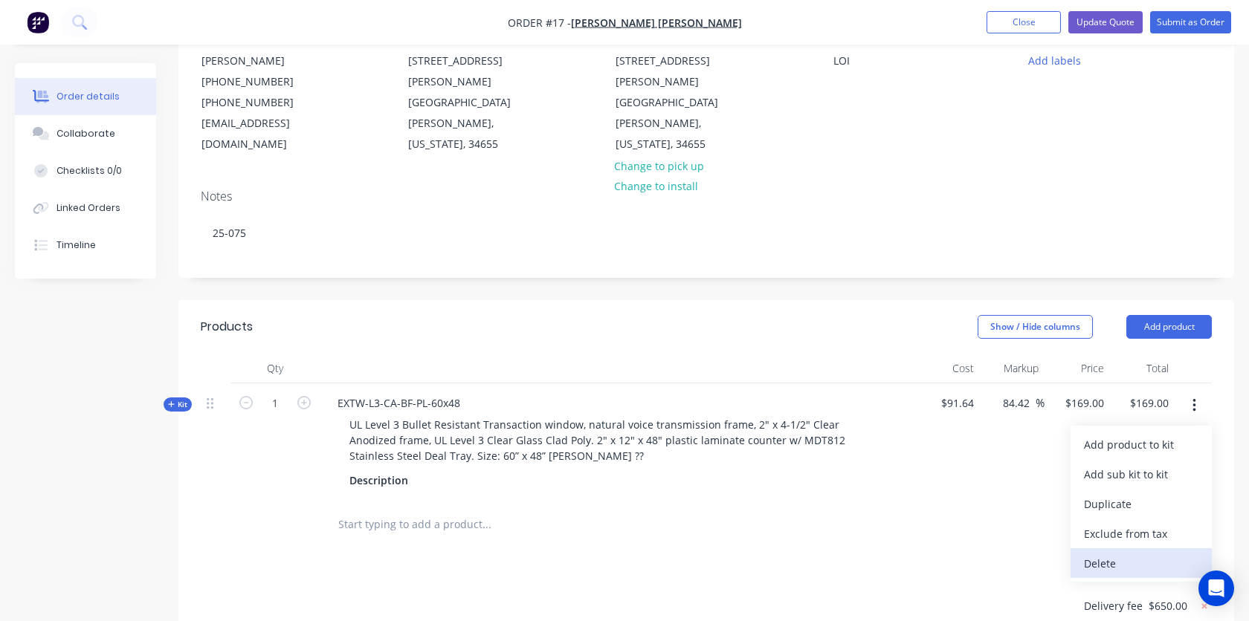
click at [1114, 553] on div "Delete" at bounding box center [1141, 564] width 114 height 22
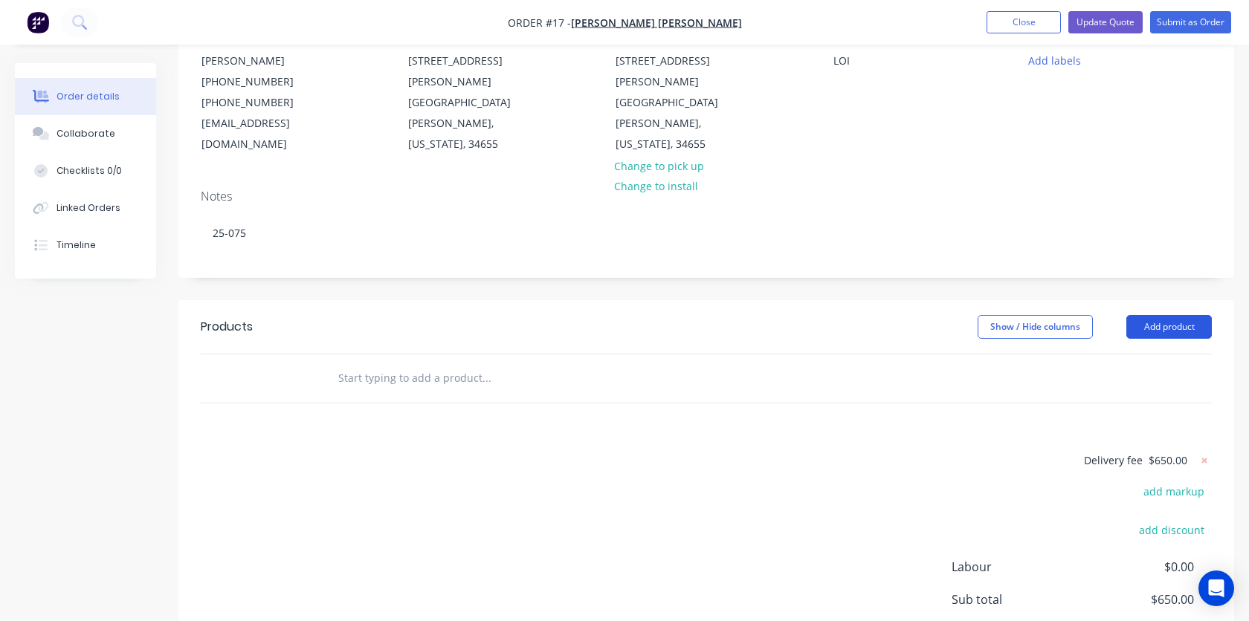
click at [1167, 315] on button "Add product" at bounding box center [1168, 327] width 85 height 24
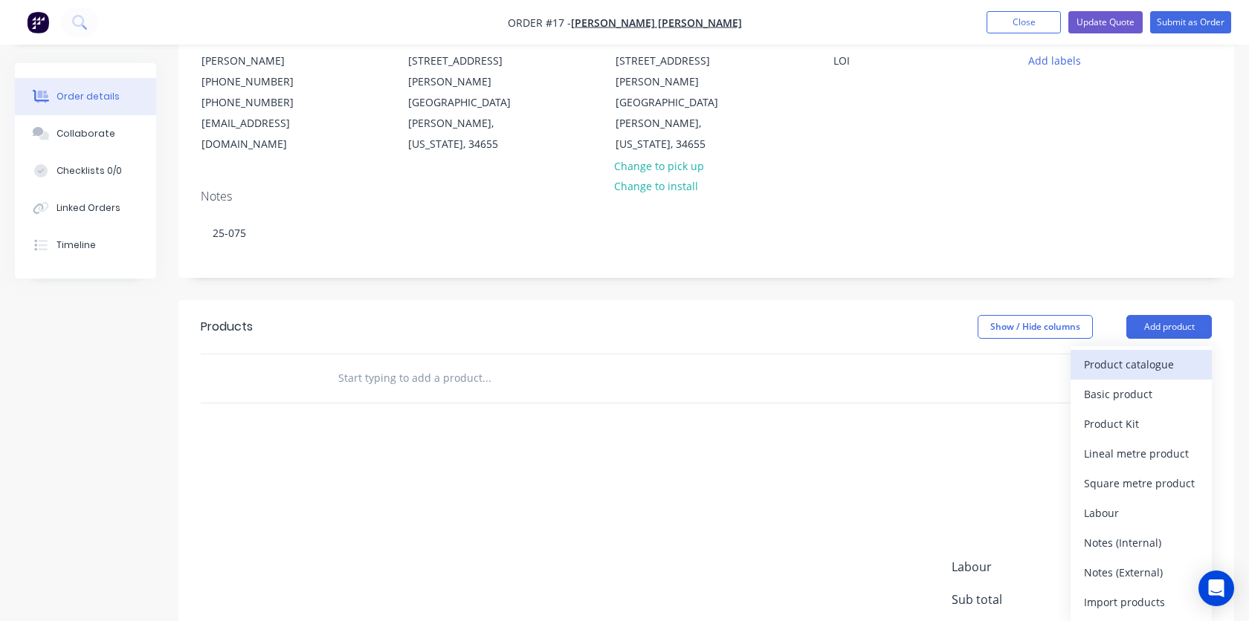
click at [1132, 354] on div "Product catalogue" at bounding box center [1141, 365] width 114 height 22
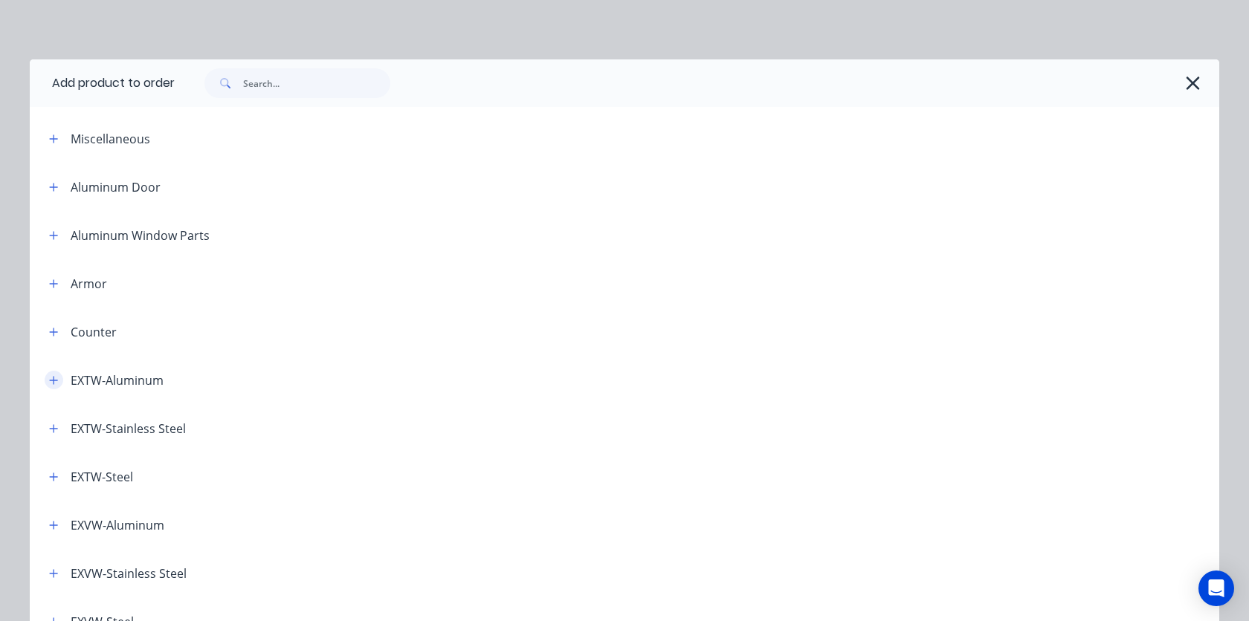
click at [54, 381] on icon "button" at bounding box center [53, 380] width 9 height 10
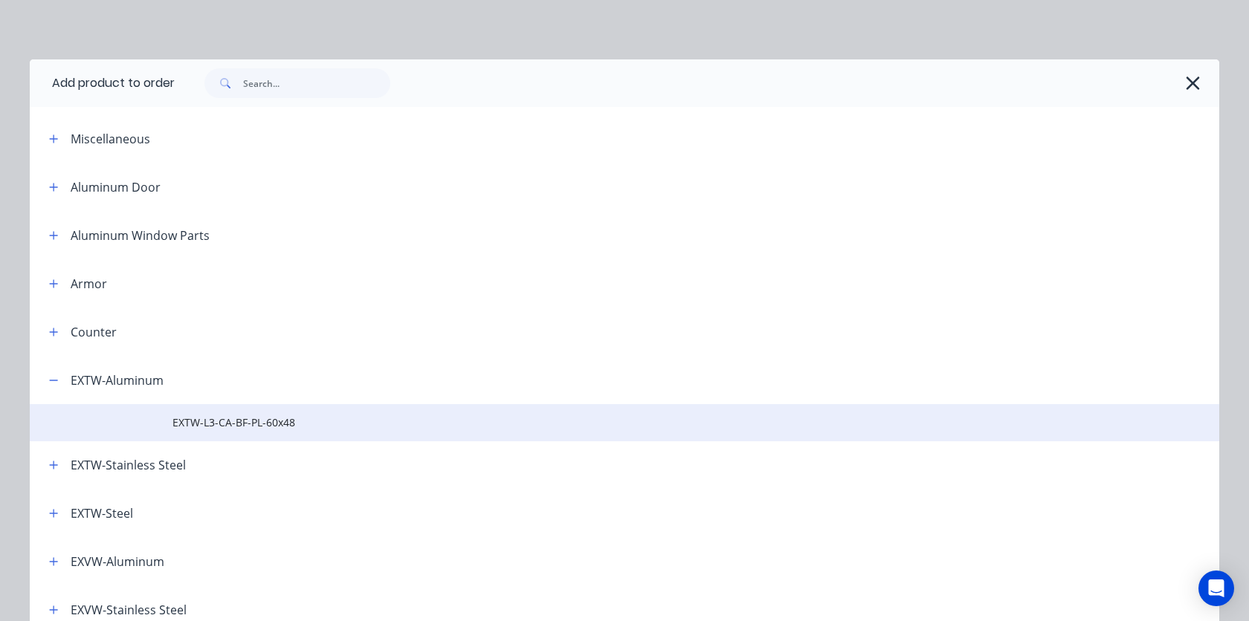
click at [271, 425] on span "EXTW-L3-CA-BF-PL-60x48" at bounding box center [590, 423] width 837 height 16
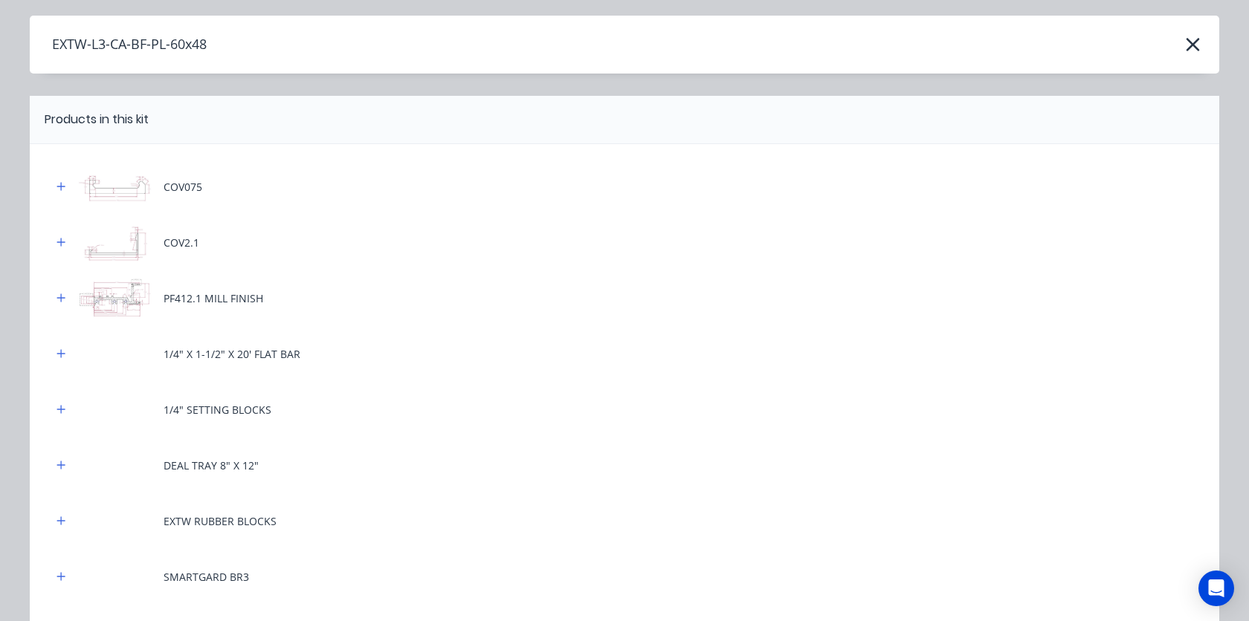
scroll to position [0, 0]
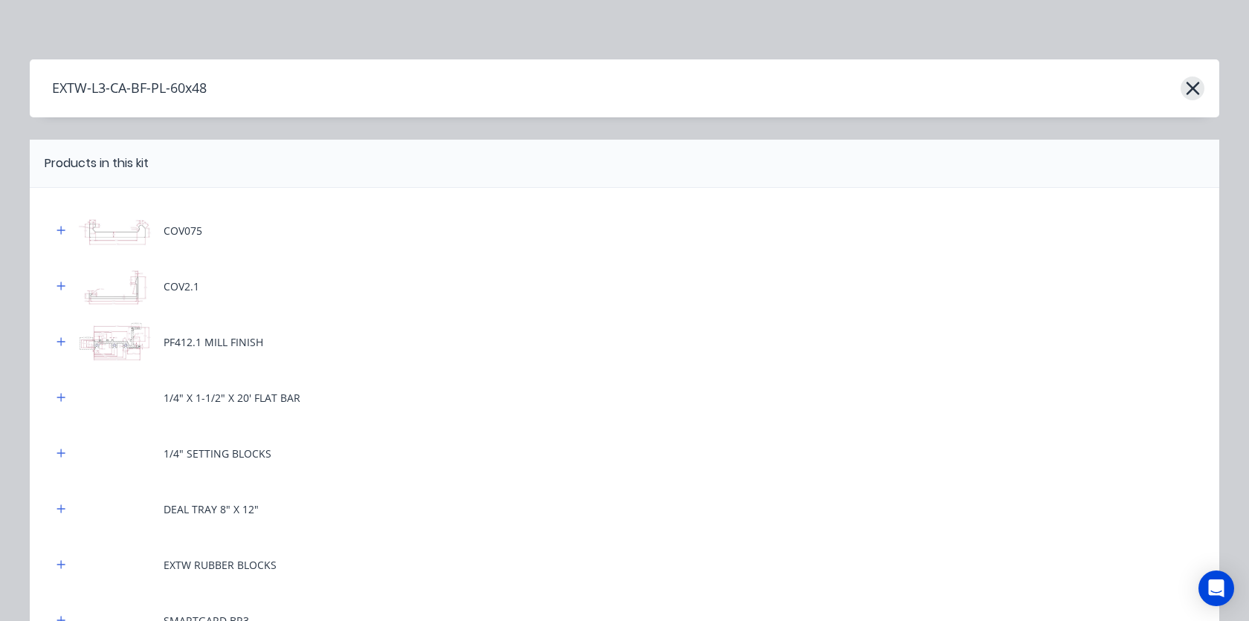
click at [1190, 91] on icon "button" at bounding box center [1191, 88] width 13 height 13
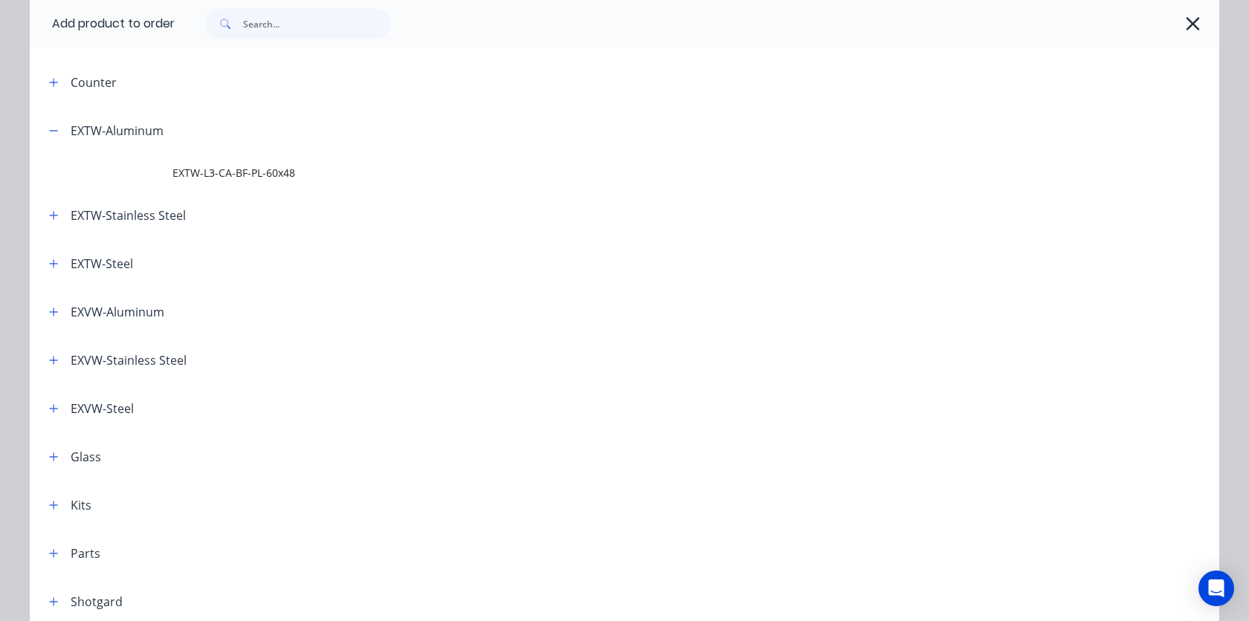
scroll to position [200, 0]
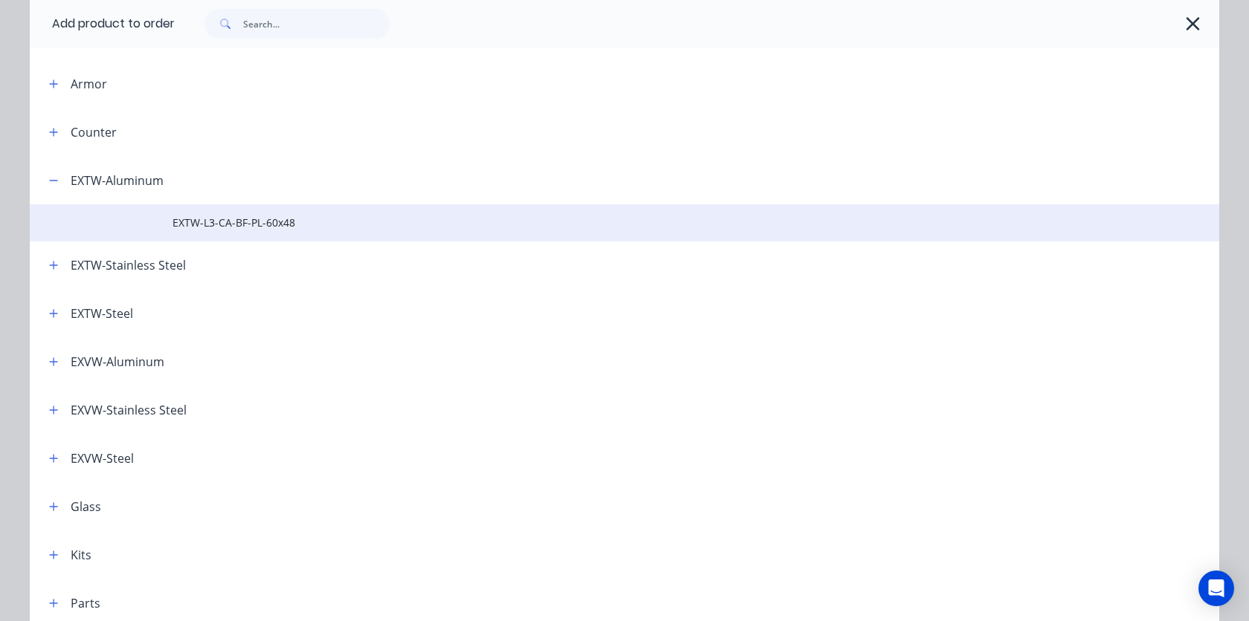
click at [308, 222] on span "EXTW-L3-CA-BF-PL-60x48" at bounding box center [590, 223] width 837 height 16
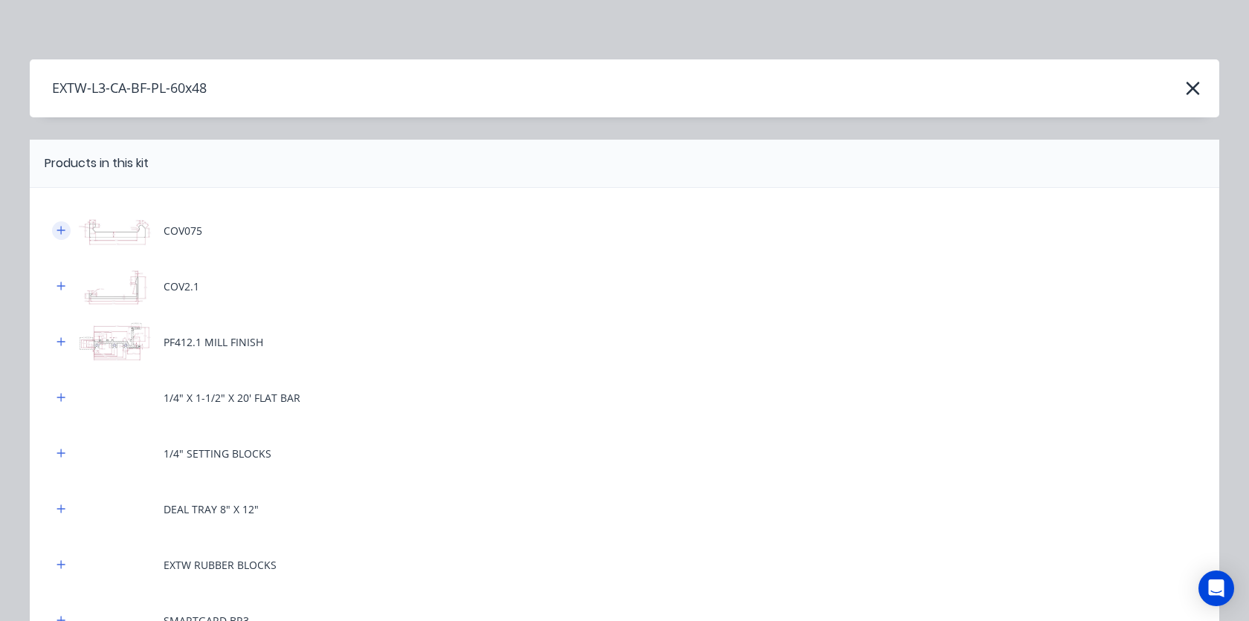
click at [61, 231] on icon "button" at bounding box center [61, 230] width 8 height 8
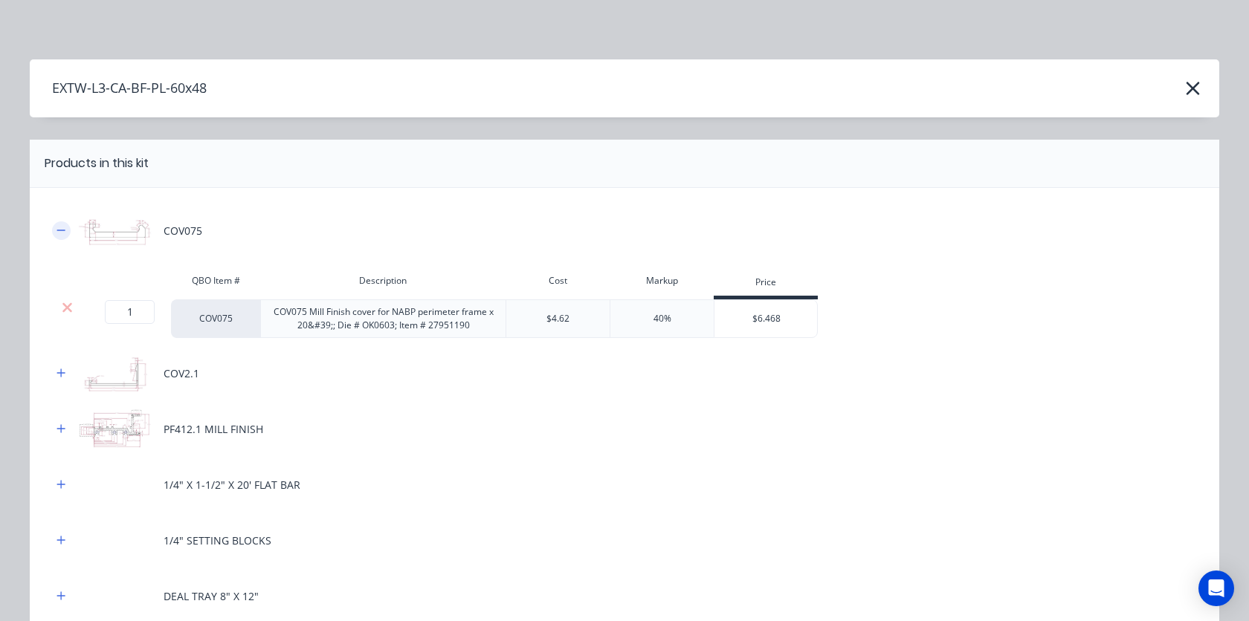
click at [61, 231] on icon "button" at bounding box center [60, 230] width 9 height 10
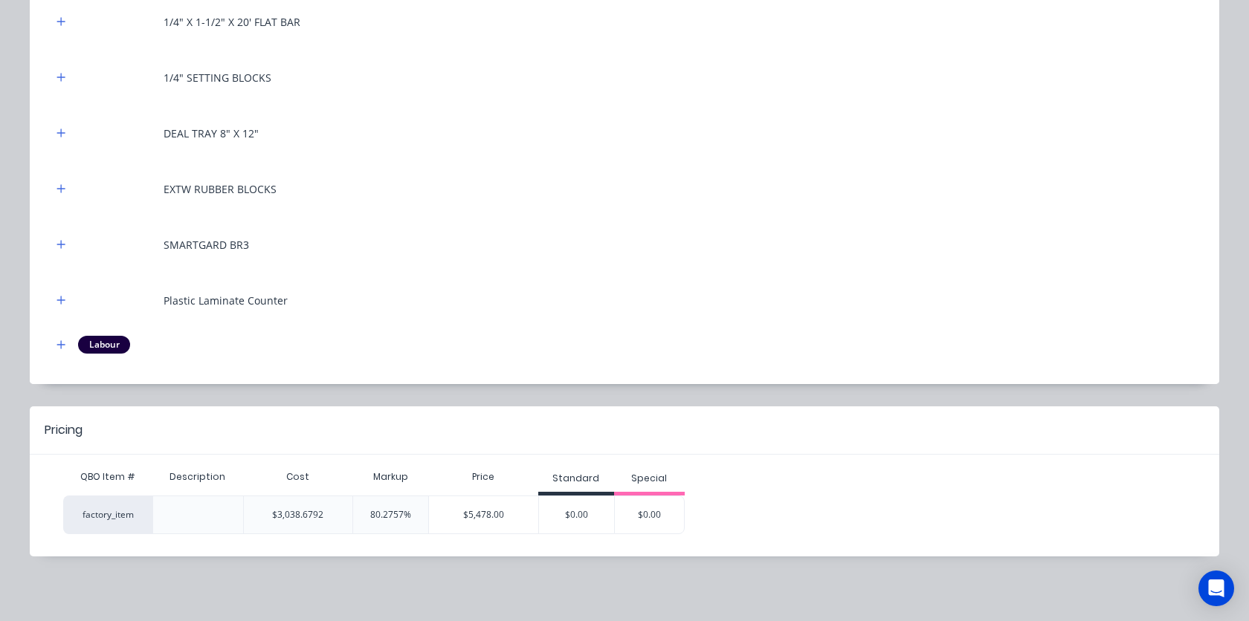
scroll to position [311, 0]
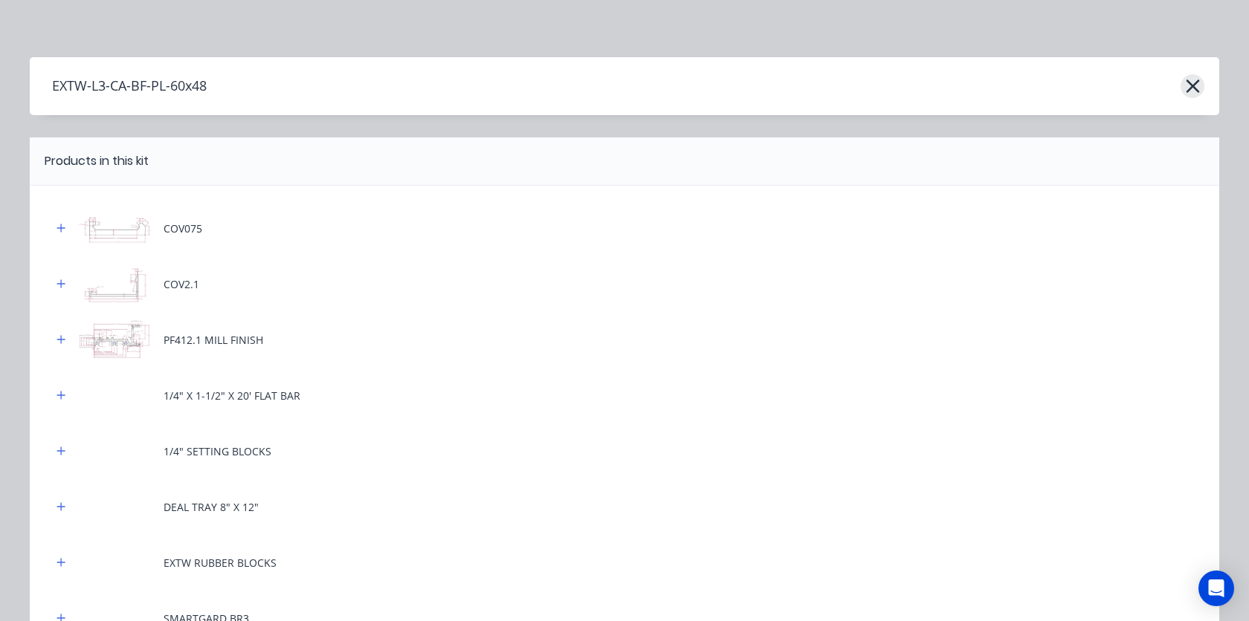
click at [1187, 87] on icon "button" at bounding box center [1193, 86] width 16 height 21
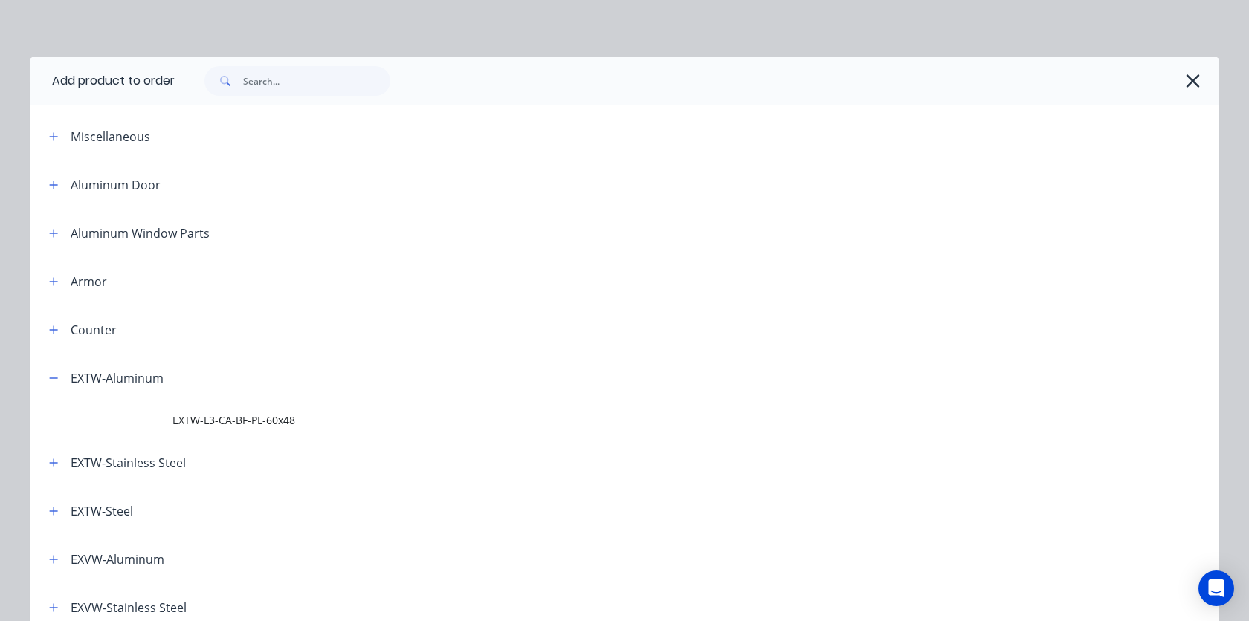
scroll to position [356, 0]
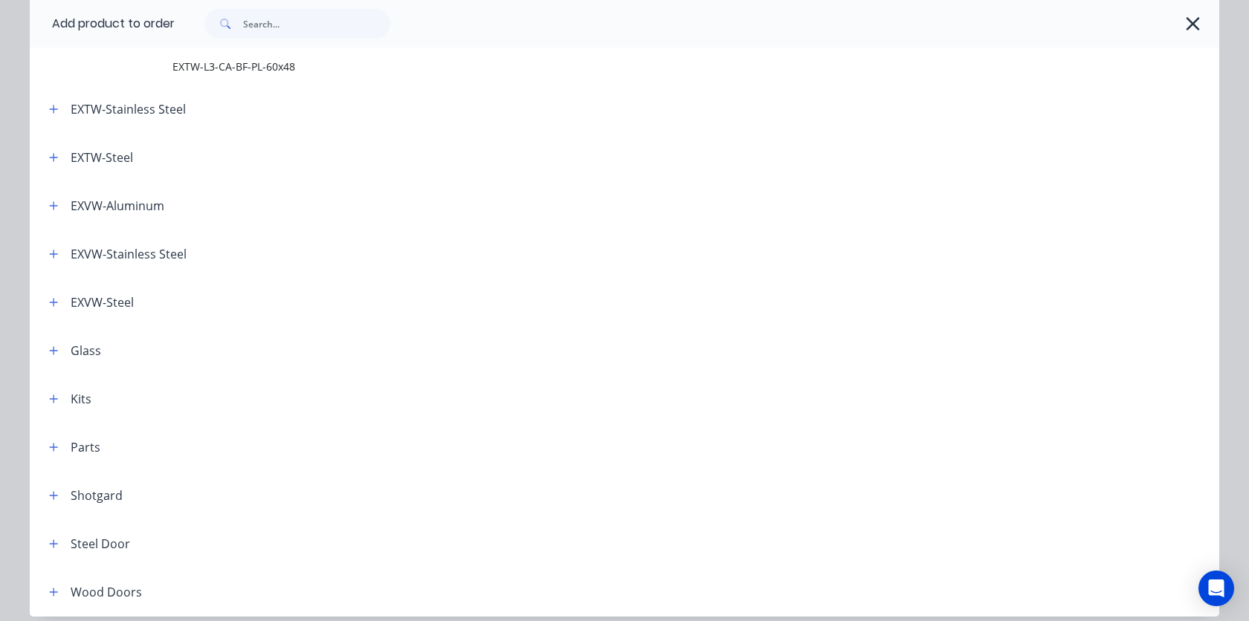
click at [1204, 28] on div at bounding box center [697, 24] width 1044 height 48
click at [1192, 28] on icon "button" at bounding box center [1193, 23] width 16 height 21
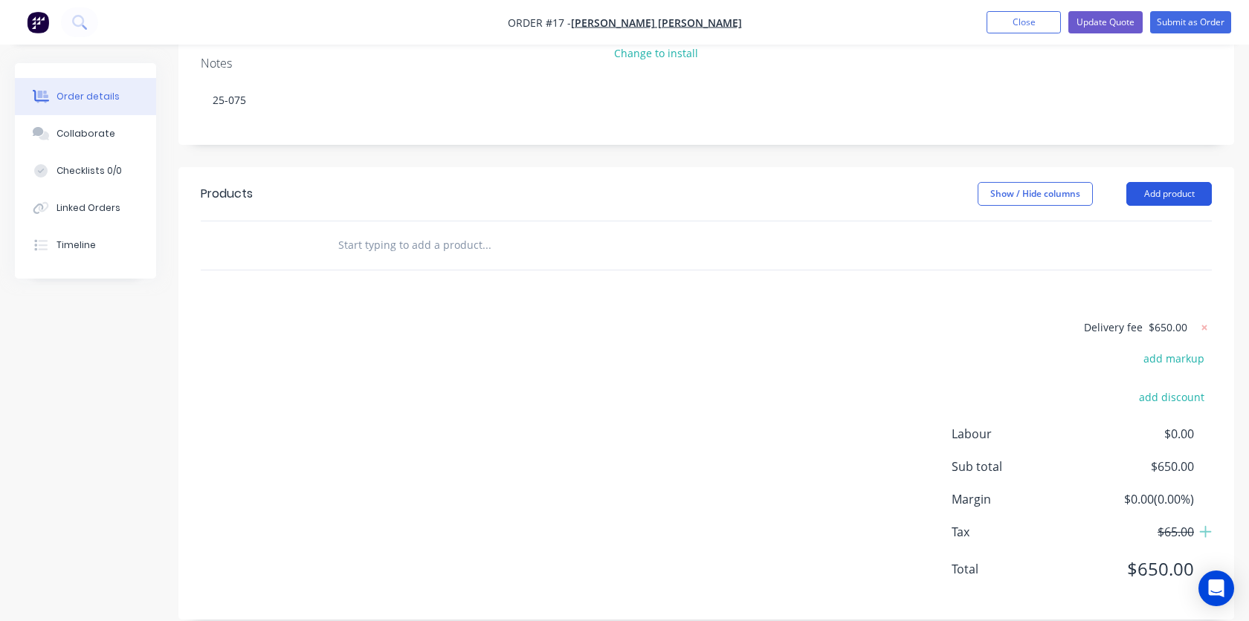
click at [1182, 182] on button "Add product" at bounding box center [1168, 194] width 85 height 24
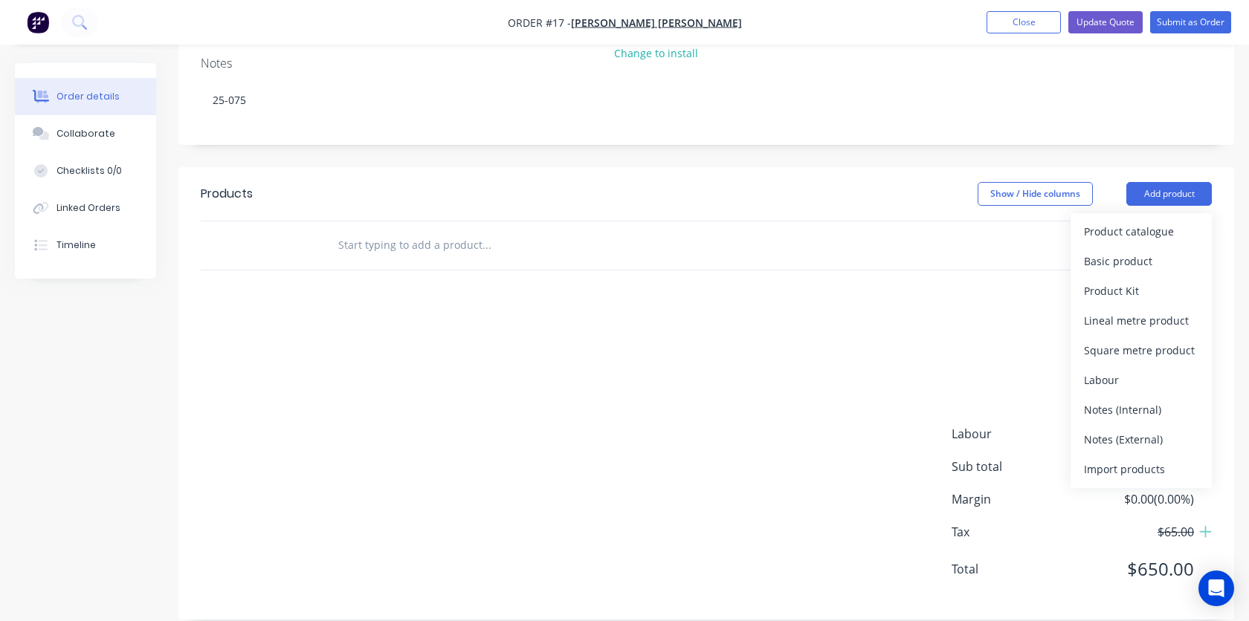
click at [531, 230] on input "text" at bounding box center [485, 245] width 297 height 30
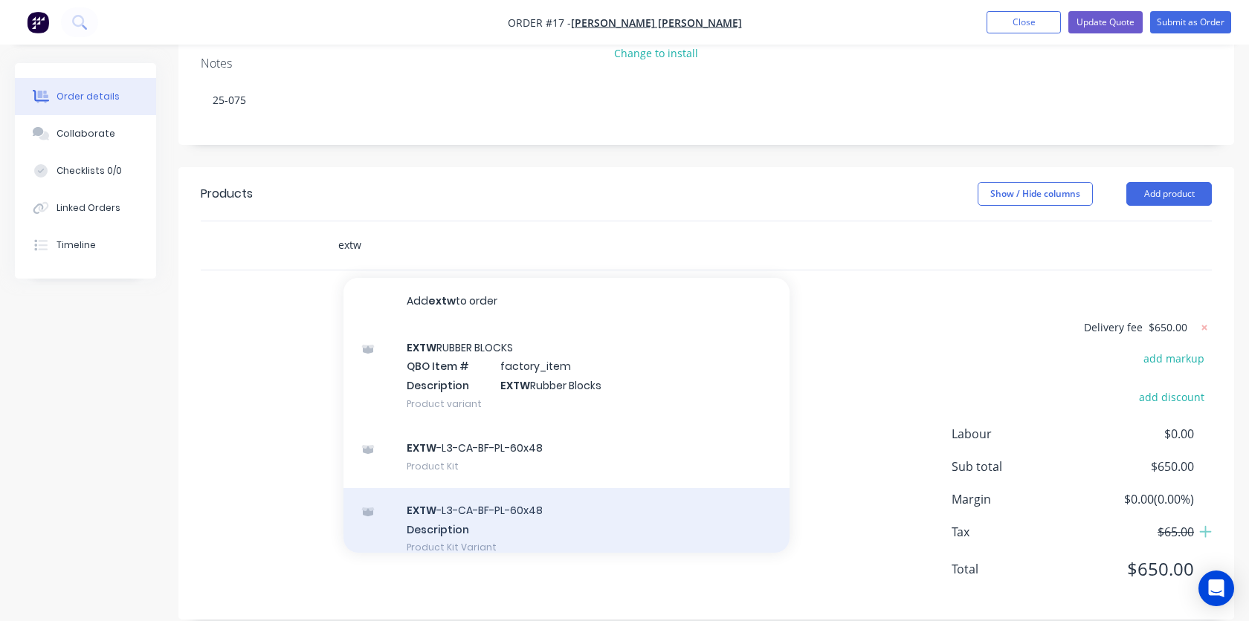
type input "extw"
click at [441, 503] on div "EXTW -L3-CA-BF-PL-60x48 Description Product Kit Variant" at bounding box center [566, 529] width 446 height 82
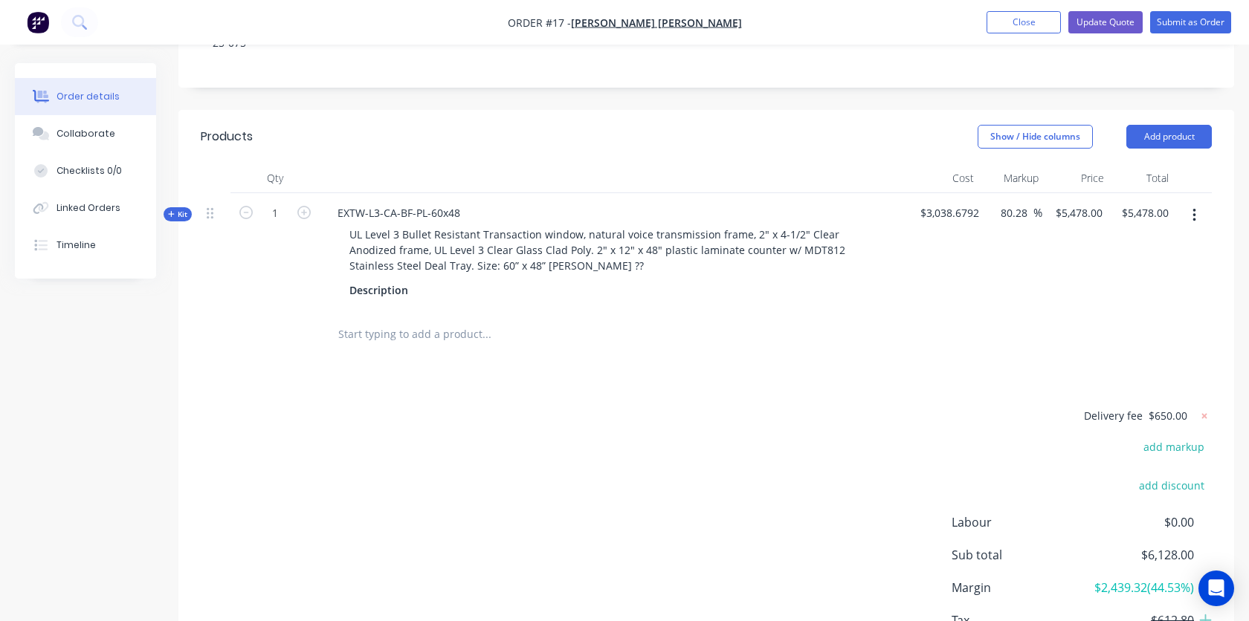
scroll to position [436, 0]
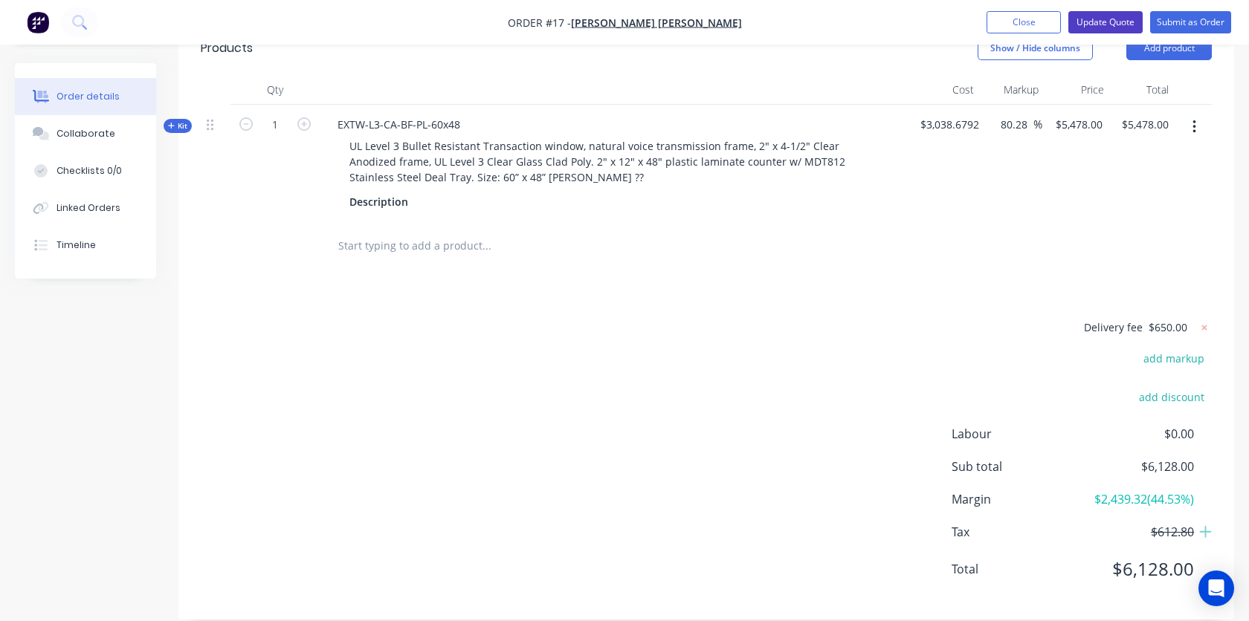
click at [1103, 27] on button "Update Quote" at bounding box center [1105, 22] width 74 height 22
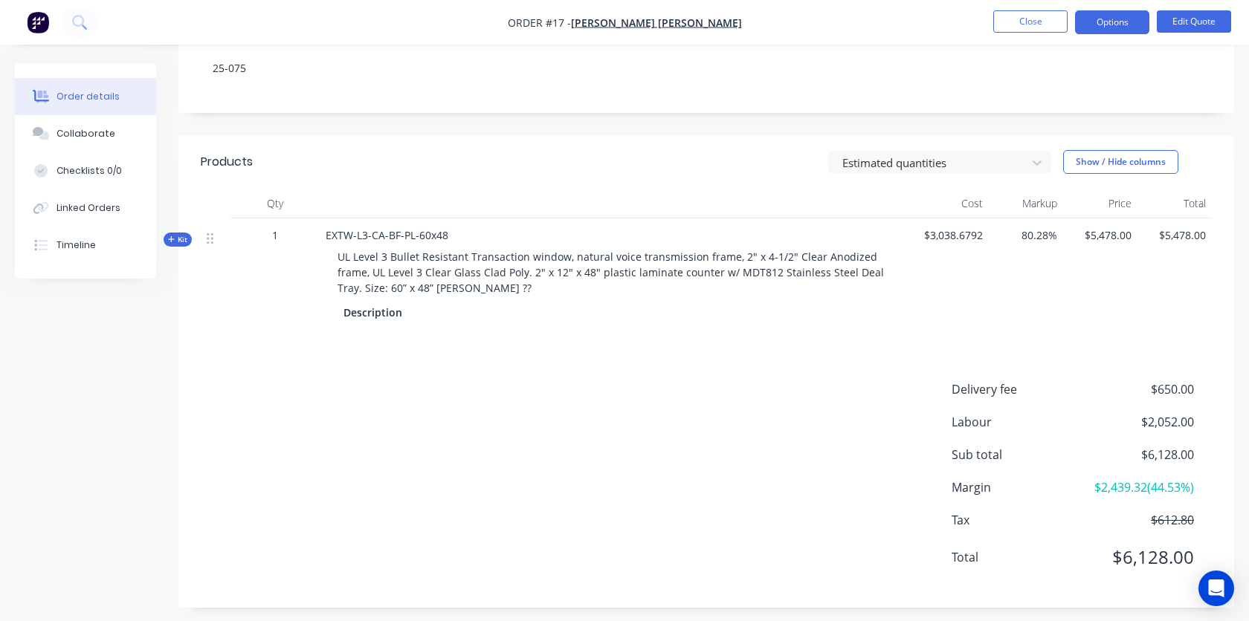
scroll to position [301, 0]
click at [181, 237] on span "Kit" at bounding box center [177, 237] width 19 height 11
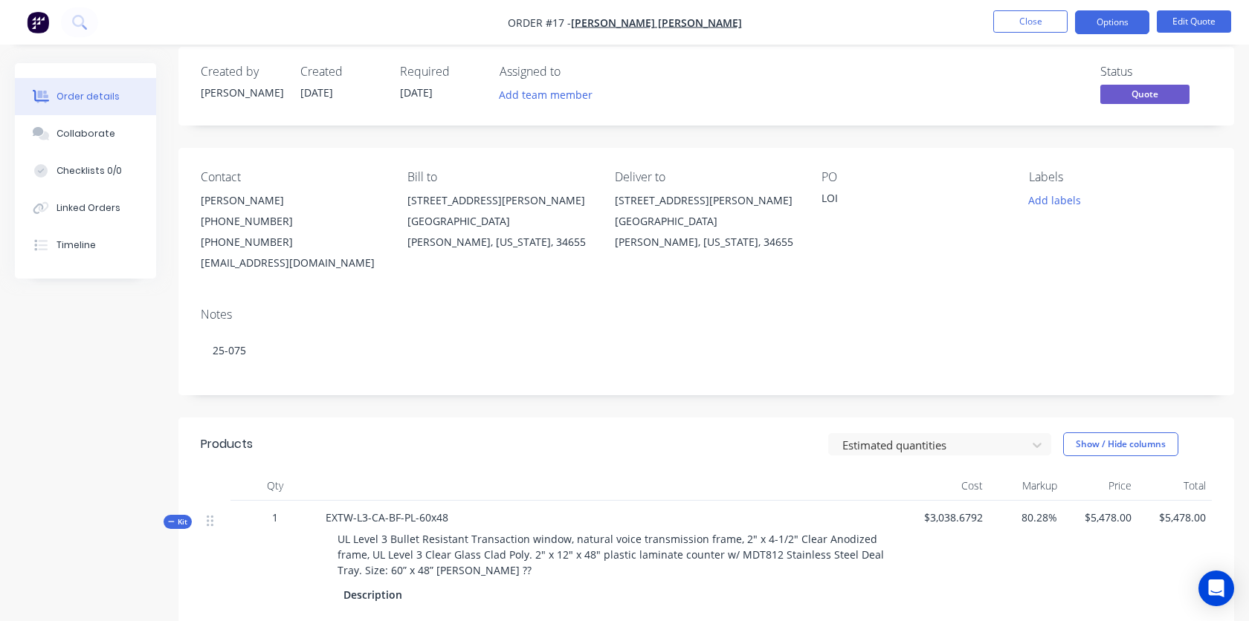
scroll to position [0, 0]
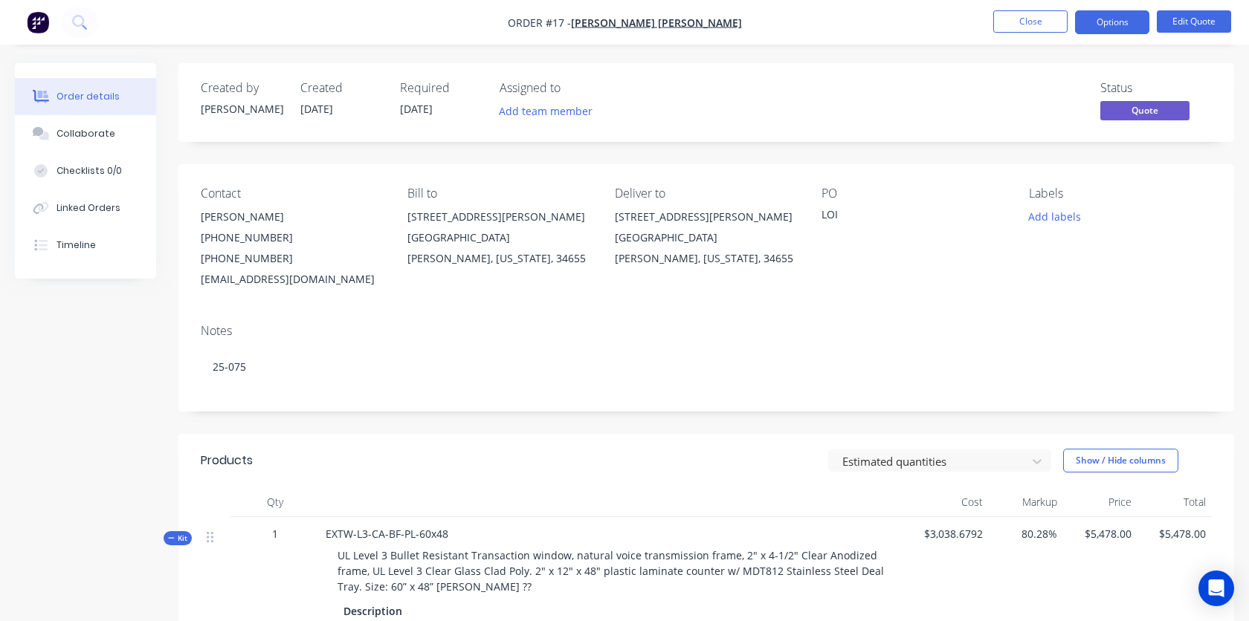
click at [172, 538] on icon "button" at bounding box center [171, 538] width 6 height 1
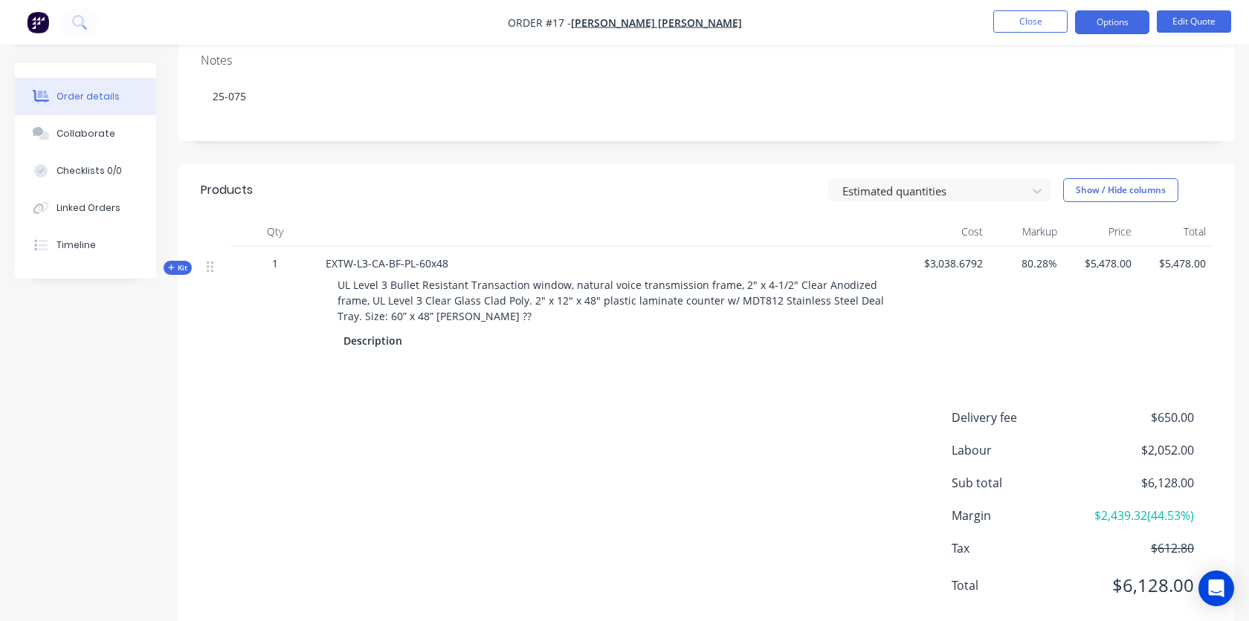
scroll to position [253, 0]
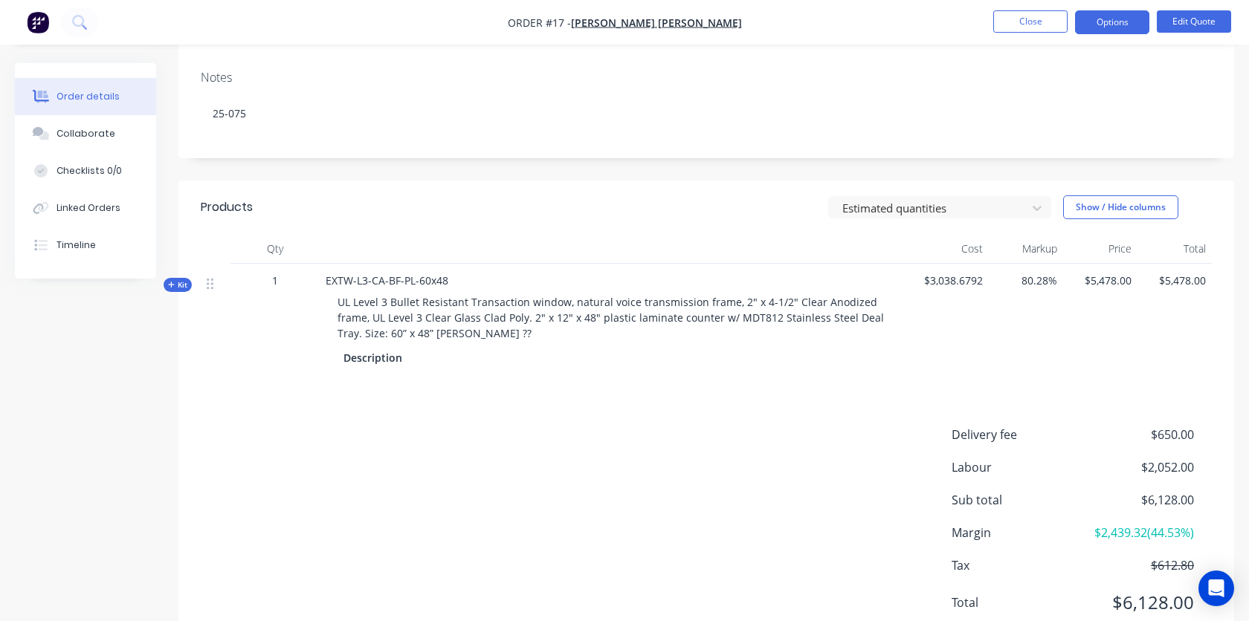
click at [181, 291] on button "Kit" at bounding box center [178, 285] width 28 height 14
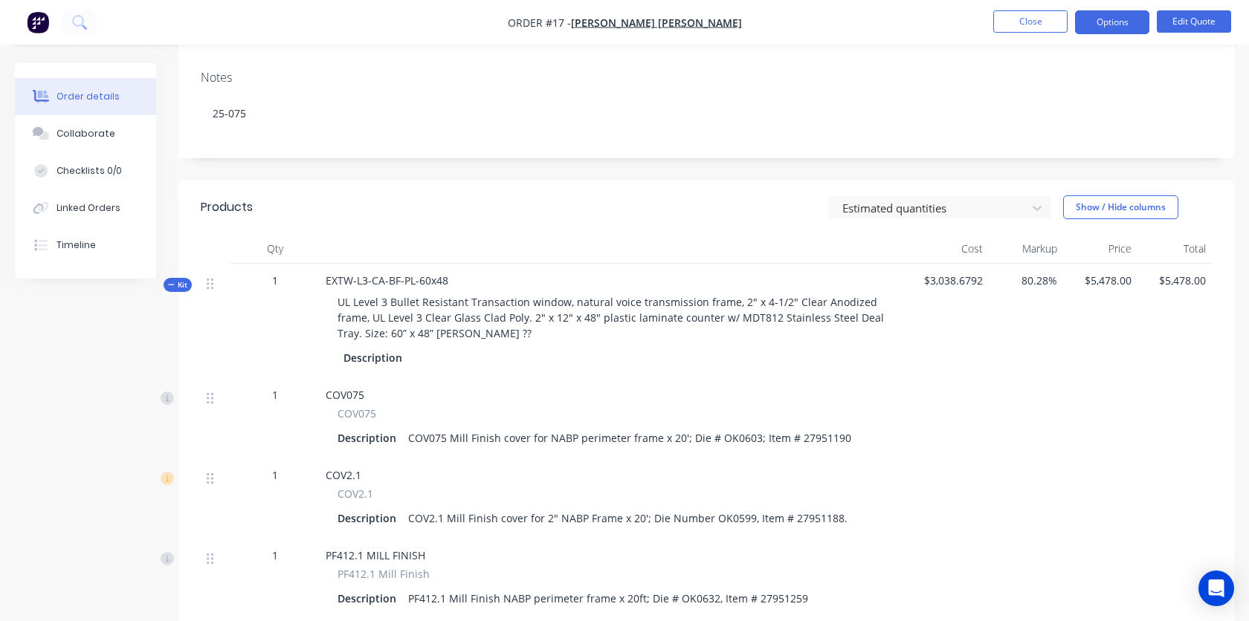
click at [272, 397] on span "1" at bounding box center [275, 395] width 6 height 16
click at [168, 481] on icon at bounding box center [168, 478] width 4 height 7
click at [262, 366] on div "1" at bounding box center [274, 321] width 89 height 114
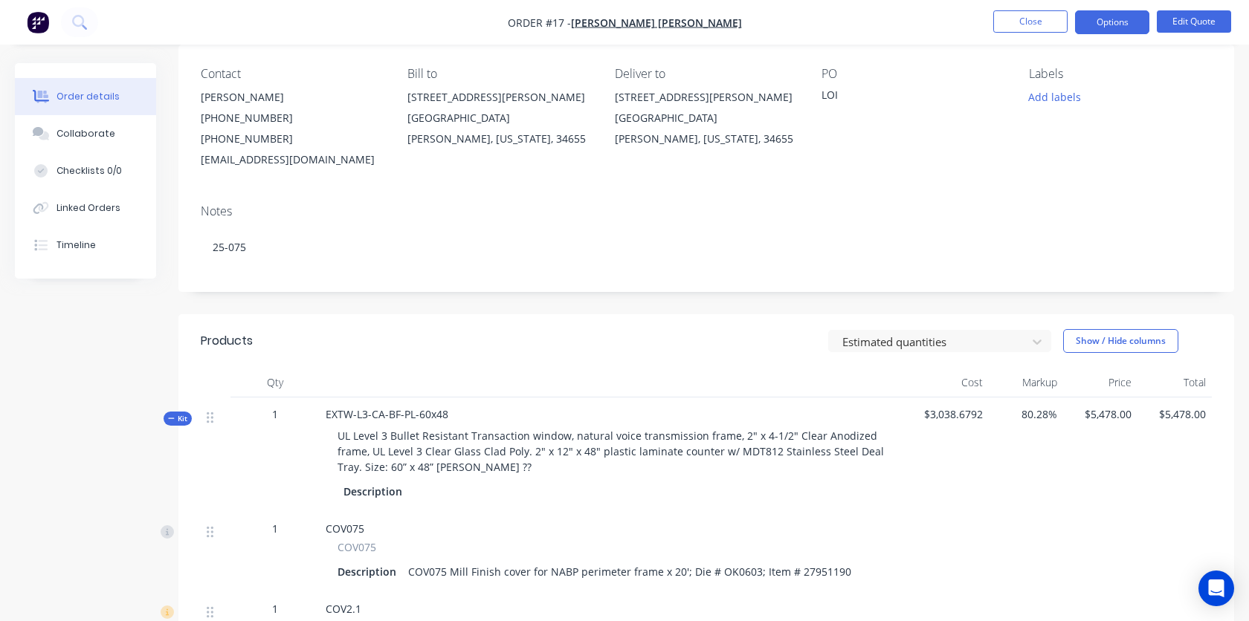
scroll to position [0, 0]
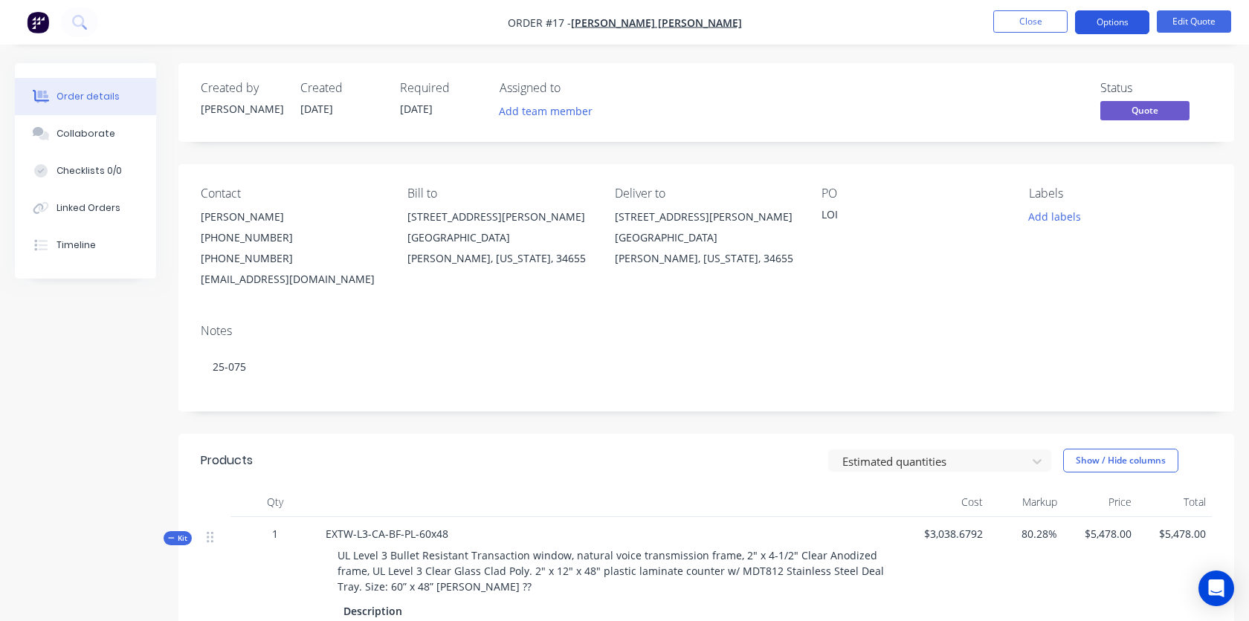
click at [1116, 20] on button "Options" at bounding box center [1112, 22] width 74 height 24
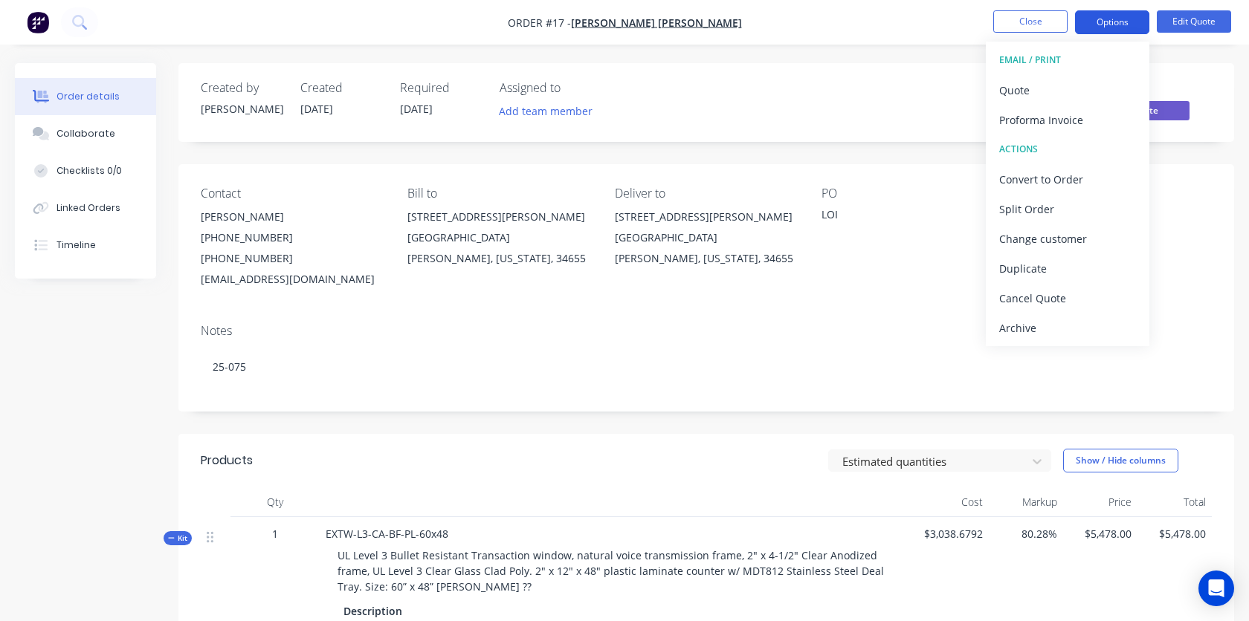
click at [1116, 20] on button "Options" at bounding box center [1112, 22] width 74 height 24
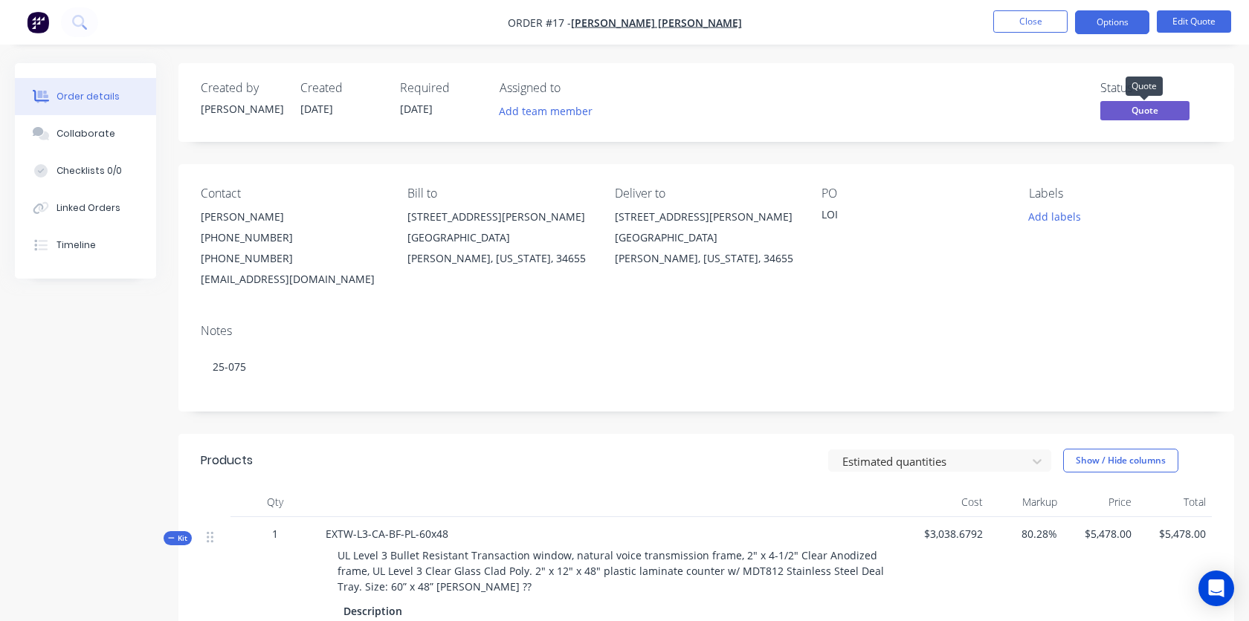
click at [1133, 107] on span "Quote" at bounding box center [1144, 110] width 89 height 19
click at [1095, 26] on button "Options" at bounding box center [1112, 22] width 74 height 24
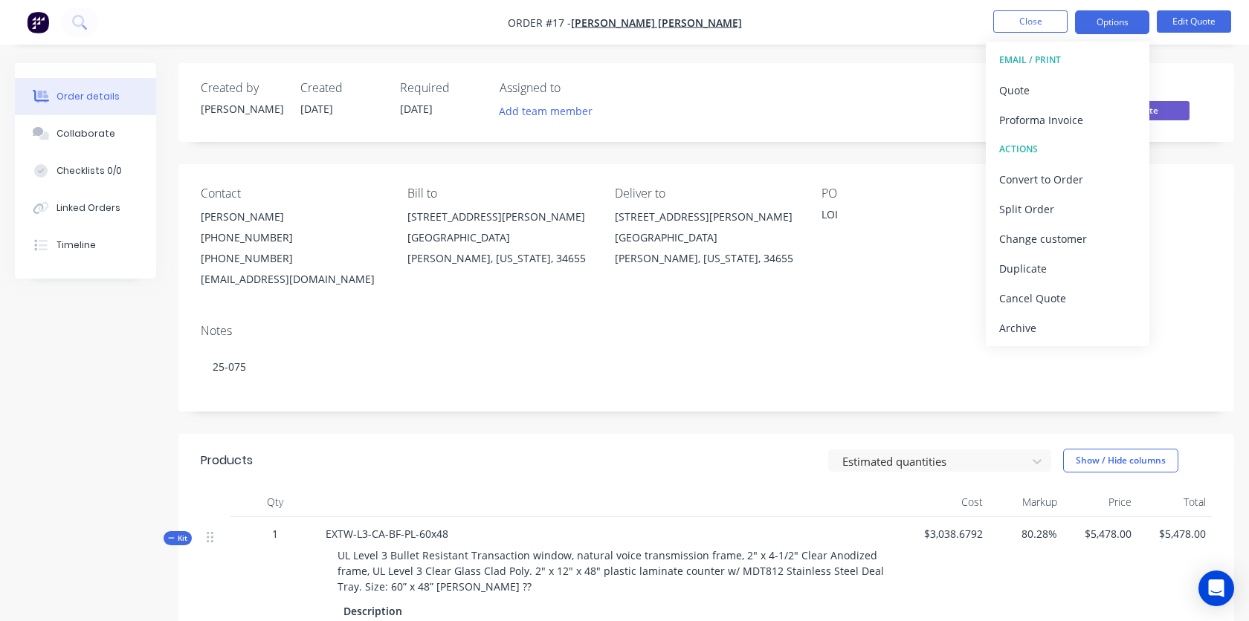
click at [877, 100] on div "Status Quote" at bounding box center [929, 102] width 563 height 43
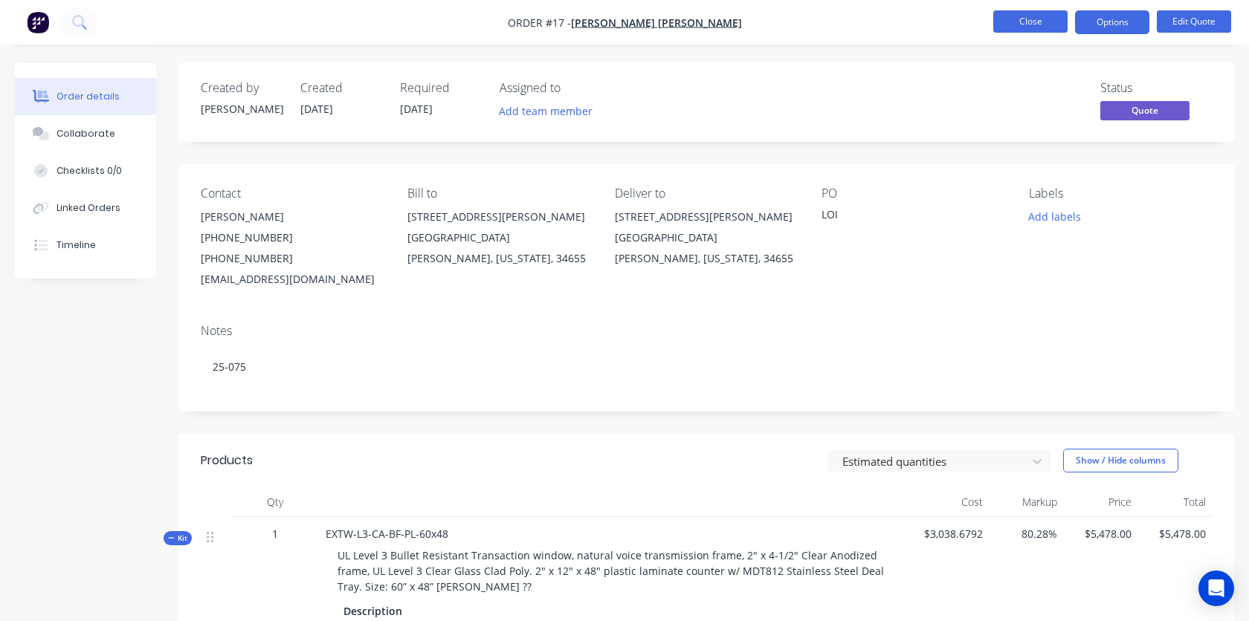
click at [1030, 23] on button "Close" at bounding box center [1030, 21] width 74 height 22
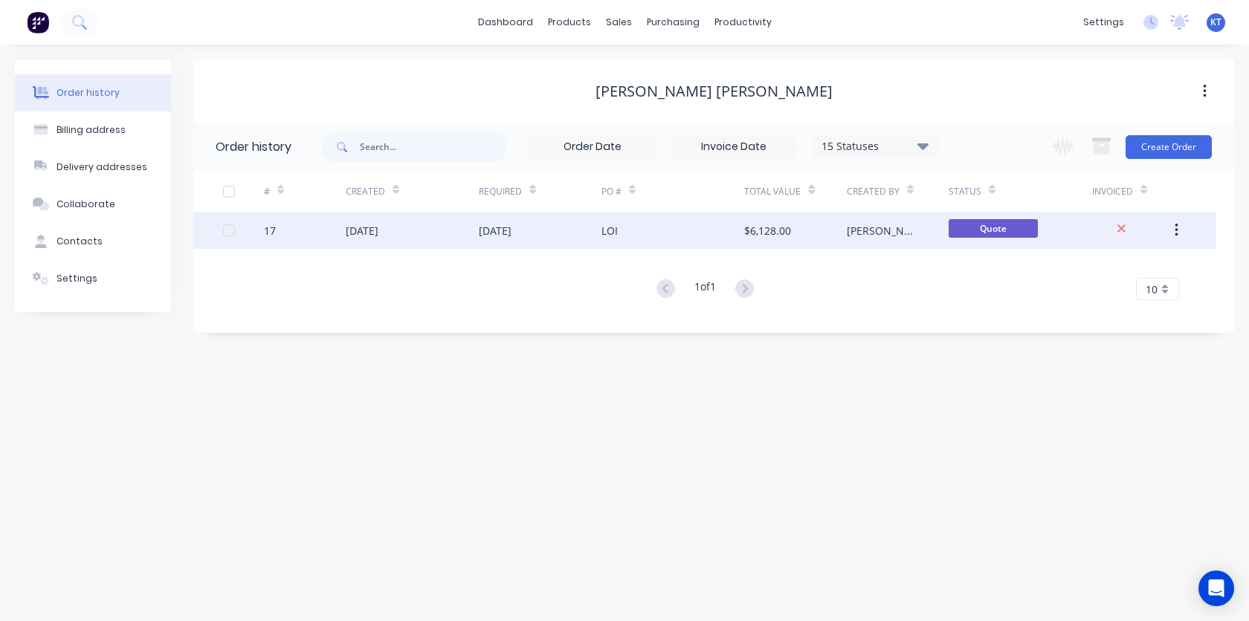
click at [378, 227] on div "[DATE]" at bounding box center [362, 231] width 33 height 16
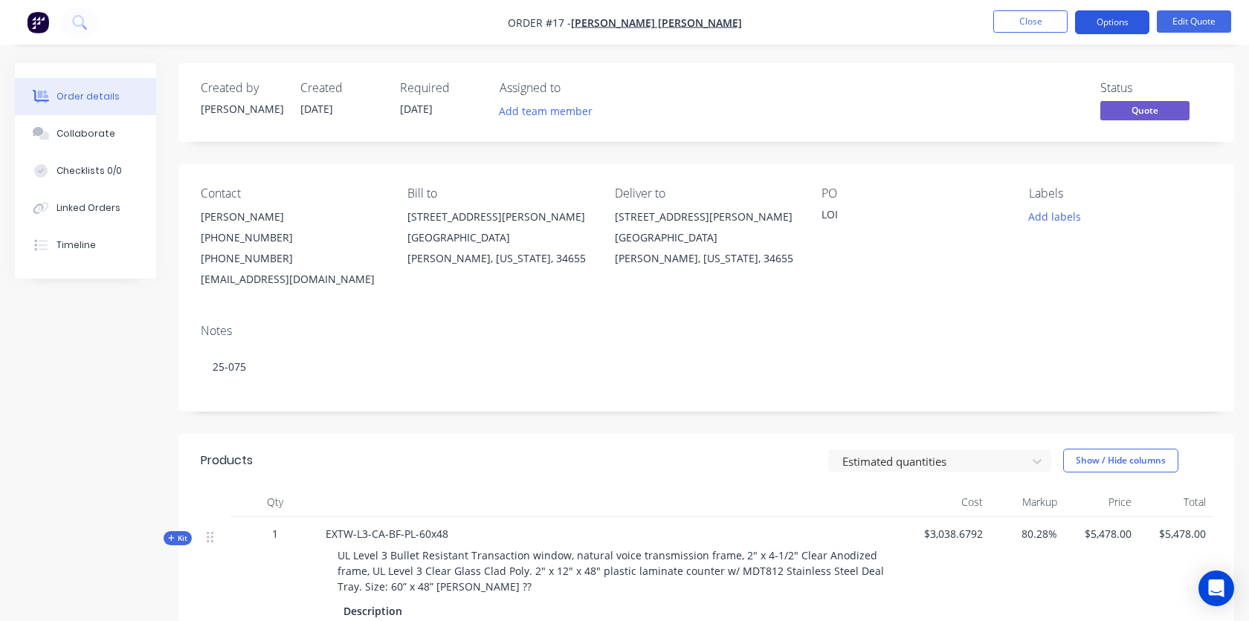
click at [1126, 26] on button "Options" at bounding box center [1112, 22] width 74 height 24
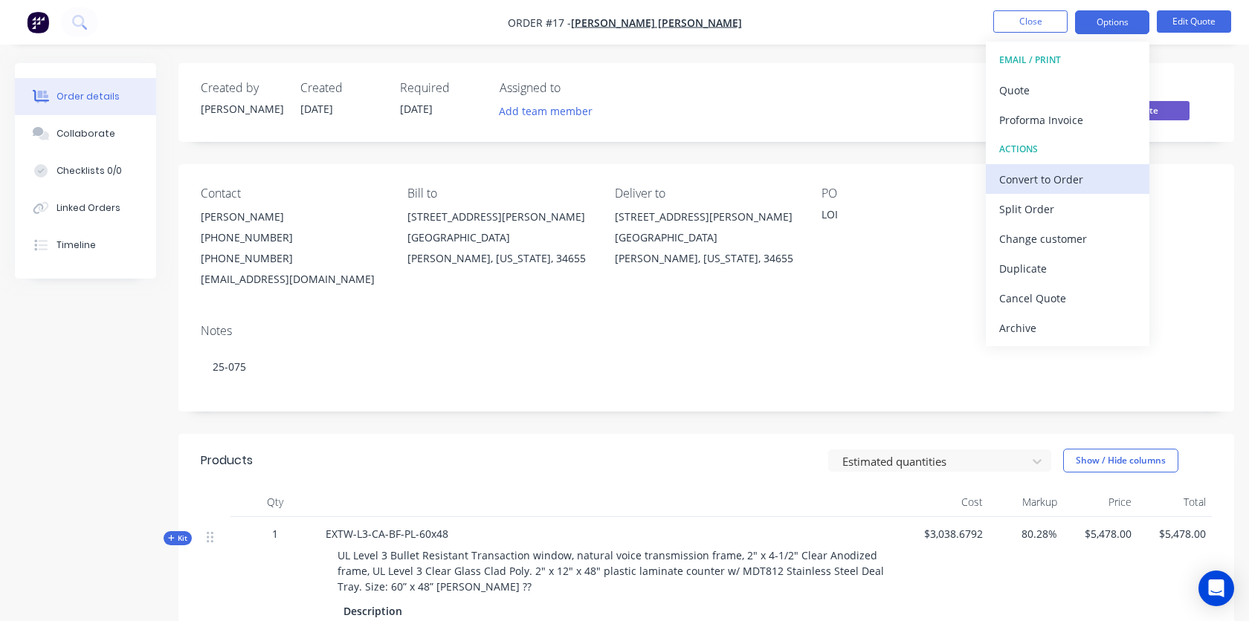
click at [1036, 182] on div "Convert to Order" at bounding box center [1067, 180] width 137 height 22
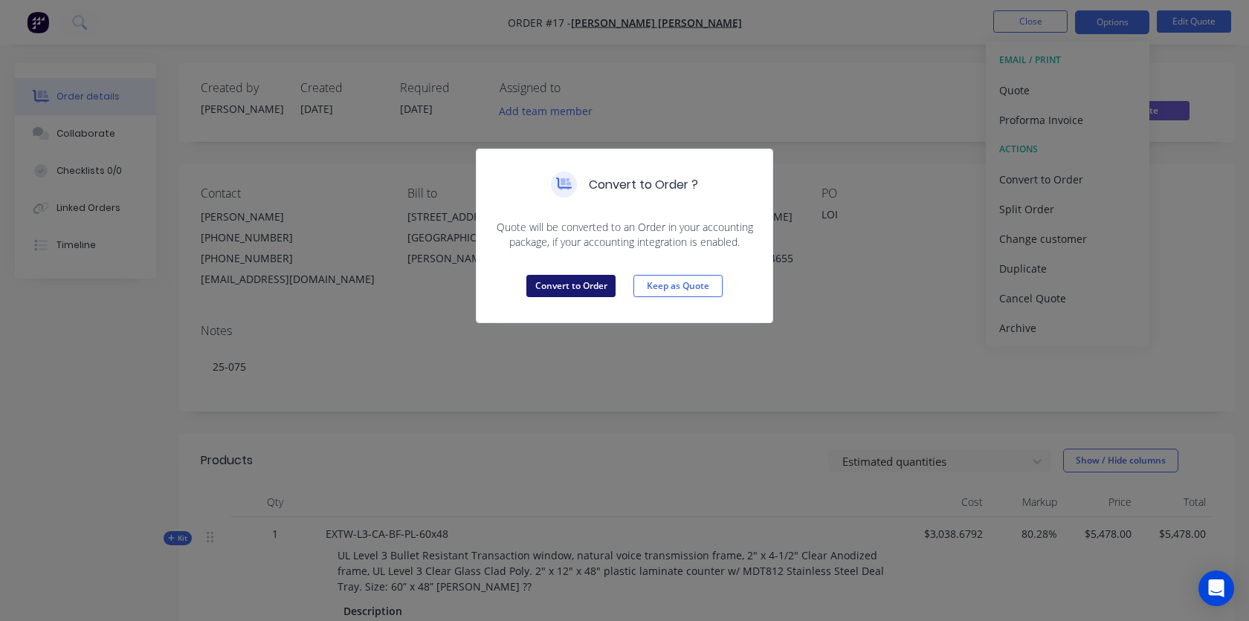
click at [580, 288] on button "Convert to Order" at bounding box center [570, 286] width 89 height 22
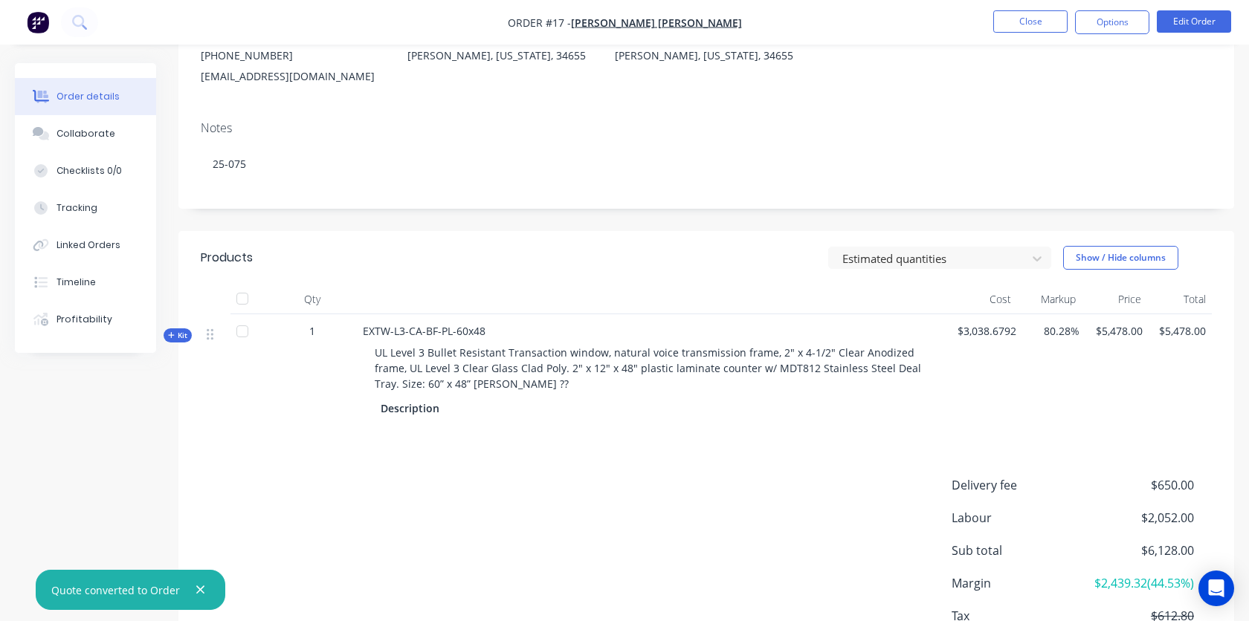
scroll to position [308, 0]
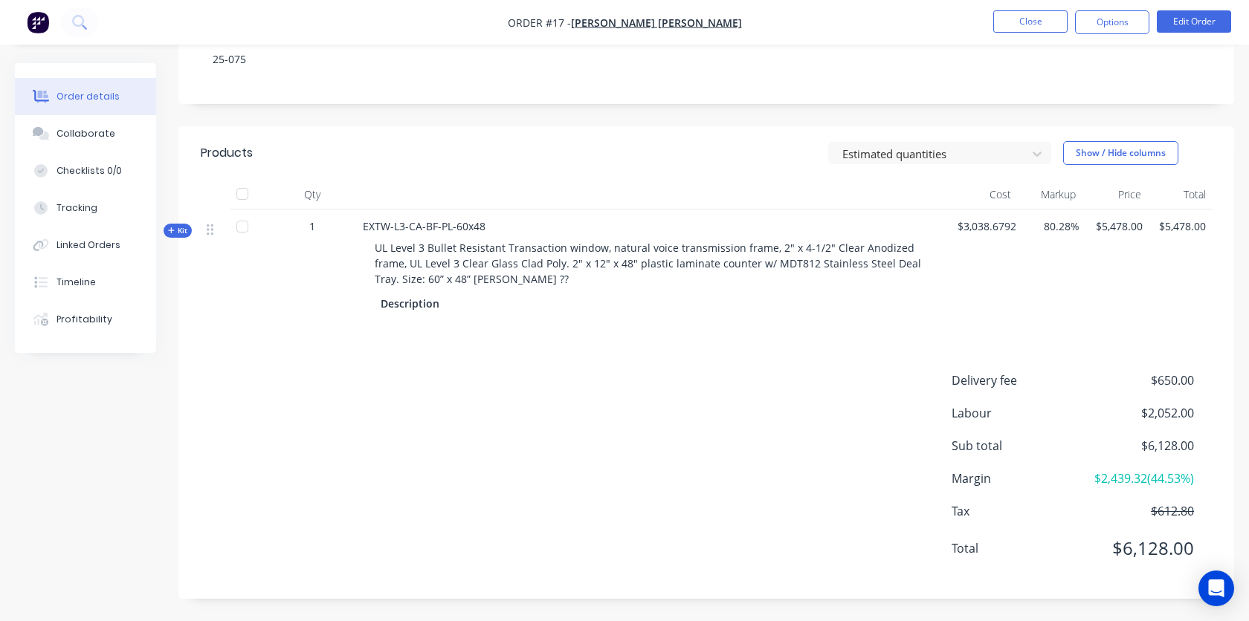
click at [175, 234] on span "Kit" at bounding box center [177, 230] width 19 height 11
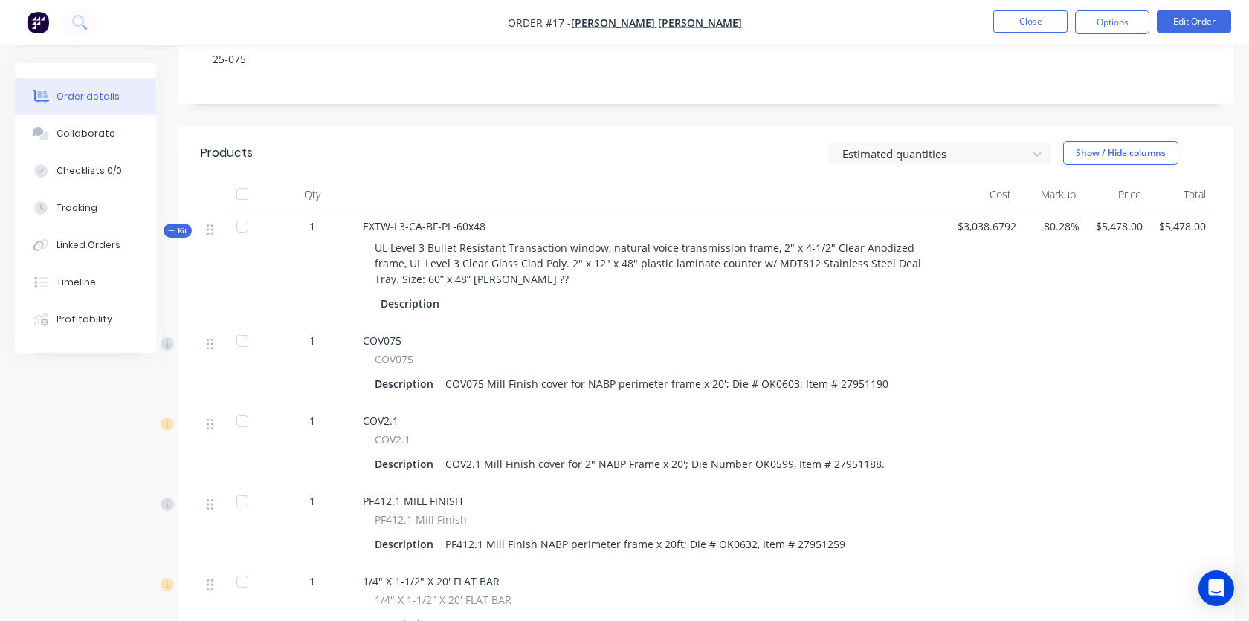
click at [180, 229] on span "Kit" at bounding box center [177, 230] width 19 height 11
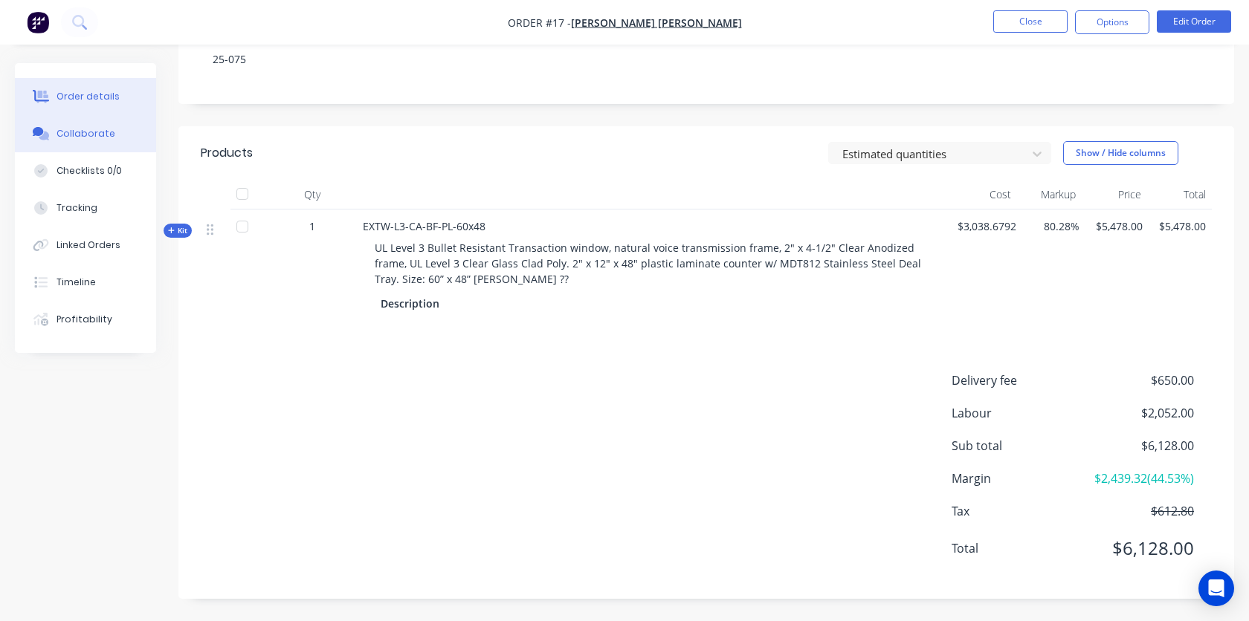
click at [102, 137] on div "Collaborate" at bounding box center [85, 133] width 59 height 13
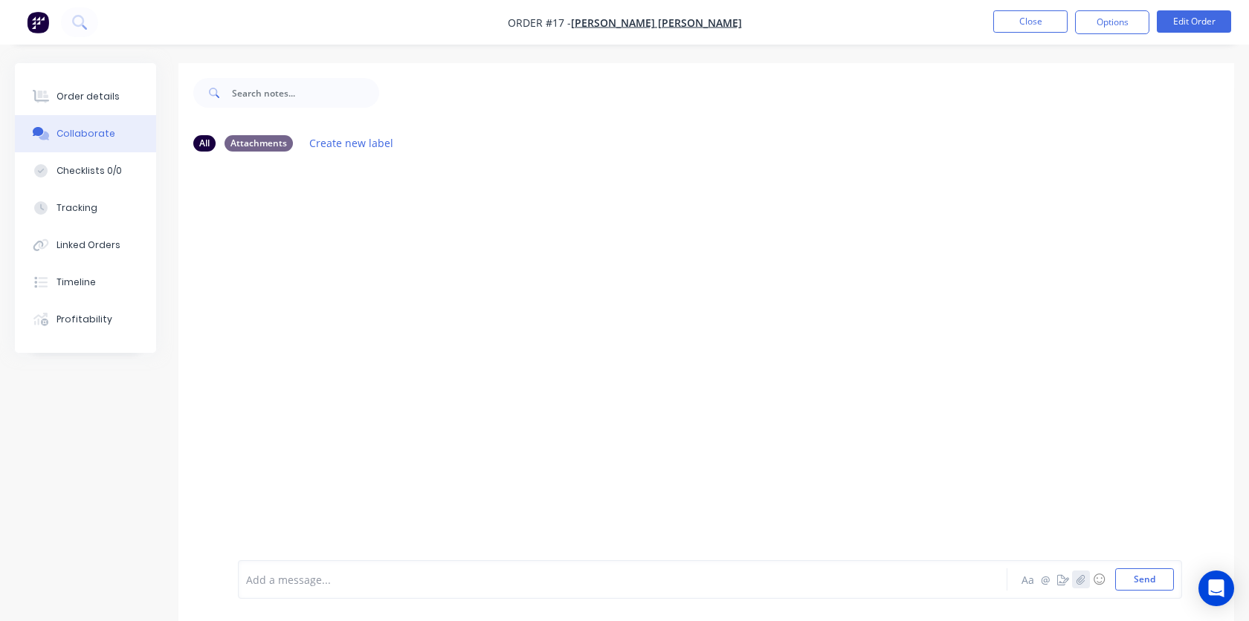
click at [1079, 584] on button "button" at bounding box center [1081, 580] width 18 height 18
click at [1152, 586] on button "Send" at bounding box center [1144, 580] width 59 height 22
click at [1078, 583] on icon "button" at bounding box center [1080, 580] width 8 height 10
click at [1133, 587] on button "Send" at bounding box center [1144, 580] width 59 height 22
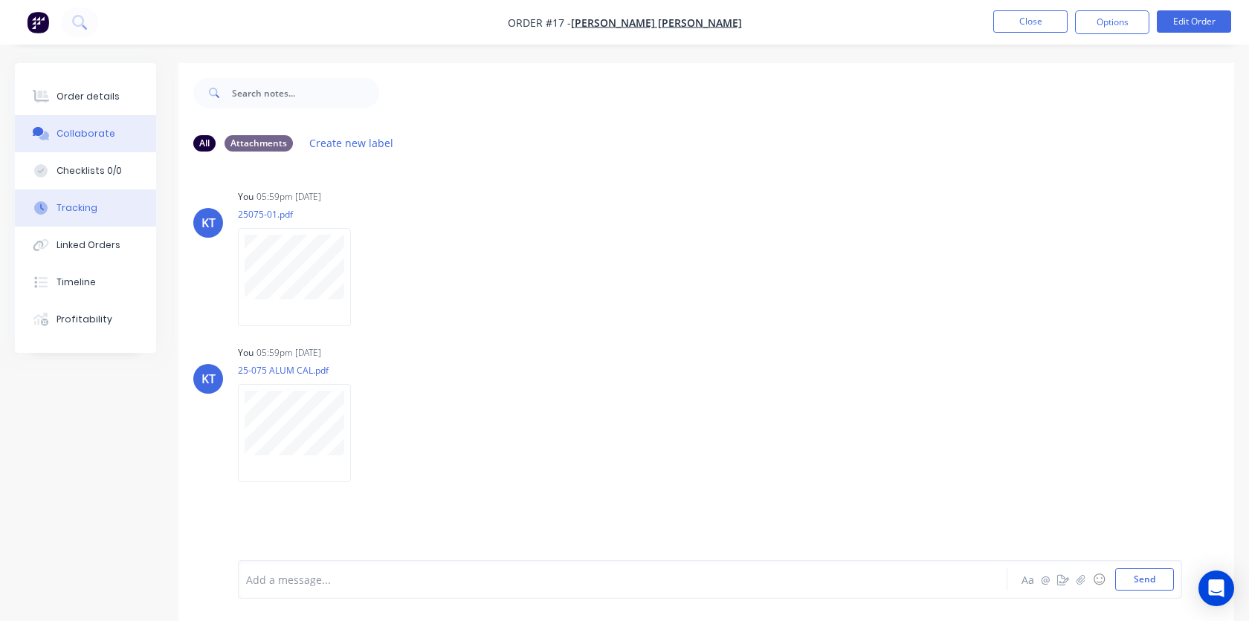
click at [78, 209] on div "Tracking" at bounding box center [76, 207] width 41 height 13
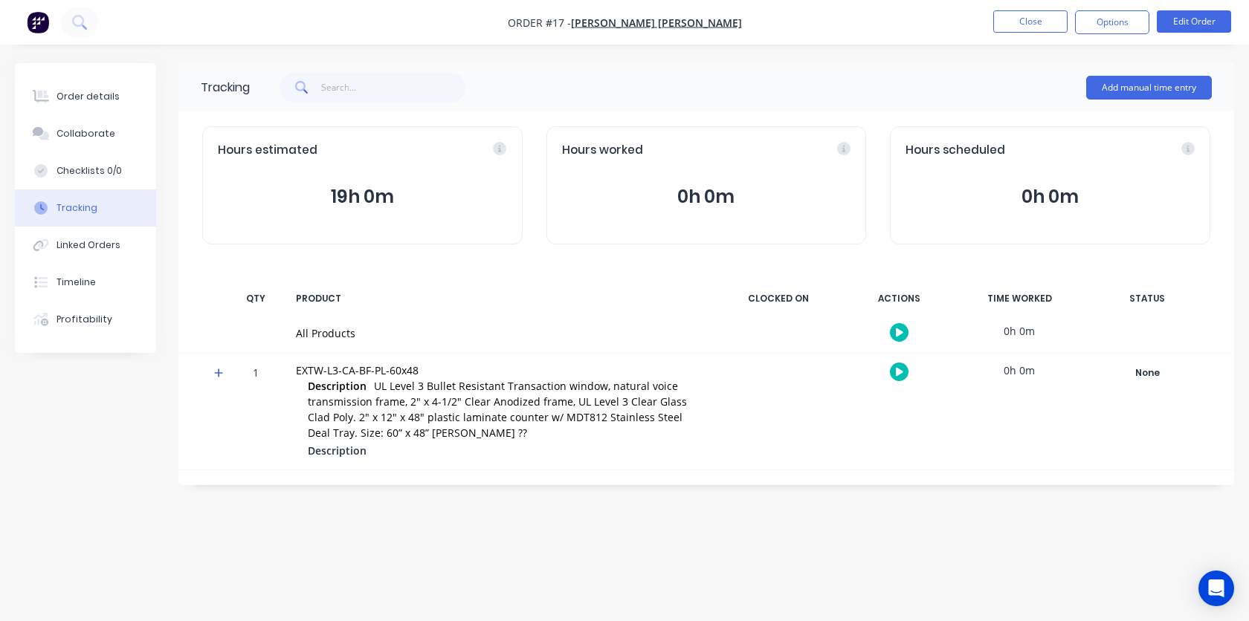
click at [215, 375] on icon at bounding box center [219, 373] width 10 height 10
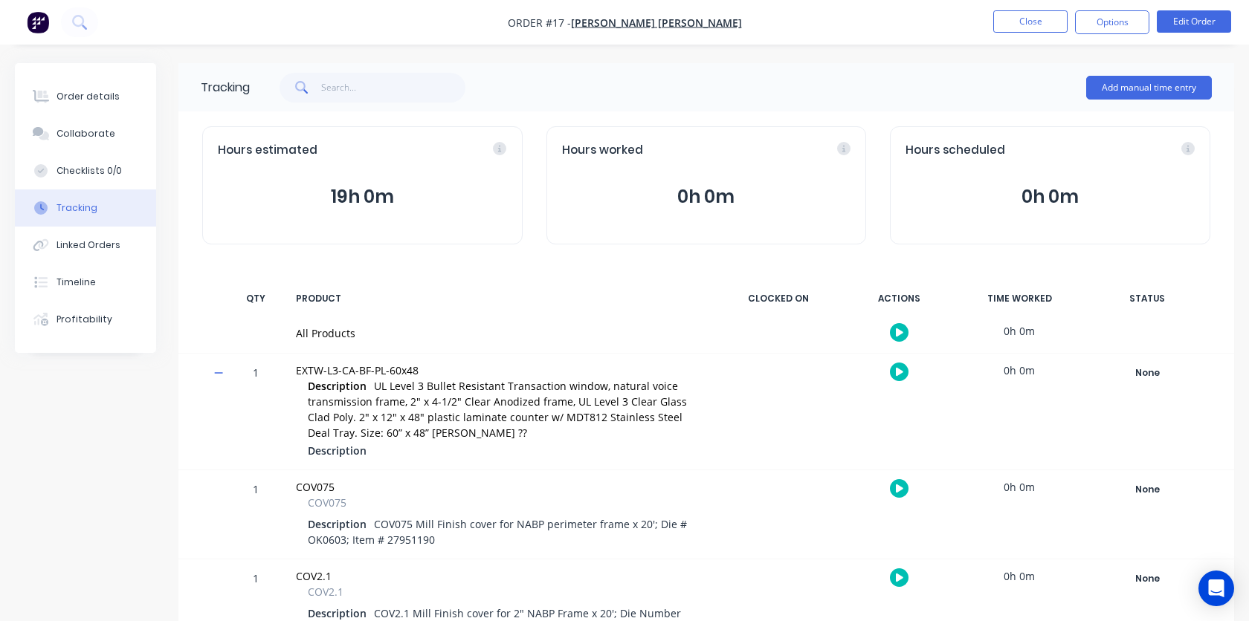
click at [215, 375] on icon at bounding box center [219, 373] width 10 height 10
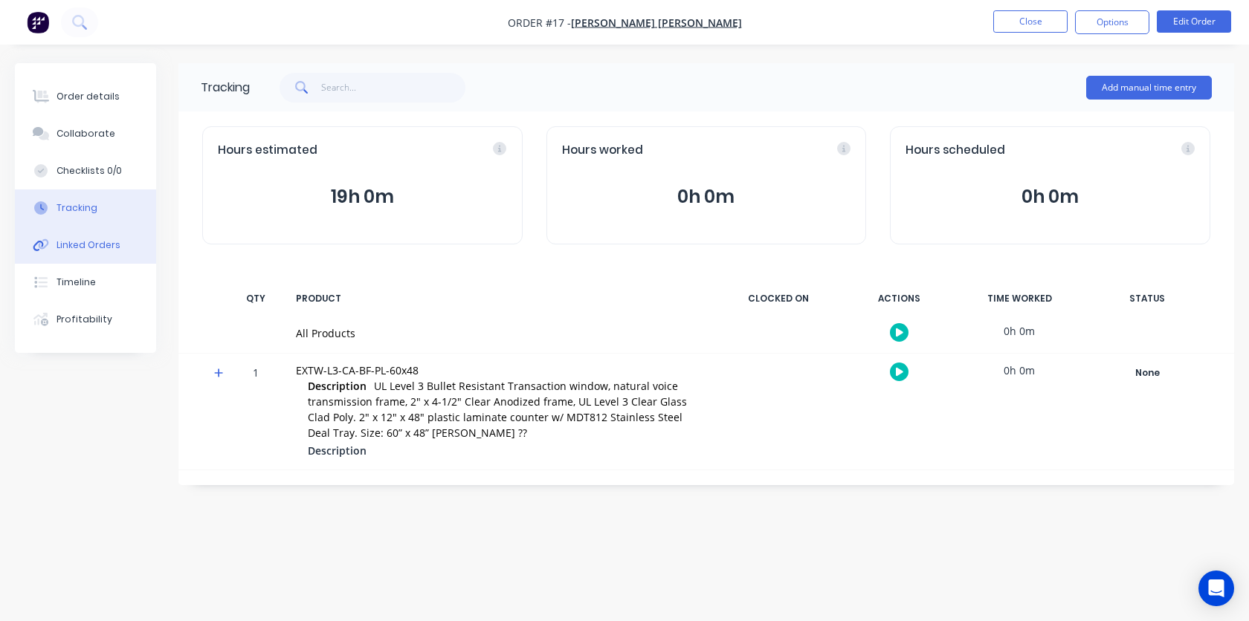
click at [62, 256] on button "Linked Orders" at bounding box center [85, 245] width 141 height 37
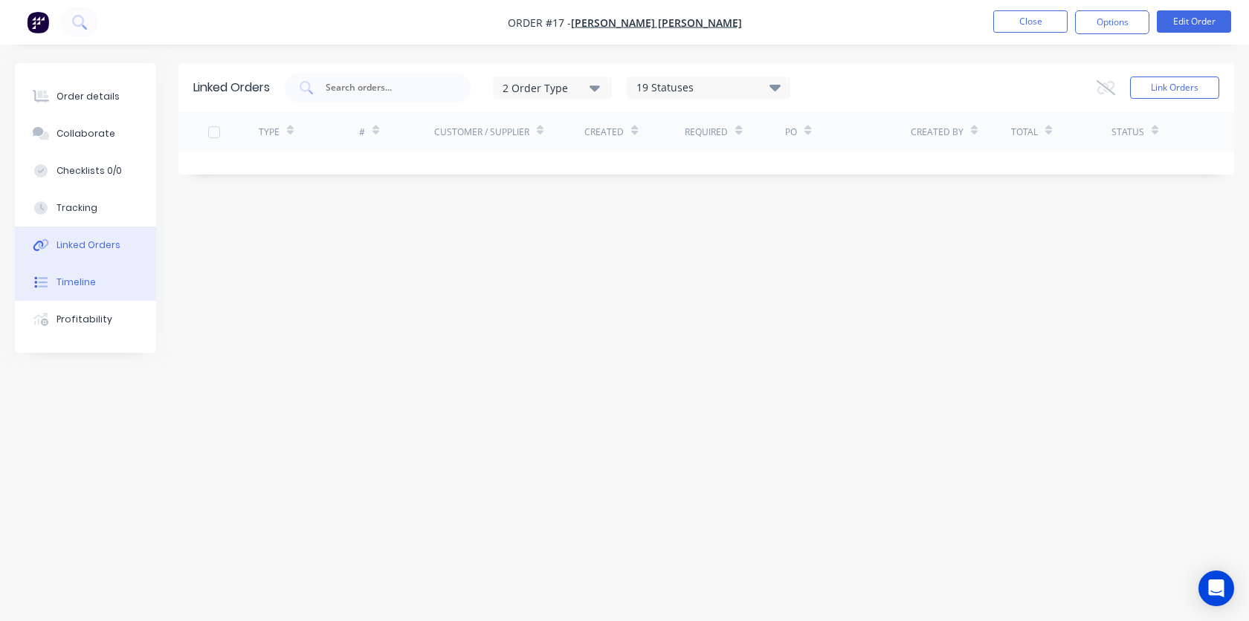
click at [90, 289] on button "Timeline" at bounding box center [85, 282] width 141 height 37
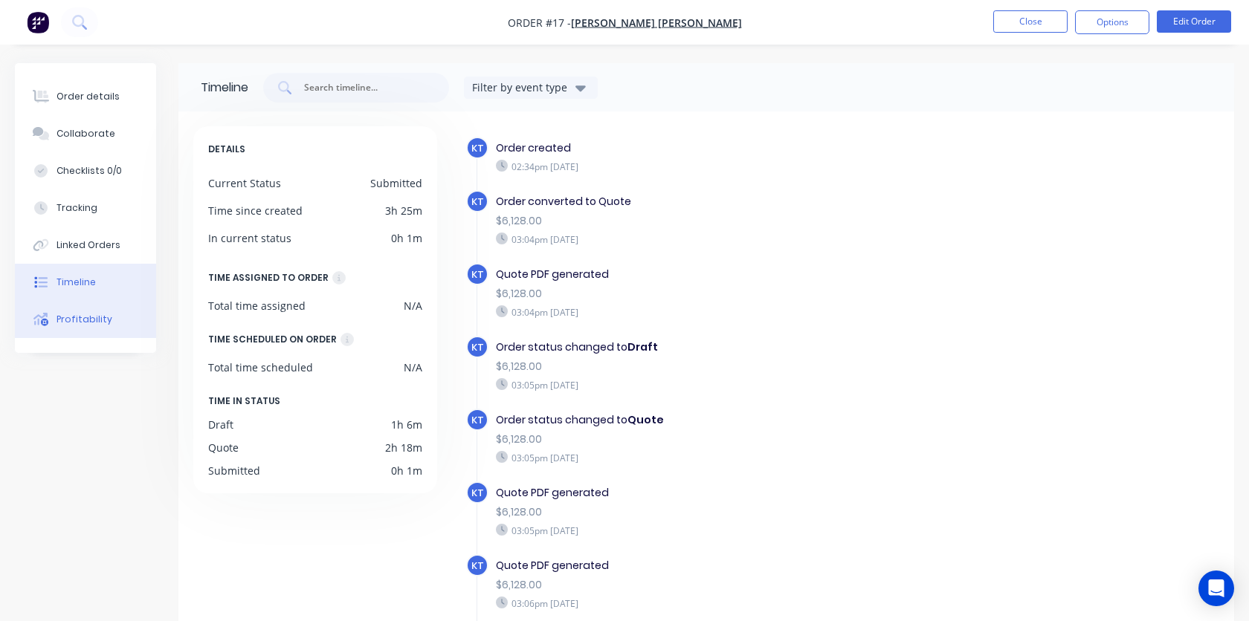
click at [94, 325] on div "Profitability" at bounding box center [84, 319] width 56 height 13
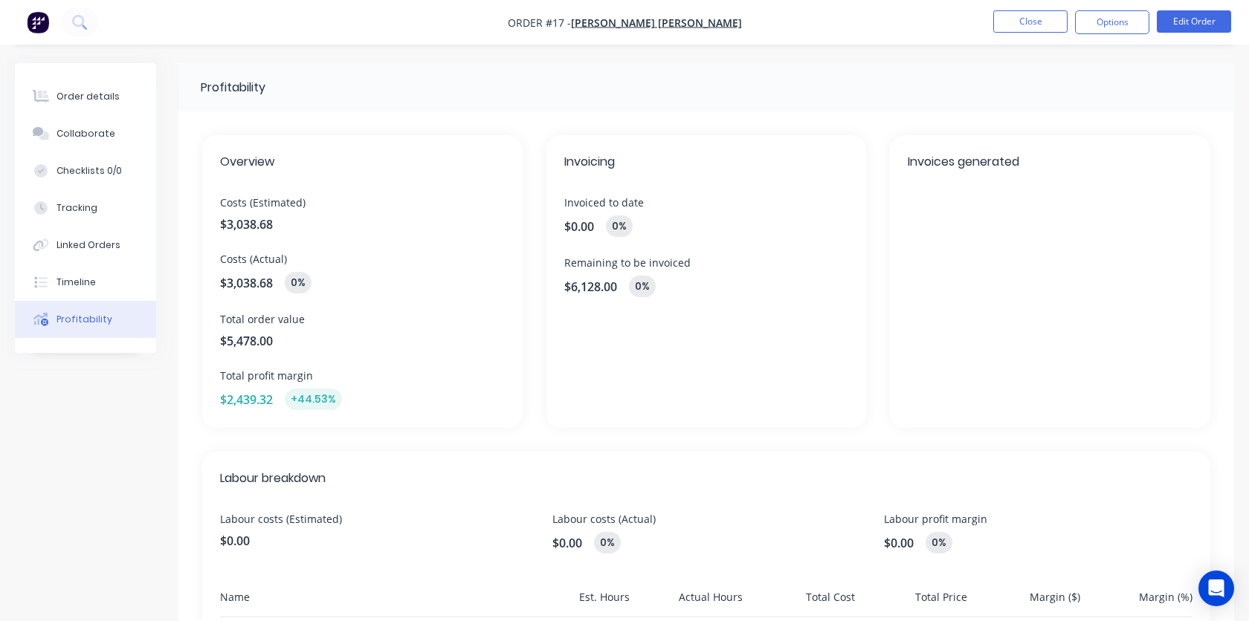
click at [52, 467] on div "Profitability Overview Costs (Estimated) $3,038.68 Costs (Actual) $3,038.68 0% …" at bounding box center [624, 502] width 1219 height 879
click at [88, 97] on div "Order details" at bounding box center [87, 96] width 63 height 13
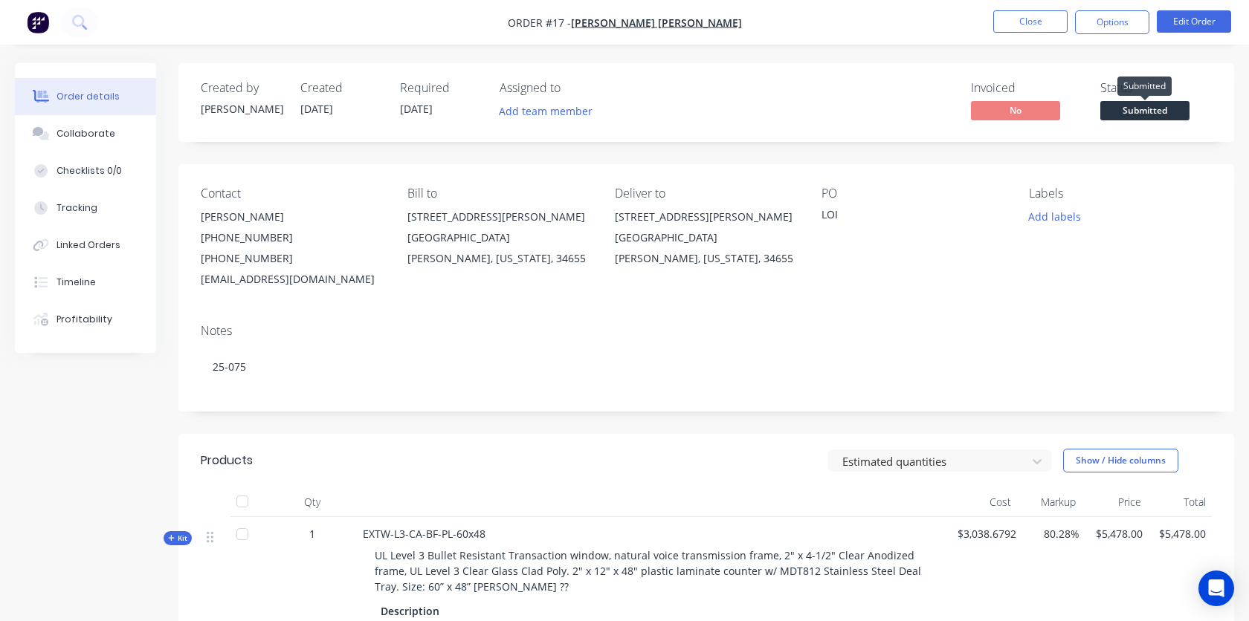
click at [1148, 106] on span "Submitted" at bounding box center [1144, 110] width 89 height 19
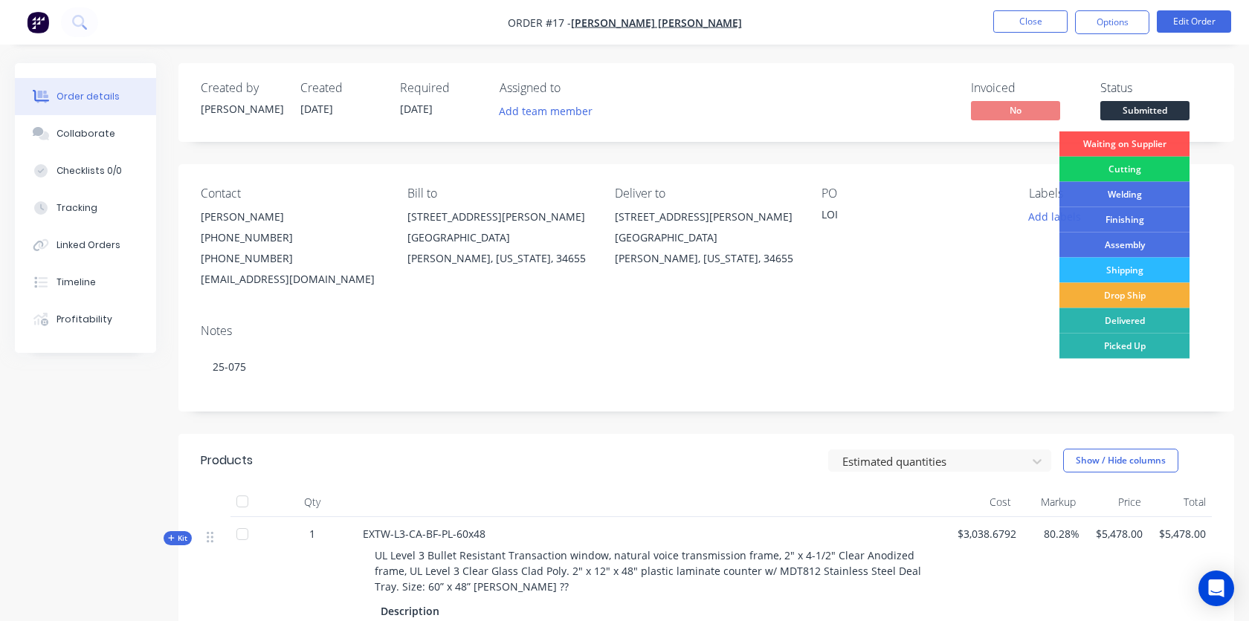
click at [1124, 169] on div "Cutting" at bounding box center [1124, 169] width 130 height 25
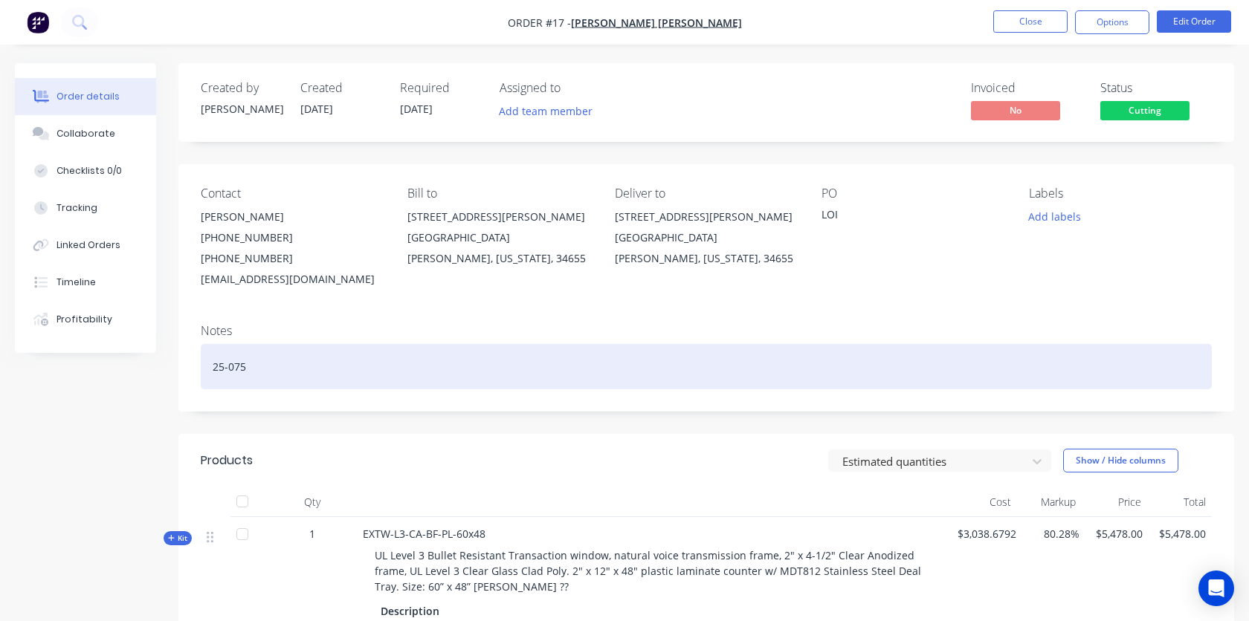
click at [897, 356] on div "25-075" at bounding box center [706, 366] width 1011 height 45
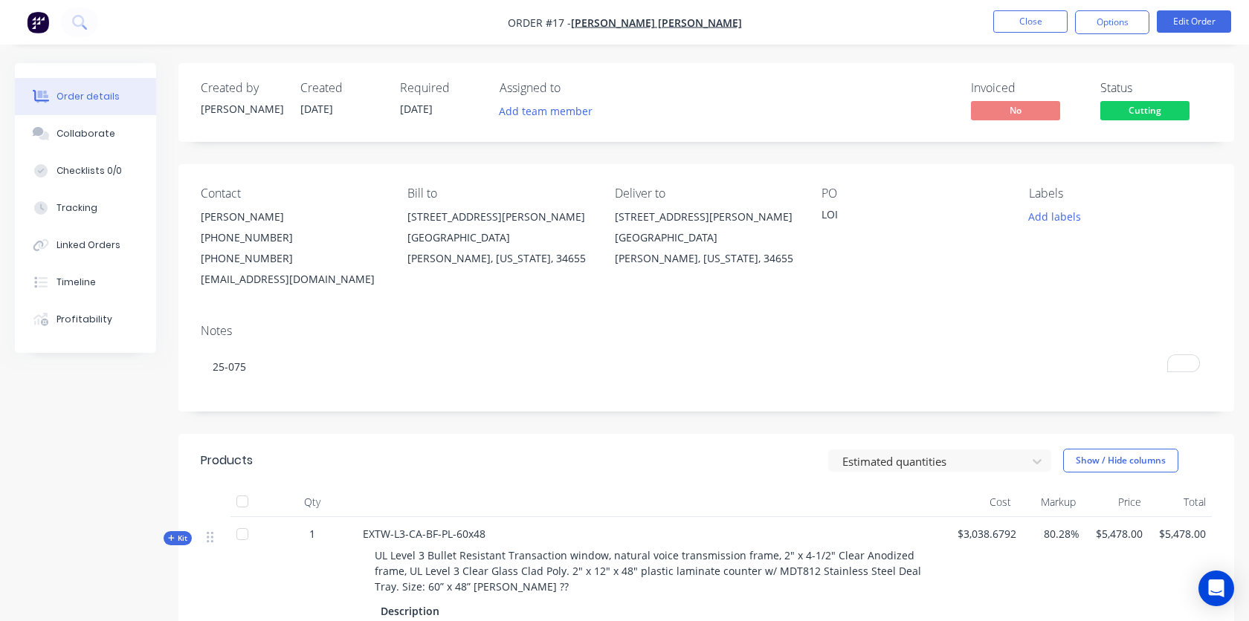
click at [891, 291] on div "Contact Ryan Wachter (813) 288-0068 (813) 288-0068 (656) 230-2738 (656) 230-273…" at bounding box center [705, 238] width 1055 height 148
click at [1128, 32] on button "Options" at bounding box center [1112, 22] width 74 height 24
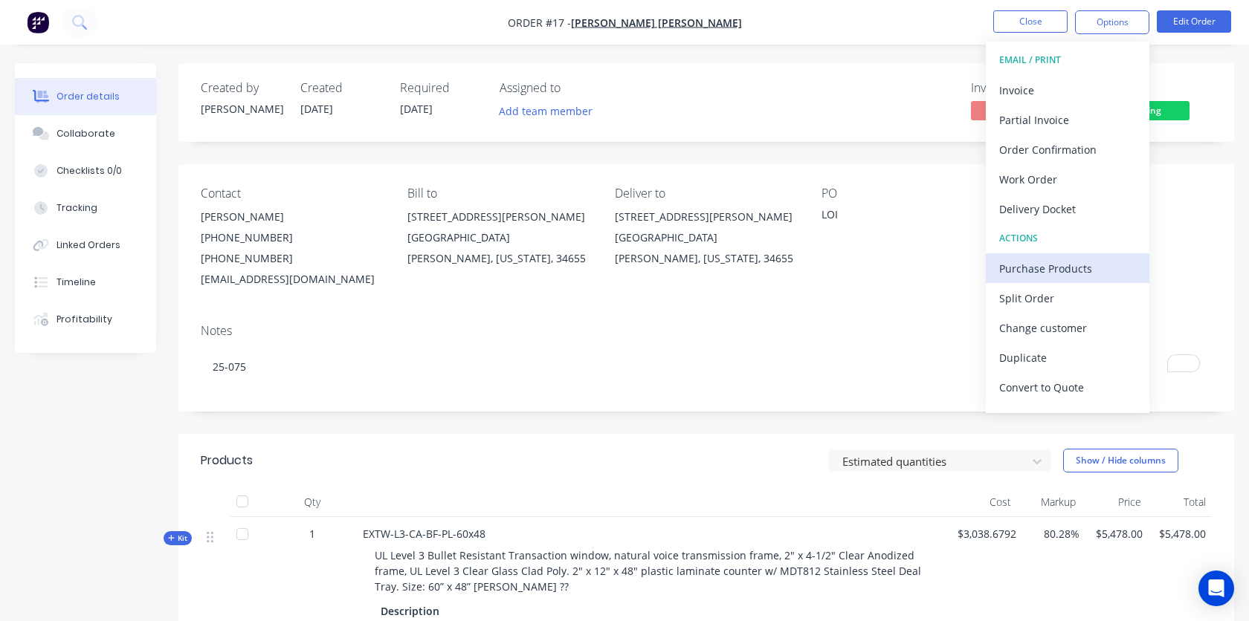
click at [1046, 268] on div "Purchase Products" at bounding box center [1067, 269] width 137 height 22
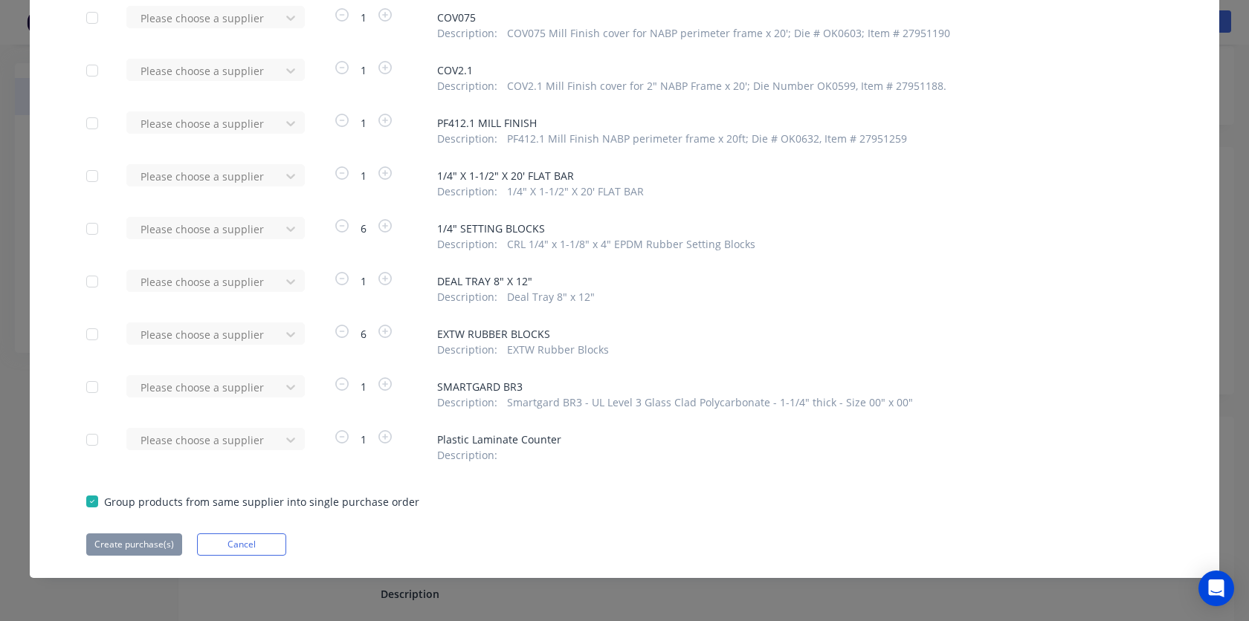
scroll to position [23, 0]
click at [92, 392] on div at bounding box center [92, 387] width 30 height 30
click at [282, 393] on div at bounding box center [290, 387] width 27 height 24
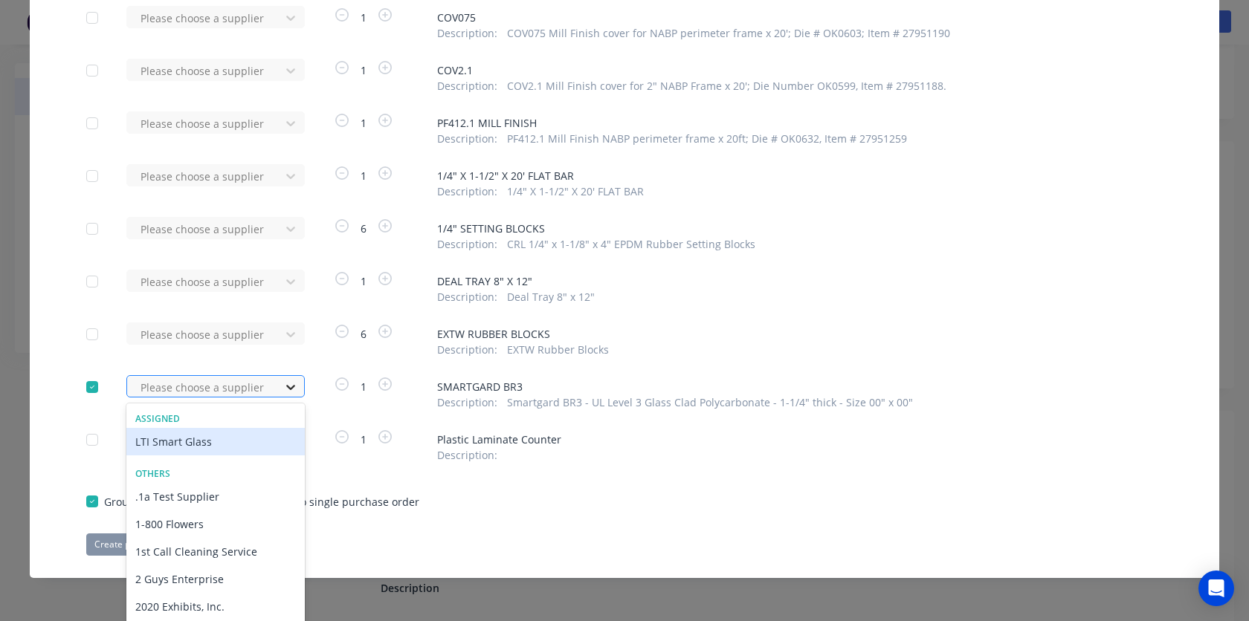
scroll to position [162, 0]
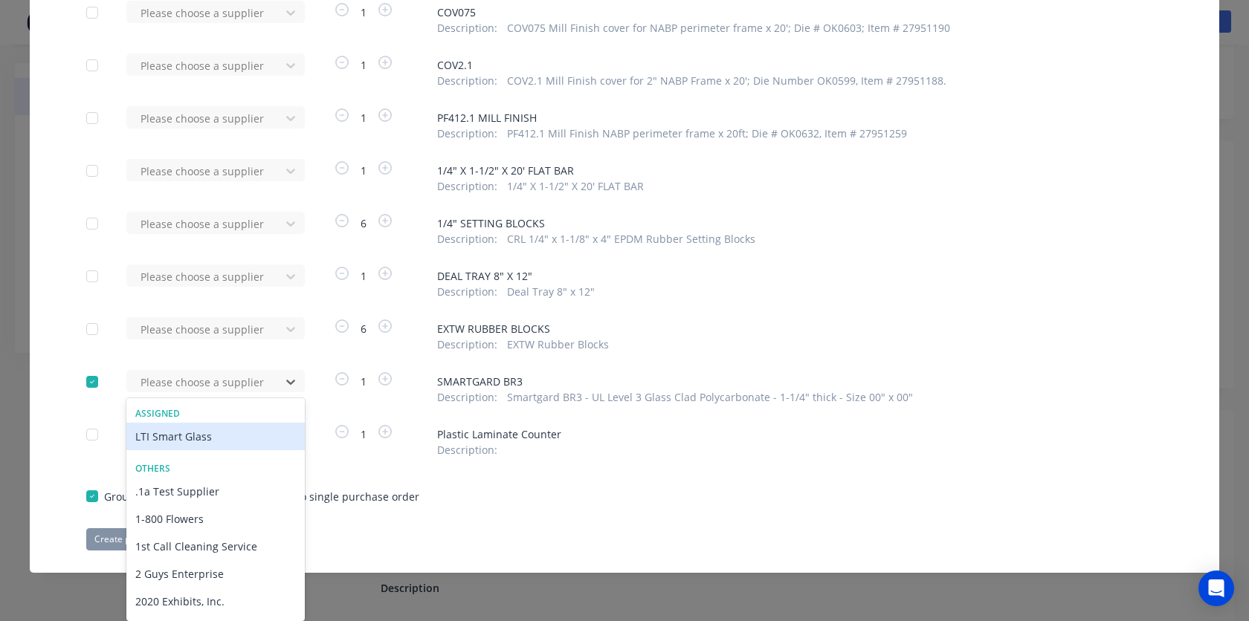
click at [243, 441] on div "LTI Smart Glass" at bounding box center [215, 436] width 178 height 27
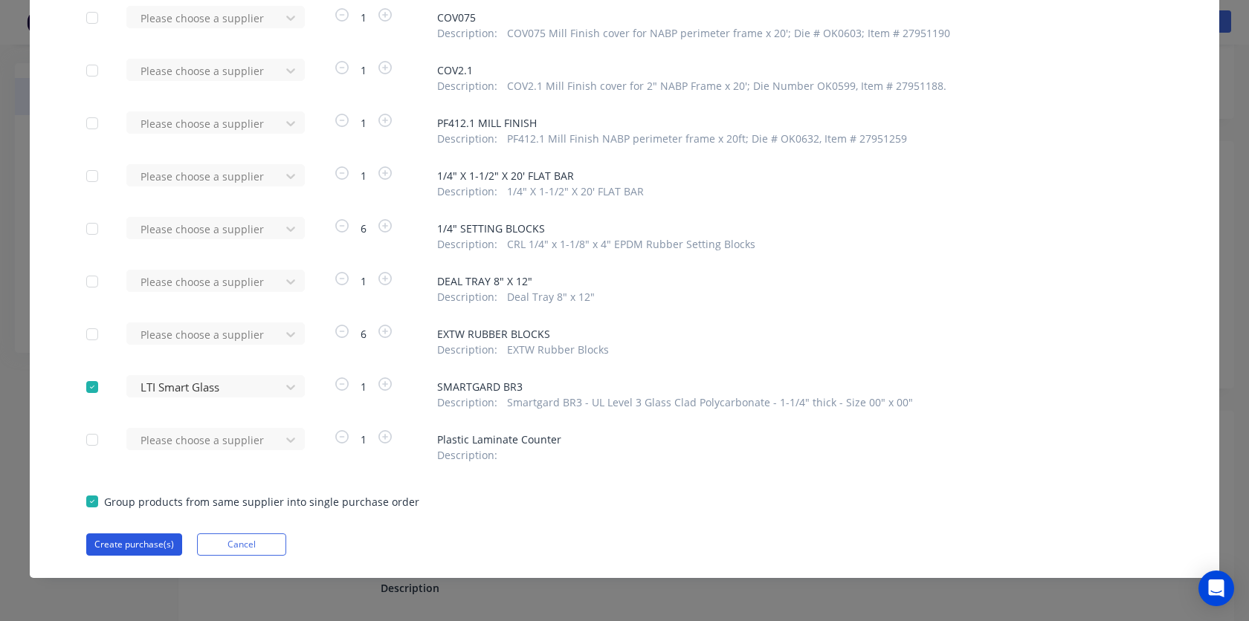
click at [155, 547] on button "Create purchase(s)" at bounding box center [134, 545] width 96 height 22
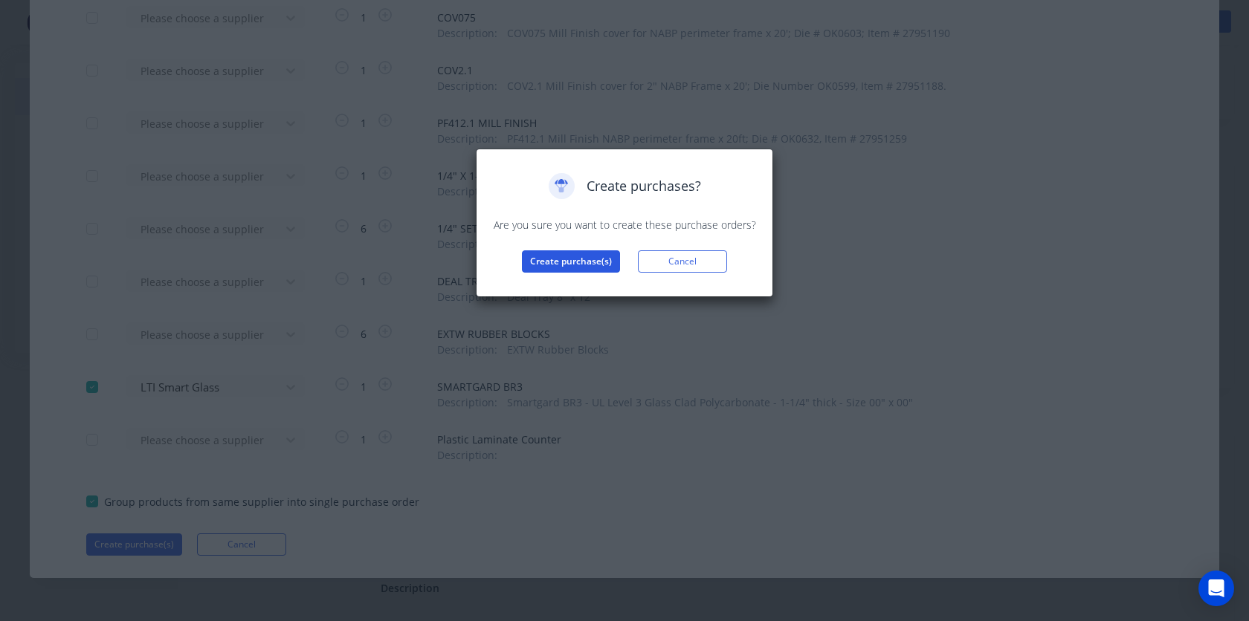
click at [578, 269] on button "Create purchase(s)" at bounding box center [571, 261] width 98 height 22
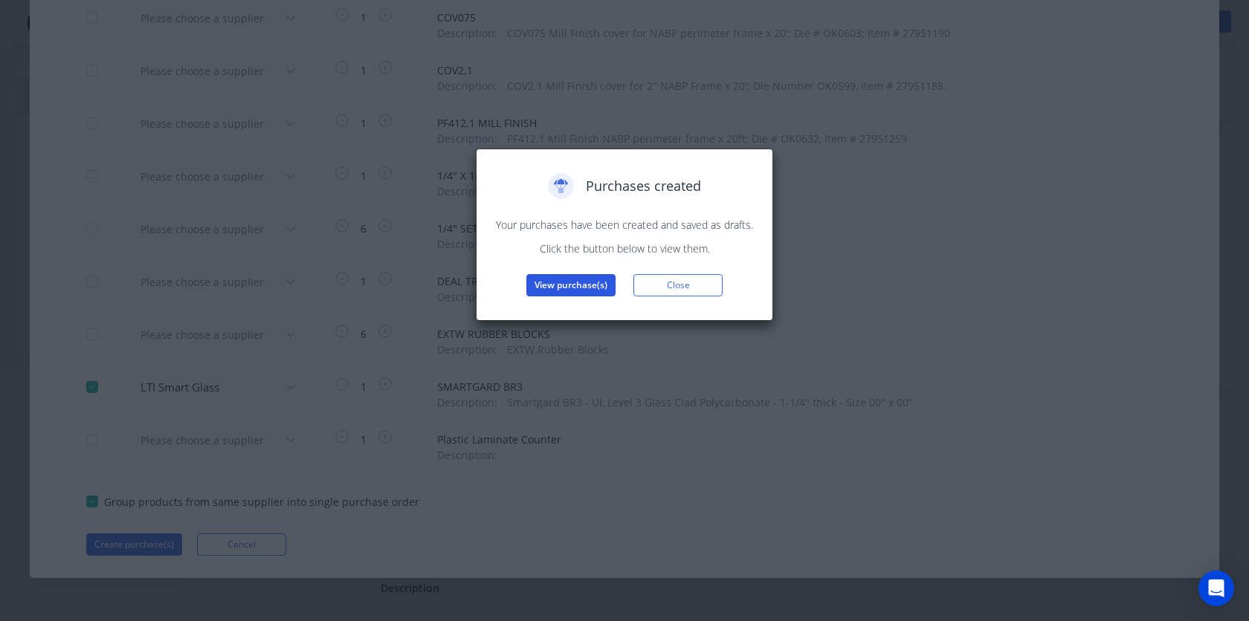
click at [583, 288] on button "View purchase(s)" at bounding box center [570, 285] width 89 height 22
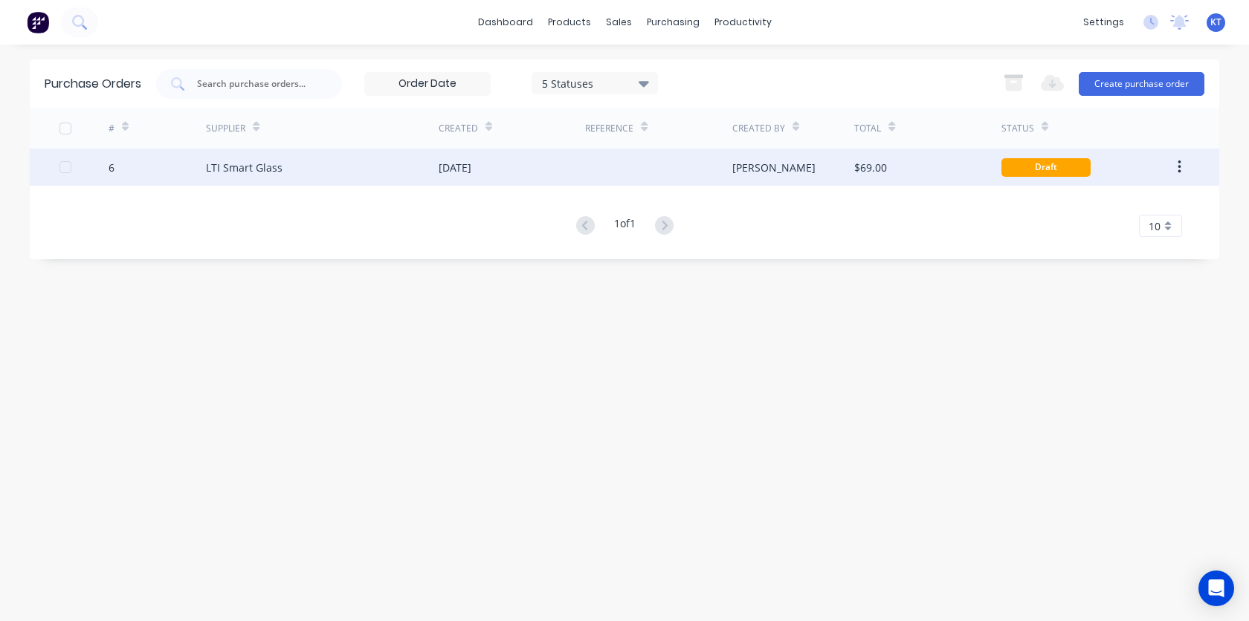
click at [265, 170] on div "LTI Smart Glass" at bounding box center [244, 168] width 77 height 16
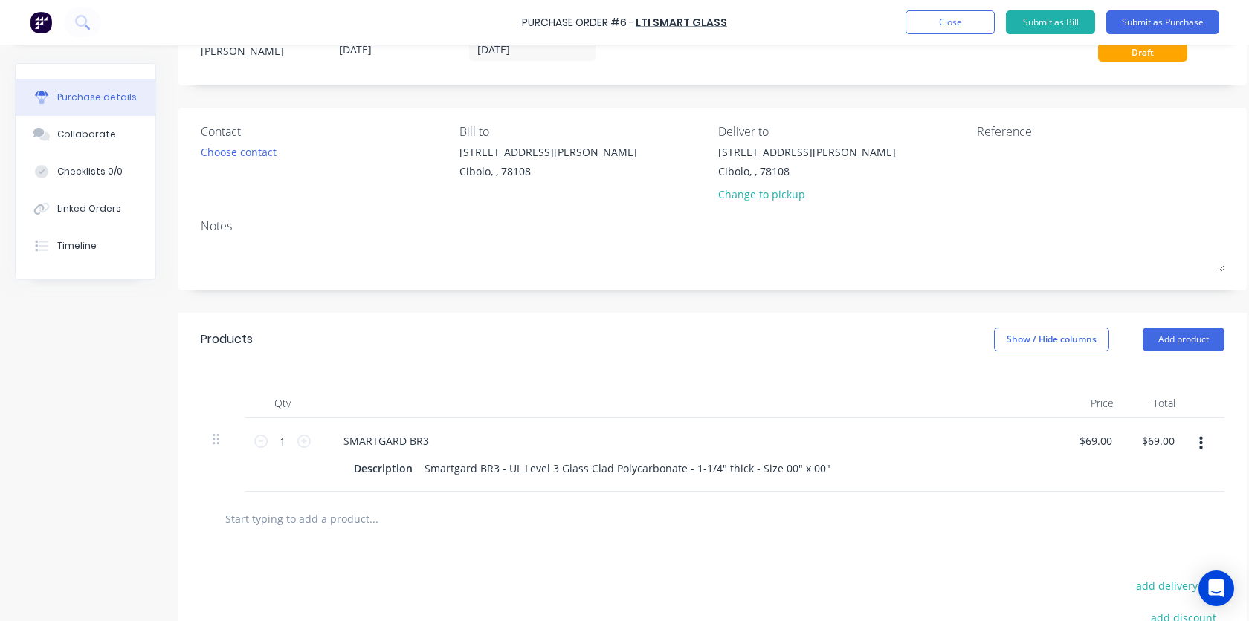
scroll to position [73, 0]
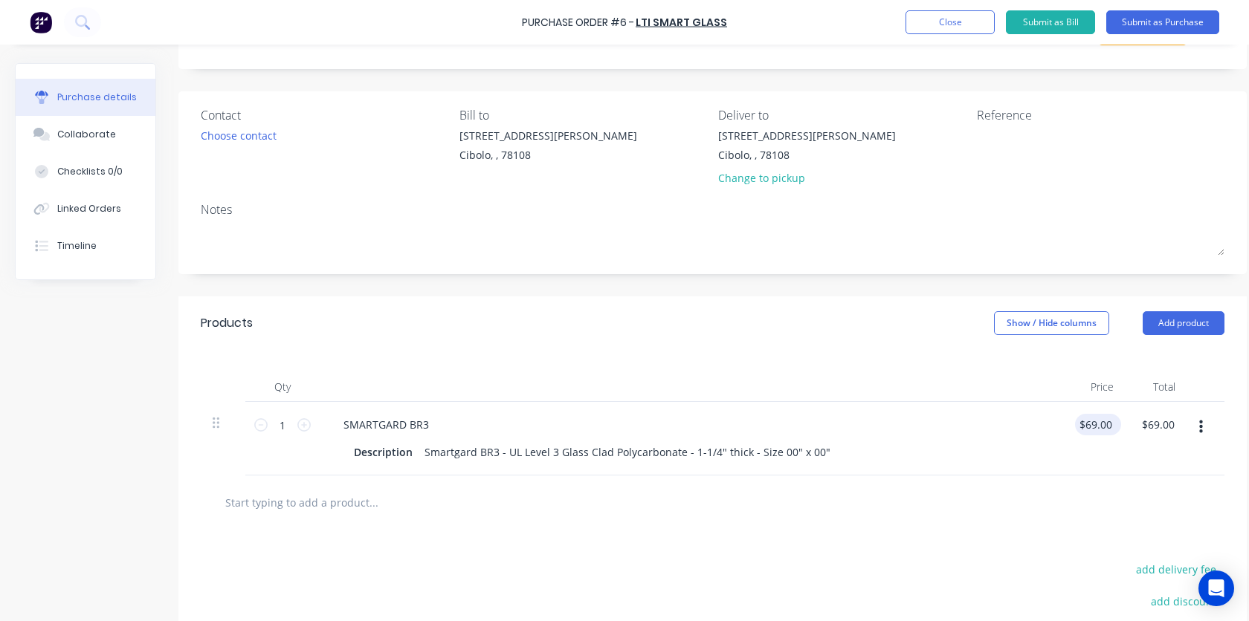
click at [1091, 424] on input "$69.00" at bounding box center [1095, 425] width 40 height 22
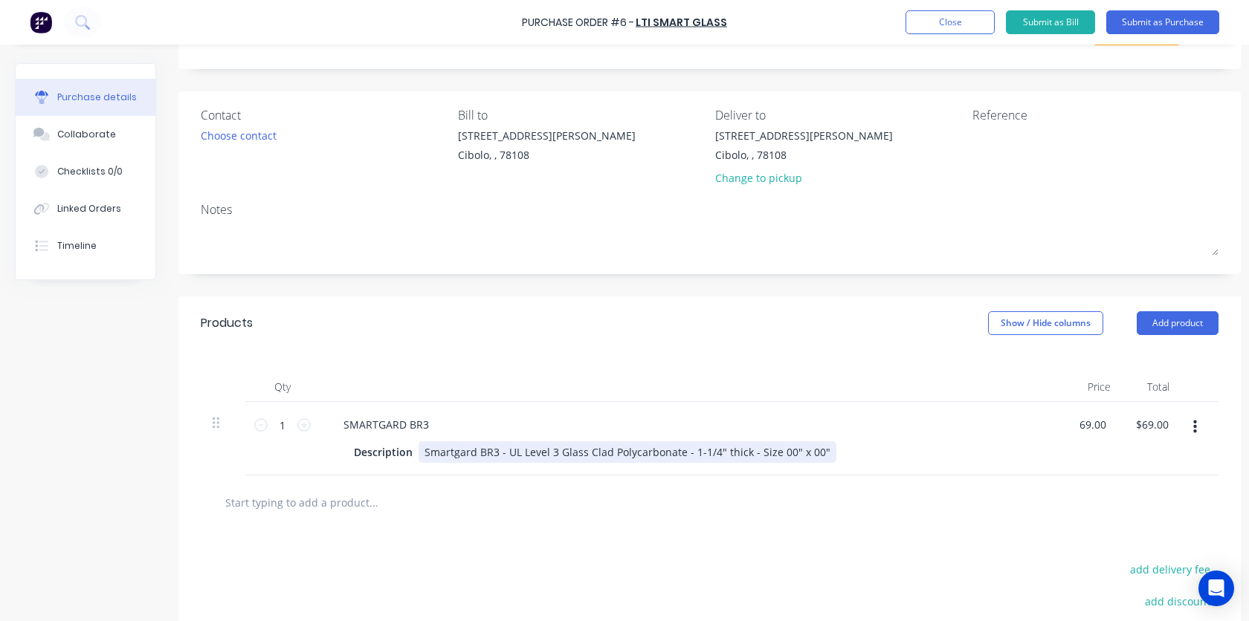
click at [787, 452] on div "Smartgard BR3 - UL Level 3 Glass Clad Polycarbonate - 1-1/4" thick - Size 00" x…" at bounding box center [627, 452] width 418 height 22
type input "$69.00"
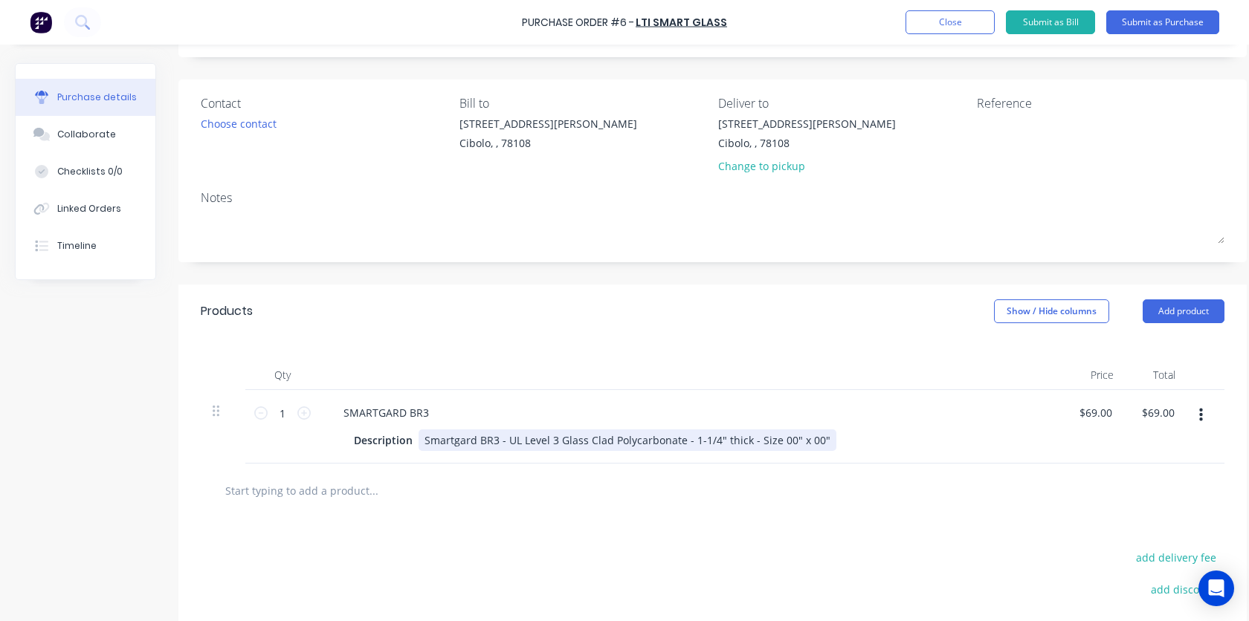
scroll to position [154, 0]
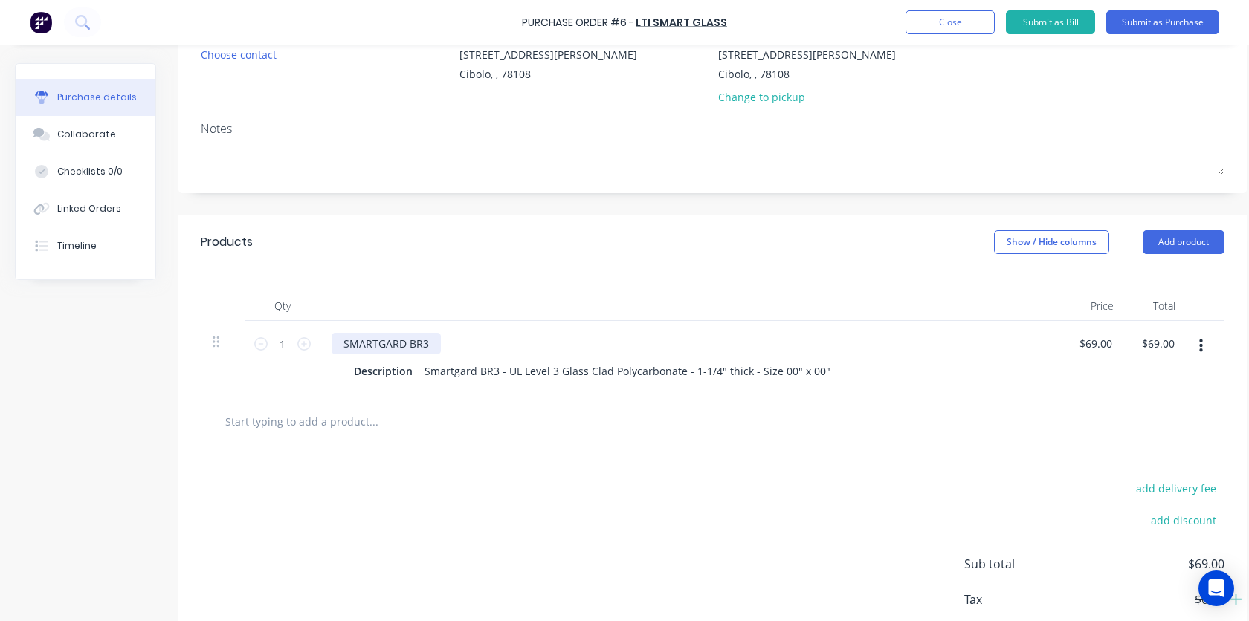
click at [431, 345] on div "SMARTGARD BR3" at bounding box center [385, 344] width 109 height 22
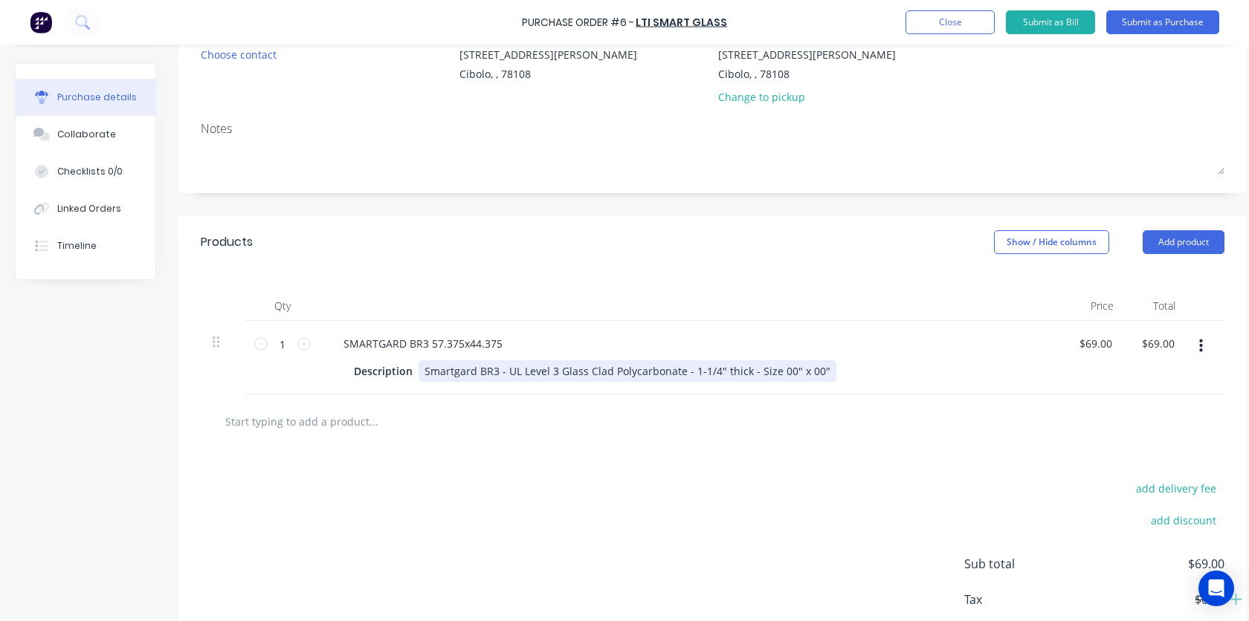
click at [783, 373] on div "Smartgard BR3 - UL Level 3 Glass Clad Polycarbonate - 1-1/4" thick - Size 00" x…" at bounding box center [627, 371] width 418 height 22
click at [1094, 340] on input "$69.00" at bounding box center [1095, 344] width 40 height 22
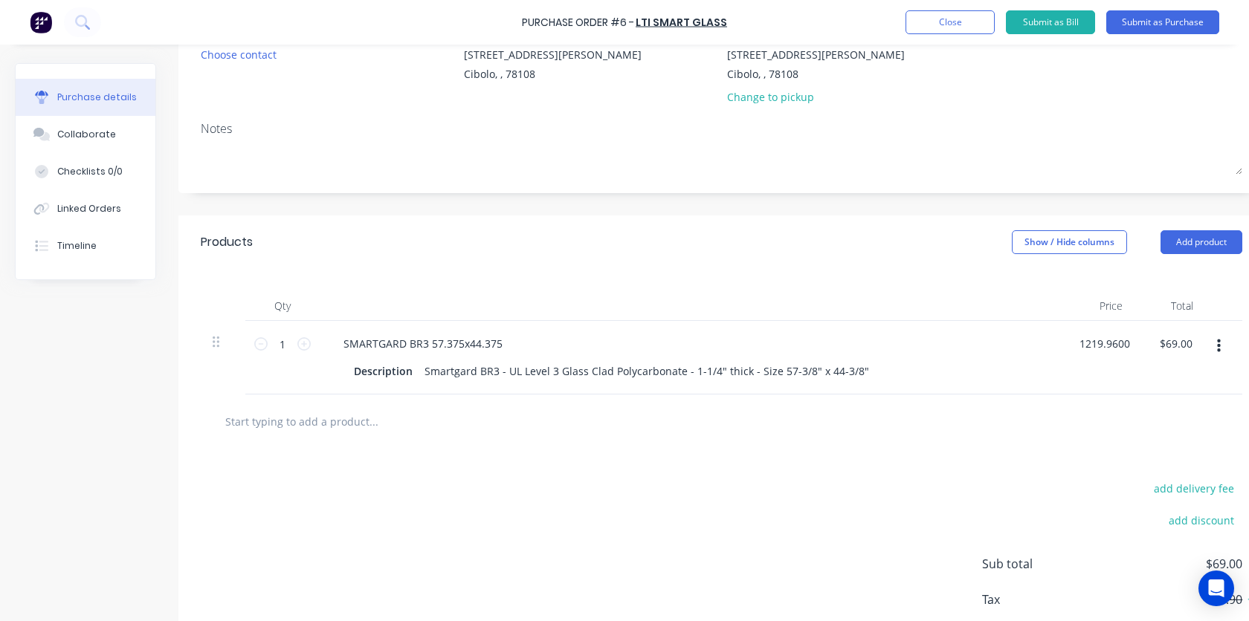
click at [1007, 433] on div at bounding box center [721, 422] width 1017 height 30
type input "$1,219.96"
click at [1233, 352] on button "button" at bounding box center [1228, 346] width 35 height 27
click at [1048, 433] on div at bounding box center [727, 422] width 1028 height 30
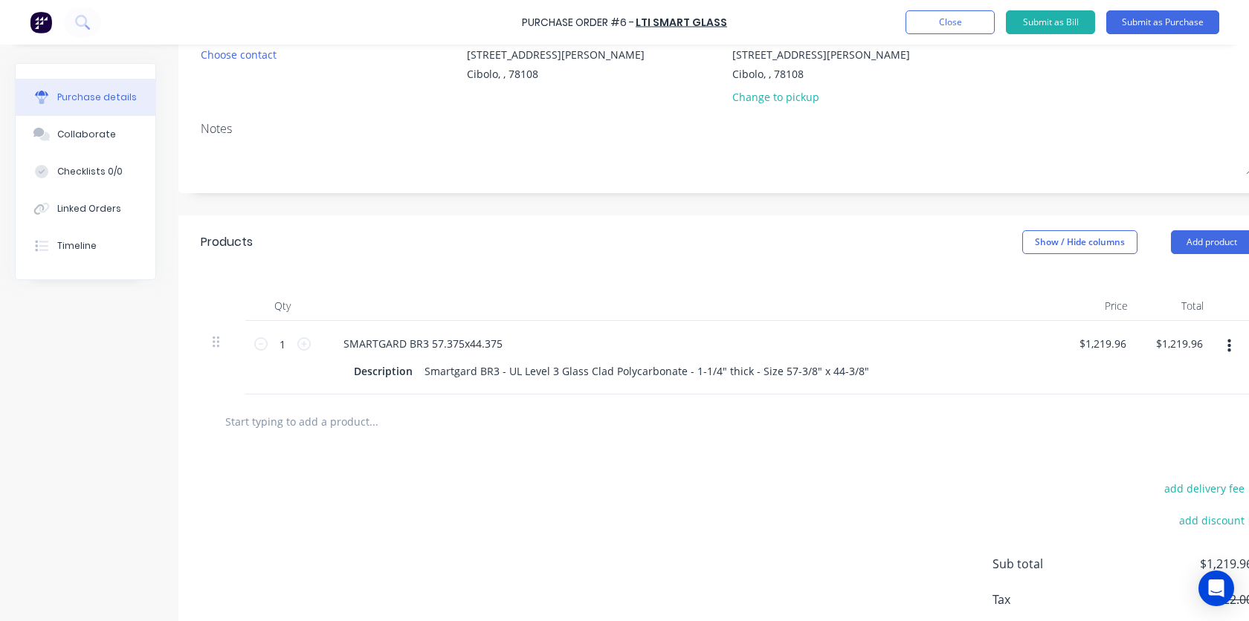
click at [1228, 351] on icon "button" at bounding box center [1229, 346] width 4 height 13
click at [980, 445] on div at bounding box center [727, 422] width 1052 height 54
click at [985, 452] on div "add delivery fee add discount Sub total $1,219.96 Tax $122.00 Total $1,219.96" at bounding box center [726, 571] width 1096 height 245
click at [1206, 246] on button "Add product" at bounding box center [1212, 242] width 82 height 24
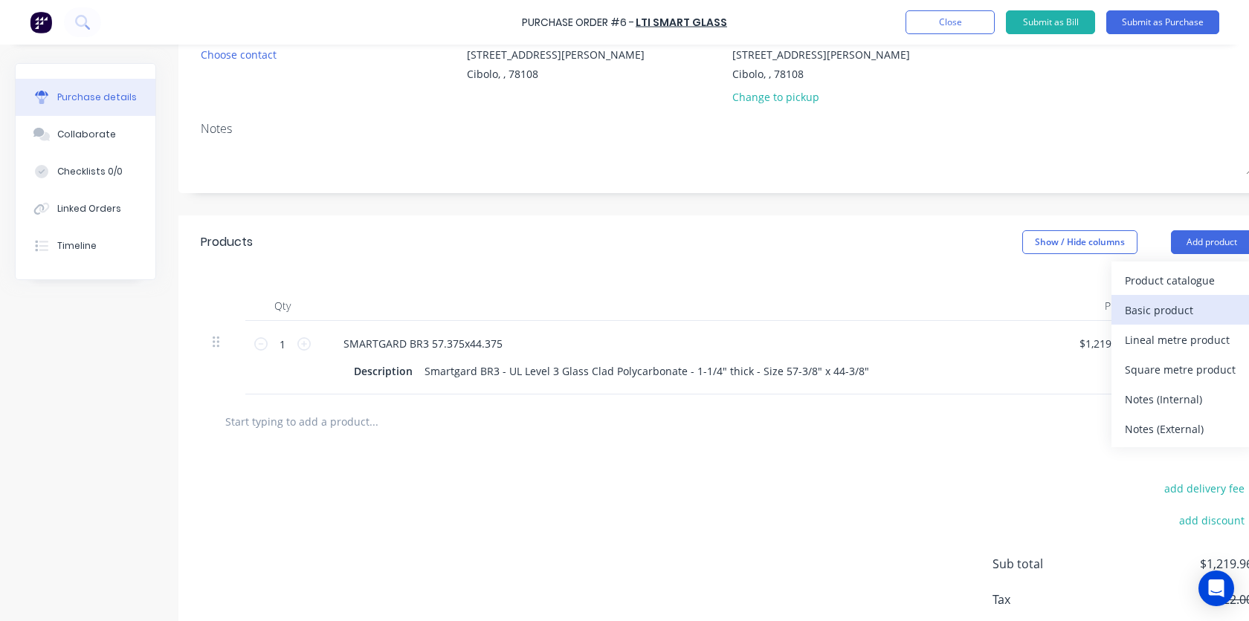
click at [1137, 311] on div "Basic product" at bounding box center [1181, 311] width 114 height 22
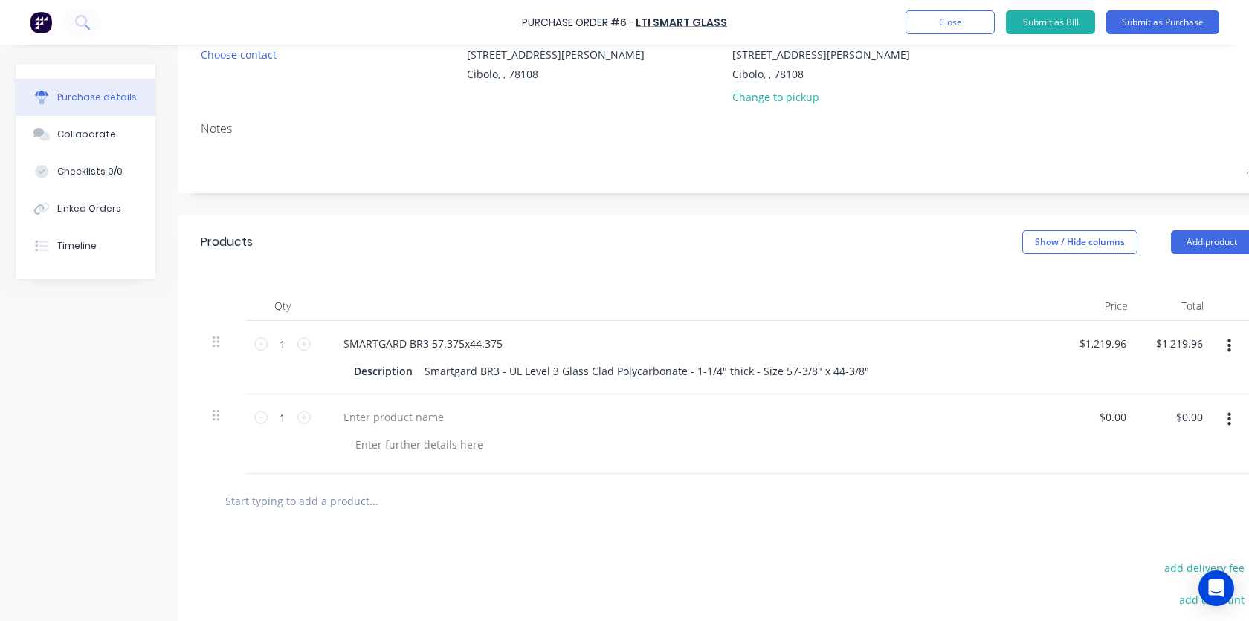
click at [511, 417] on div at bounding box center [690, 418] width 719 height 22
click at [383, 422] on div at bounding box center [393, 418] width 124 height 22
click at [1107, 421] on input "$0.00" at bounding box center [1112, 418] width 34 height 22
type input "0"
click at [1018, 514] on div at bounding box center [727, 501] width 1028 height 30
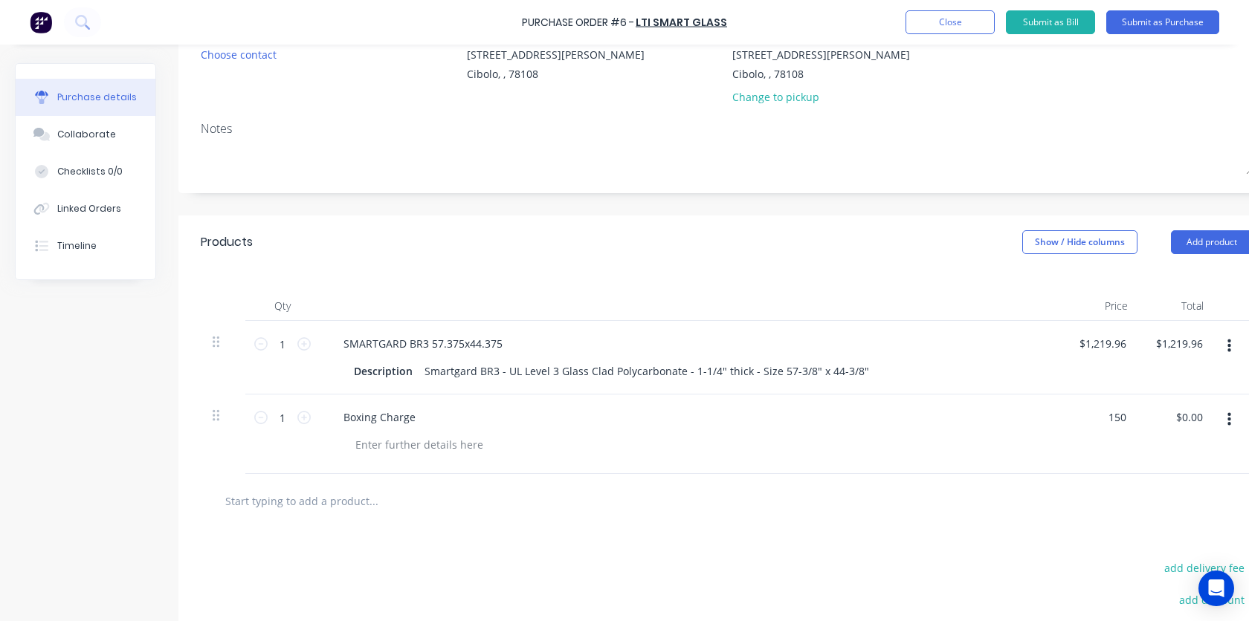
type input "$150.00"
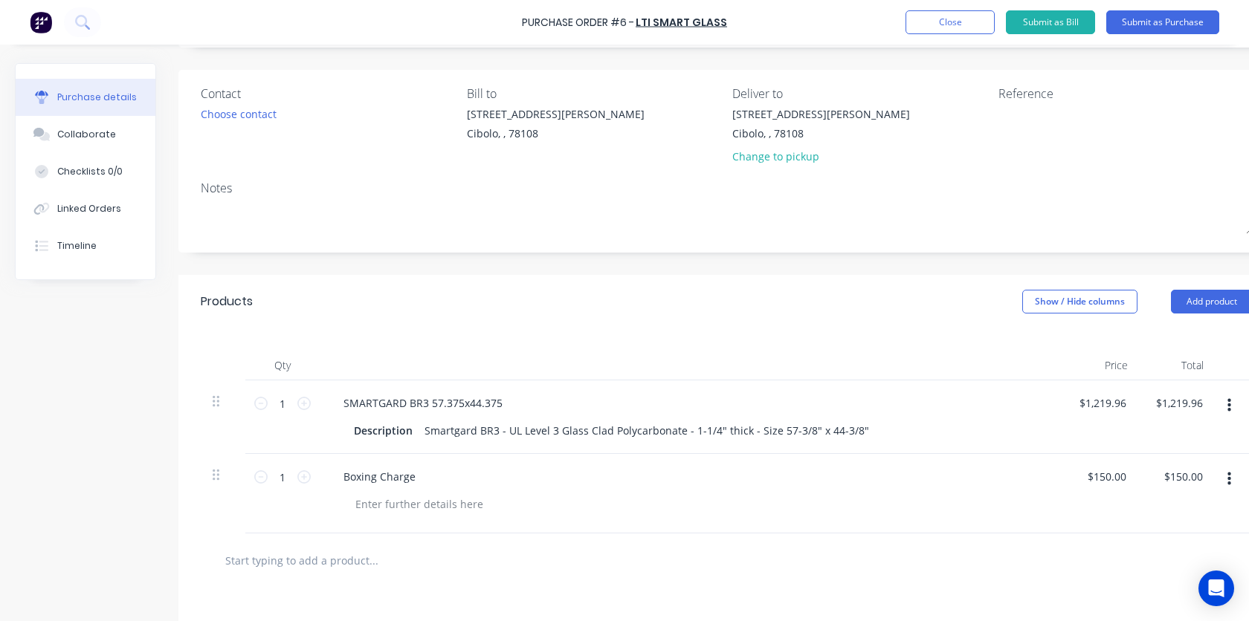
scroll to position [0, 0]
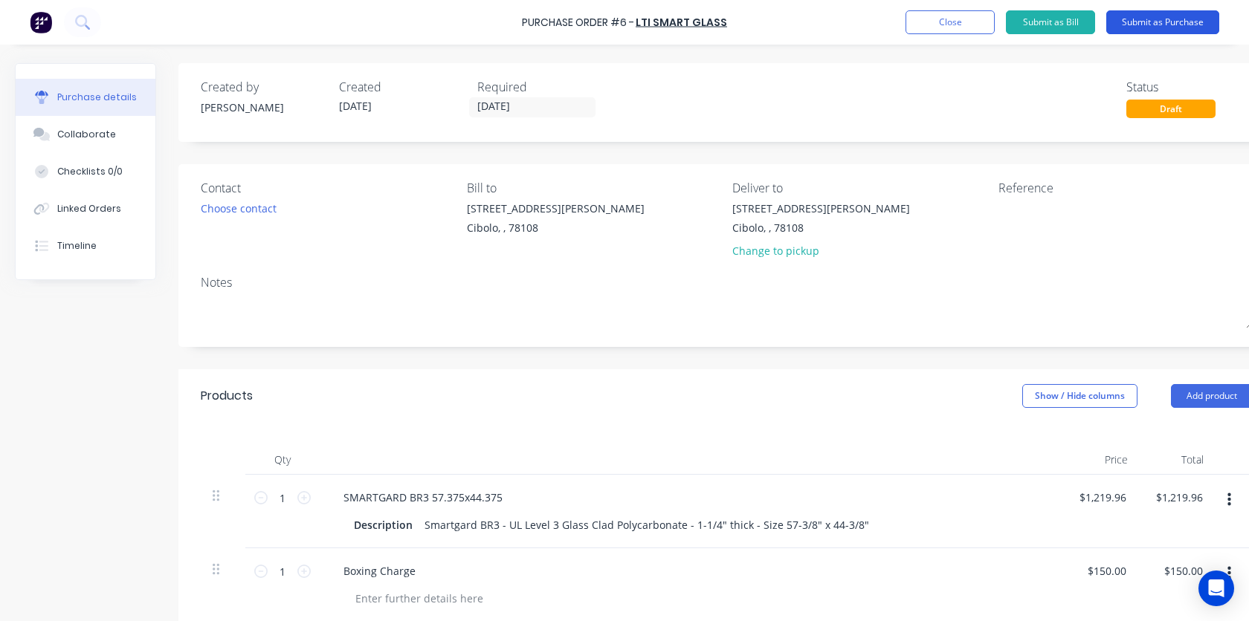
click at [1150, 22] on button "Submit as Purchase" at bounding box center [1162, 22] width 113 height 24
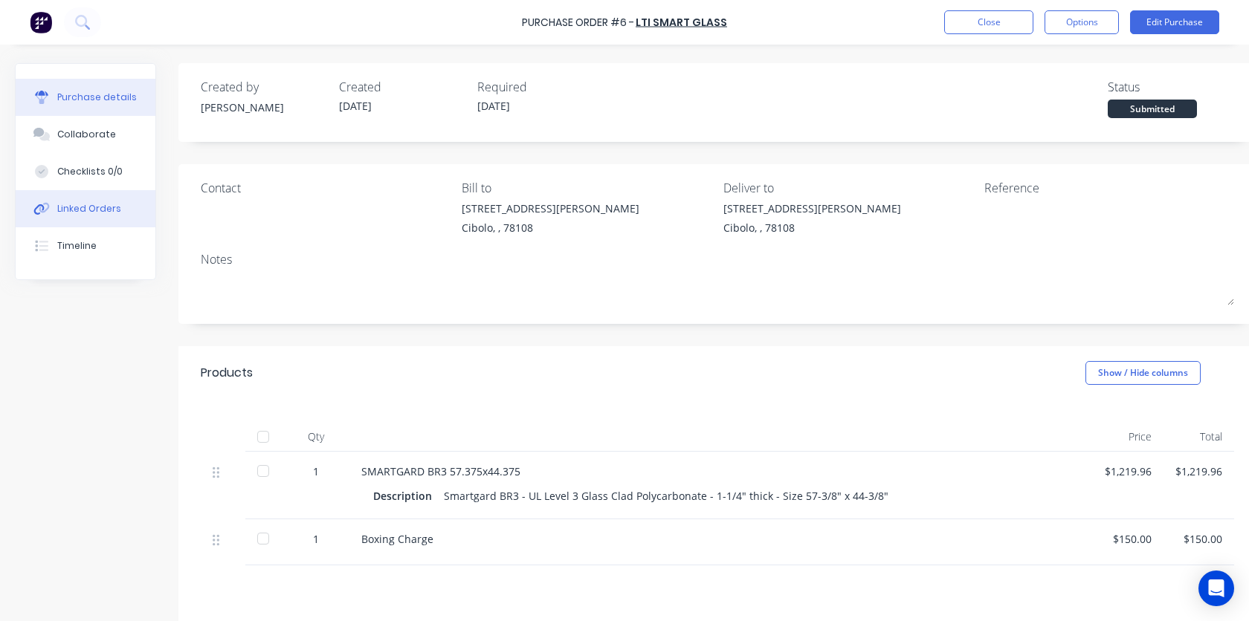
click at [111, 203] on div "Linked Orders" at bounding box center [89, 208] width 64 height 13
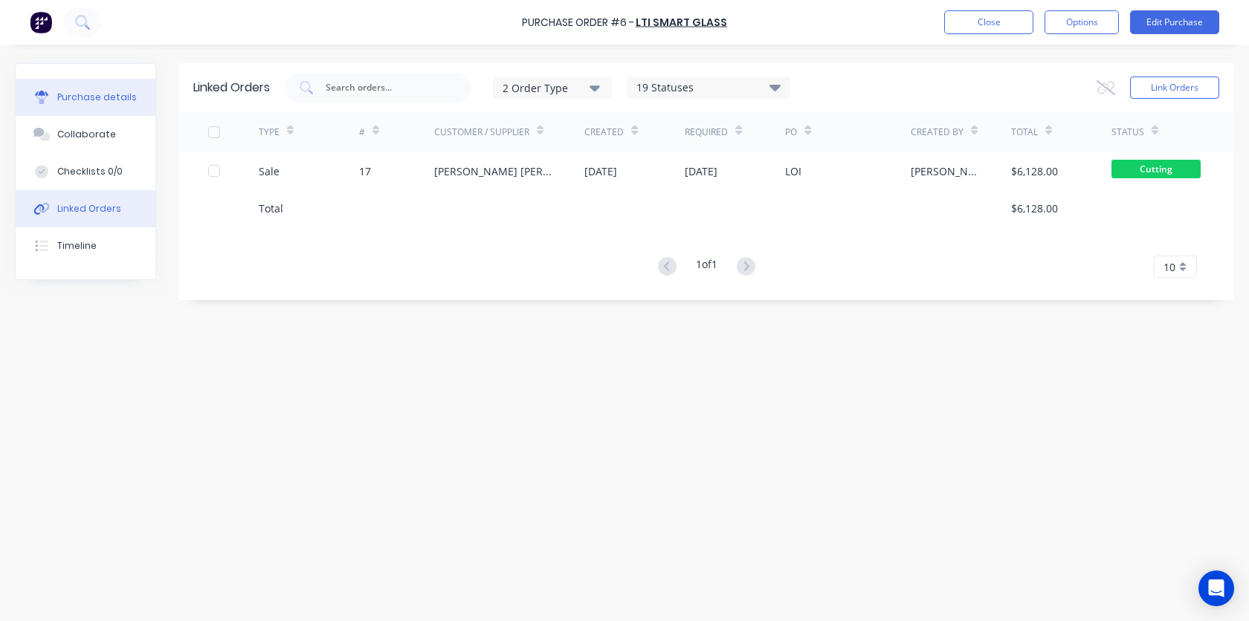
click at [93, 91] on div "Purchase details" at bounding box center [97, 97] width 80 height 13
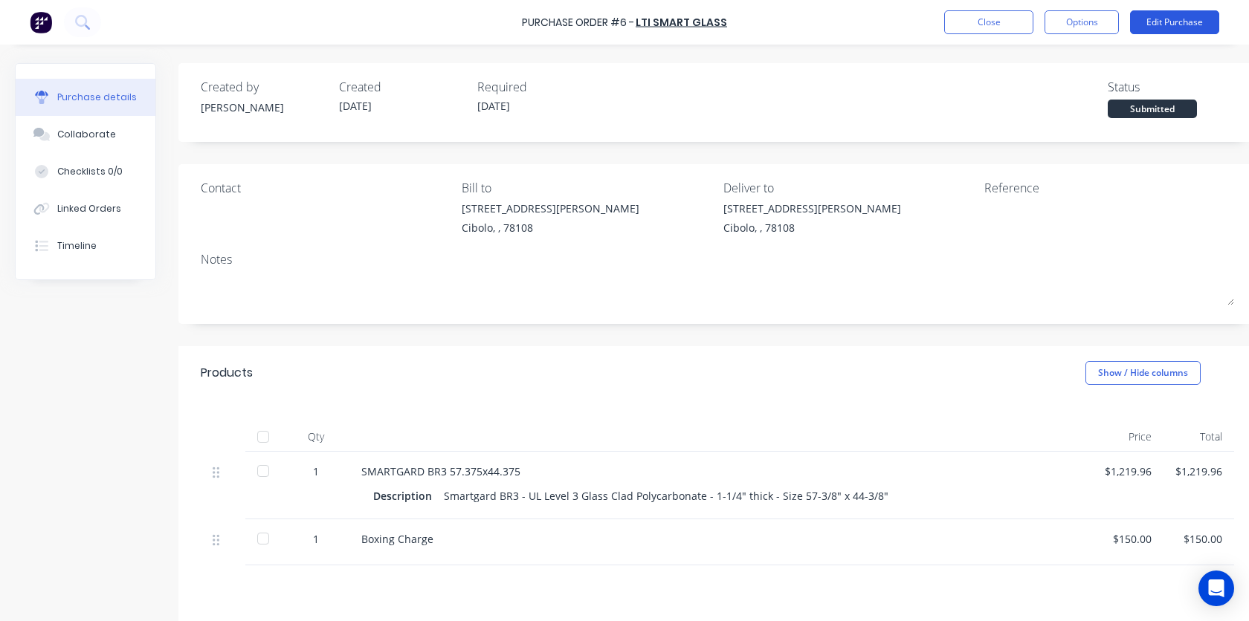
click at [1176, 24] on button "Edit Purchase" at bounding box center [1174, 22] width 89 height 24
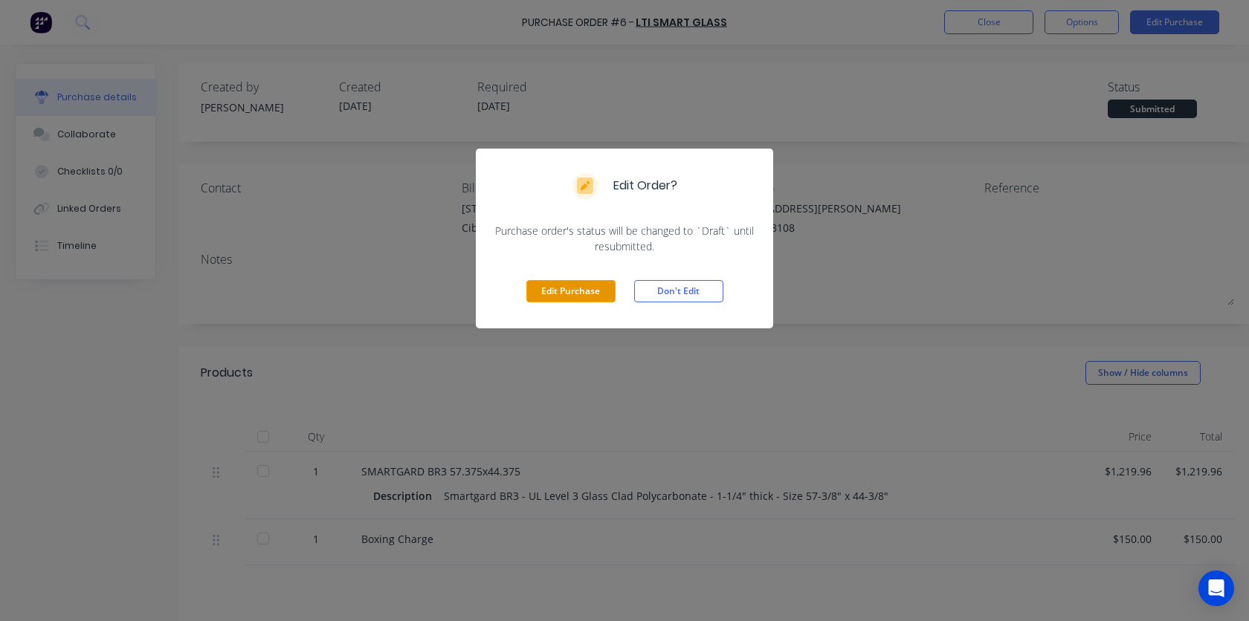
click at [546, 290] on button "Edit Purchase" at bounding box center [570, 291] width 89 height 22
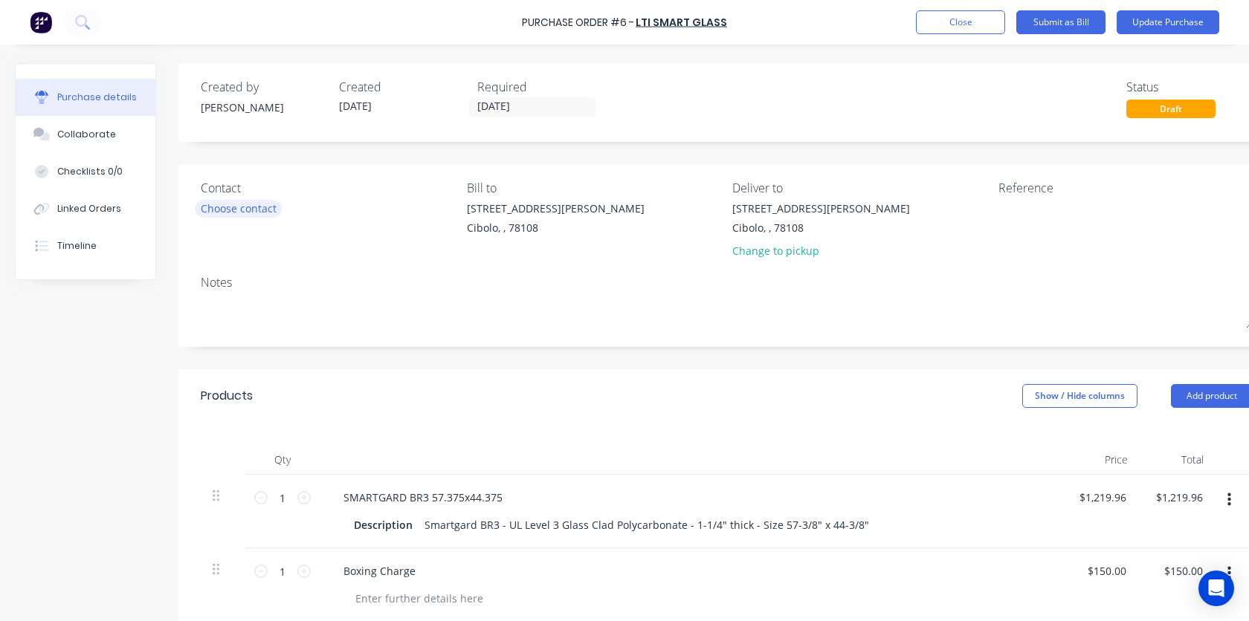
click at [254, 210] on div "Choose contact" at bounding box center [239, 209] width 76 height 16
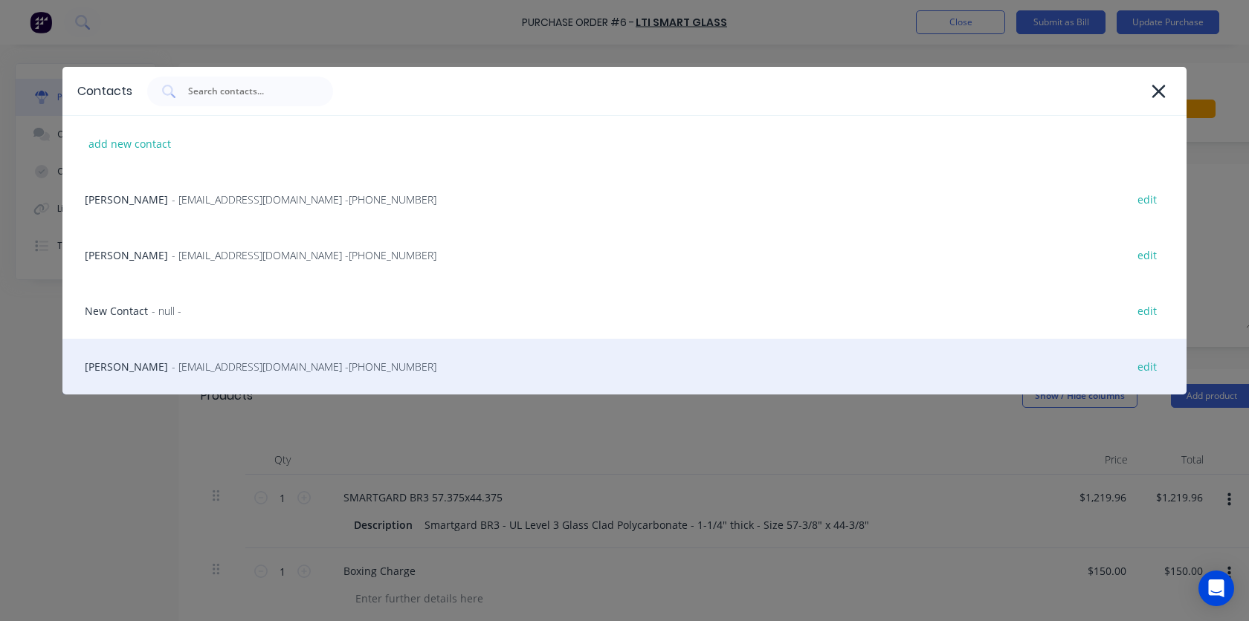
click at [172, 361] on gu-sc "- thauser@ltisg.com - (727) 287-4620 - thauser@ltisg.com - (727) 287-4620" at bounding box center [304, 367] width 265 height 14
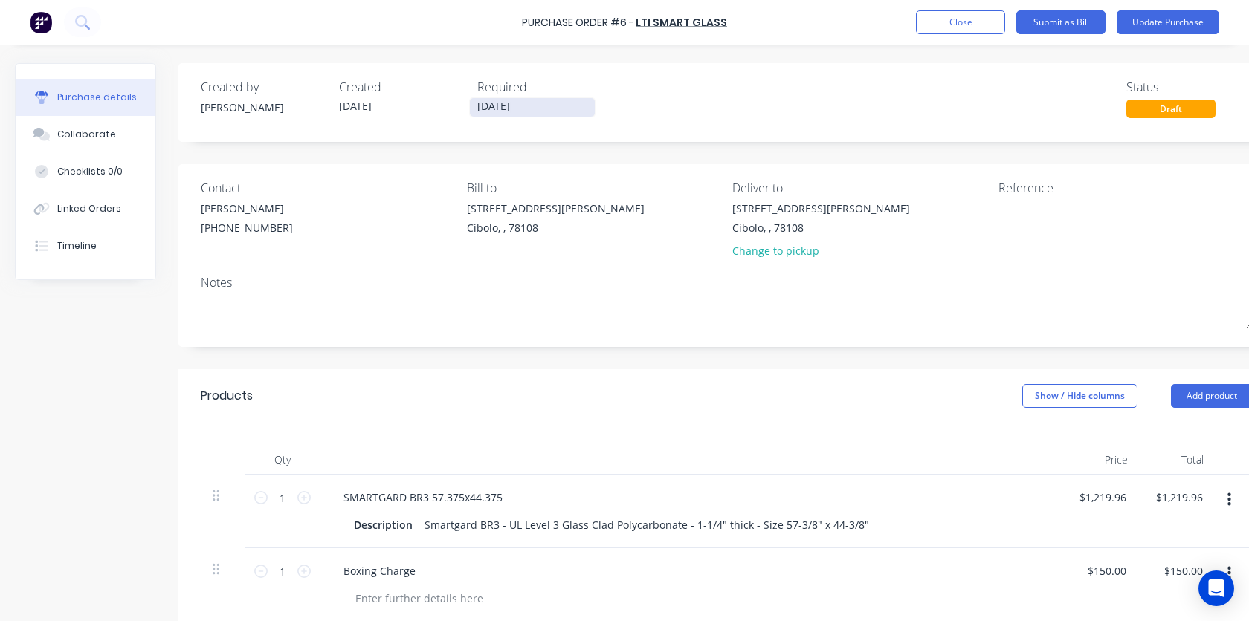
click at [518, 113] on input "02/10/25" at bounding box center [532, 107] width 125 height 19
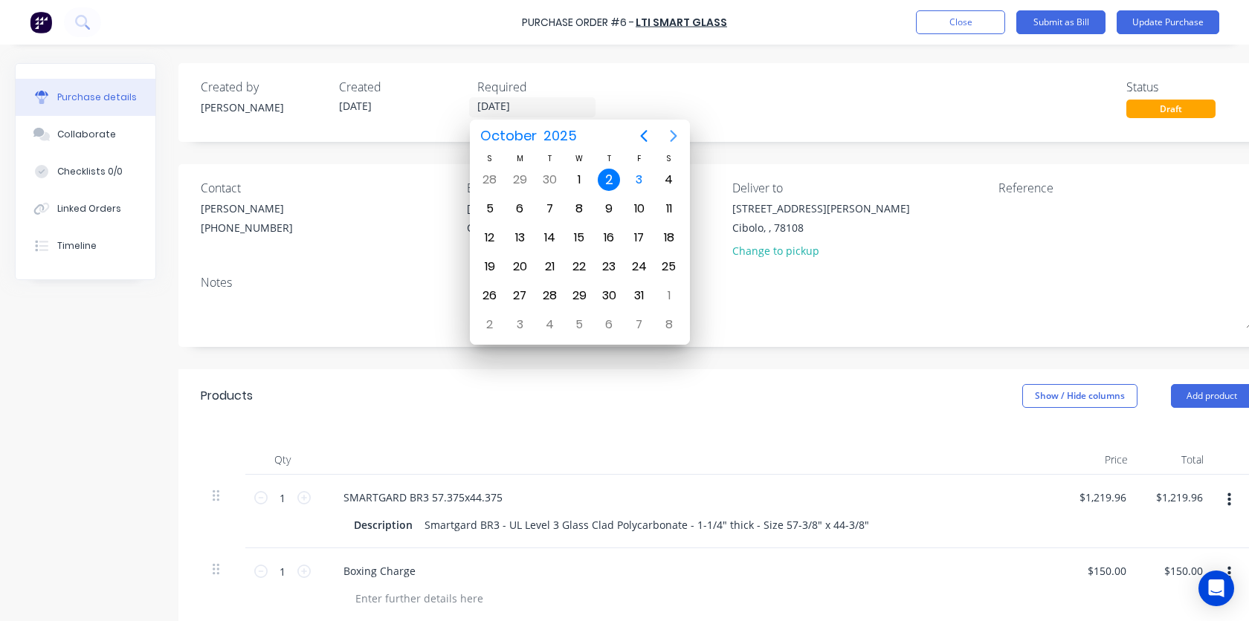
click at [672, 140] on icon "Next page" at bounding box center [673, 136] width 18 height 18
click at [644, 134] on icon "Previous page" at bounding box center [644, 136] width 18 height 18
click at [521, 290] on div "27" at bounding box center [519, 296] width 22 height 22
type input "27/10/25"
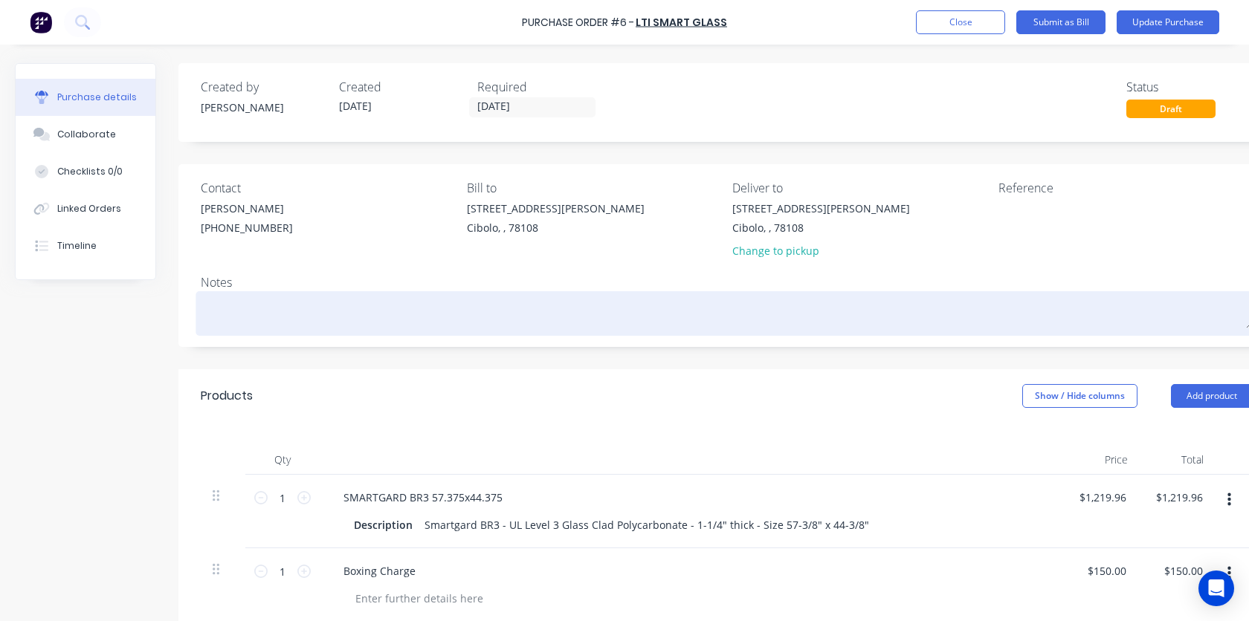
click at [514, 310] on textarea at bounding box center [727, 311] width 1052 height 33
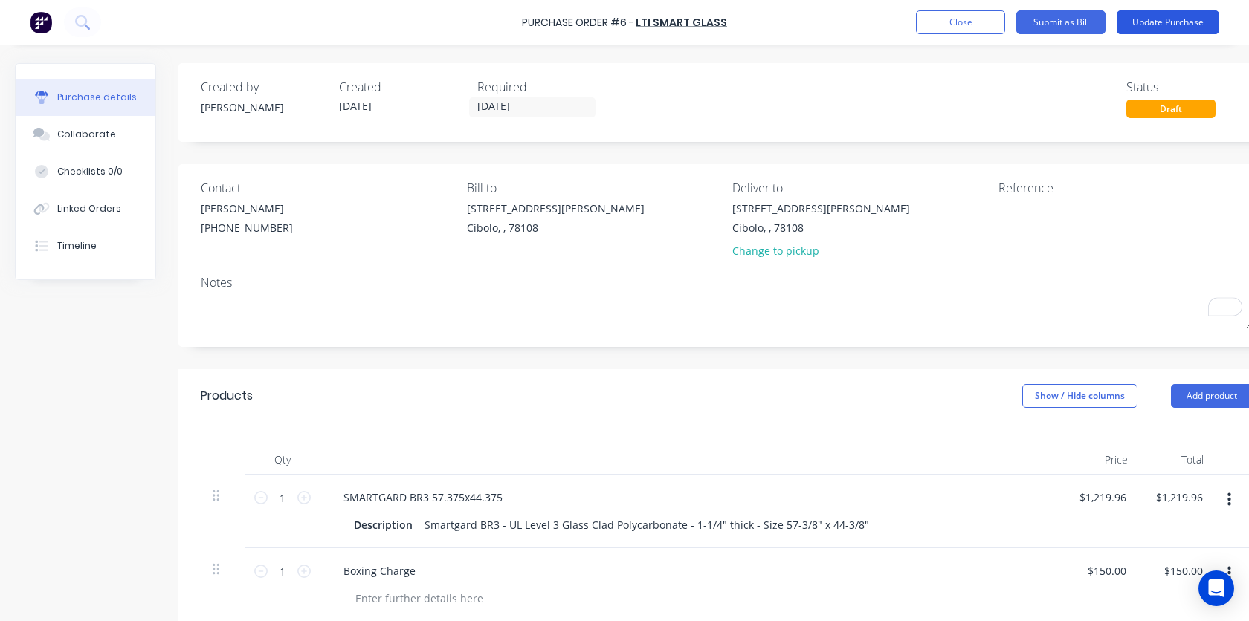
click at [1182, 22] on button "Update Purchase" at bounding box center [1167, 22] width 103 height 24
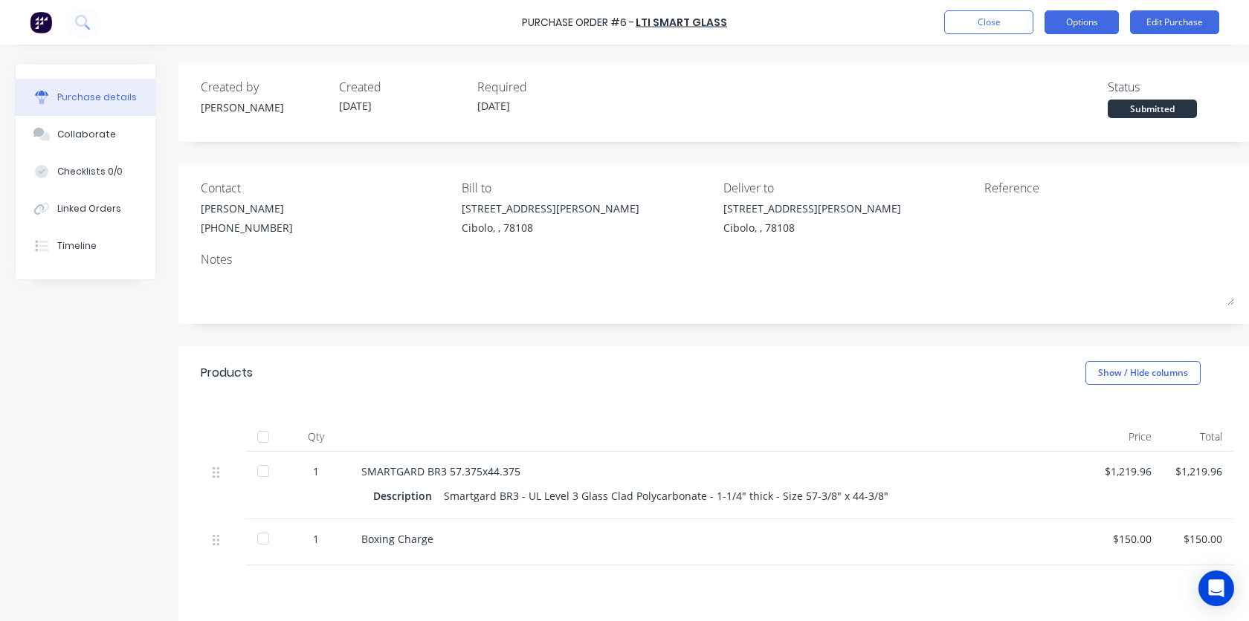
click at [1089, 19] on button "Options" at bounding box center [1081, 22] width 74 height 24
click at [939, 155] on div "Created by Kris Created 03/10/25 Required 27/10/25 Status Submitted Contact Tra…" at bounding box center [717, 412] width 1078 height 699
click at [991, 20] on button "Close" at bounding box center [988, 22] width 89 height 24
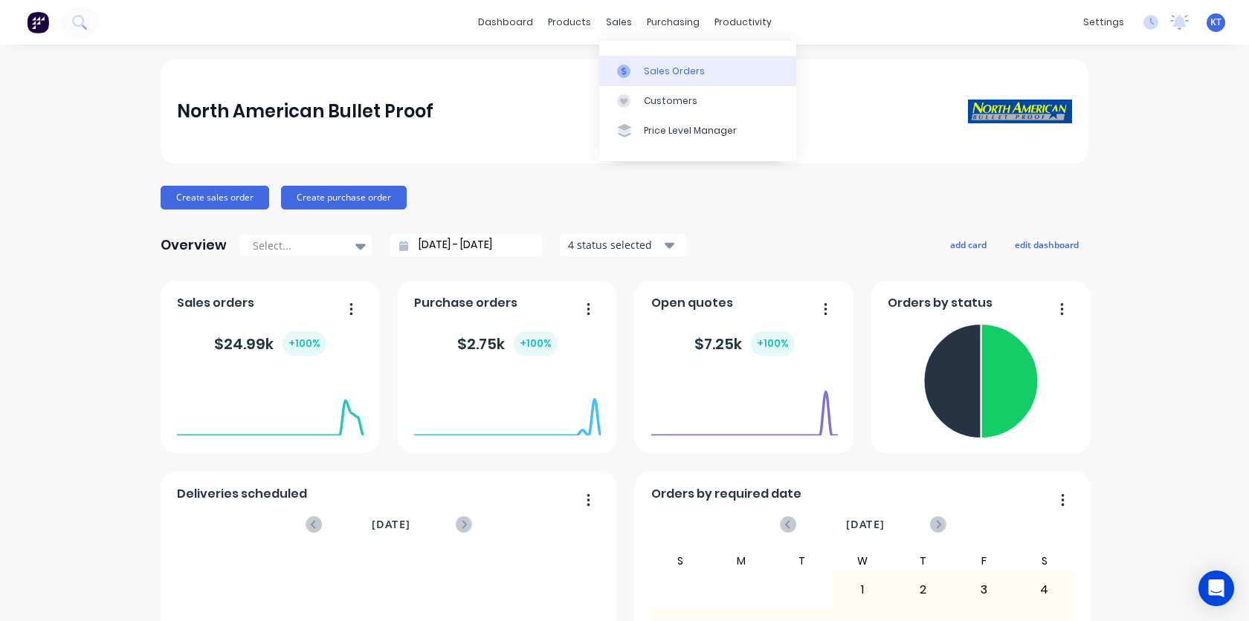
click at [657, 77] on div "Sales Orders" at bounding box center [674, 71] width 61 height 13
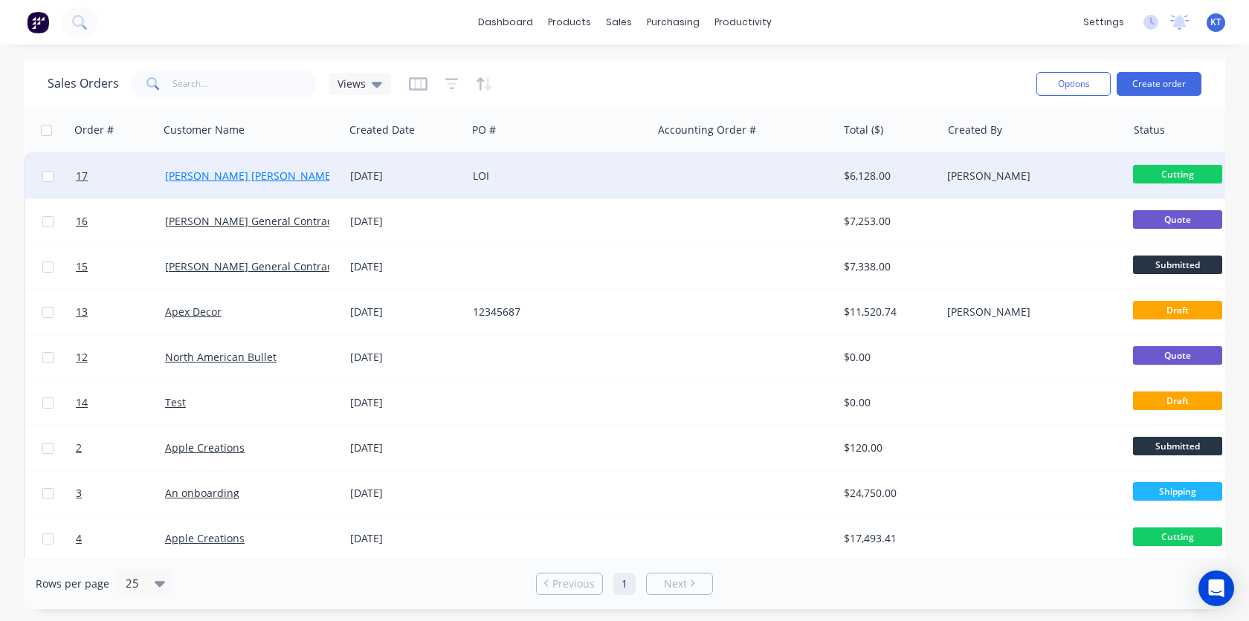
click at [222, 181] on link "[PERSON_NAME] [PERSON_NAME]" at bounding box center [249, 176] width 169 height 14
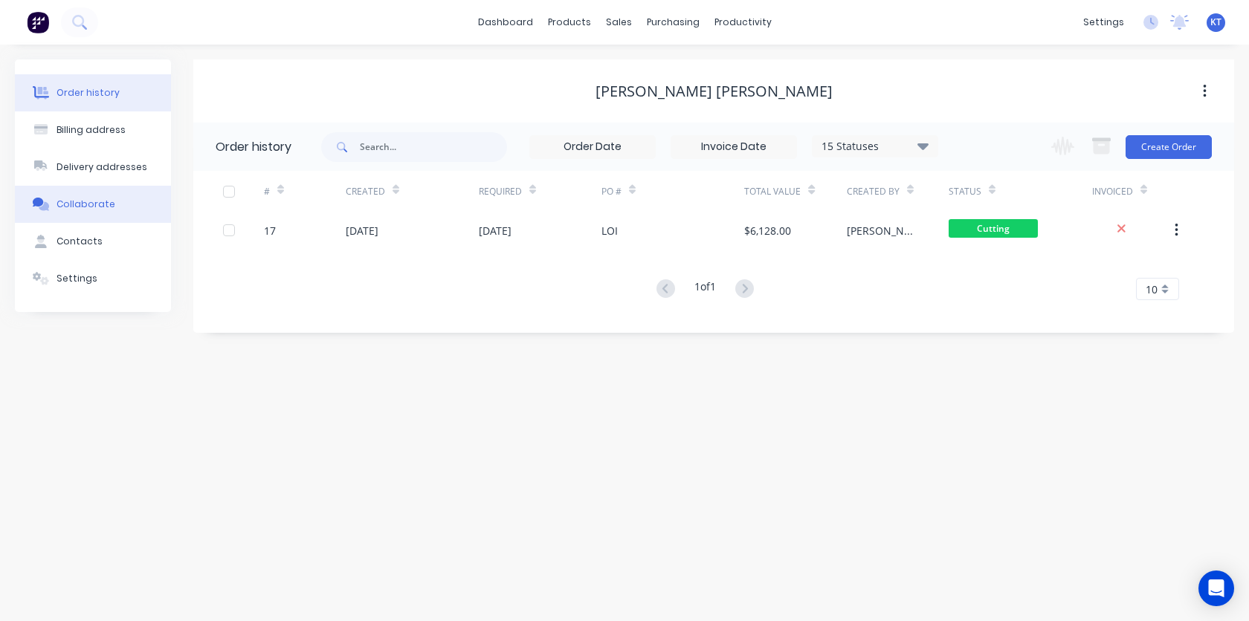
click at [103, 212] on button "Collaborate" at bounding box center [93, 204] width 156 height 37
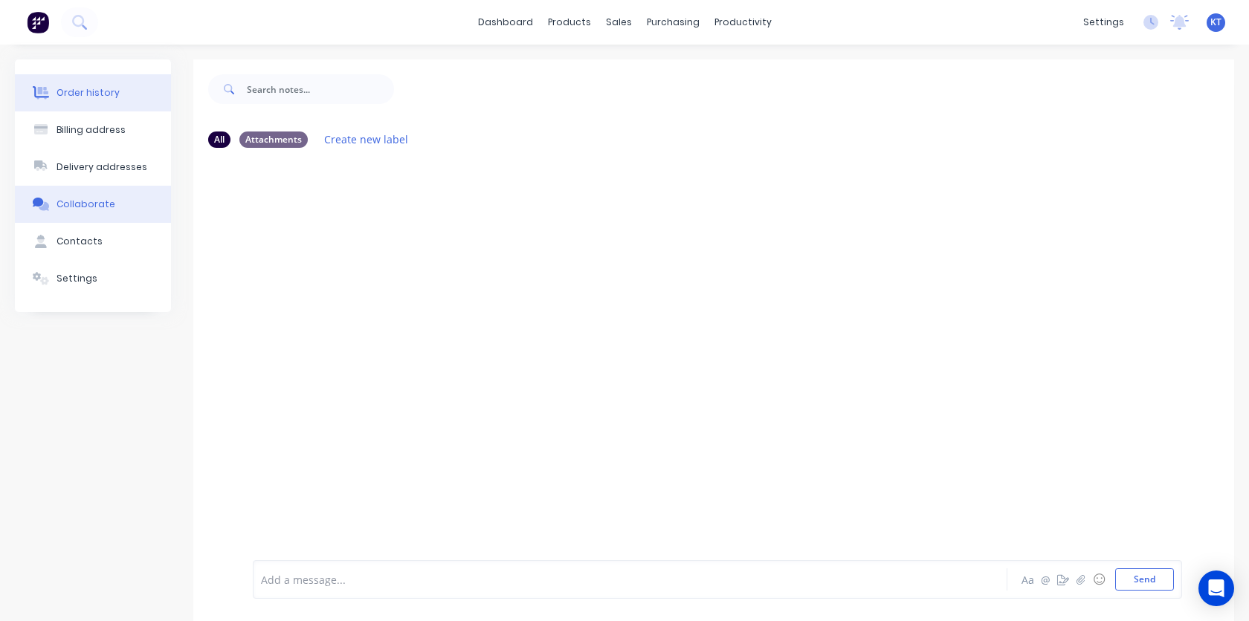
click at [101, 88] on div "Order history" at bounding box center [87, 92] width 63 height 13
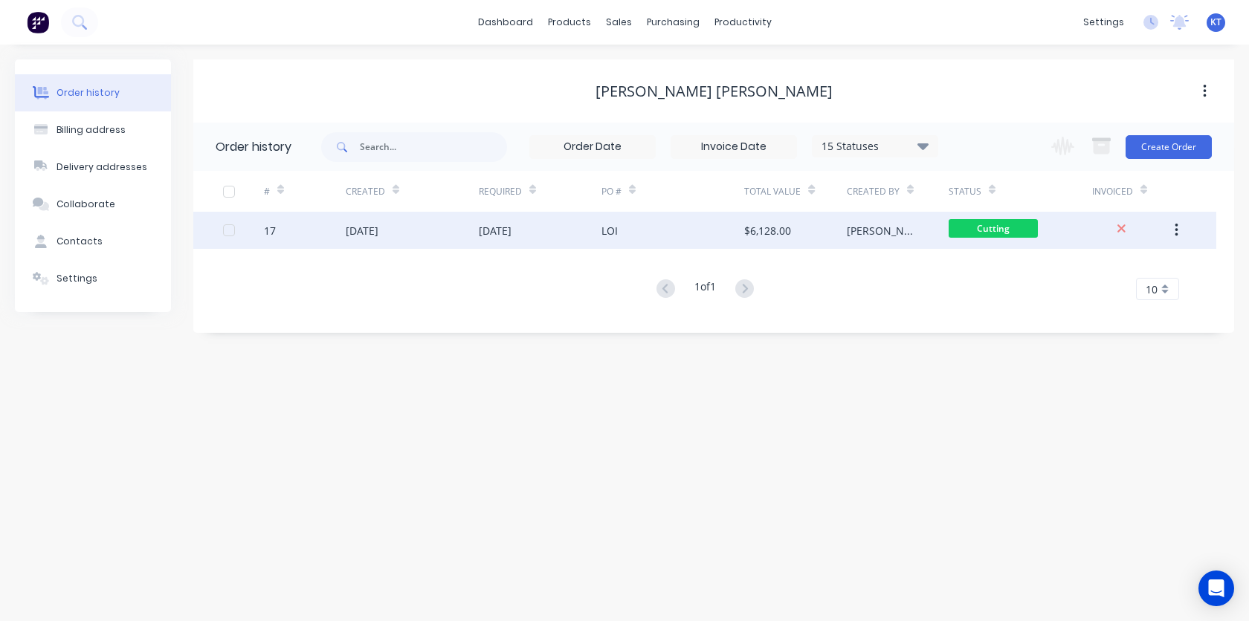
click at [369, 240] on div "[DATE]" at bounding box center [412, 230] width 133 height 37
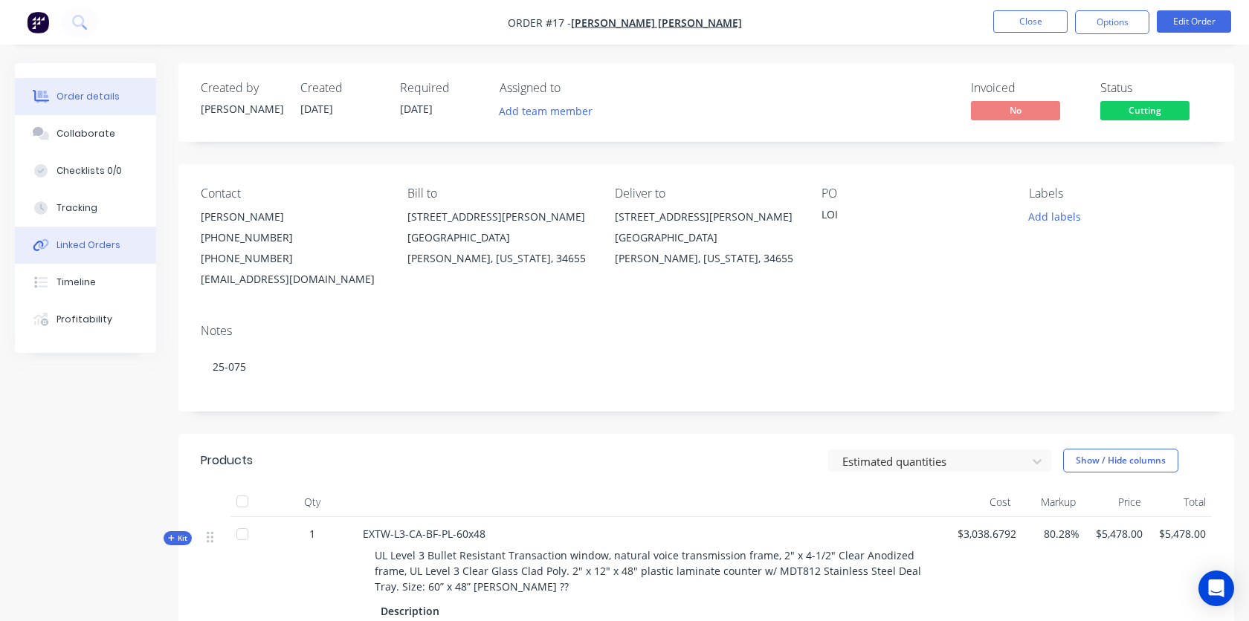
click at [84, 250] on div "Linked Orders" at bounding box center [88, 245] width 64 height 13
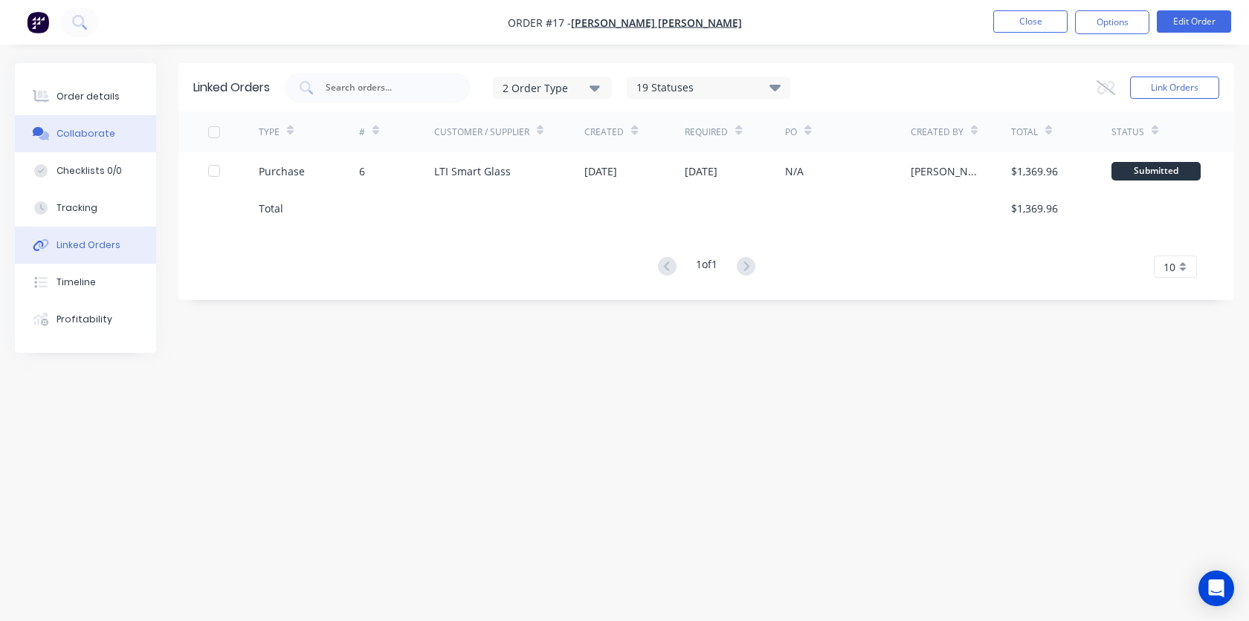
click at [97, 136] on div "Collaborate" at bounding box center [85, 133] width 59 height 13
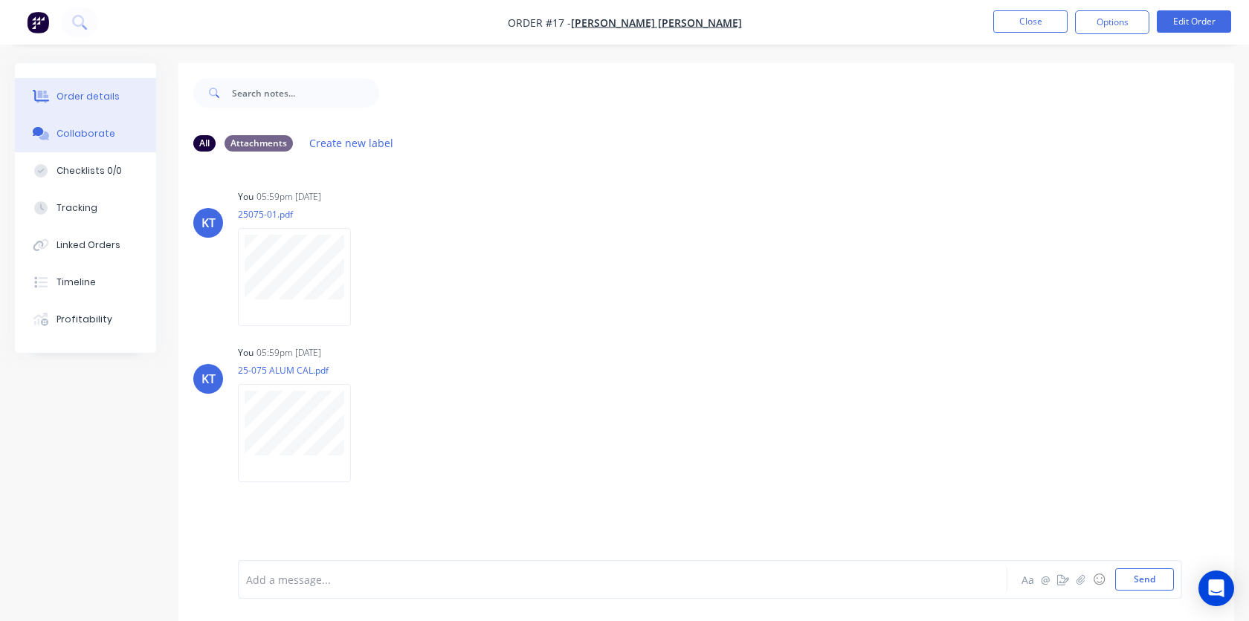
click at [99, 103] on button "Order details" at bounding box center [85, 96] width 141 height 37
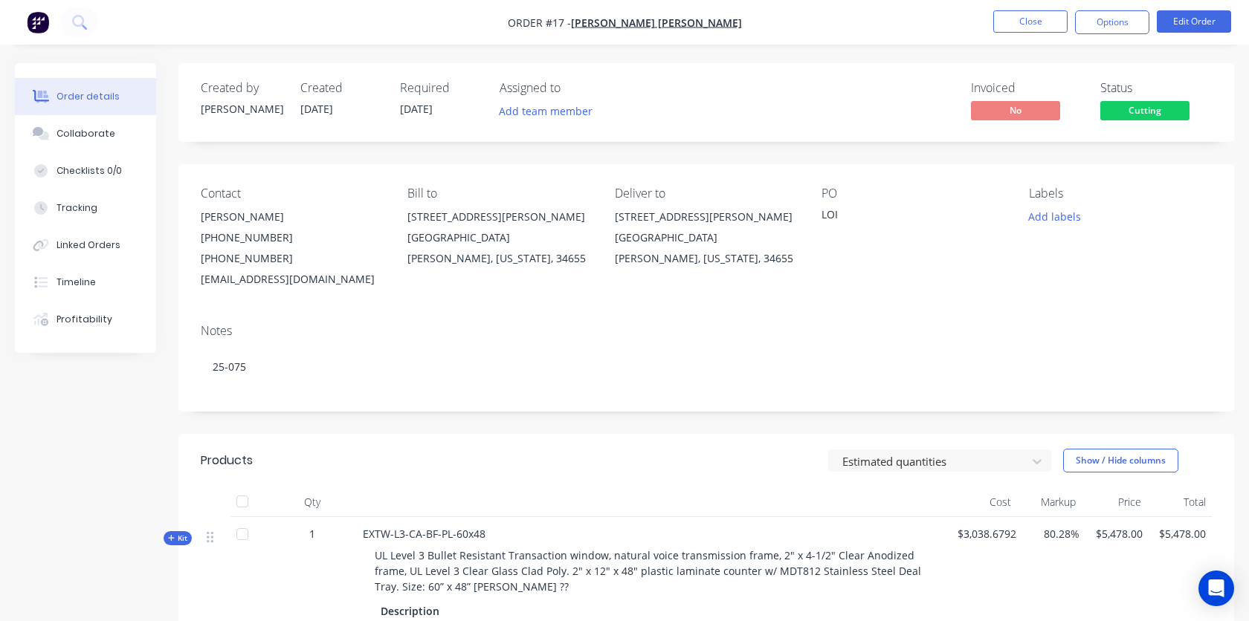
click at [105, 473] on div "Created by [PERSON_NAME] Created [DATE] Required [DATE] Assigned to Add team me…" at bounding box center [624, 496] width 1219 height 866
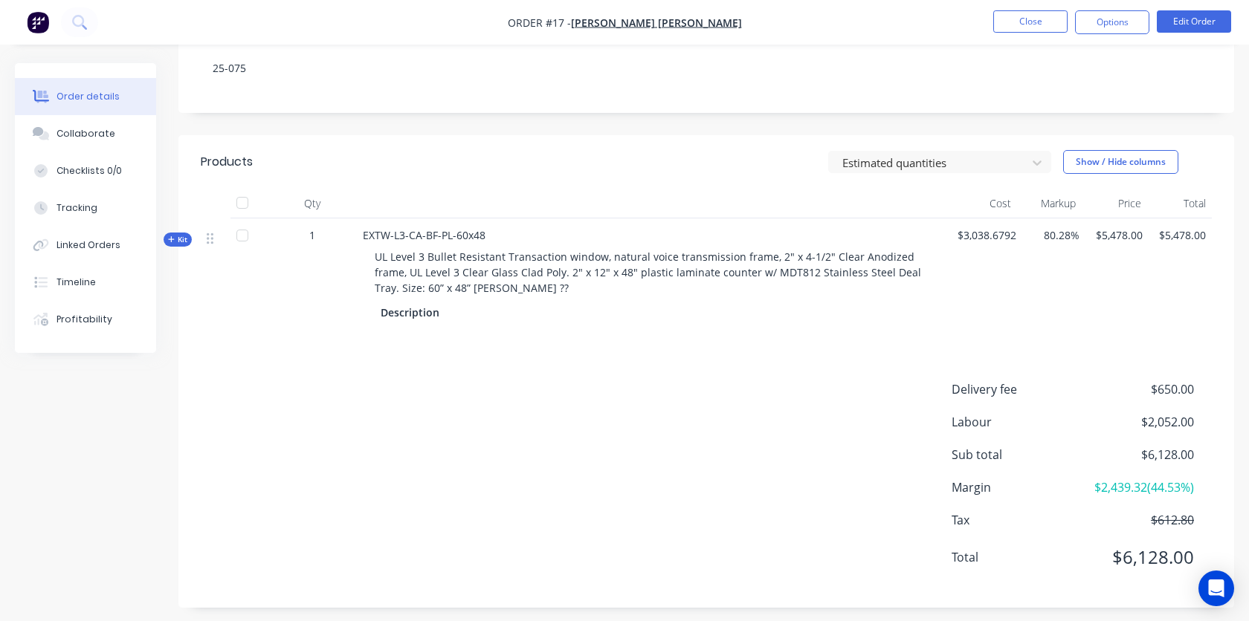
scroll to position [308, 0]
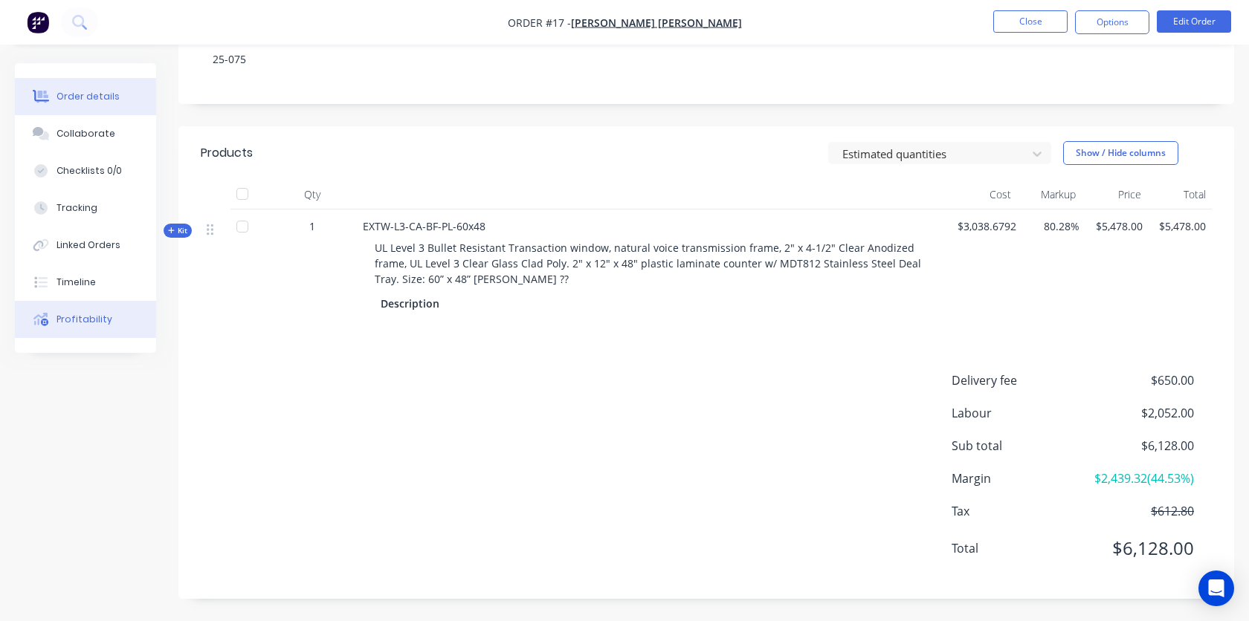
click at [88, 322] on div "Profitability" at bounding box center [84, 319] width 56 height 13
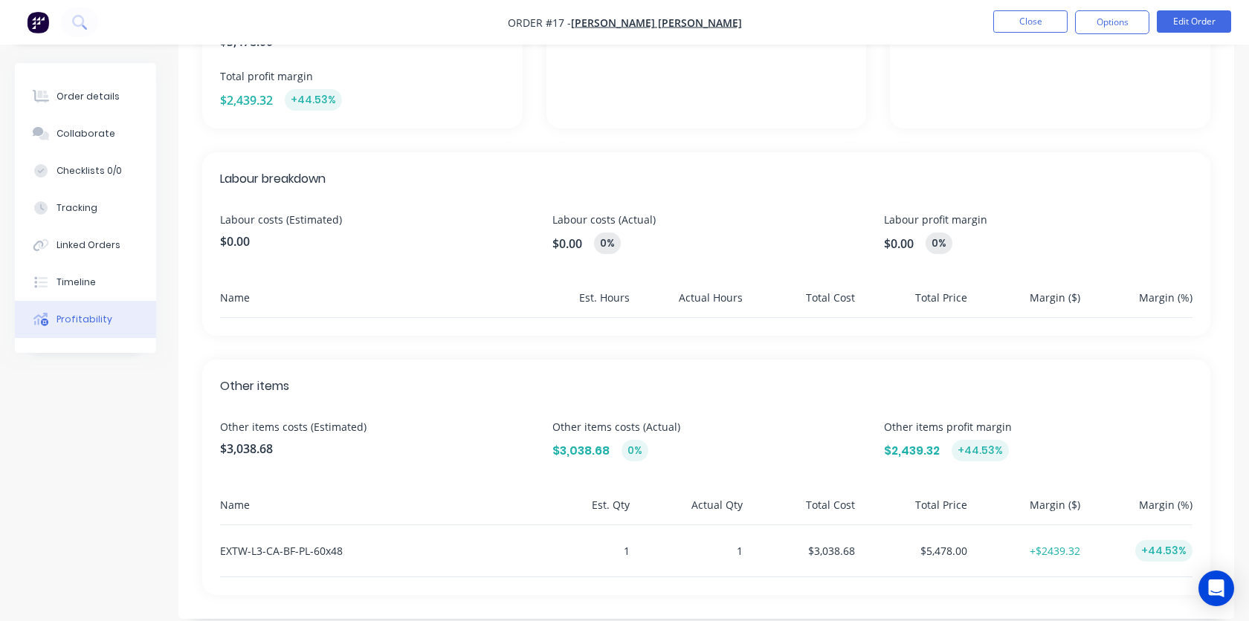
scroll to position [321, 0]
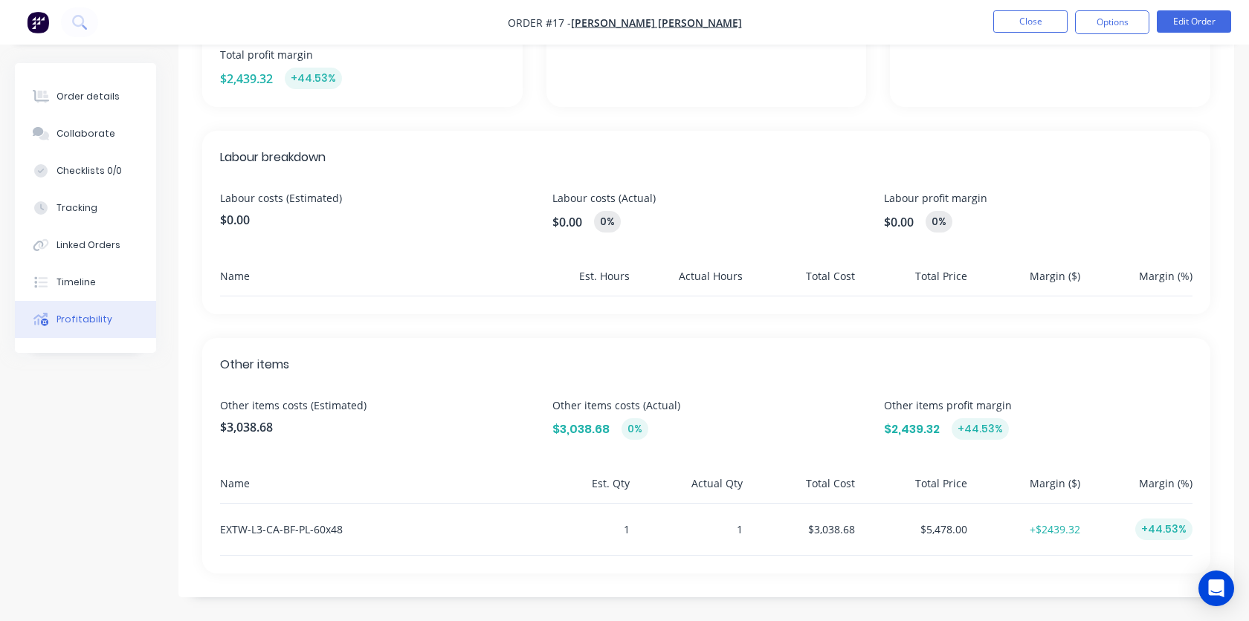
click at [116, 398] on div "Profitability Overview Costs (Estimated) $3,038.68 Costs (Actual) $3,038.68 0% …" at bounding box center [624, 181] width 1219 height 879
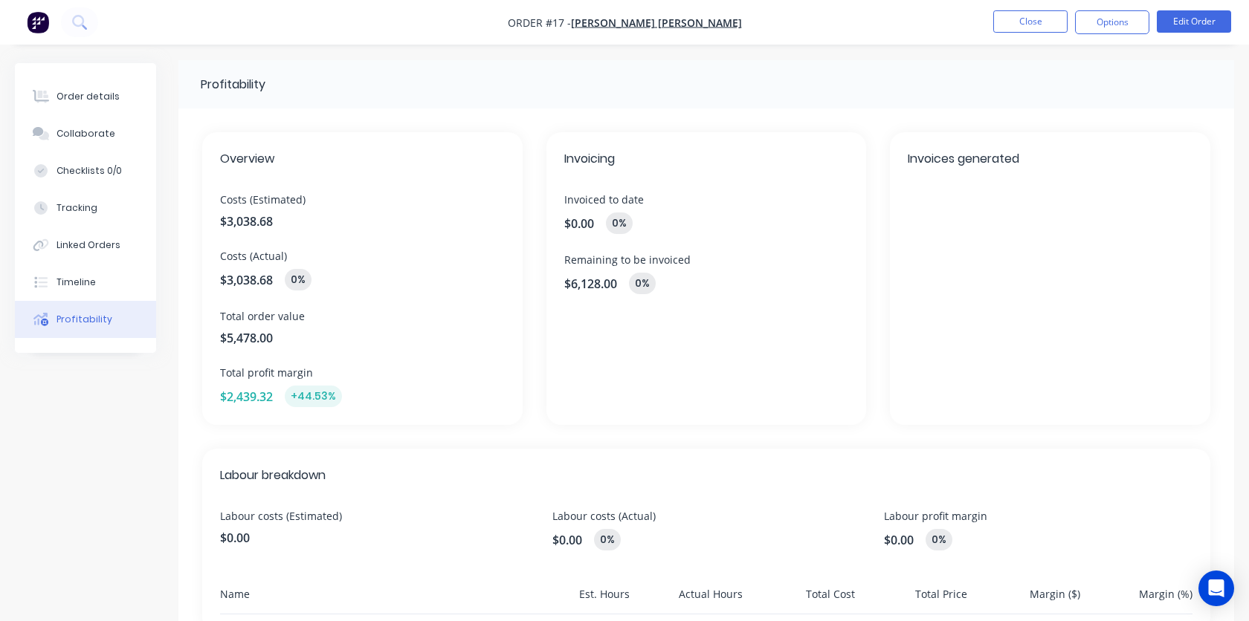
scroll to position [0, 0]
